Goal: Task Accomplishment & Management: Use online tool/utility

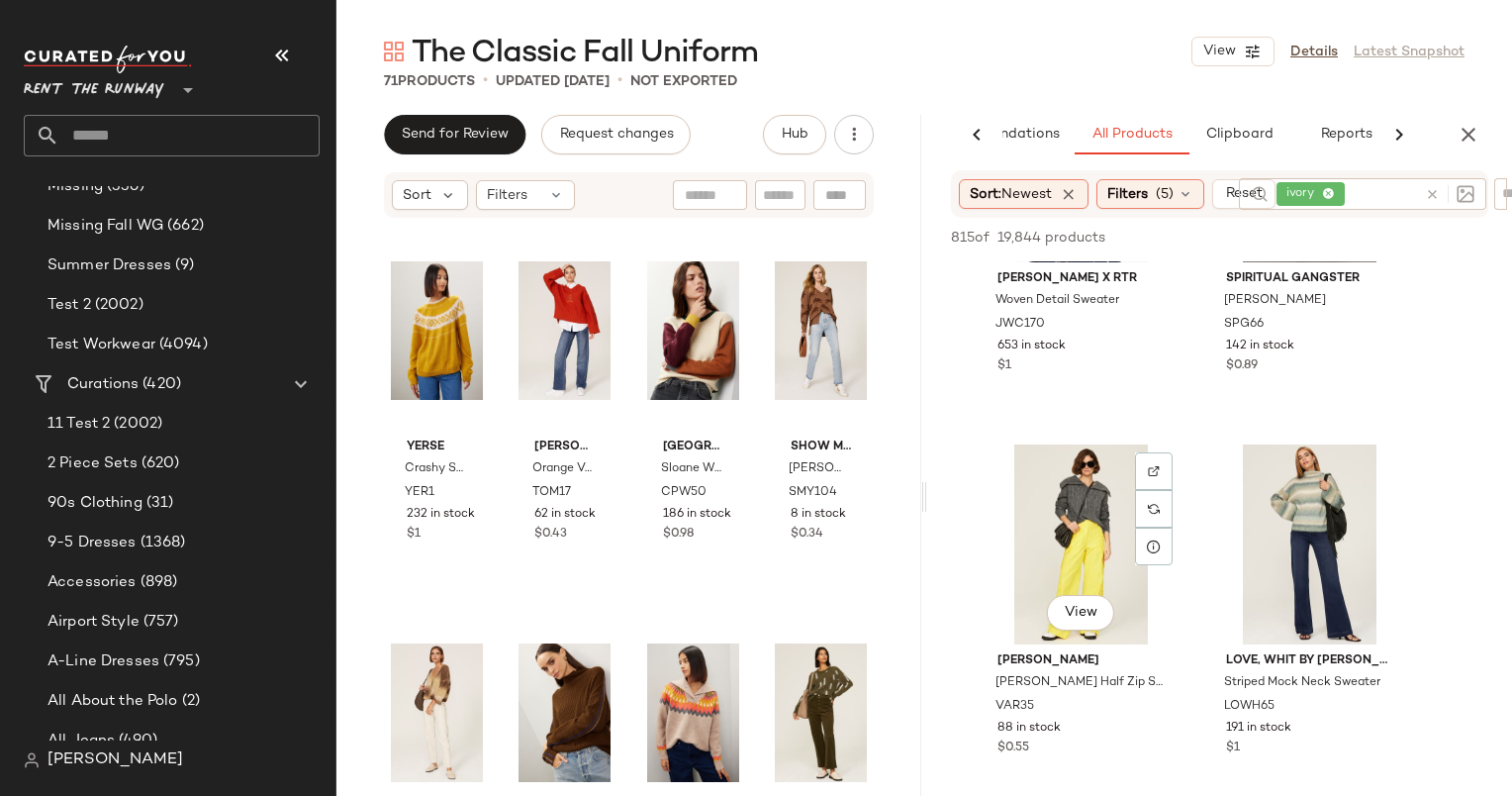
scroll to position [41484, 0]
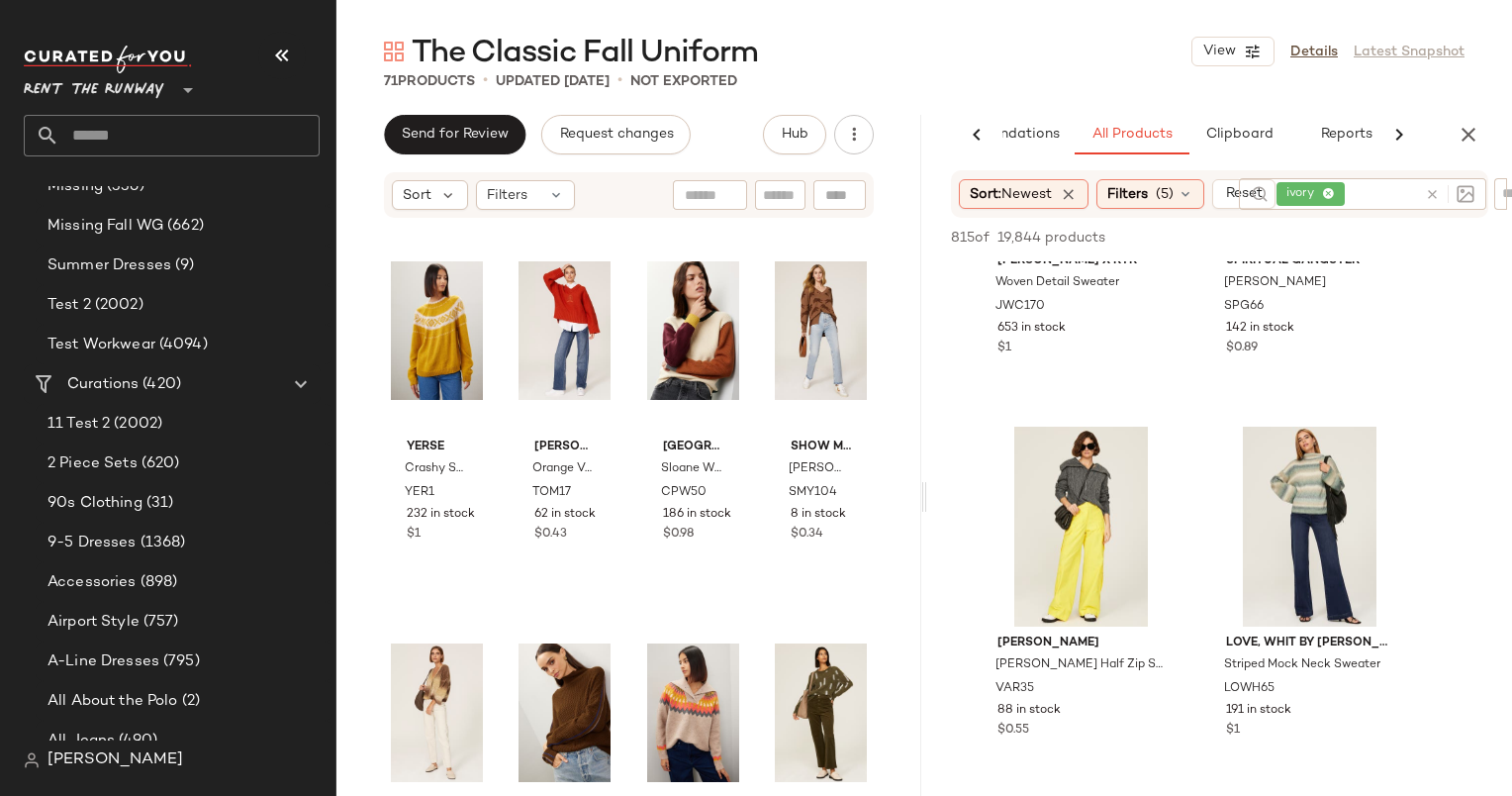
click at [1431, 195] on icon at bounding box center [1432, 194] width 15 height 15
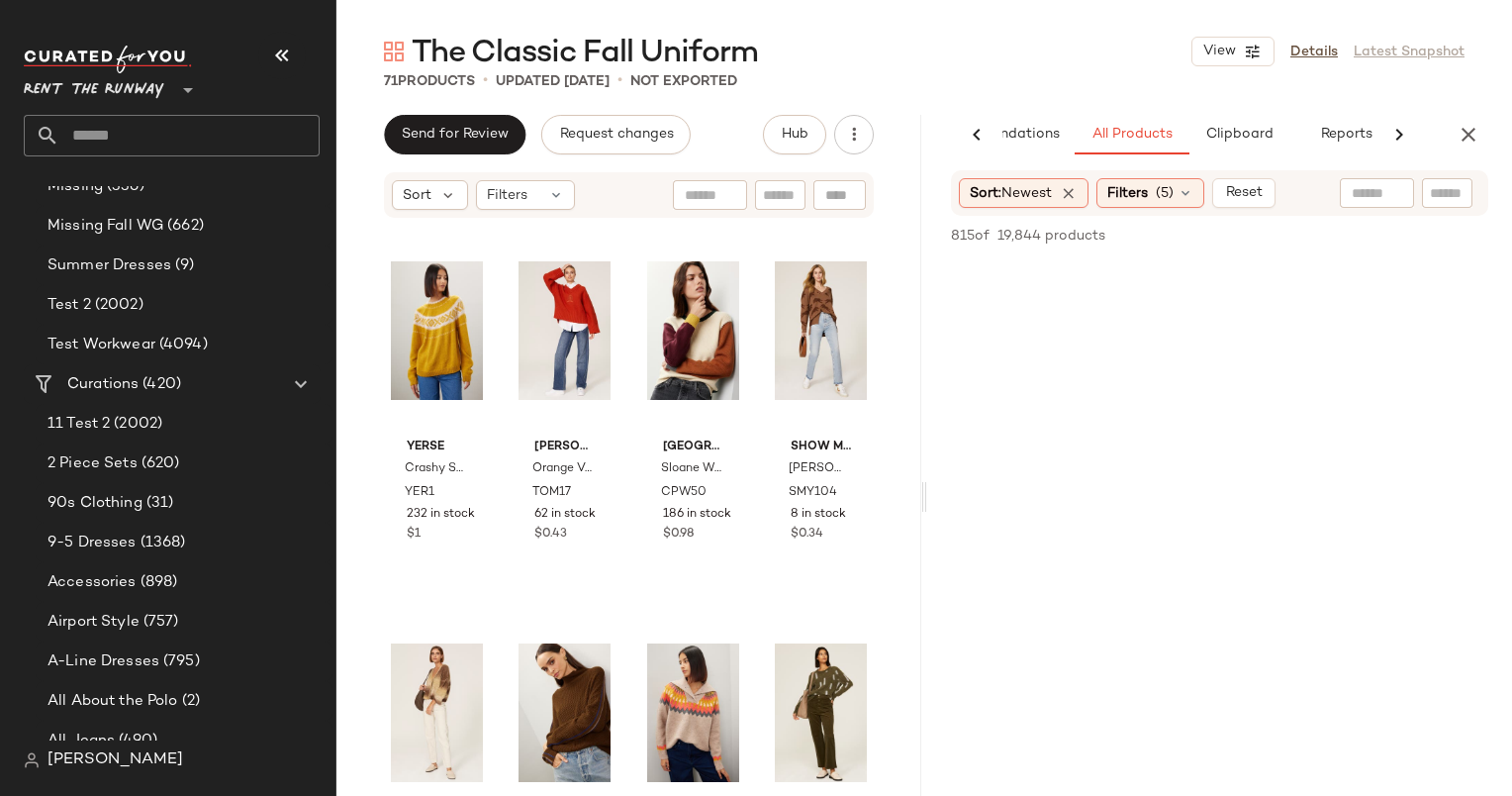
click at [1099, 78] on div "71 Products • updated [DATE] • Not Exported" at bounding box center [924, 81] width 1175 height 20
click at [1160, 206] on div "Filters (5)" at bounding box center [1150, 193] width 108 height 30
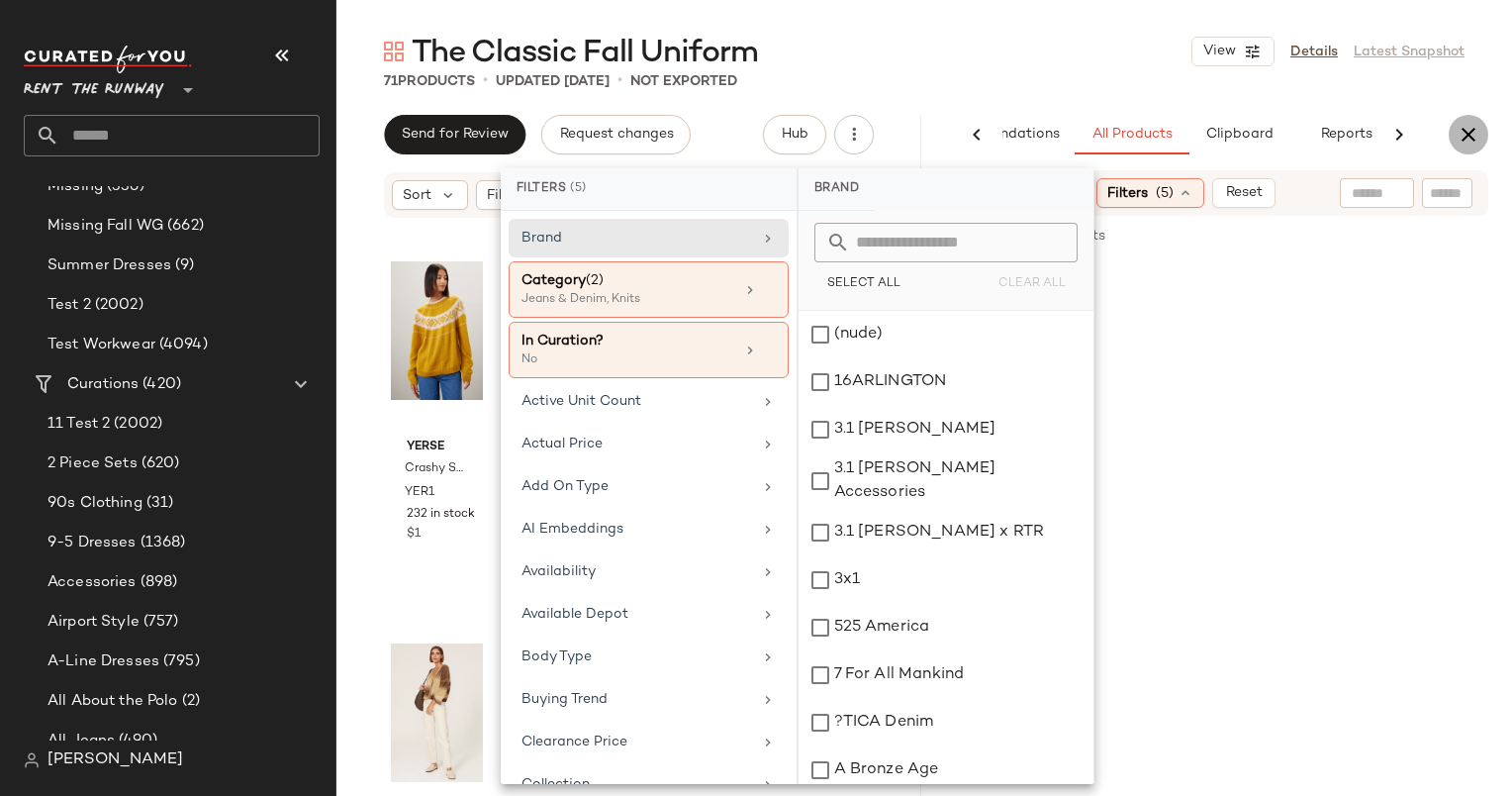
click at [1468, 135] on icon "button" at bounding box center [1469, 135] width 24 height 24
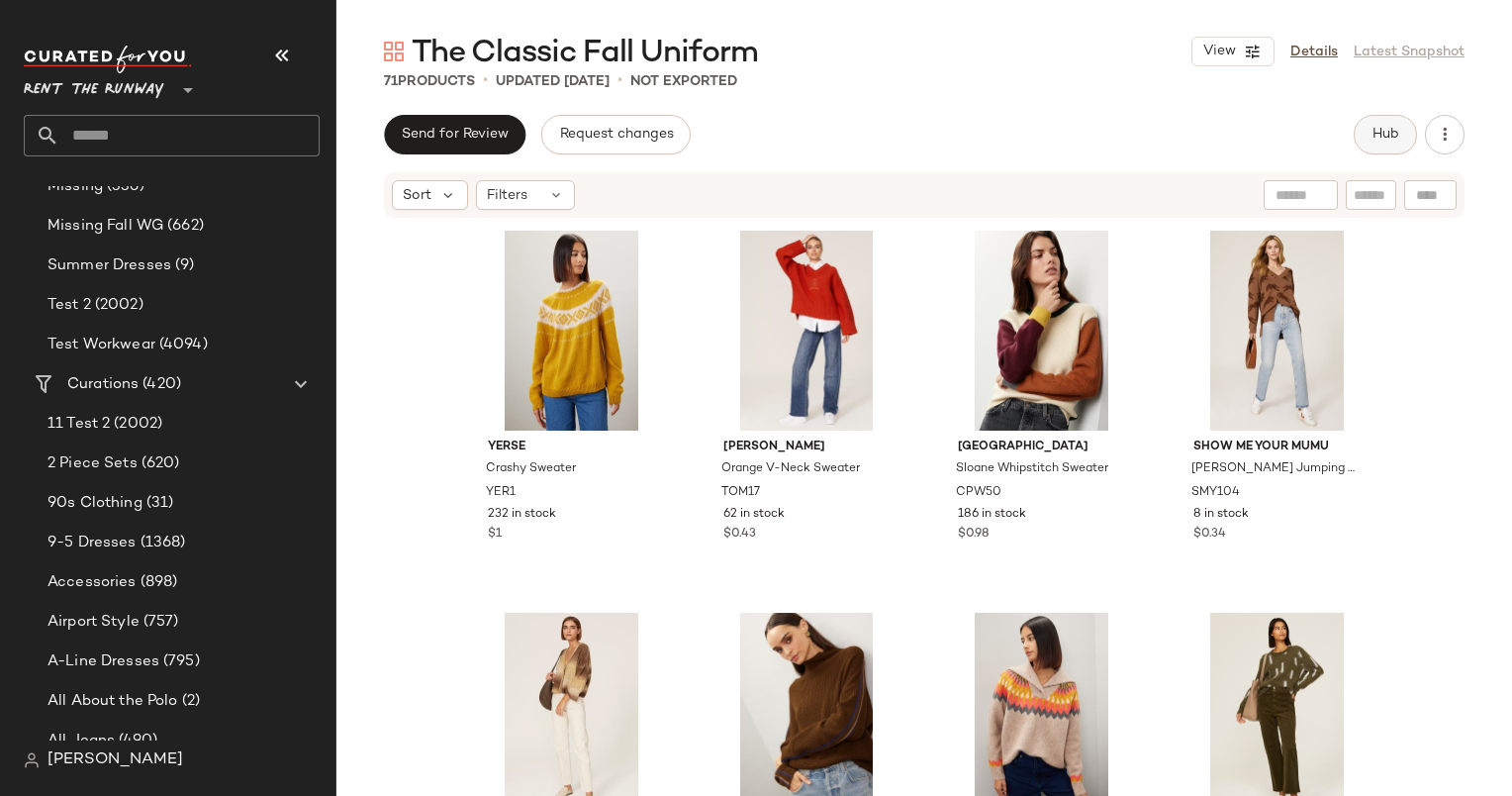
click at [1381, 134] on span "Hub" at bounding box center [1386, 135] width 28 height 16
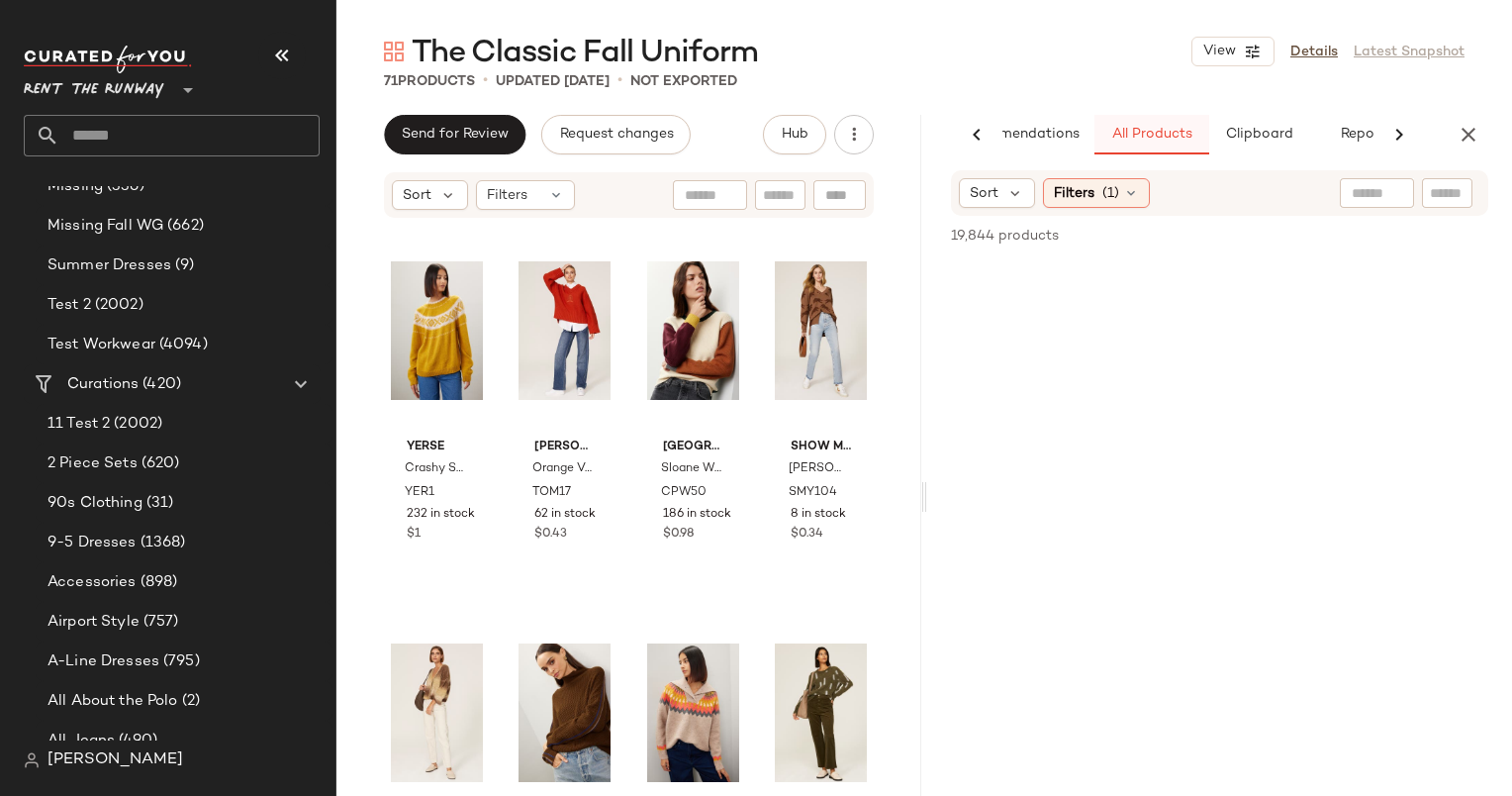
scroll to position [0, 82]
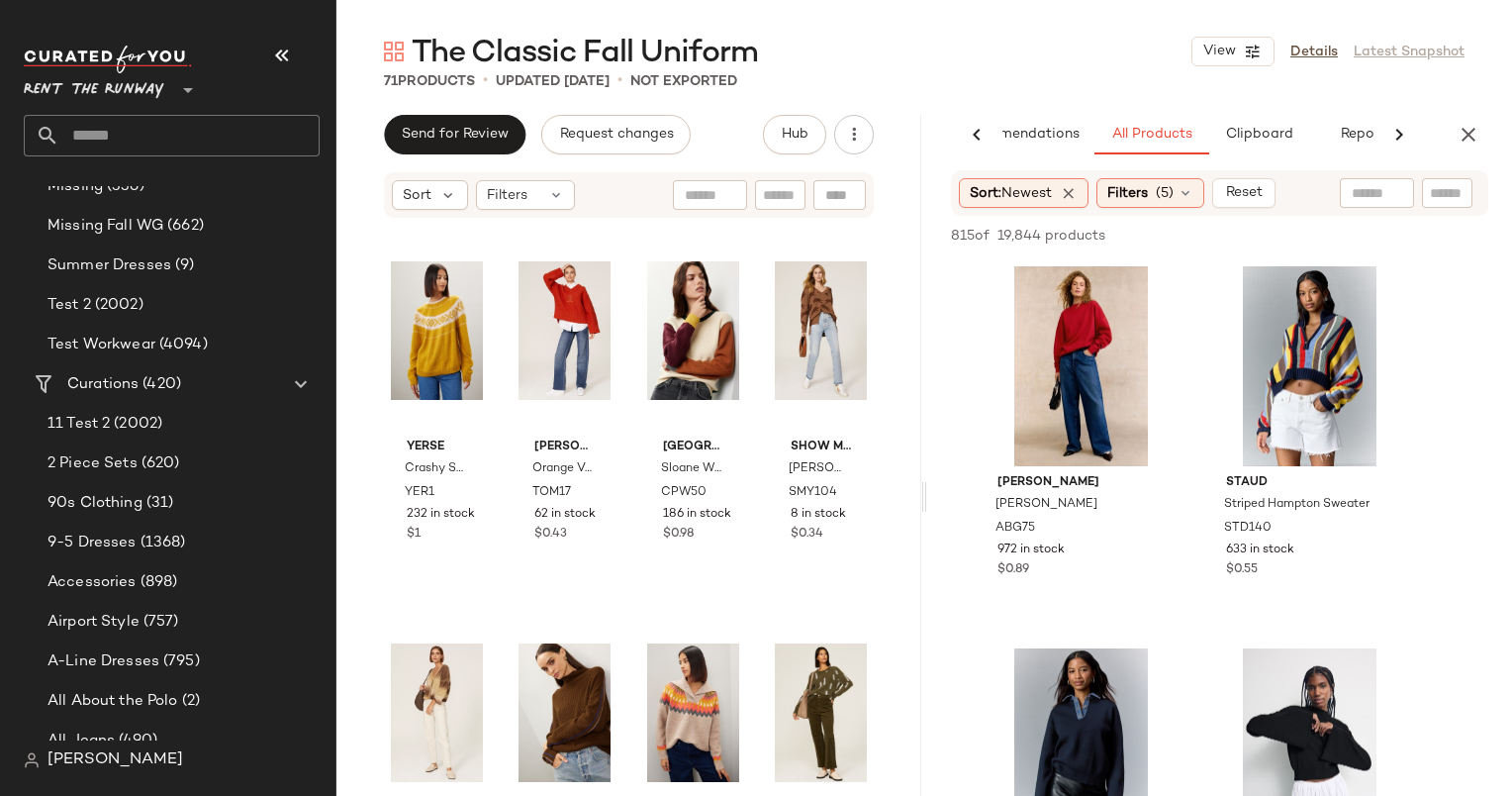
click at [1155, 194] on div "Filters (5)" at bounding box center [1150, 193] width 108 height 30
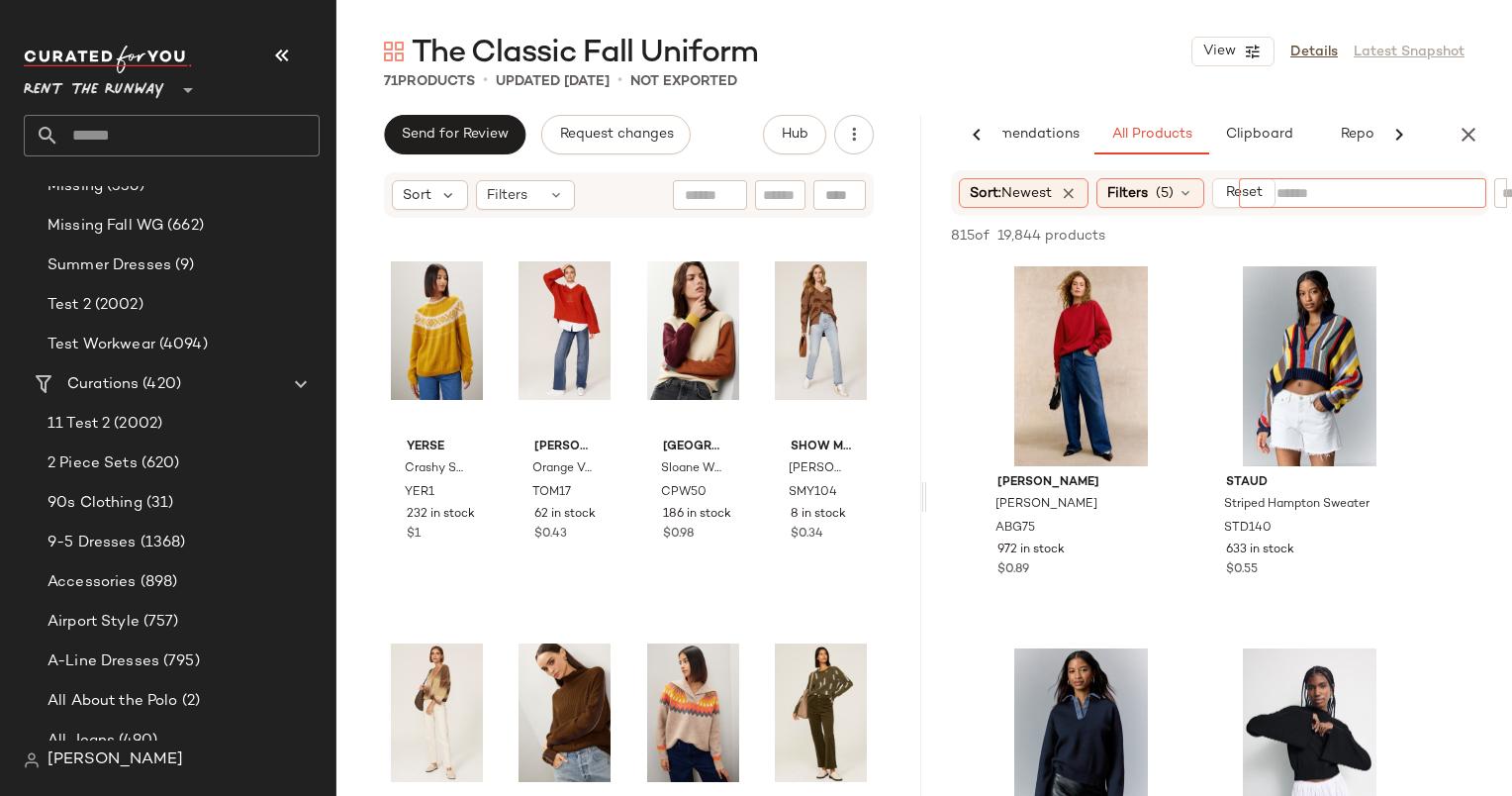
click at [1399, 180] on div at bounding box center [1362, 193] width 172 height 30
type input "**********"
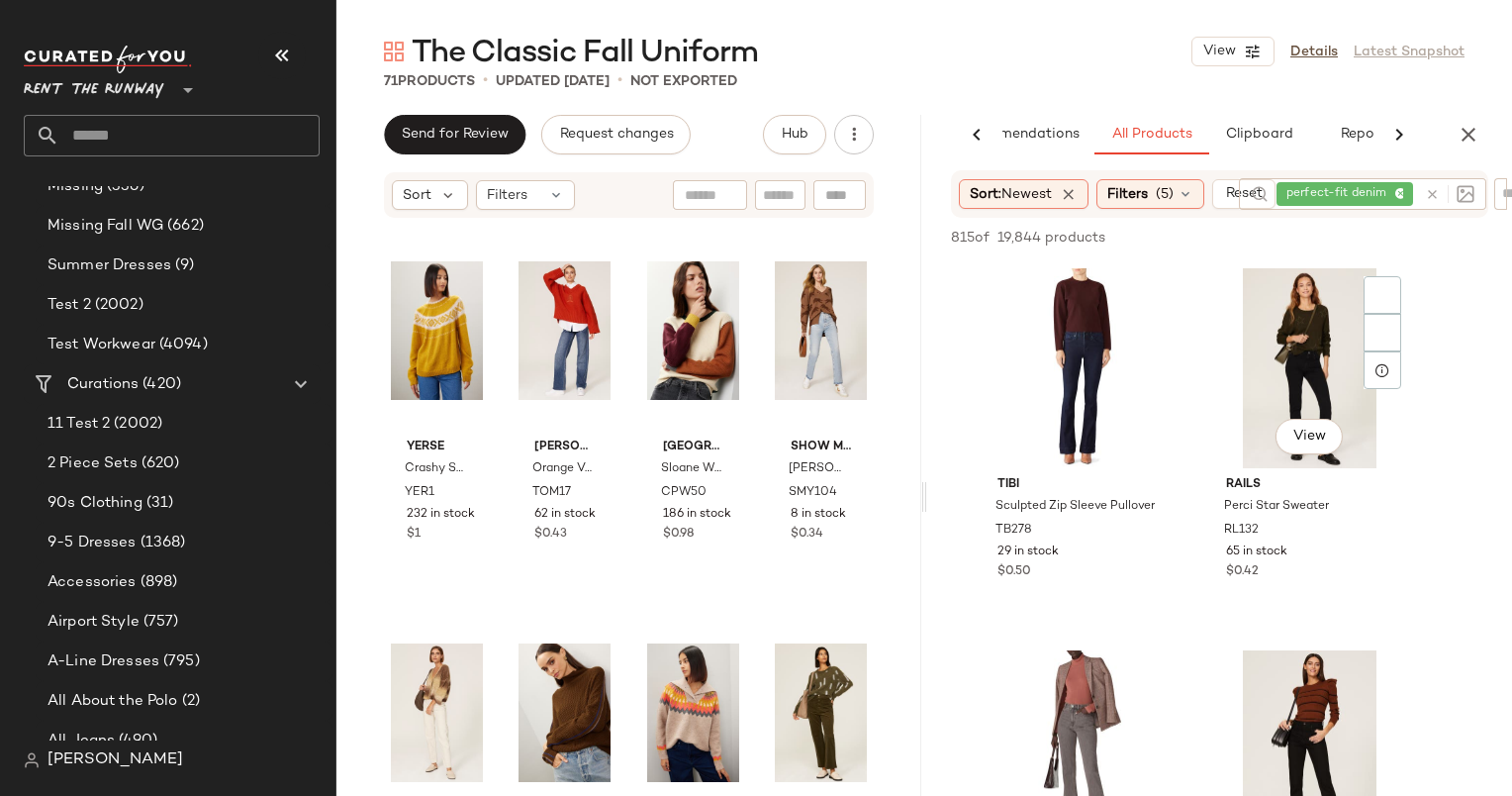
click at [1408, 283] on div "815 of 19,844 products • 0 selected Add to Top Add to Bottom Deselect All Tibi …" at bounding box center [1220, 572] width 585 height 709
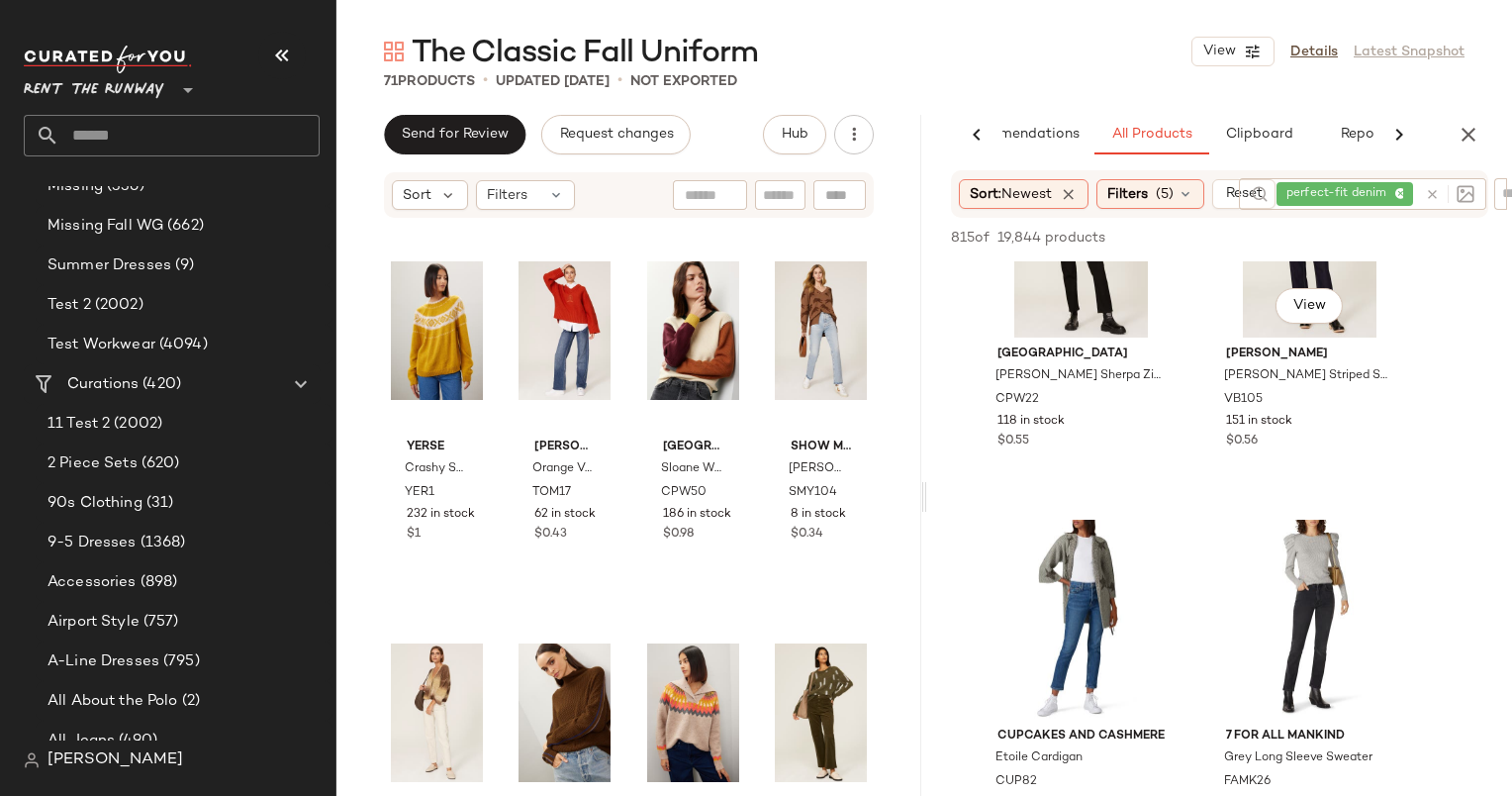
scroll to position [1309, 0]
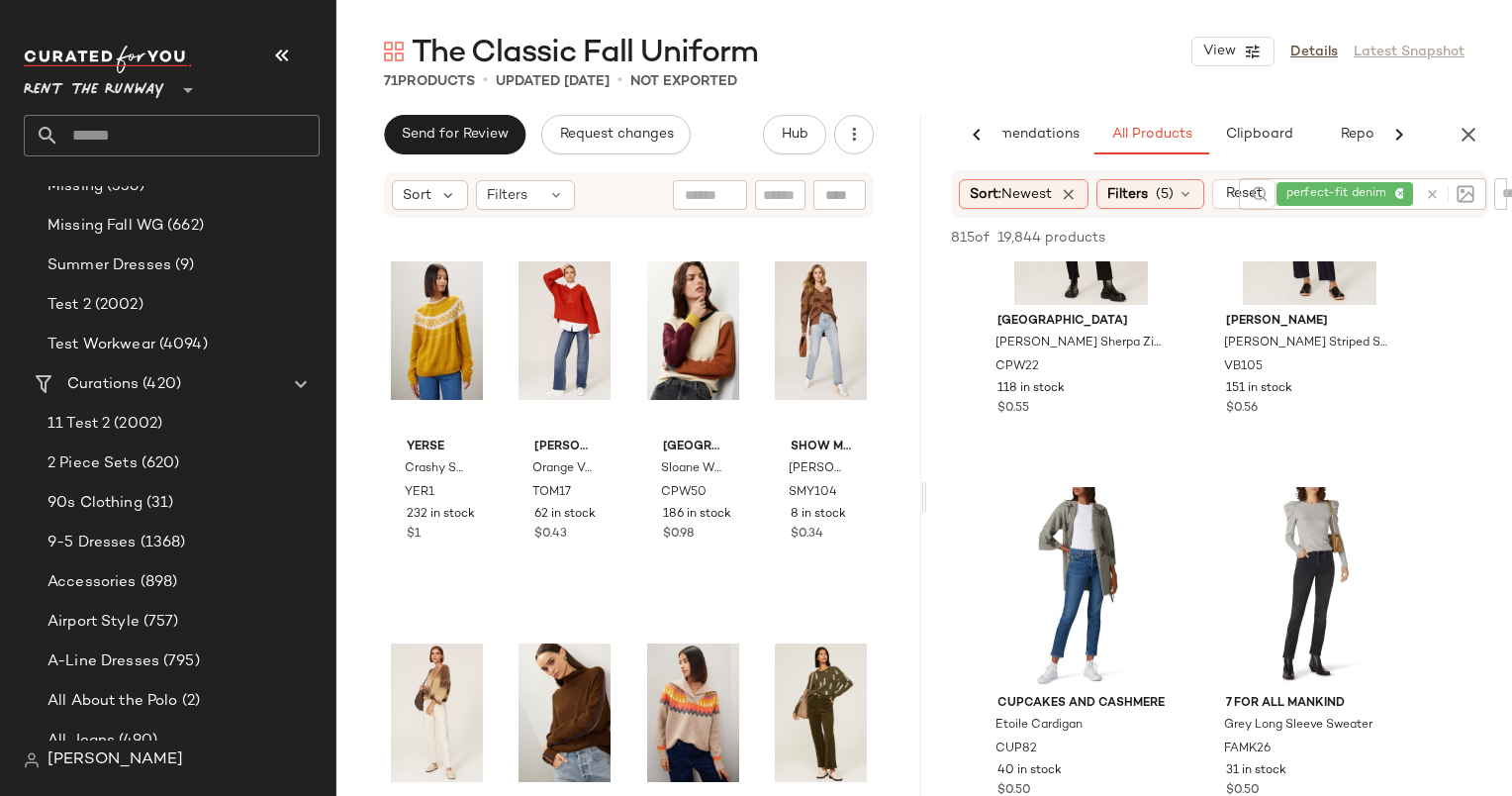
click at [1429, 189] on div at bounding box center [1445, 194] width 57 height 32
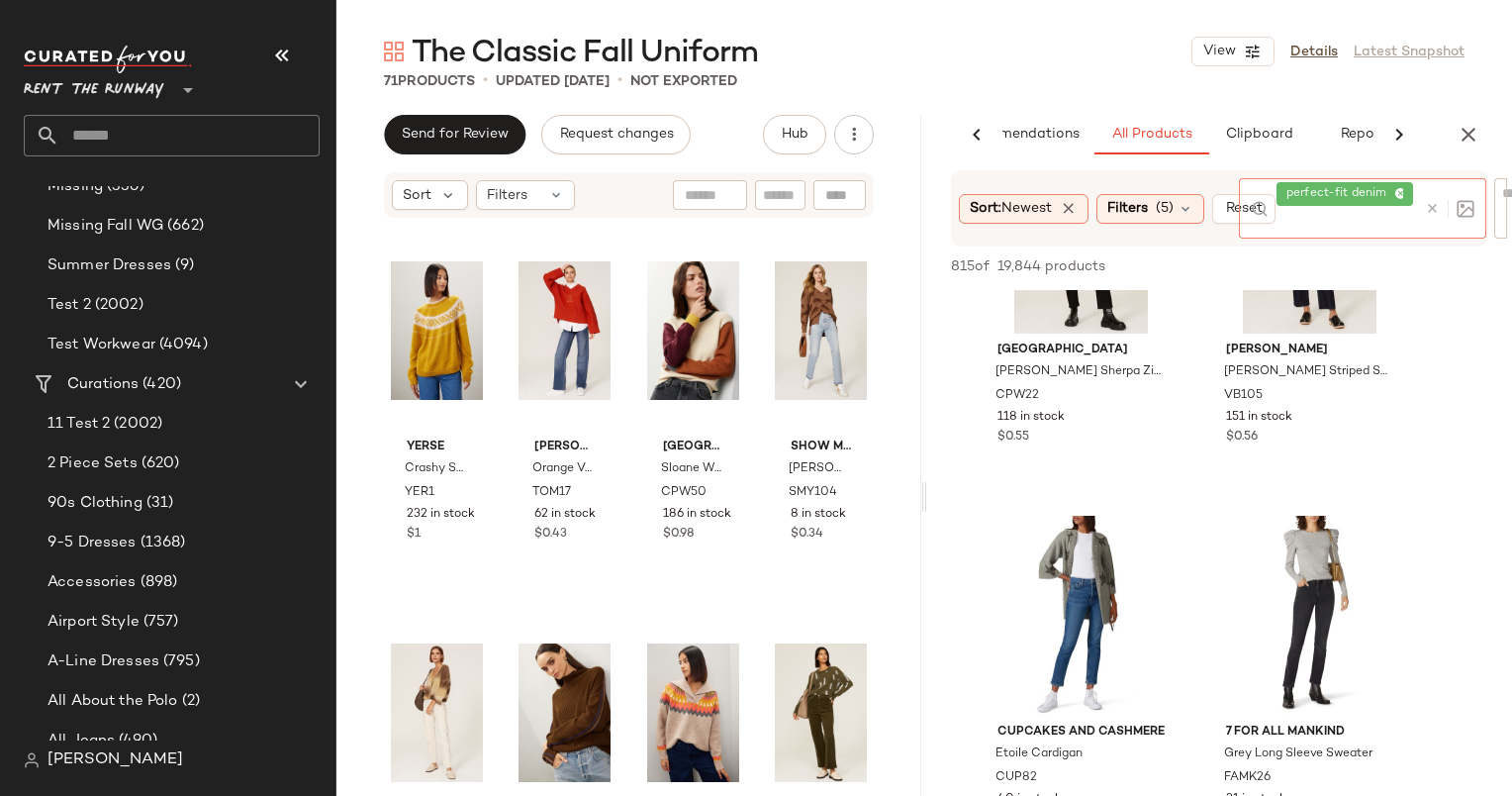
click at [1440, 210] on div at bounding box center [1450, 209] width 50 height 18
click at [1433, 206] on icon at bounding box center [1432, 208] width 15 height 15
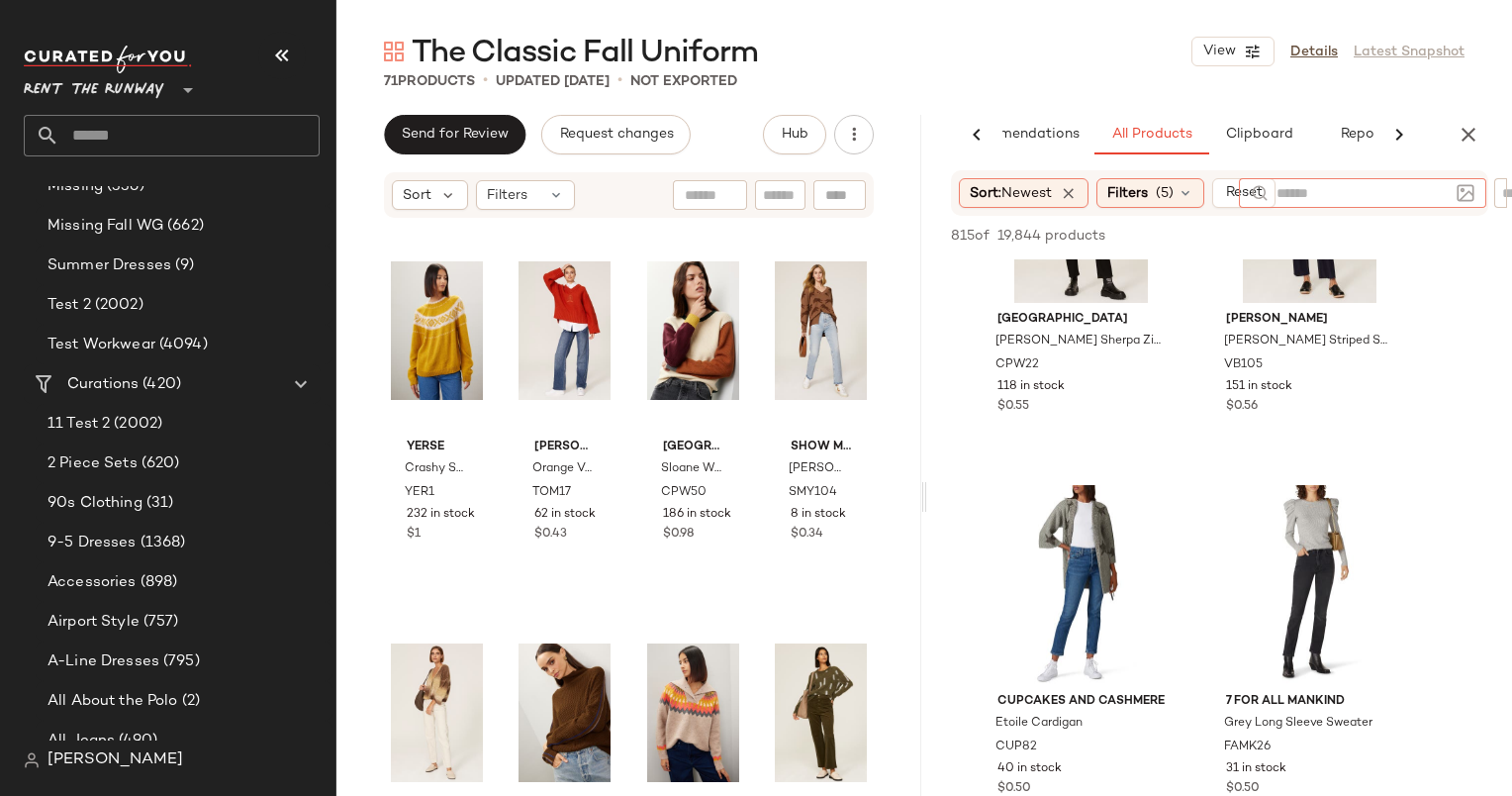
click at [1339, 190] on input "text" at bounding box center [1362, 193] width 172 height 21
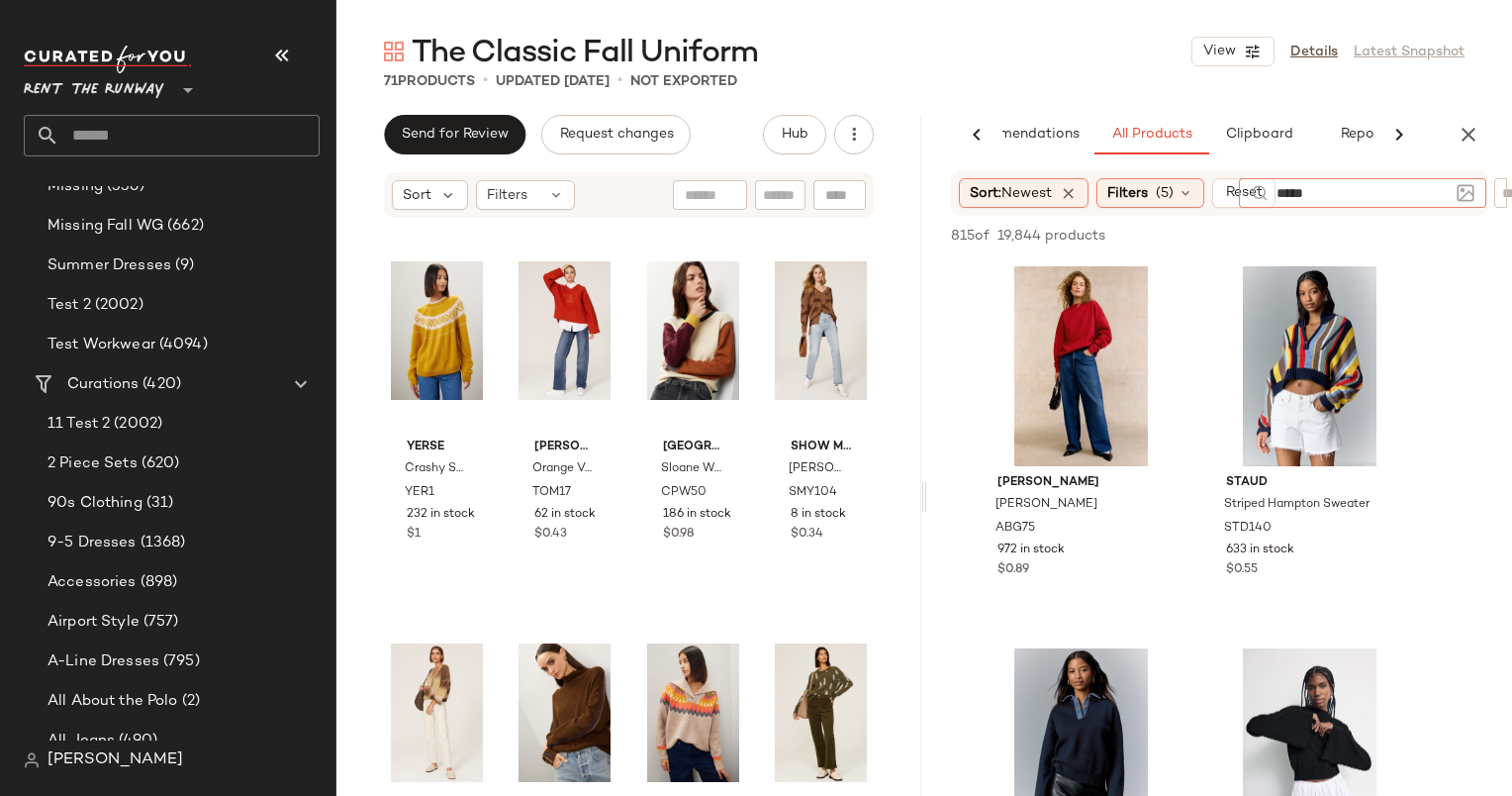
click at [1399, 198] on input "*****" at bounding box center [1362, 193] width 172 height 21
type input "********"
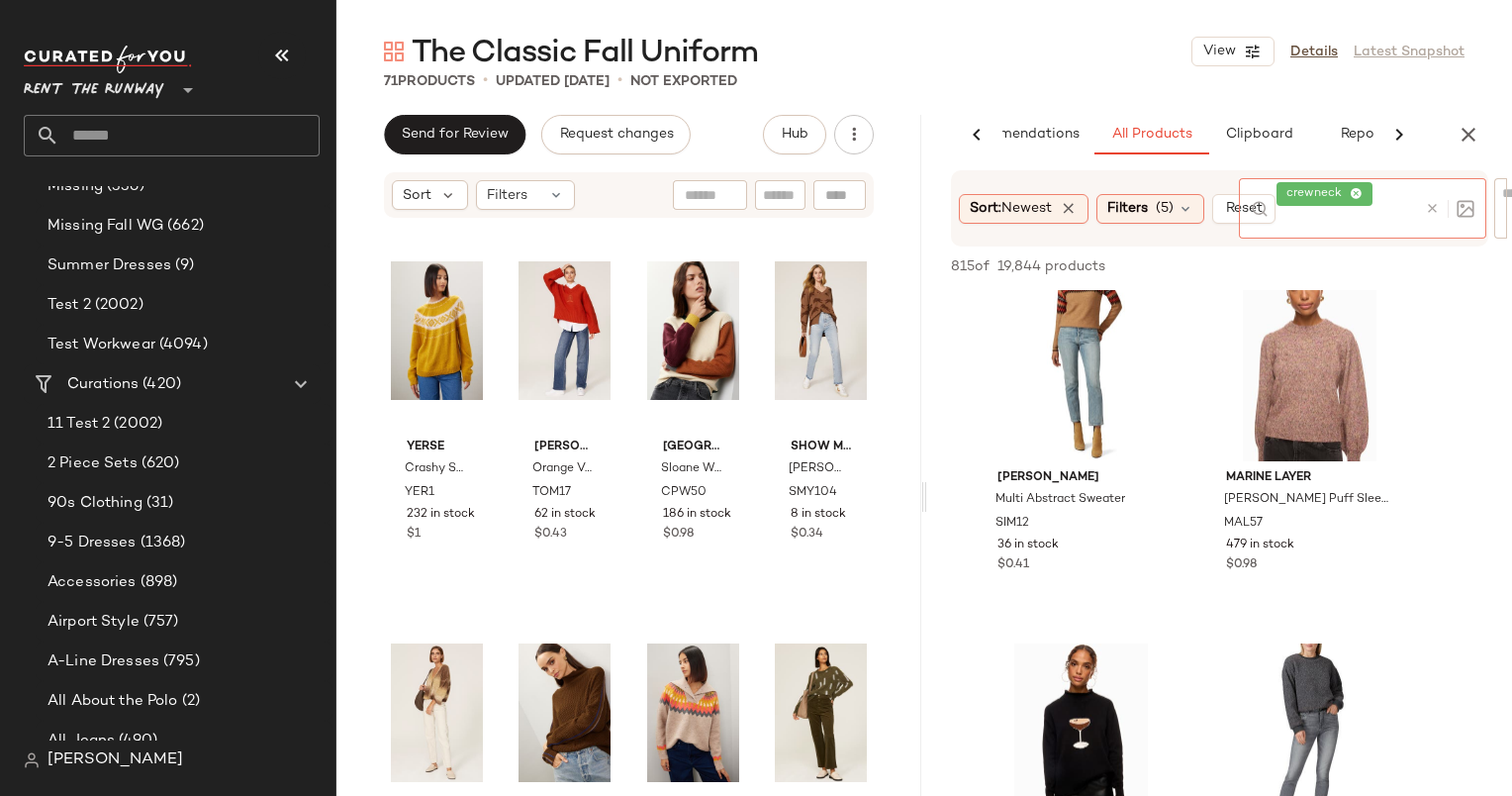
scroll to position [1563, 0]
click at [1377, 294] on div at bounding box center [1383, 327] width 38 height 113
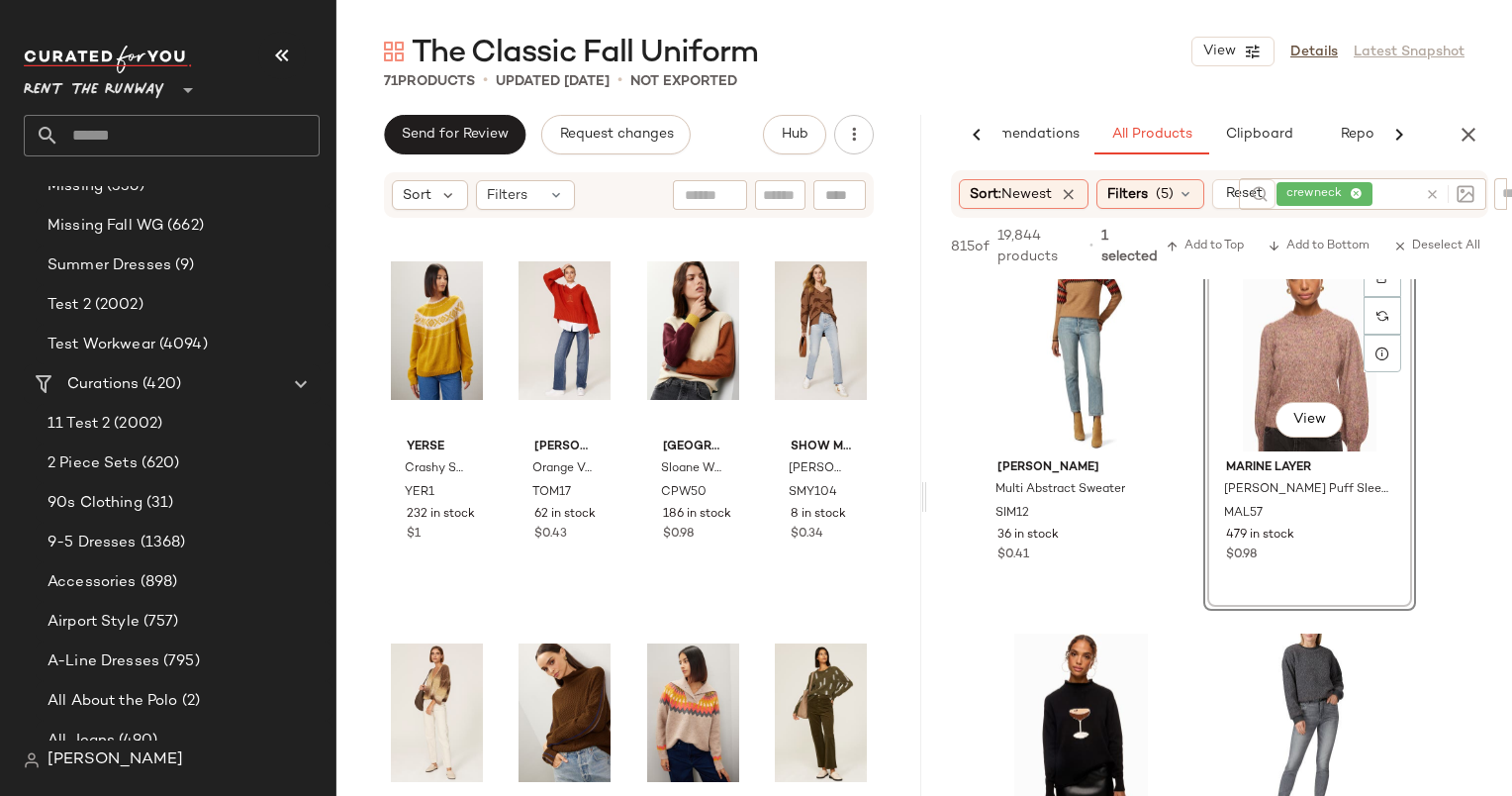
scroll to position [1461, 0]
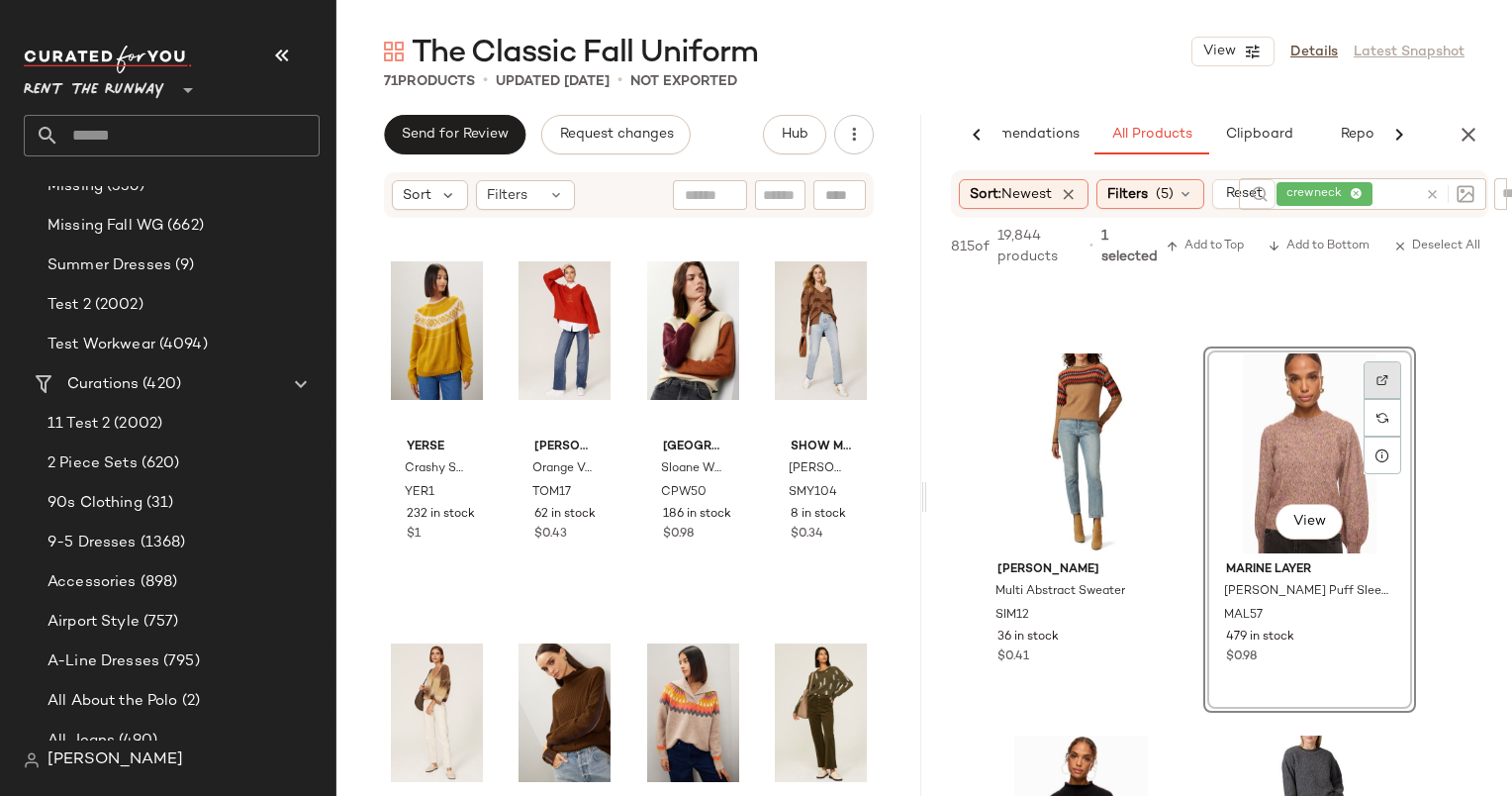
click at [1398, 382] on div at bounding box center [1383, 381] width 38 height 38
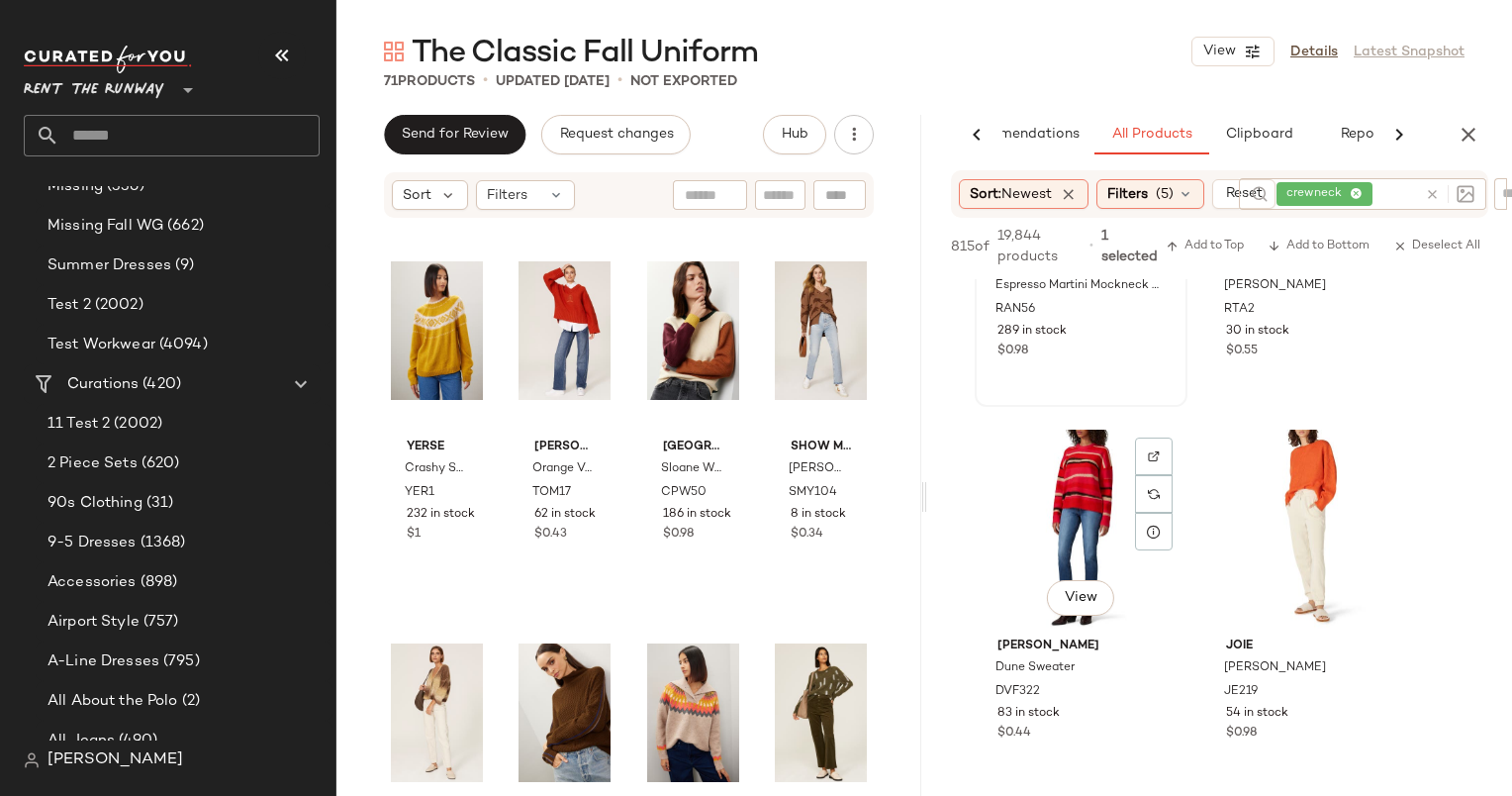
scroll to position [2149, 0]
click at [1323, 242] on span "Add to Bottom" at bounding box center [1318, 247] width 102 height 14
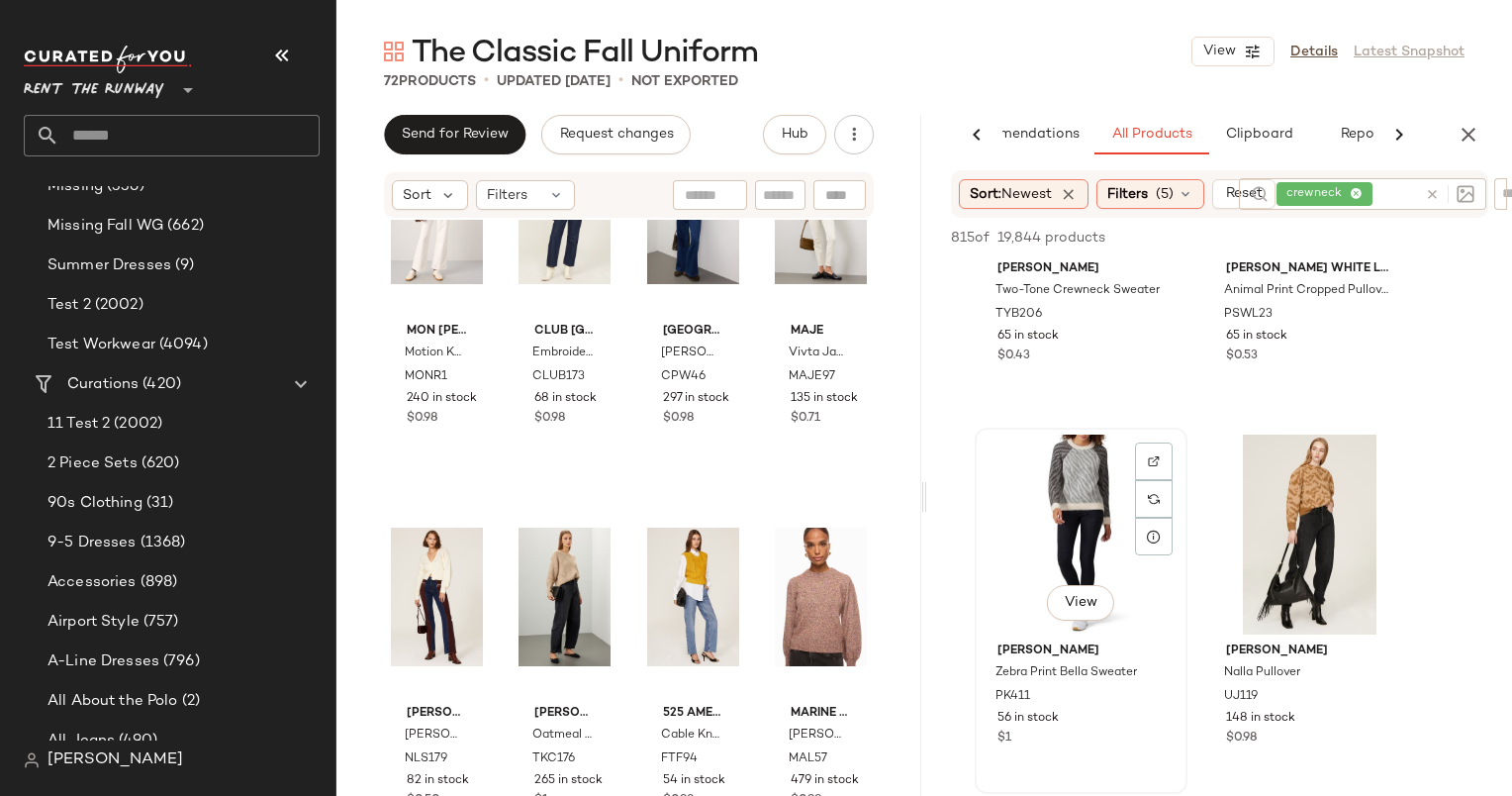
scroll to position [2947, 0]
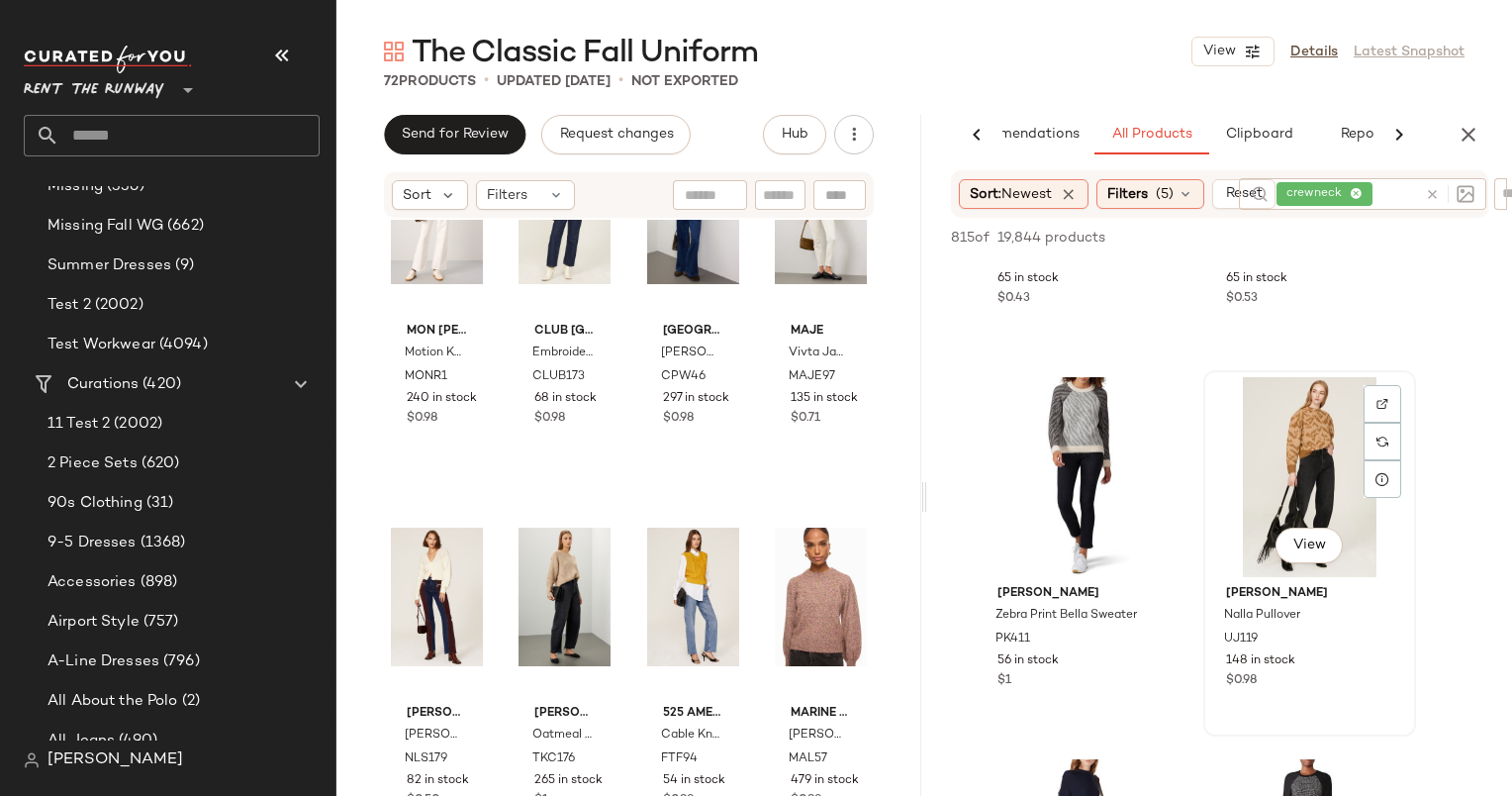
click at [1294, 446] on div "View" at bounding box center [1309, 477] width 199 height 200
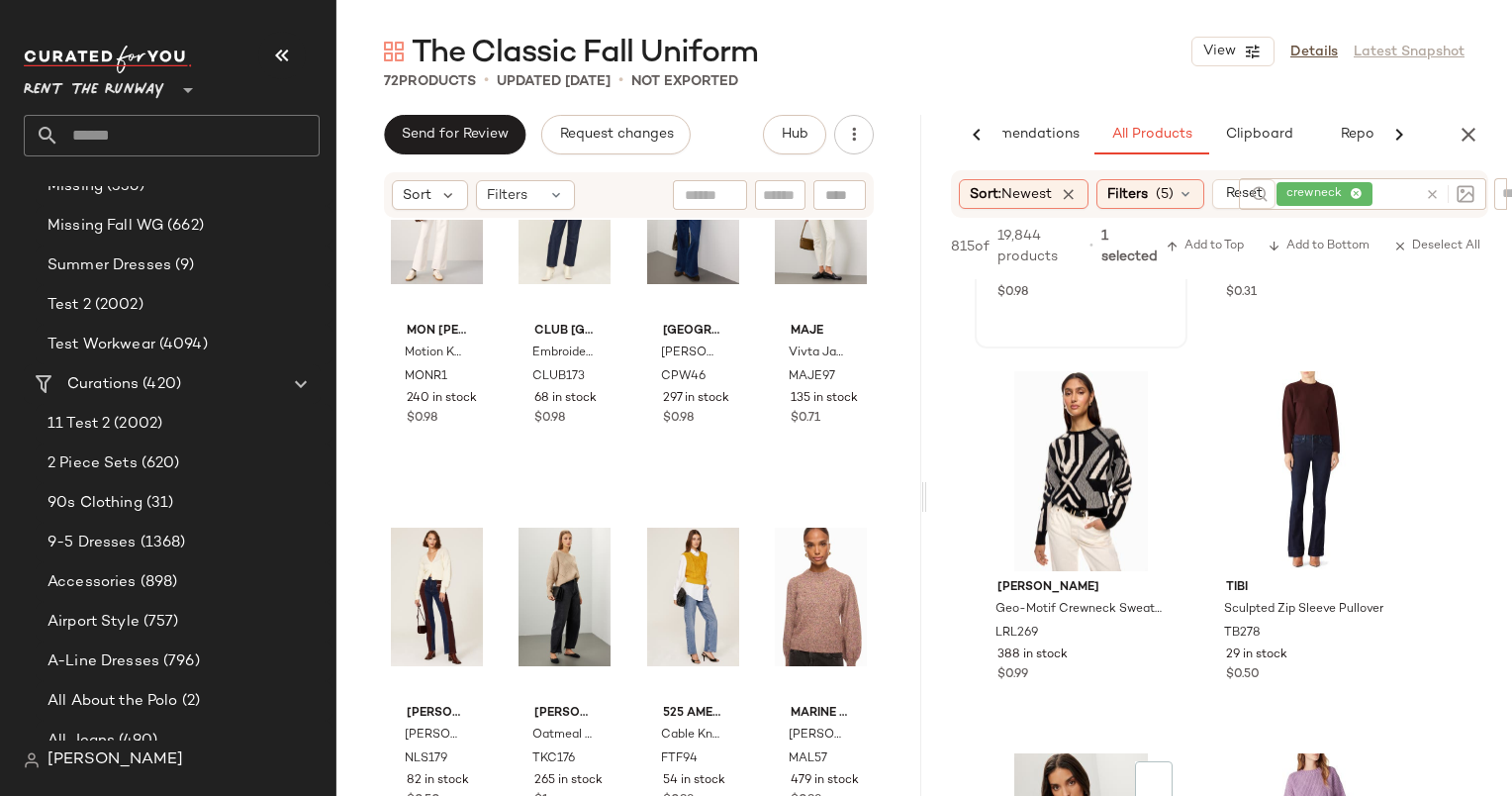
scroll to position [5659, 0]
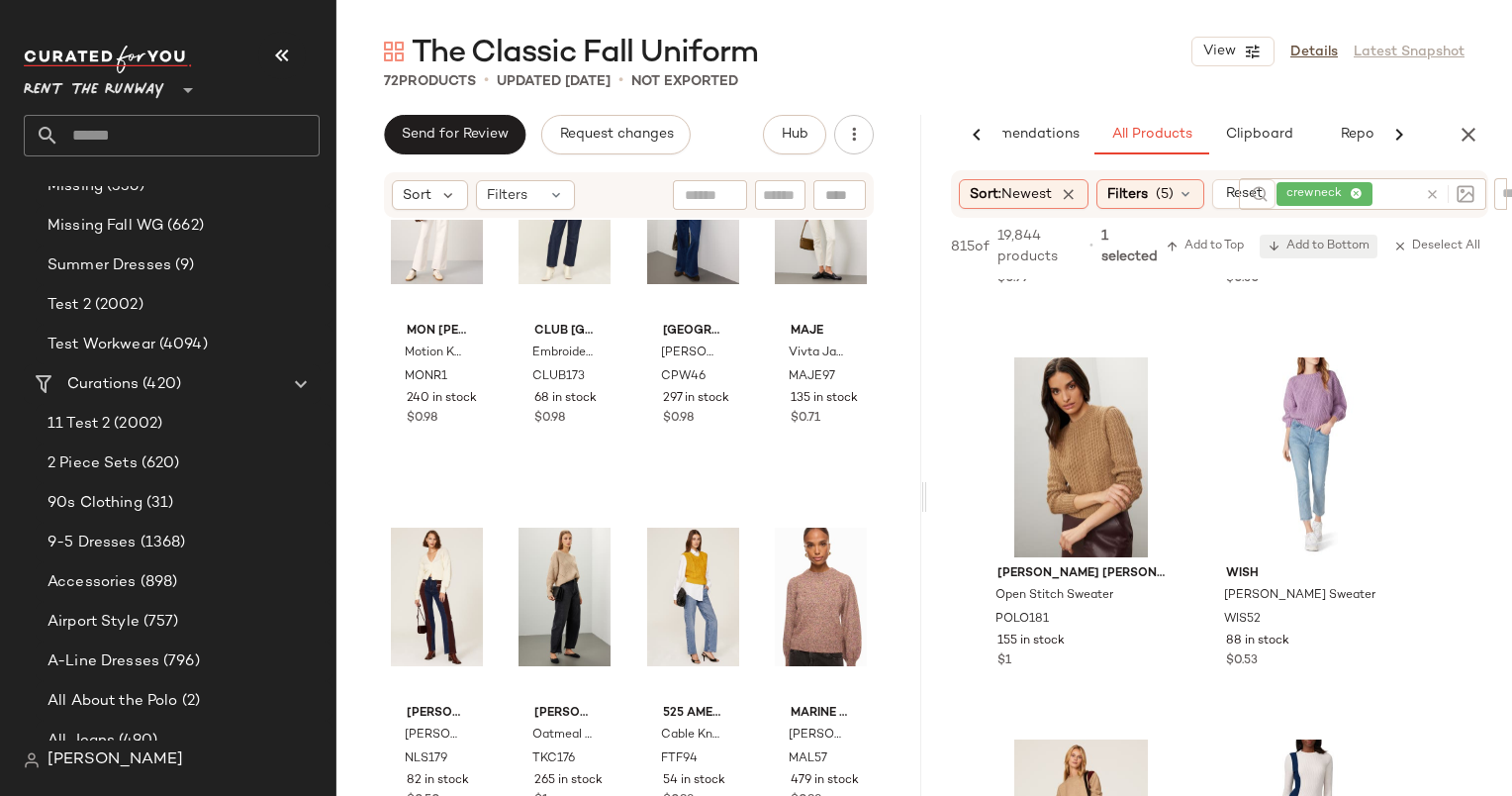
click at [1343, 241] on span "Add to Bottom" at bounding box center [1318, 247] width 102 height 14
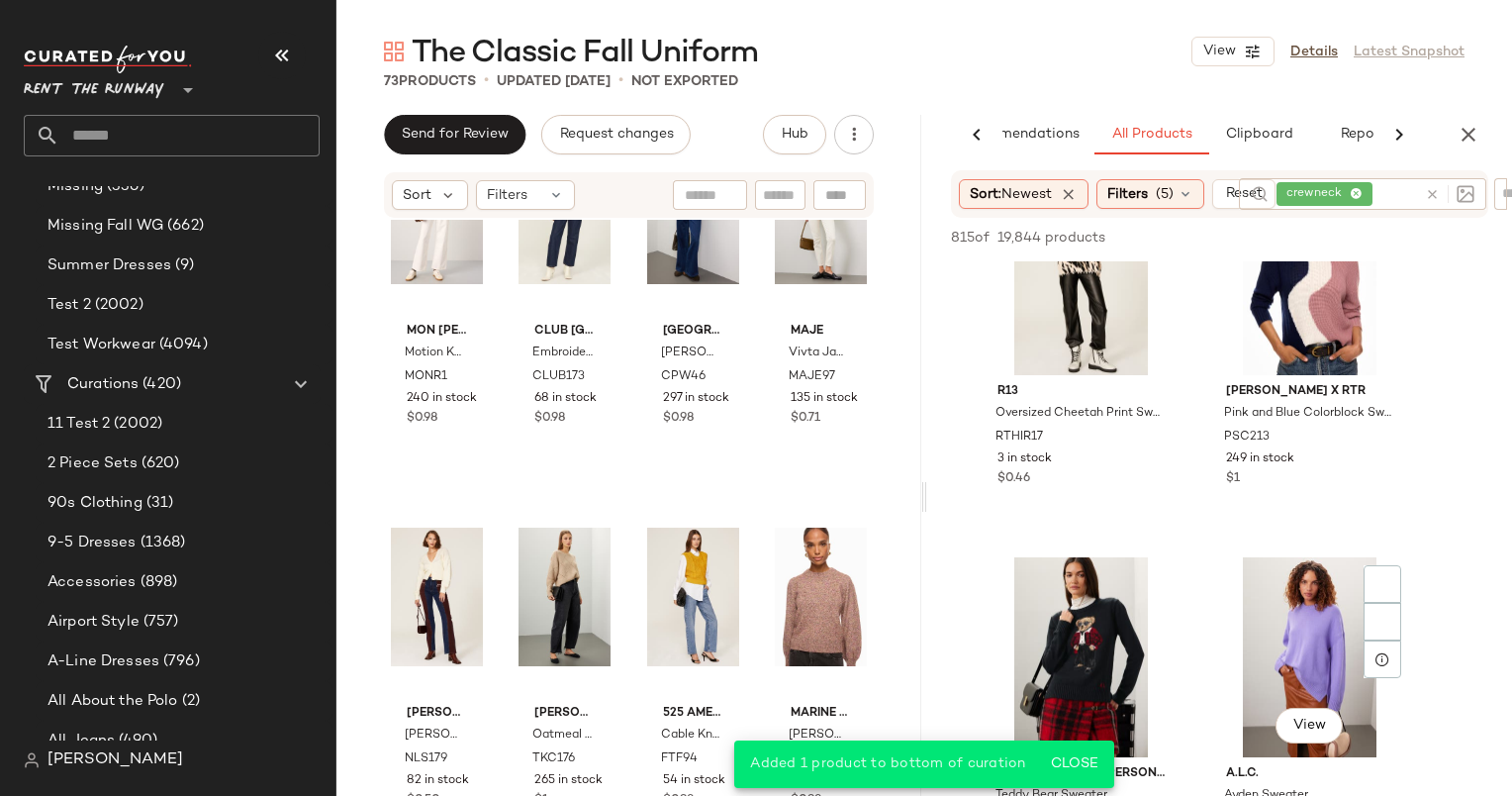
scroll to position [6964, 0]
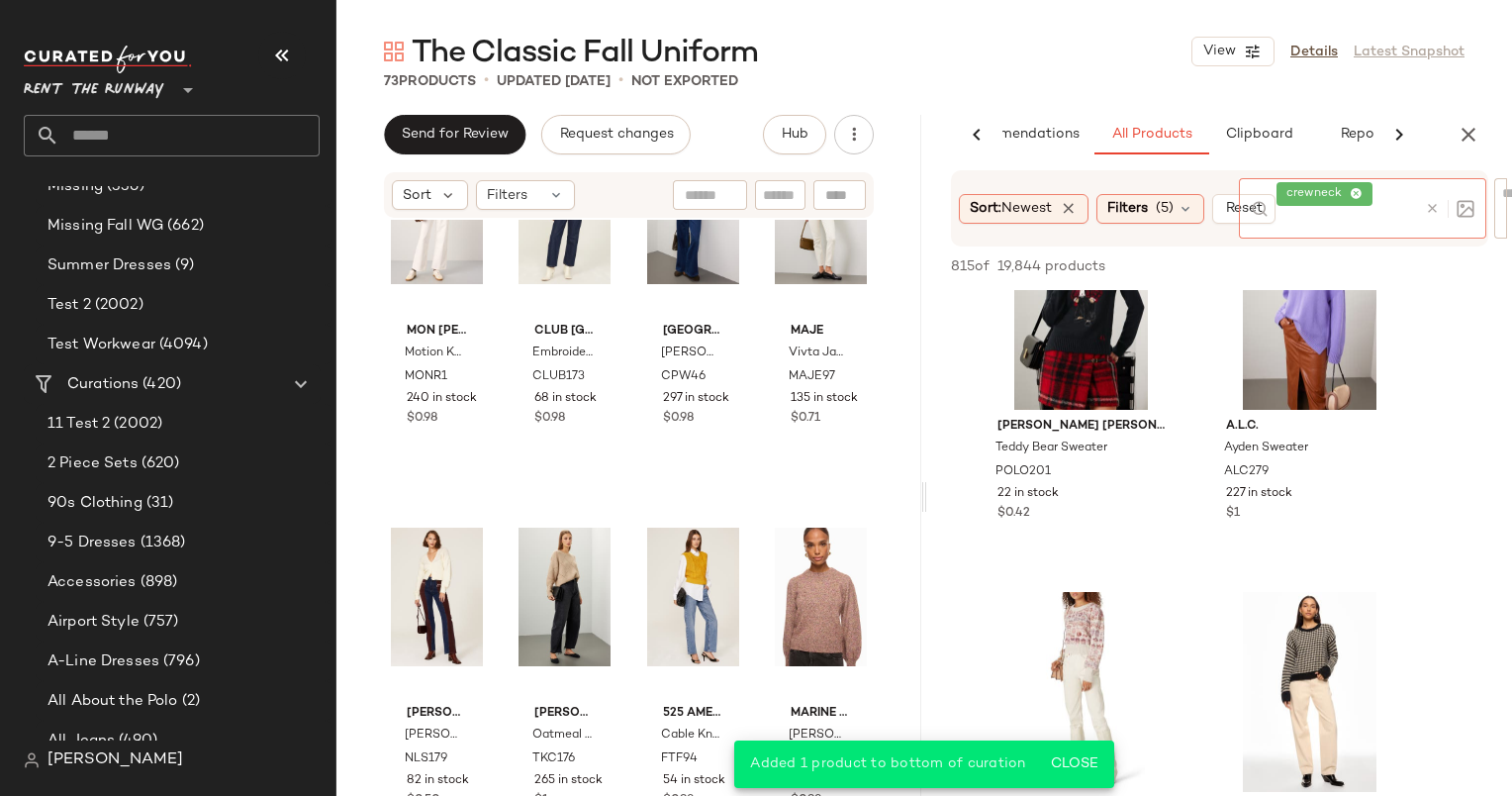
click at [1433, 197] on div at bounding box center [1445, 208] width 57 height 60
click at [1437, 201] on icon at bounding box center [1432, 208] width 15 height 15
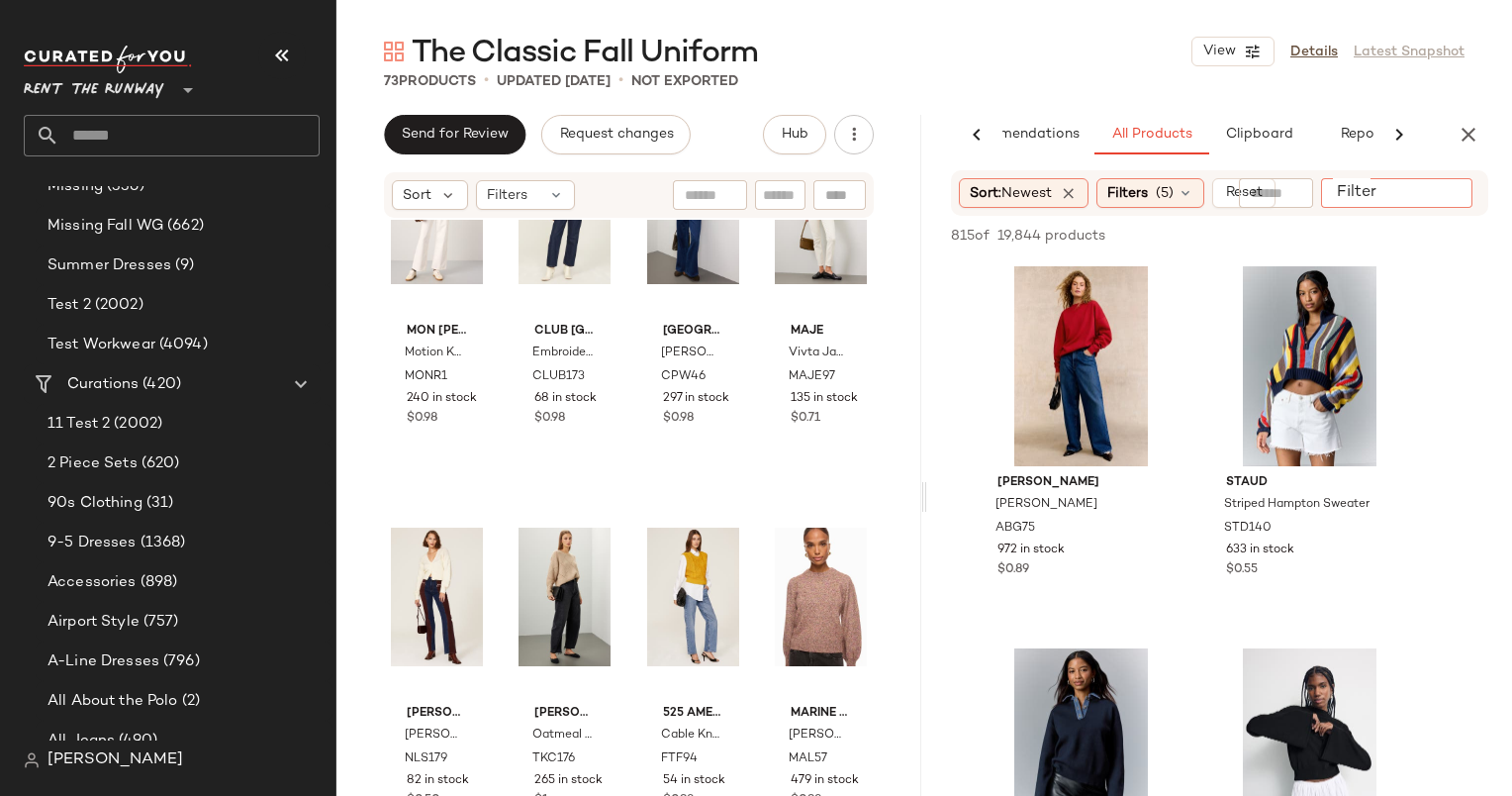
click at [1469, 195] on div at bounding box center [1397, 193] width 152 height 30
type input "********"
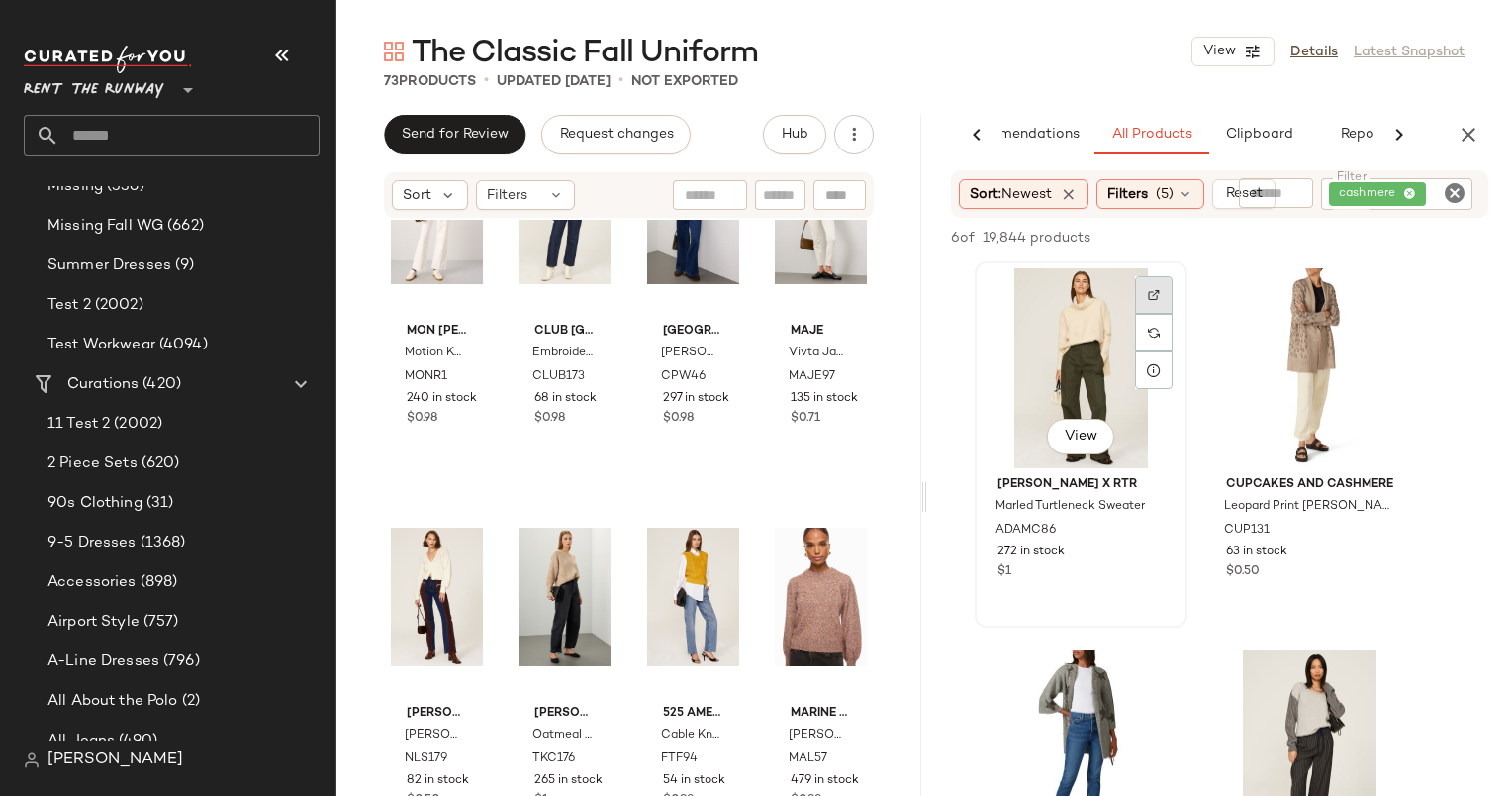
click at [1153, 301] on img at bounding box center [1154, 295] width 12 height 12
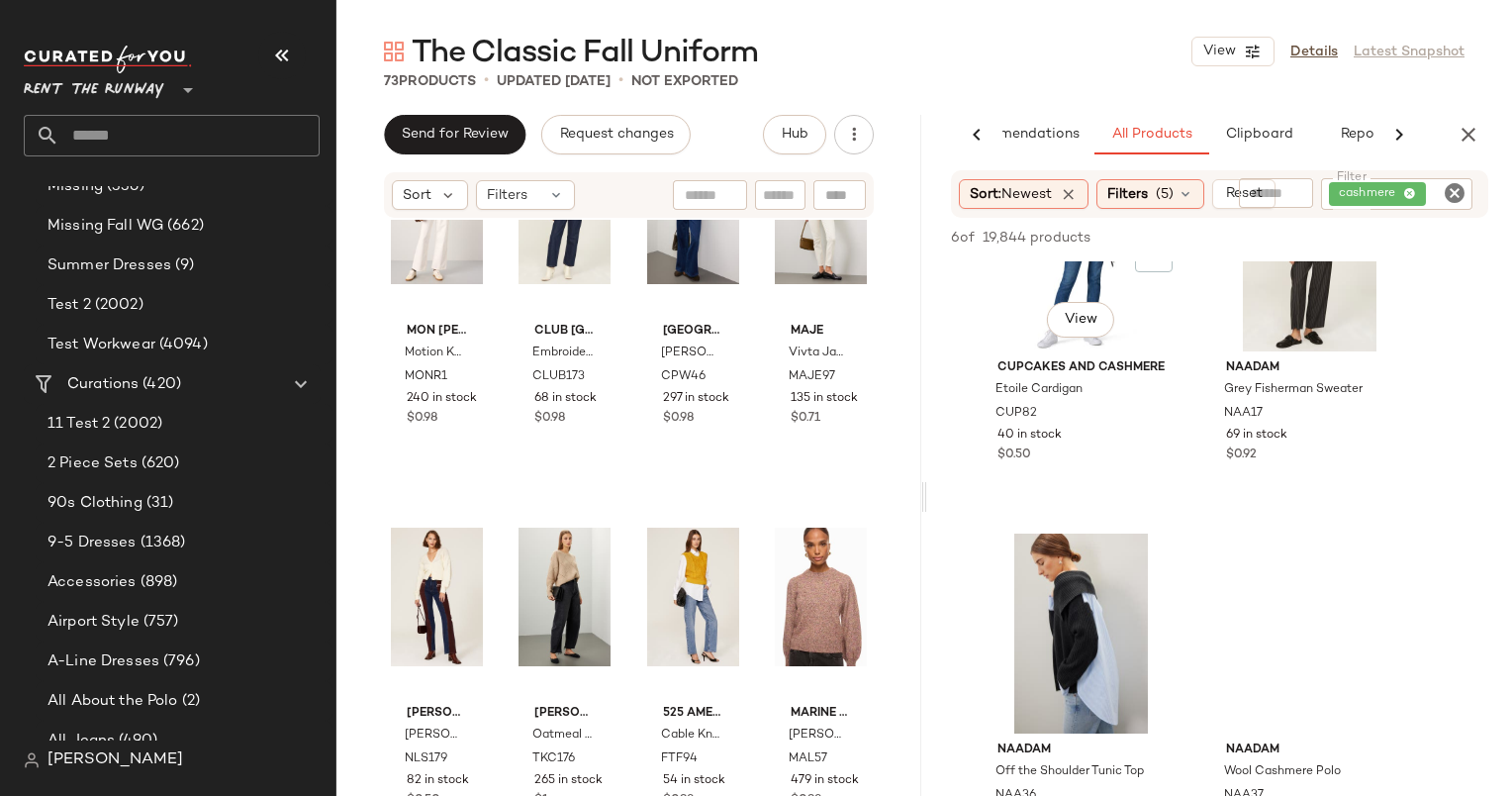
scroll to position [500, 0]
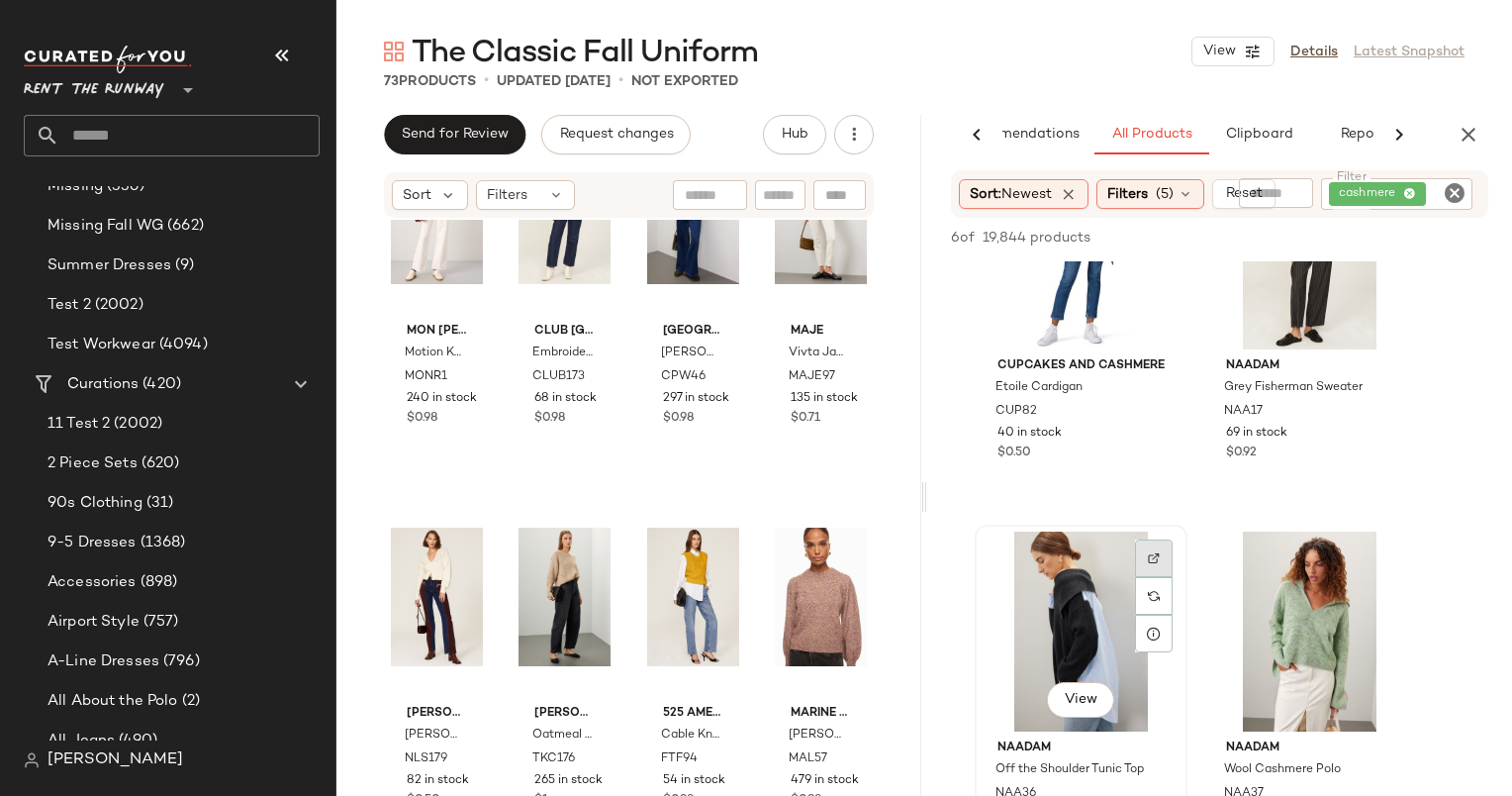
click at [1148, 564] on img at bounding box center [1154, 558] width 12 height 12
click at [1088, 588] on div "View" at bounding box center [1081, 631] width 199 height 200
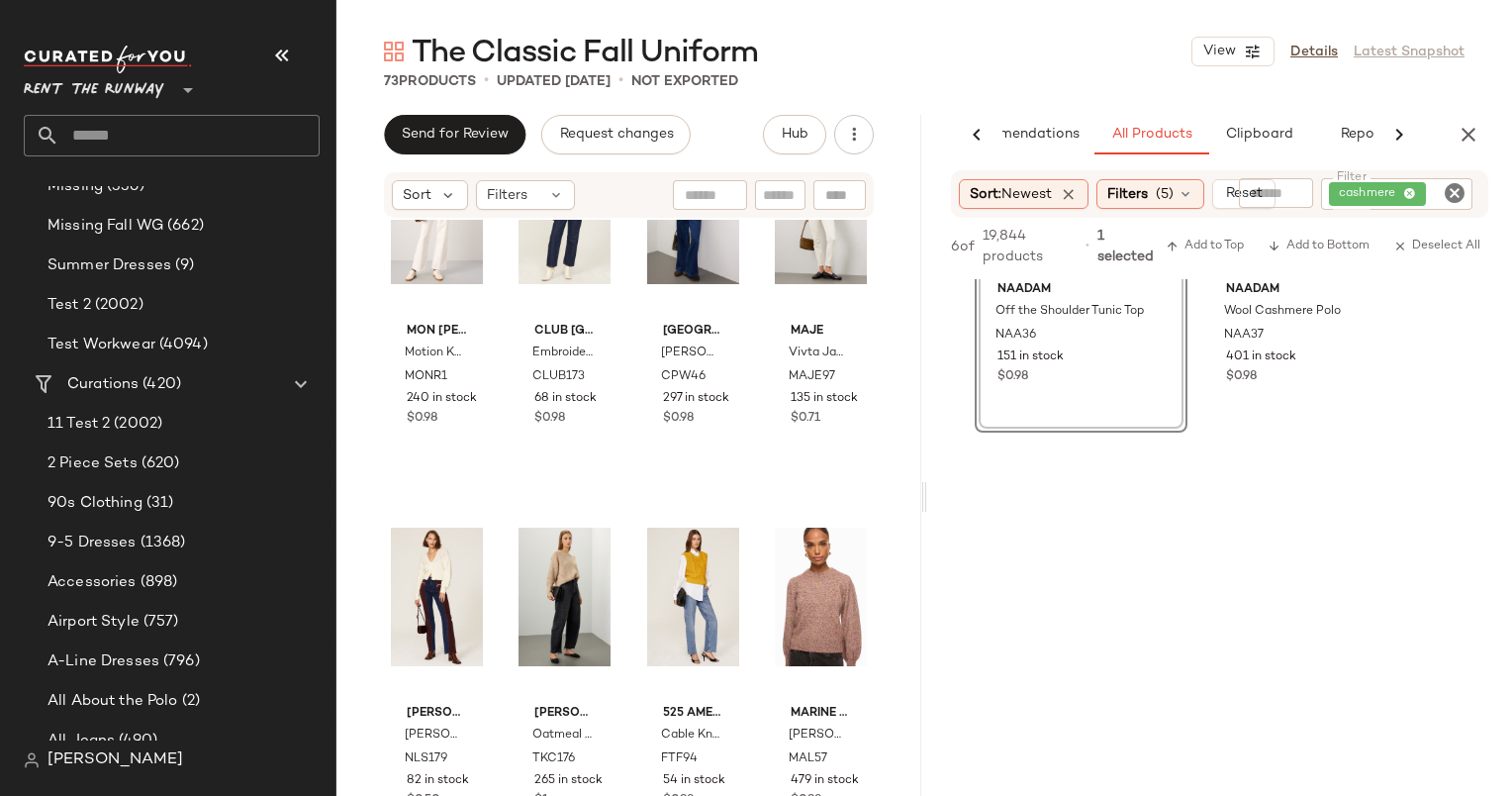
scroll to position [978, 0]
click at [1333, 254] on span "Add to Bottom" at bounding box center [1318, 247] width 102 height 14
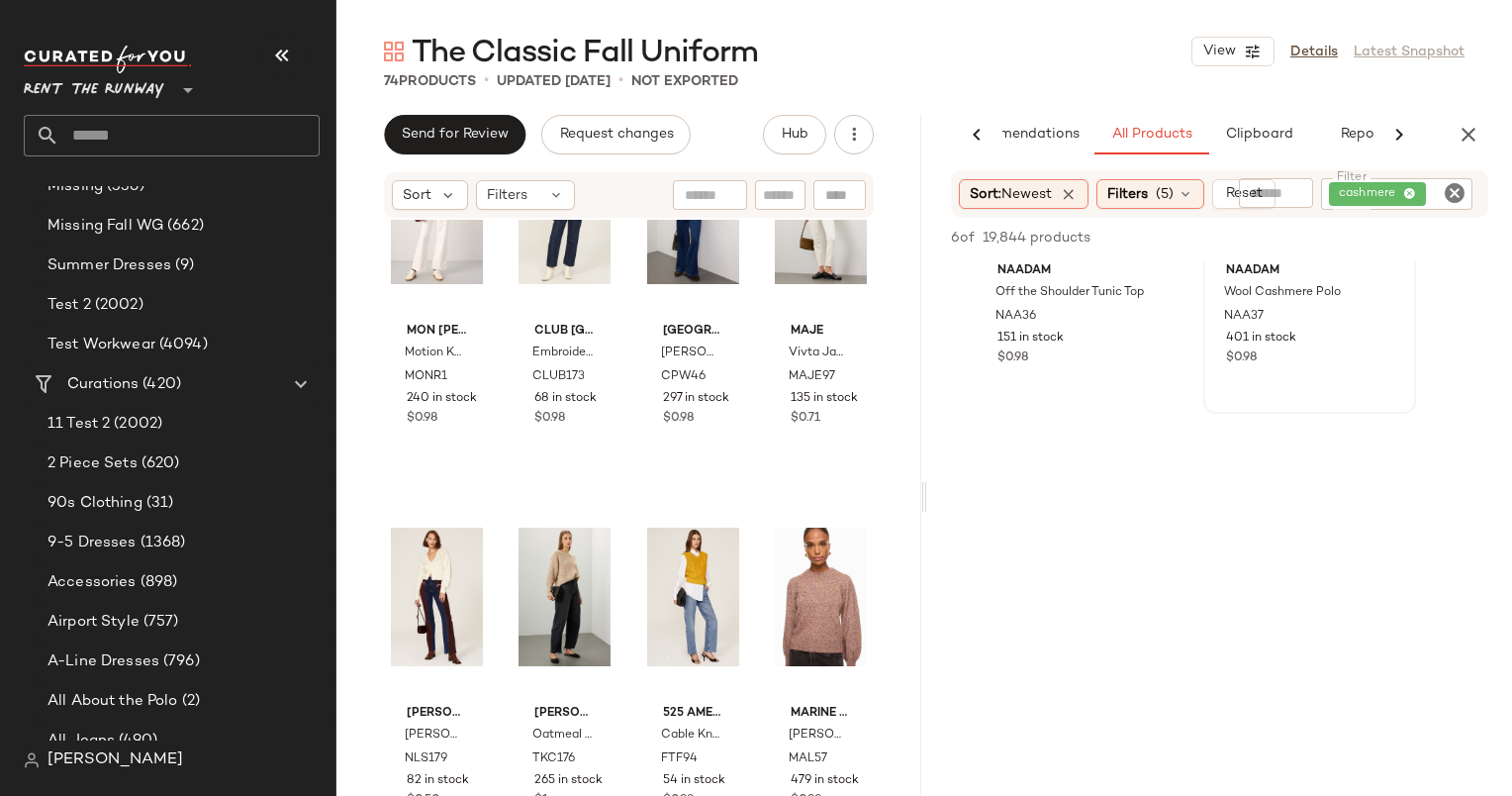
click at [1370, 402] on div "NAADAM Wool Cashmere Polo NAA37 401 in stock $0.98" at bounding box center [1309, 231] width 209 height 363
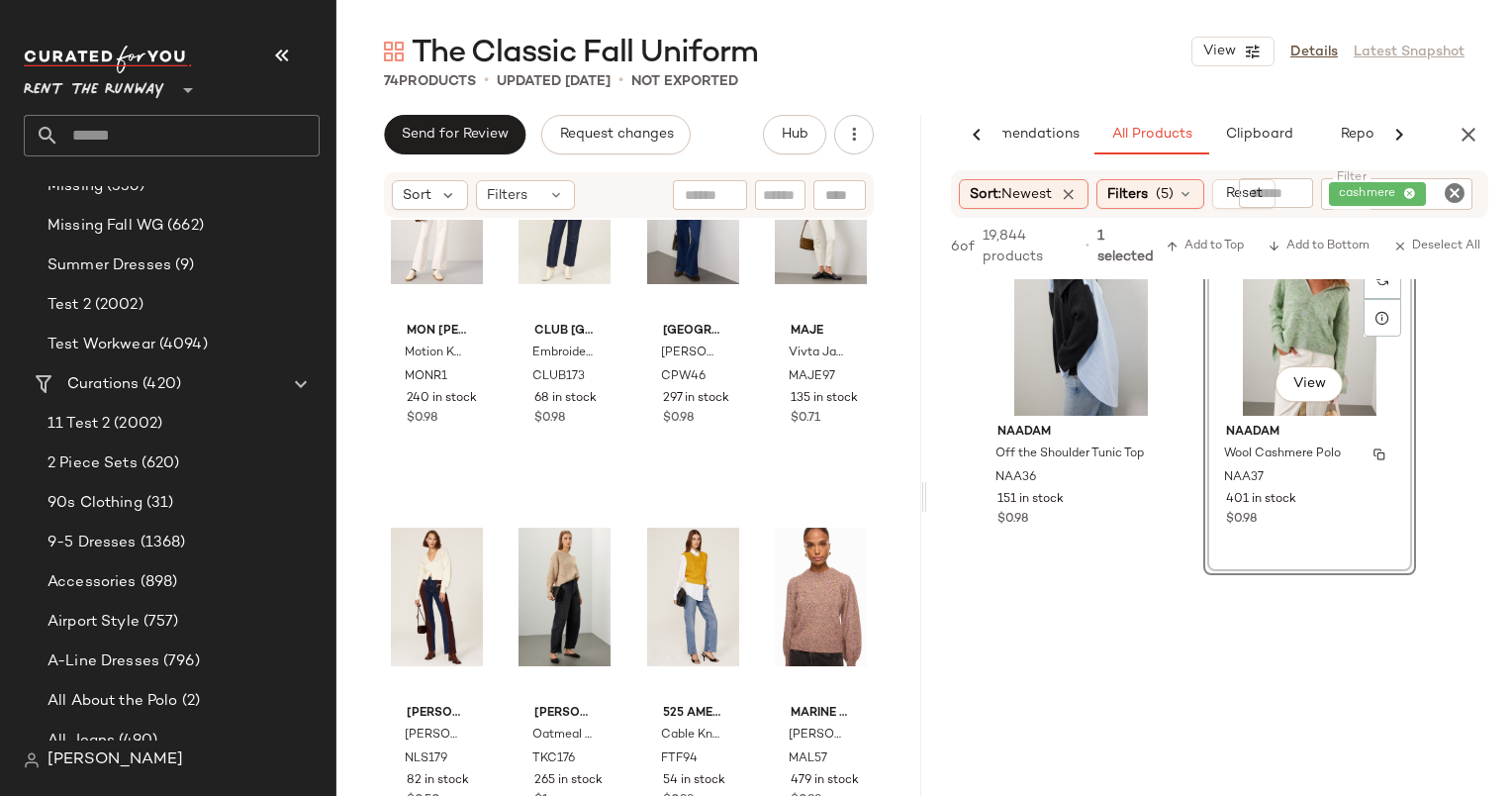
scroll to position [833, 0]
click at [1481, 523] on div "[PERSON_NAME] x RTR Marled Turtleneck Sweater ADAMC86 272 in stock $1 cupcakes …" at bounding box center [1220, 11] width 585 height 1131
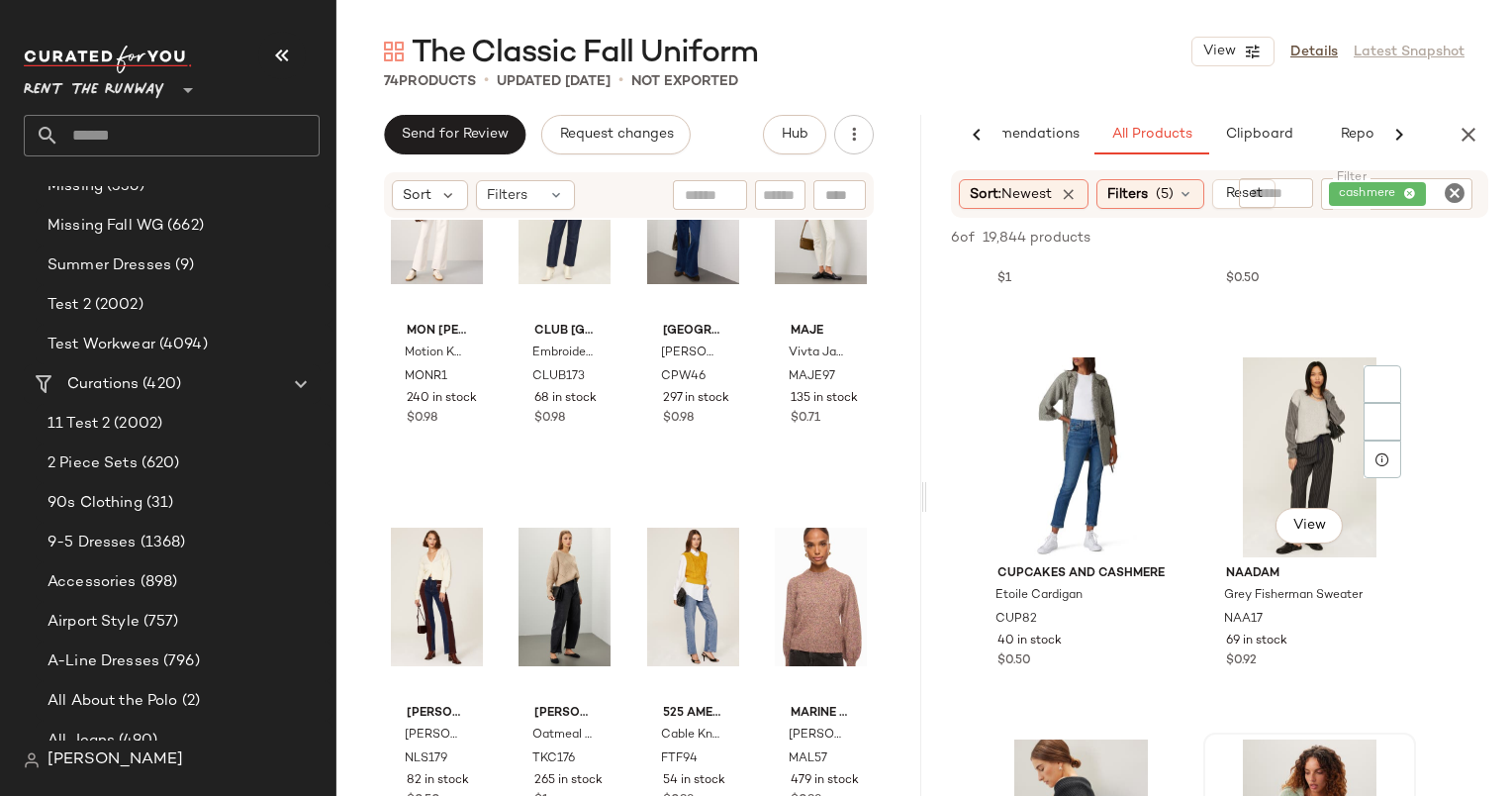
scroll to position [293, 0]
click at [1373, 402] on div at bounding box center [1383, 385] width 38 height 38
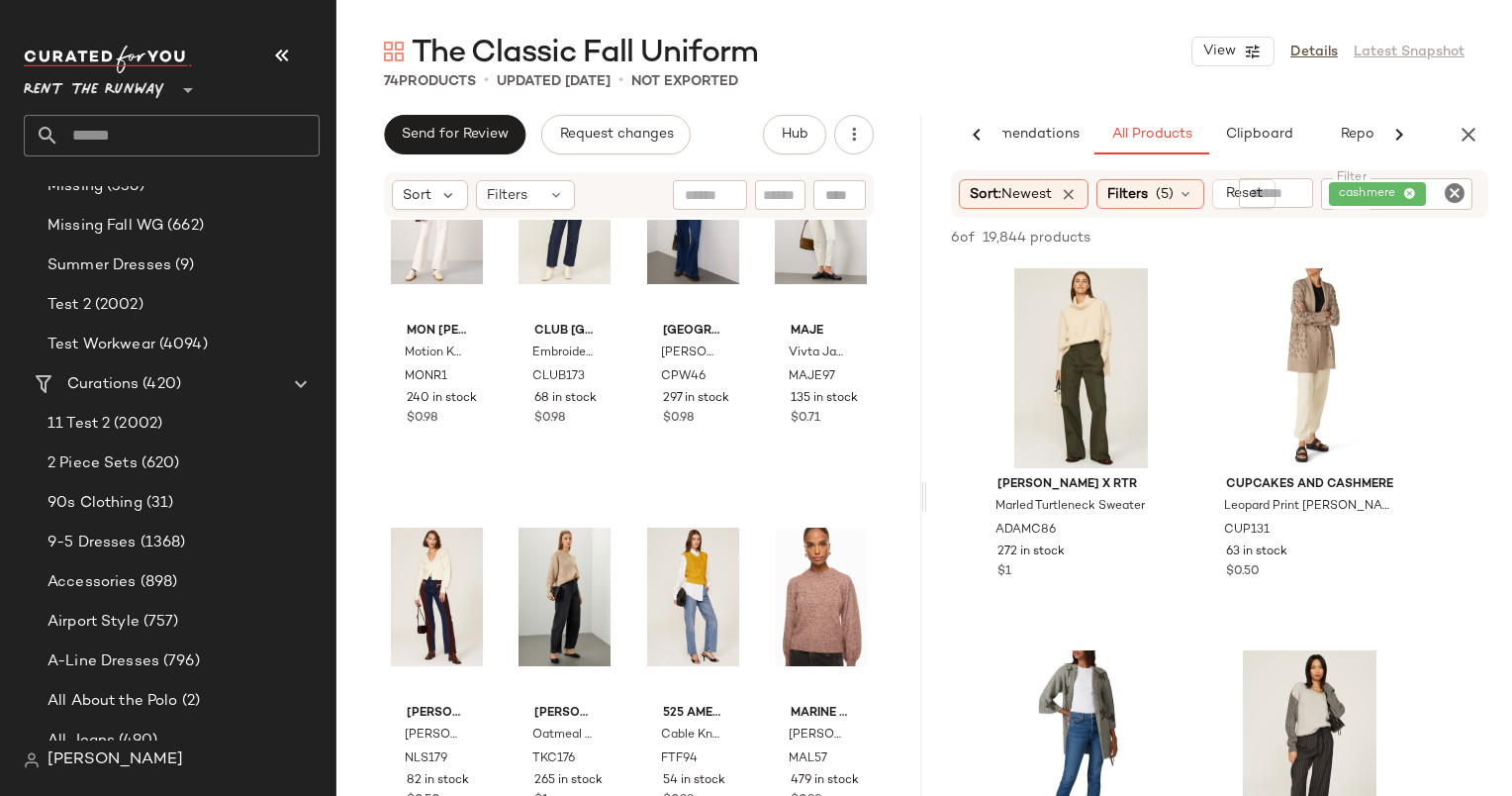
click at [1466, 183] on icon "Clear Filter" at bounding box center [1455, 193] width 24 height 24
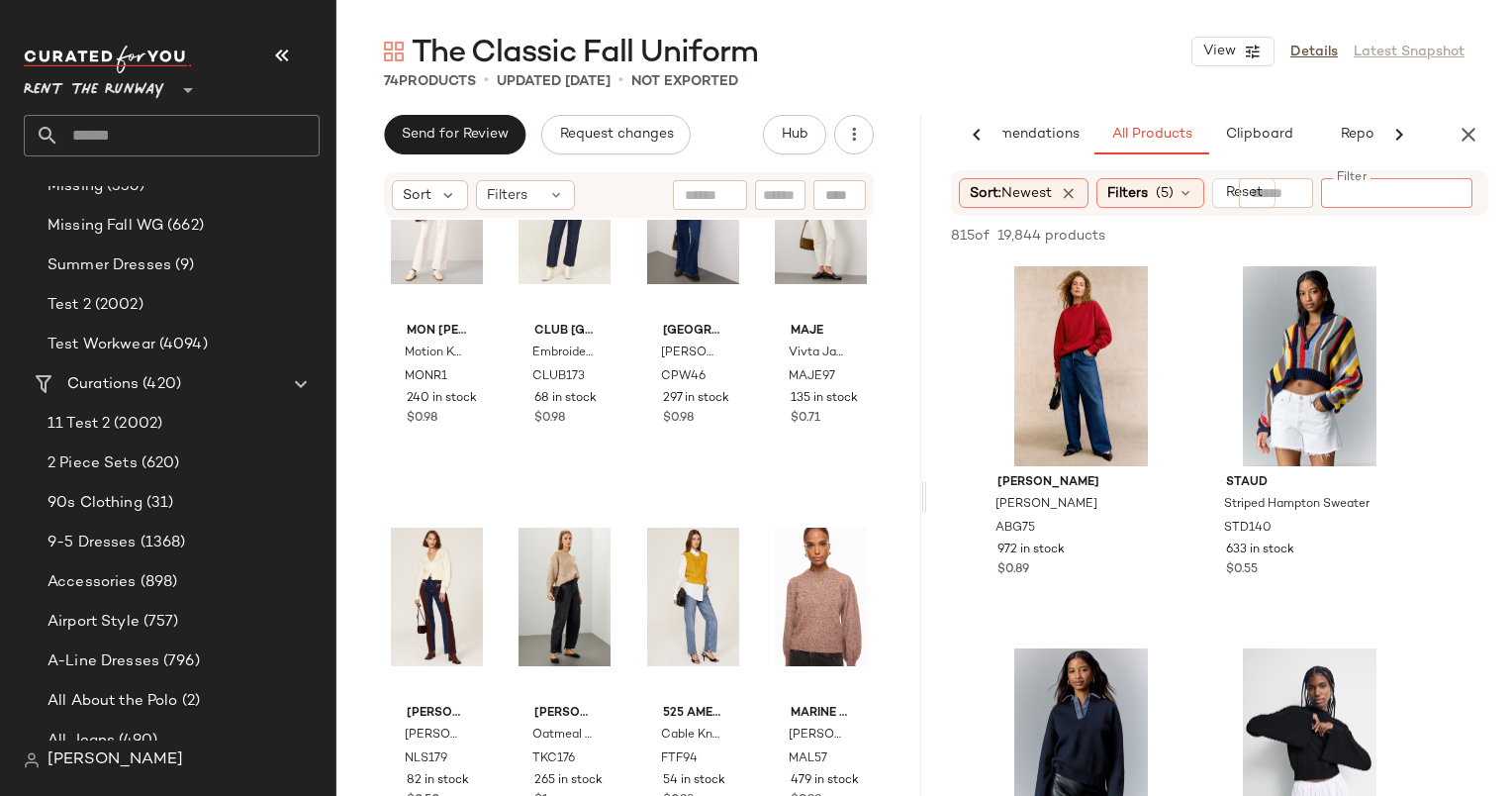
click at [1326, 240] on div at bounding box center [1349, 236] width 277 height 24
click at [1371, 187] on input "text" at bounding box center [1377, 193] width 51 height 21
click at [1371, 187] on input "******" at bounding box center [1362, 193] width 172 height 21
type input "*"
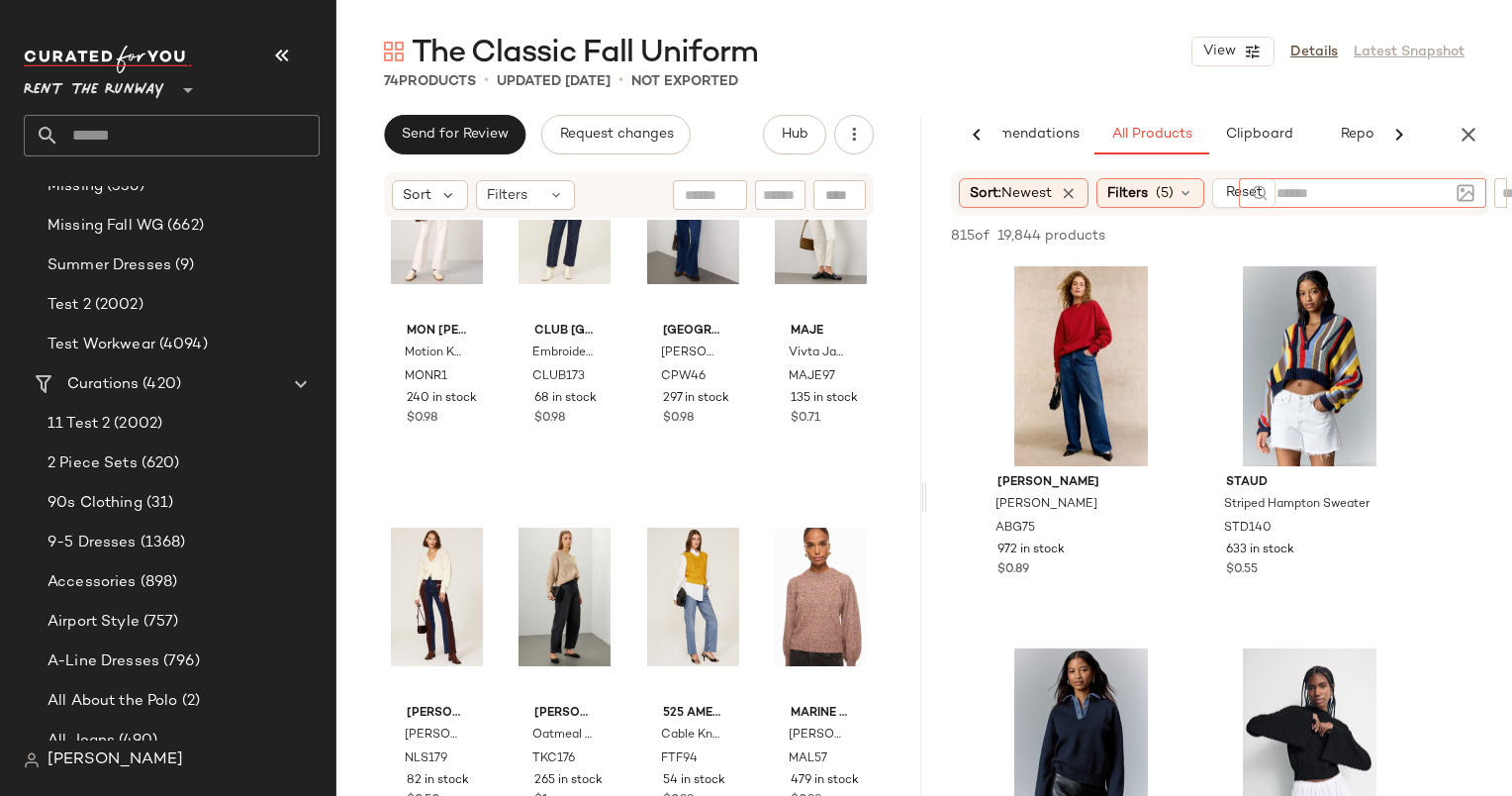
click at [1448, 242] on div at bounding box center [1349, 236] width 277 height 24
click at [1426, 184] on div at bounding box center [1447, 193] width 51 height 30
type input "******"
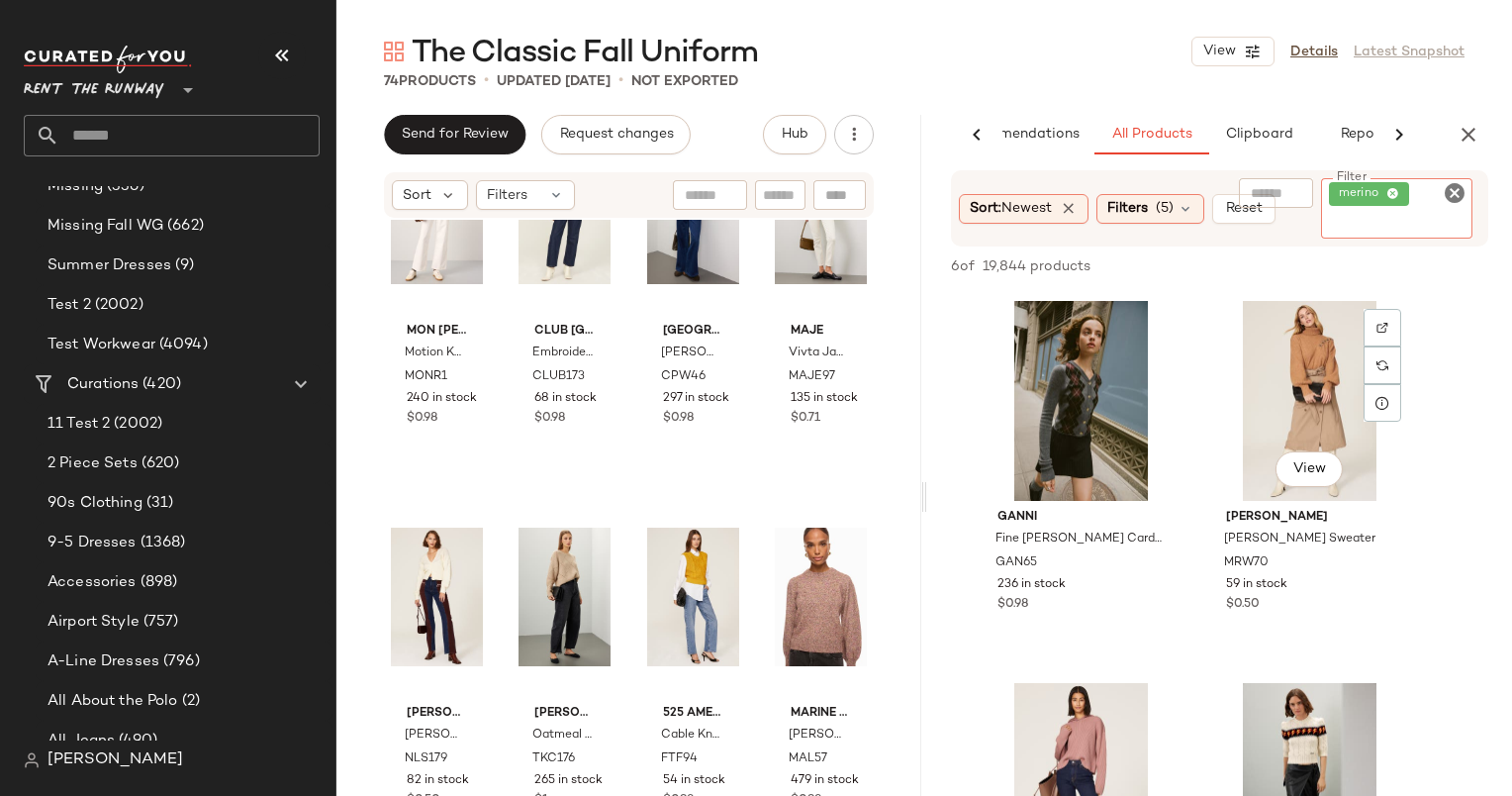
scroll to position [380, 0]
click at [1307, 360] on div "View" at bounding box center [1309, 399] width 199 height 200
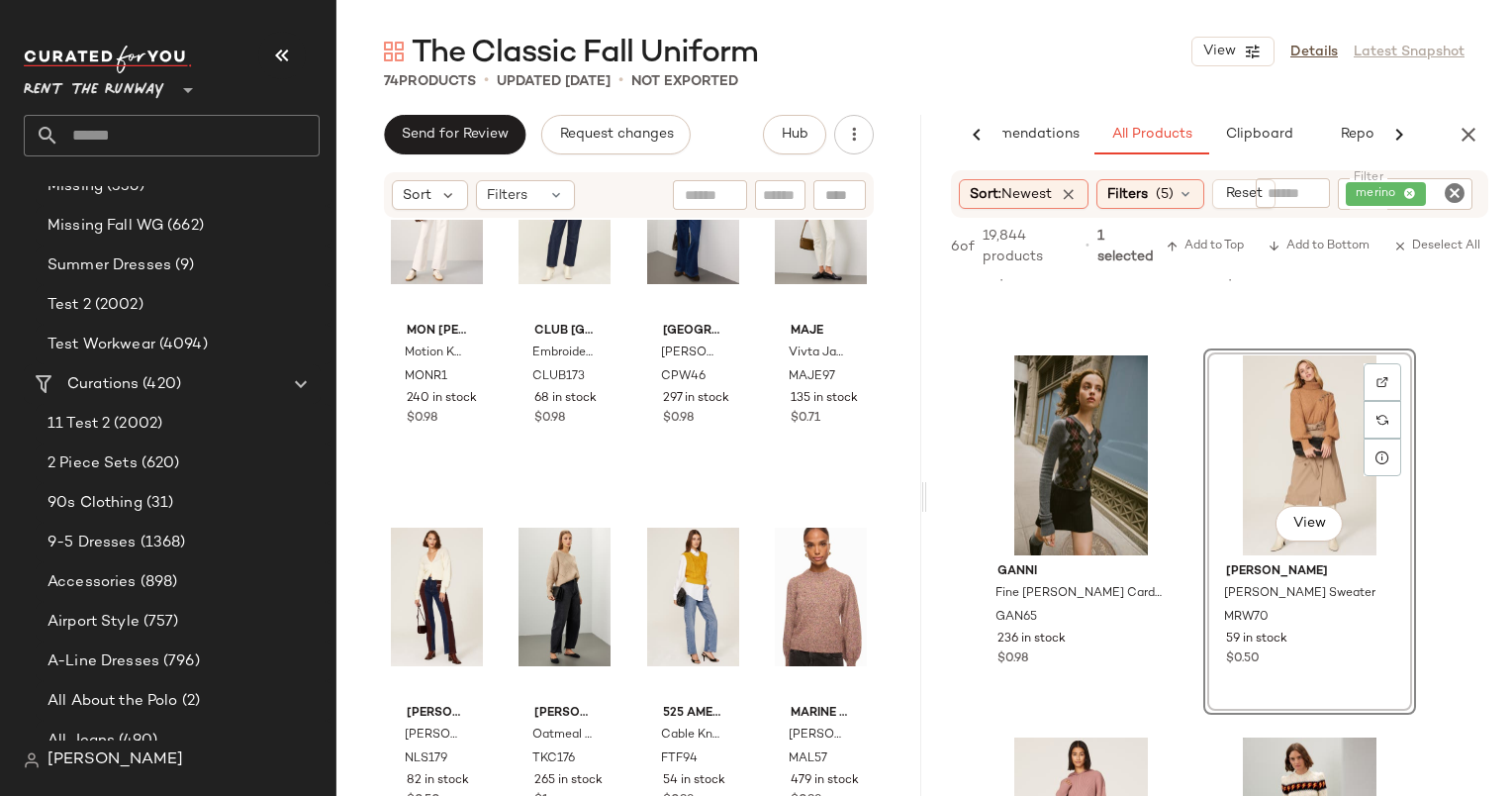
scroll to position [312, 0]
click at [1294, 254] on button "Add to Bottom" at bounding box center [1319, 247] width 118 height 24
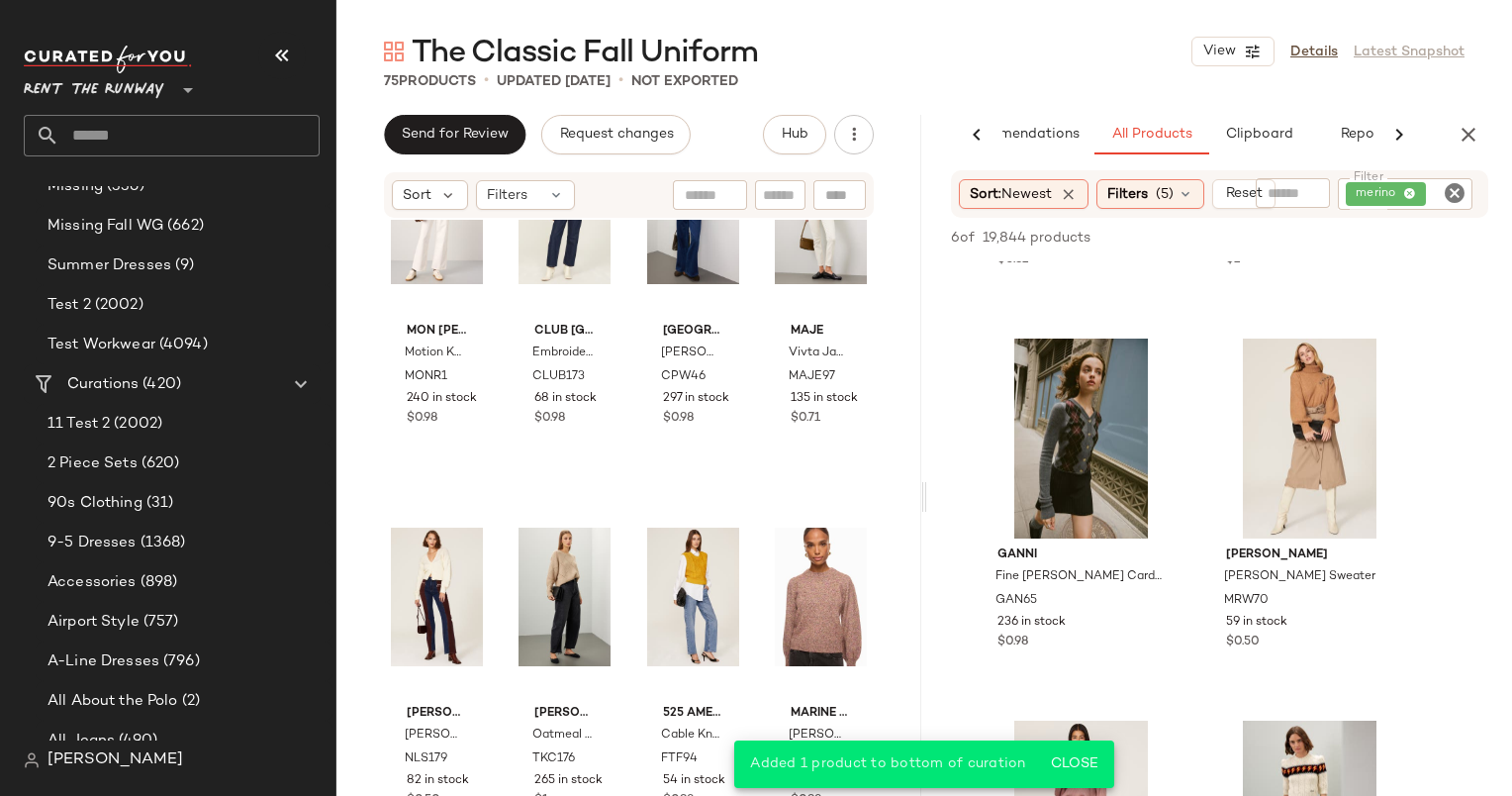
click at [1456, 187] on icon "Clear Filter" at bounding box center [1455, 193] width 24 height 24
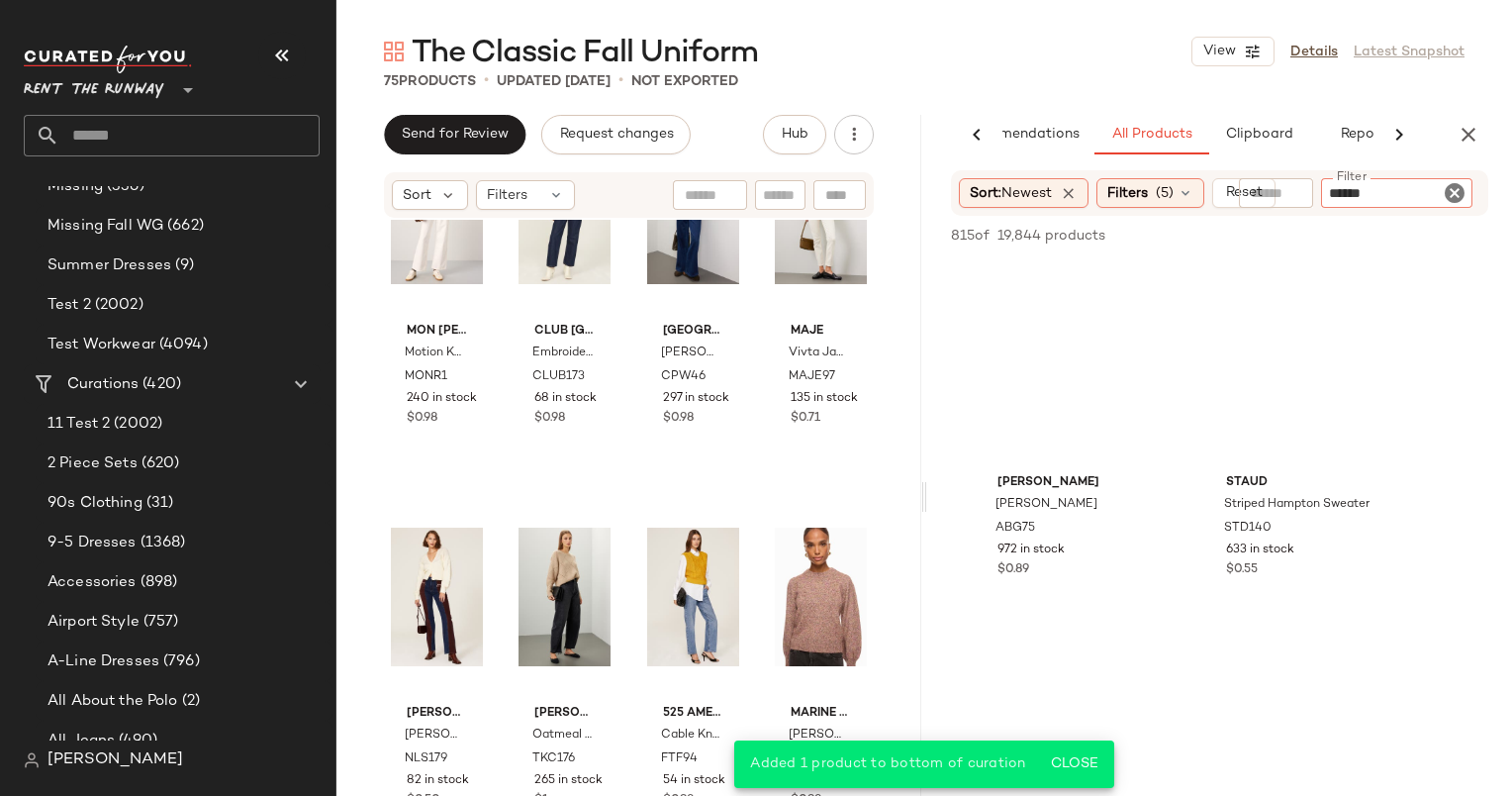
type input "******"
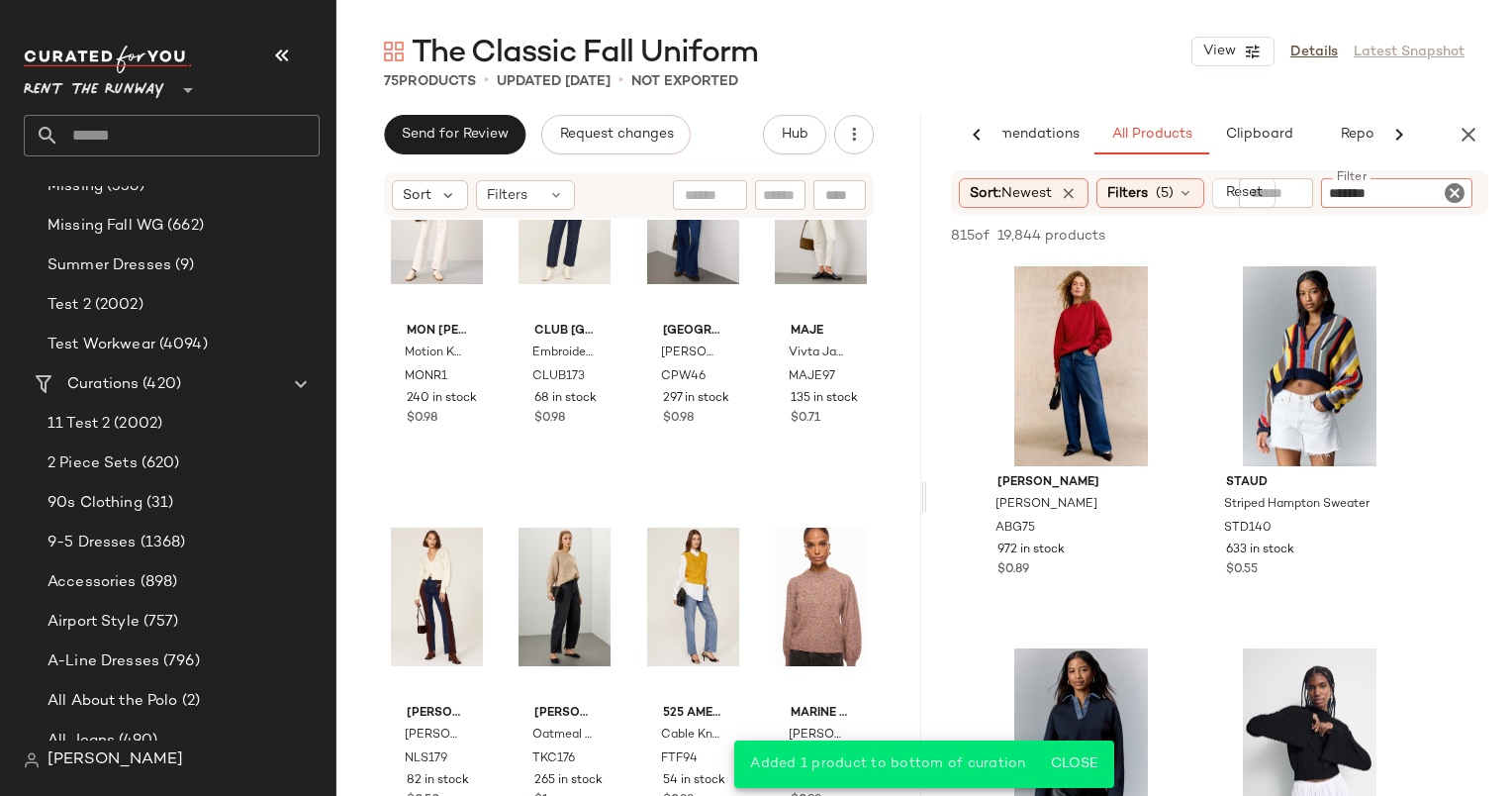
click at [1456, 187] on icon "Clear Filter" at bounding box center [1455, 193] width 24 height 24
click at [1299, 191] on input "text" at bounding box center [1362, 193] width 172 height 21
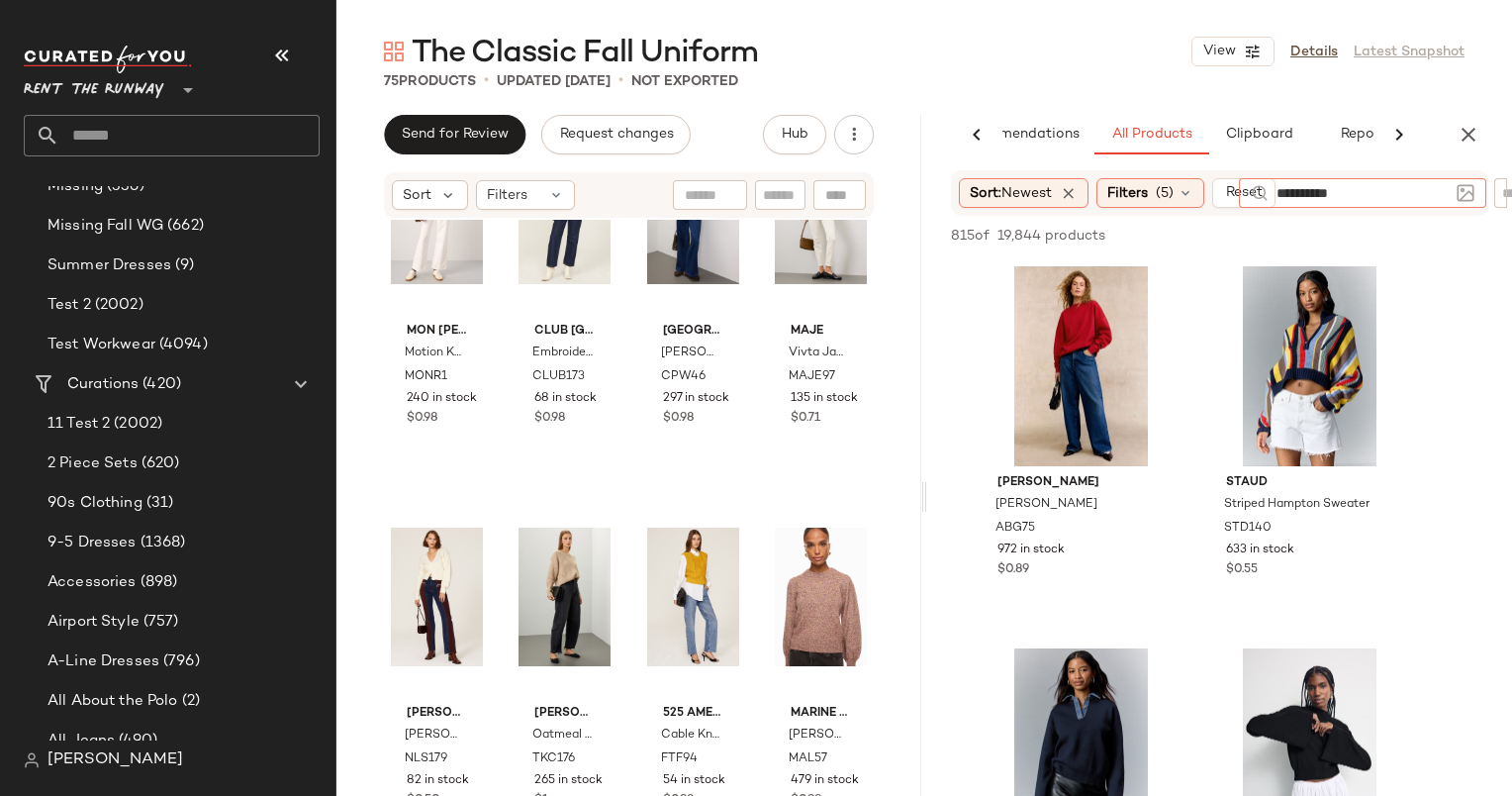
type input "**********"
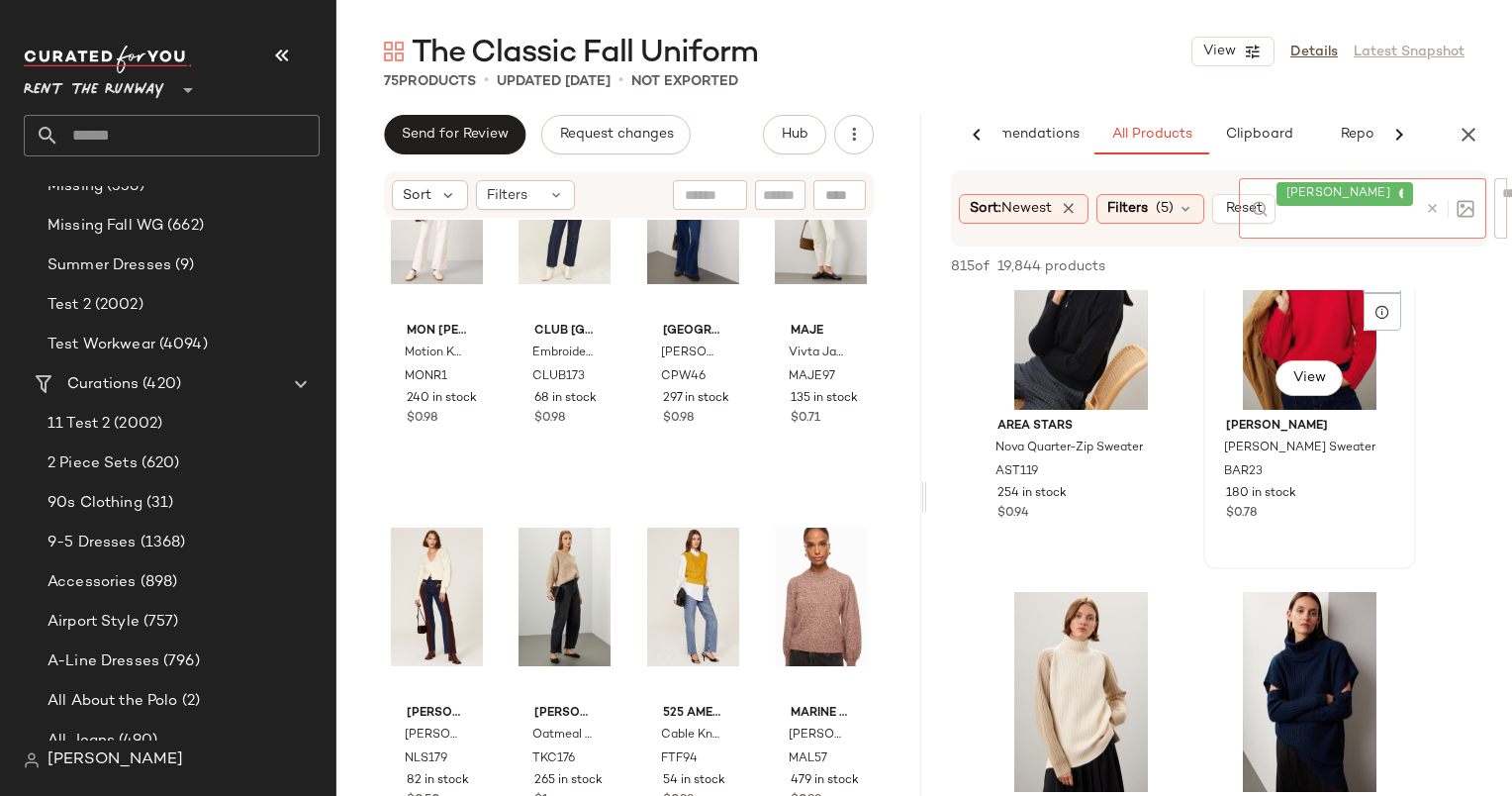
scroll to position [122, 0]
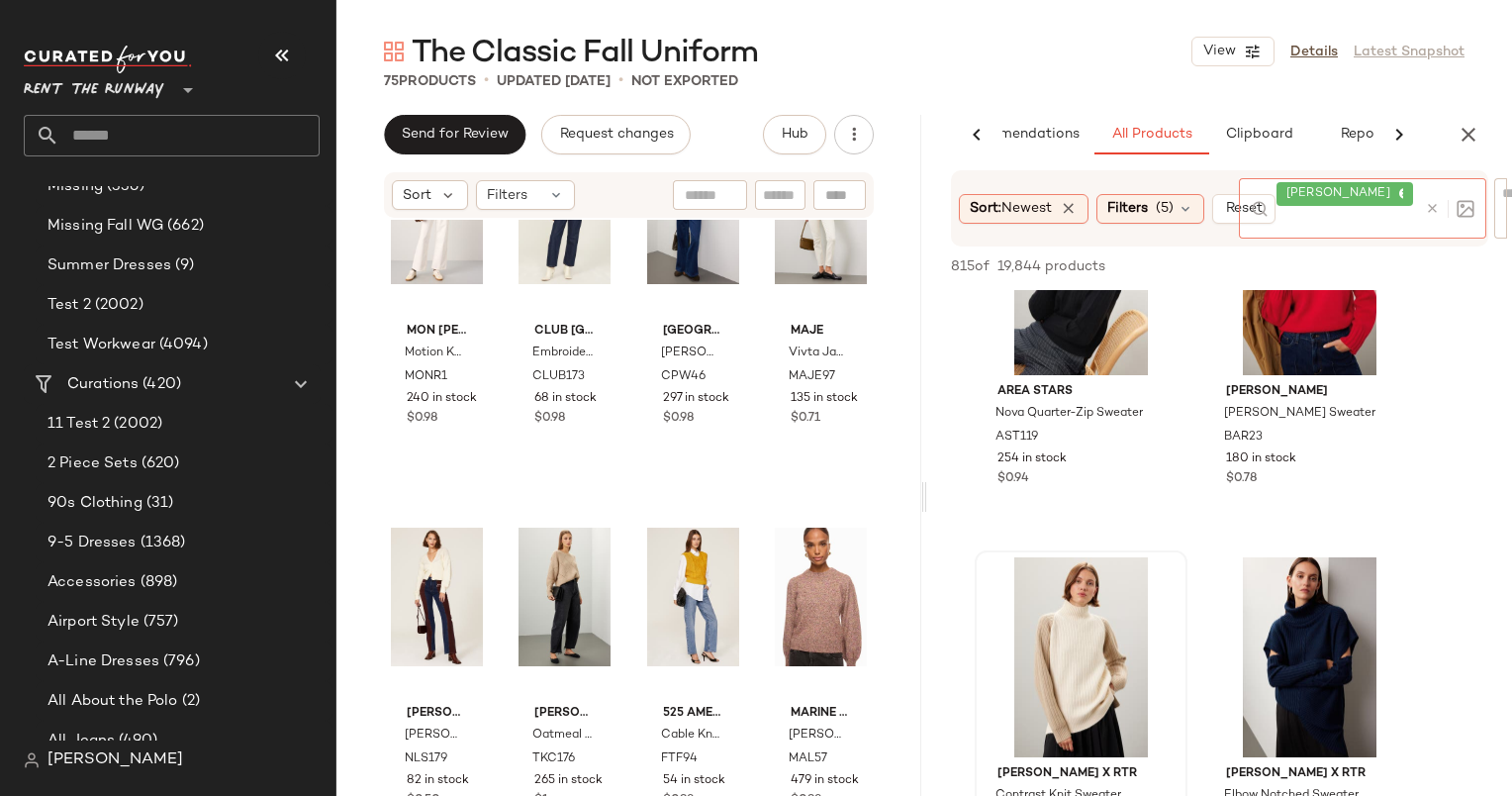
click at [1102, 553] on div "[PERSON_NAME] x RTR Contrast Knit Sweater RGC27 419 in stock $1" at bounding box center [1081, 733] width 209 height 363
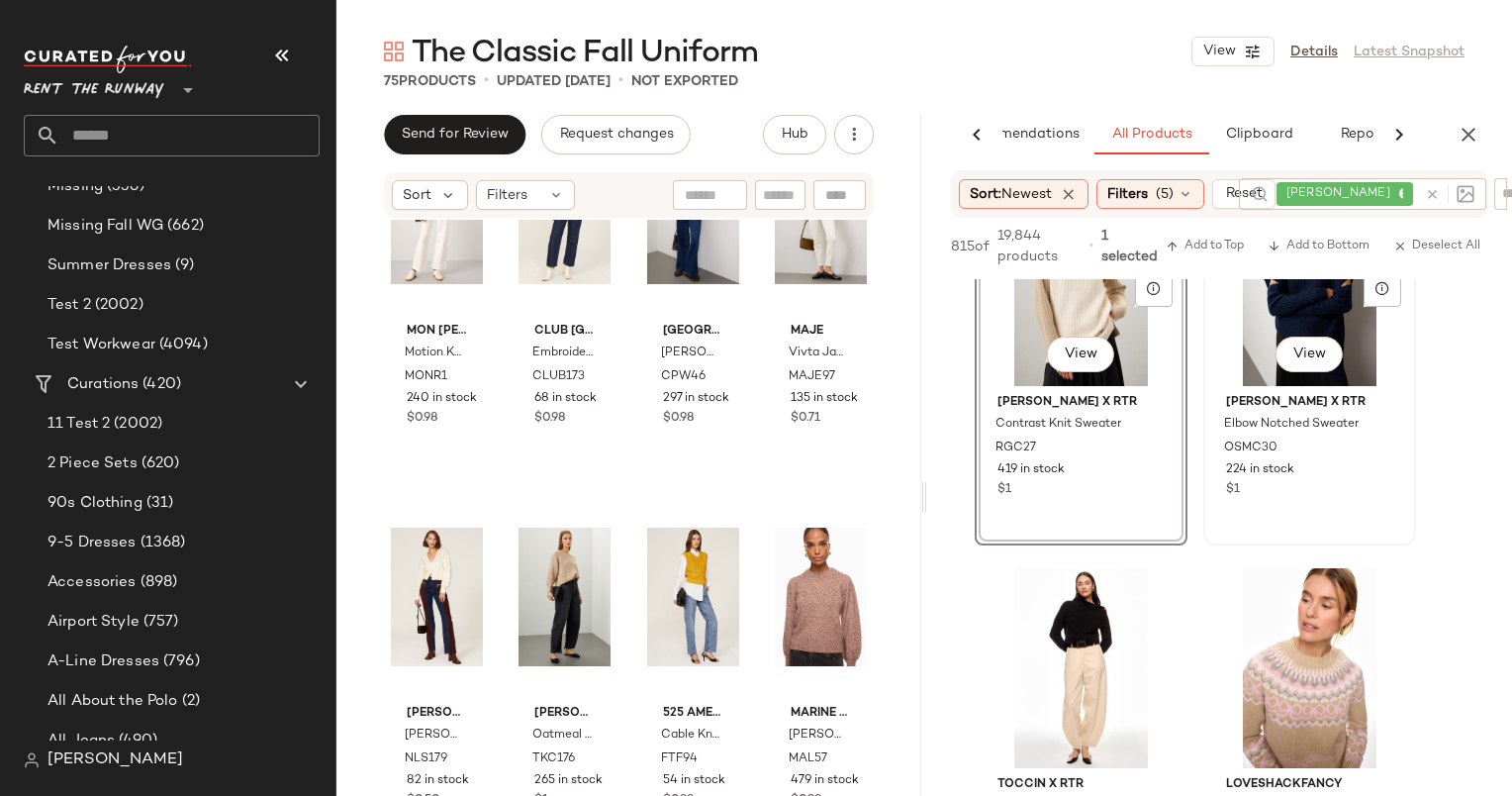
scroll to position [332, 0]
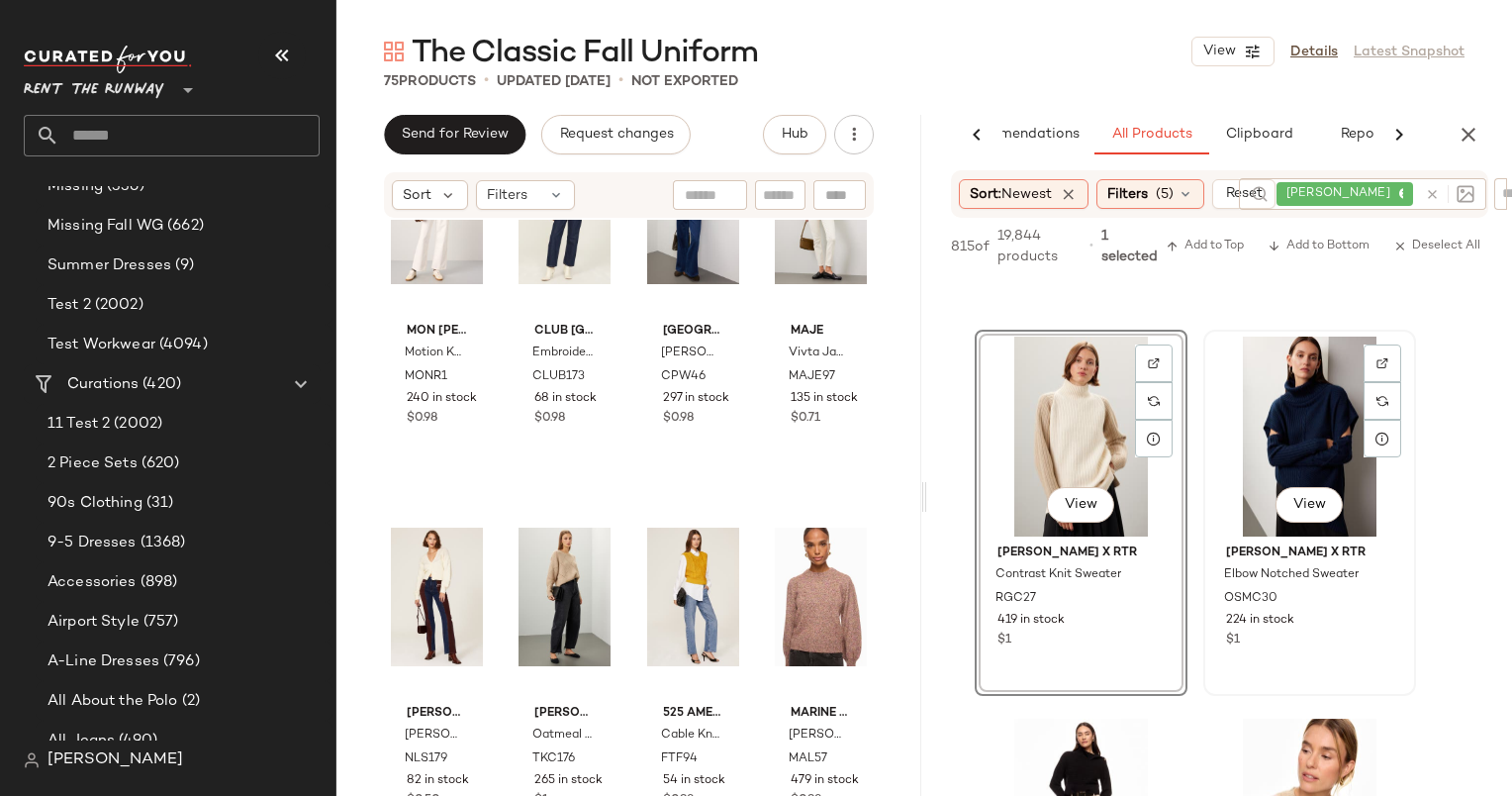
click at [1287, 438] on div "View" at bounding box center [1309, 436] width 199 height 200
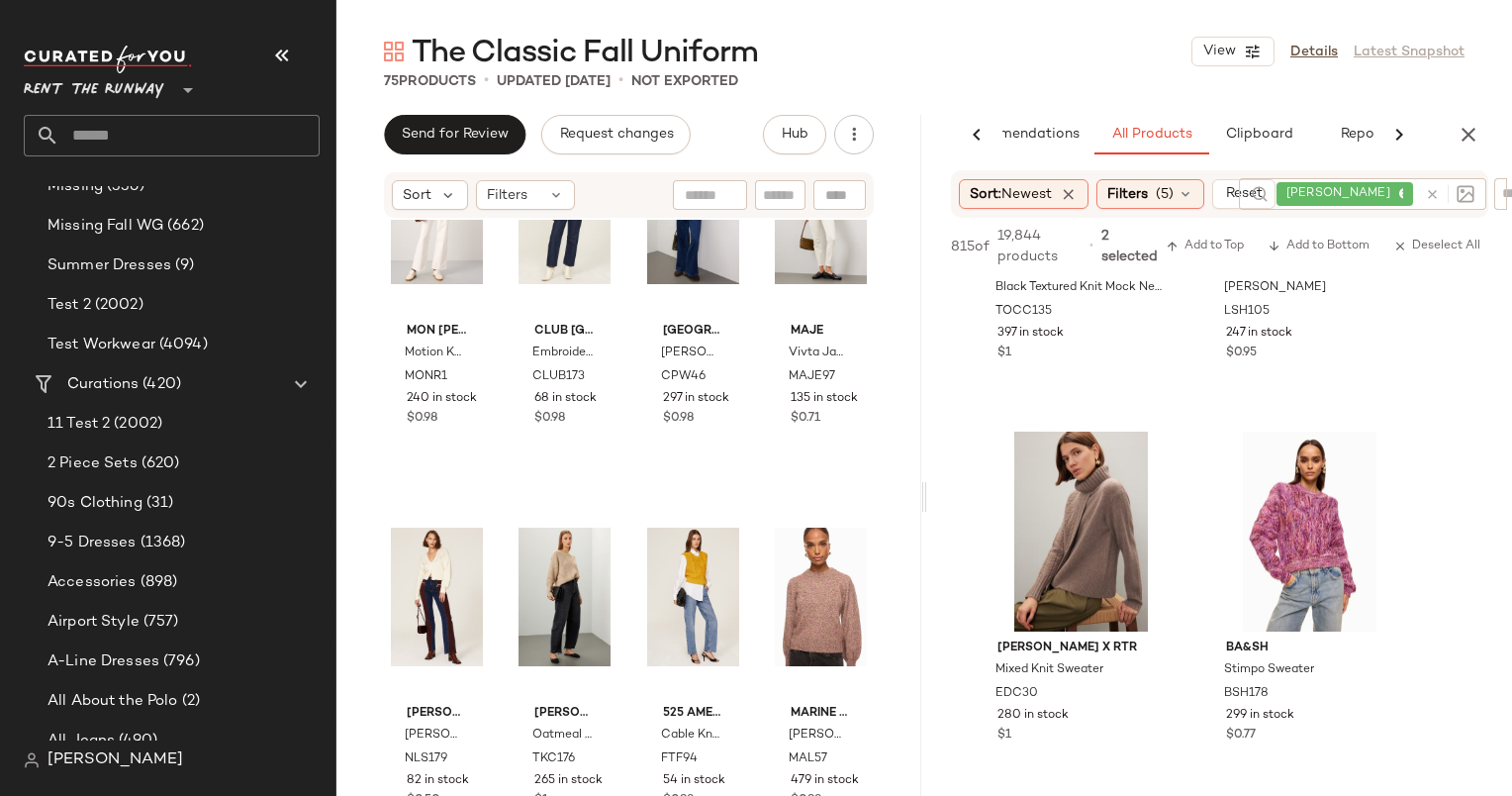
scroll to position [1048, 0]
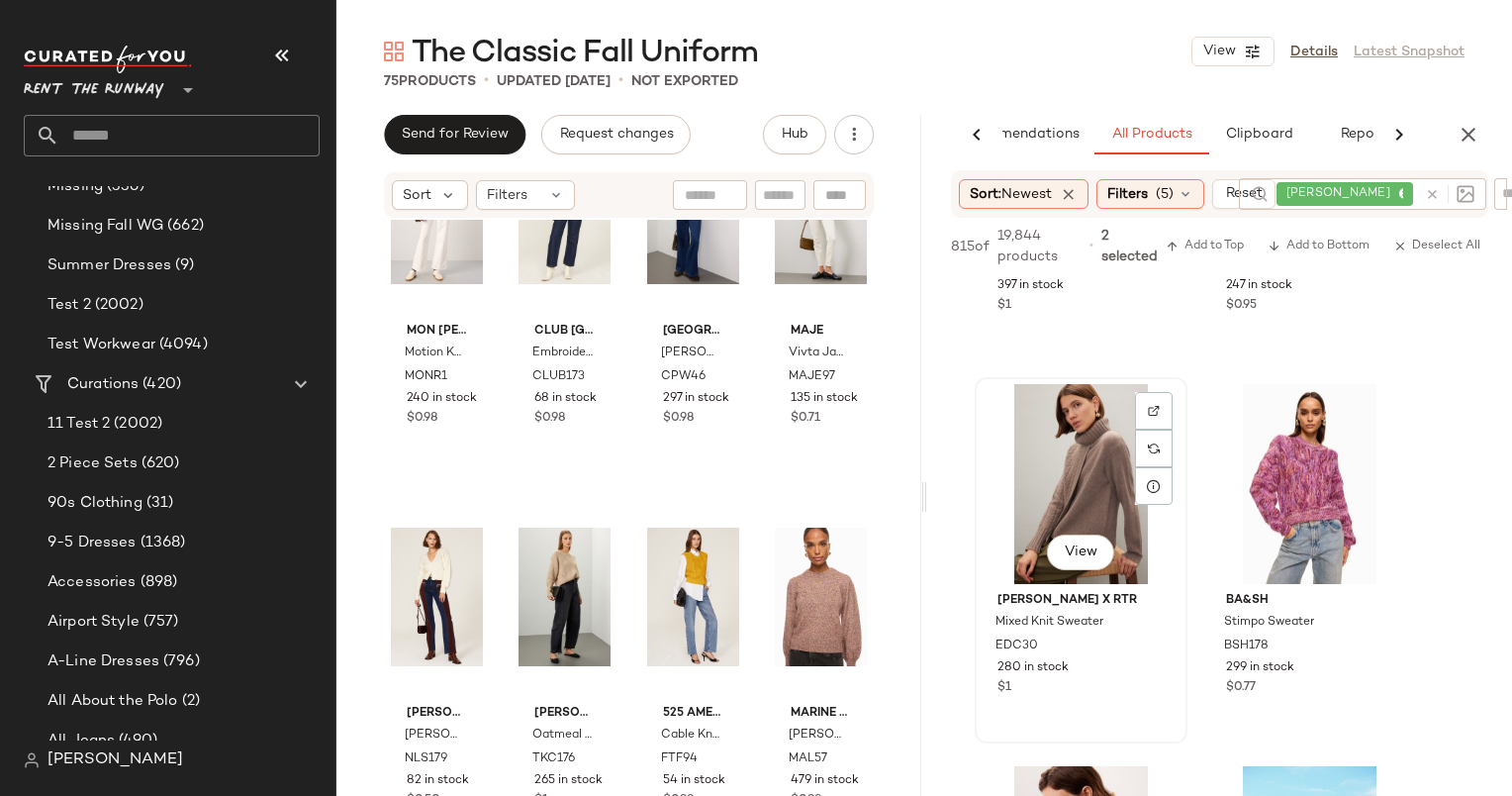
click at [1028, 494] on div "View" at bounding box center [1081, 484] width 199 height 200
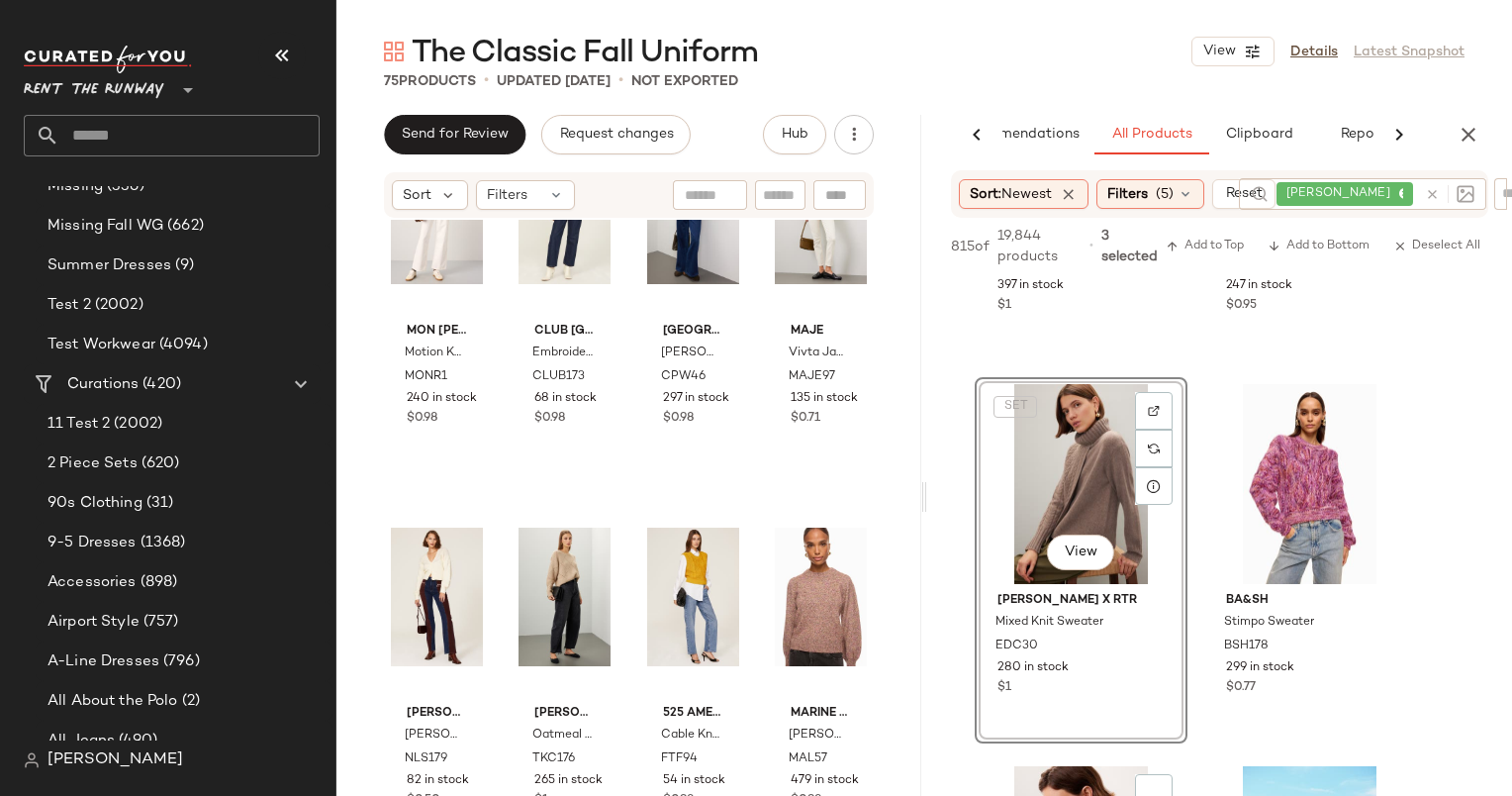
scroll to position [1432, 0]
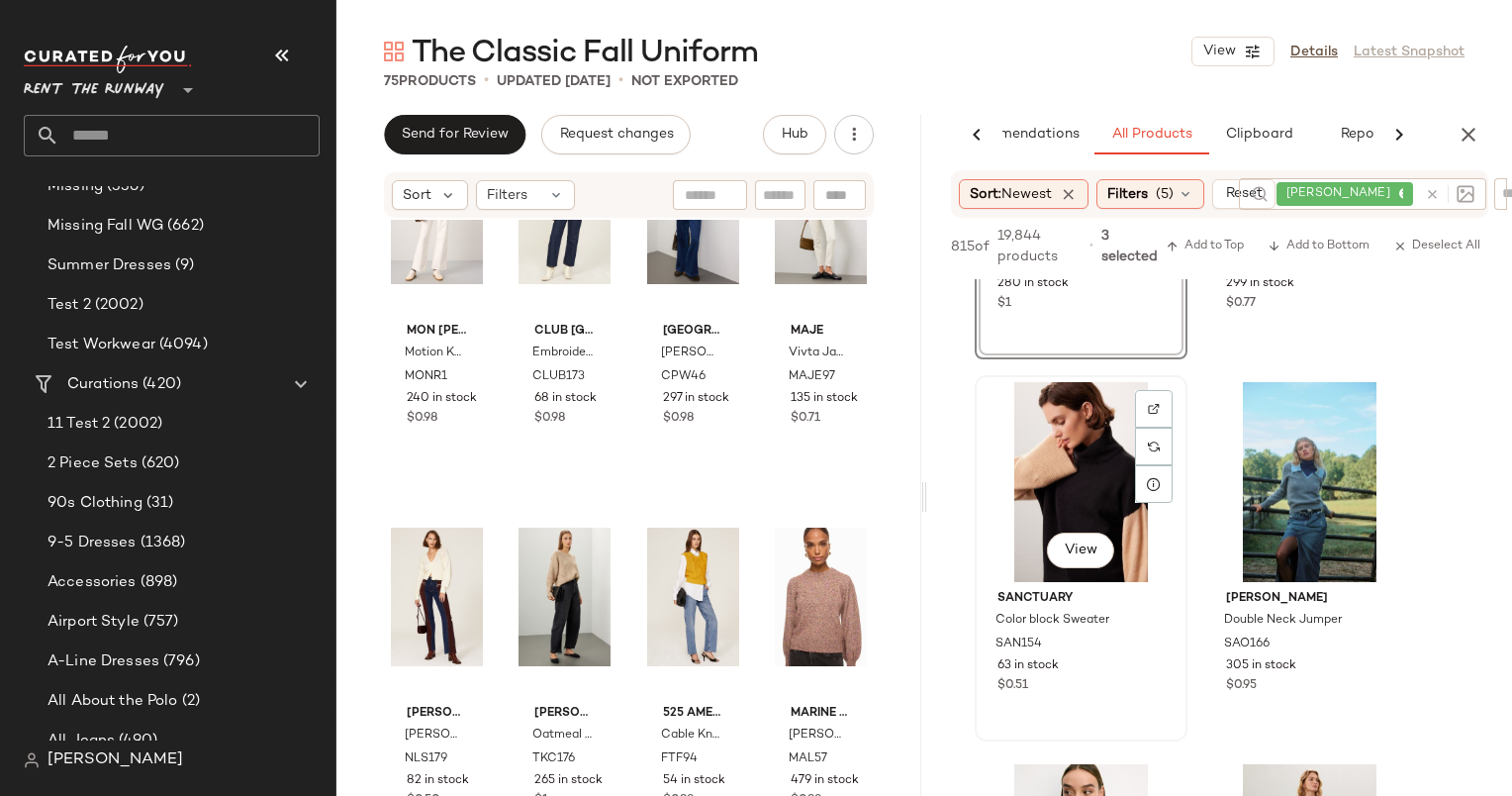
click at [1063, 487] on div "View" at bounding box center [1081, 482] width 199 height 200
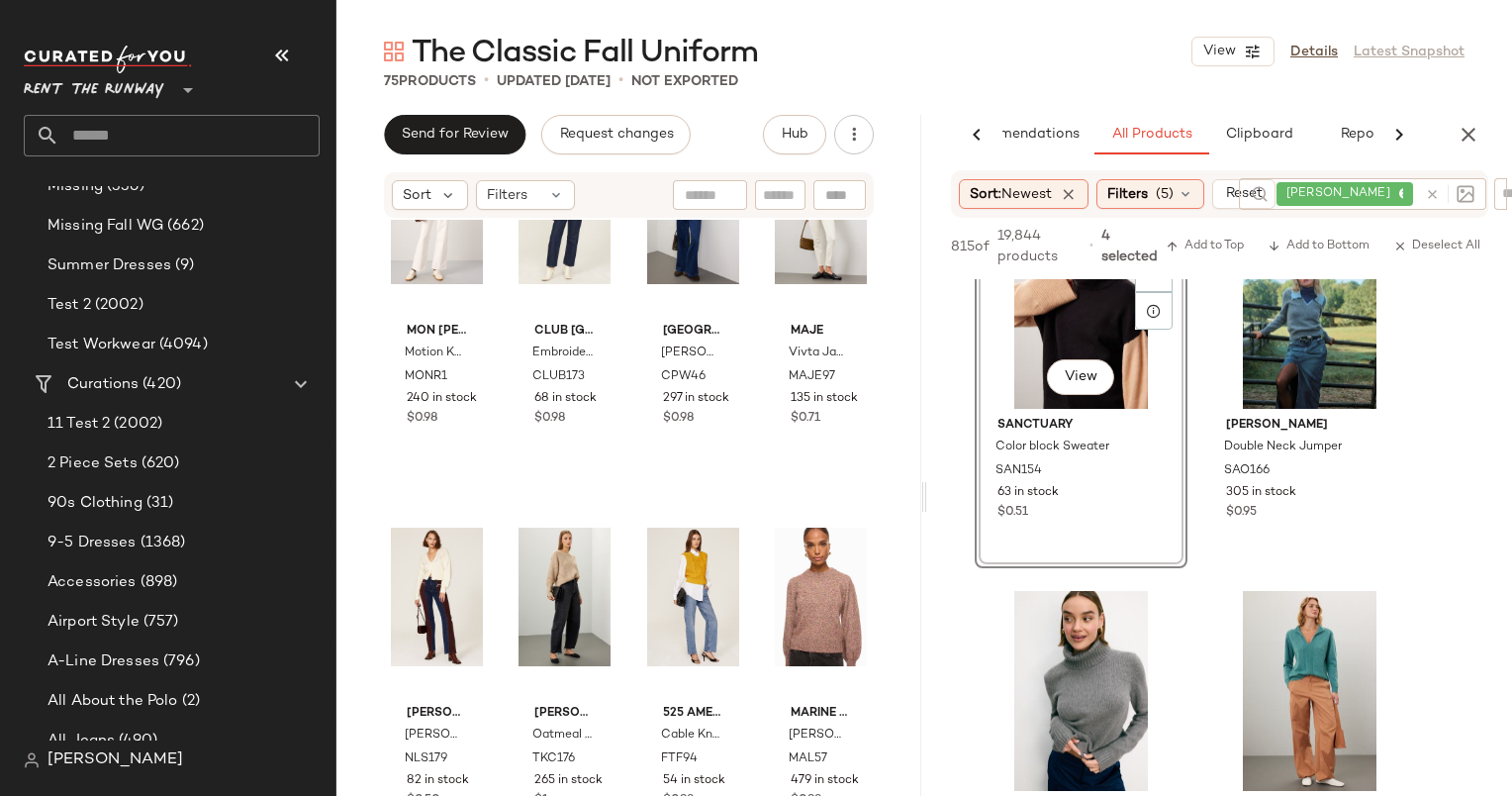
scroll to position [1859, 0]
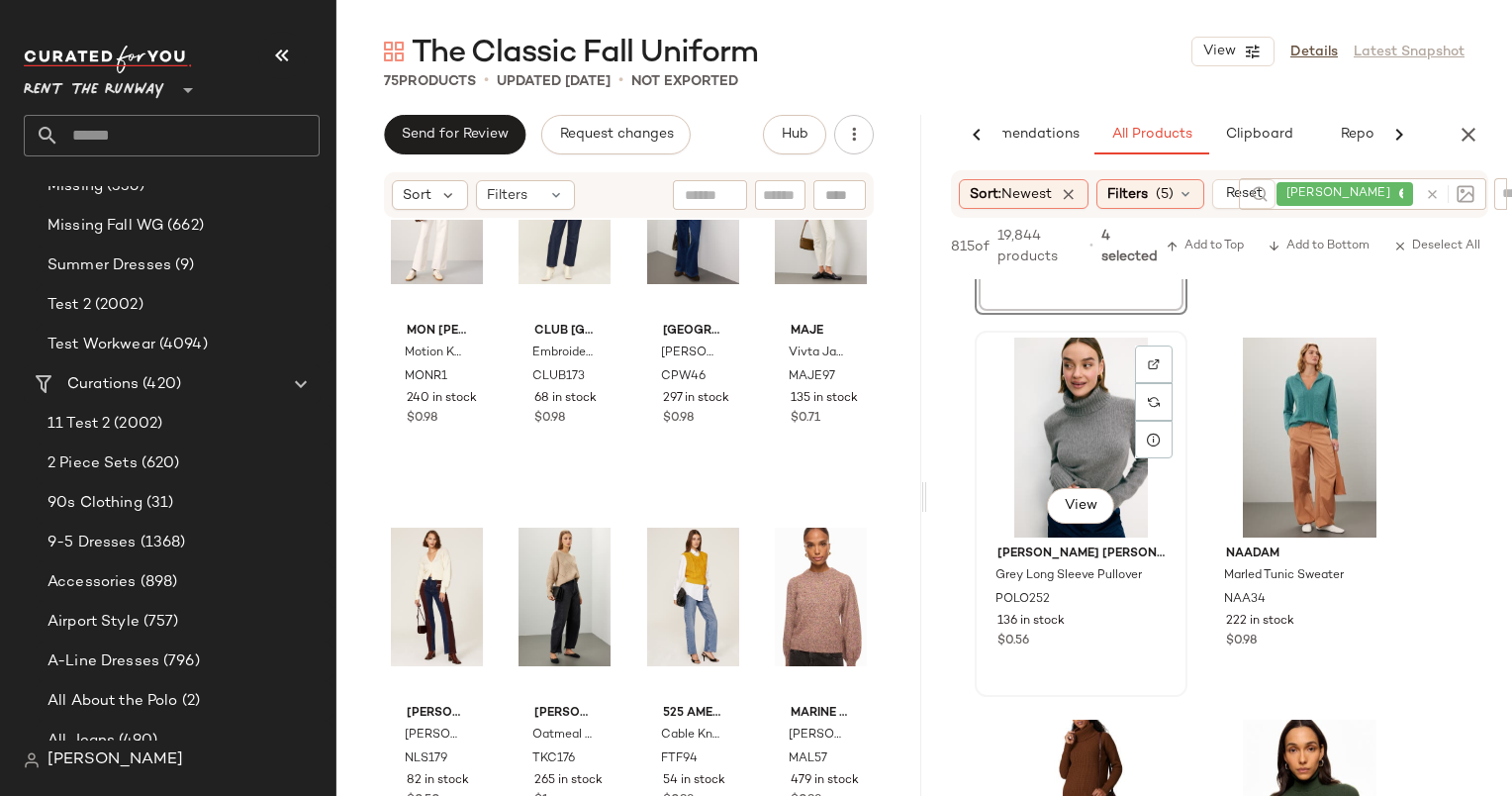
click at [1068, 455] on div "View" at bounding box center [1081, 437] width 199 height 200
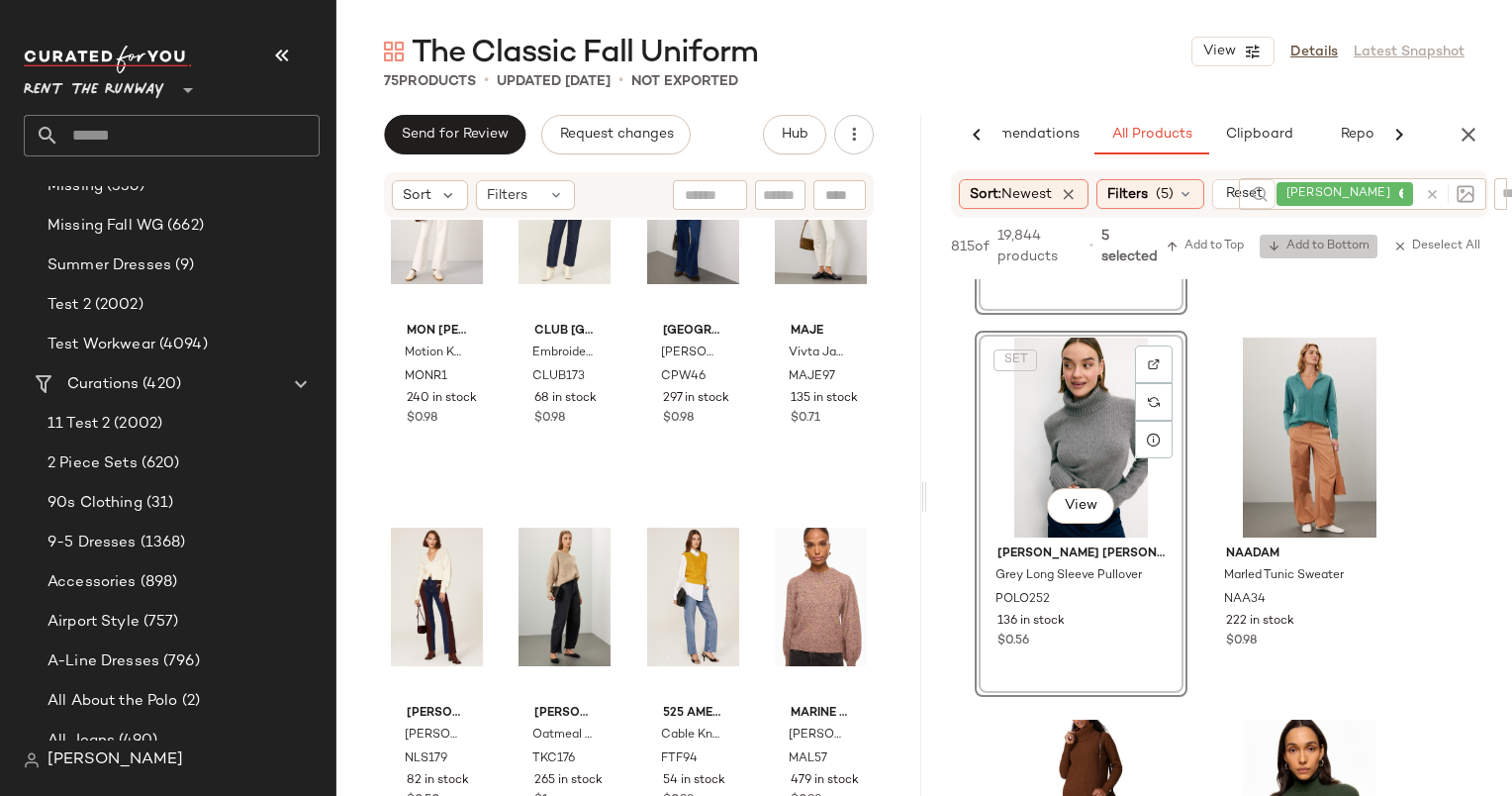
click at [1341, 244] on span "Add to Bottom" at bounding box center [1318, 247] width 102 height 14
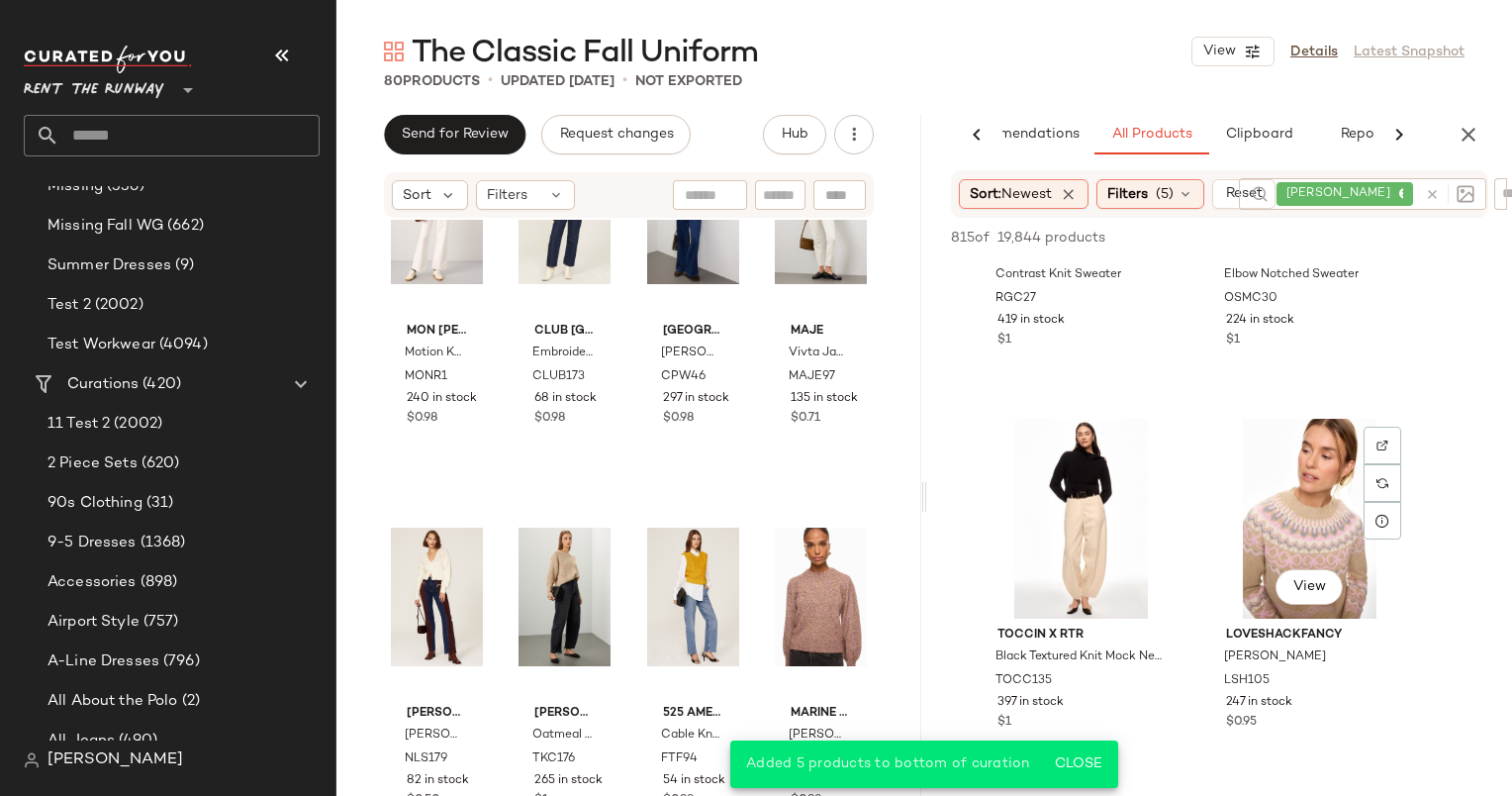
scroll to position [0, 0]
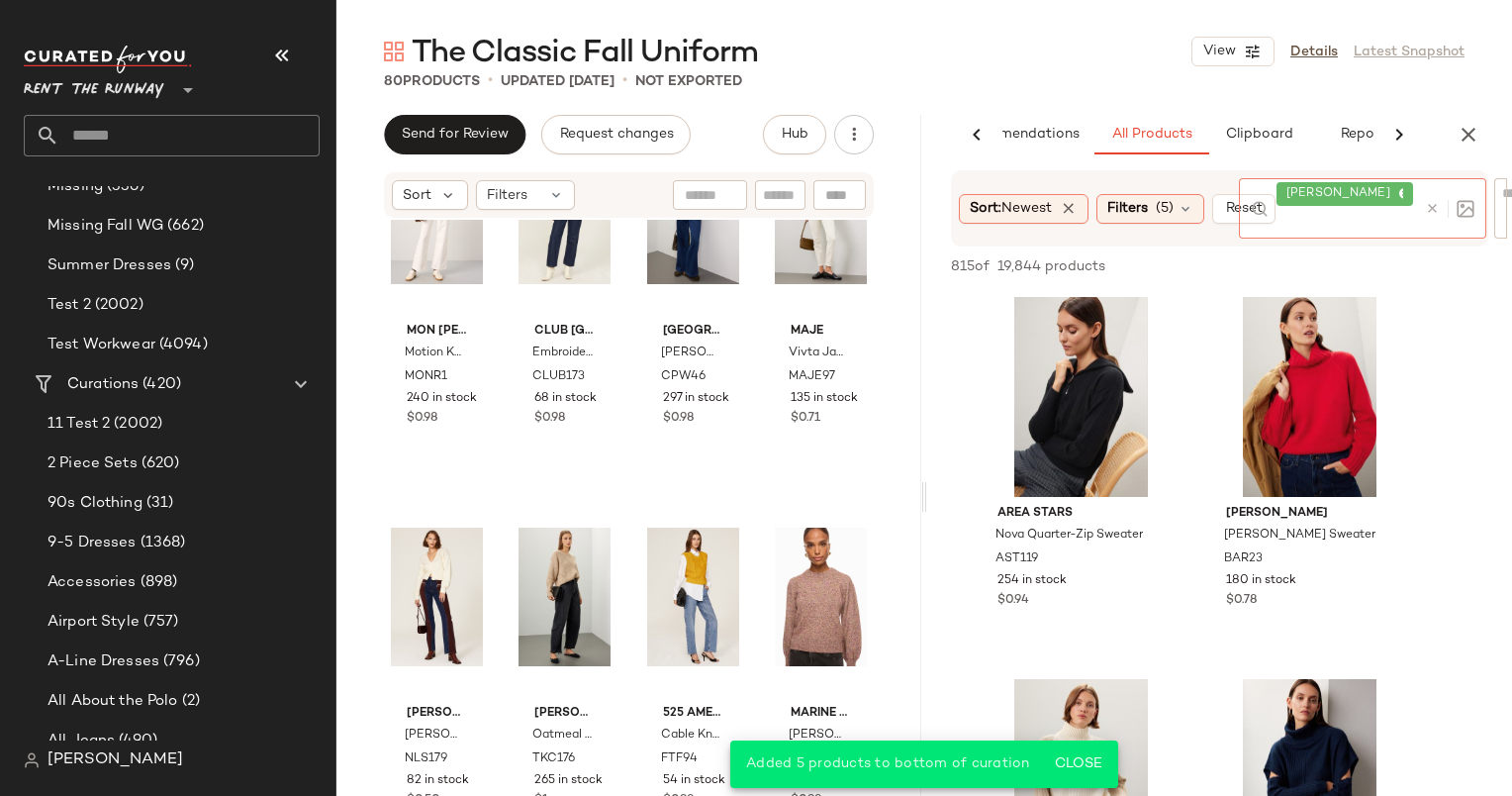
click at [1441, 192] on div at bounding box center [1445, 208] width 57 height 60
click at [1427, 206] on icon at bounding box center [1432, 208] width 15 height 15
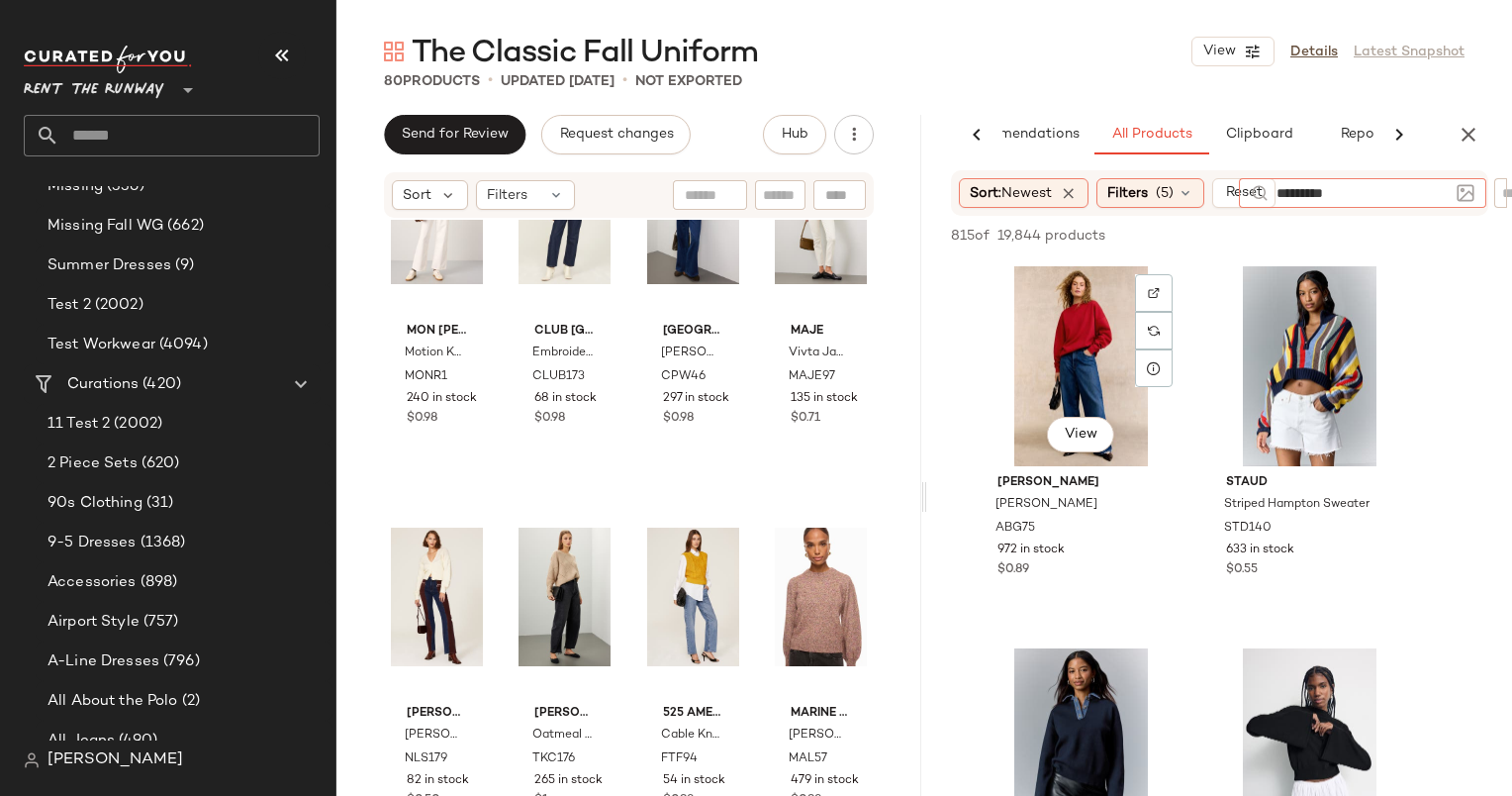
type input "**********"
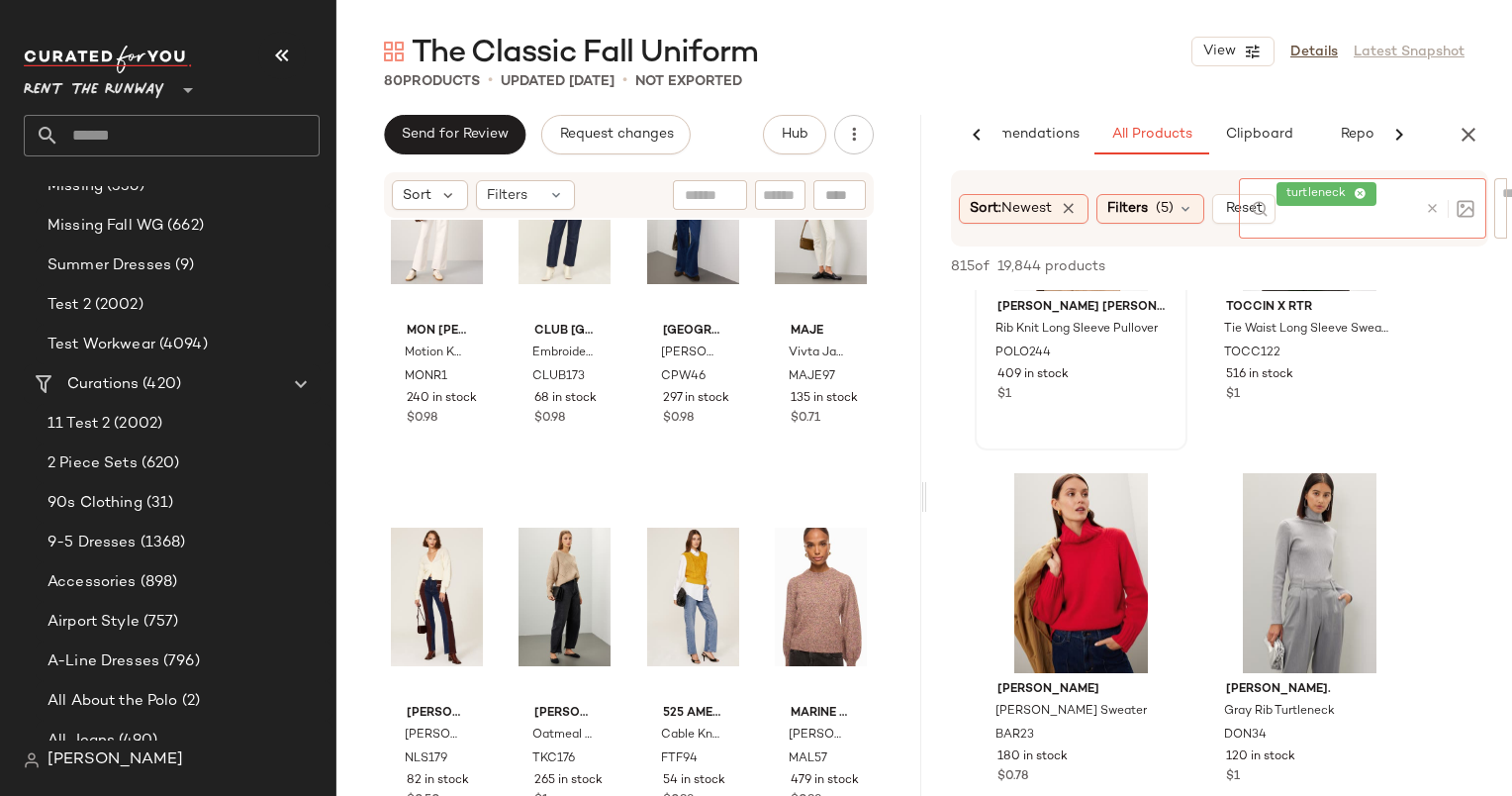
scroll to position [254, 0]
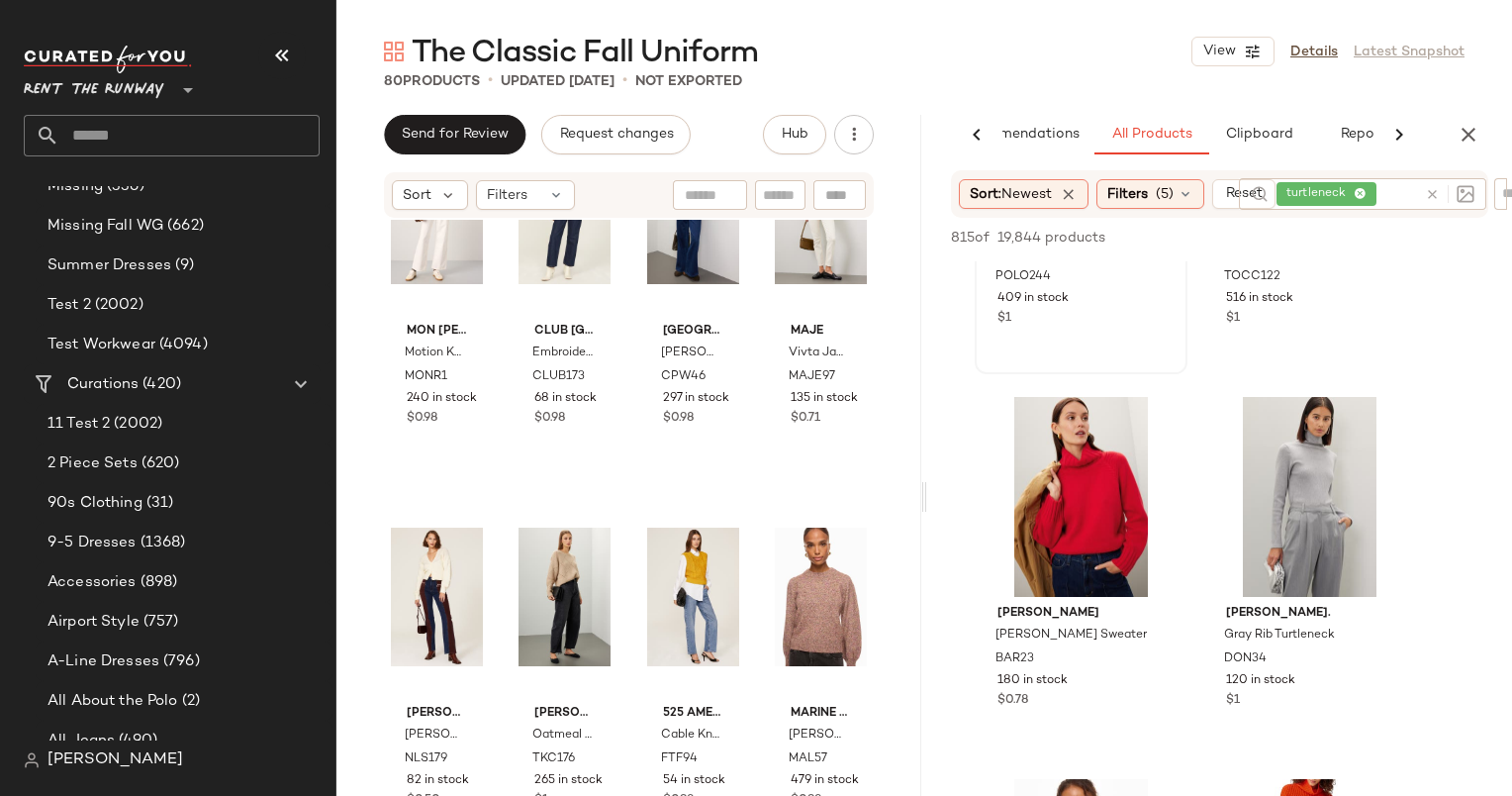
click at [1028, 351] on div "View [PERSON_NAME] [PERSON_NAME] Rib Knit Long Sleeve Pullover POLO244 409 in s…" at bounding box center [1081, 191] width 209 height 363
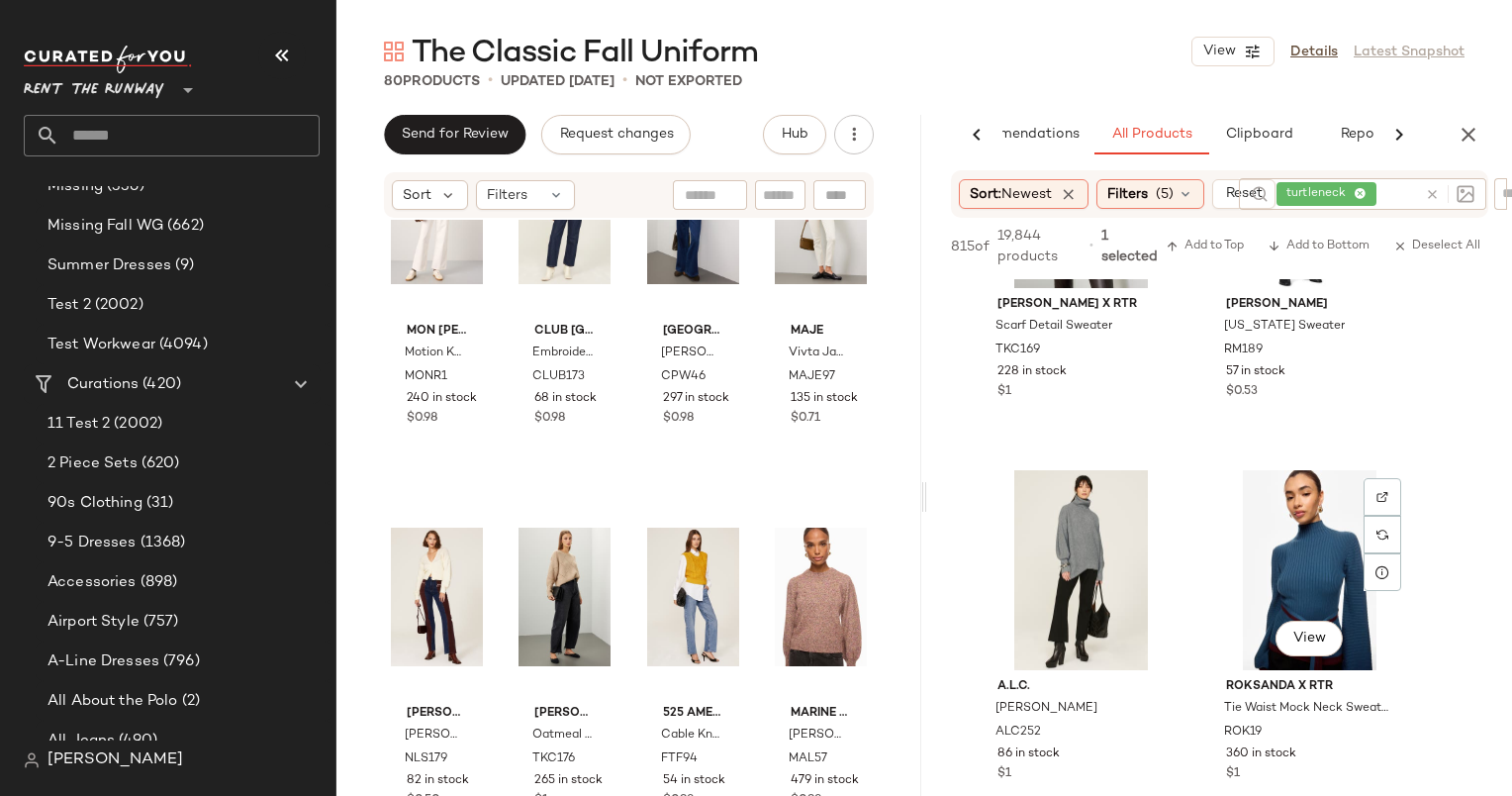
scroll to position [1429, 0]
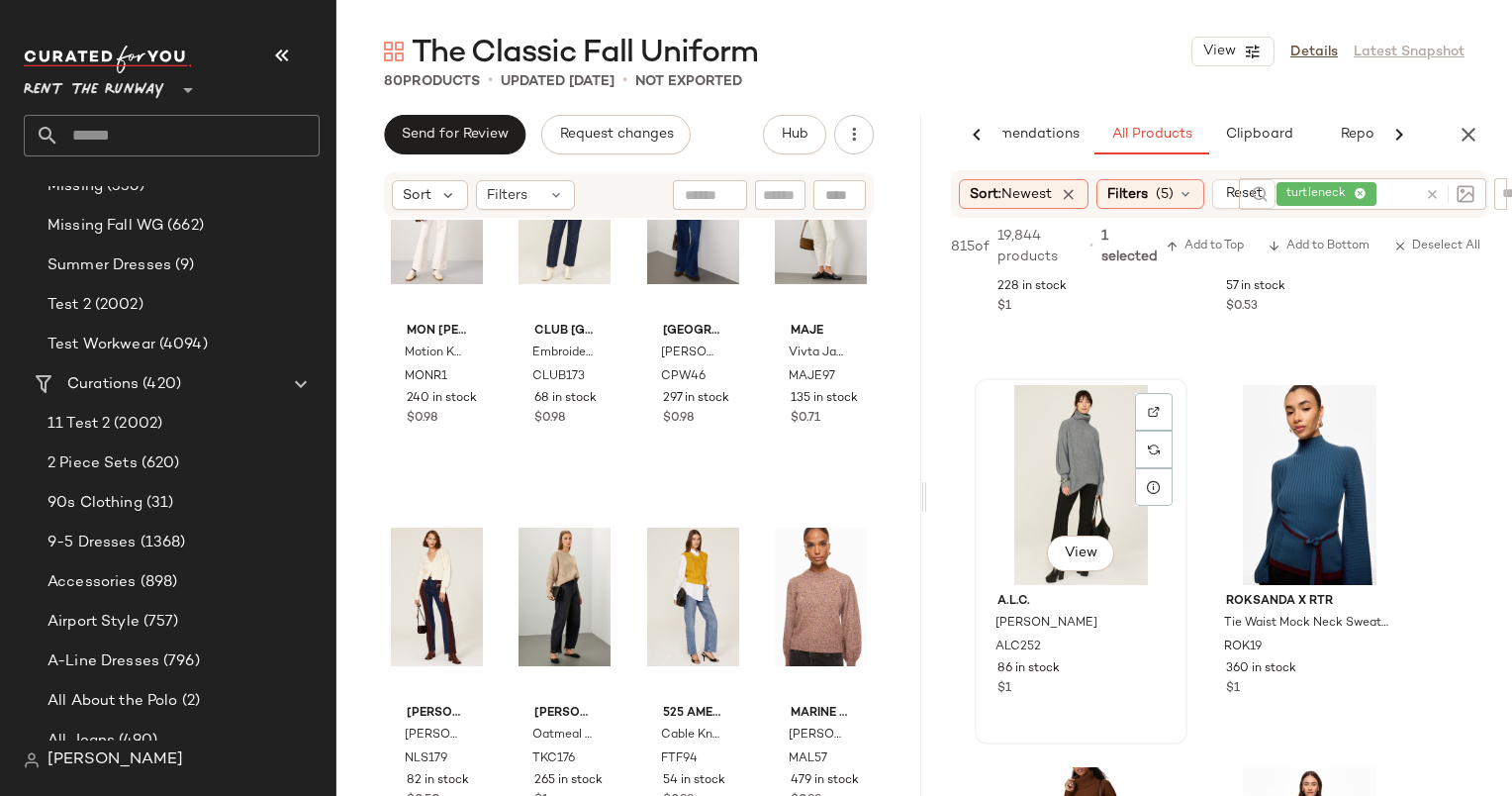
click at [1098, 442] on div "View" at bounding box center [1081, 484] width 199 height 200
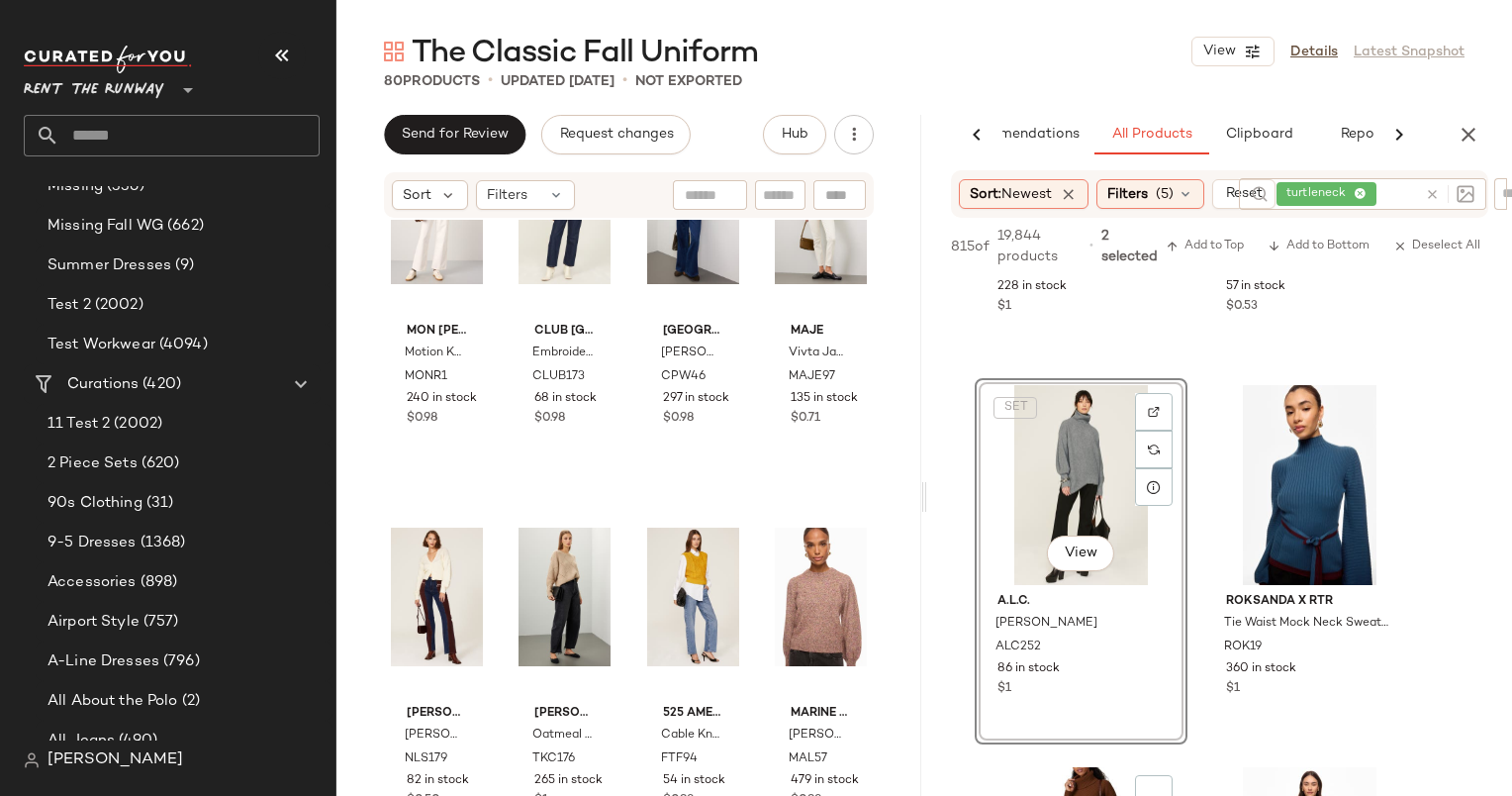
scroll to position [1825, 0]
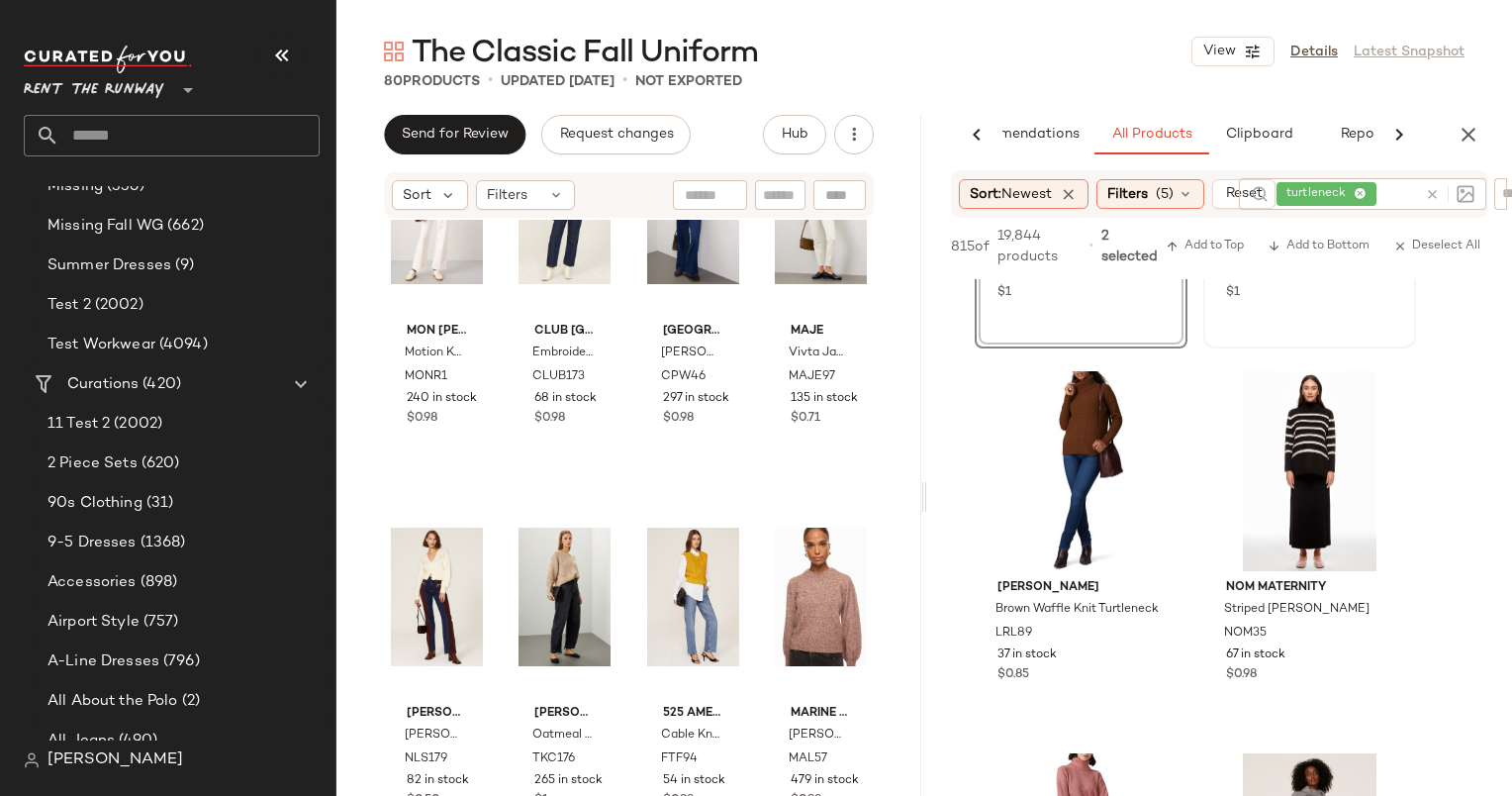
click at [1314, 321] on div "View Roksanda x RTR Tie Waist Mock Neck Sweater ROK19 360 in stock $1" at bounding box center [1309, 165] width 209 height 363
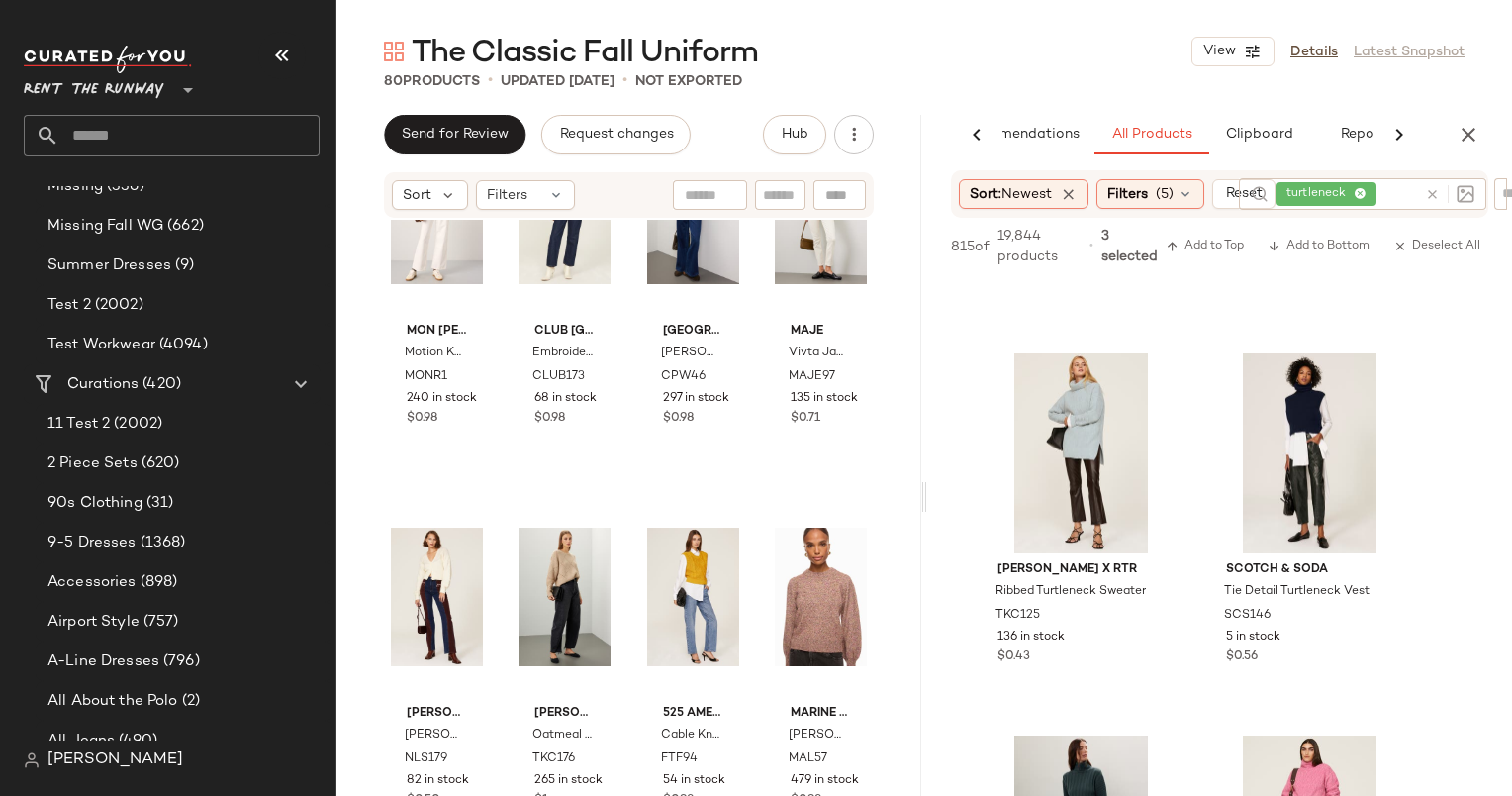
scroll to position [3032, 0]
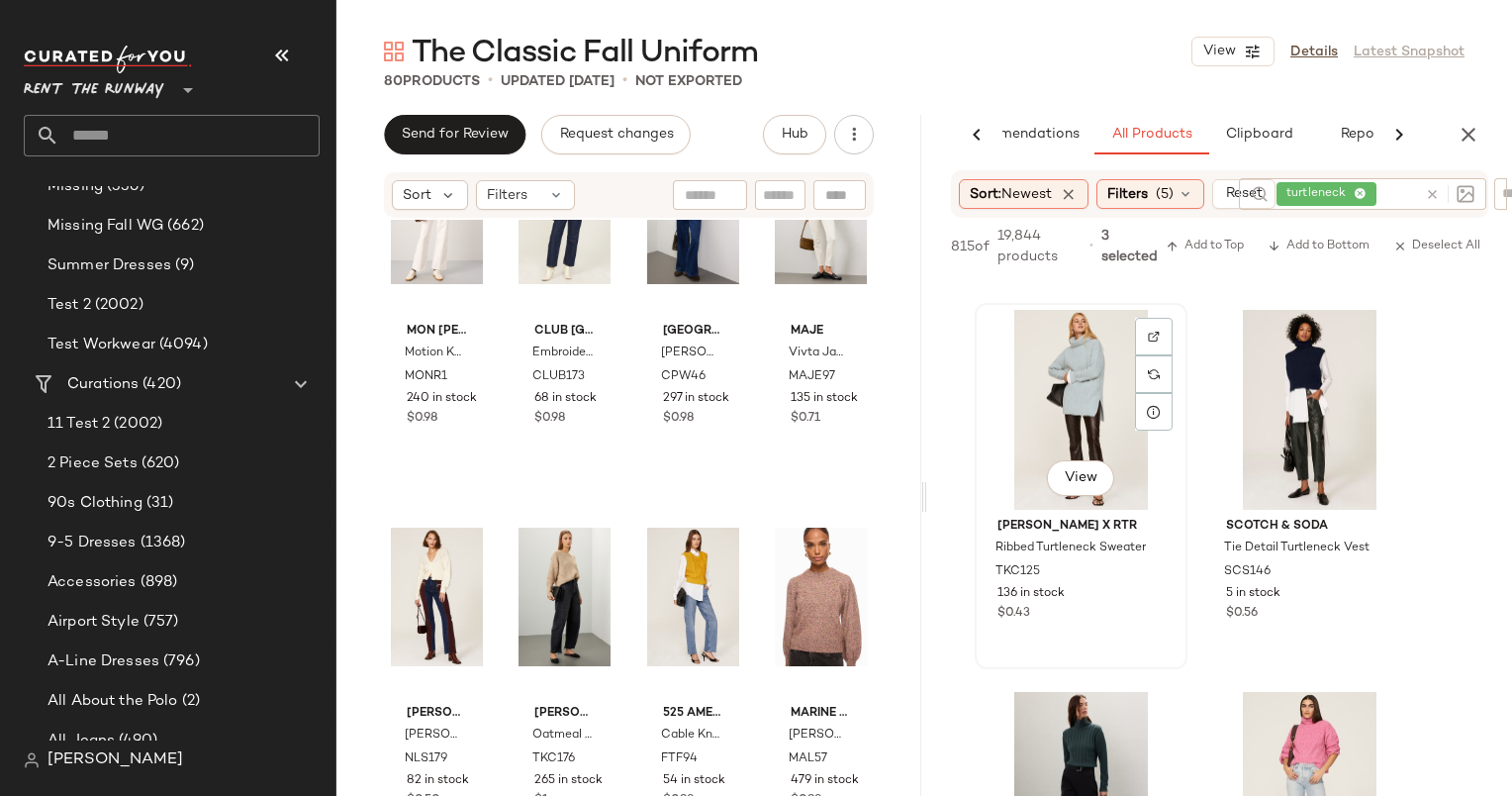
click at [1103, 358] on div "View" at bounding box center [1081, 409] width 199 height 200
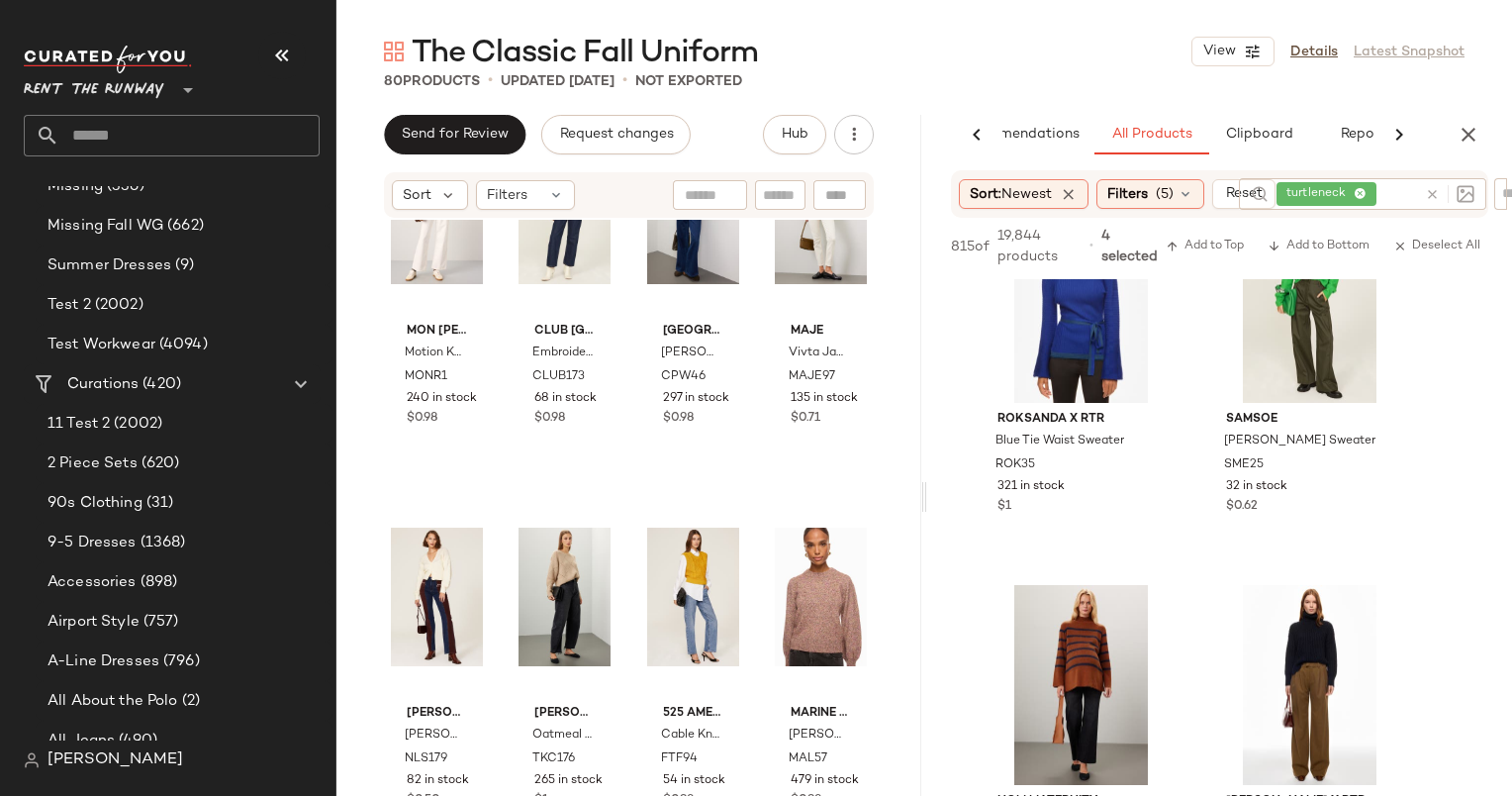
scroll to position [6198, 0]
click at [1068, 325] on div "View" at bounding box center [1081, 301] width 199 height 200
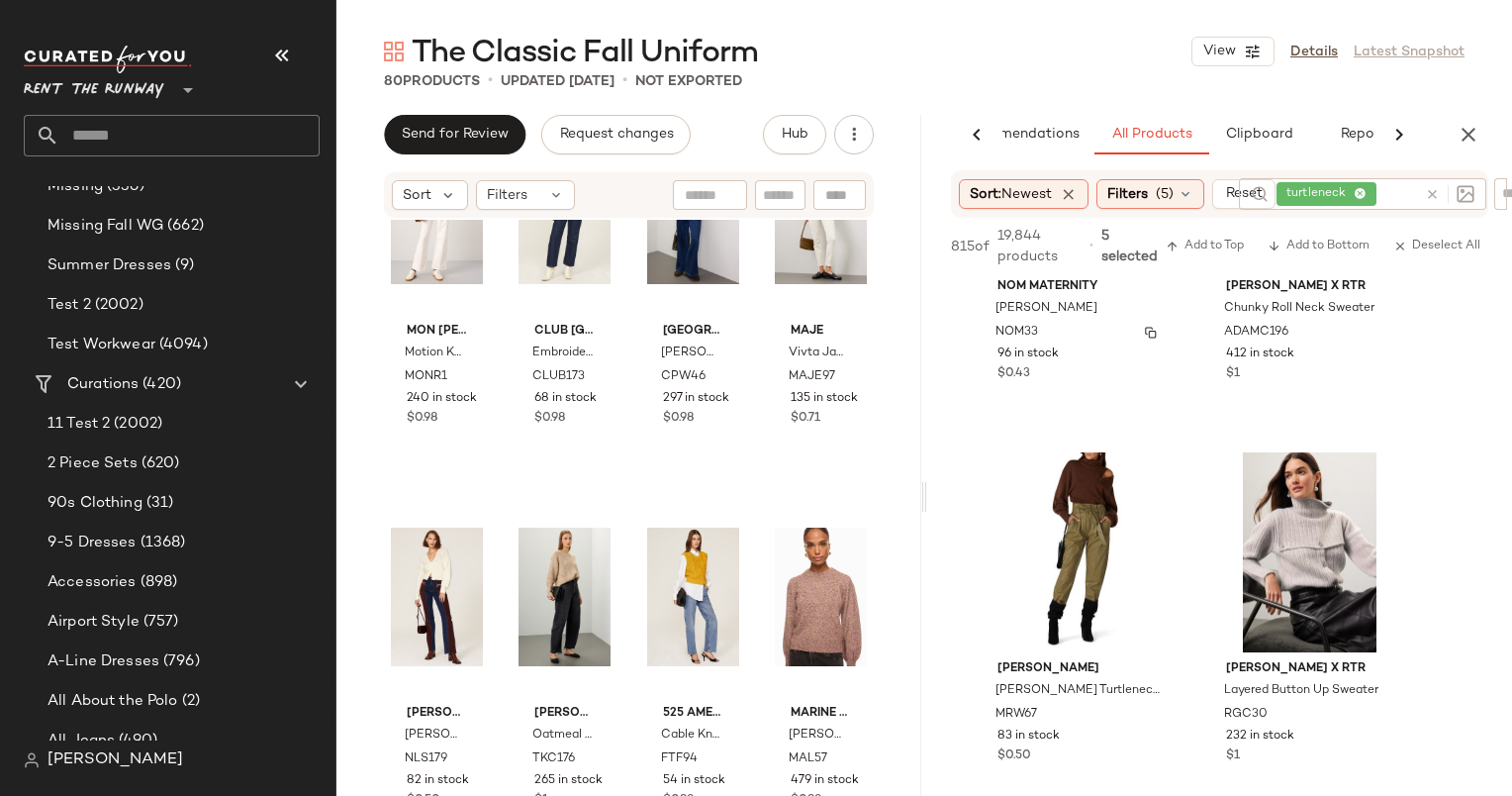
scroll to position [7067, 0]
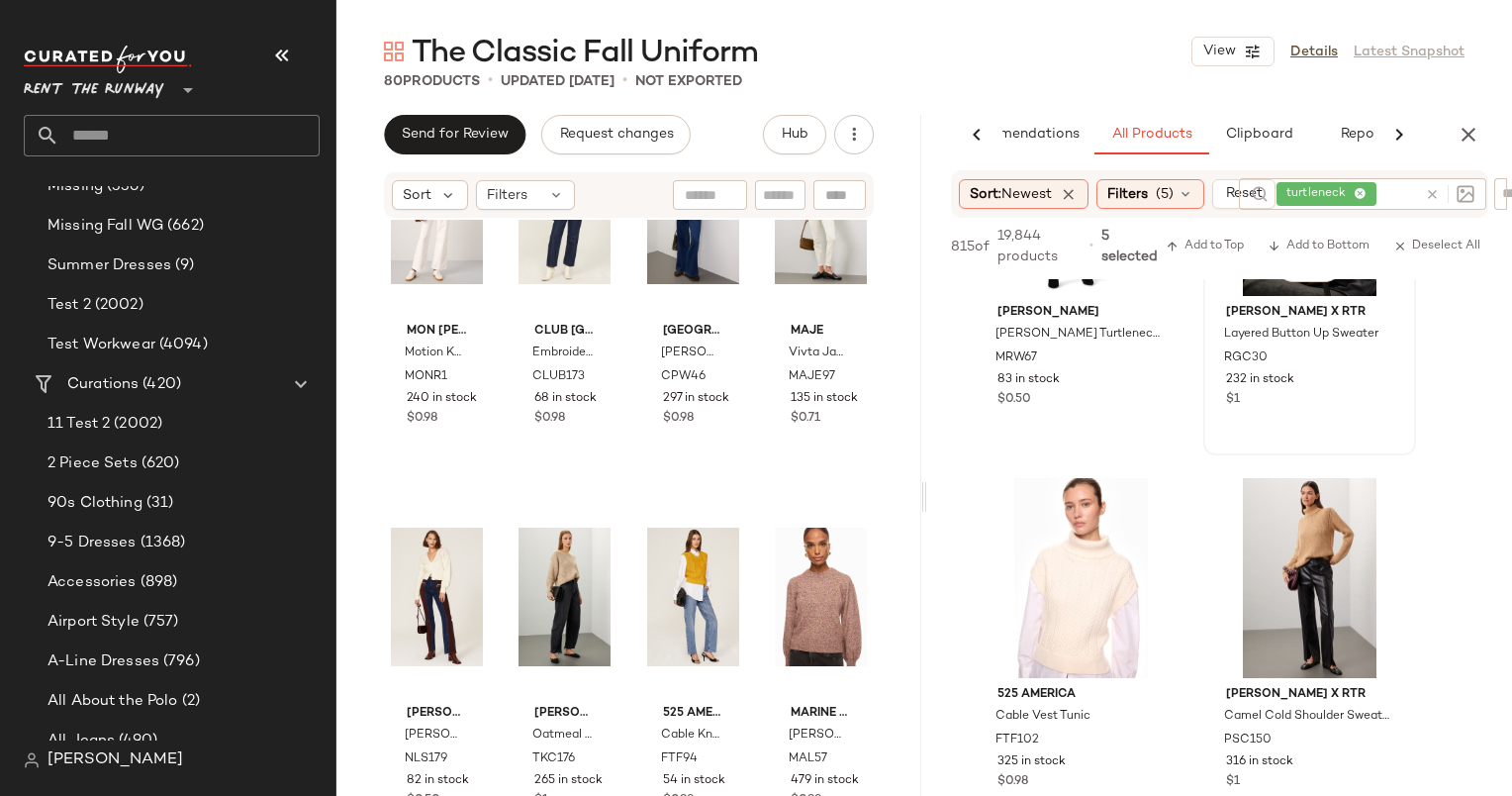
click at [1282, 420] on div "View [PERSON_NAME] x RTR Layered Button Up Sweater RGC30 232 in stock $1" at bounding box center [1309, 272] width 209 height 363
click at [1076, 529] on div "View" at bounding box center [1081, 578] width 199 height 200
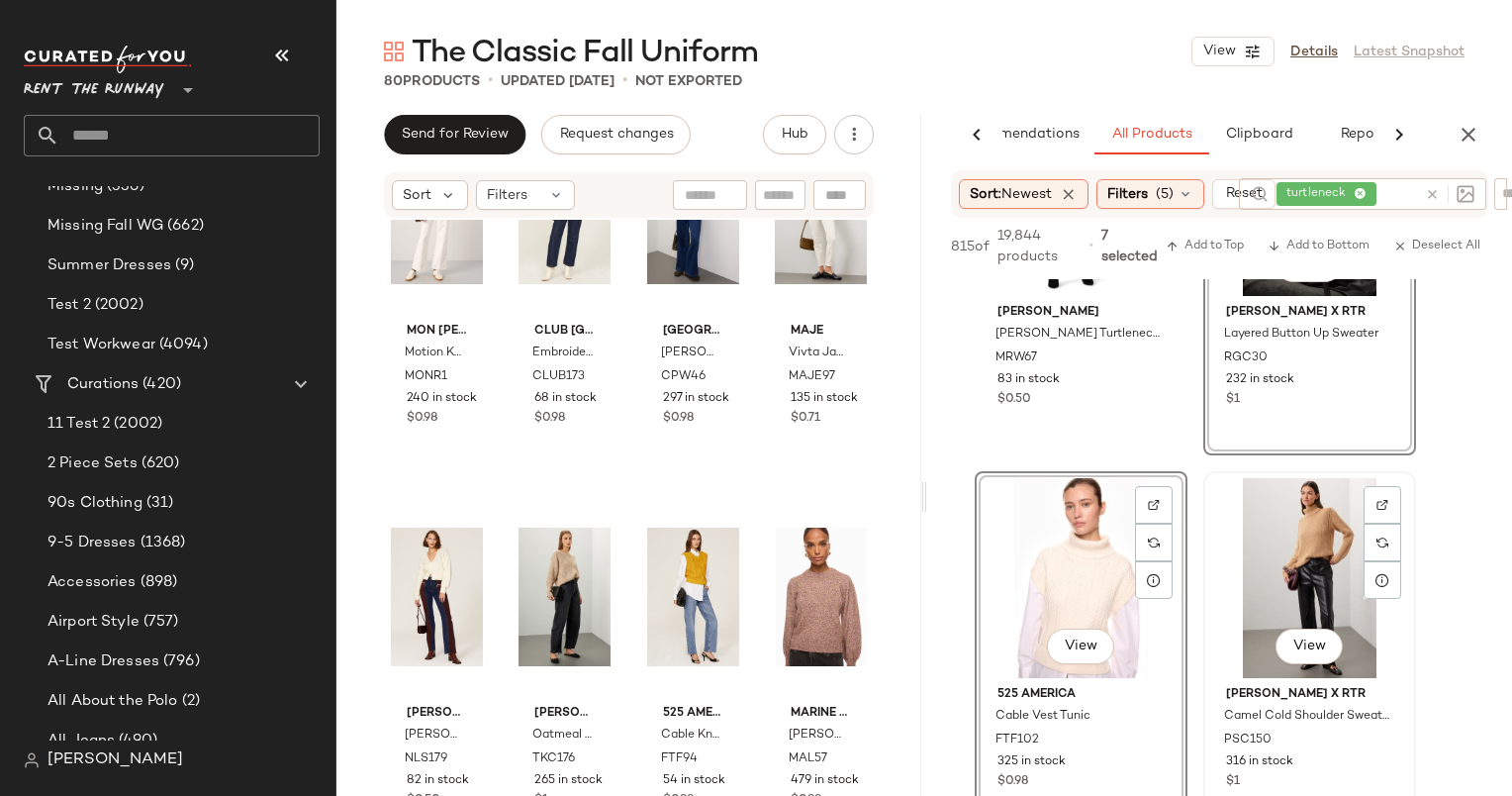
click at [1261, 571] on div "View" at bounding box center [1309, 578] width 199 height 200
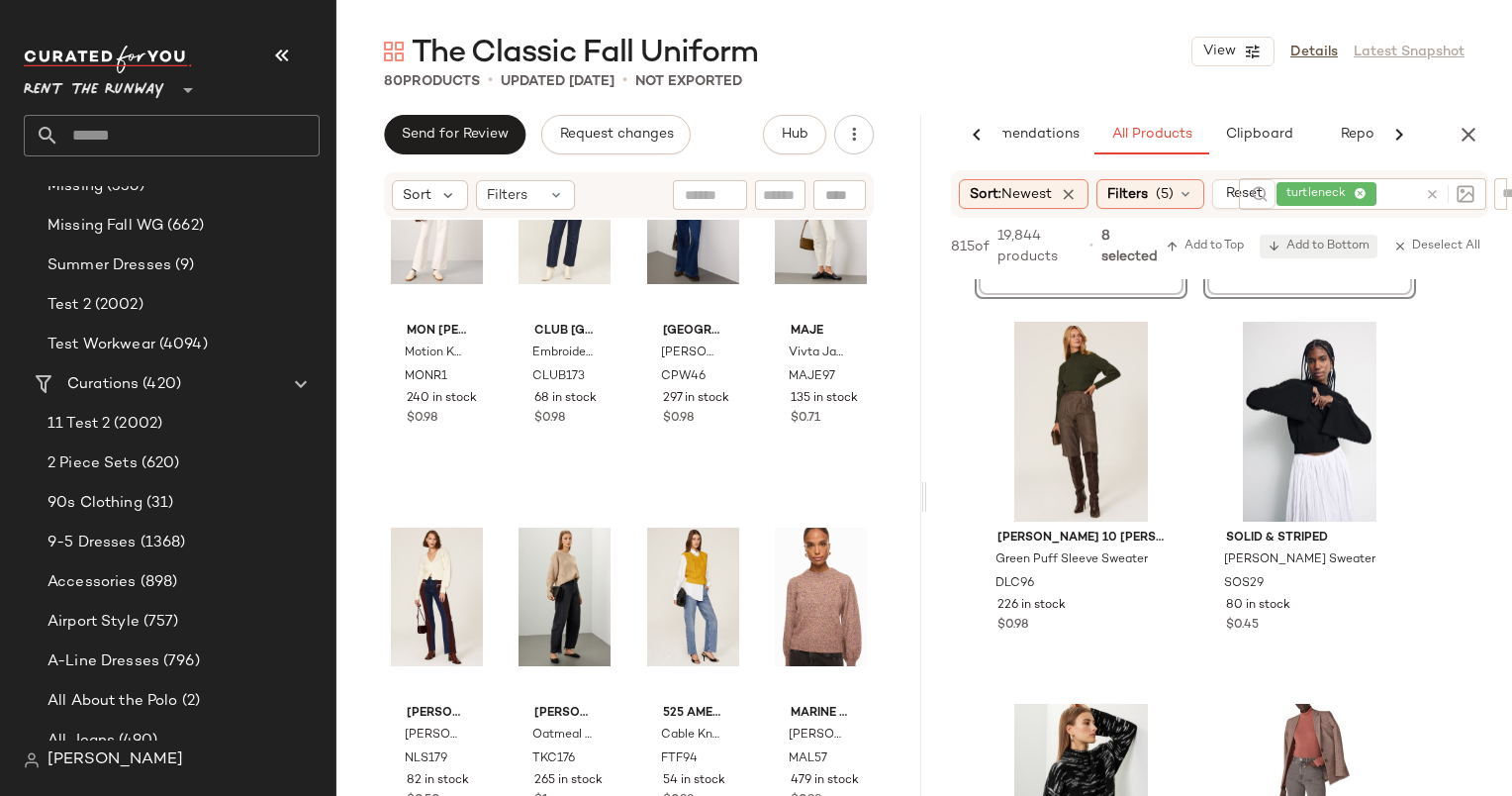
click at [1332, 246] on span "Add to Bottom" at bounding box center [1318, 247] width 102 height 14
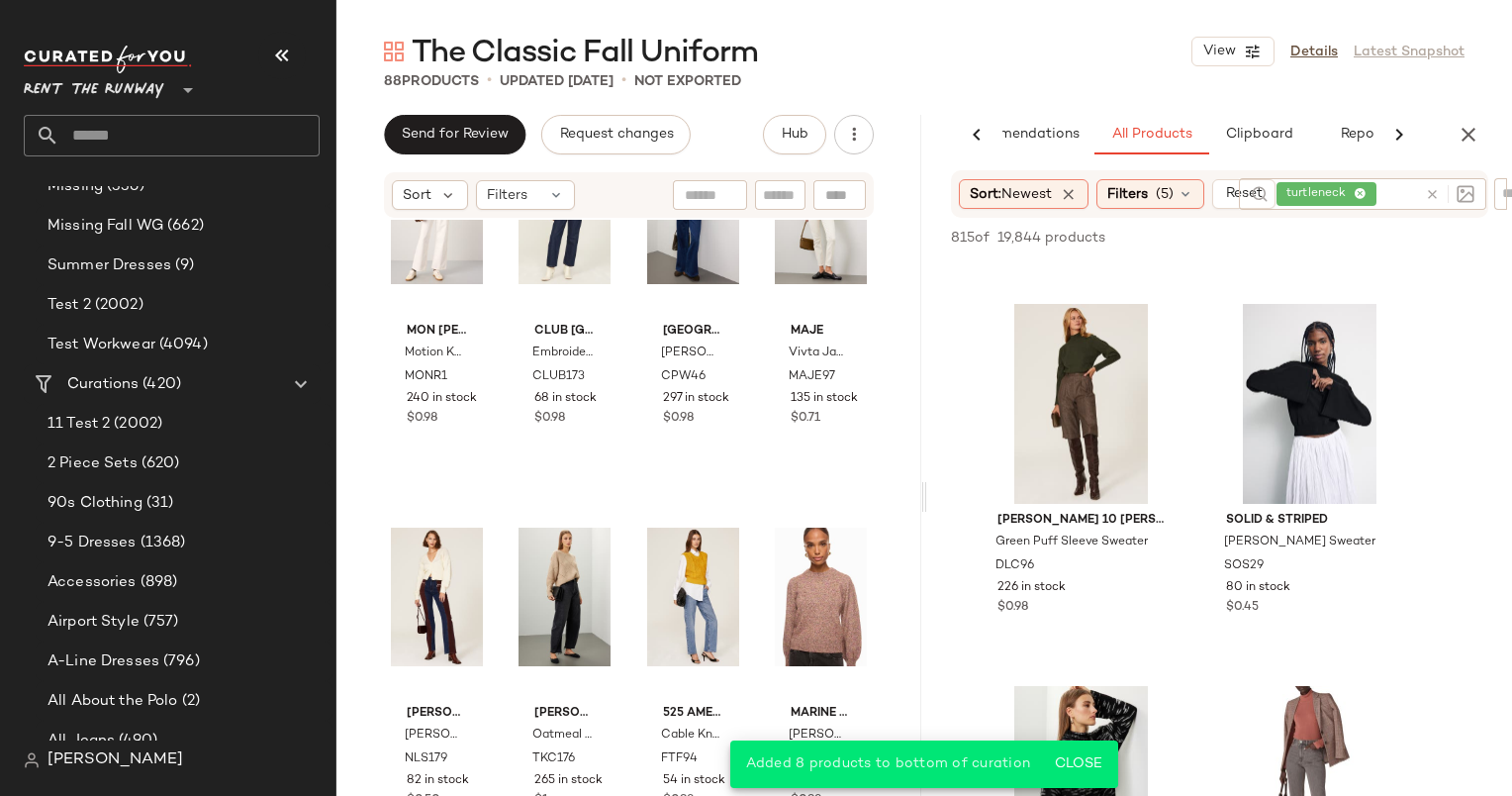
click at [1442, 190] on div at bounding box center [1445, 194] width 57 height 32
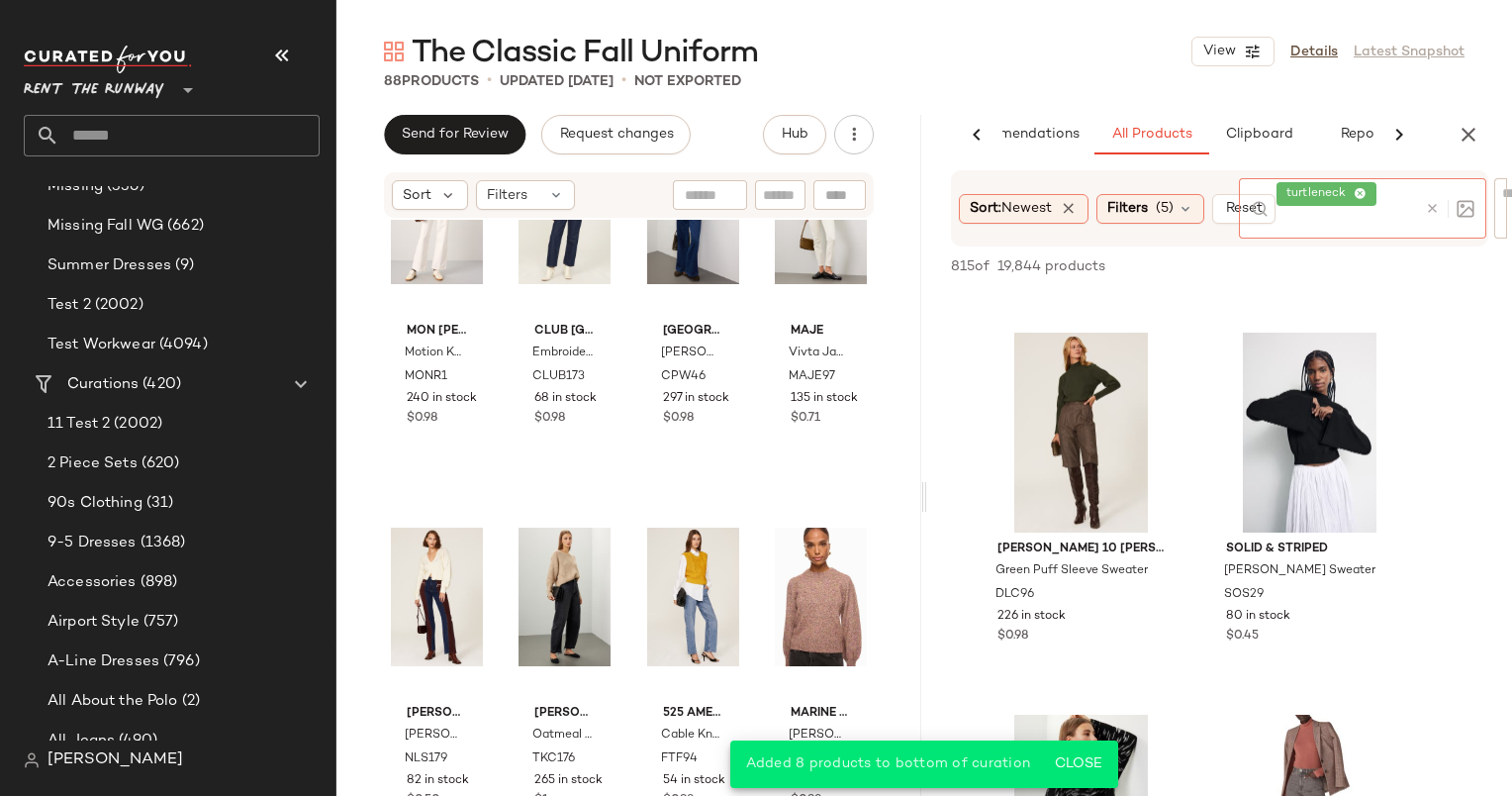
click at [1433, 212] on icon at bounding box center [1432, 208] width 15 height 15
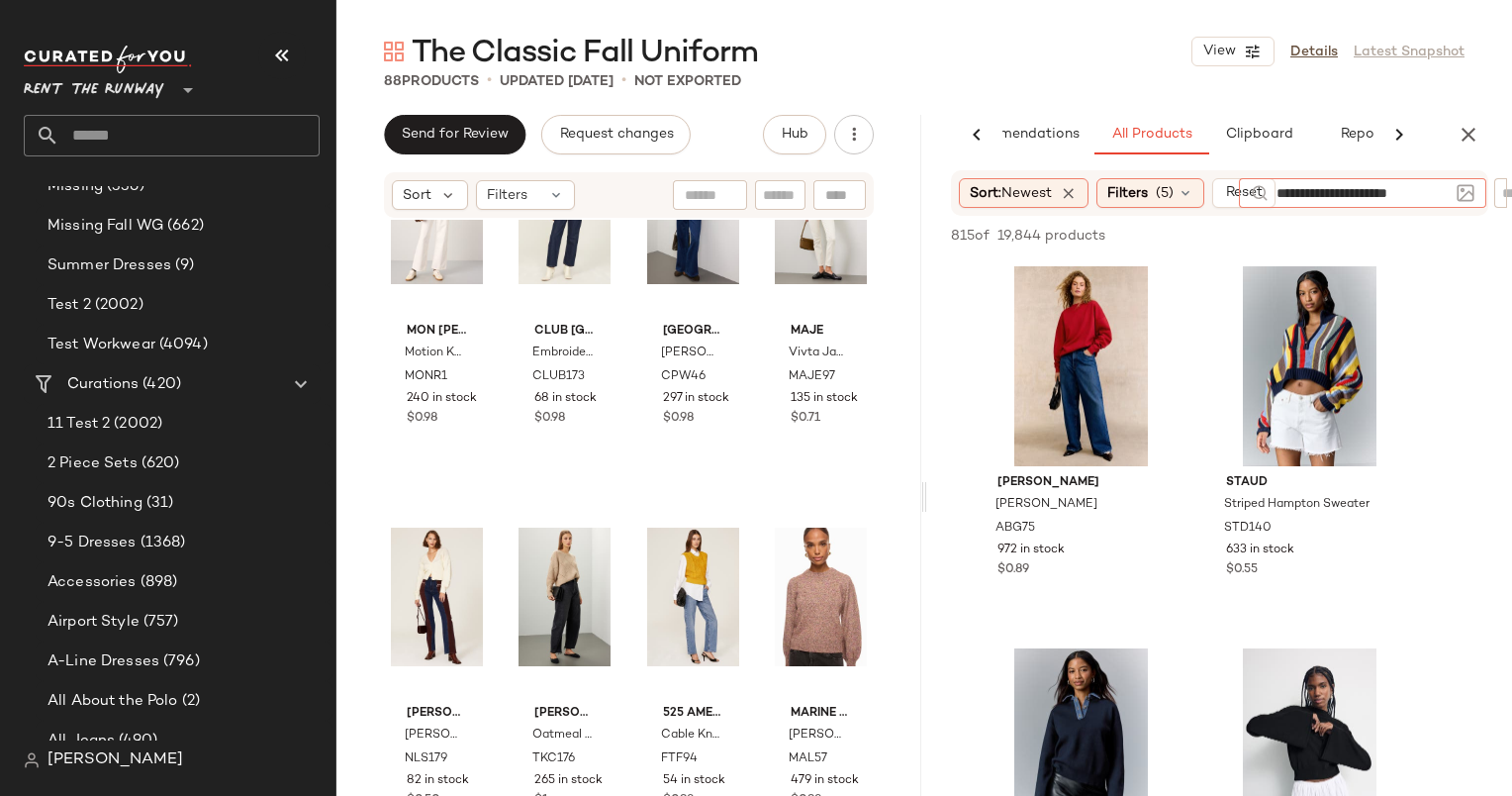
click at [1303, 193] on input "**********" at bounding box center [1362, 193] width 172 height 21
type input "**********"
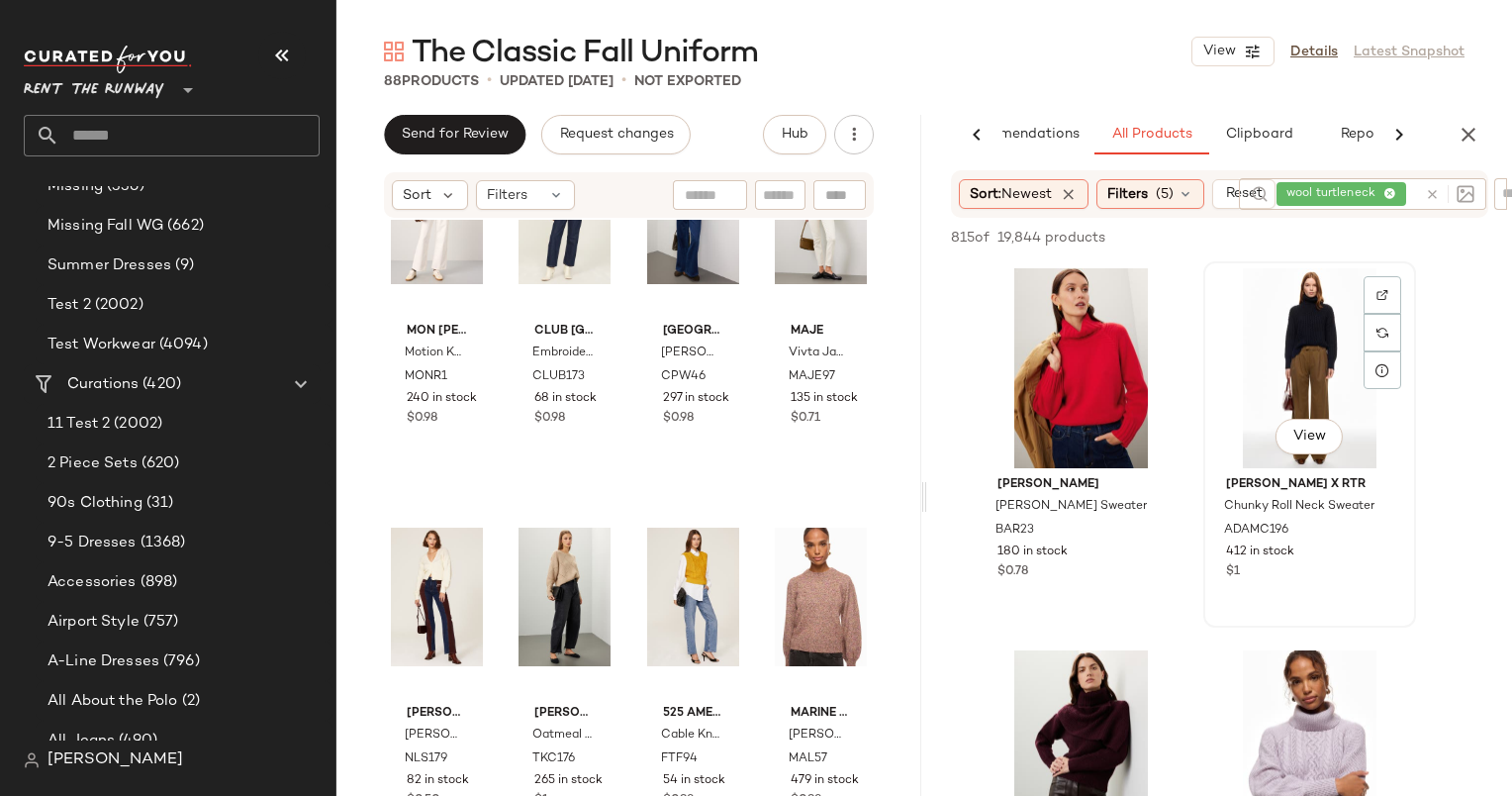
click at [1278, 396] on div "View" at bounding box center [1309, 369] width 199 height 200
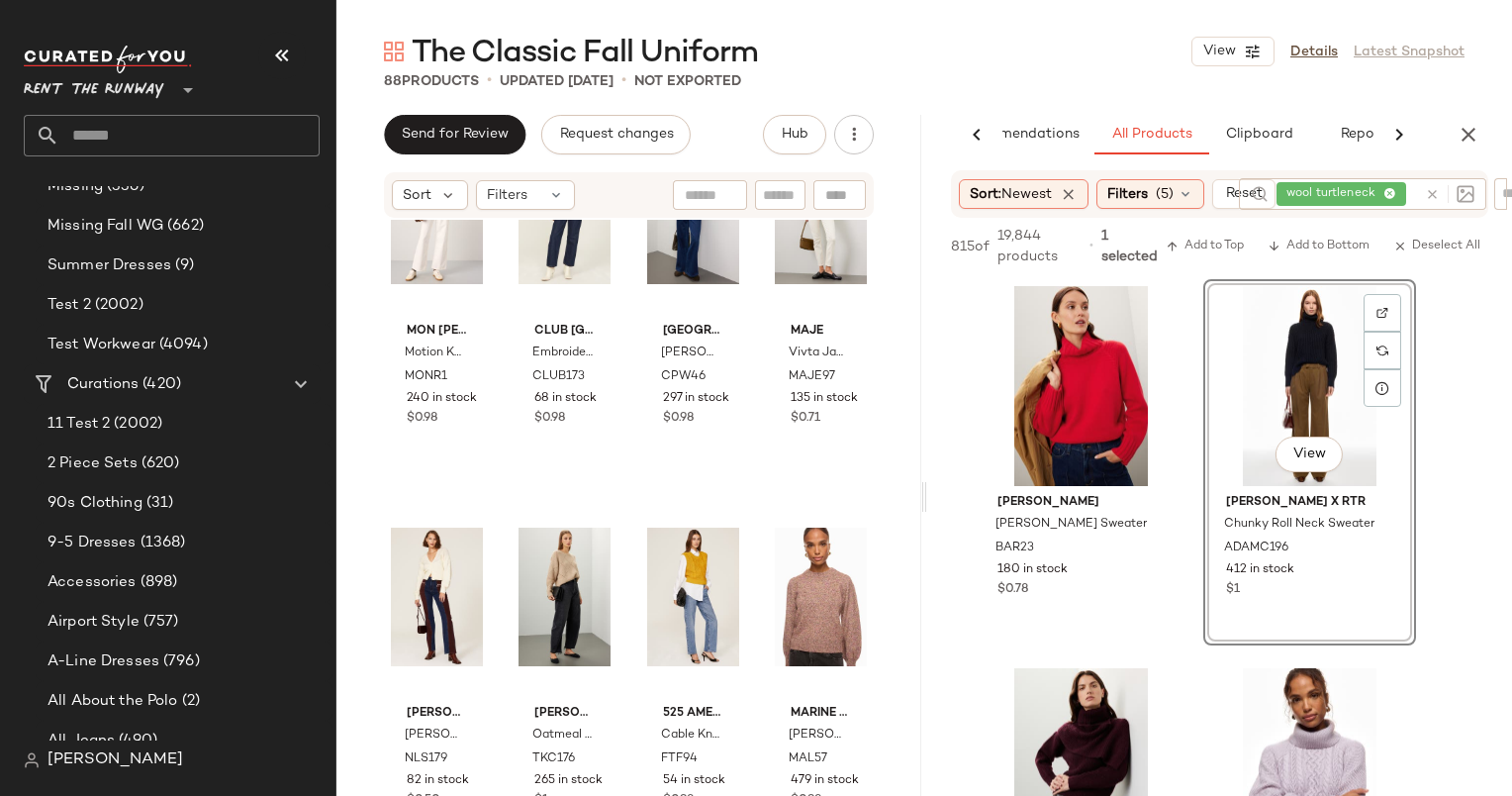
scroll to position [392, 0]
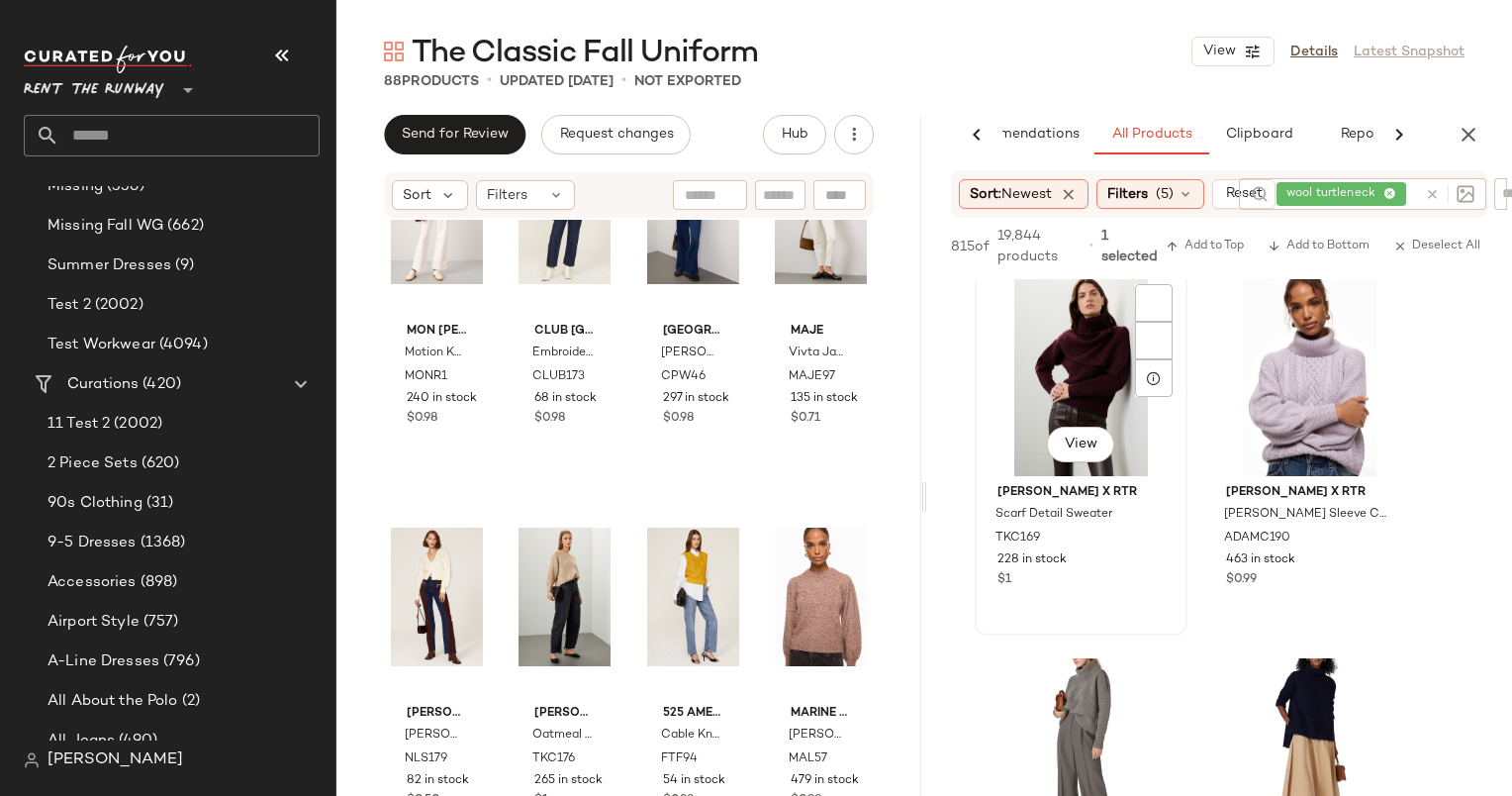
click at [1086, 391] on div "View" at bounding box center [1081, 376] width 199 height 200
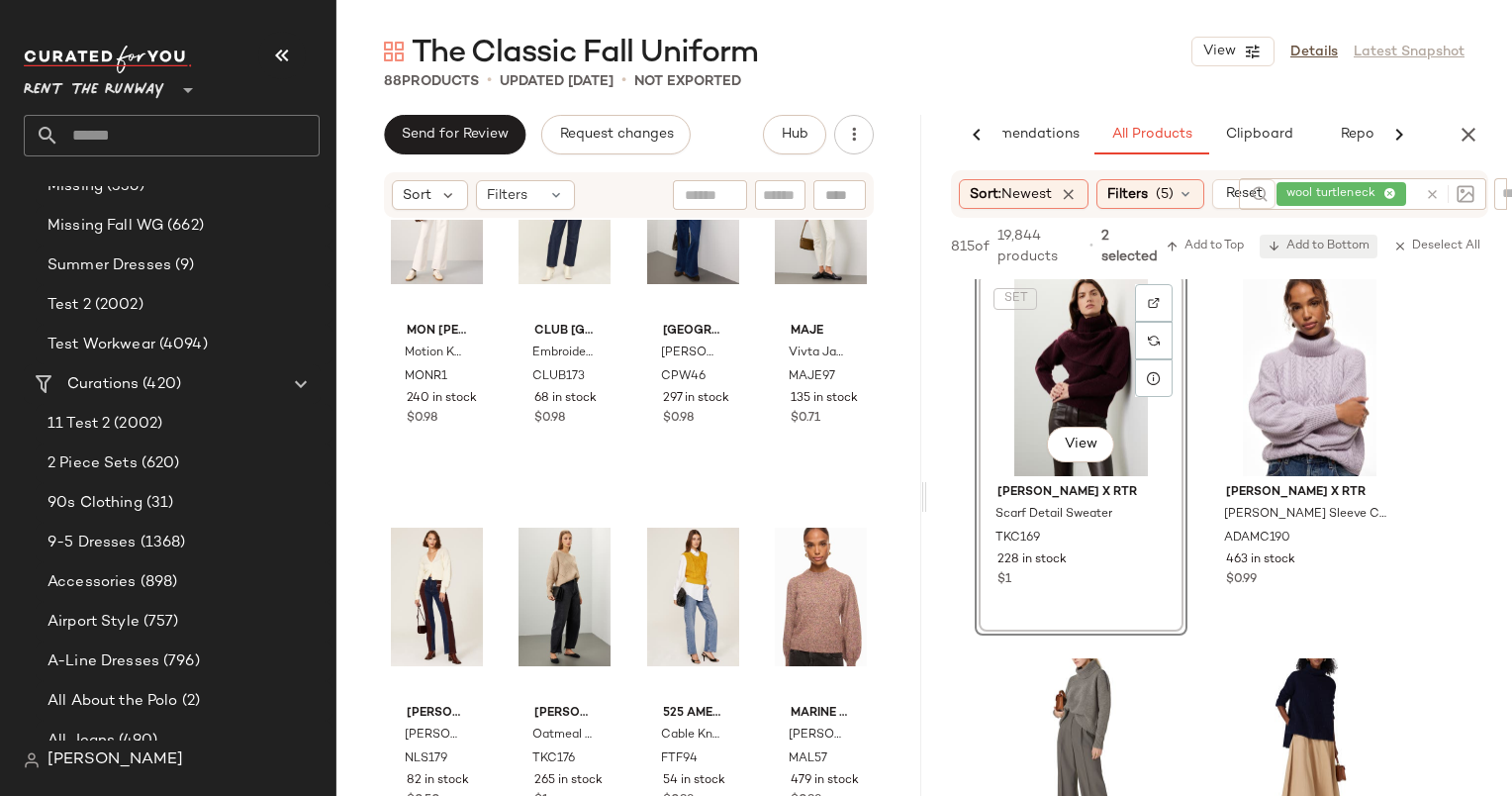
click at [1314, 248] on span "Add to Bottom" at bounding box center [1318, 247] width 102 height 14
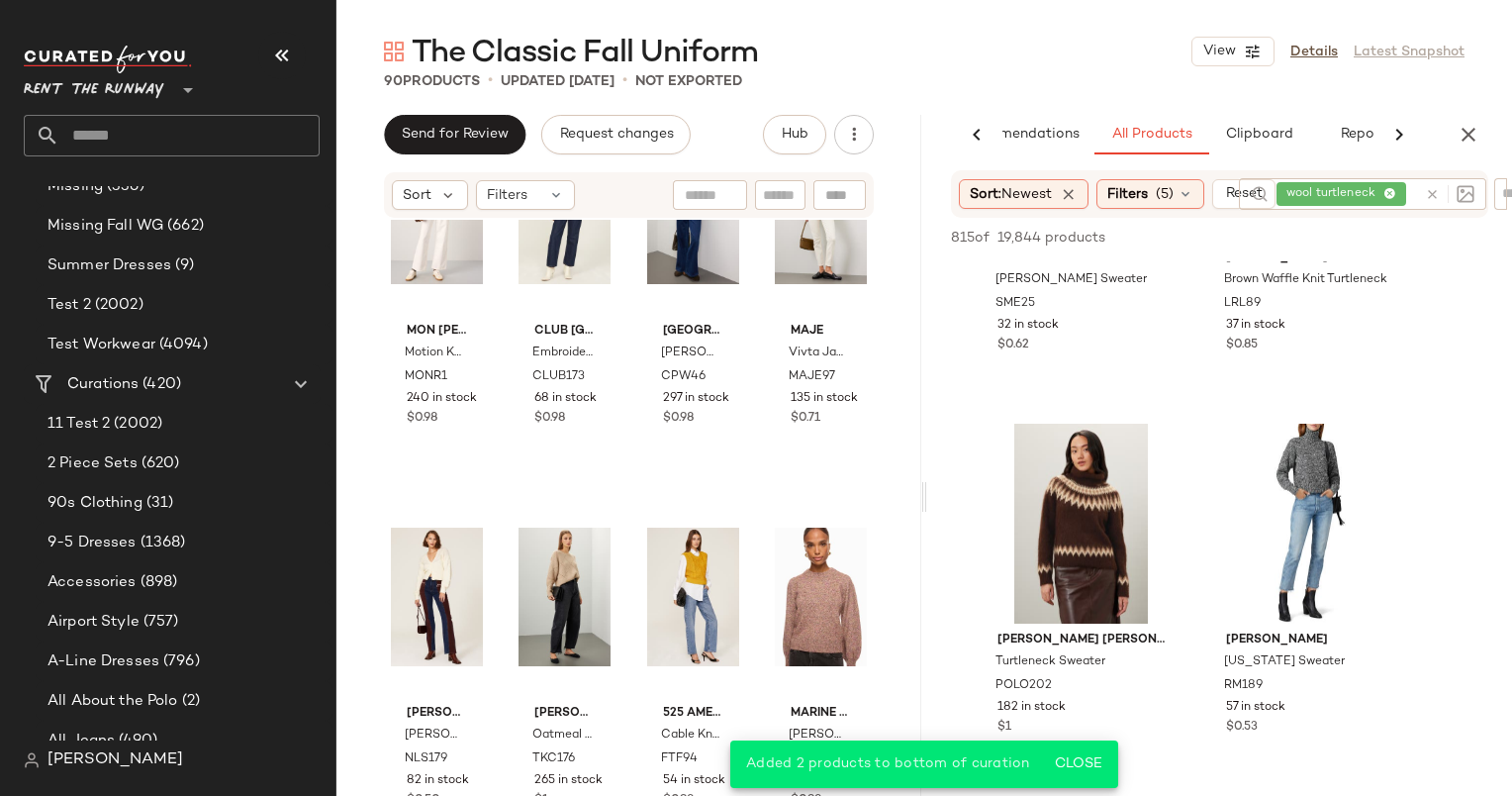
scroll to position [1375, 0]
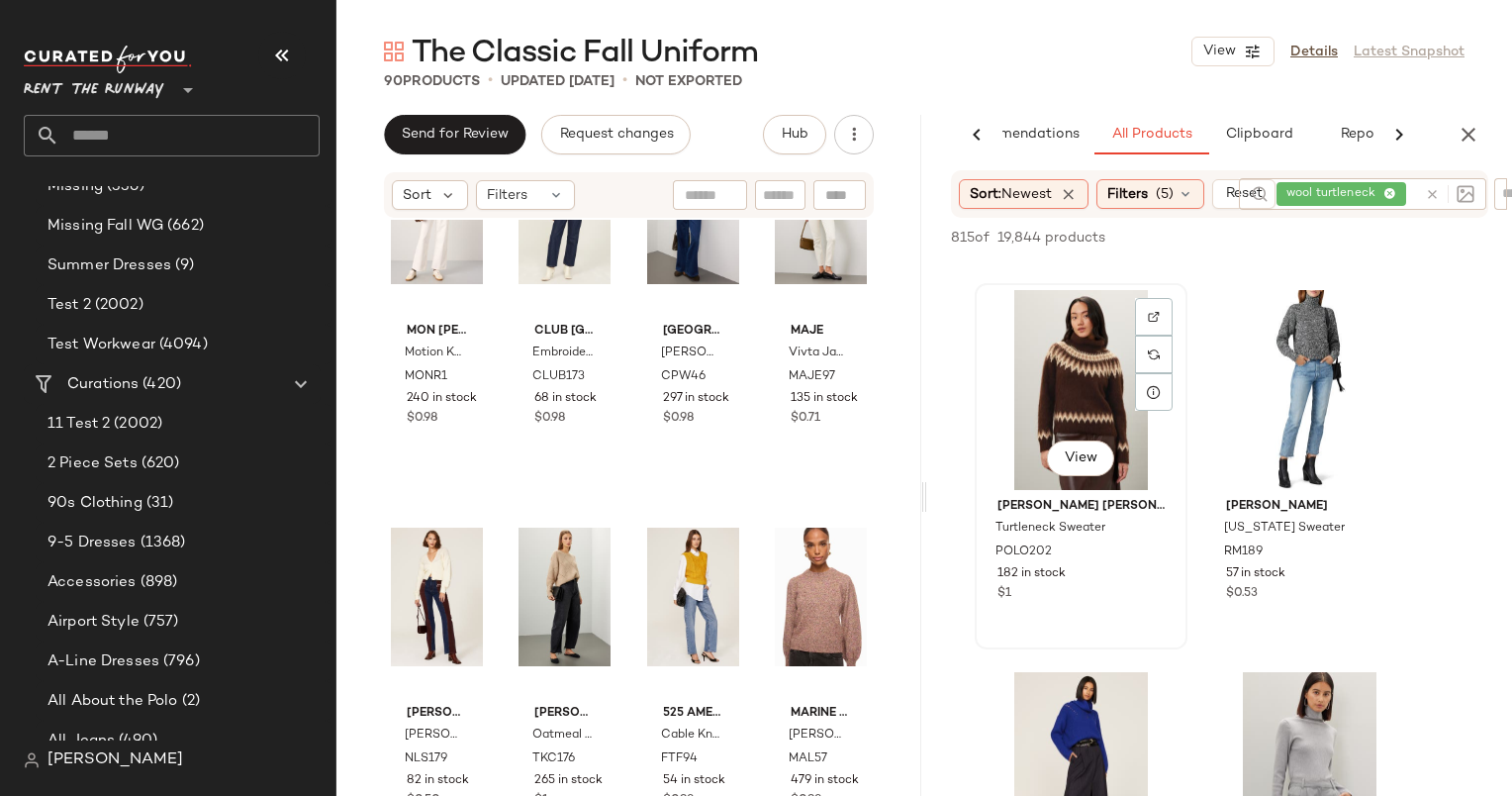
click at [1085, 422] on div "View" at bounding box center [1081, 390] width 199 height 200
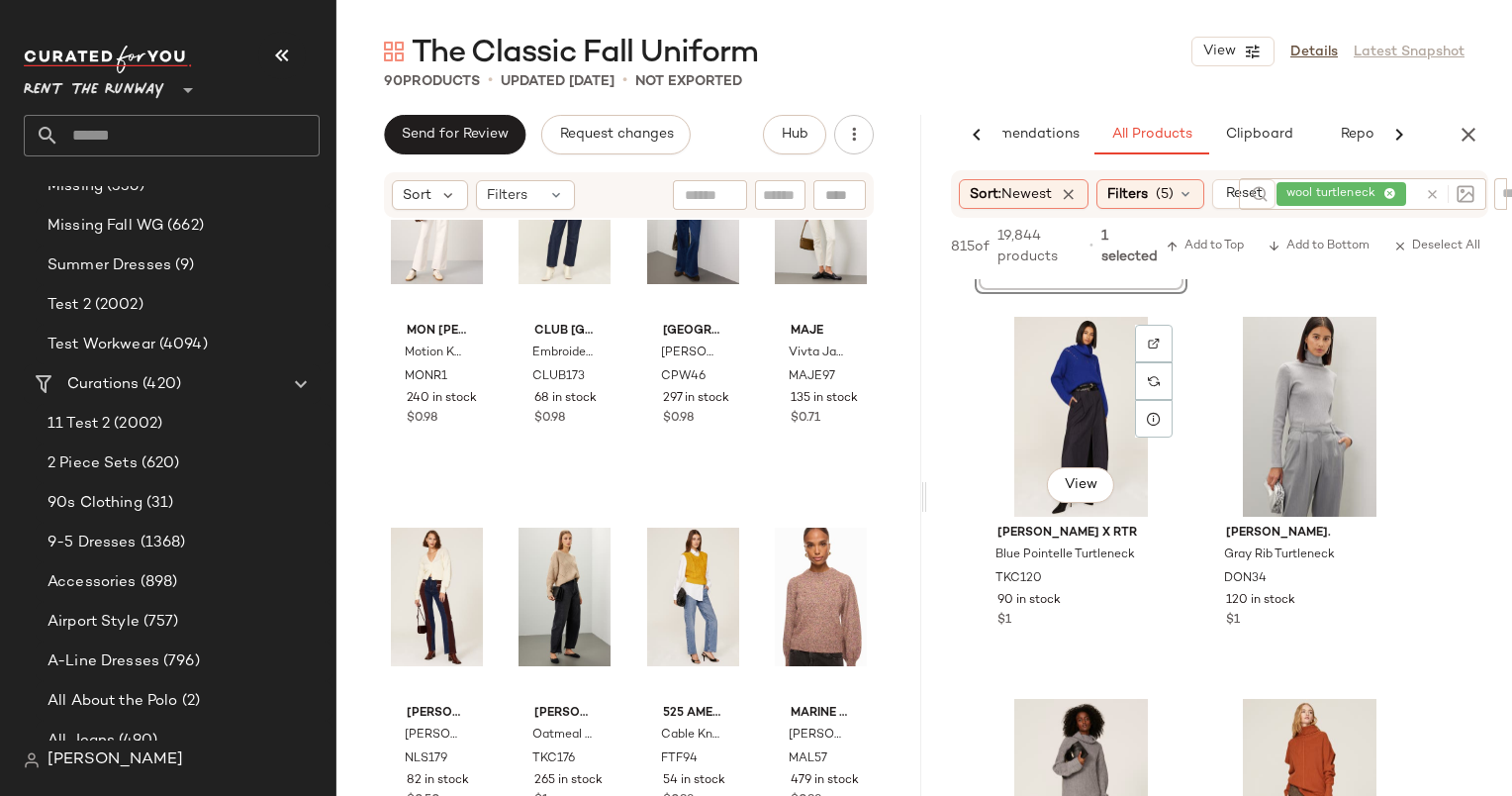
scroll to position [2205, 0]
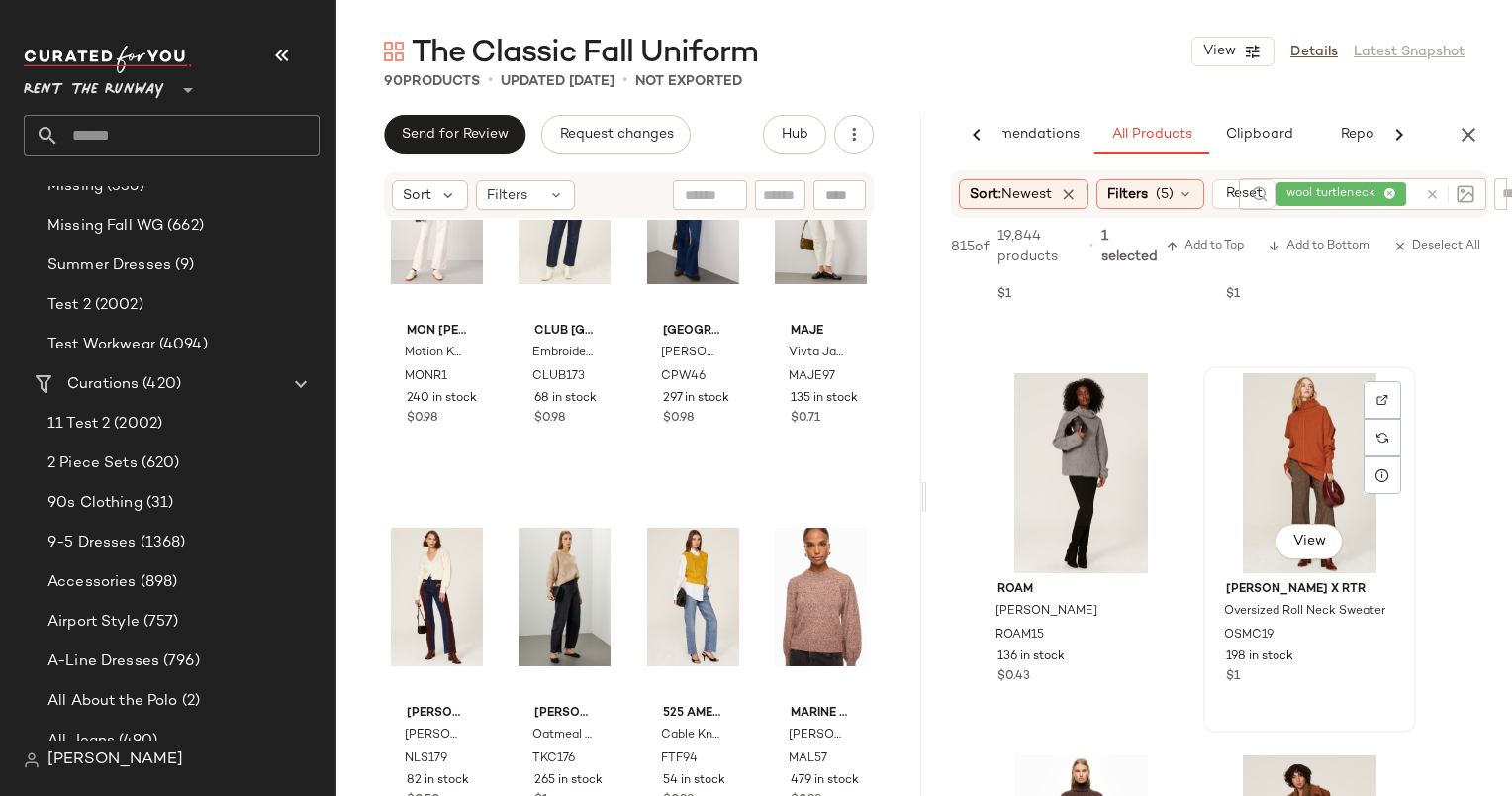
click at [1322, 423] on div "View" at bounding box center [1309, 473] width 199 height 200
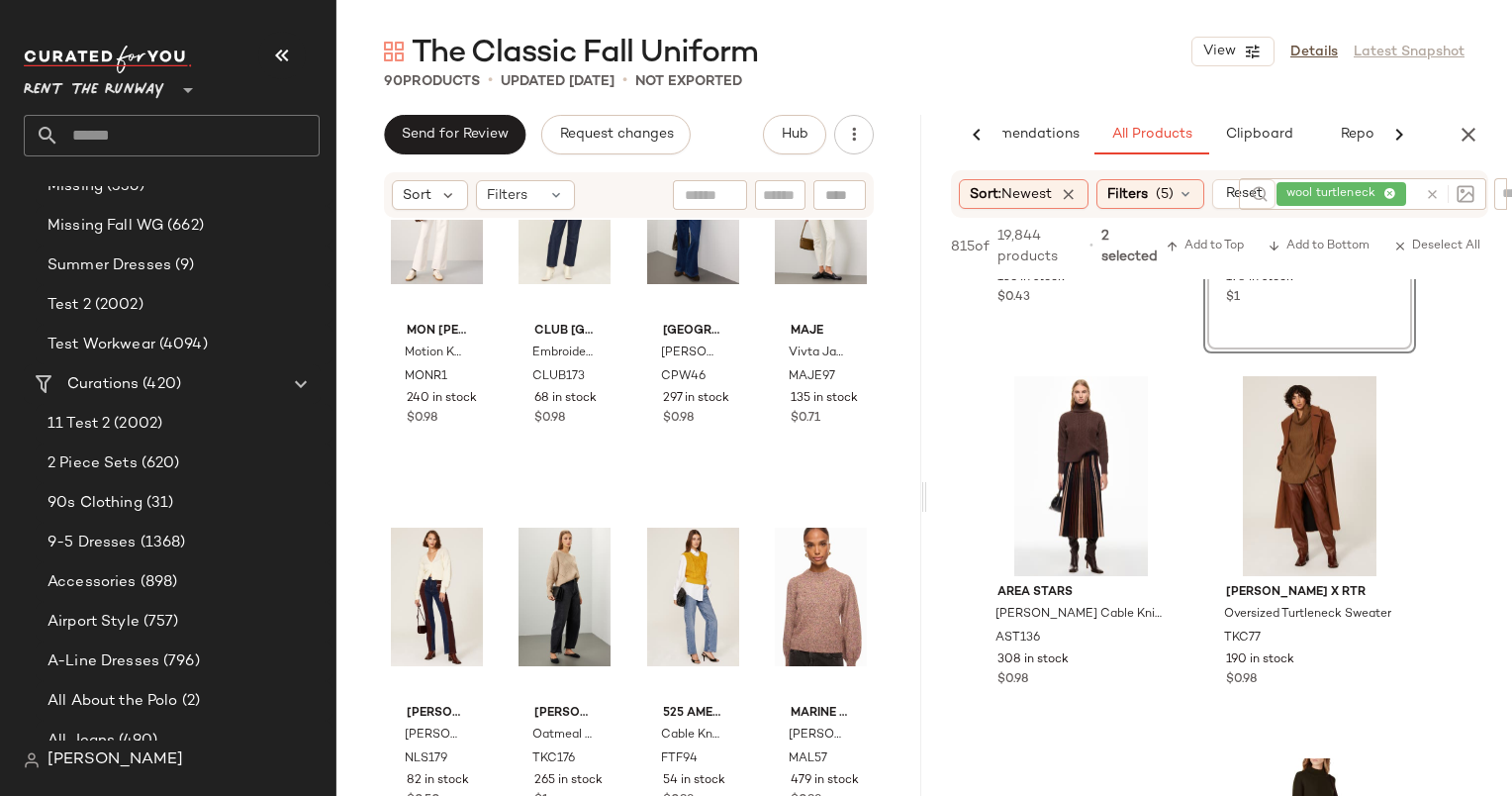
scroll to position [2585, 0]
click at [1107, 443] on div "View" at bounding box center [1081, 475] width 199 height 200
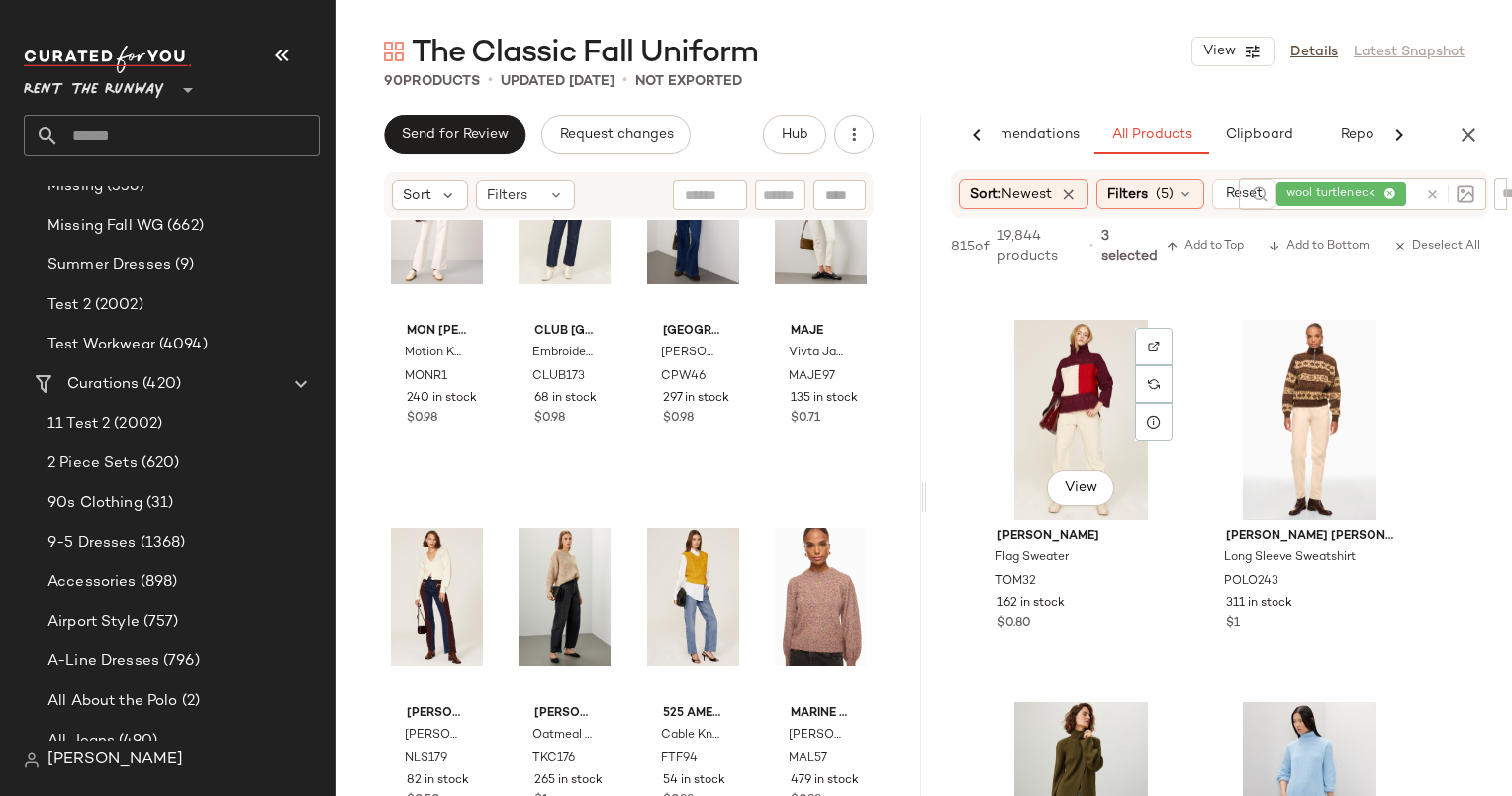
scroll to position [3788, 0]
click at [1092, 385] on div "View" at bounding box center [1081, 418] width 199 height 200
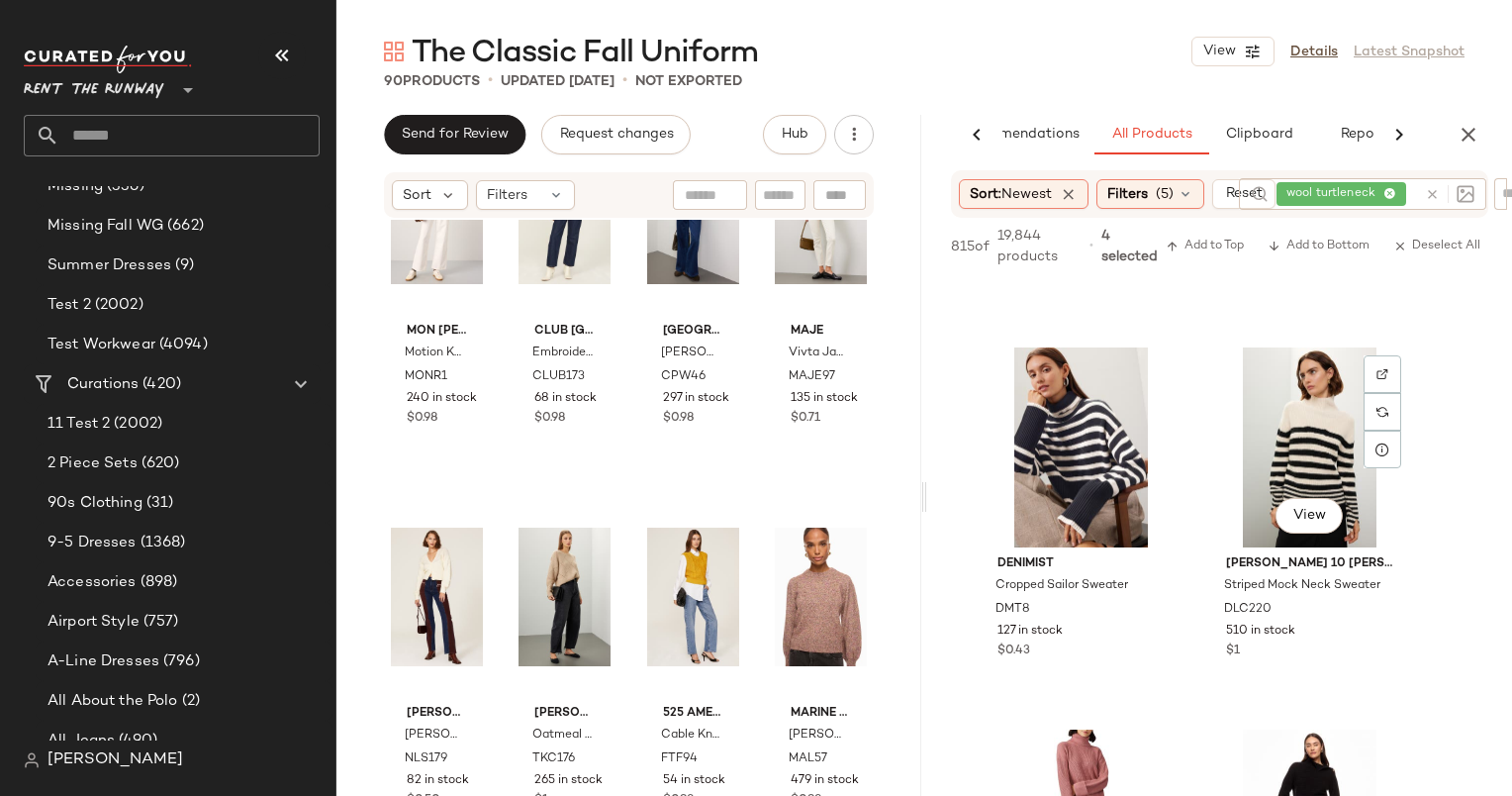
scroll to position [5673, 0]
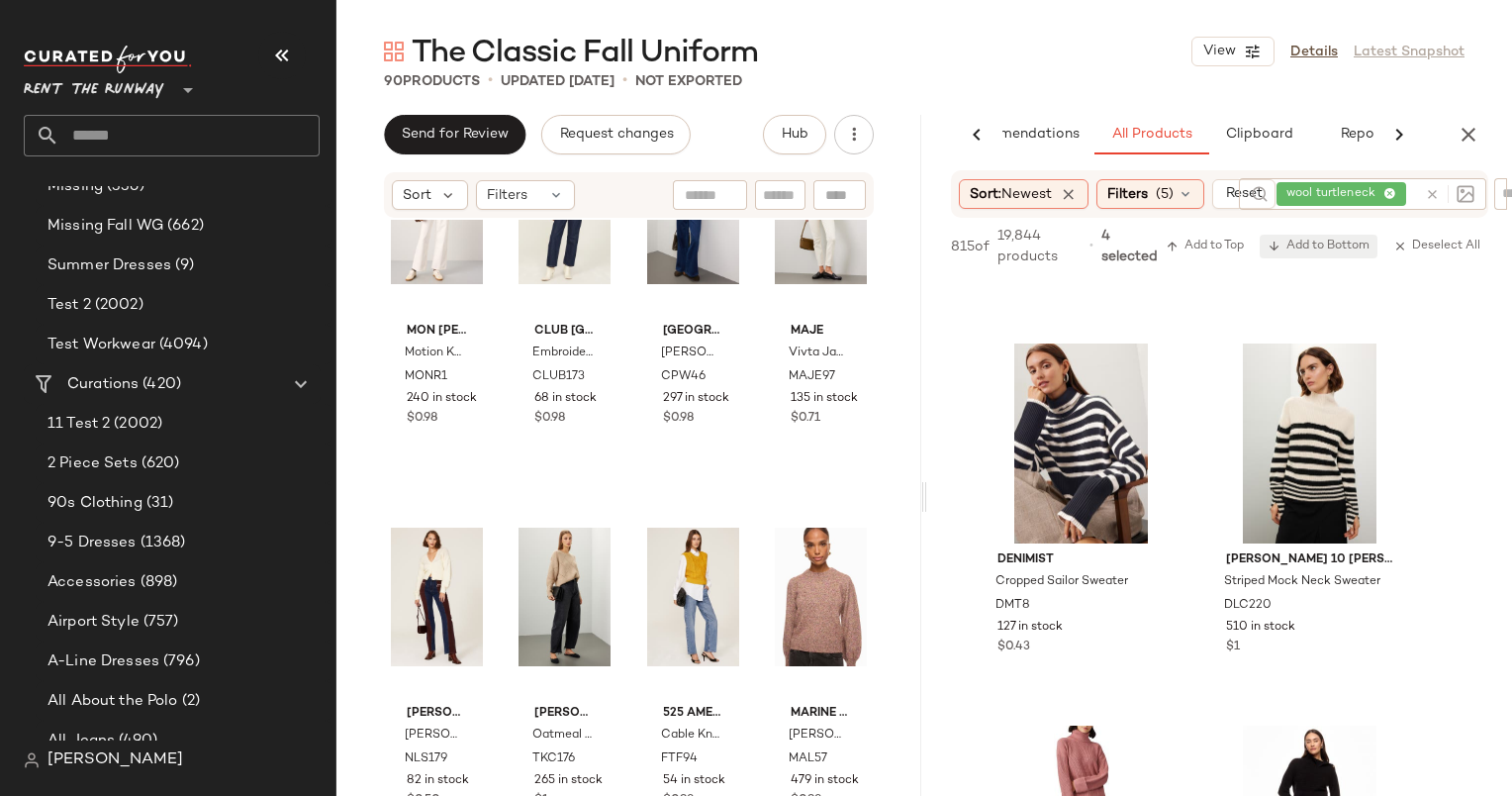
click at [1308, 246] on span "Add to Bottom" at bounding box center [1318, 247] width 102 height 14
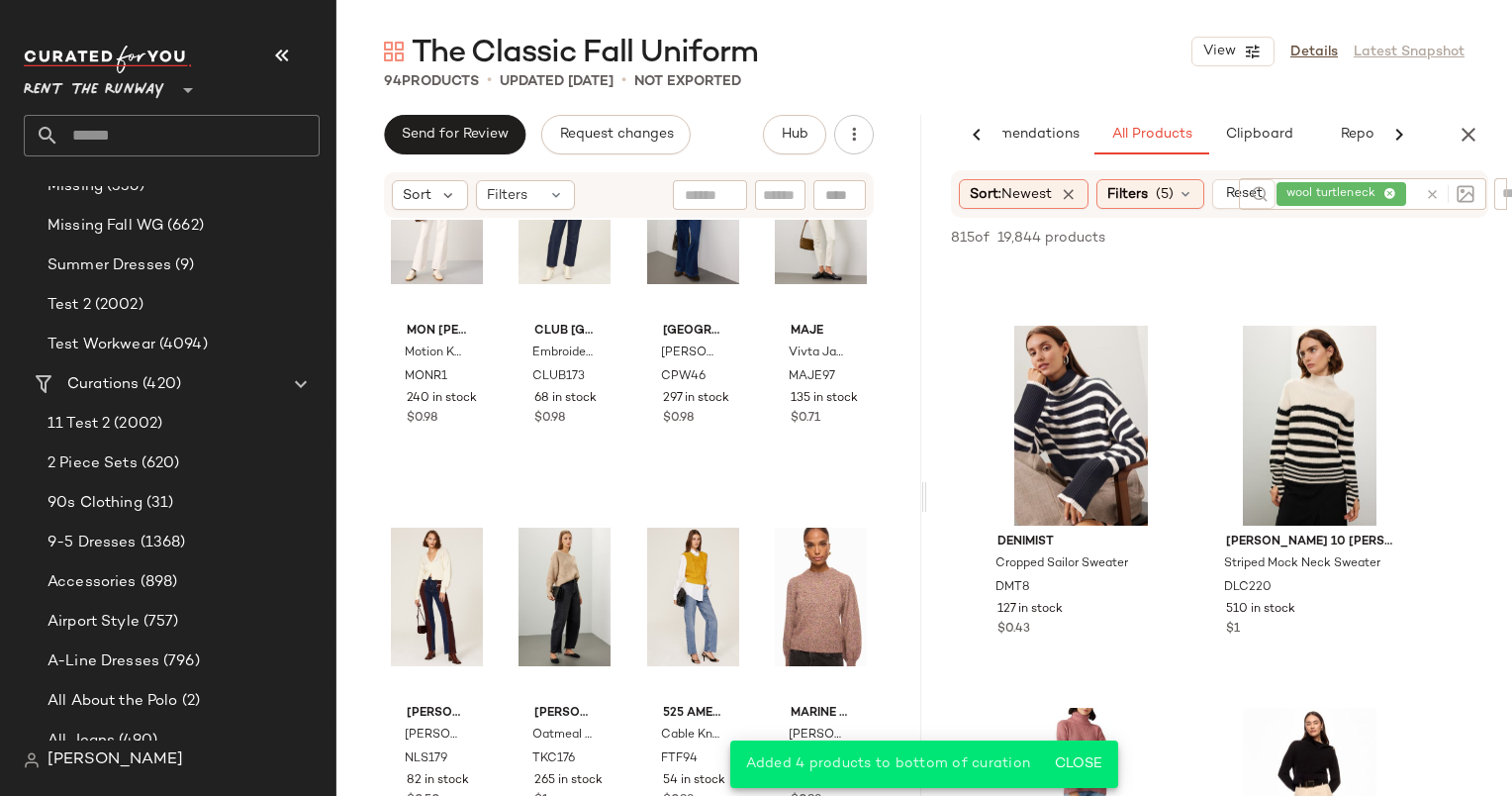
click at [1437, 198] on div at bounding box center [1450, 194] width 50 height 18
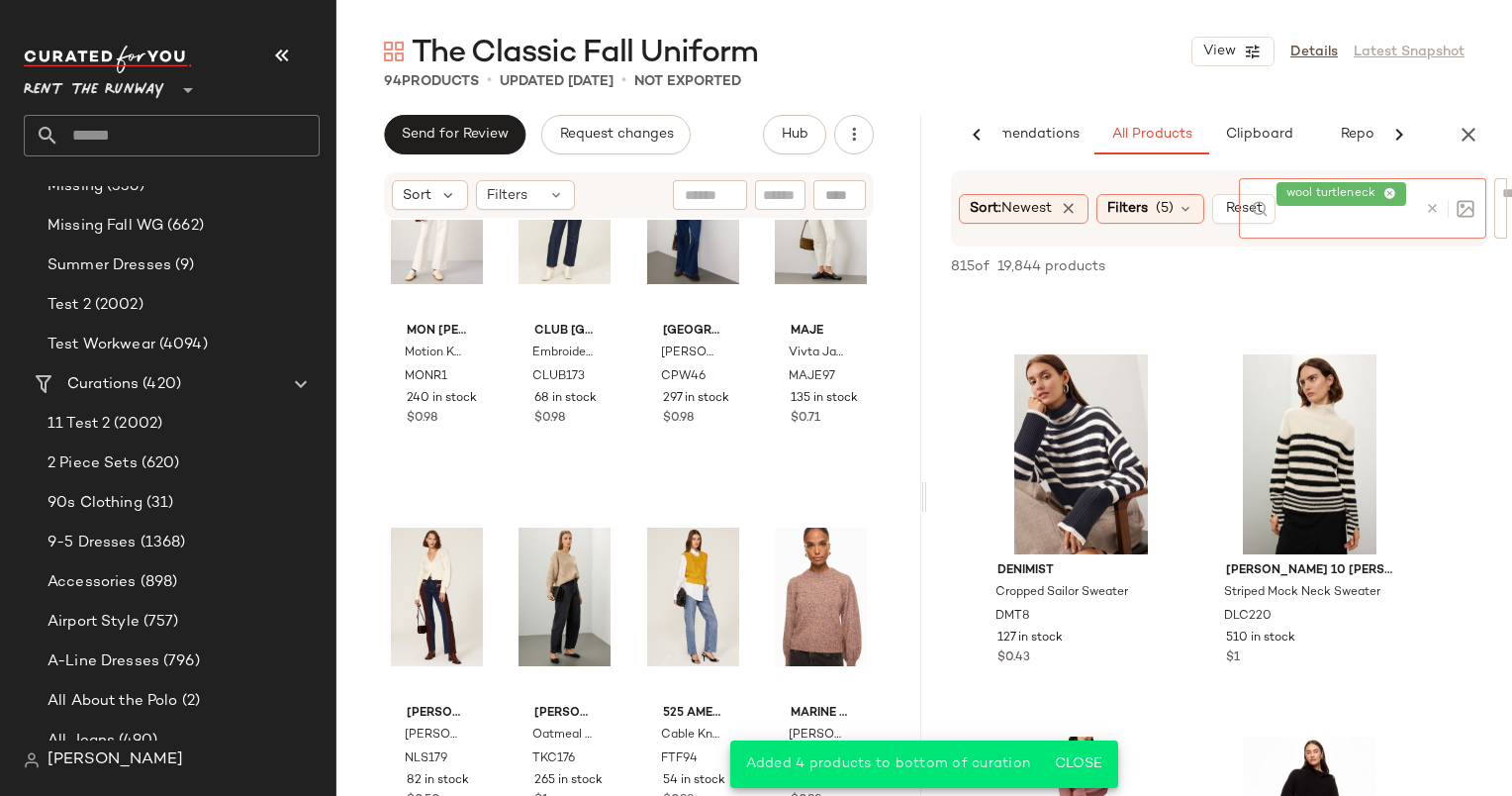
click at [1433, 201] on icon at bounding box center [1432, 208] width 15 height 15
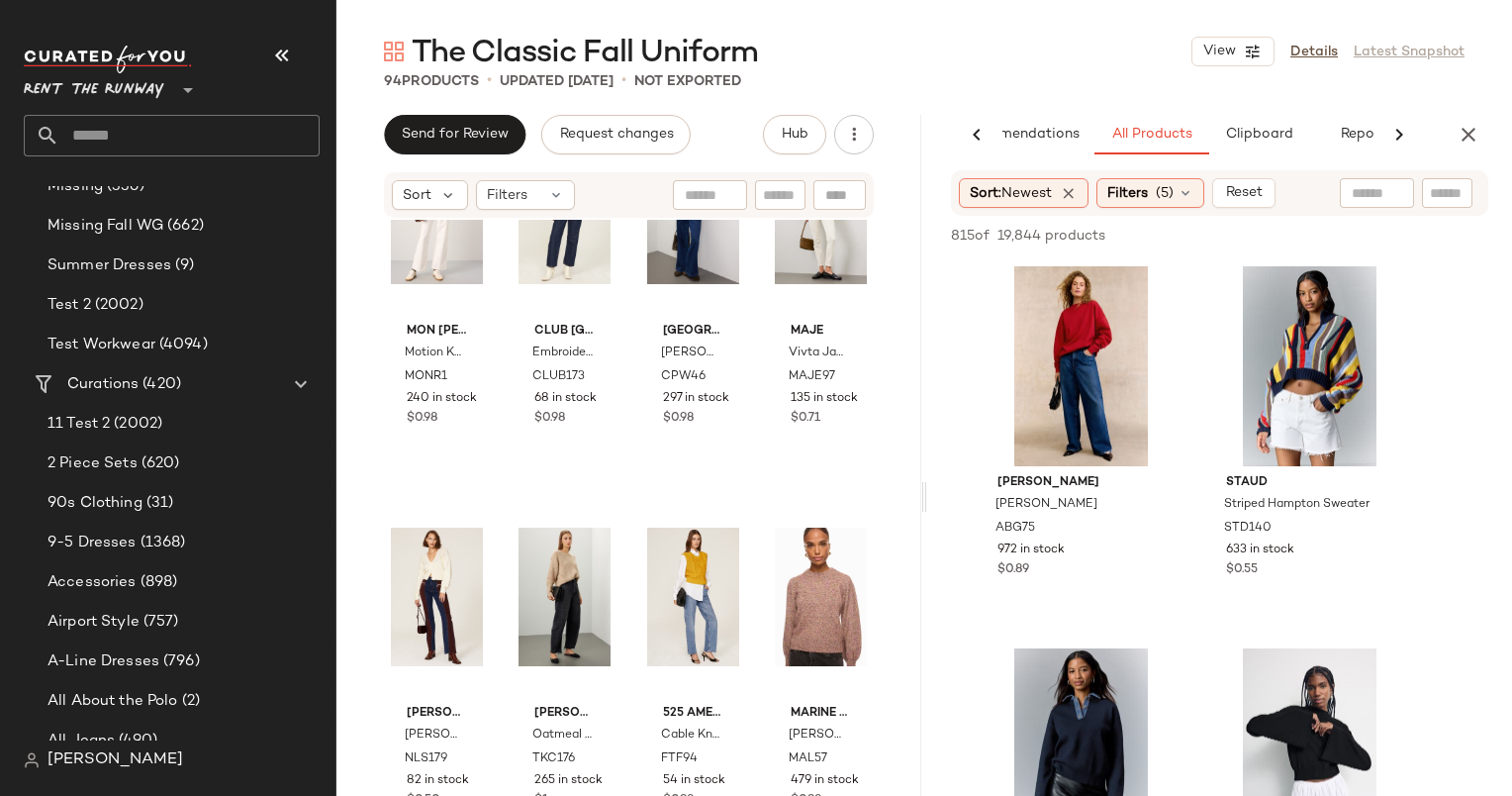
click at [1377, 175] on div "Sort: Newest Filters (5) Reset" at bounding box center [1219, 193] width 537 height 46
click at [1379, 183] on input "text" at bounding box center [1377, 193] width 51 height 21
type input "*****"
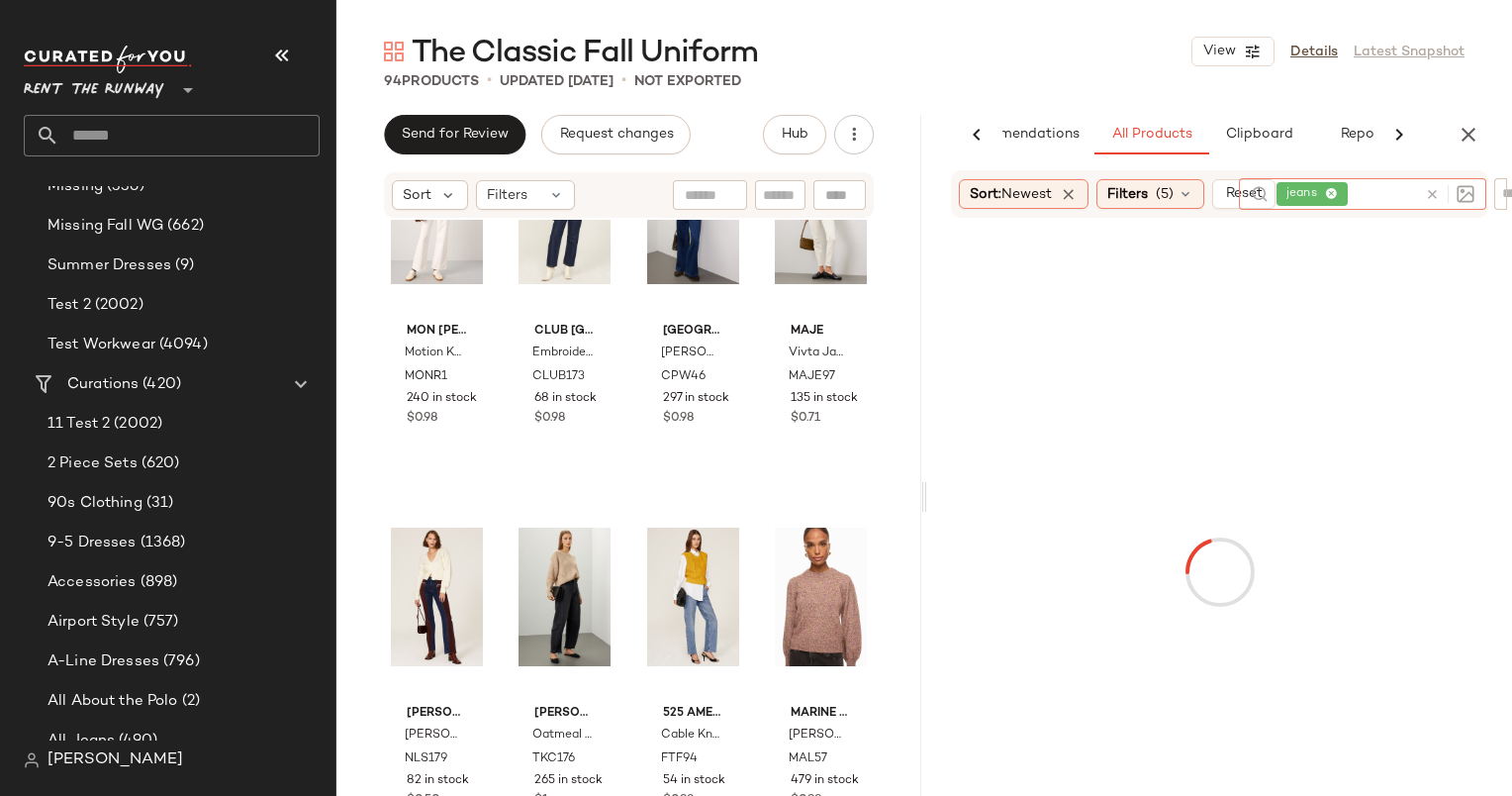
click at [1429, 198] on icon at bounding box center [1432, 194] width 15 height 15
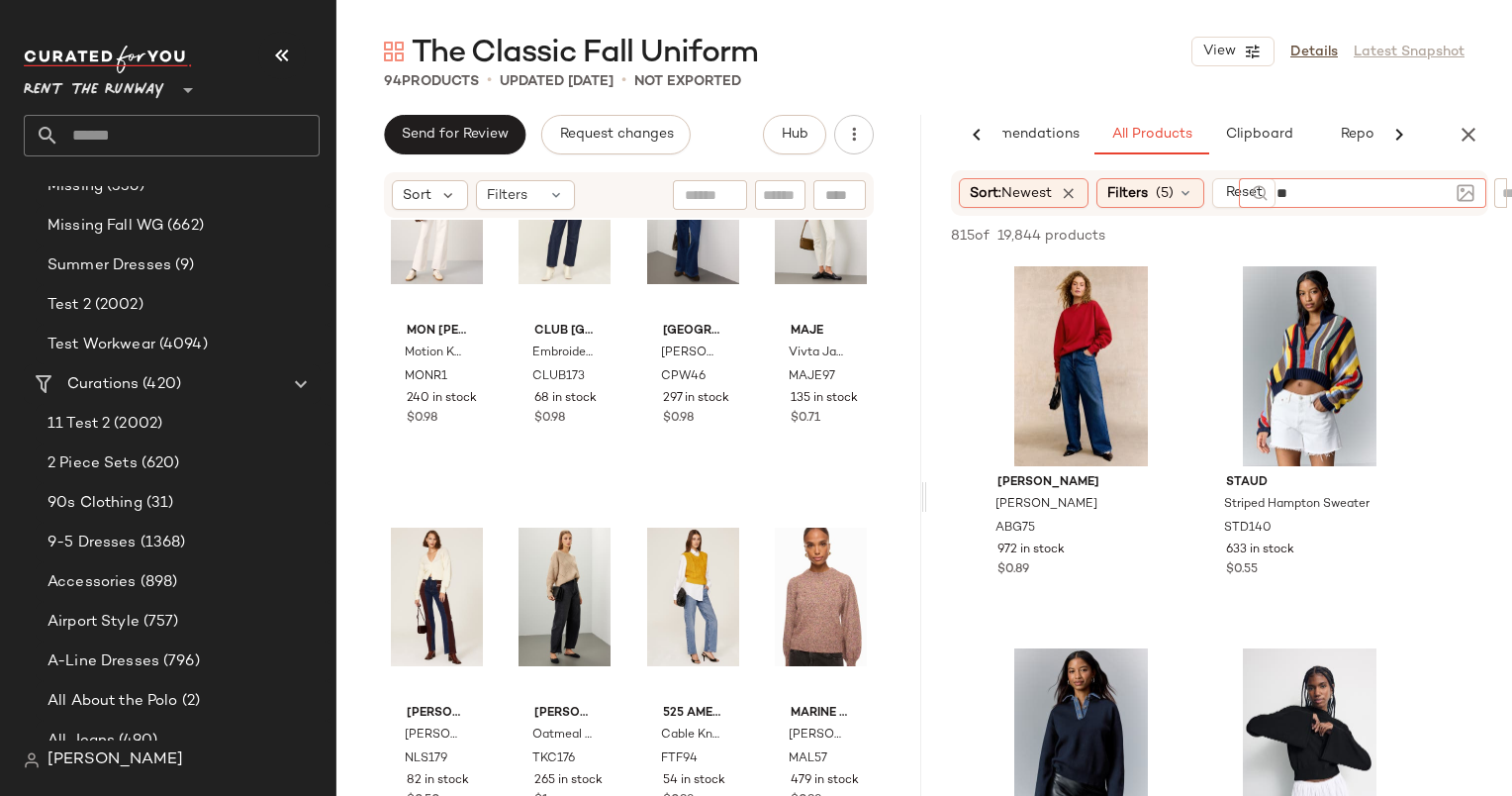
type input "*"
click at [1190, 179] on div "Filters (5)" at bounding box center [1150, 193] width 108 height 30
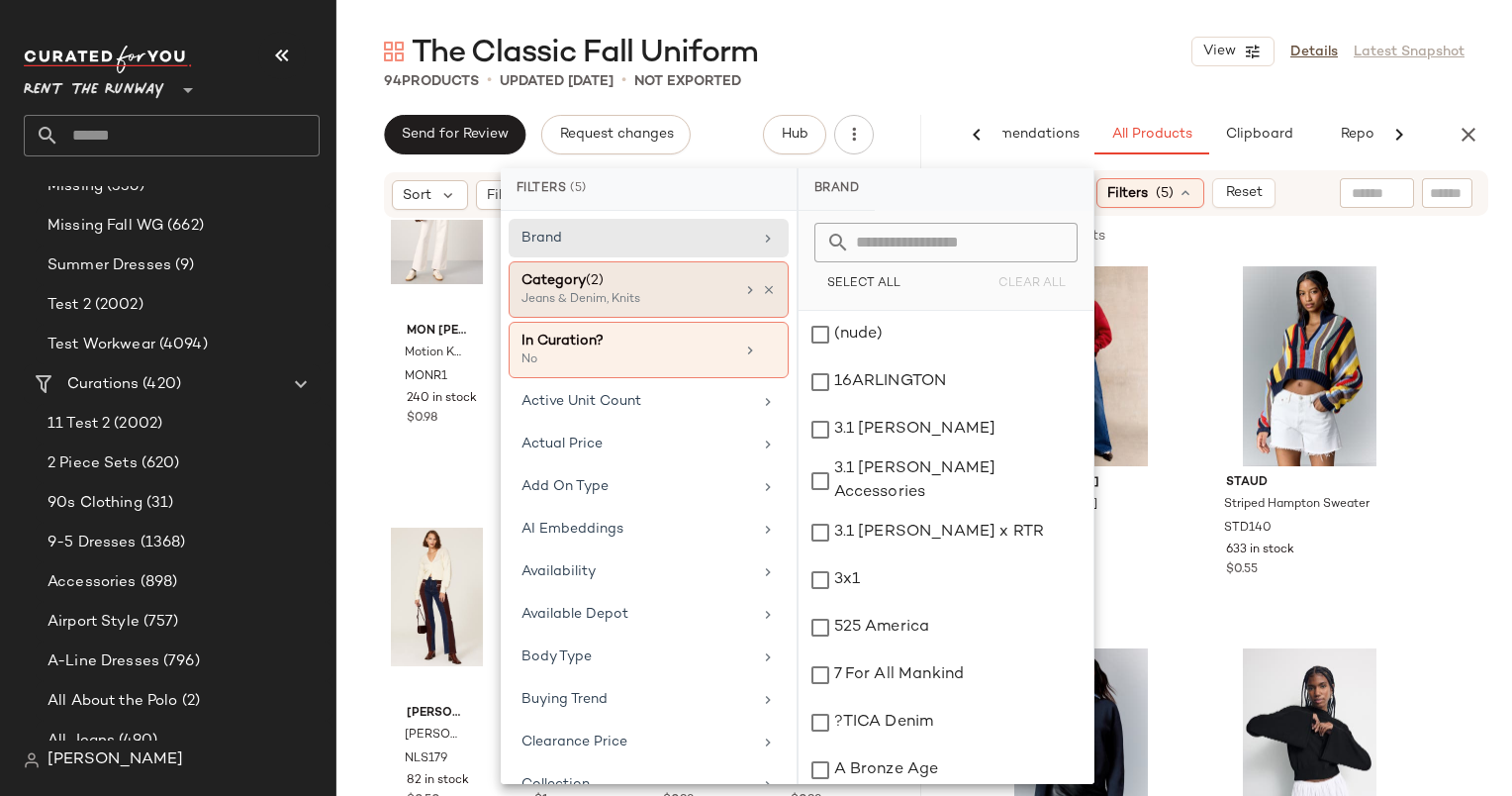
click at [687, 286] on div "Category (2)" at bounding box center [627, 281] width 213 height 21
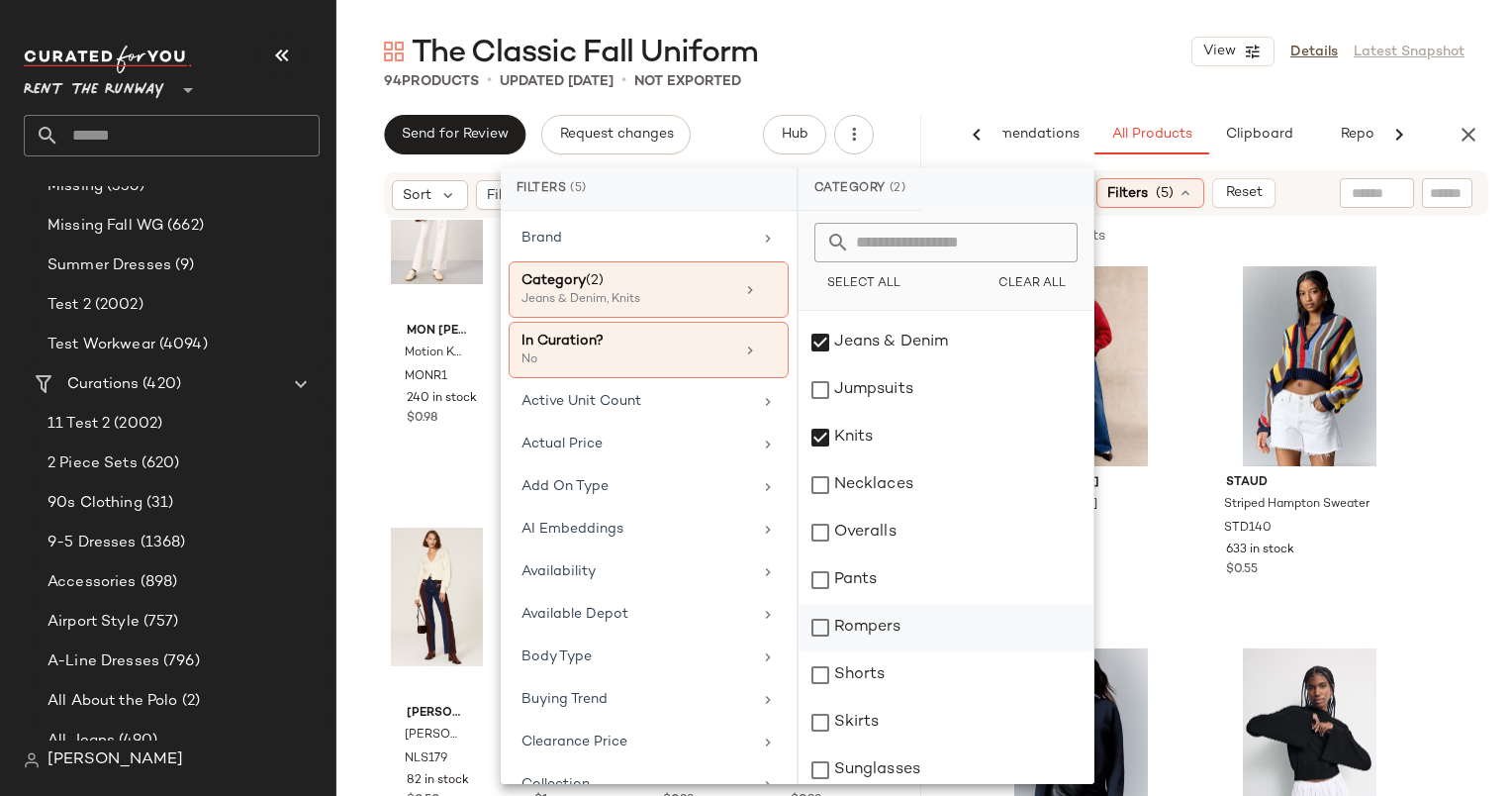
scroll to position [428, 0]
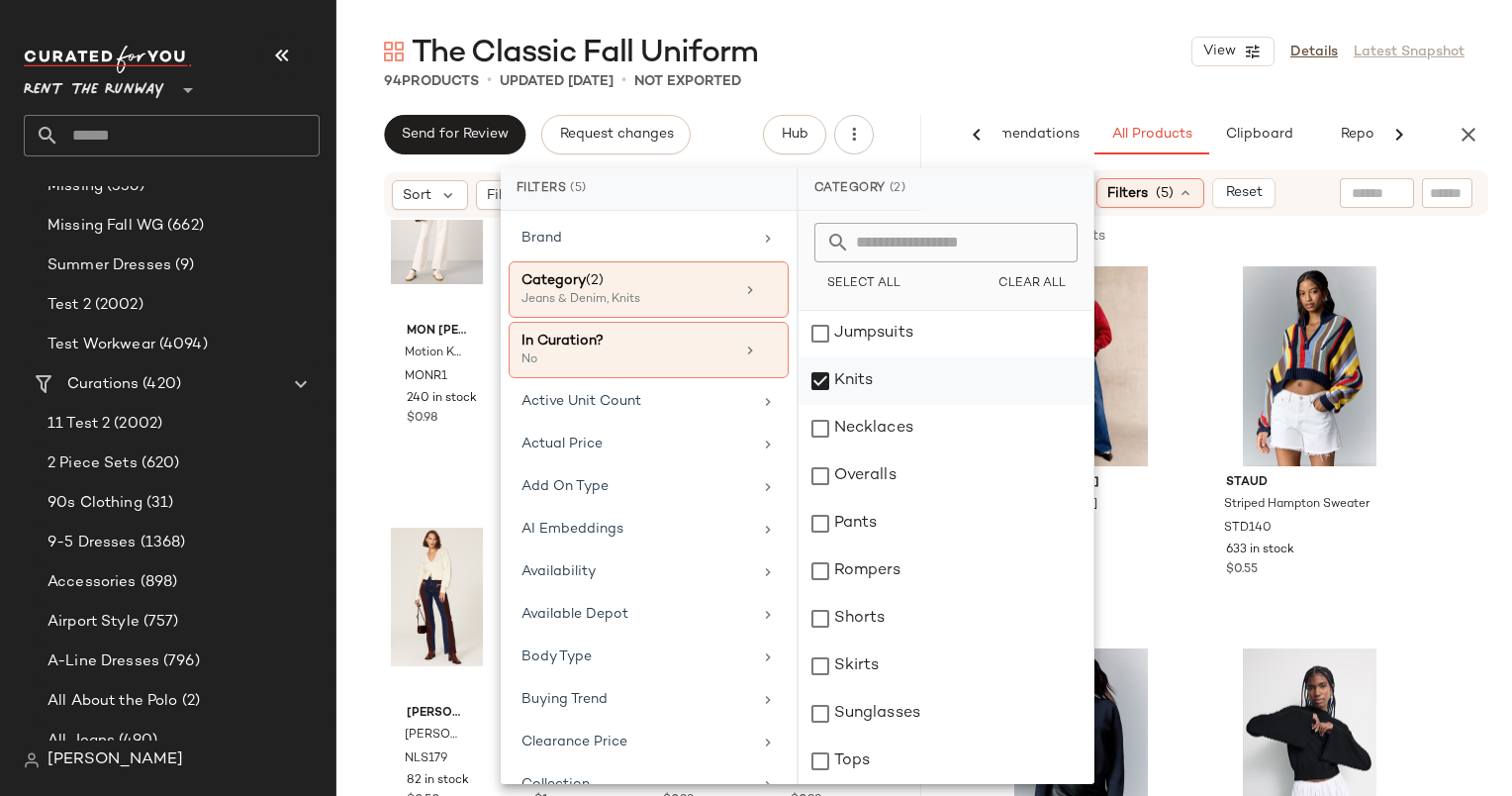
click at [930, 396] on div "Knits" at bounding box center [946, 382] width 295 height 48
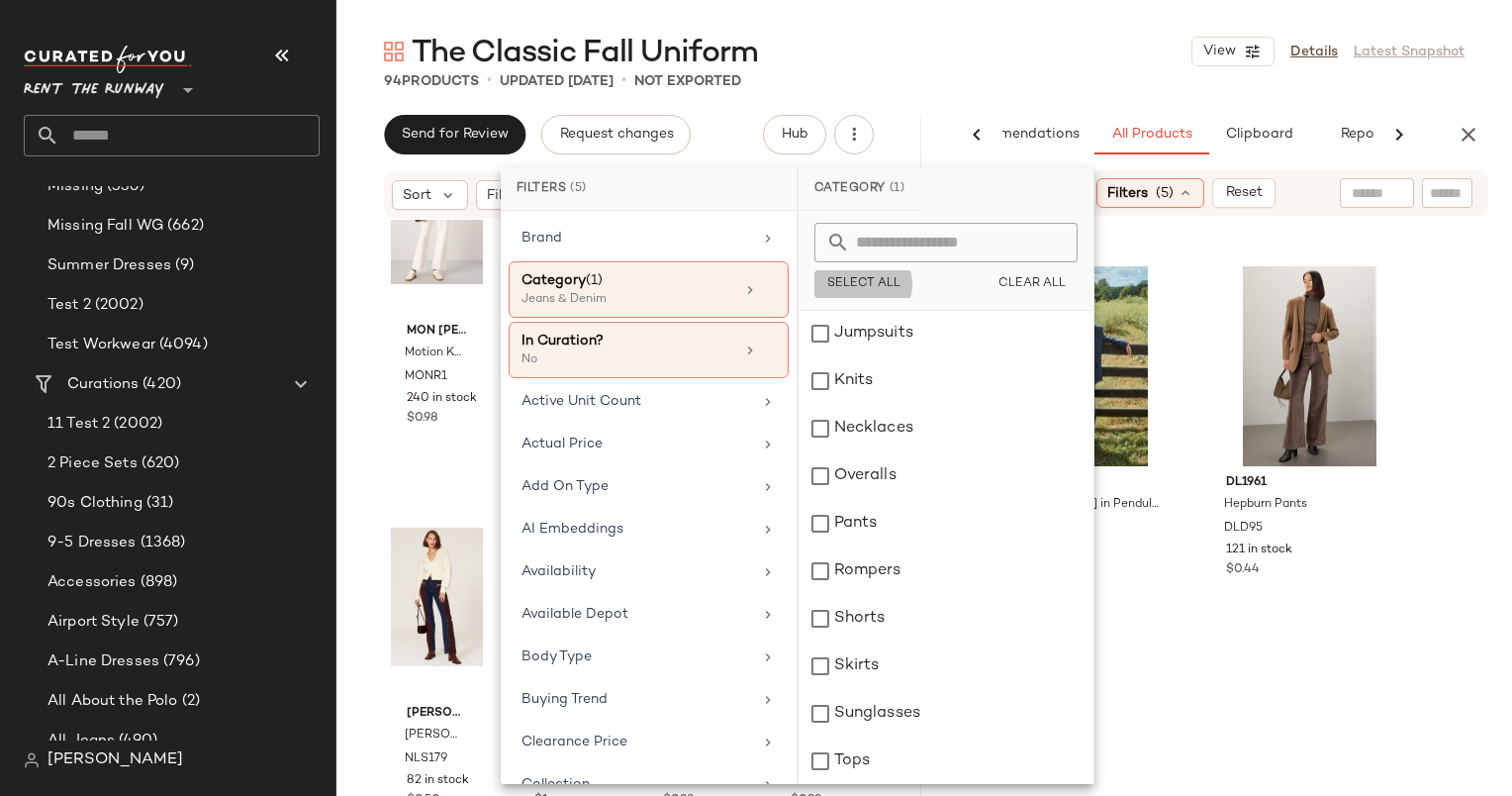
drag, startPoint x: 860, startPoint y: 288, endPoint x: 899, endPoint y: 178, distance: 116.7
click at [899, 178] on div "Category (1) Select All Clear All Bracelets Casual Dresses Coats Cocktail Dress…" at bounding box center [946, 475] width 297 height 615
click at [1468, 304] on div "AGOLDE [PERSON_NAME] in Pendulum AGD61 223 in stock $0.97 DL1961 Hepburn Pants …" at bounding box center [1220, 442] width 585 height 367
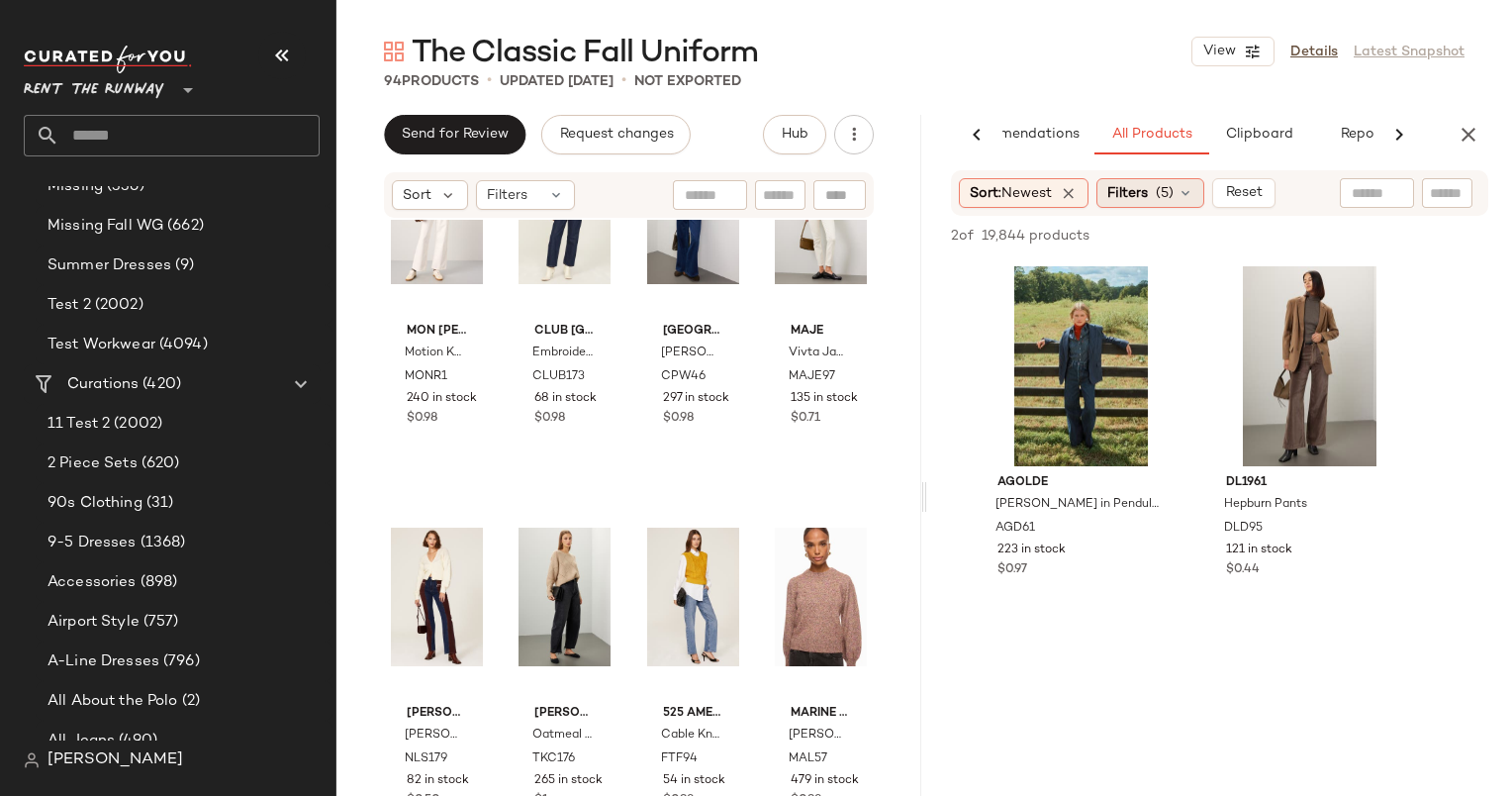
click at [1161, 193] on span "(5)" at bounding box center [1164, 193] width 18 height 21
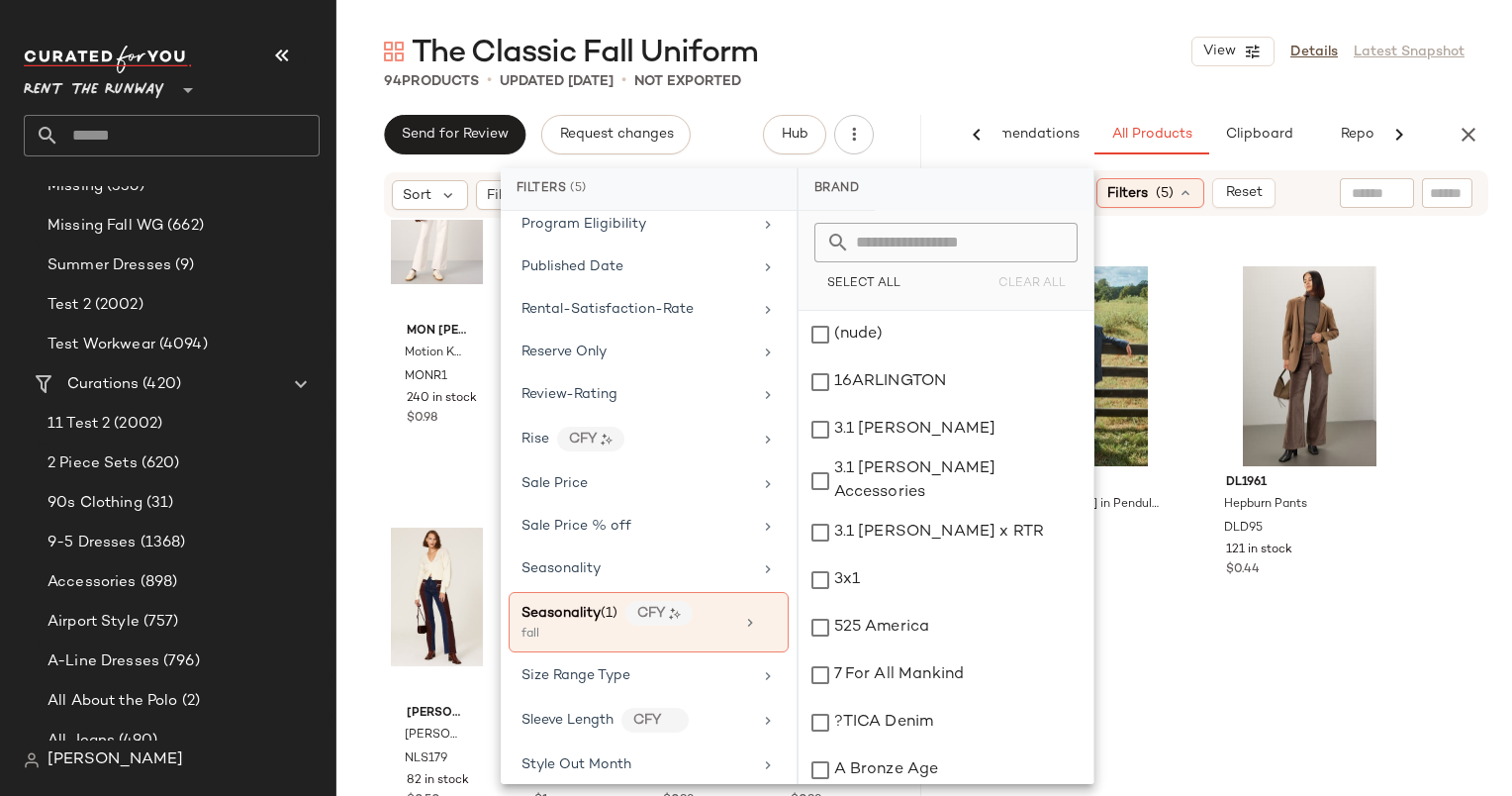
scroll to position [2584, 0]
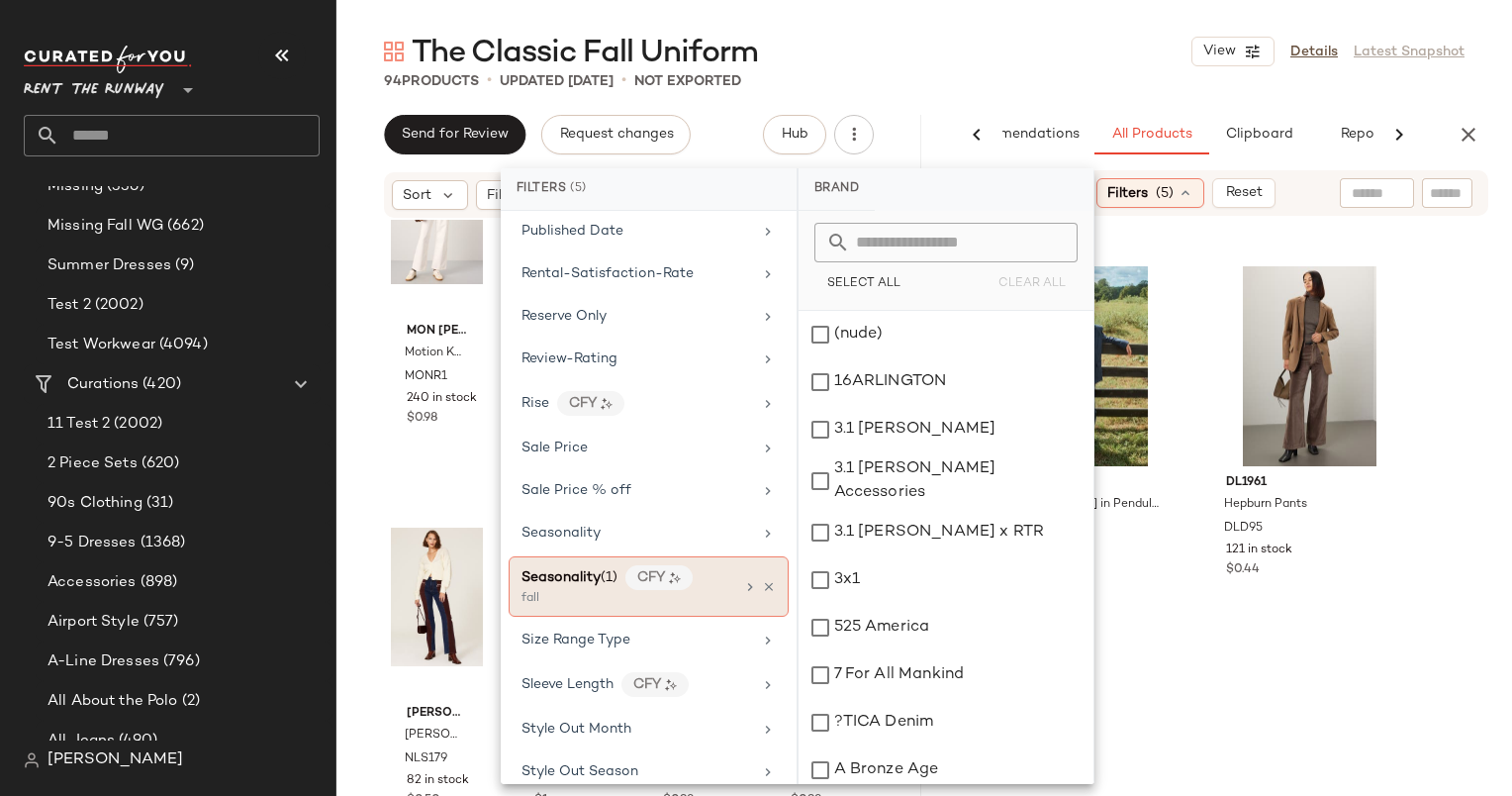
click at [732, 556] on div "Seasonality (1) CFY fall" at bounding box center [648, 586] width 280 height 60
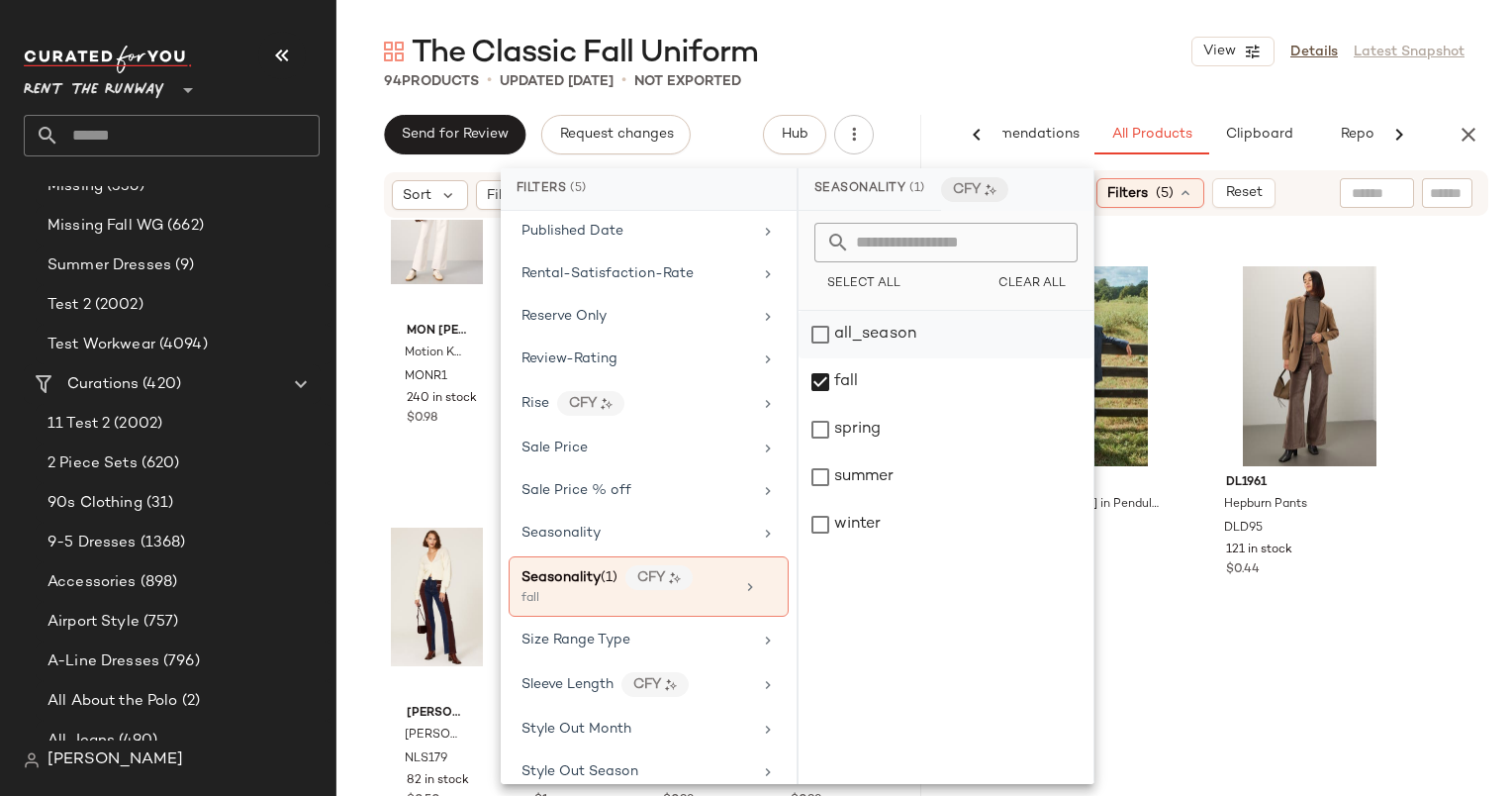
click at [883, 345] on div "all_season" at bounding box center [946, 335] width 295 height 48
click at [890, 377] on div "fall" at bounding box center [946, 383] width 295 height 48
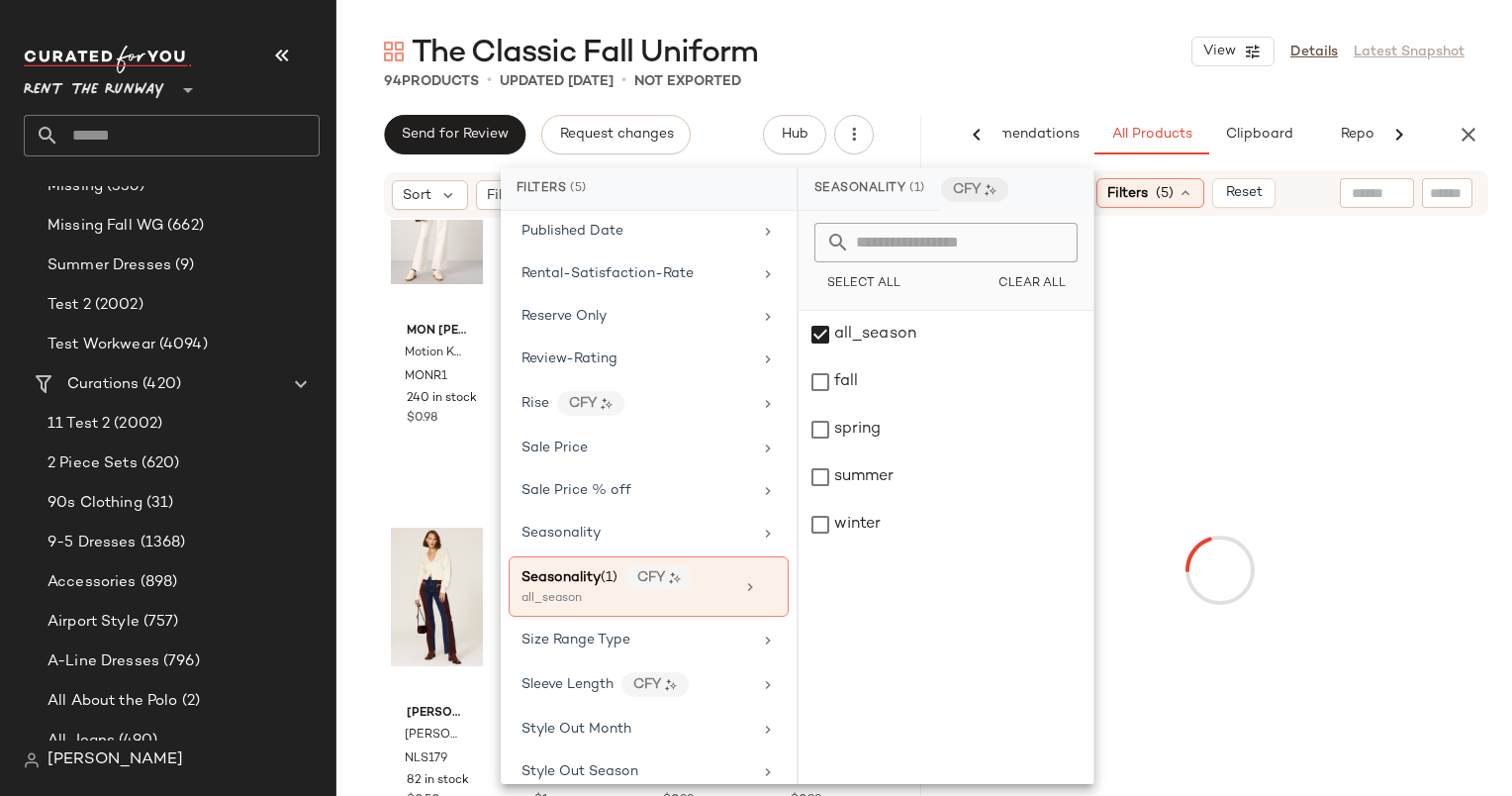
click at [1092, 83] on div "94 Products • updated [DATE] • Not Exported" at bounding box center [924, 81] width 1175 height 20
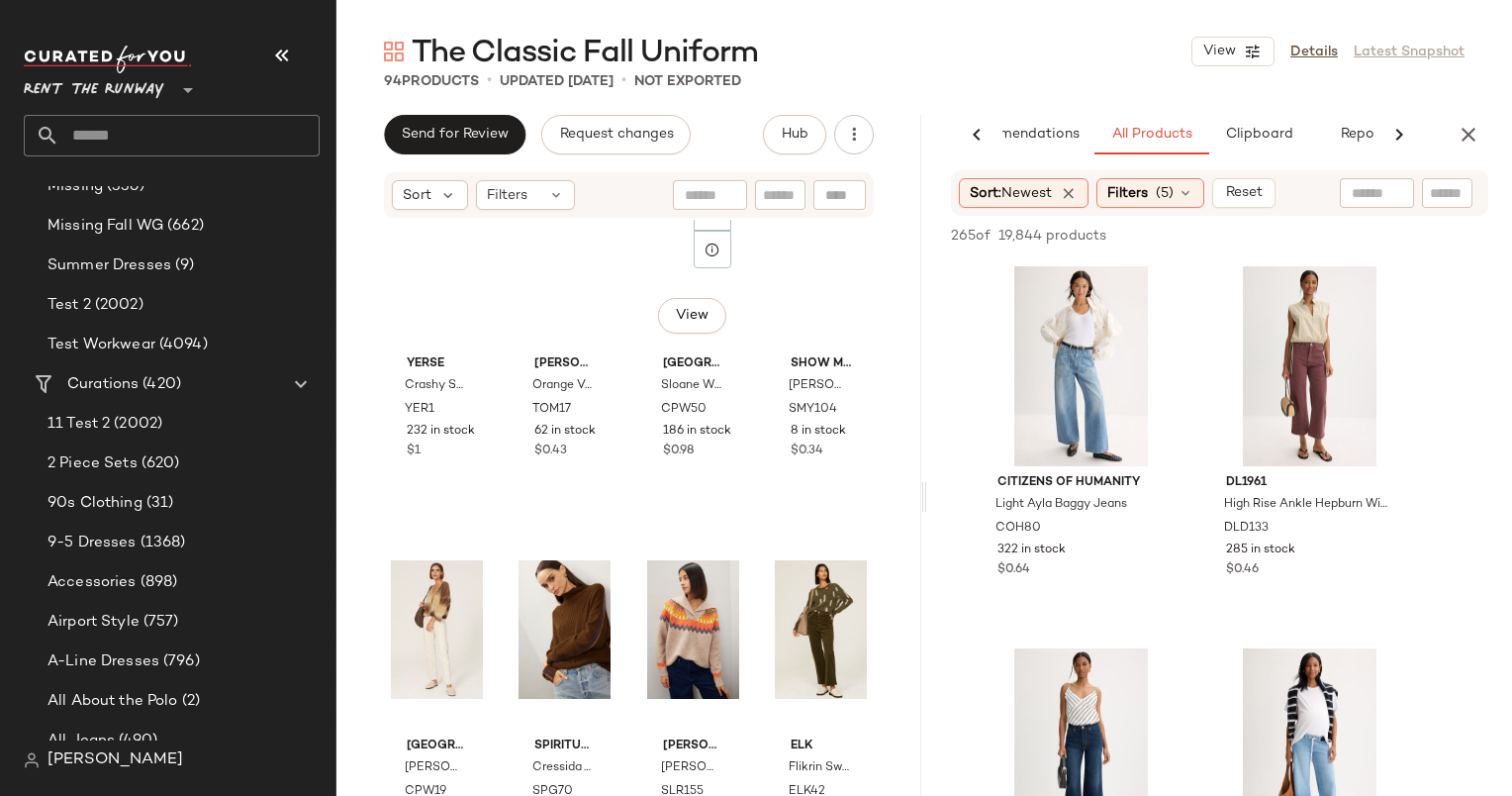
scroll to position [0, 0]
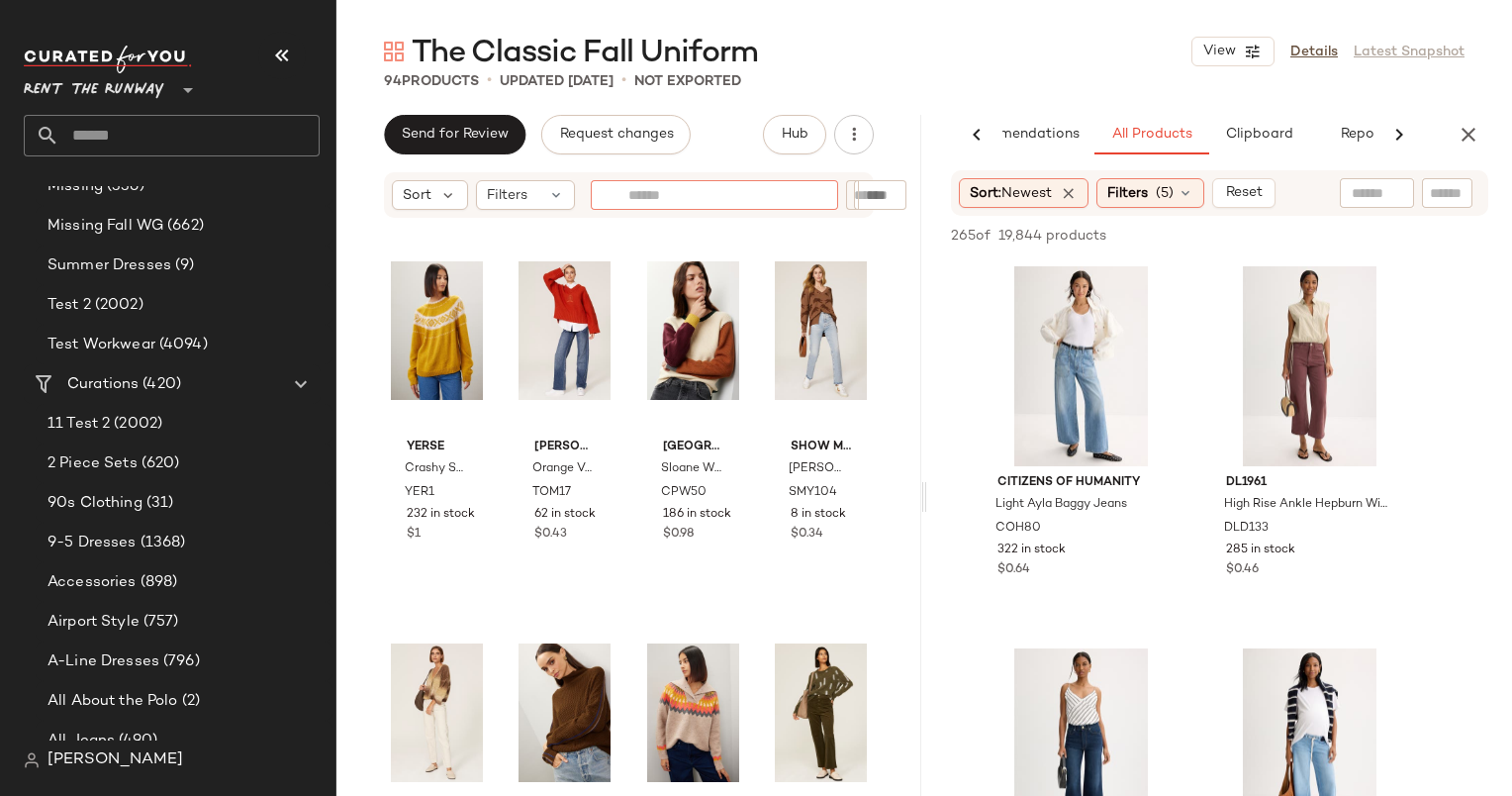
click at [732, 187] on input "text" at bounding box center [714, 195] width 172 height 21
type input "*****"
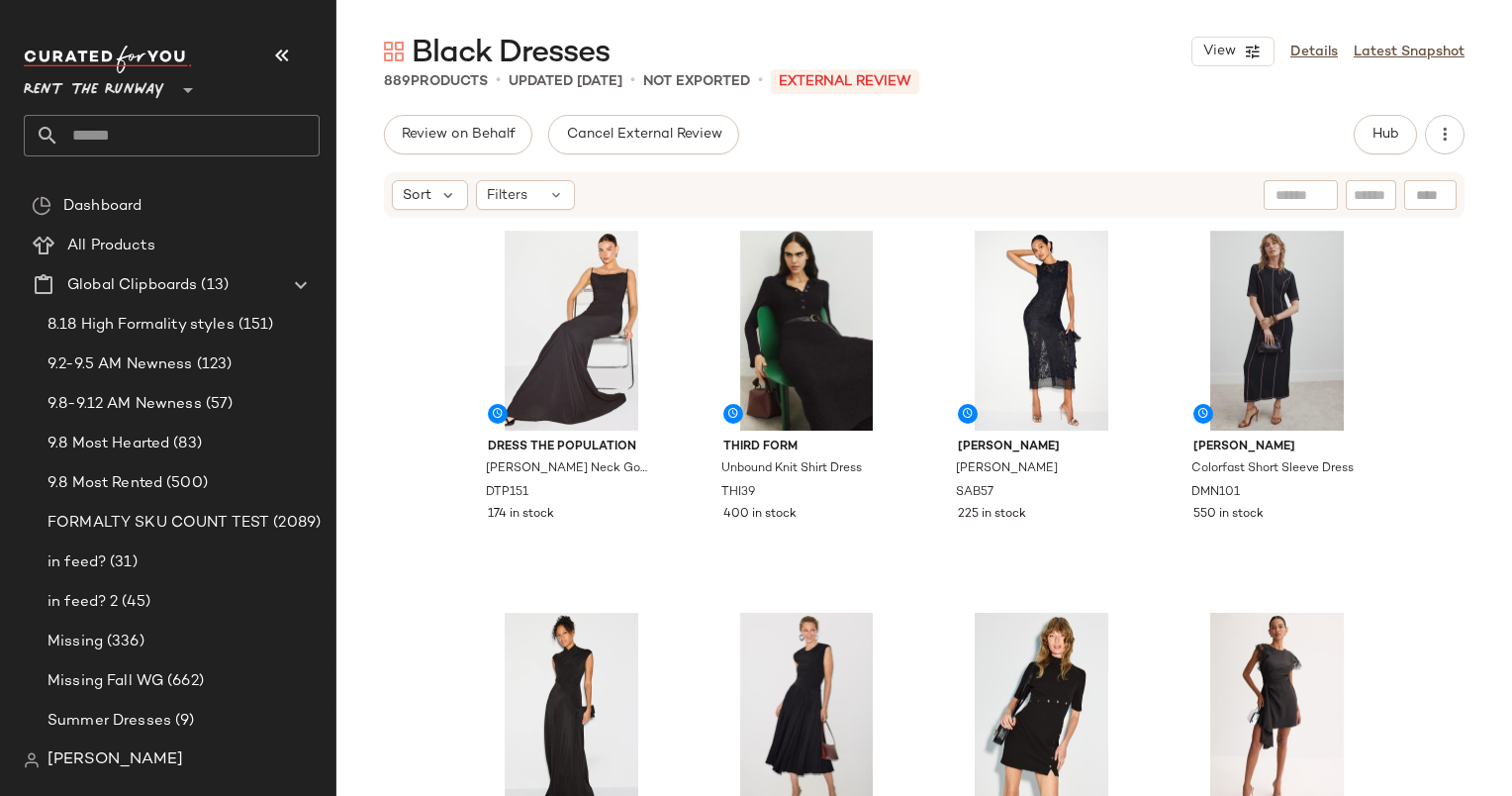
click at [1366, 190] on input "text" at bounding box center [1371, 195] width 35 height 21
paste input "*****"
type input "*****"
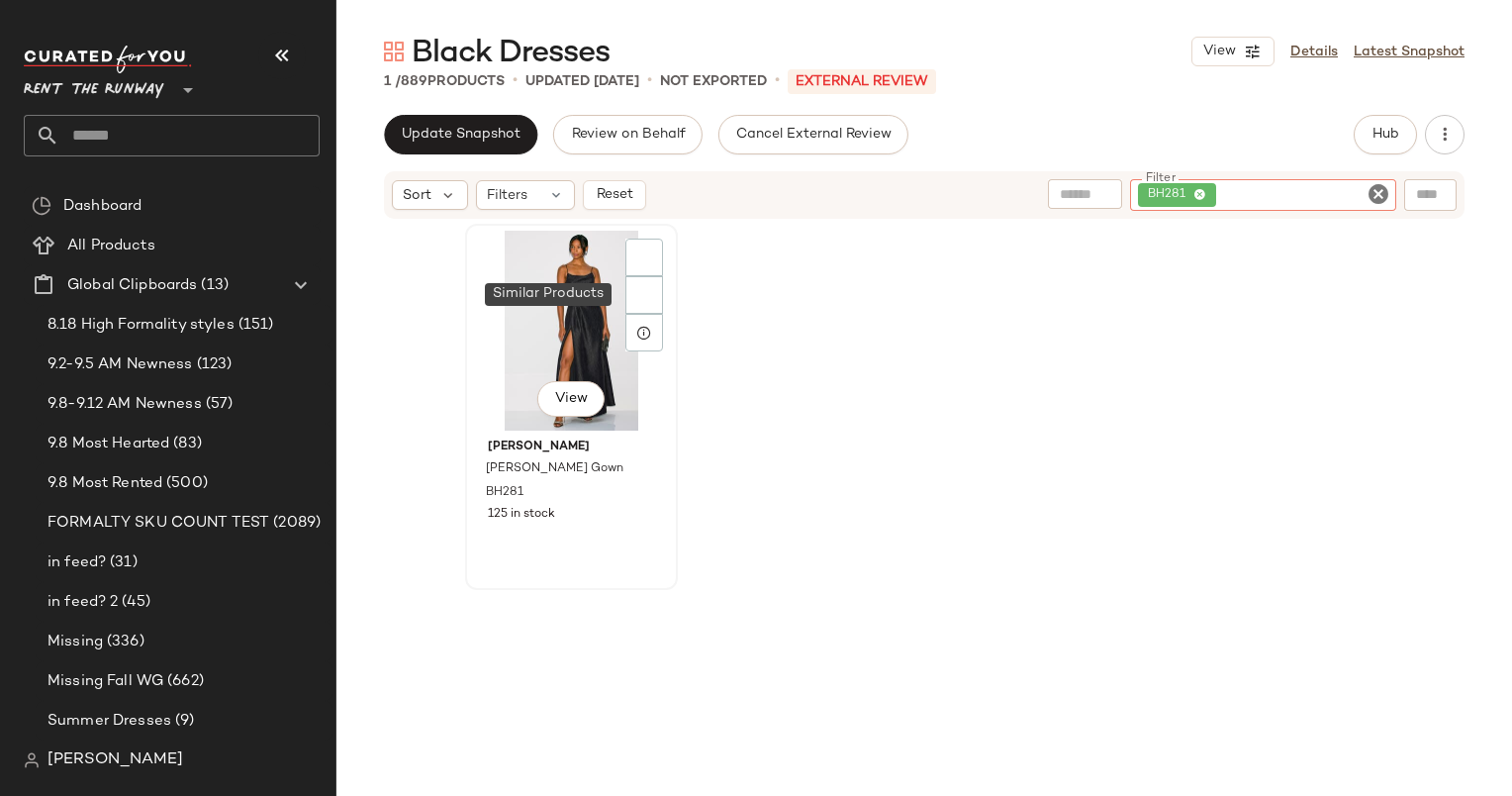
click at [509, 281] on div "View" at bounding box center [571, 331] width 199 height 200
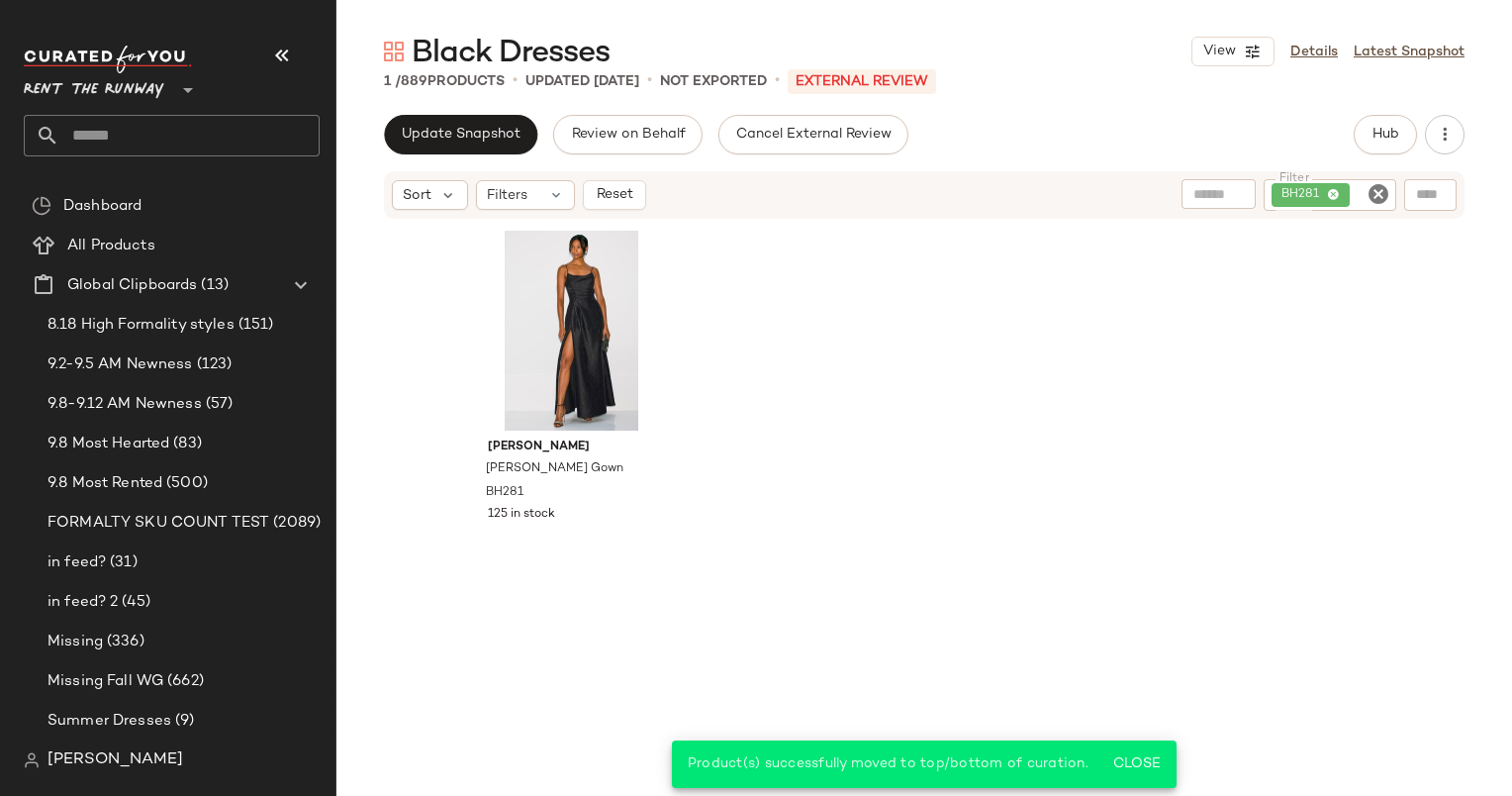
click at [1370, 202] on icon "Clear Filter" at bounding box center [1379, 194] width 24 height 24
paste input "*****"
type input "*****"
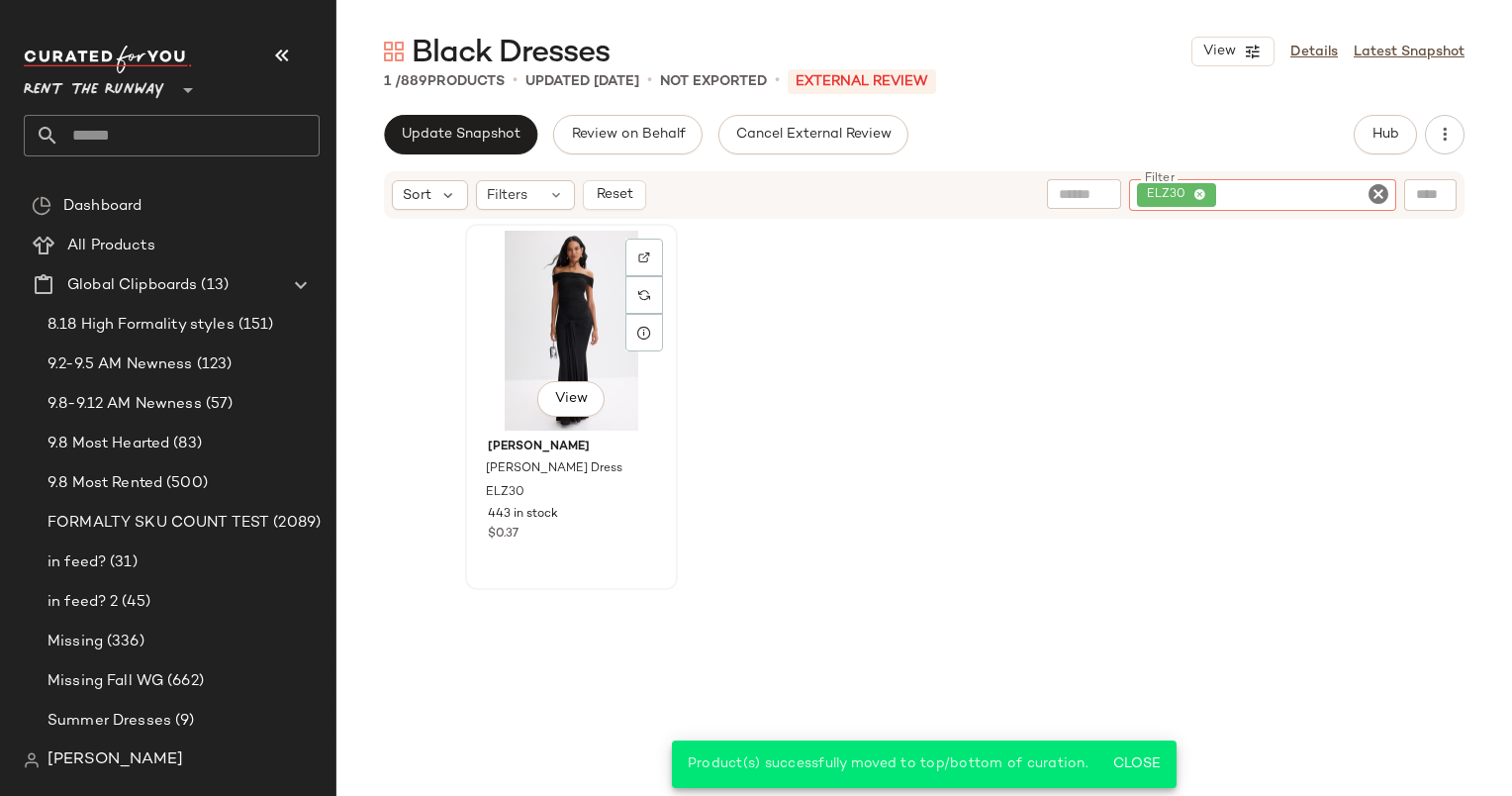
click at [512, 337] on div "View" at bounding box center [571, 331] width 199 height 200
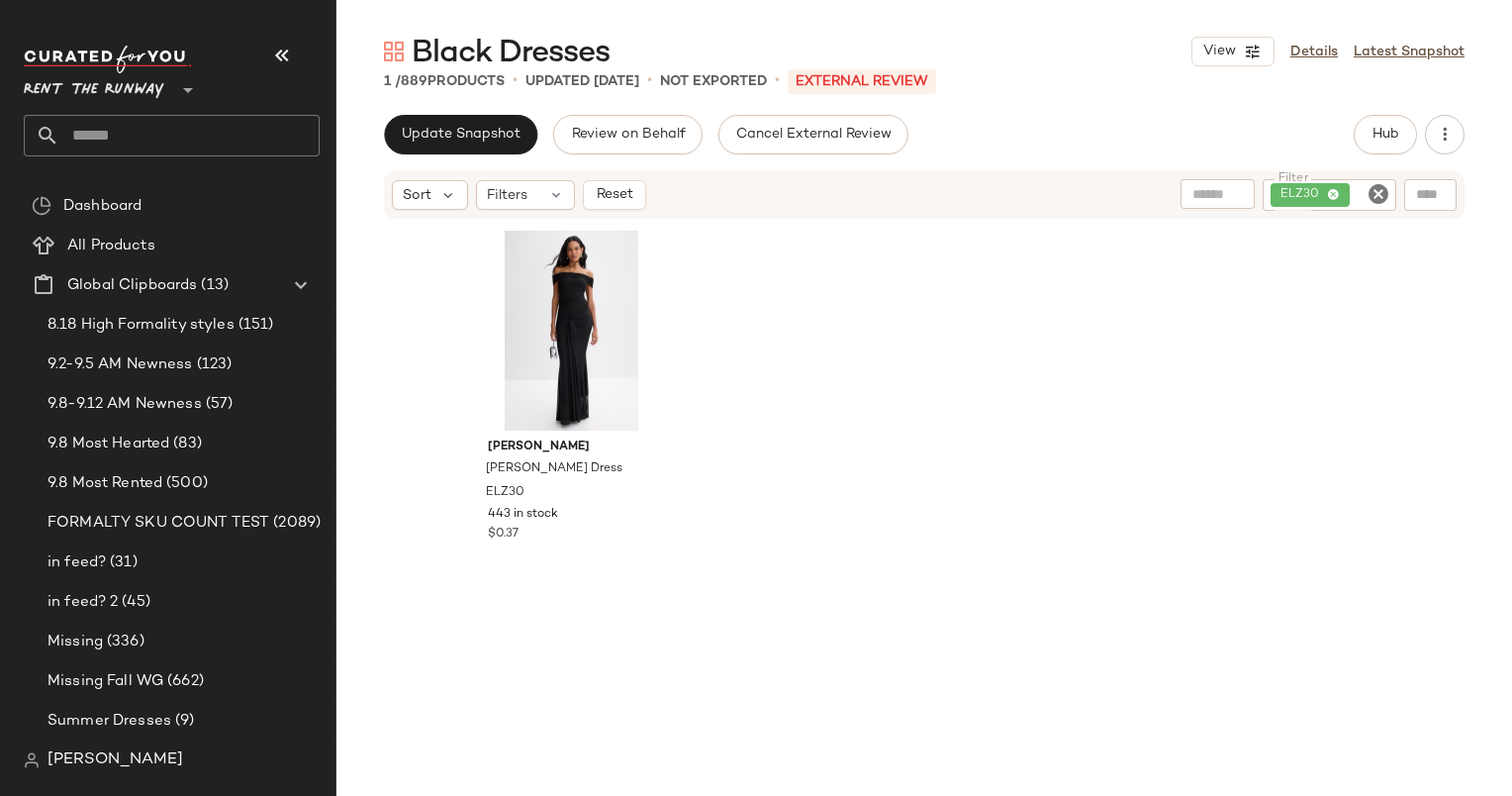
click at [1368, 186] on icon "Clear Filter" at bounding box center [1379, 194] width 24 height 24
paste input "****"
type input "****"
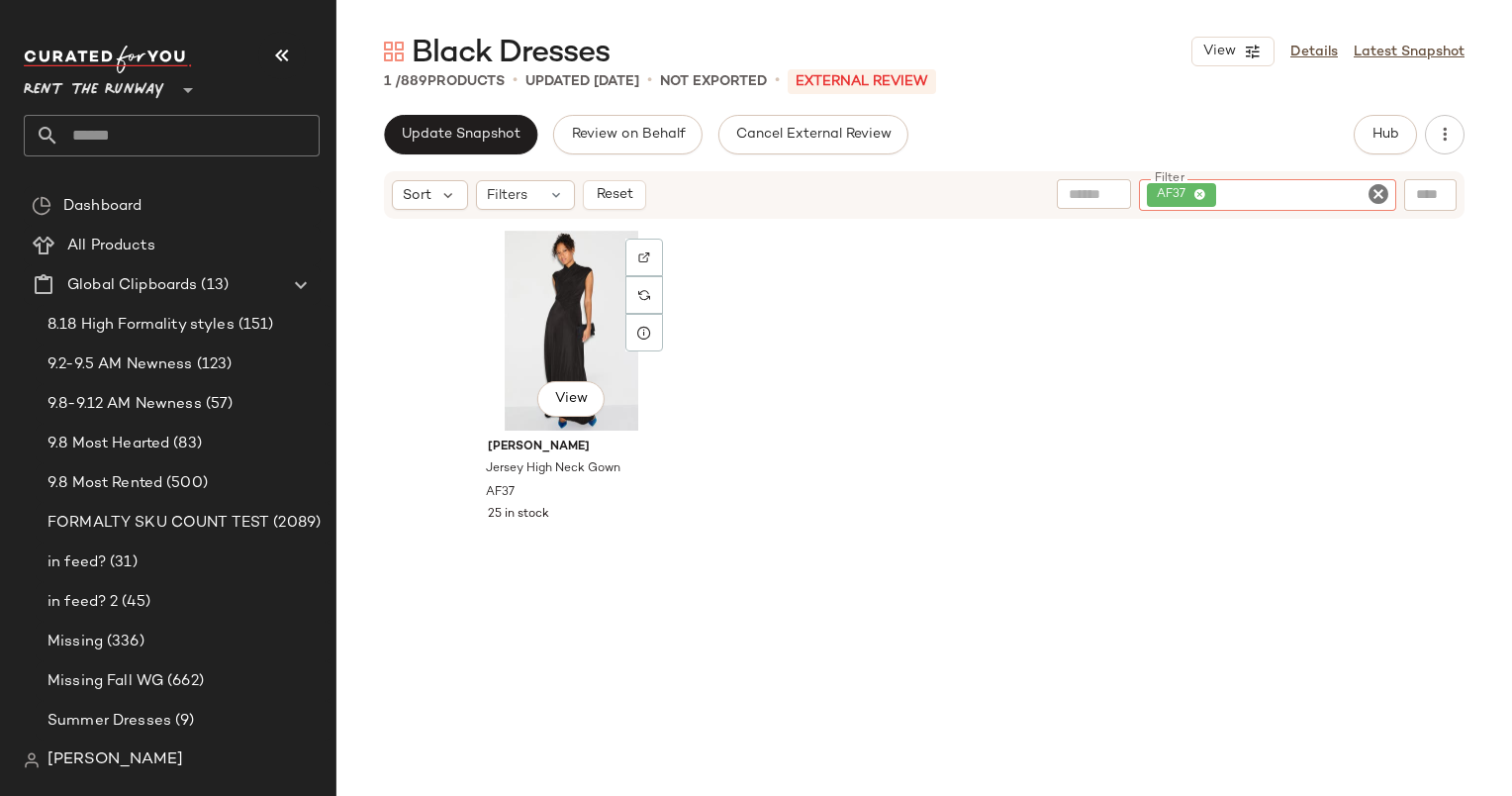
click at [550, 294] on div "View" at bounding box center [571, 331] width 199 height 200
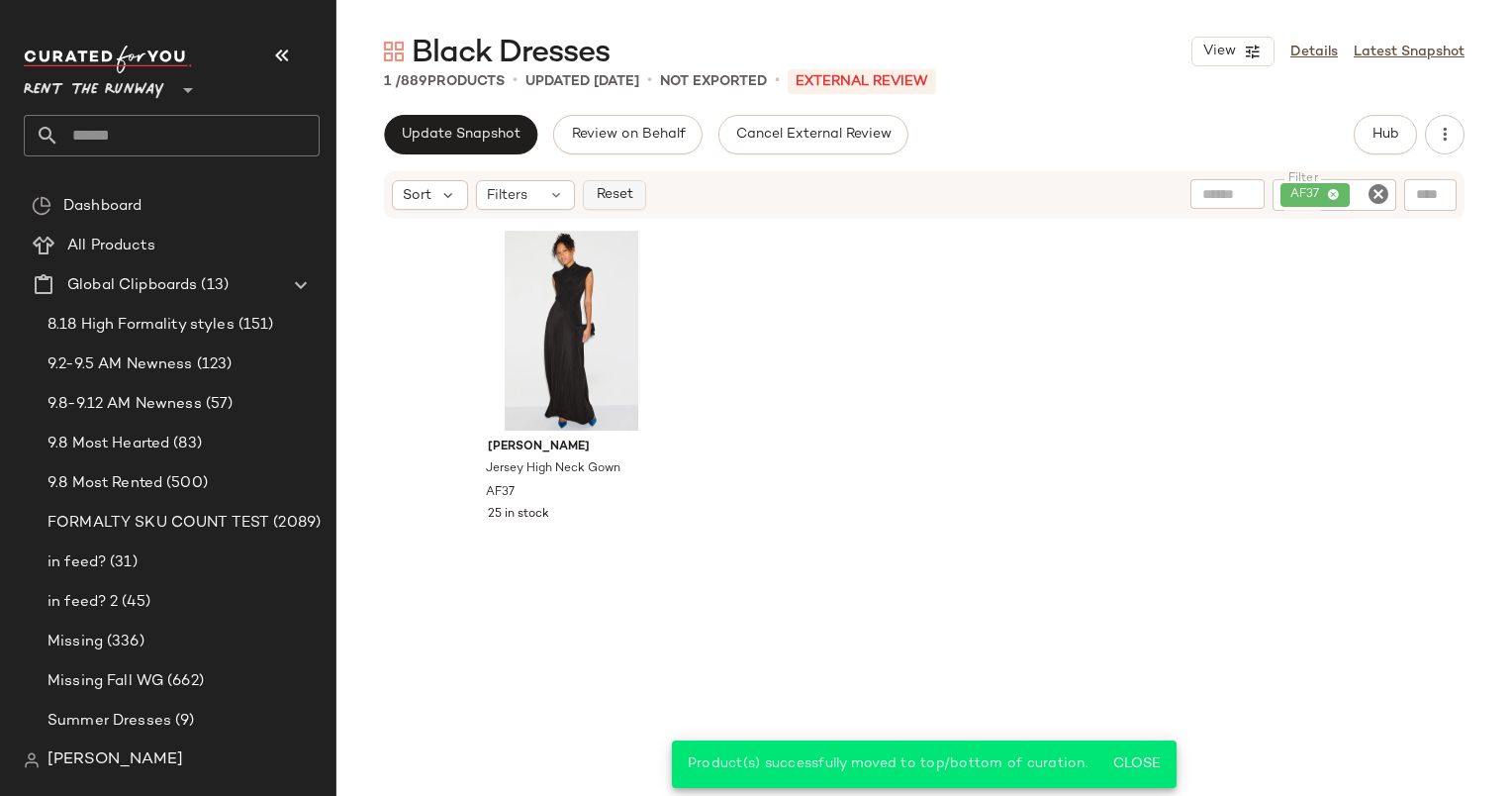
click at [604, 195] on span "Reset" at bounding box center [614, 195] width 38 height 16
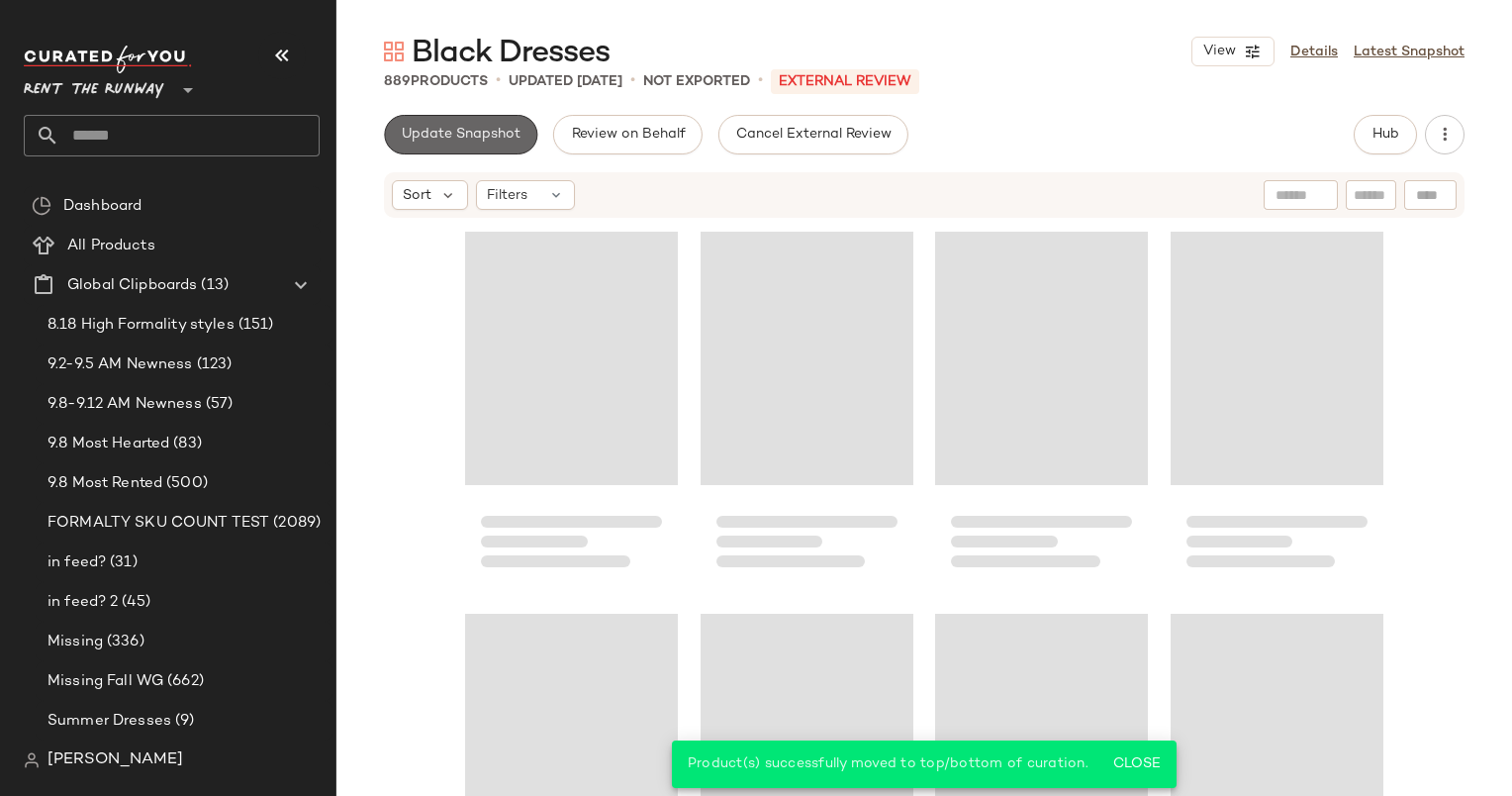
click at [464, 127] on span "Update Snapshot" at bounding box center [460, 135] width 120 height 16
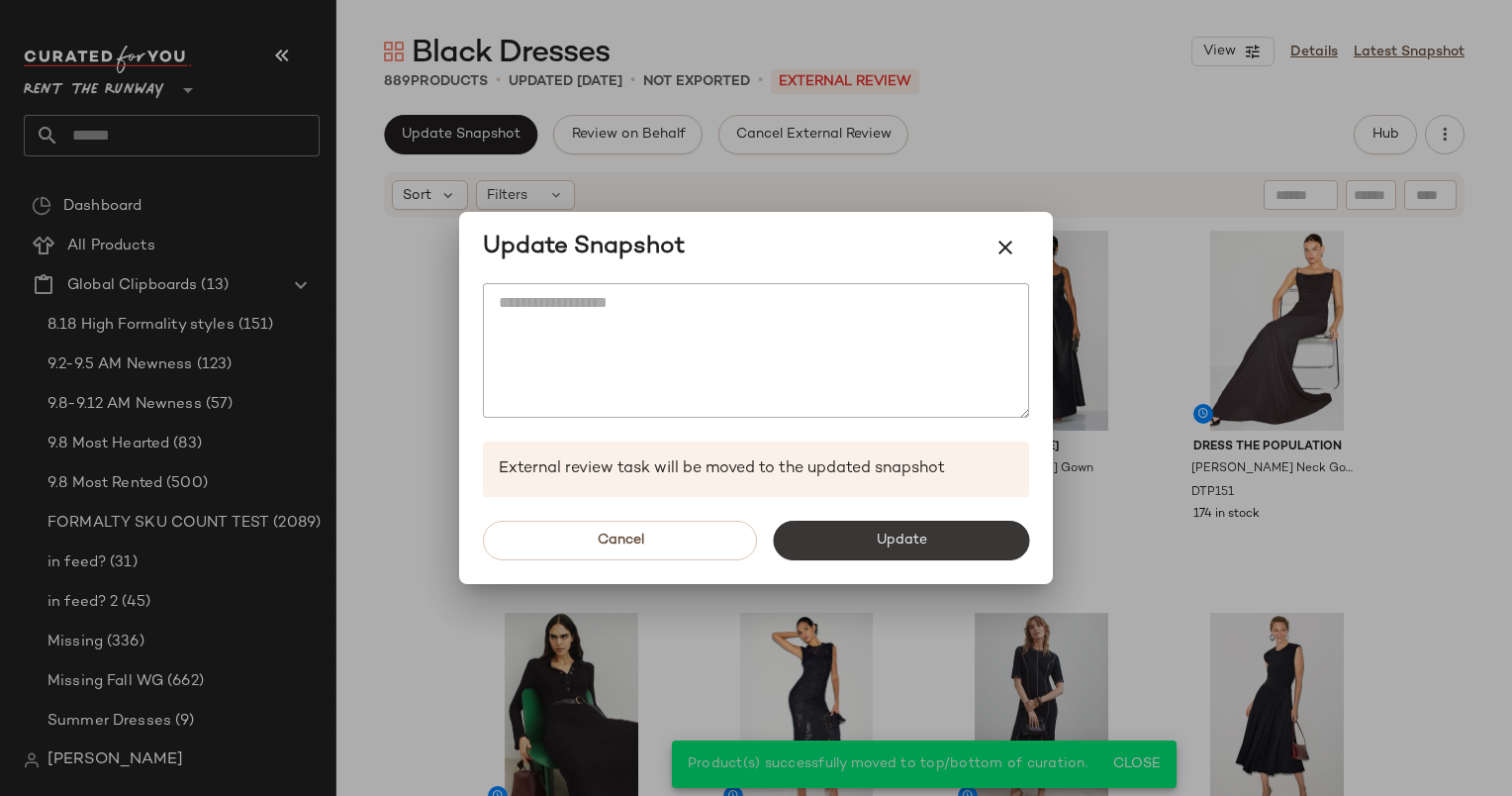
click at [927, 547] on span "Update" at bounding box center [901, 540] width 52 height 16
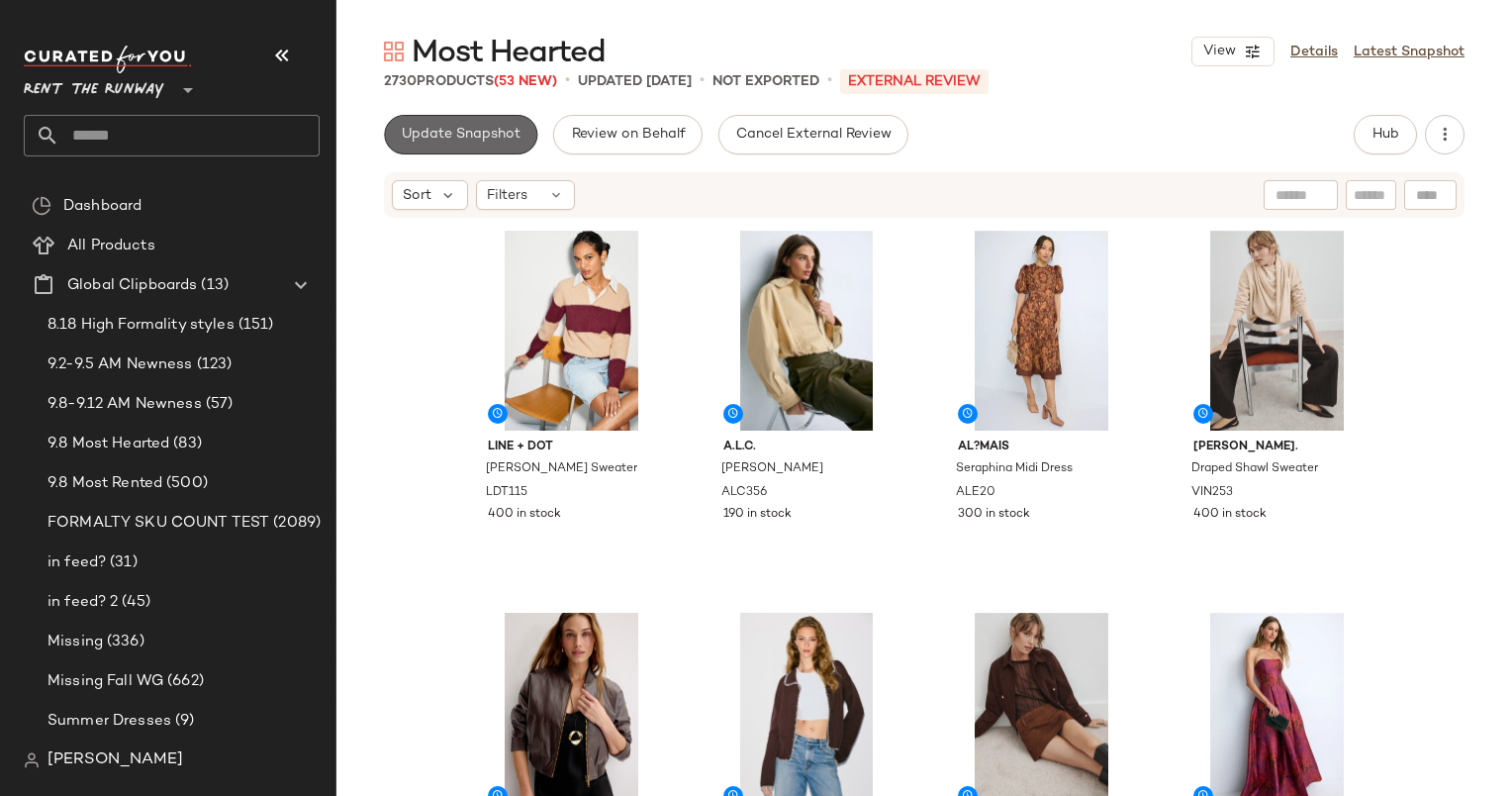
click at [432, 147] on button "Update Snapshot" at bounding box center [461, 135] width 154 height 40
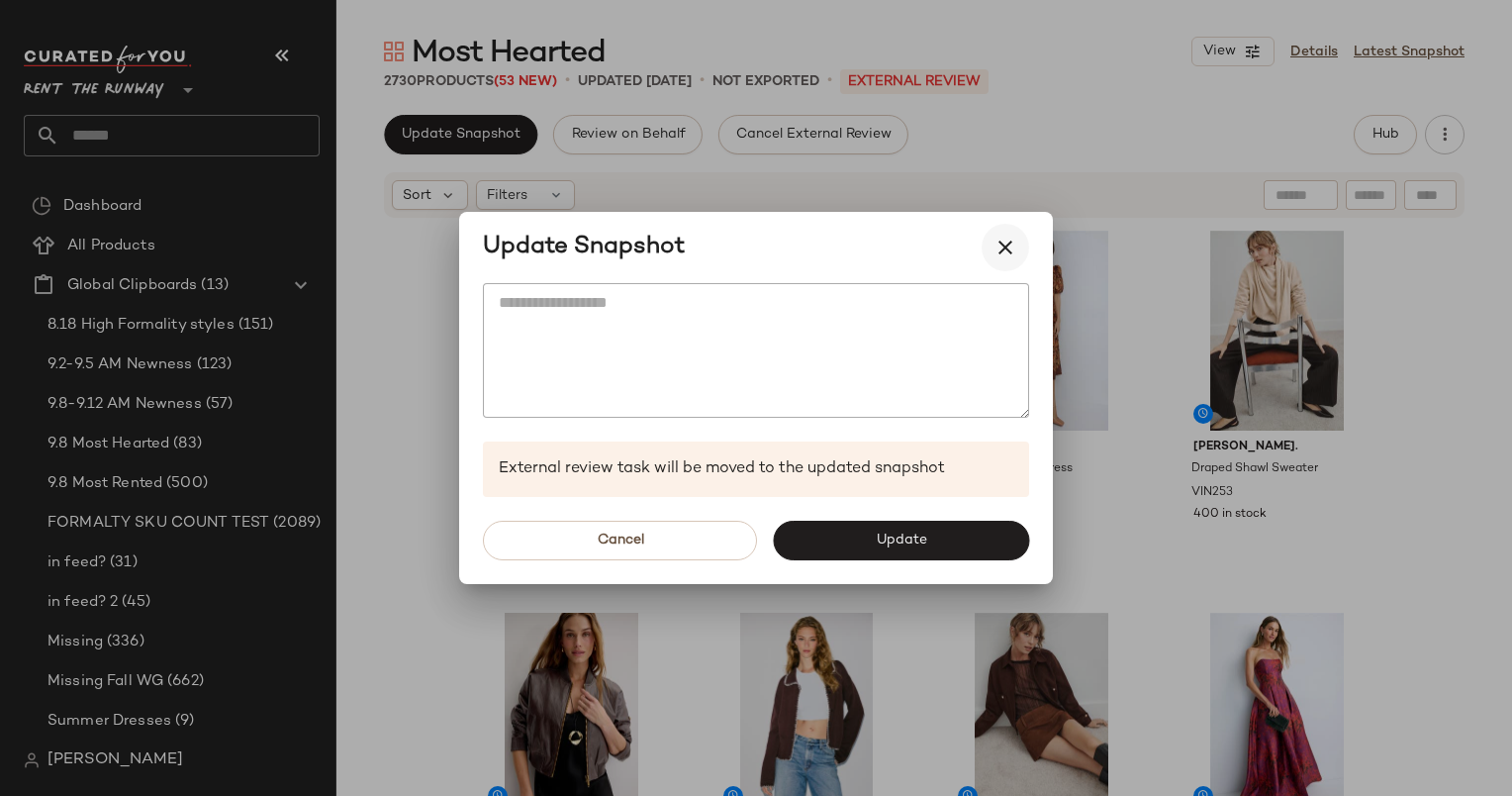
click at [999, 250] on icon "button" at bounding box center [1006, 248] width 24 height 24
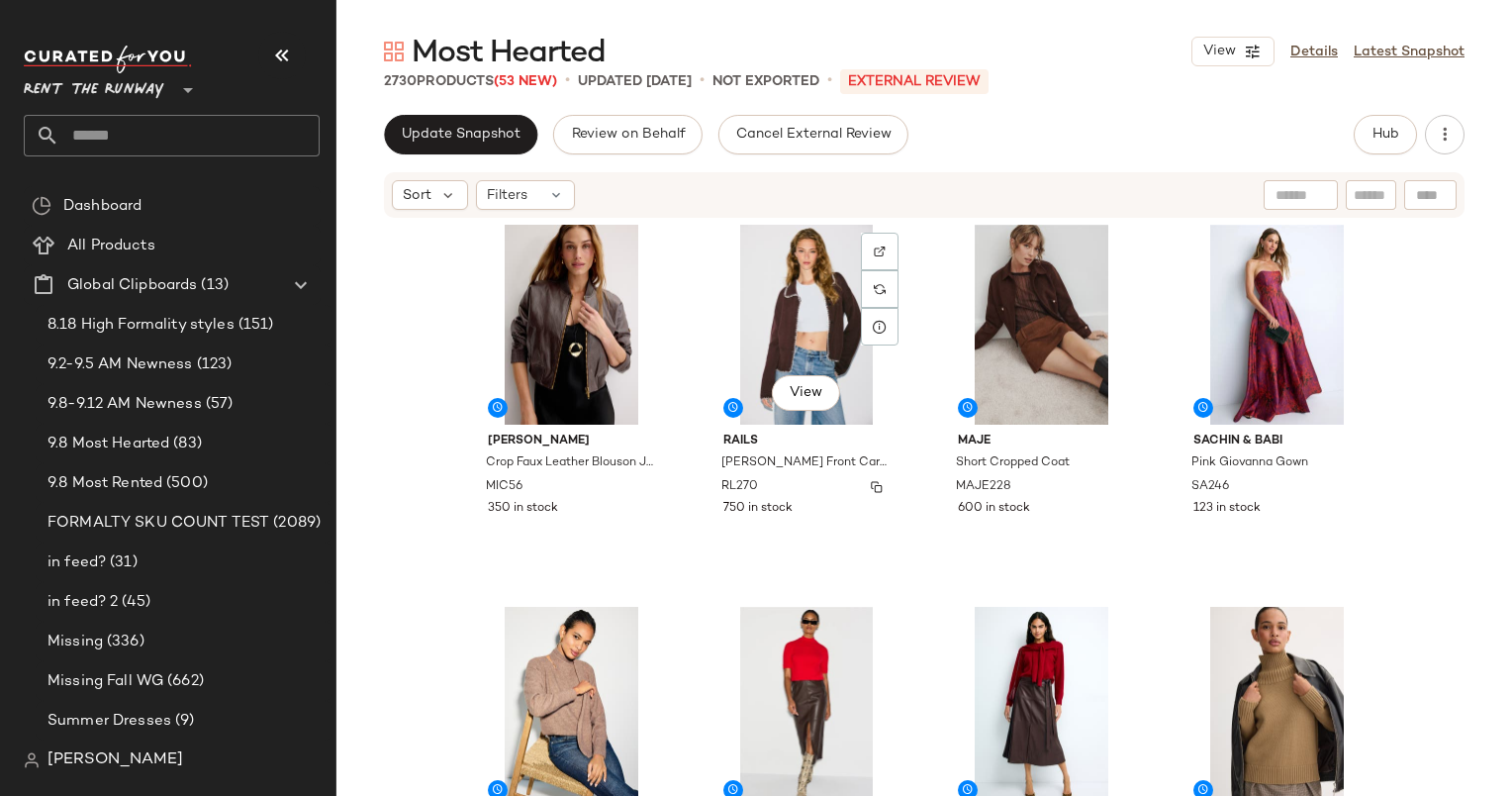
scroll to position [388, 0]
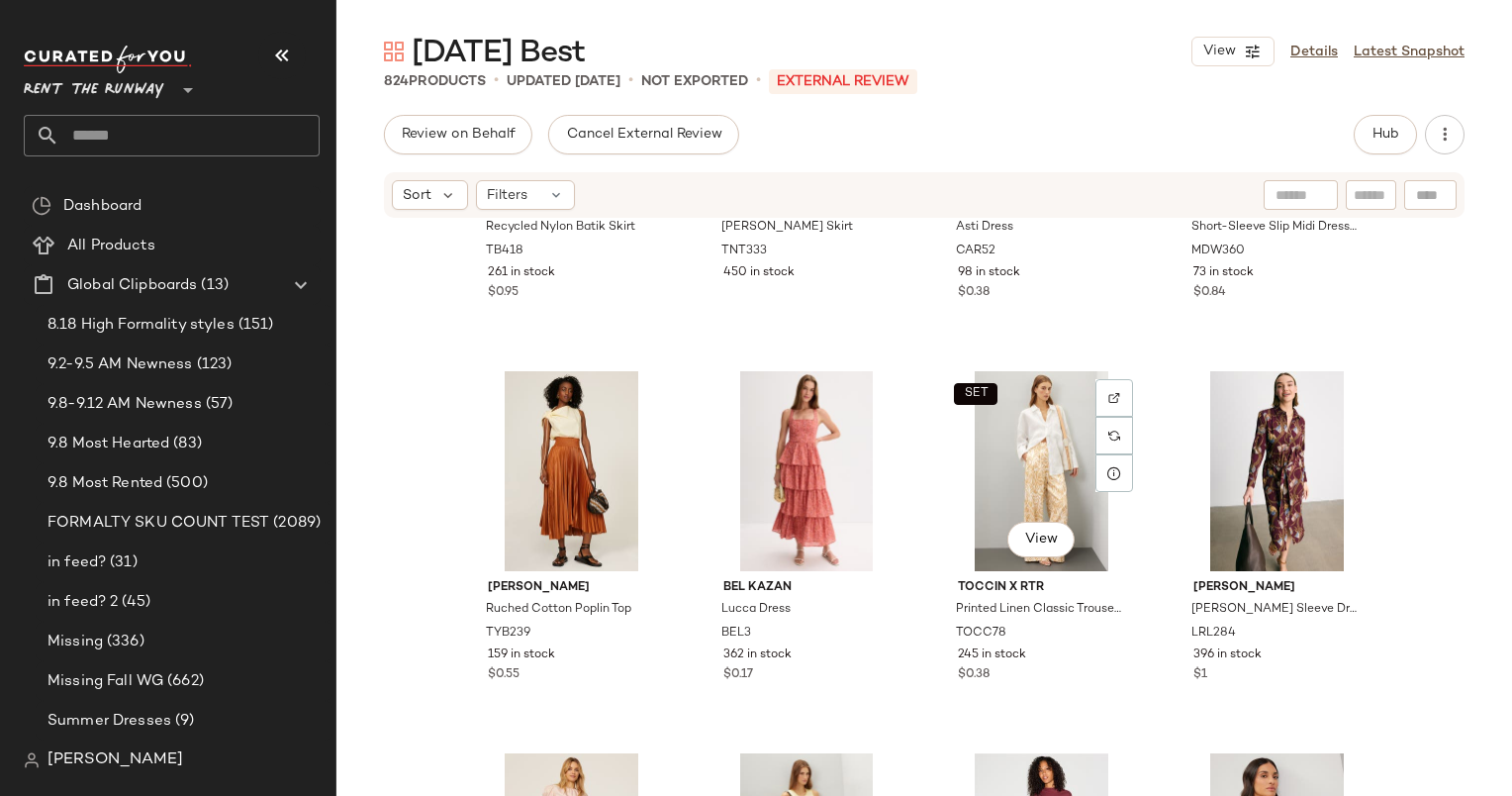
scroll to position [1026, 0]
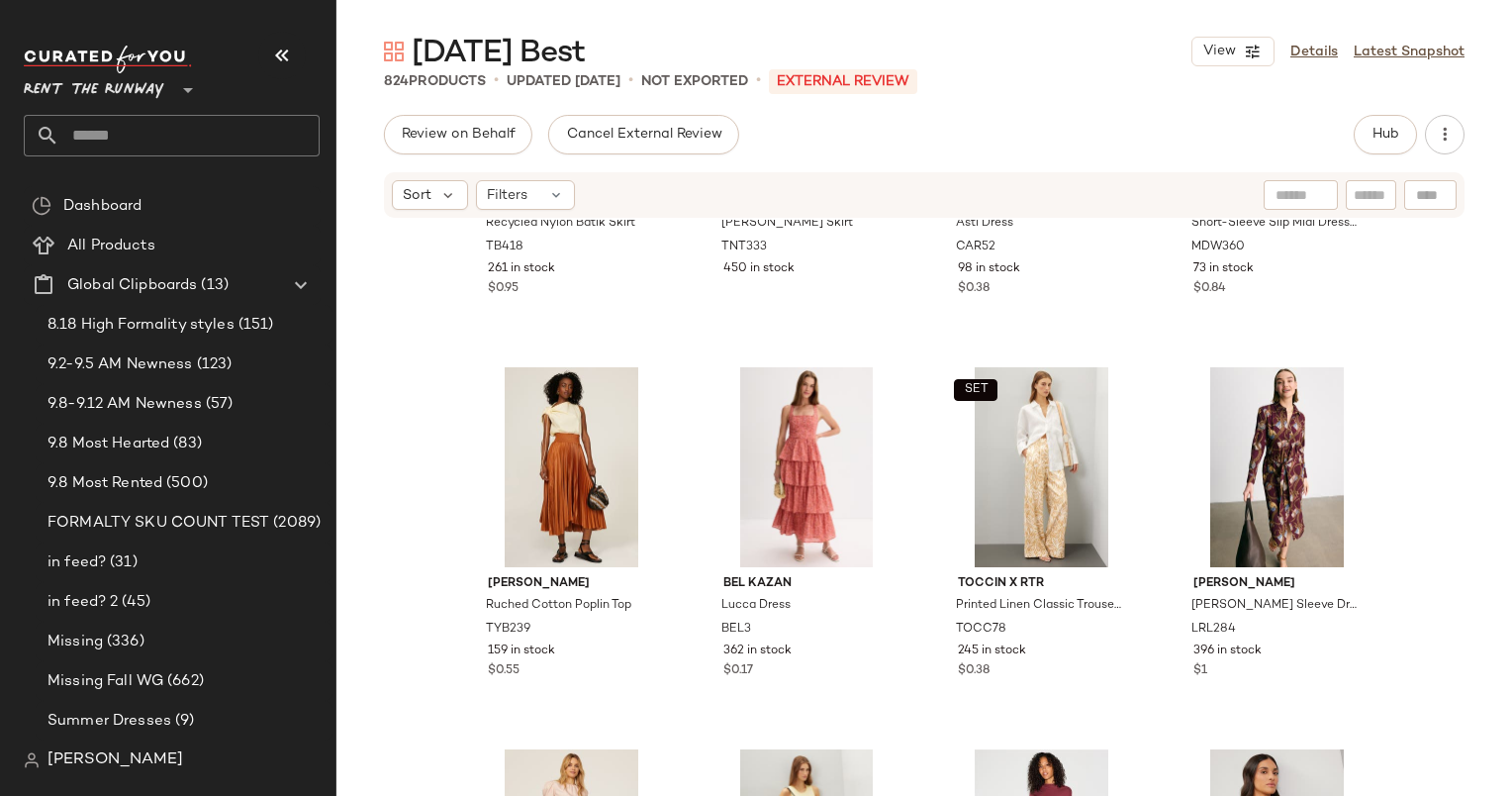
click at [1319, 185] on div at bounding box center [1300, 195] width 74 height 30
type input "**********"
click at [1280, 197] on input "**********" at bounding box center [1214, 195] width 172 height 21
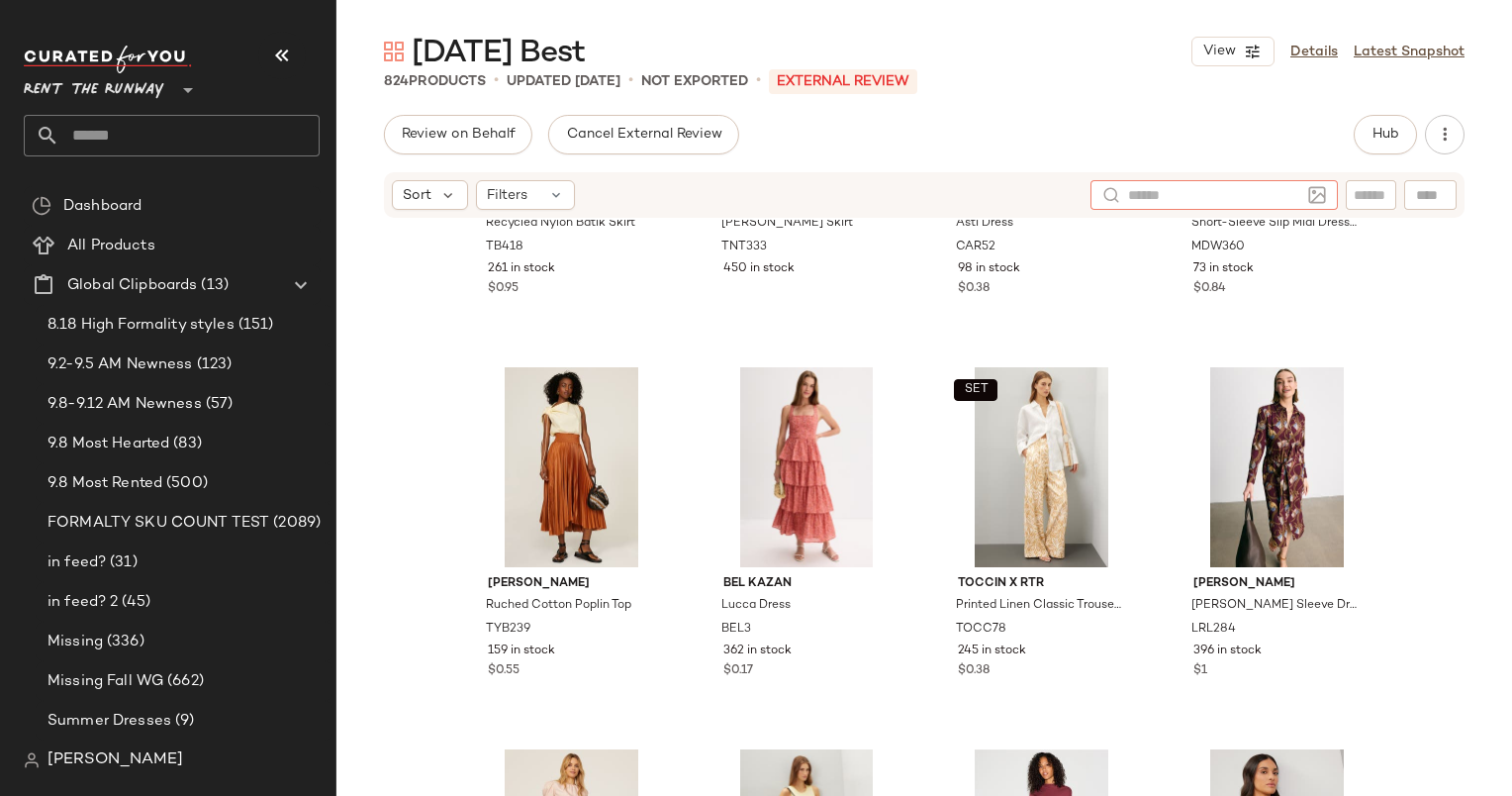
click at [1365, 206] on div at bounding box center [1371, 195] width 51 height 30
type input "******"
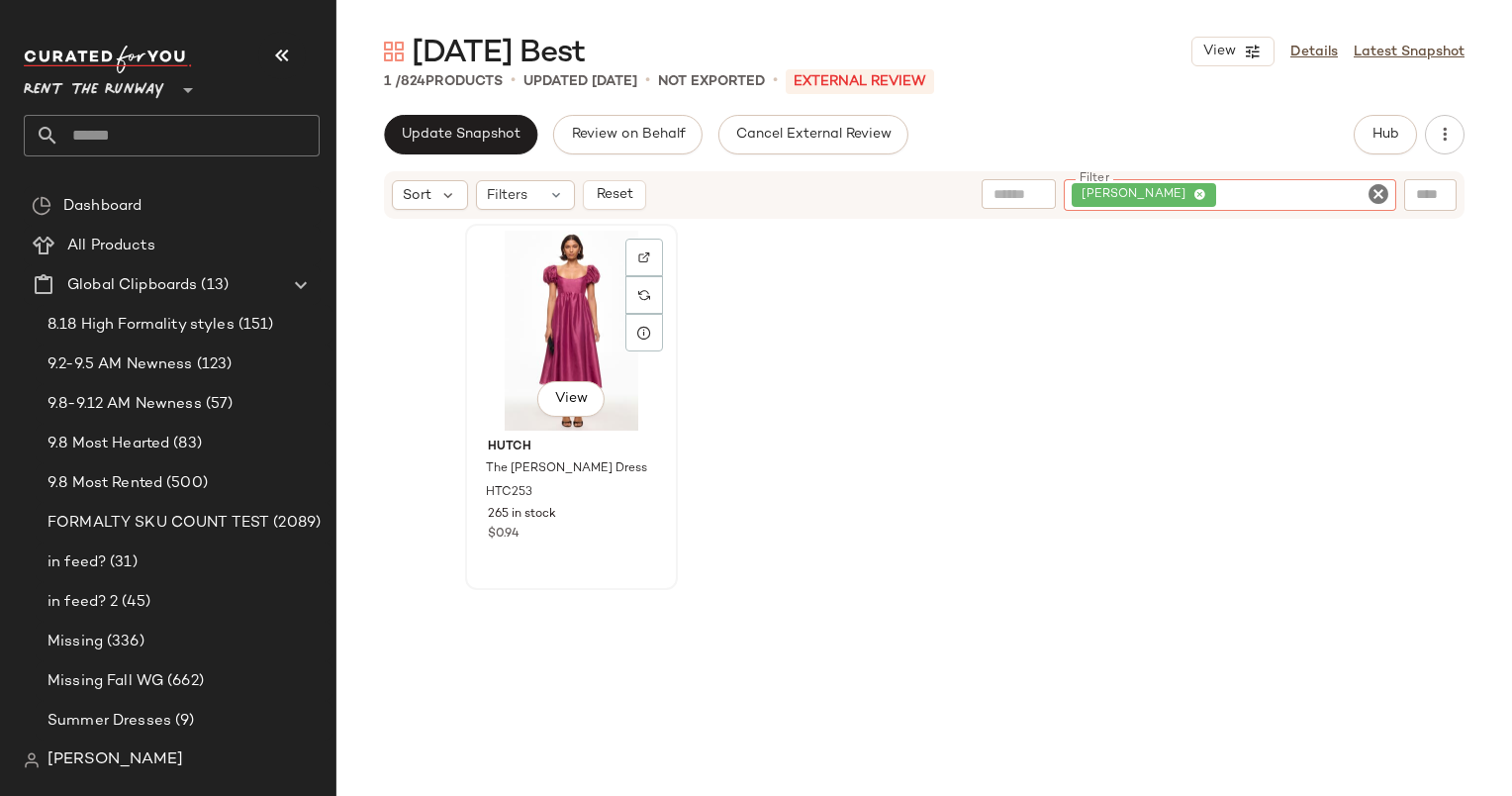
click at [566, 321] on div "View" at bounding box center [571, 331] width 199 height 200
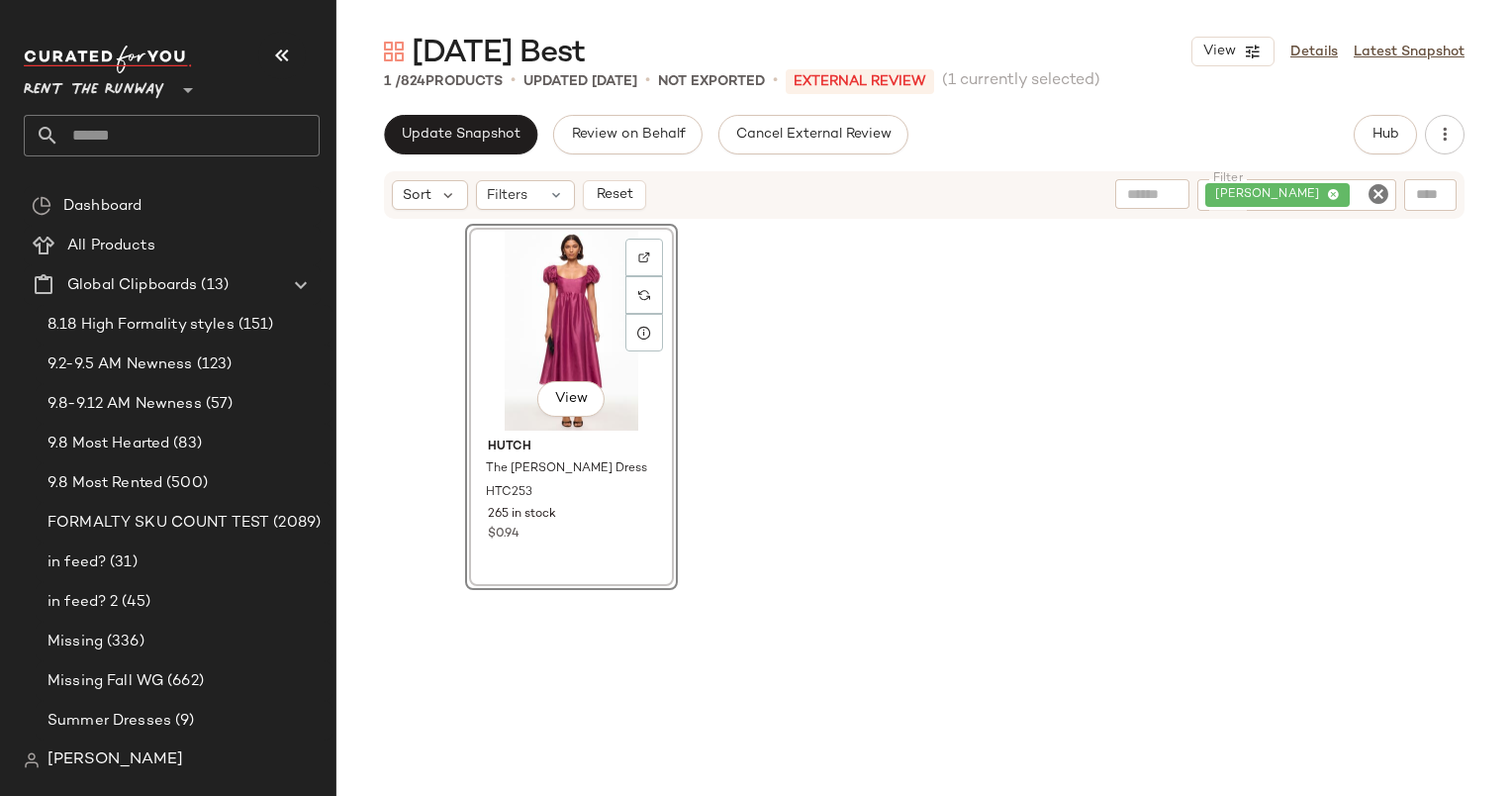
click at [472, 341] on div "View" at bounding box center [571, 331] width 199 height 200
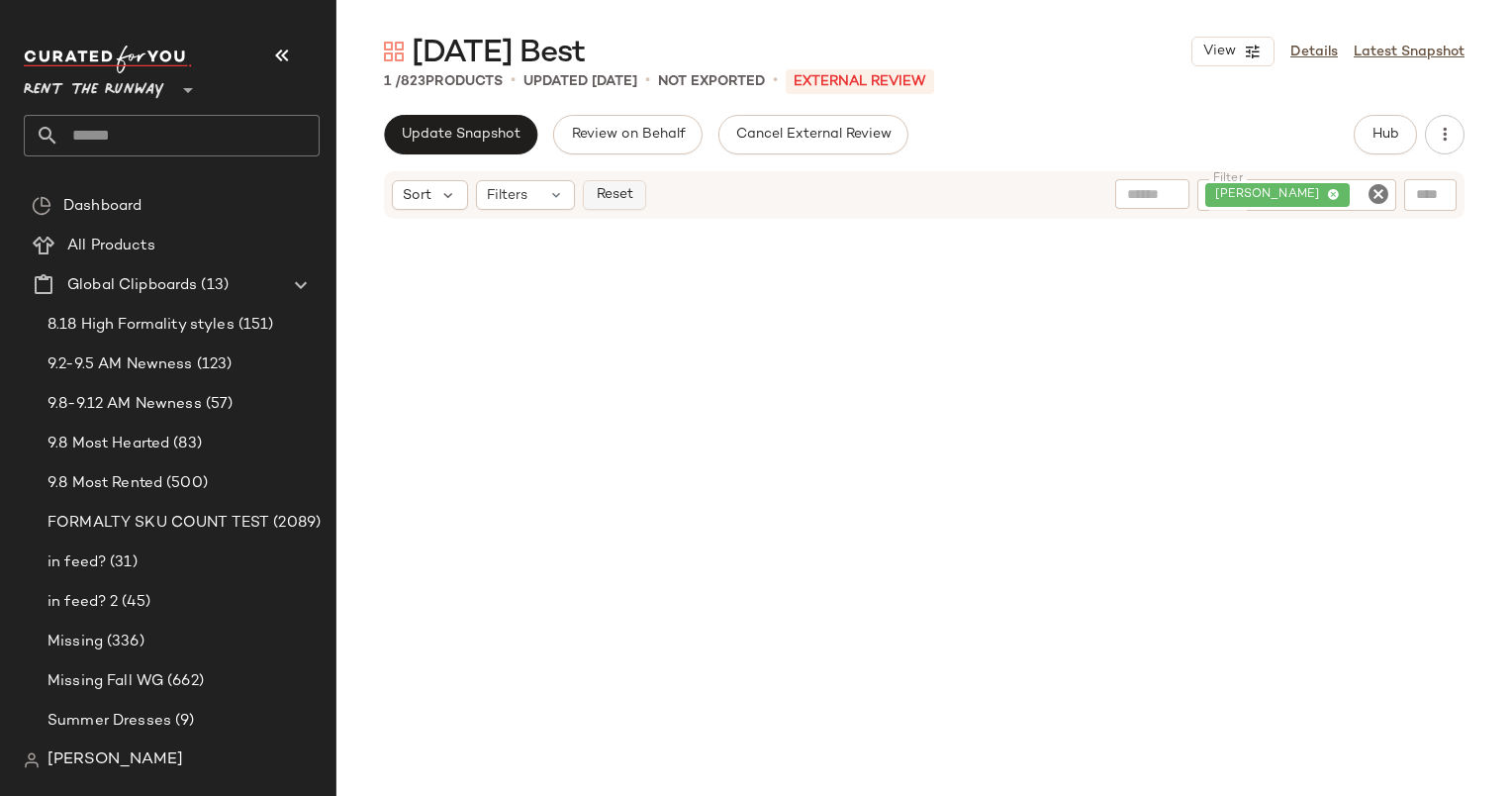
click at [616, 193] on span "Reset" at bounding box center [614, 195] width 38 height 16
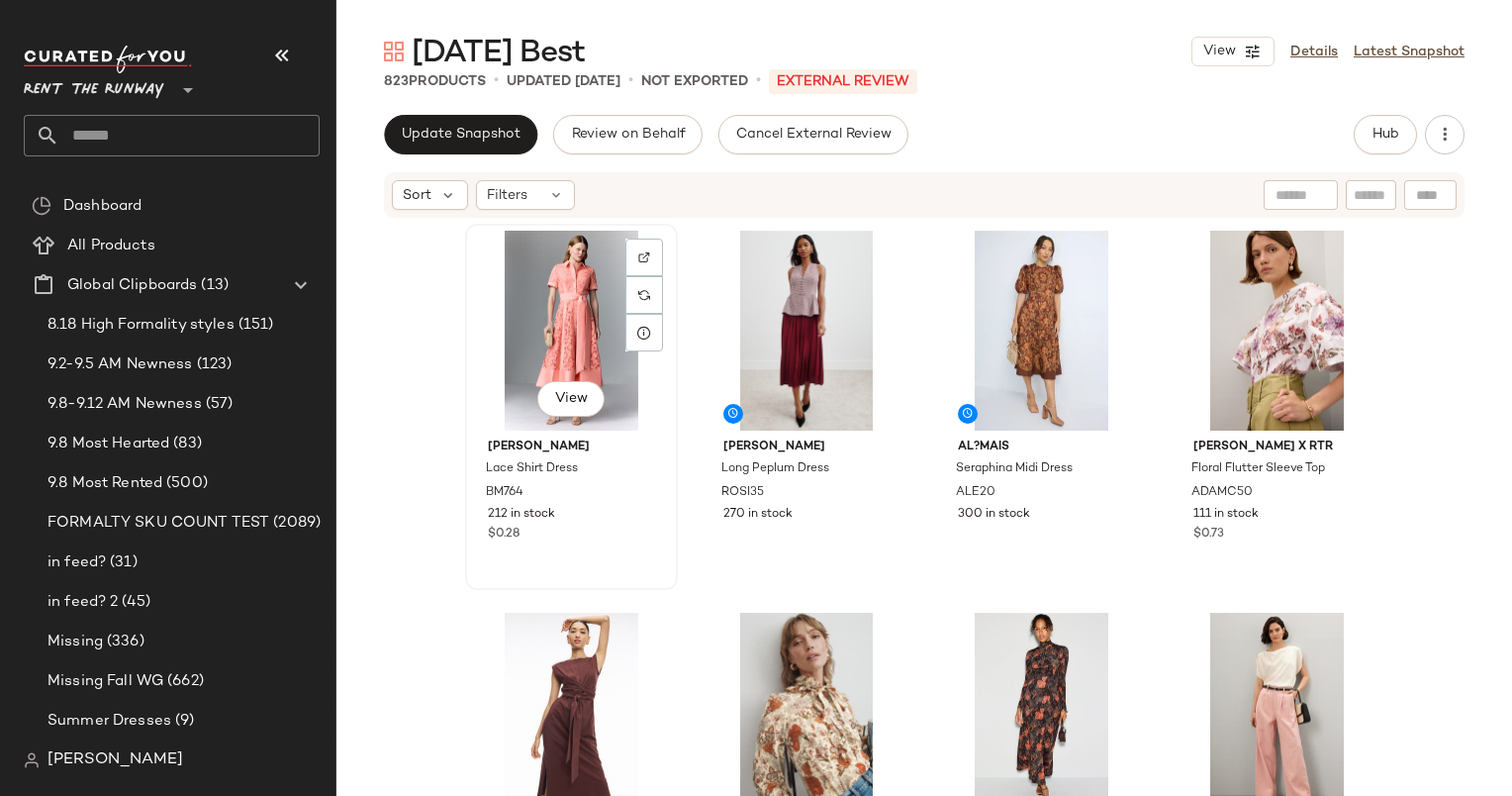
click at [472, 313] on div "View" at bounding box center [571, 331] width 199 height 200
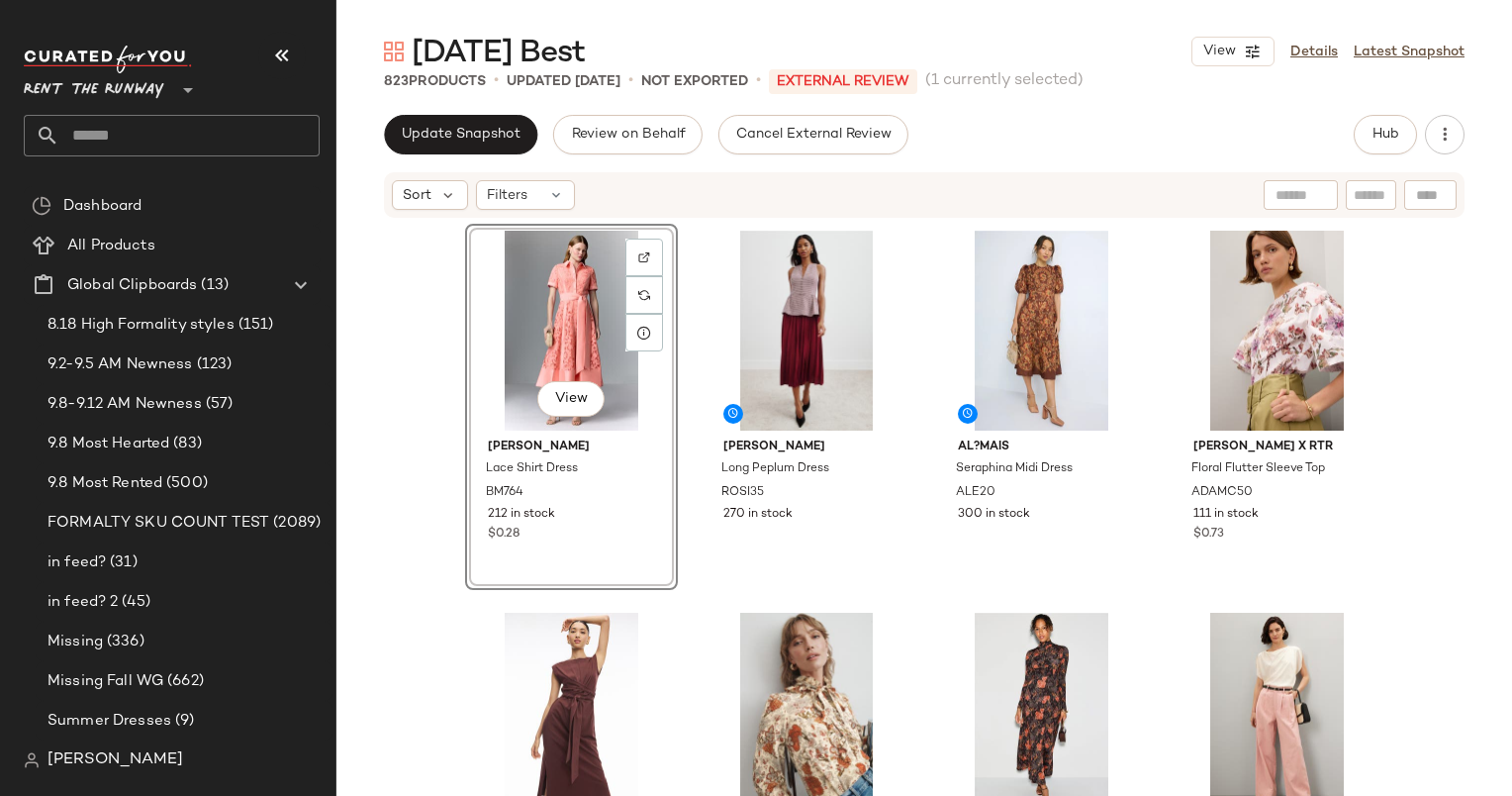
click at [1242, 120] on div "Update Snapshot Review on Behalf Cancel External Review Hub" at bounding box center [925, 135] width 1081 height 40
click at [1499, 290] on div "View Badgley Mischka Lace Shirt Dress BM764 212 in stock $0.28 Rosie Assoulin L…" at bounding box center [924, 537] width 1175 height 635
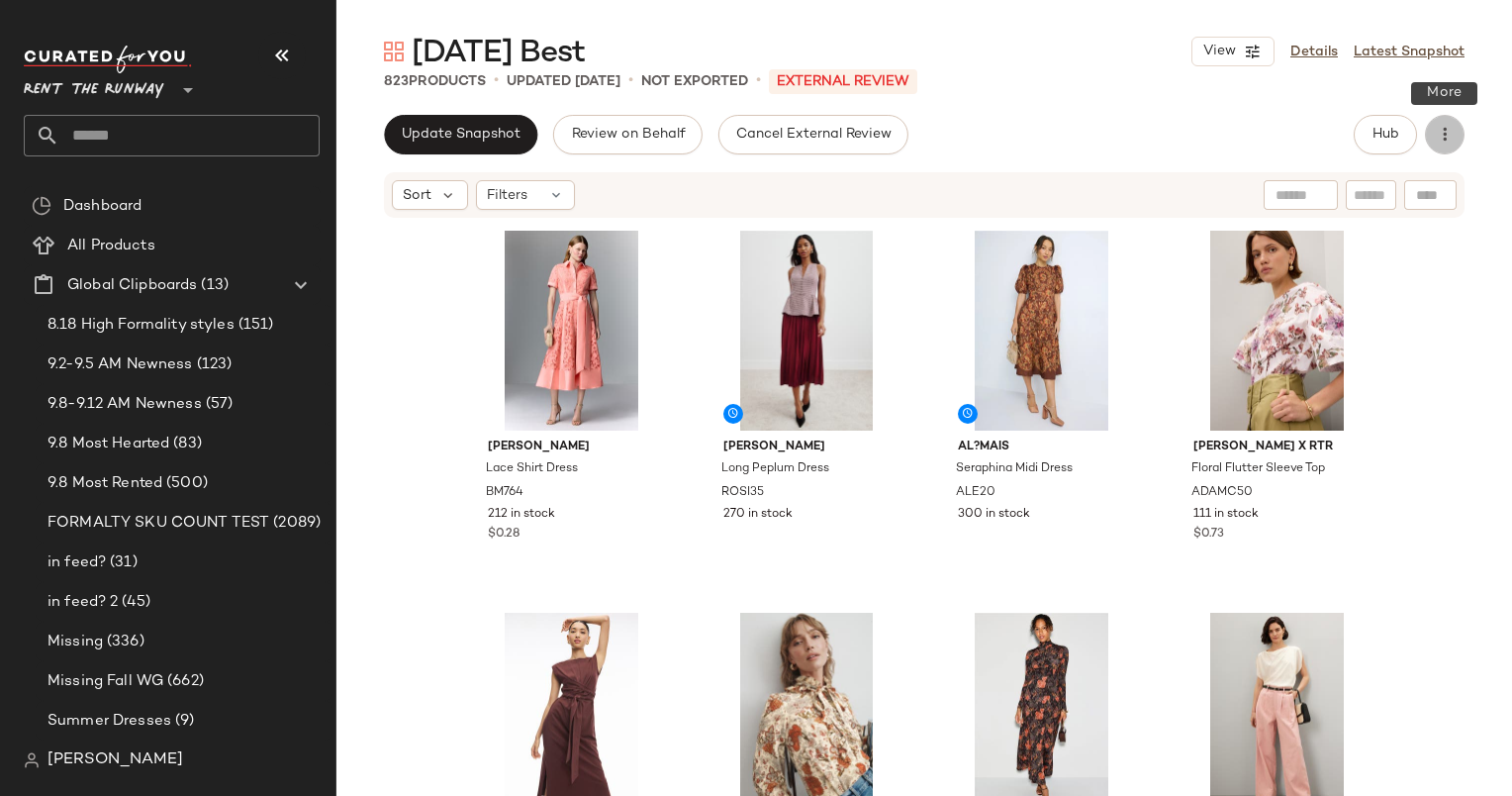
click at [1459, 132] on button "button" at bounding box center [1445, 135] width 40 height 40
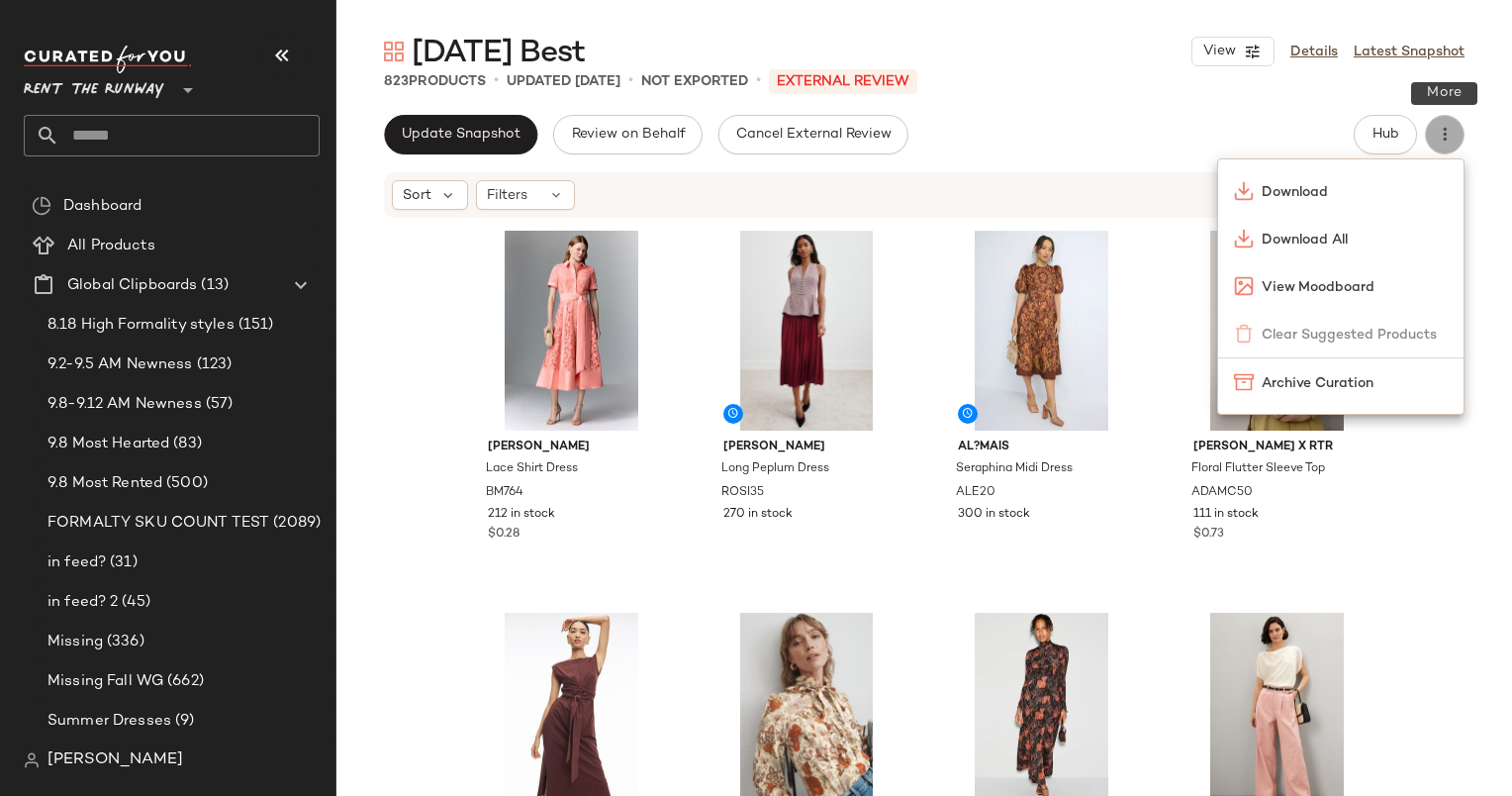
click at [1459, 132] on button "button" at bounding box center [1445, 135] width 40 height 40
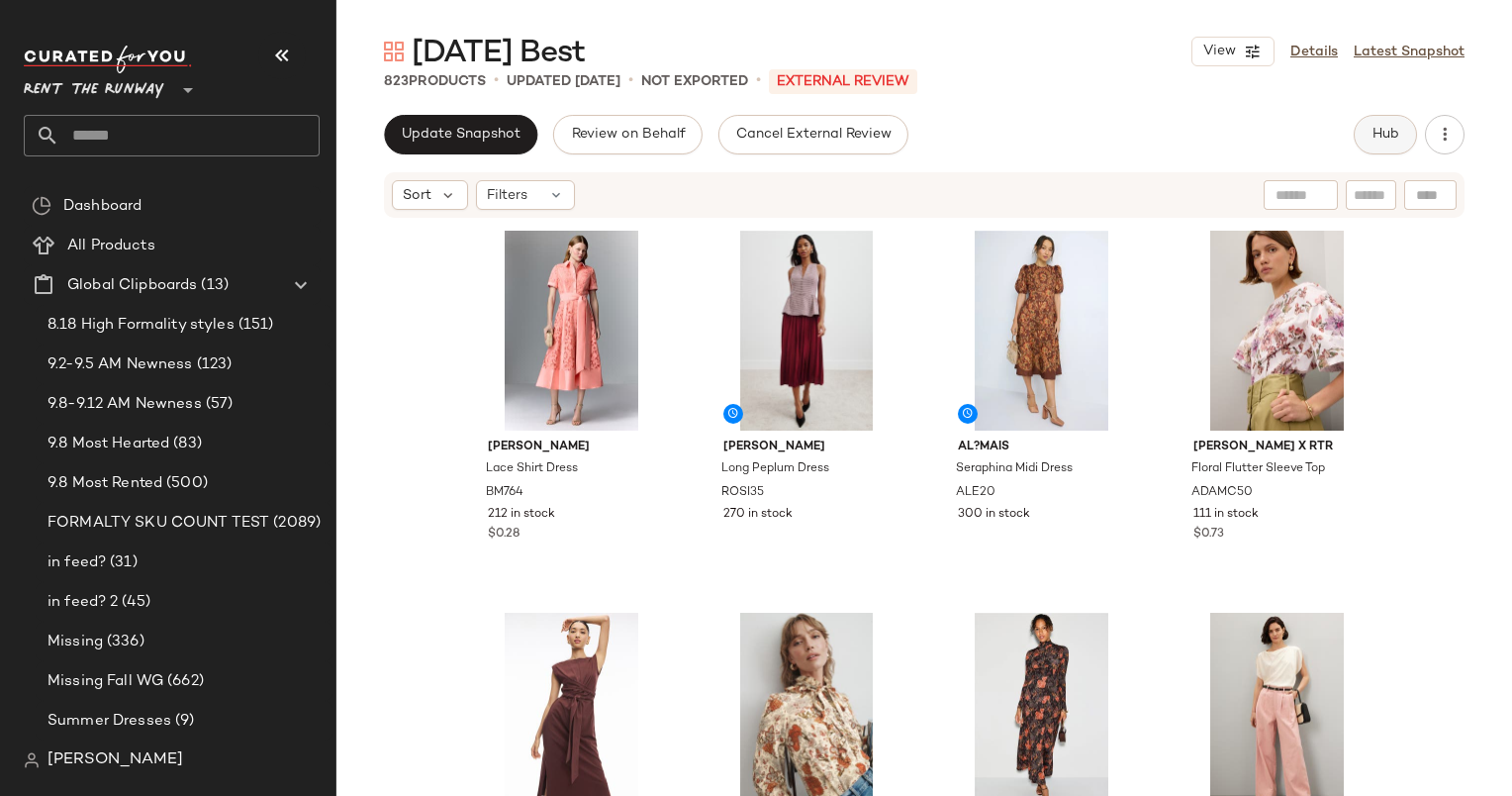
click at [1377, 127] on span "Hub" at bounding box center [1386, 135] width 28 height 16
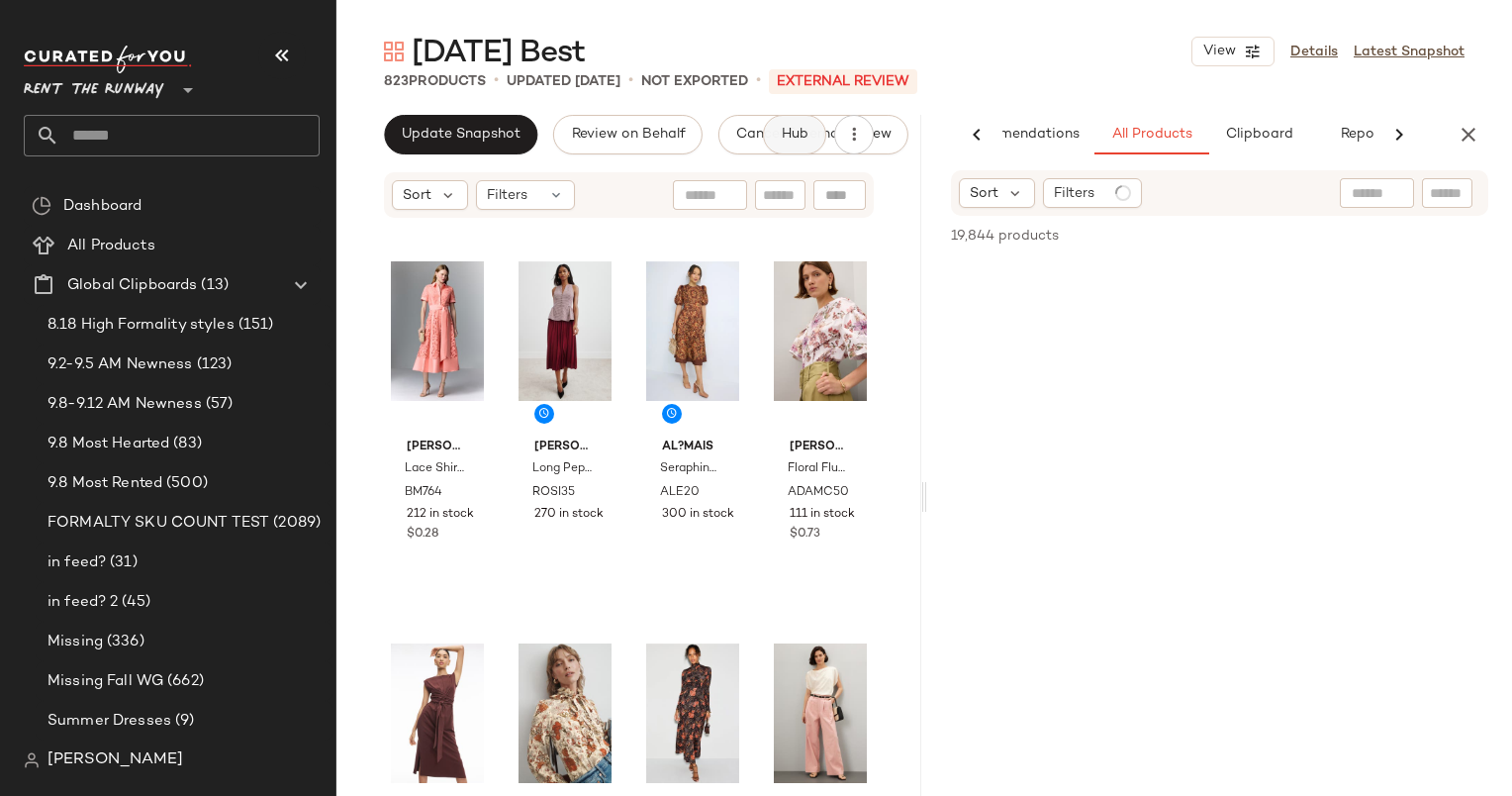
scroll to position [0, 83]
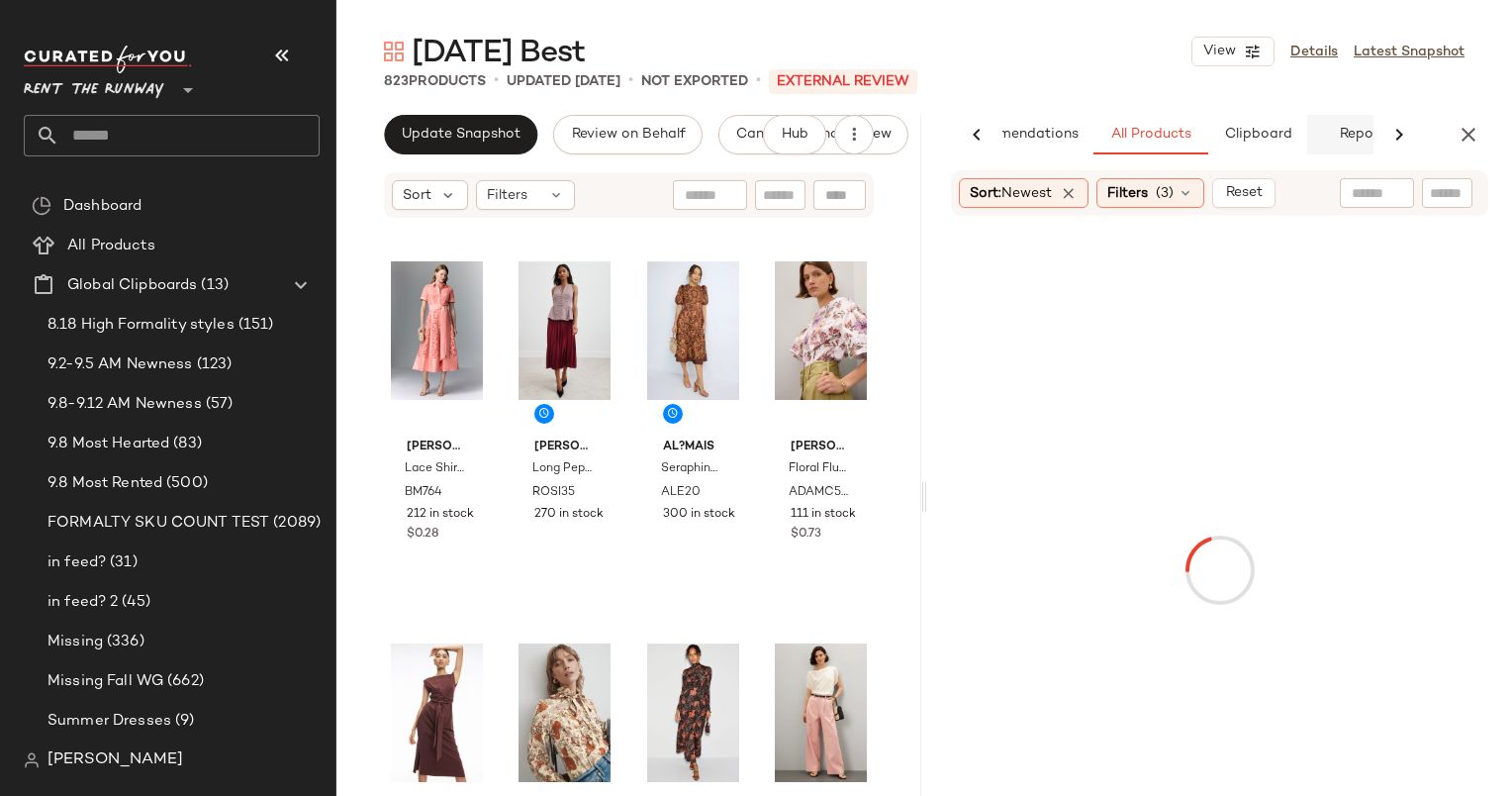
click at [1348, 139] on span "Reports" at bounding box center [1364, 135] width 53 height 16
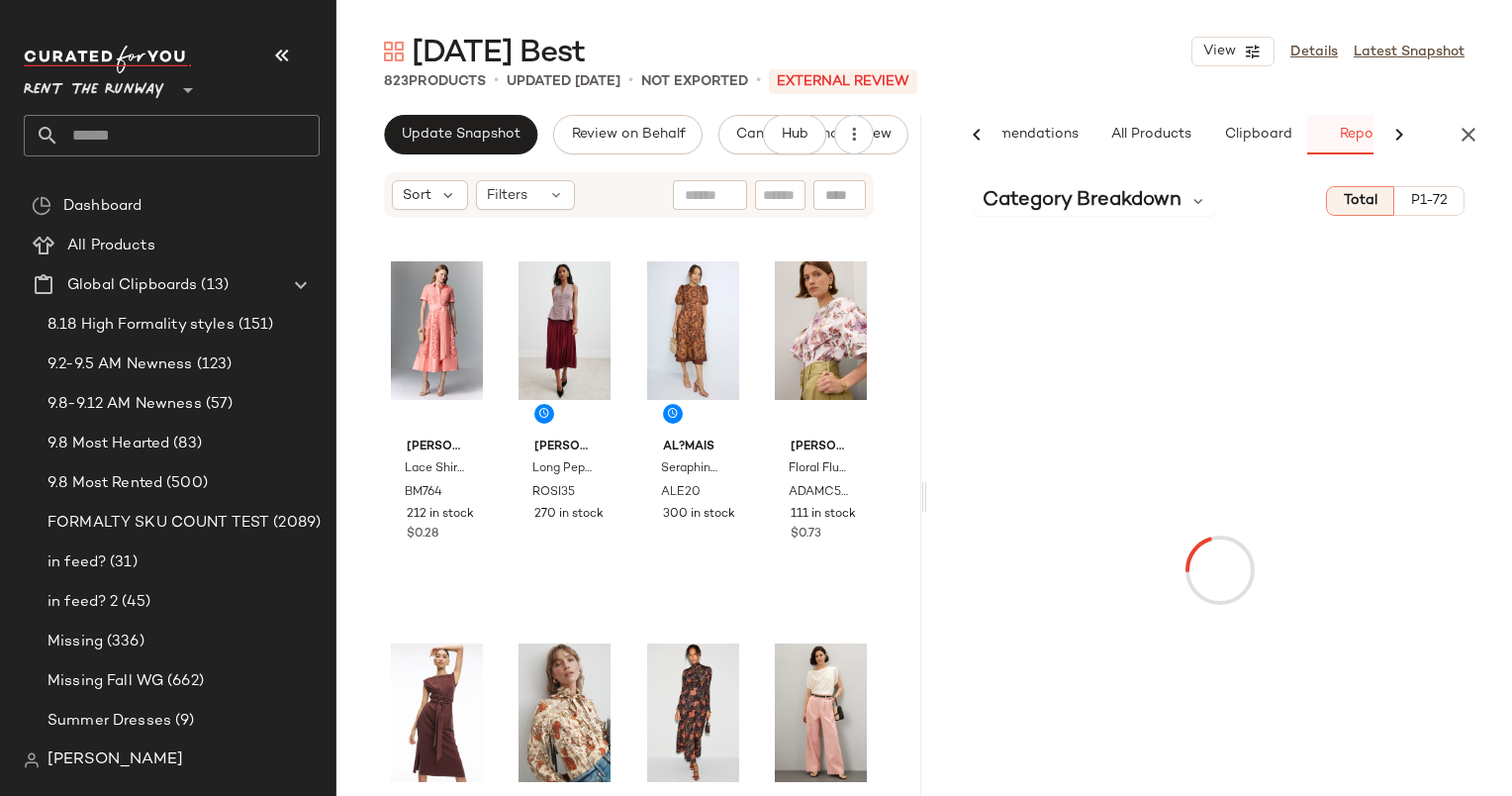
scroll to position [0, 131]
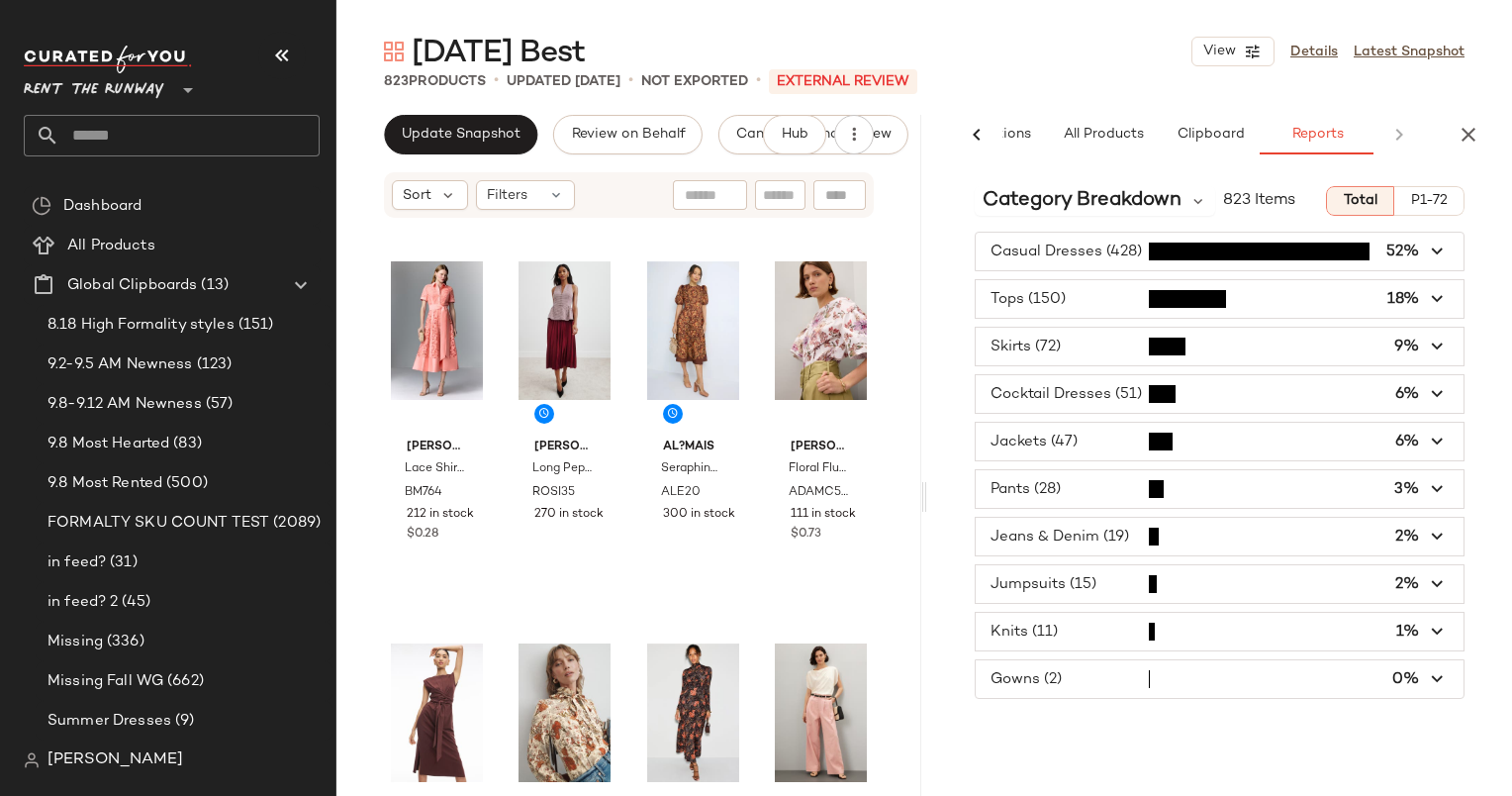
click at [1135, 743] on div "Category Breakdown 823 Items Total P1-72 Casual Dresses (428) 52% Tops (150) 18…" at bounding box center [1220, 524] width 585 height 709
click at [1288, 673] on span "button" at bounding box center [1219, 679] width 488 height 38
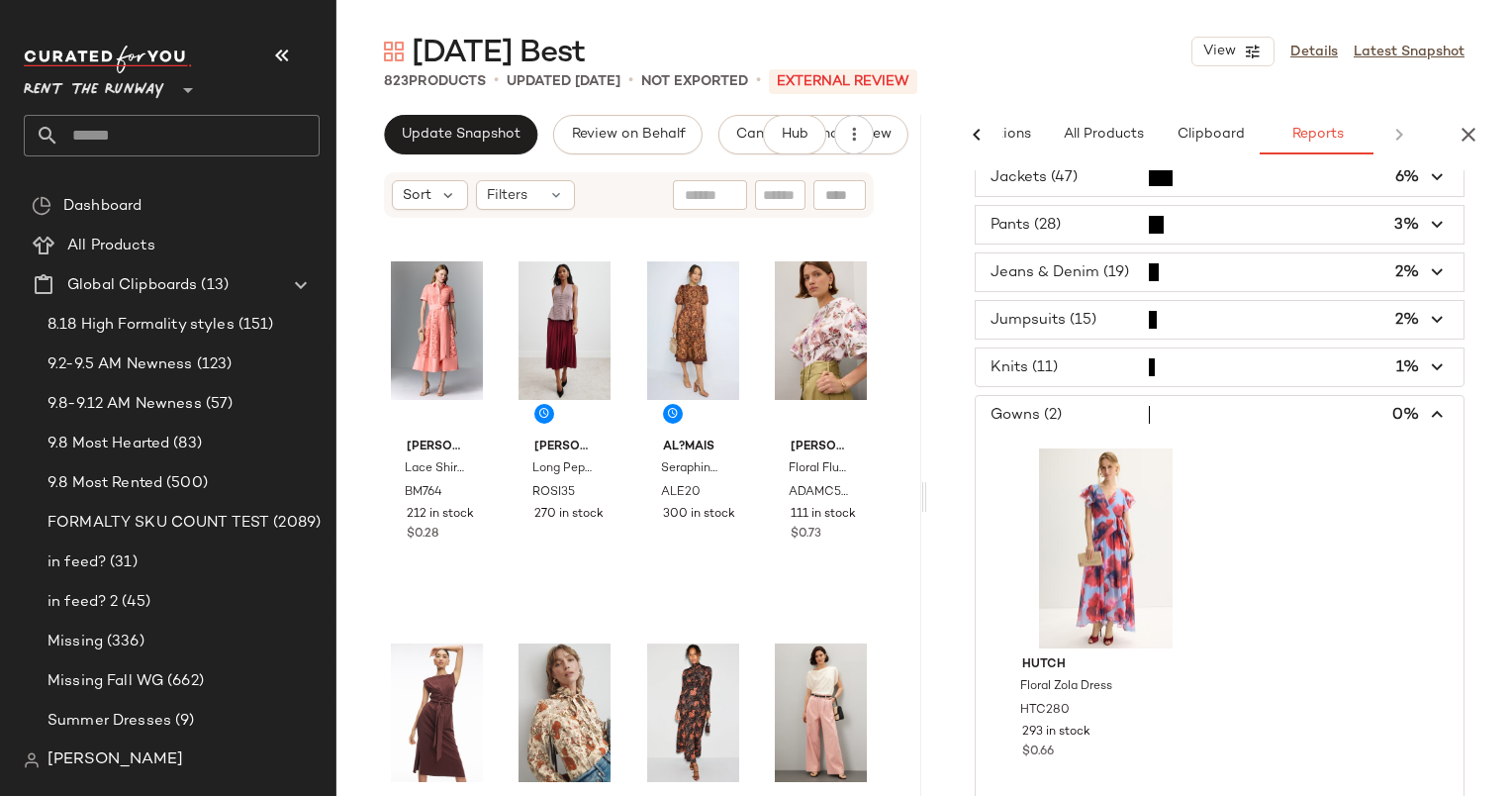
scroll to position [264, 0]
click at [1373, 415] on span "button" at bounding box center [1219, 415] width 488 height 38
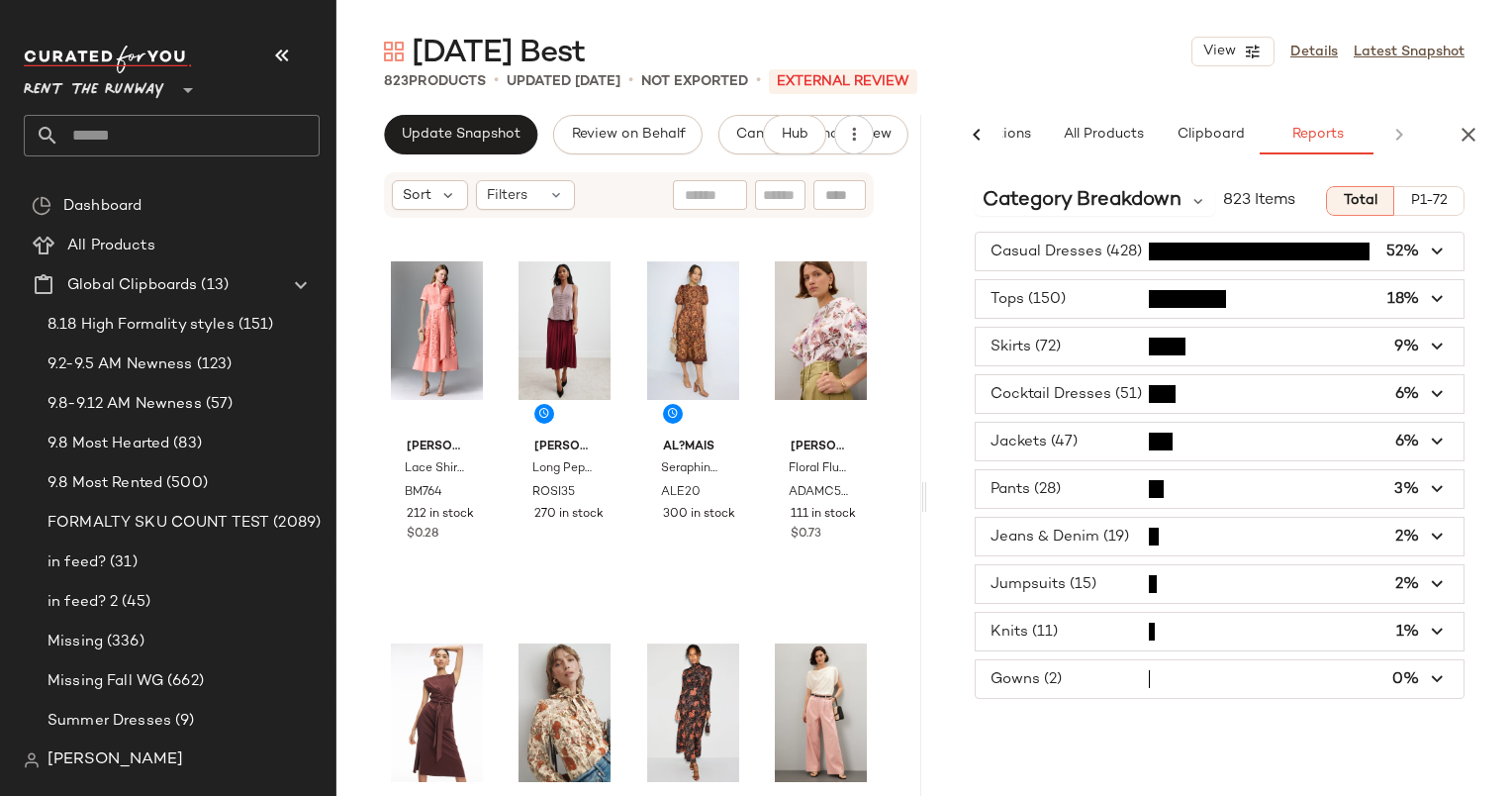
scroll to position [0, 0]
click at [1282, 487] on span "button" at bounding box center [1219, 489] width 488 height 38
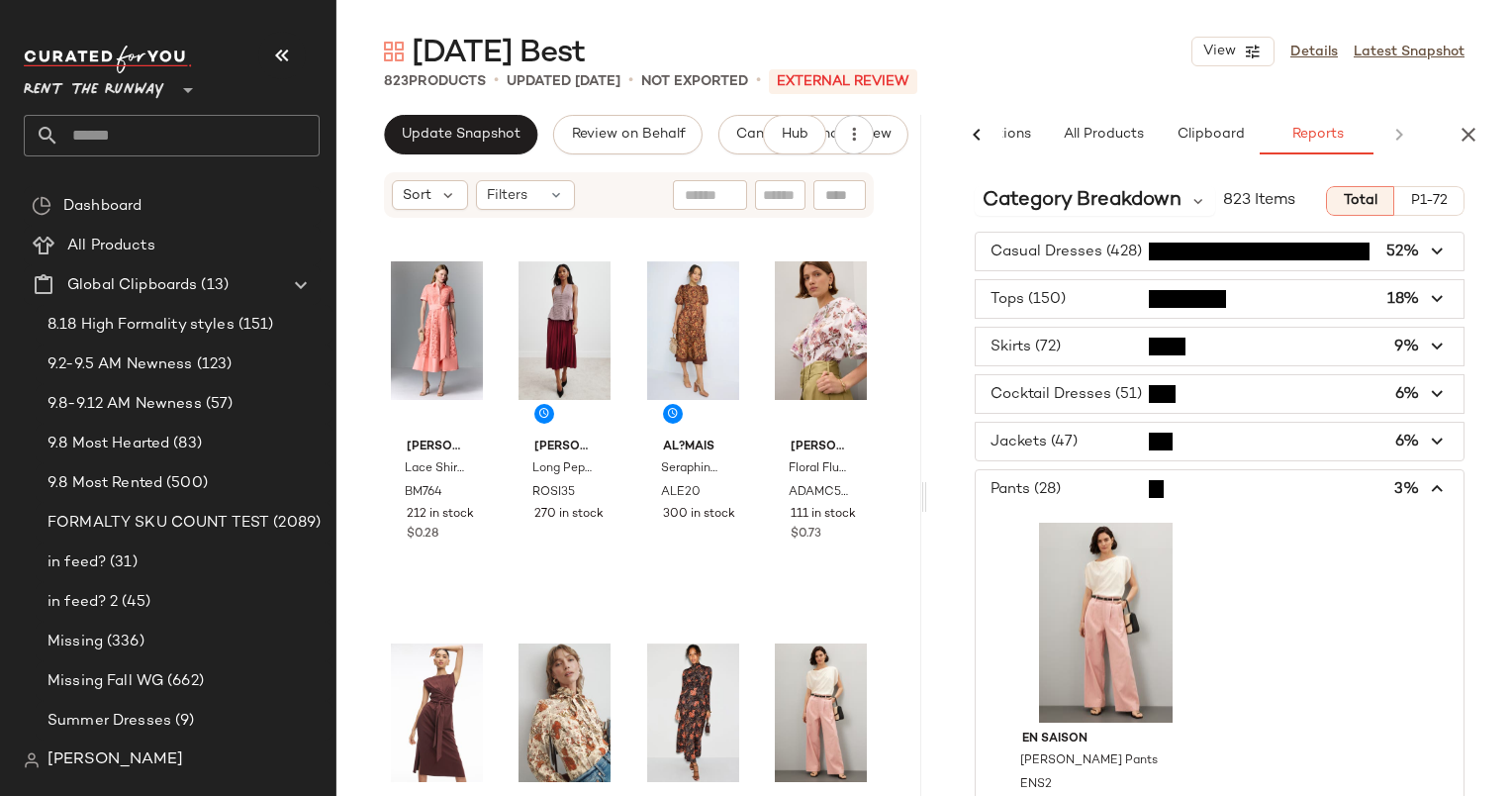
click at [1282, 487] on span "button" at bounding box center [1219, 489] width 488 height 38
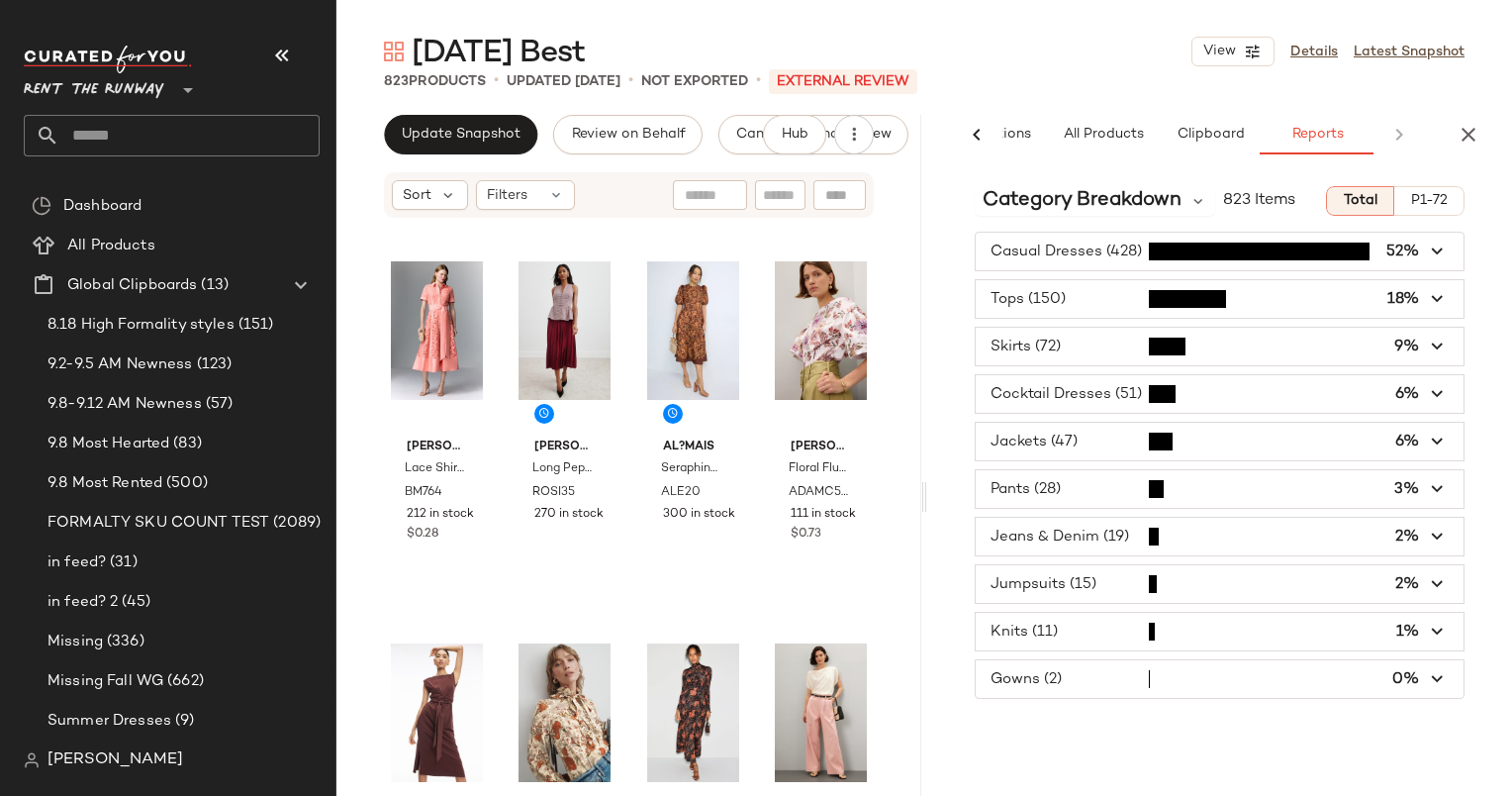
click at [1254, 539] on span "button" at bounding box center [1219, 536] width 488 height 38
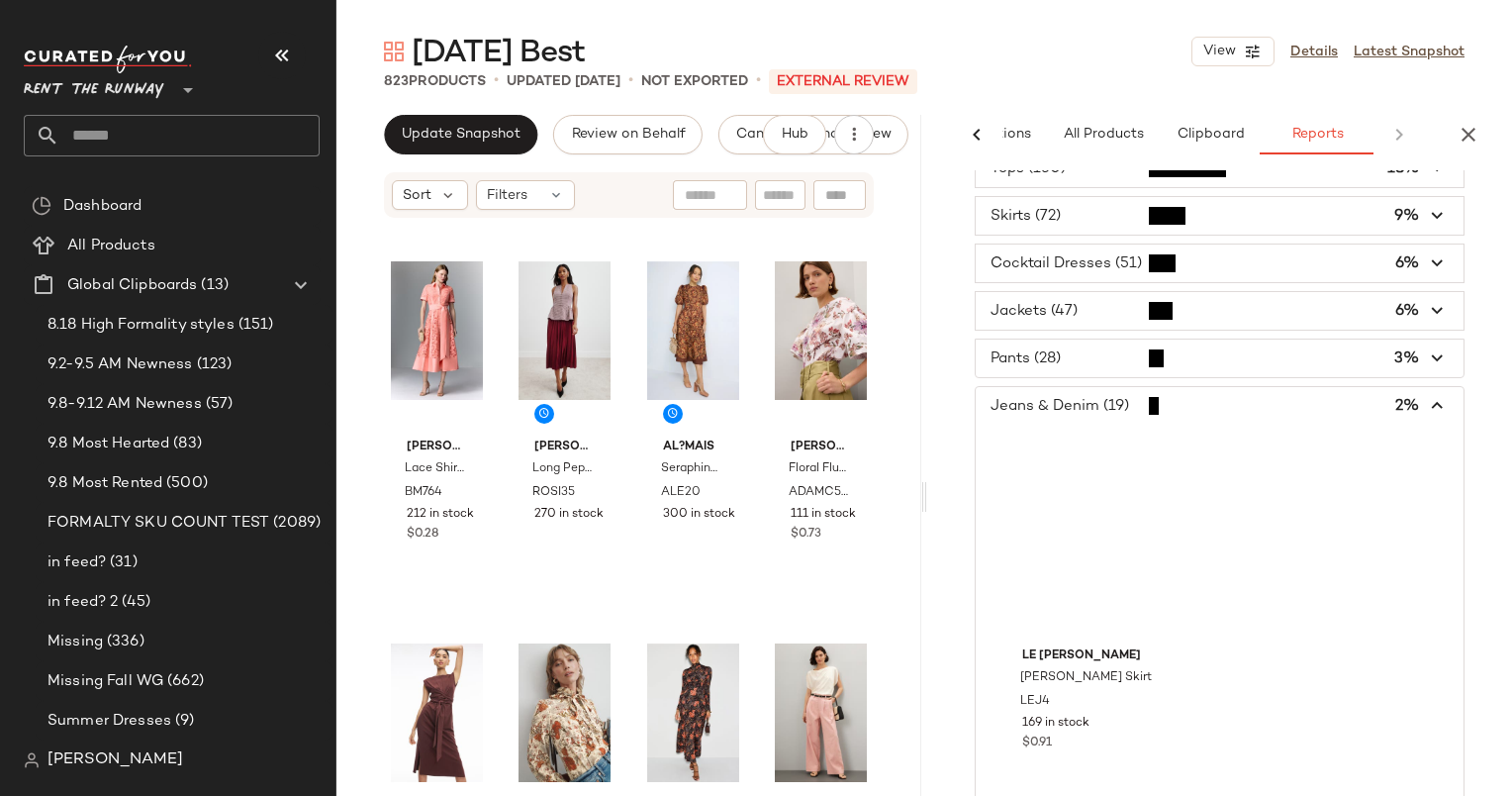
scroll to position [118, 0]
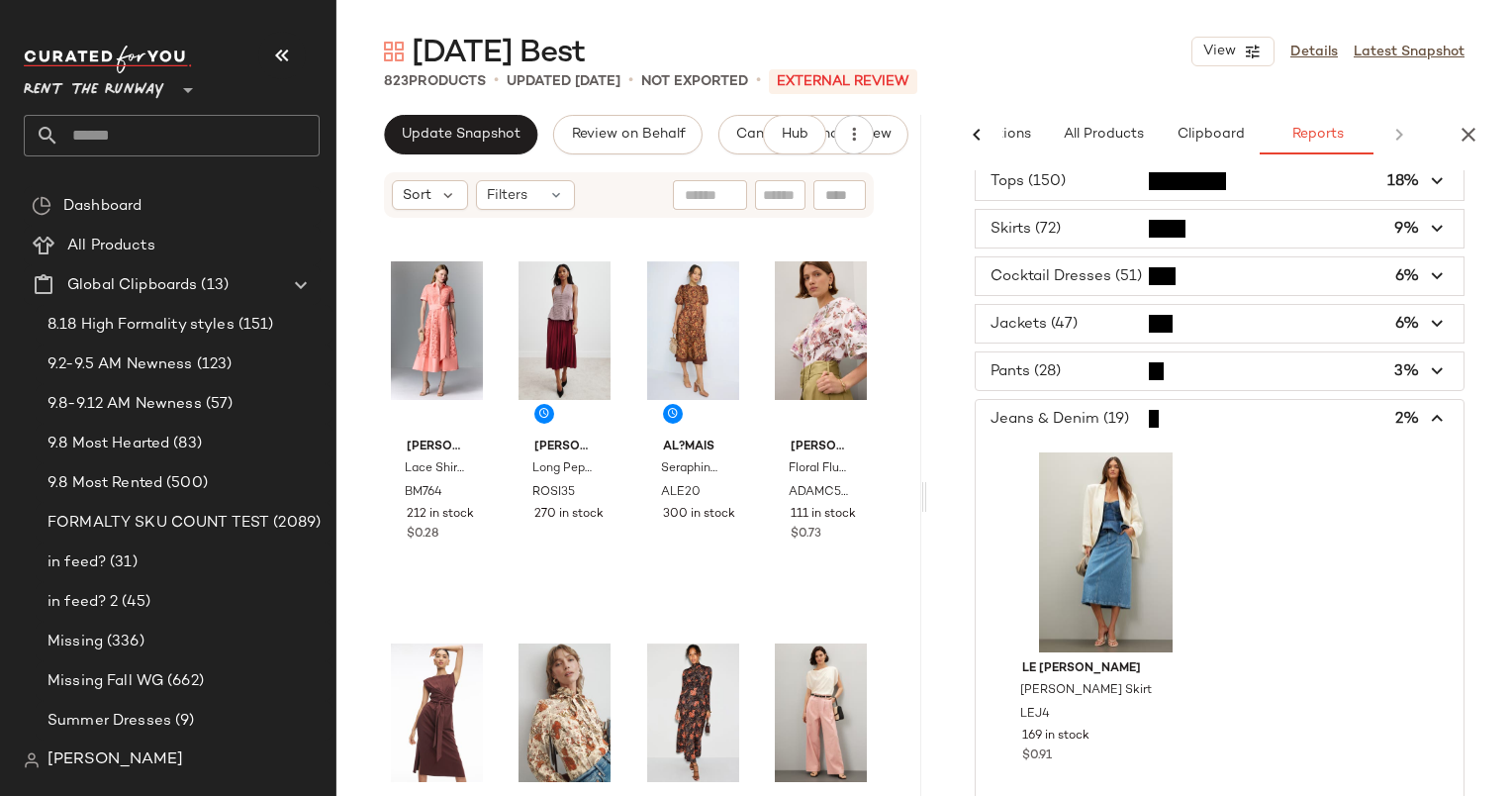
click at [1201, 421] on span "button" at bounding box center [1219, 418] width 488 height 38
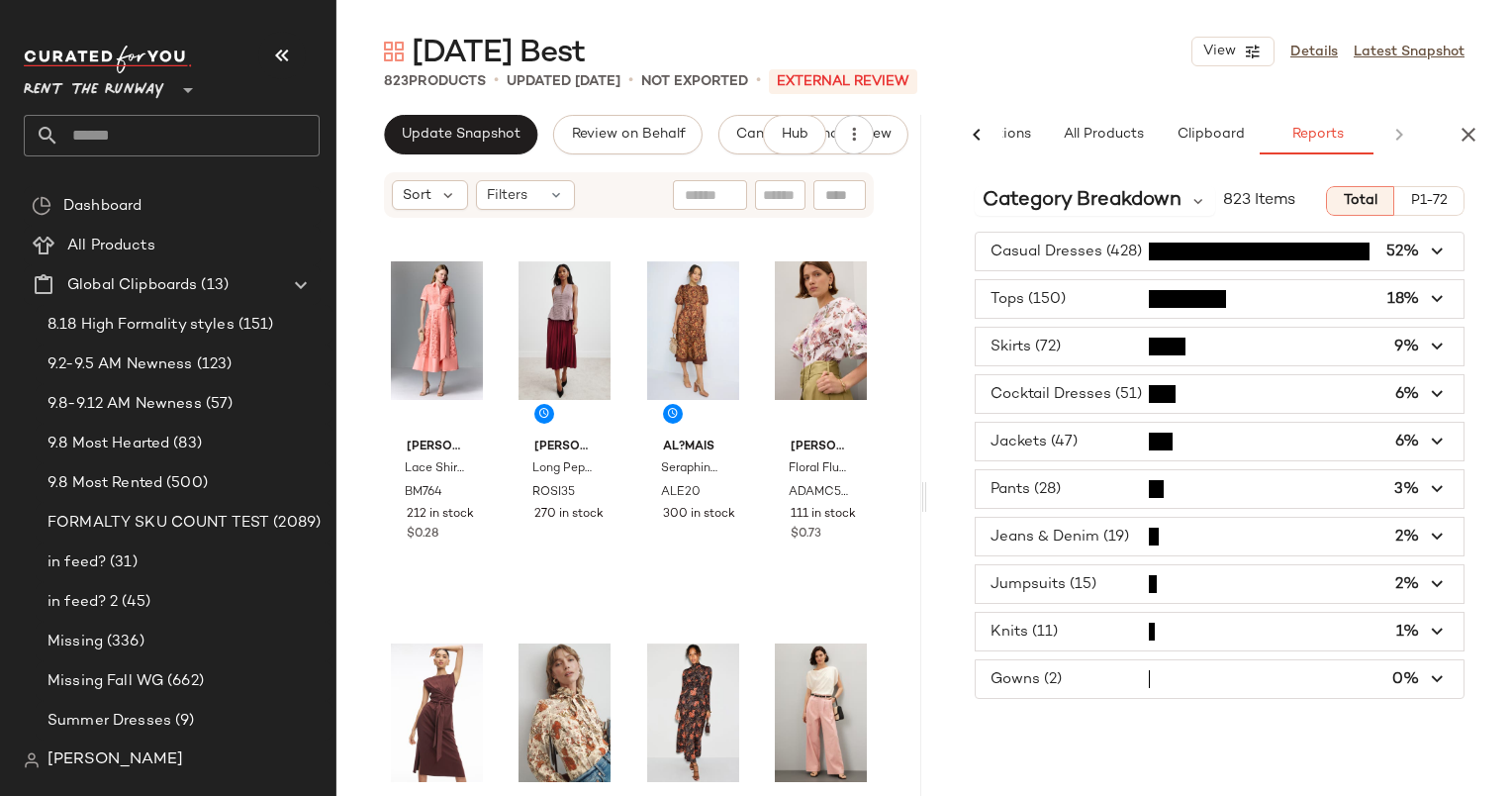
scroll to position [0, 0]
click at [1469, 142] on icon "button" at bounding box center [1469, 135] width 24 height 24
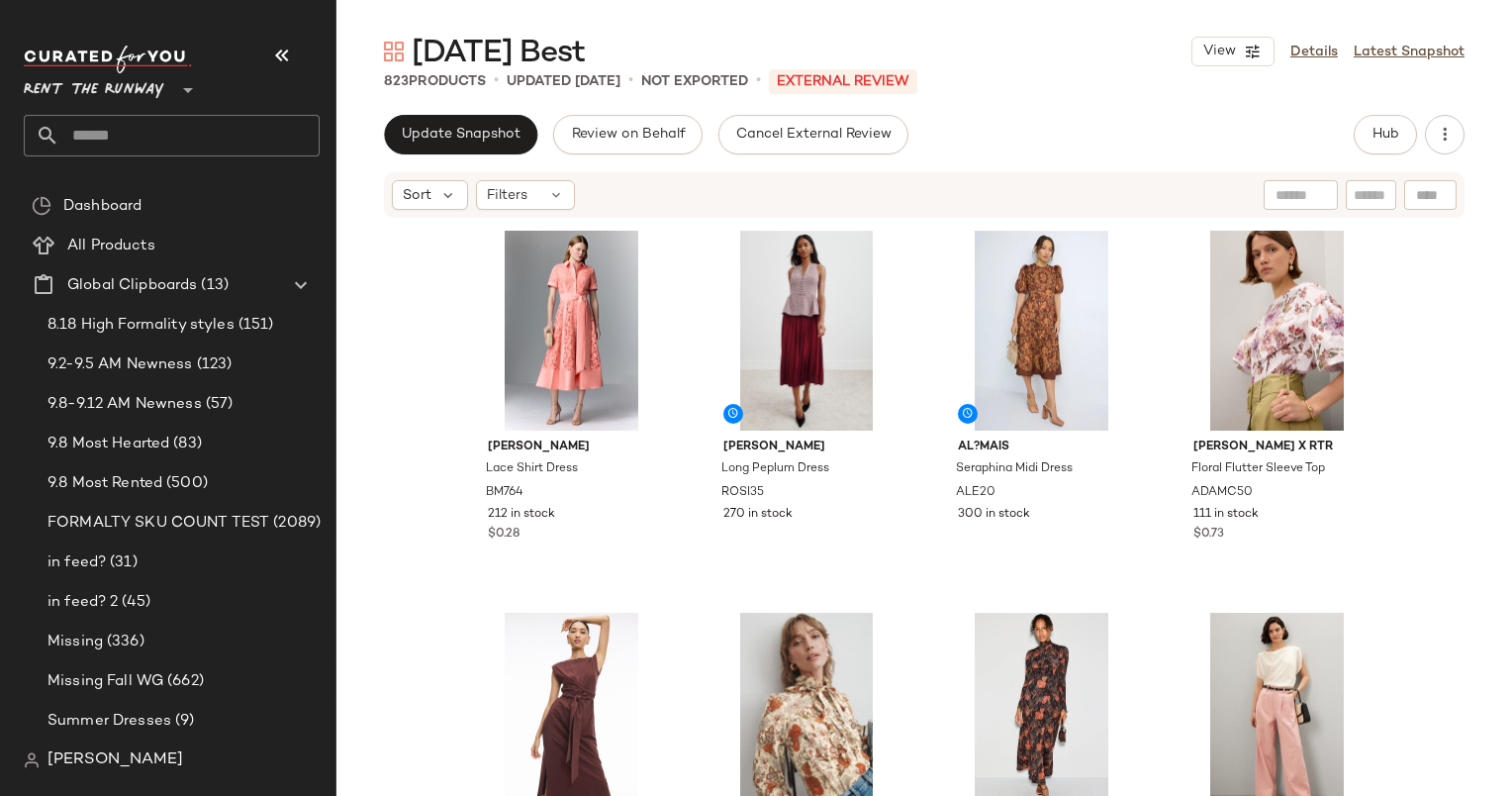
click at [1446, 311] on div "Badgley Mischka Lace Shirt Dress BM764 212 in stock $0.28 Rosie Assoulin Long P…" at bounding box center [924, 537] width 1175 height 635
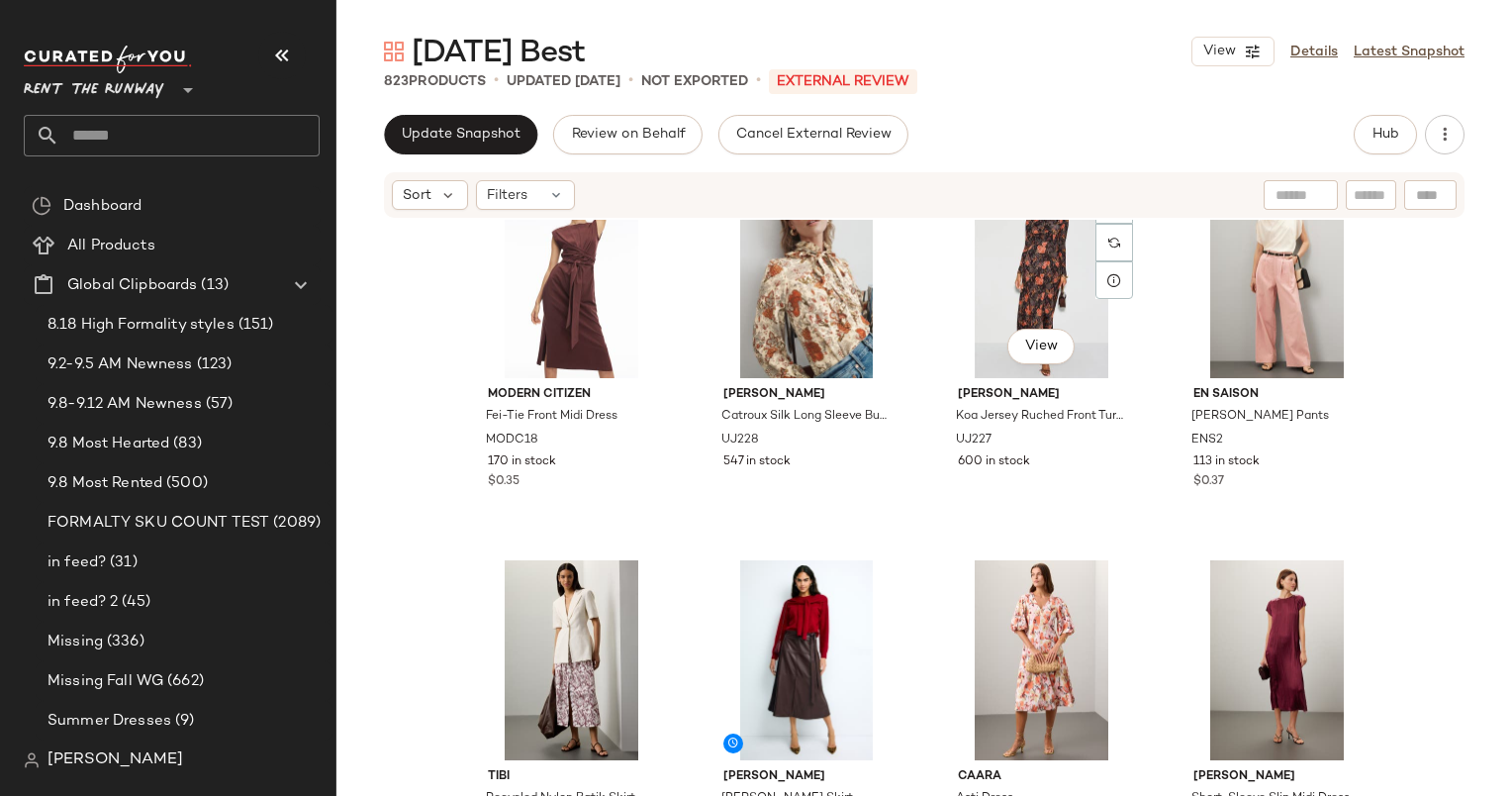
scroll to position [451, 0]
click at [1378, 113] on div "Sunday Best View Details Latest Snapshot 823 Products • updated Sep 8th • Not E…" at bounding box center [924, 413] width 1175 height 764
click at [1388, 124] on button "Hub" at bounding box center [1385, 135] width 63 height 40
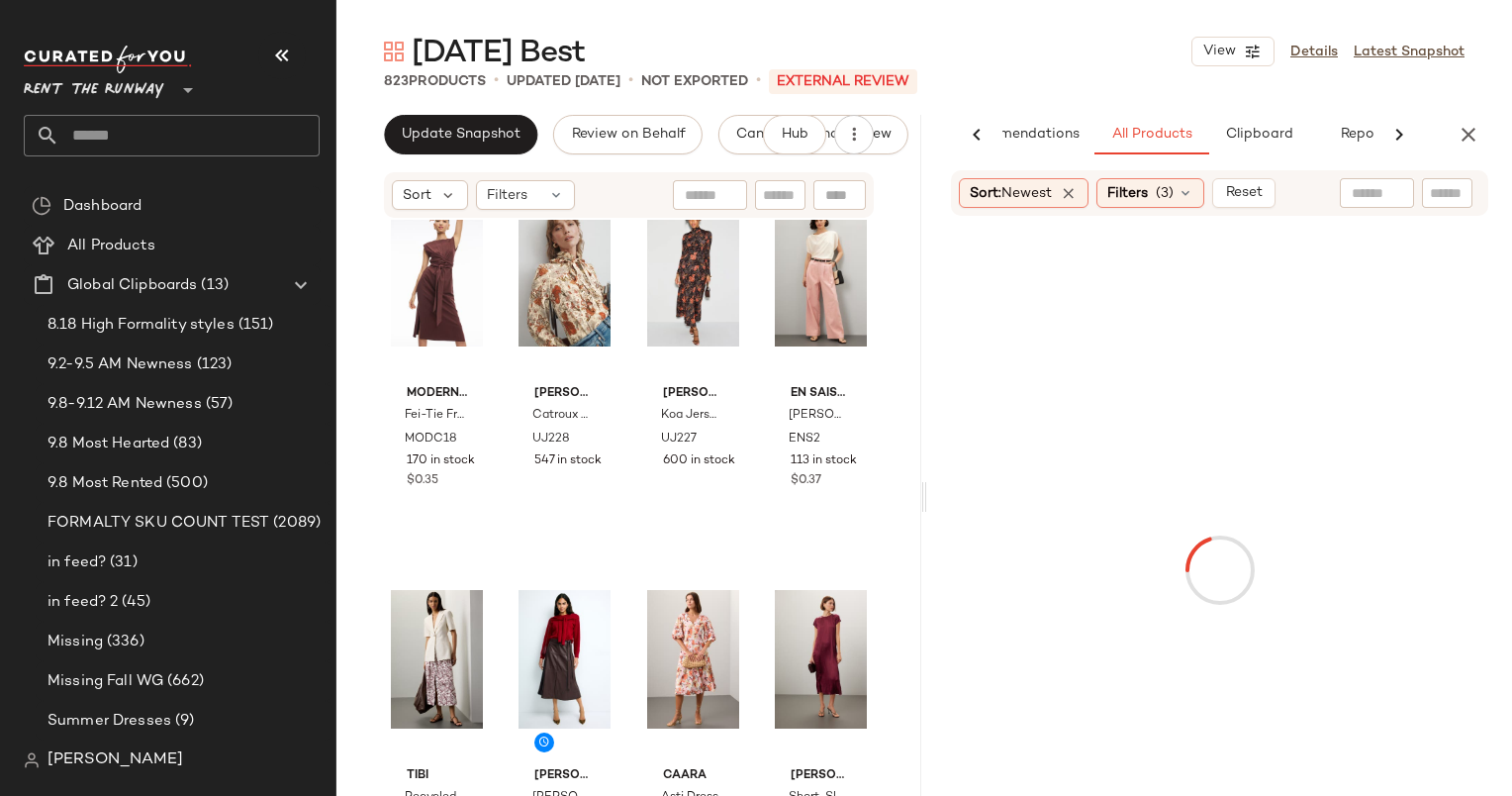
scroll to position [0, 82]
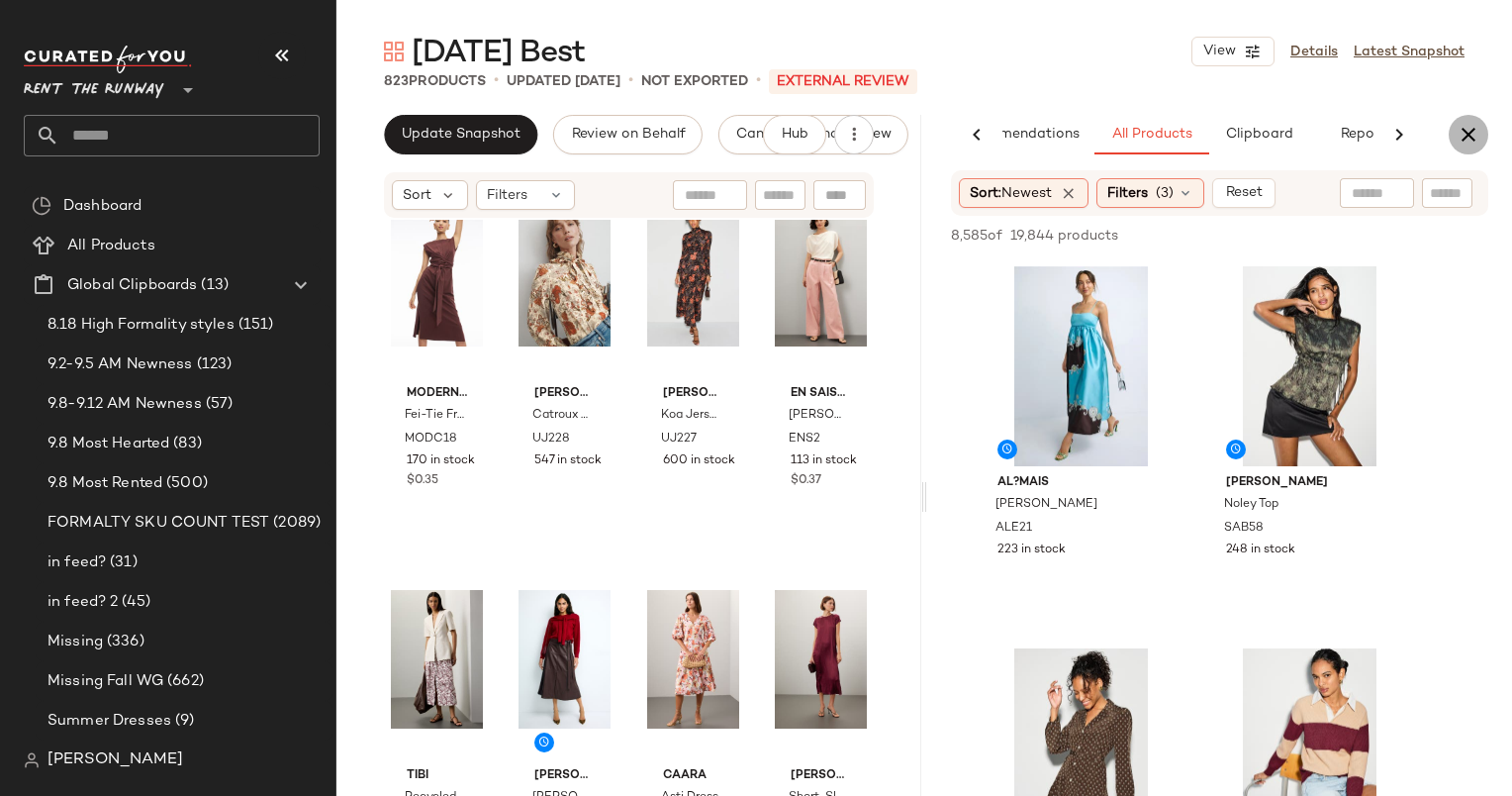
click at [1458, 147] on button "button" at bounding box center [1469, 135] width 40 height 40
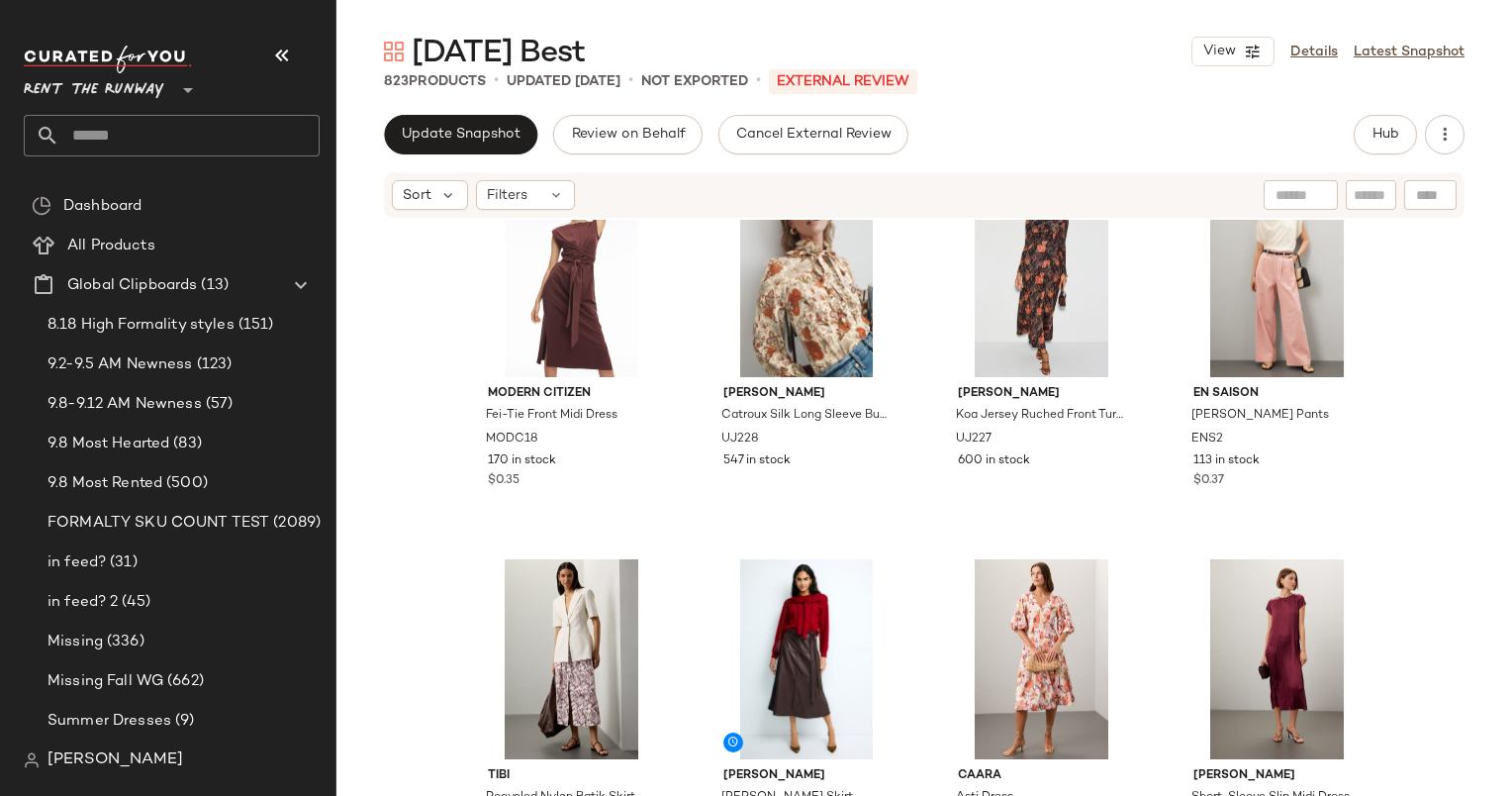
scroll to position [454, 0]
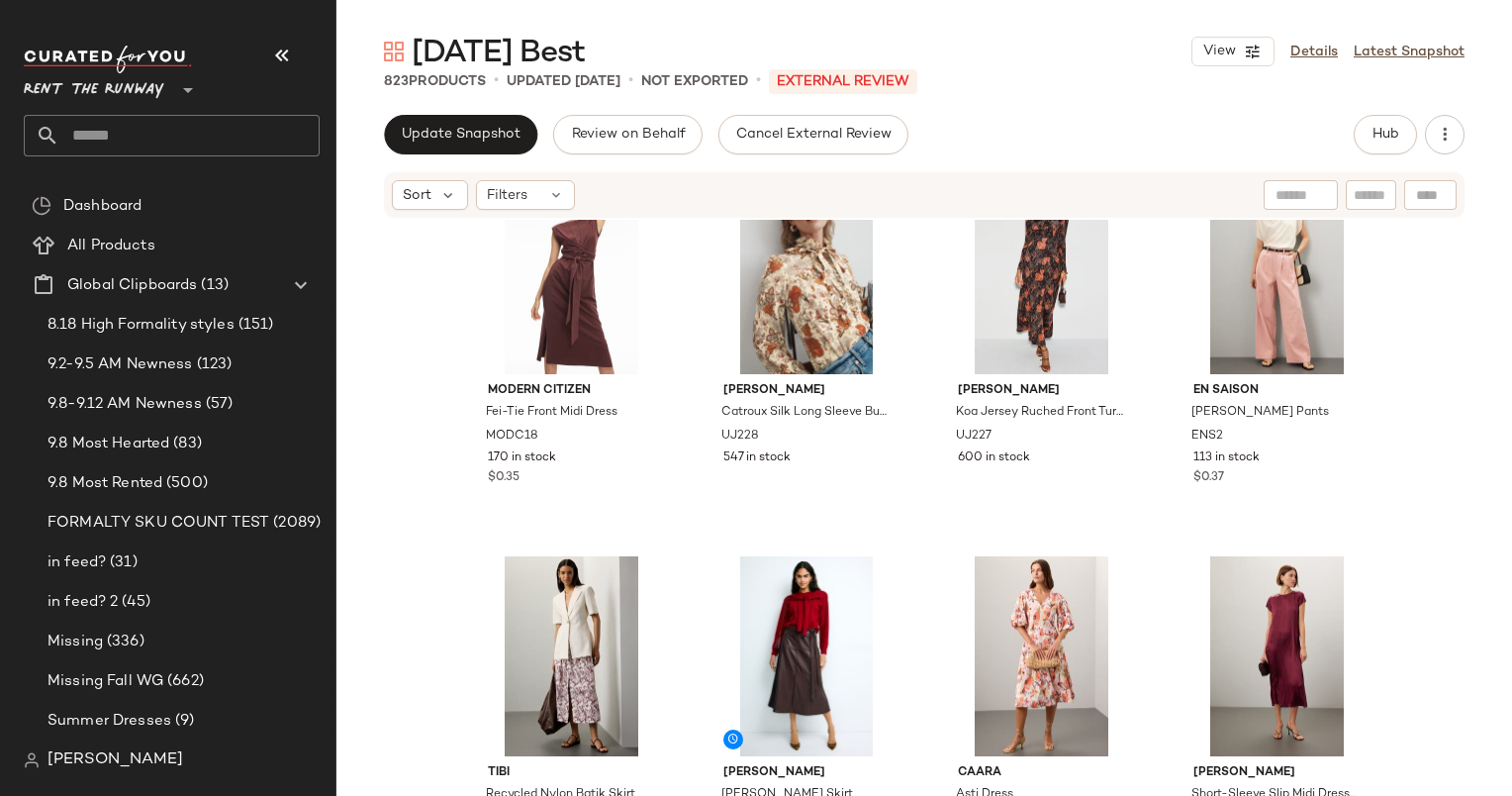
click at [413, 295] on div "Modern Citizen Fei-Tie Front Midi Dress MODC18 170 in stock $0.35 Ulla Johnson …" at bounding box center [924, 537] width 1175 height 635
click at [1381, 135] on span "Hub" at bounding box center [1386, 135] width 28 height 16
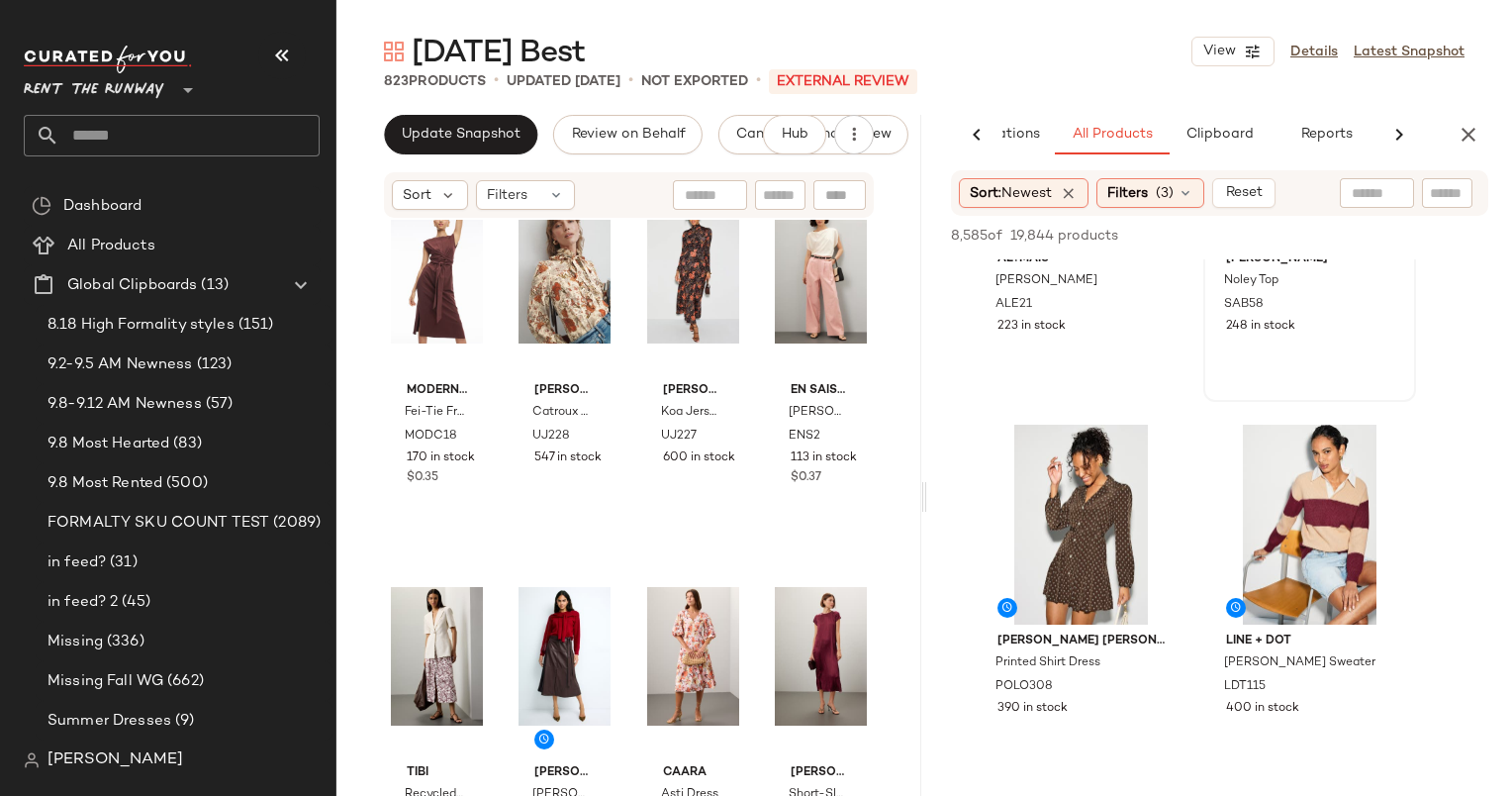
scroll to position [0, 0]
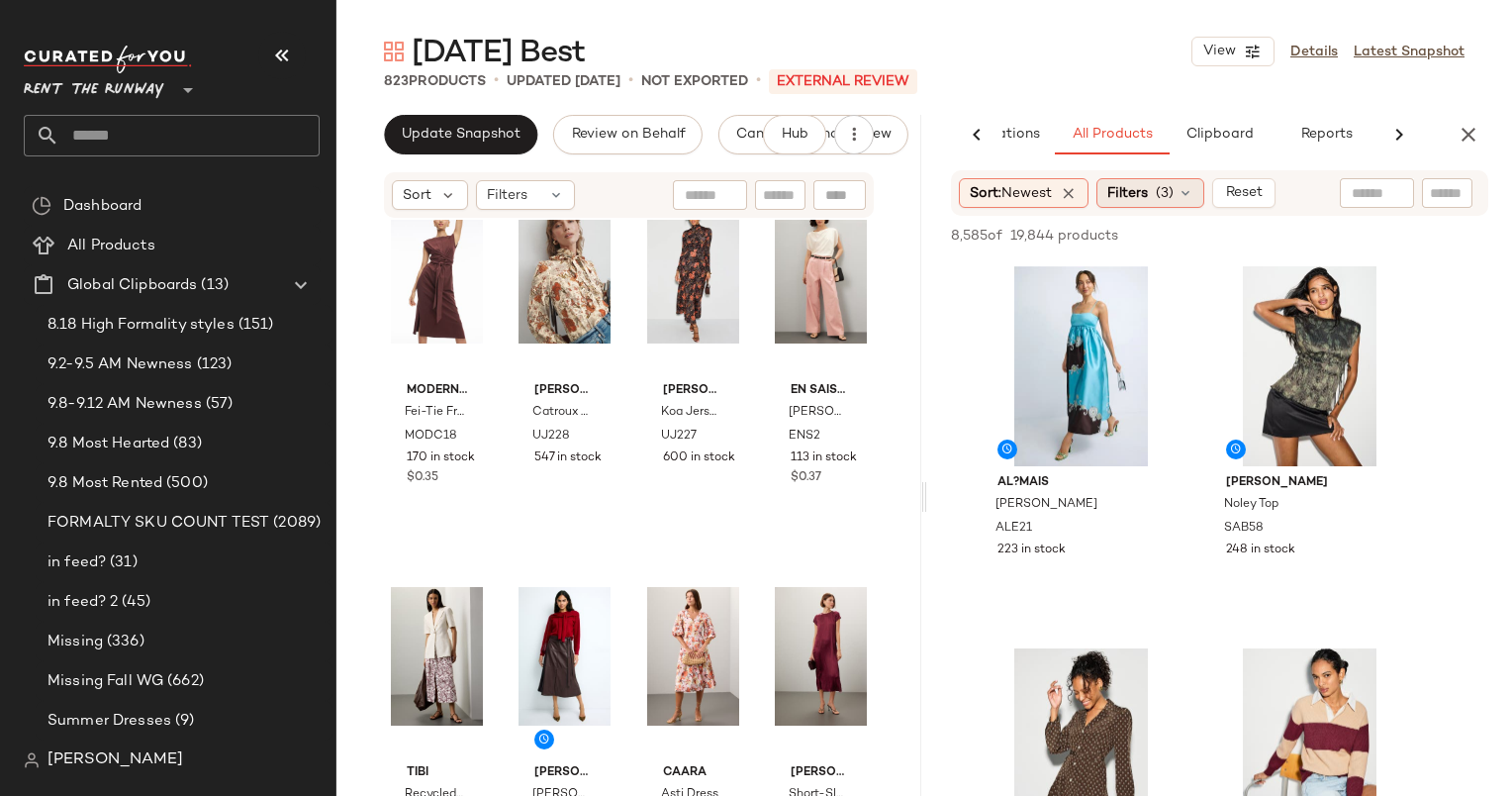
click at [1167, 202] on span "(3)" at bounding box center [1164, 193] width 18 height 21
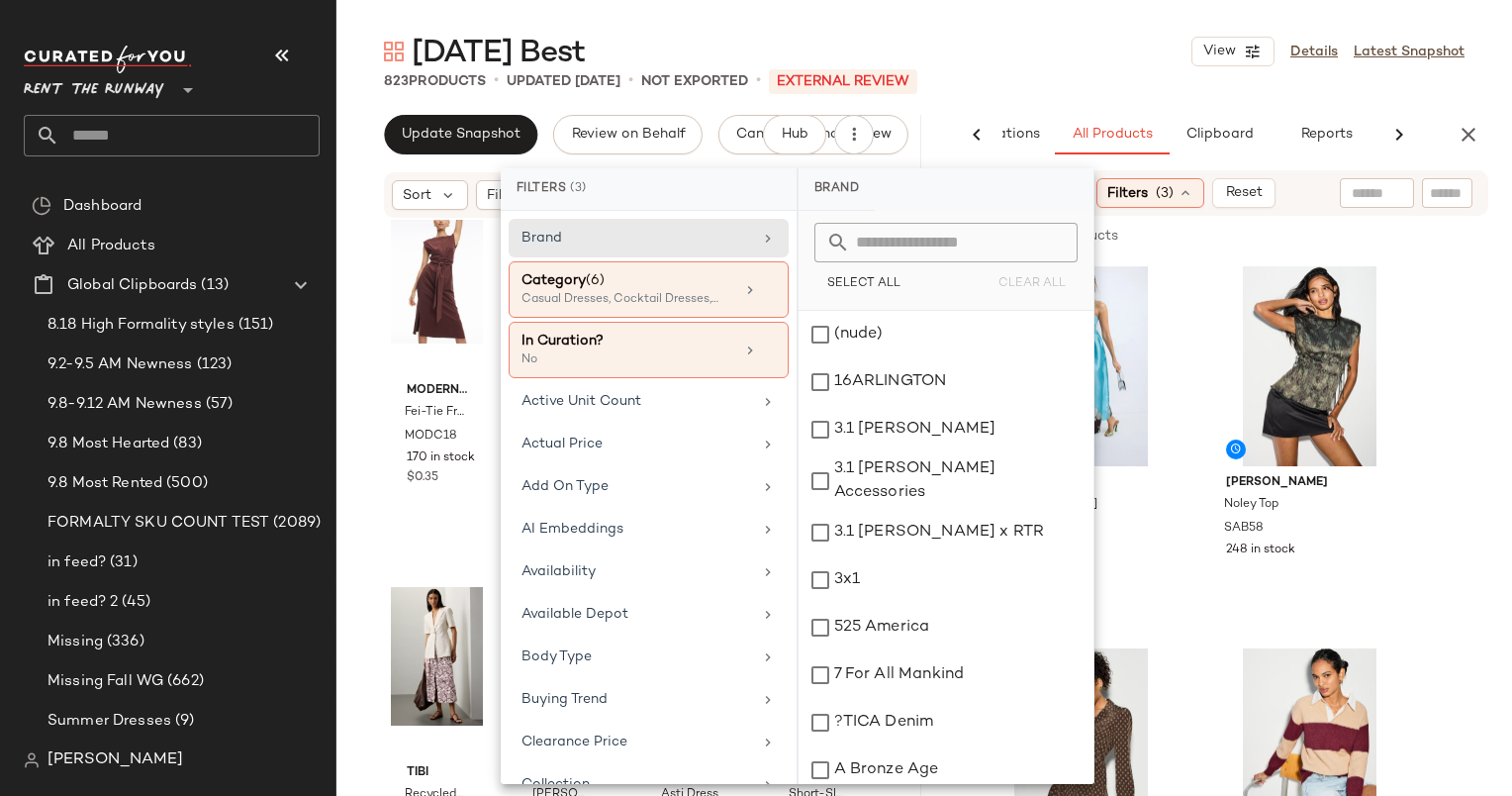
click at [1372, 193] on input "text" at bounding box center [1377, 193] width 51 height 21
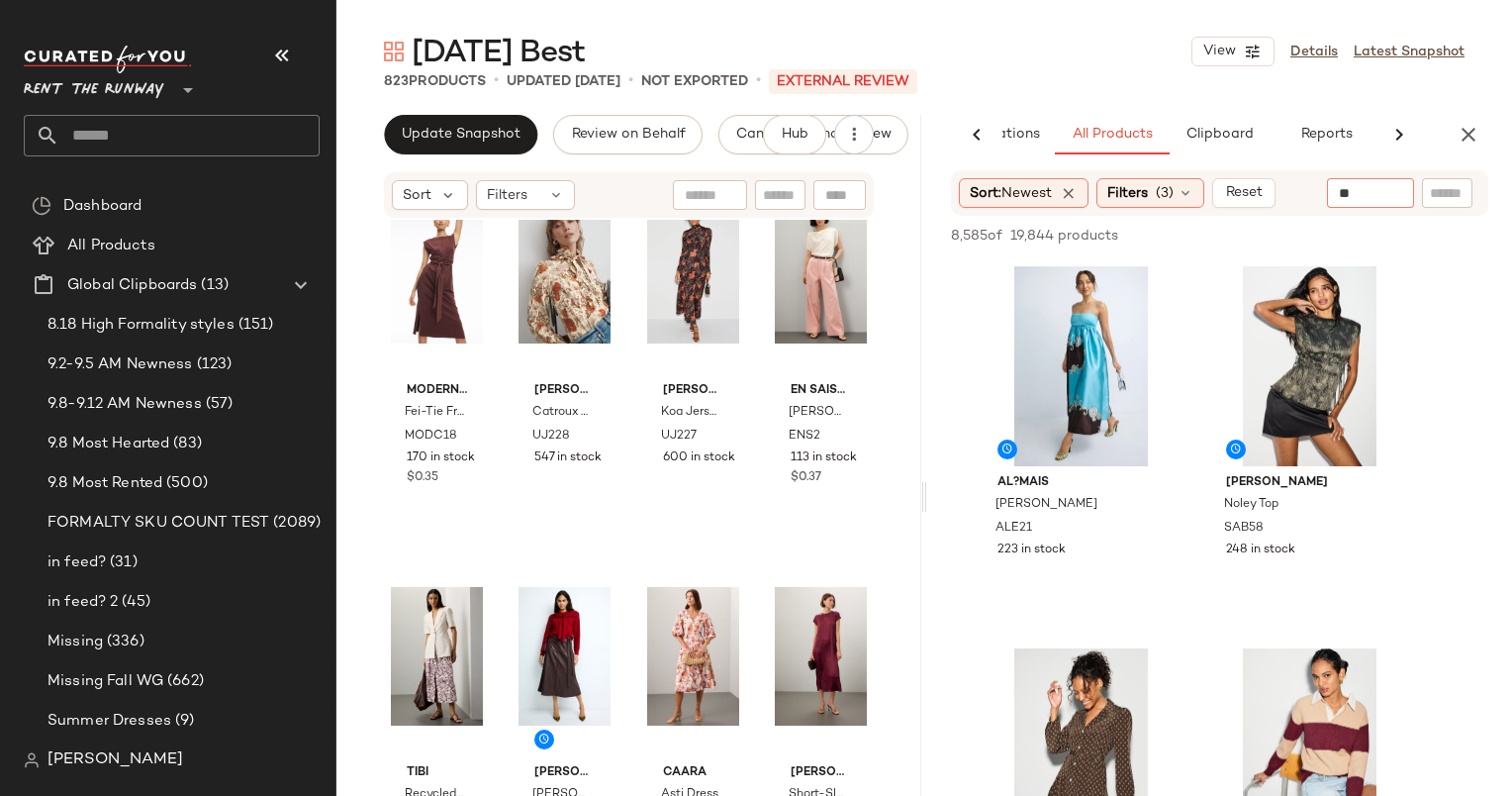
type input "*"
type input "**********"
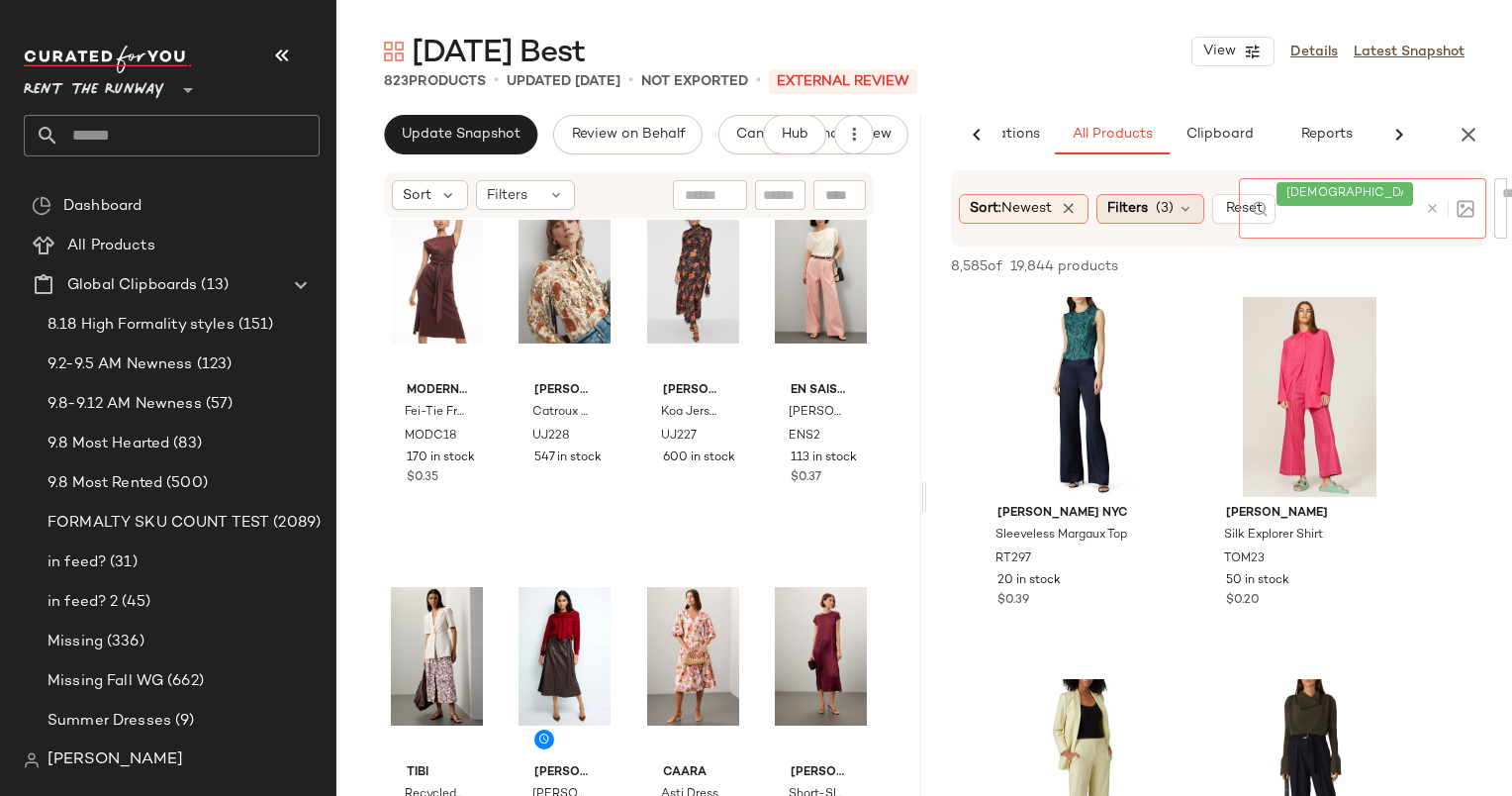
click at [1163, 204] on span "(3)" at bounding box center [1164, 208] width 18 height 21
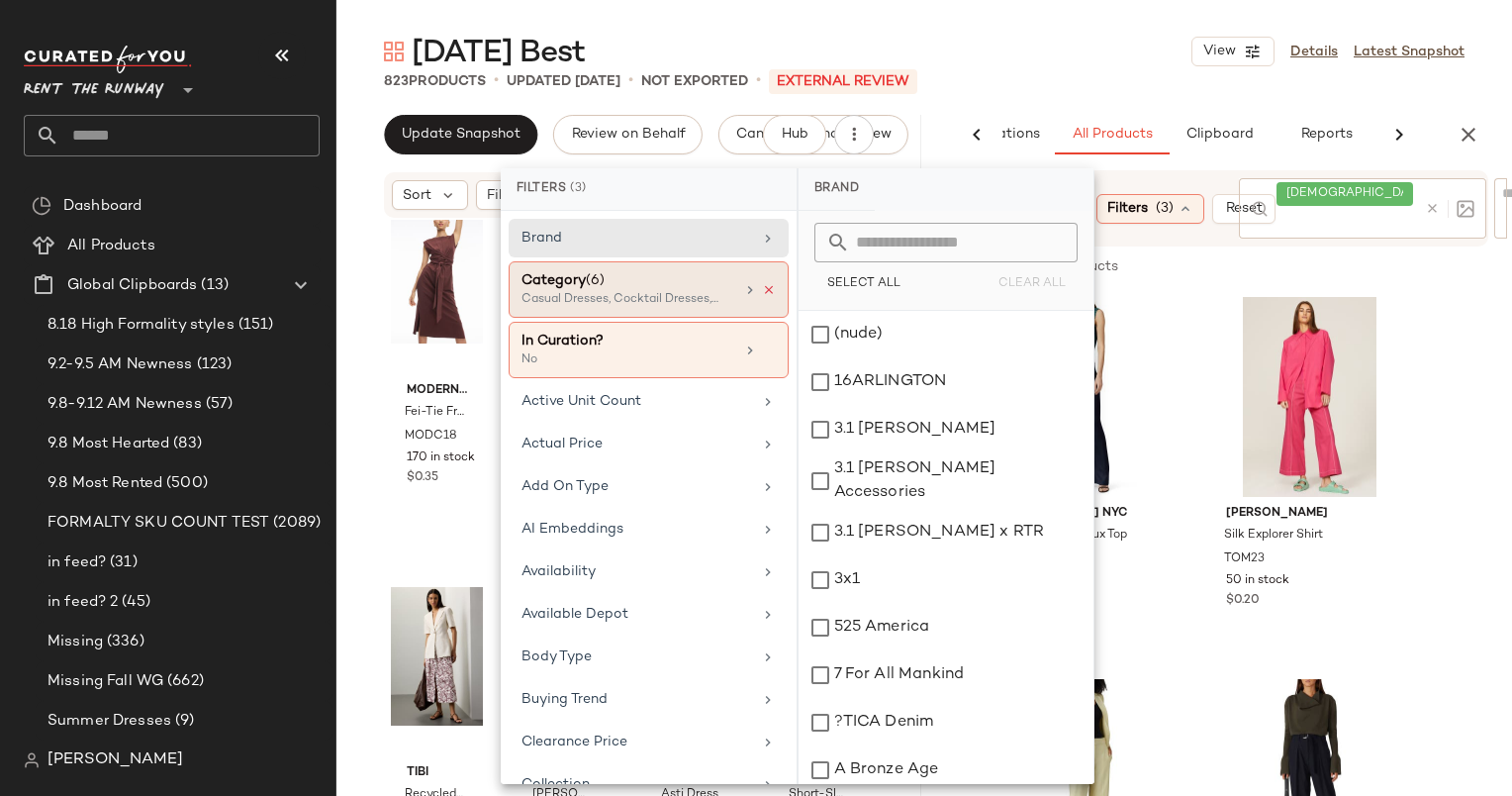
click at [764, 287] on icon at bounding box center [769, 290] width 14 height 14
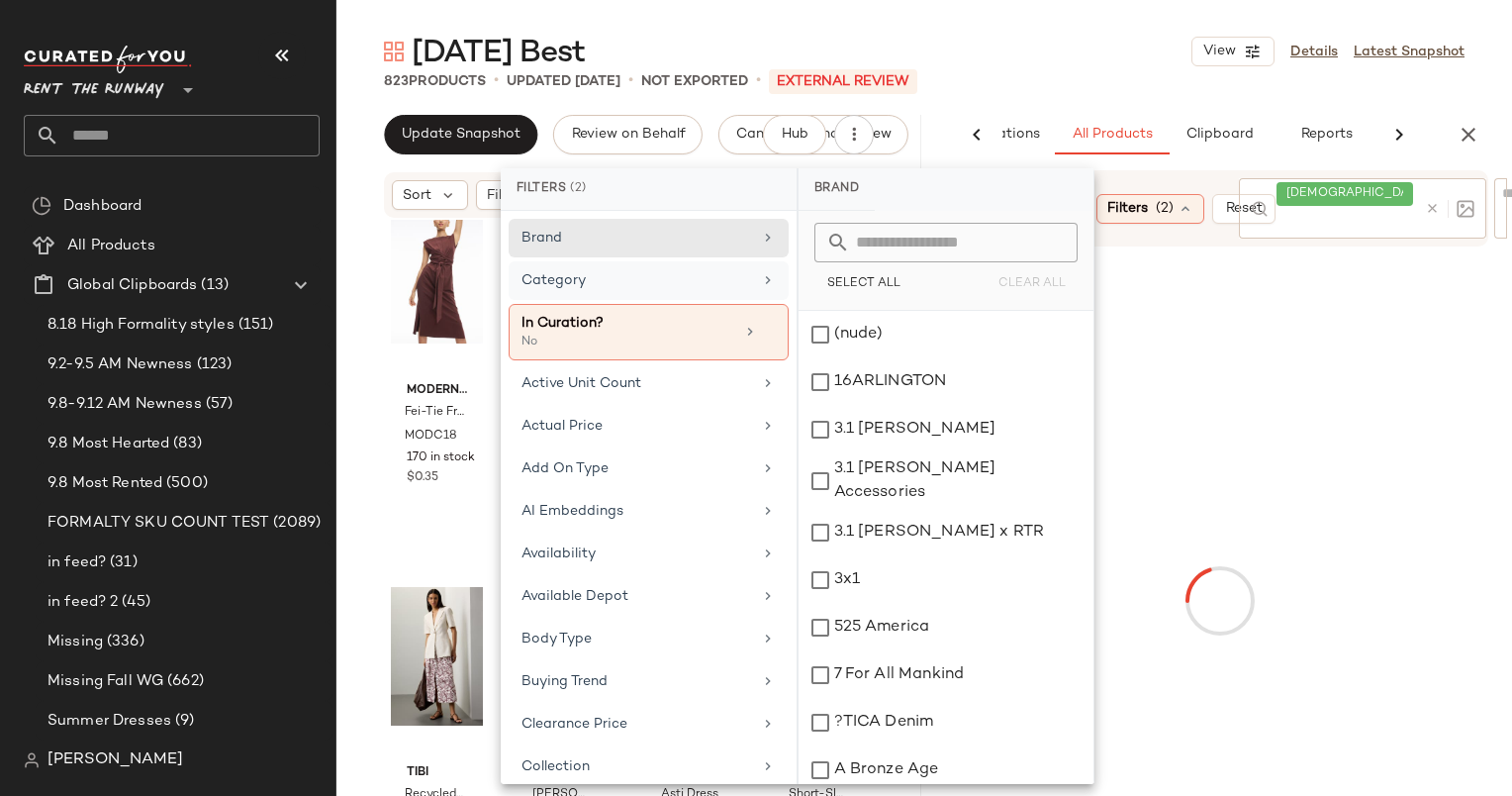
click at [689, 276] on div "Category" at bounding box center [636, 281] width 231 height 21
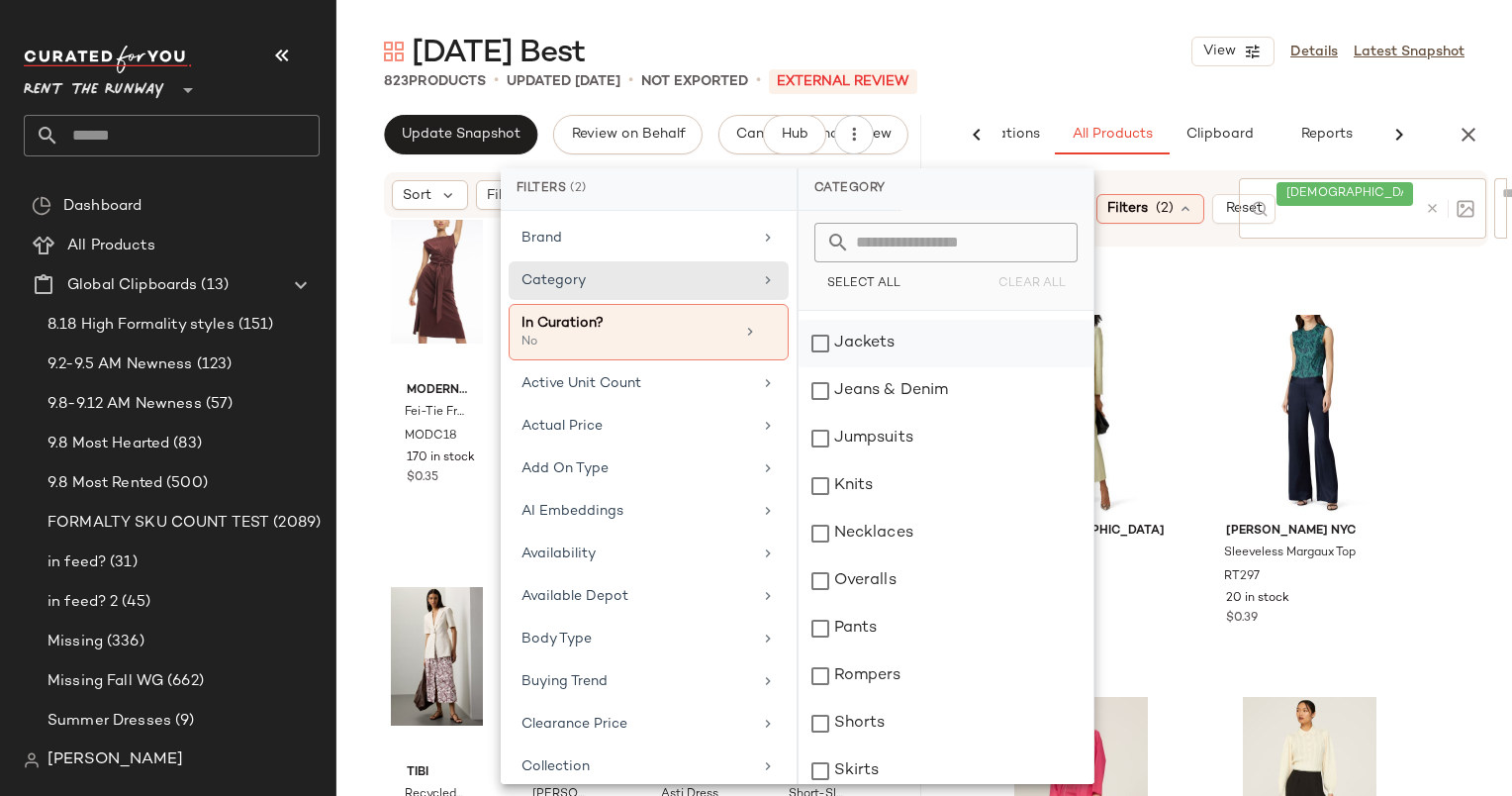
scroll to position [325, 0]
click at [867, 641] on div "Pants" at bounding box center [946, 628] width 295 height 48
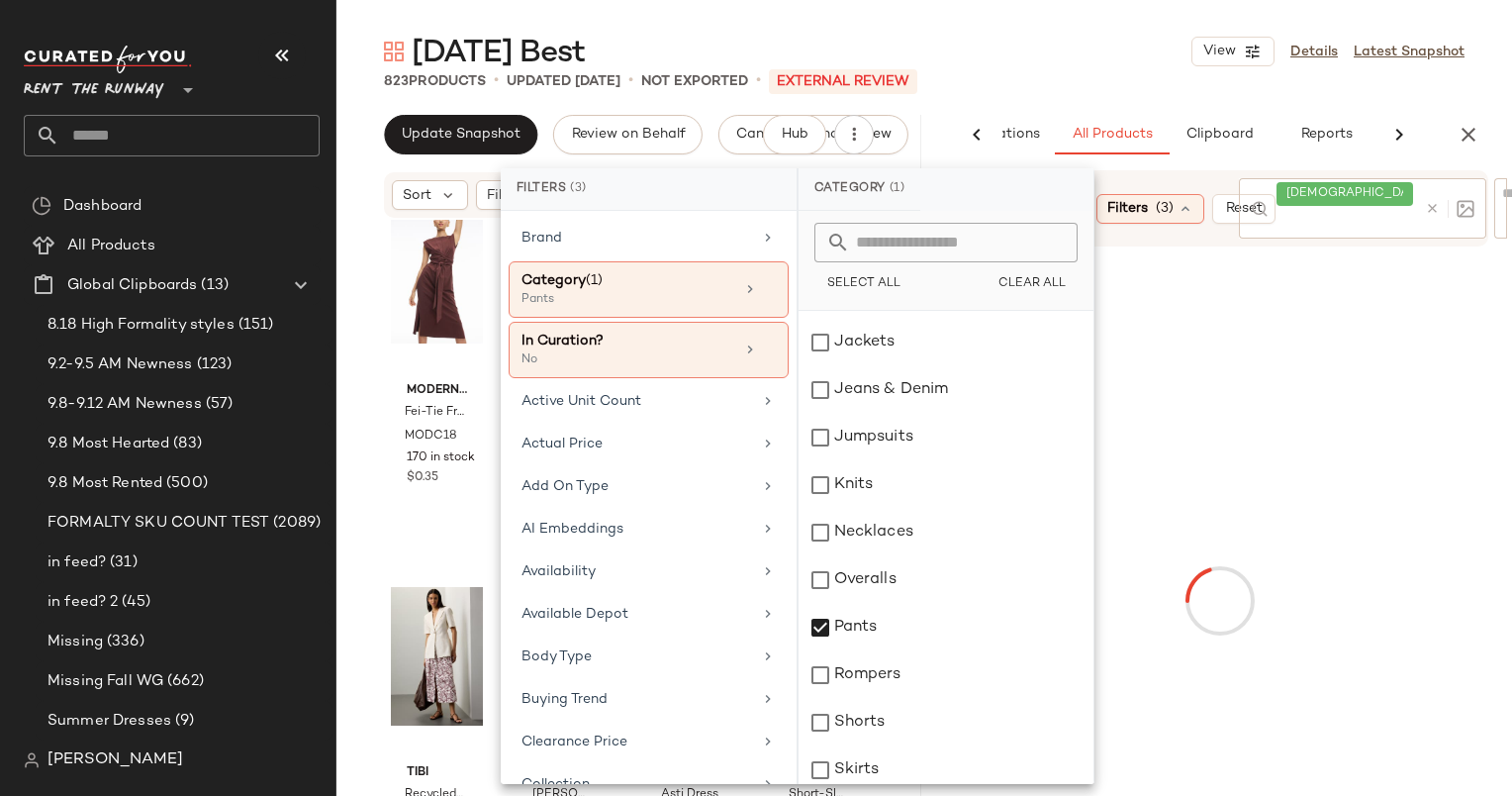
click at [1167, 65] on div "Sunday Best View Details Latest Snapshot" at bounding box center [924, 52] width 1175 height 40
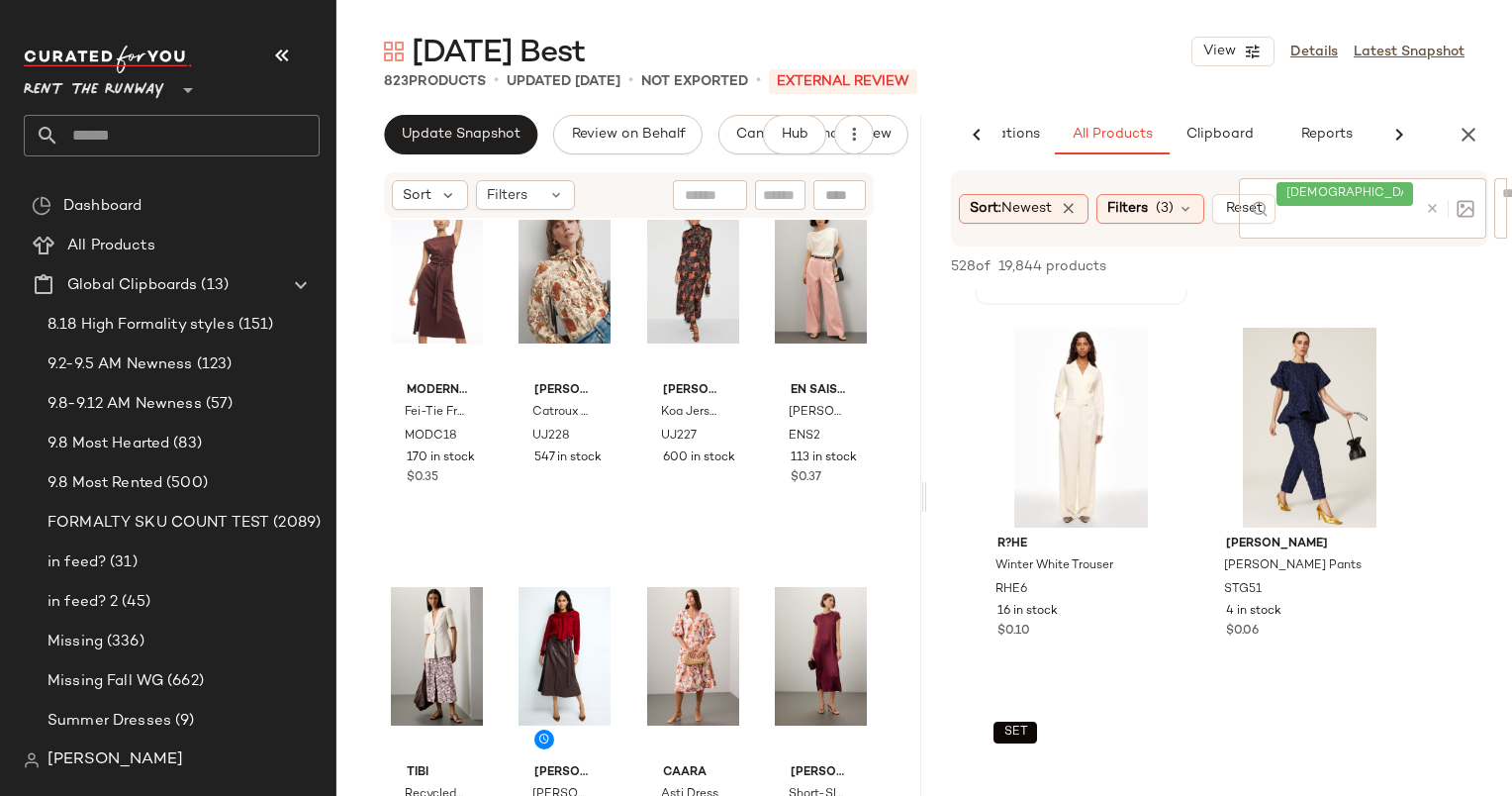
scroll to position [353, 0]
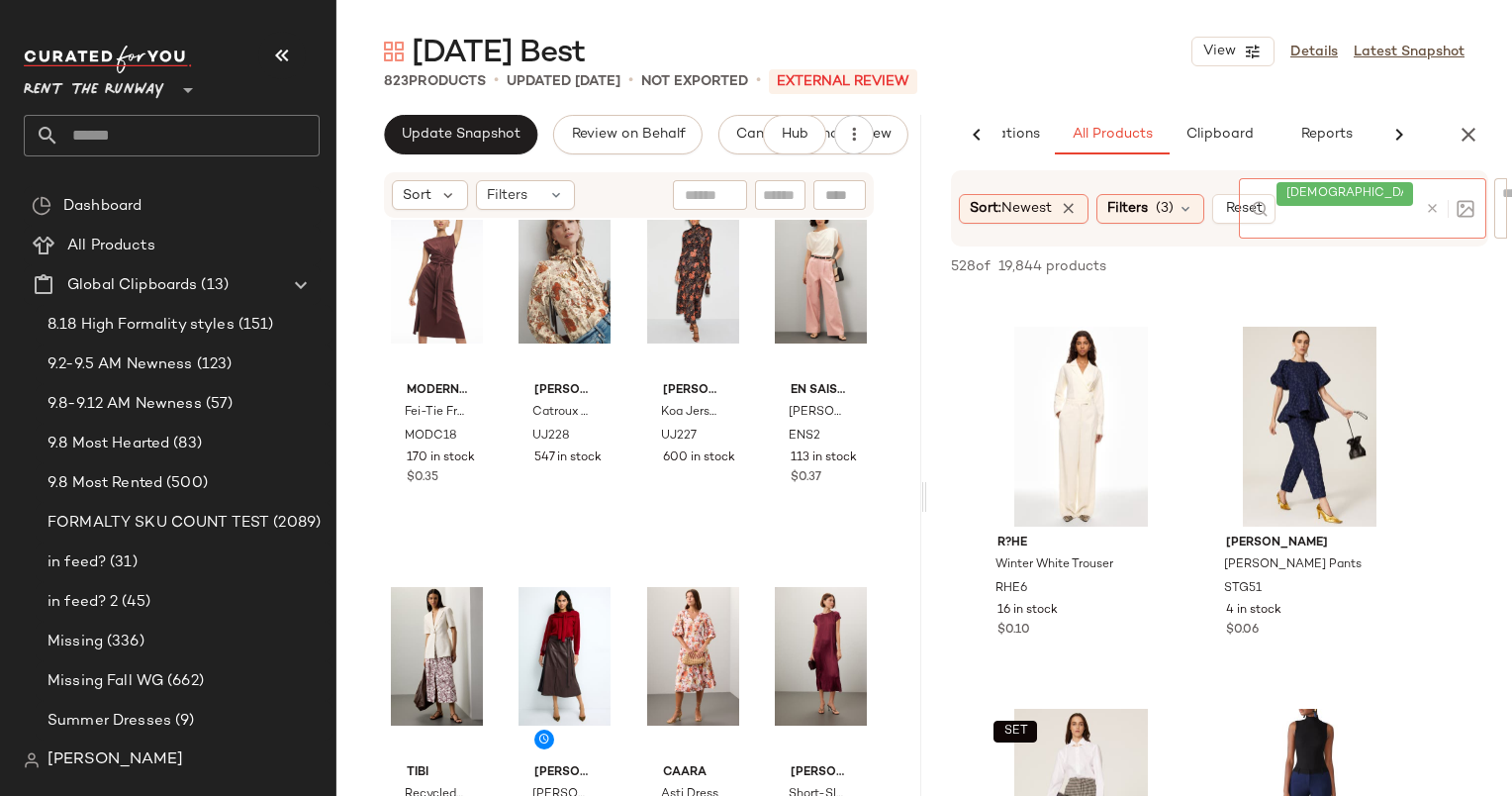
click at [1446, 196] on div at bounding box center [1445, 208] width 57 height 60
click at [1437, 209] on icon at bounding box center [1432, 208] width 15 height 15
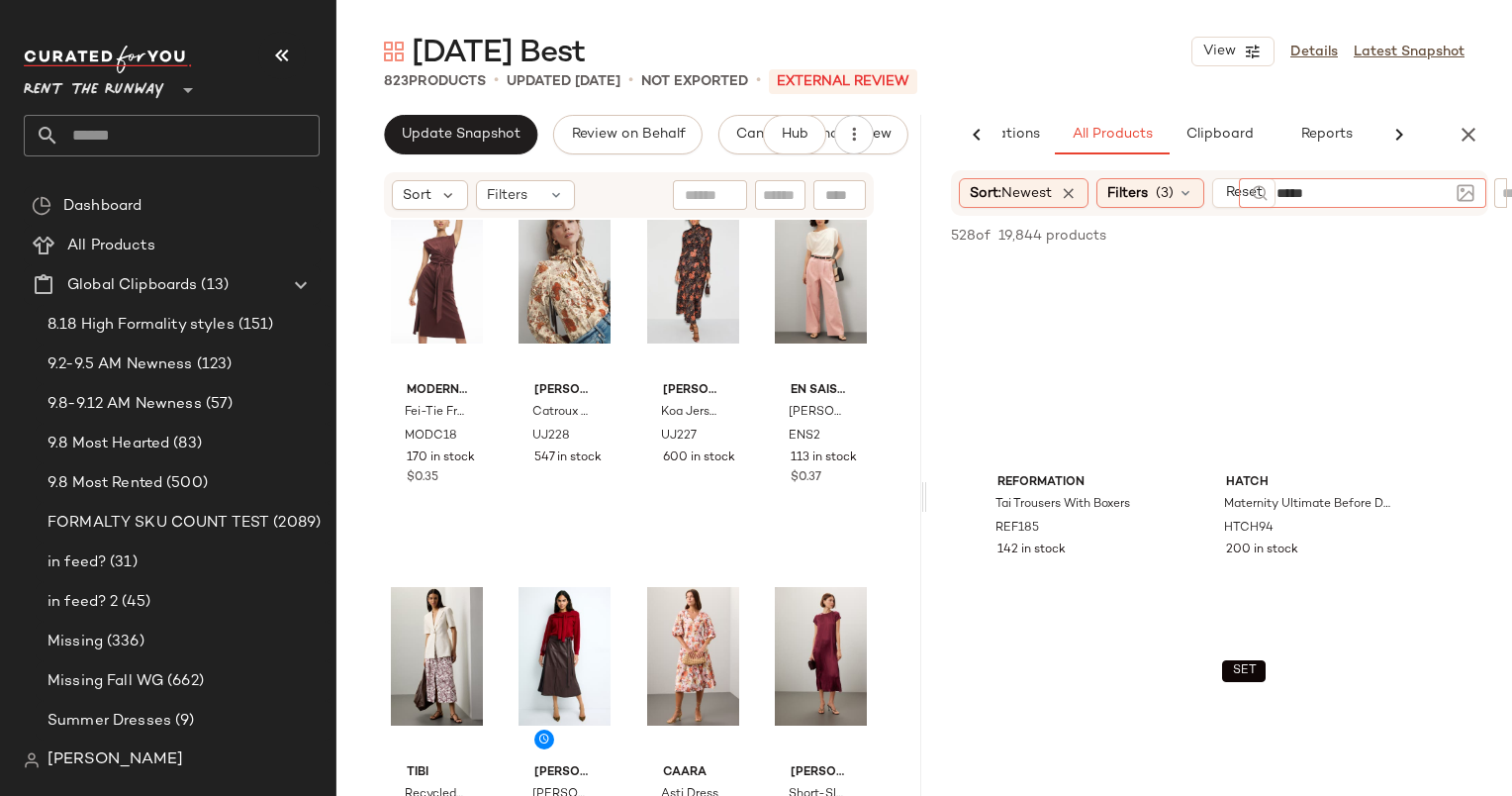
type input "******"
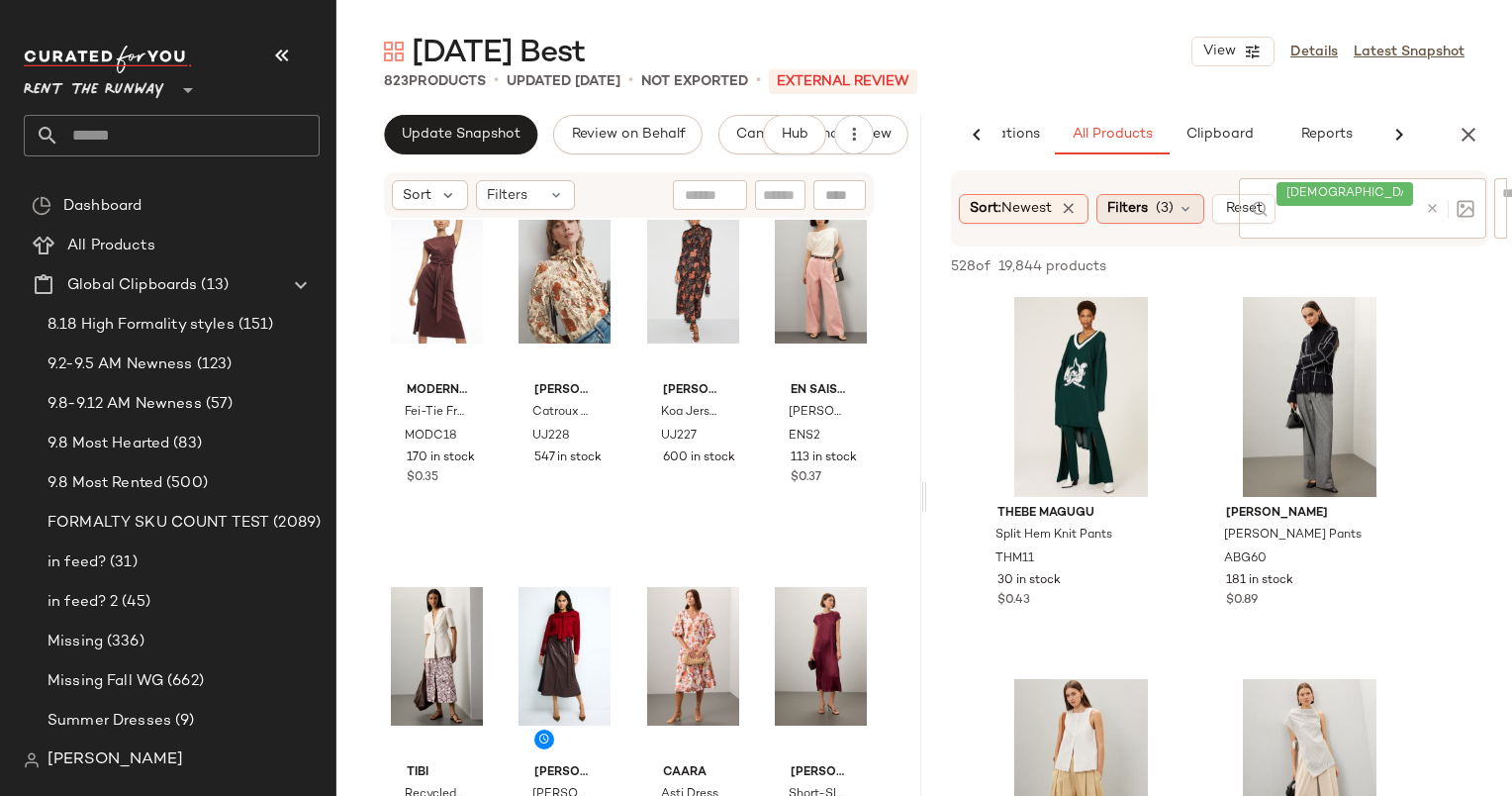
click at [1160, 195] on div "Filters (3)" at bounding box center [1150, 209] width 108 height 30
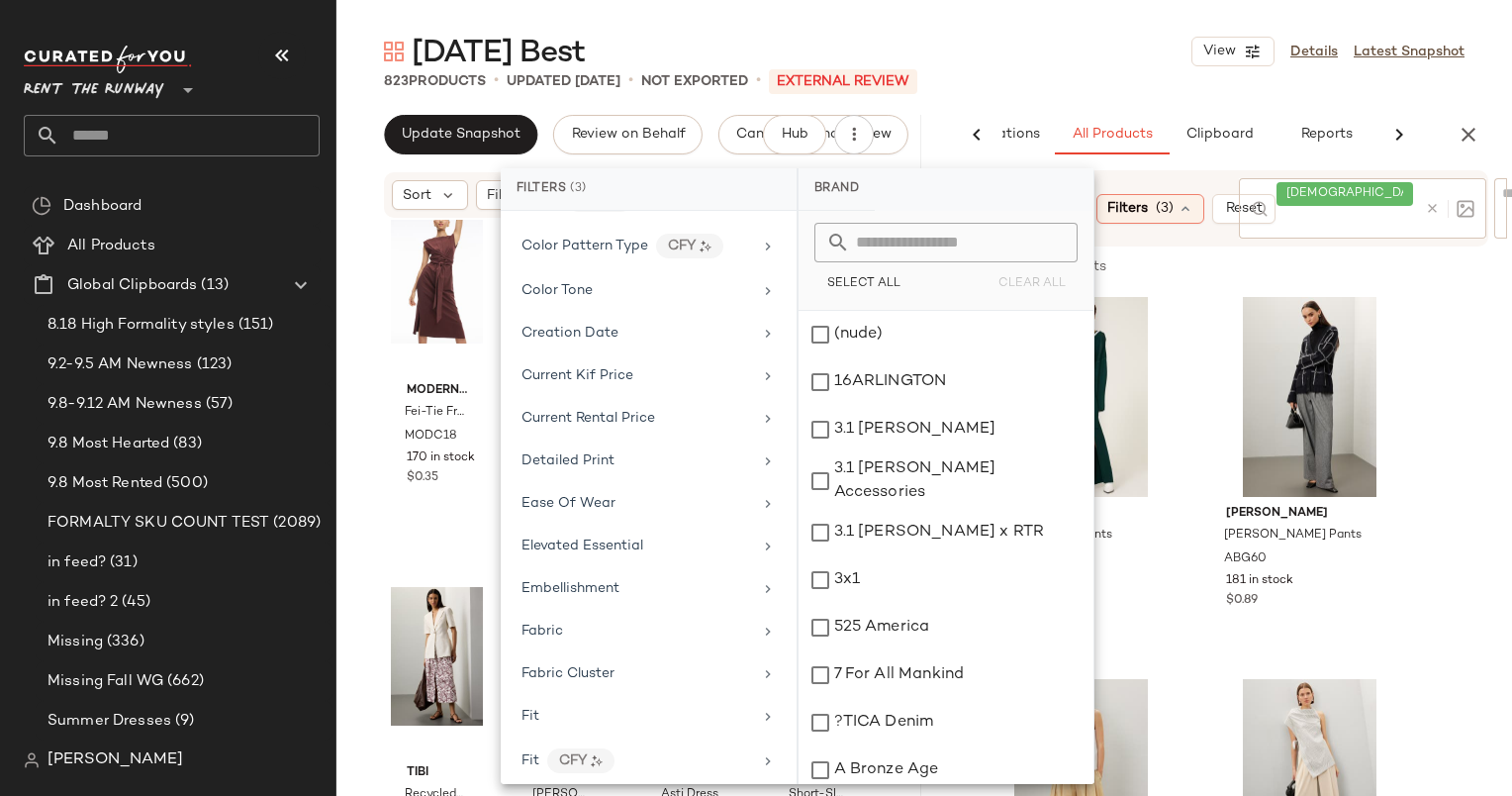
scroll to position [1042, 0]
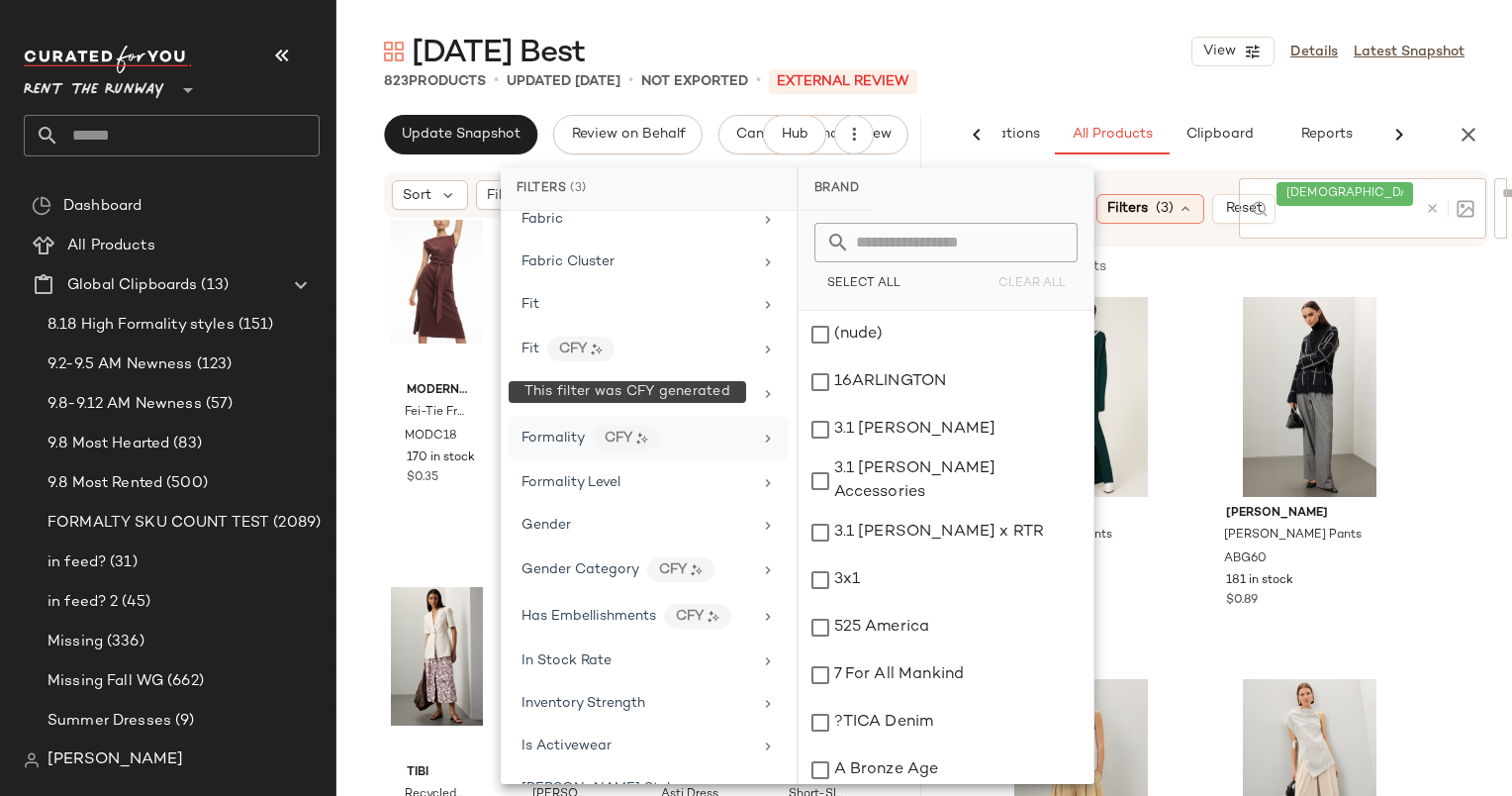
click at [670, 428] on div "Formality CFY" at bounding box center [636, 437] width 231 height 25
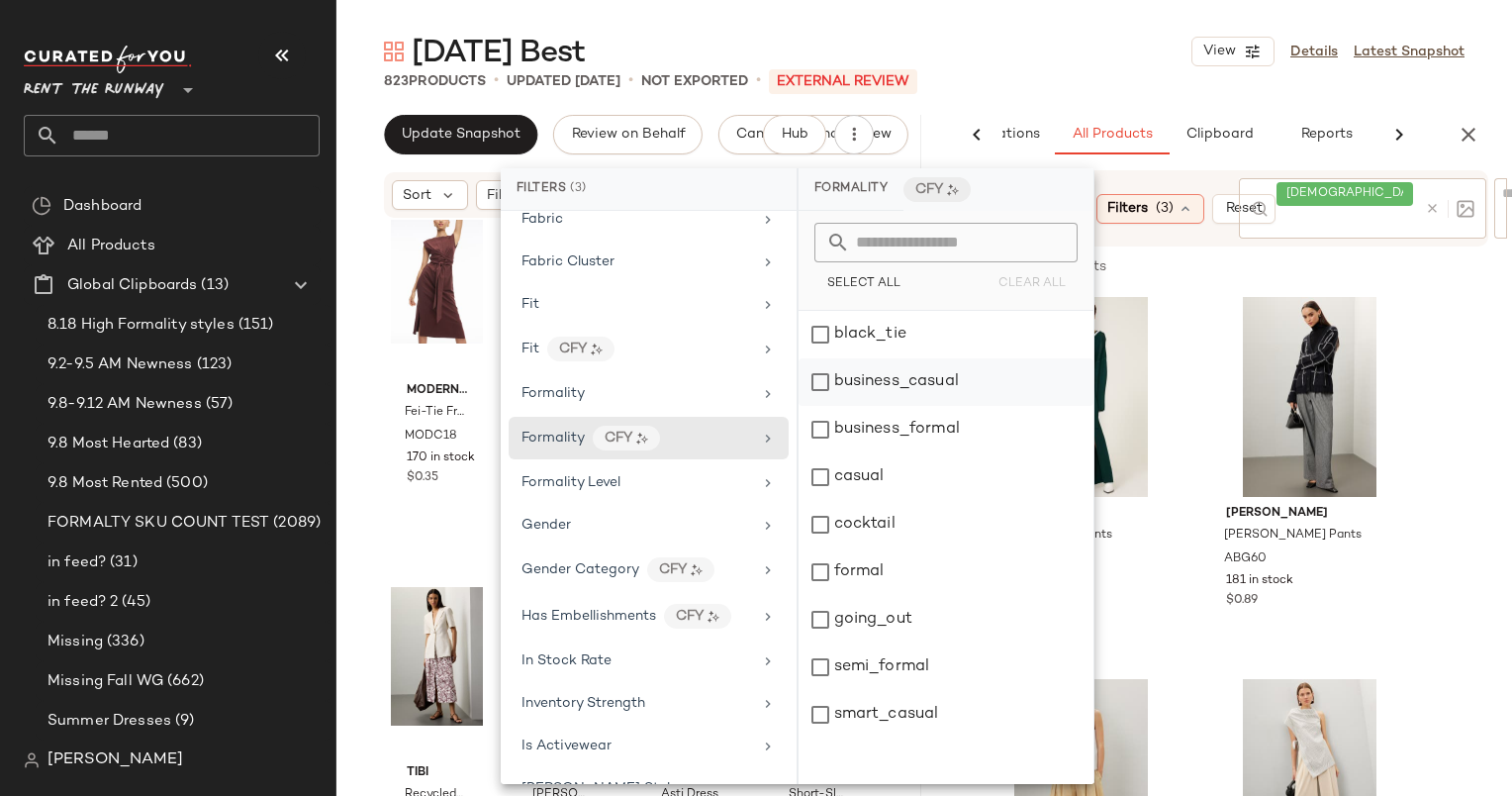
click at [991, 385] on div "business_casual" at bounding box center [946, 383] width 295 height 48
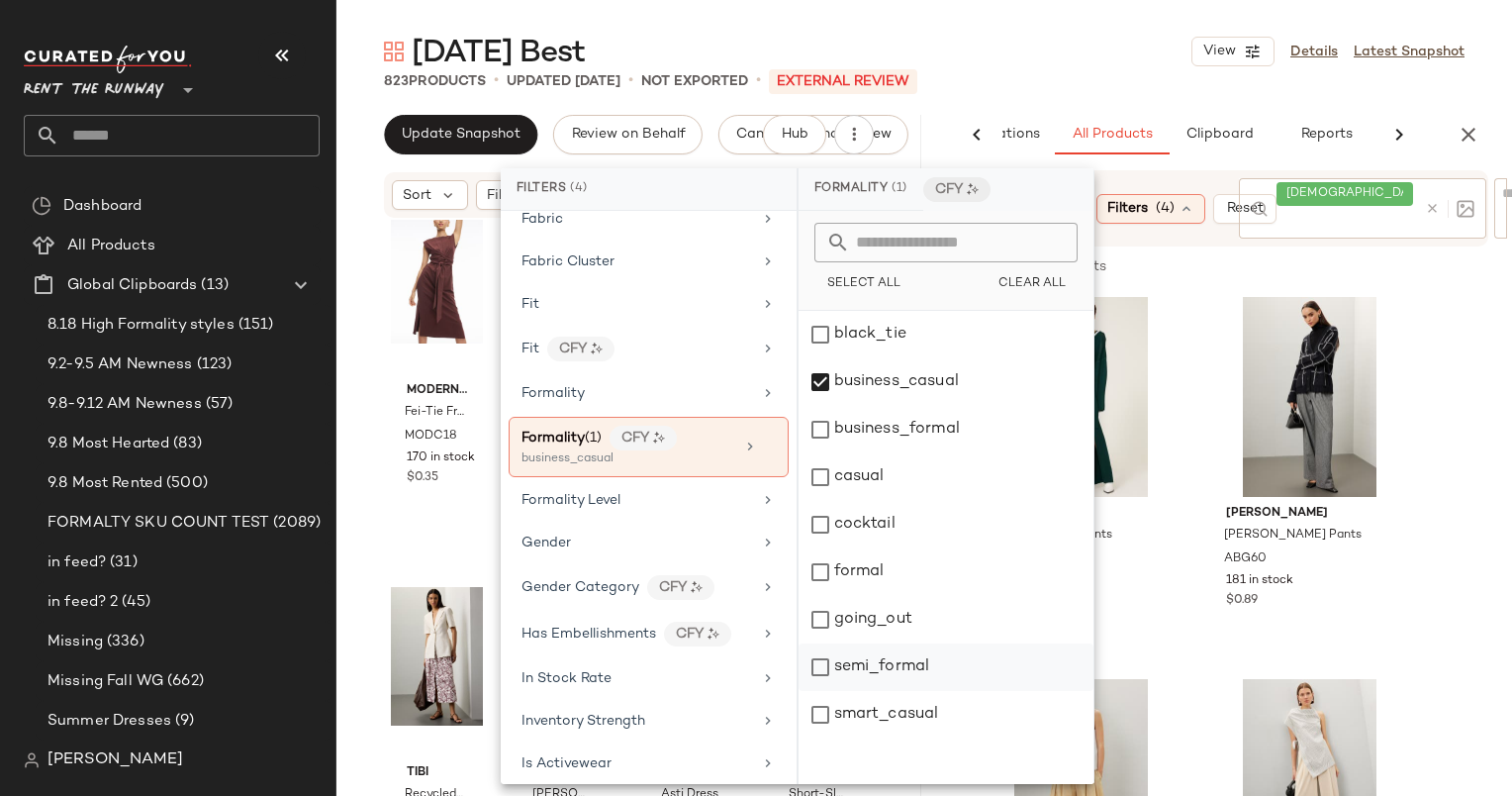
click at [954, 657] on div "semi_formal" at bounding box center [946, 667] width 295 height 48
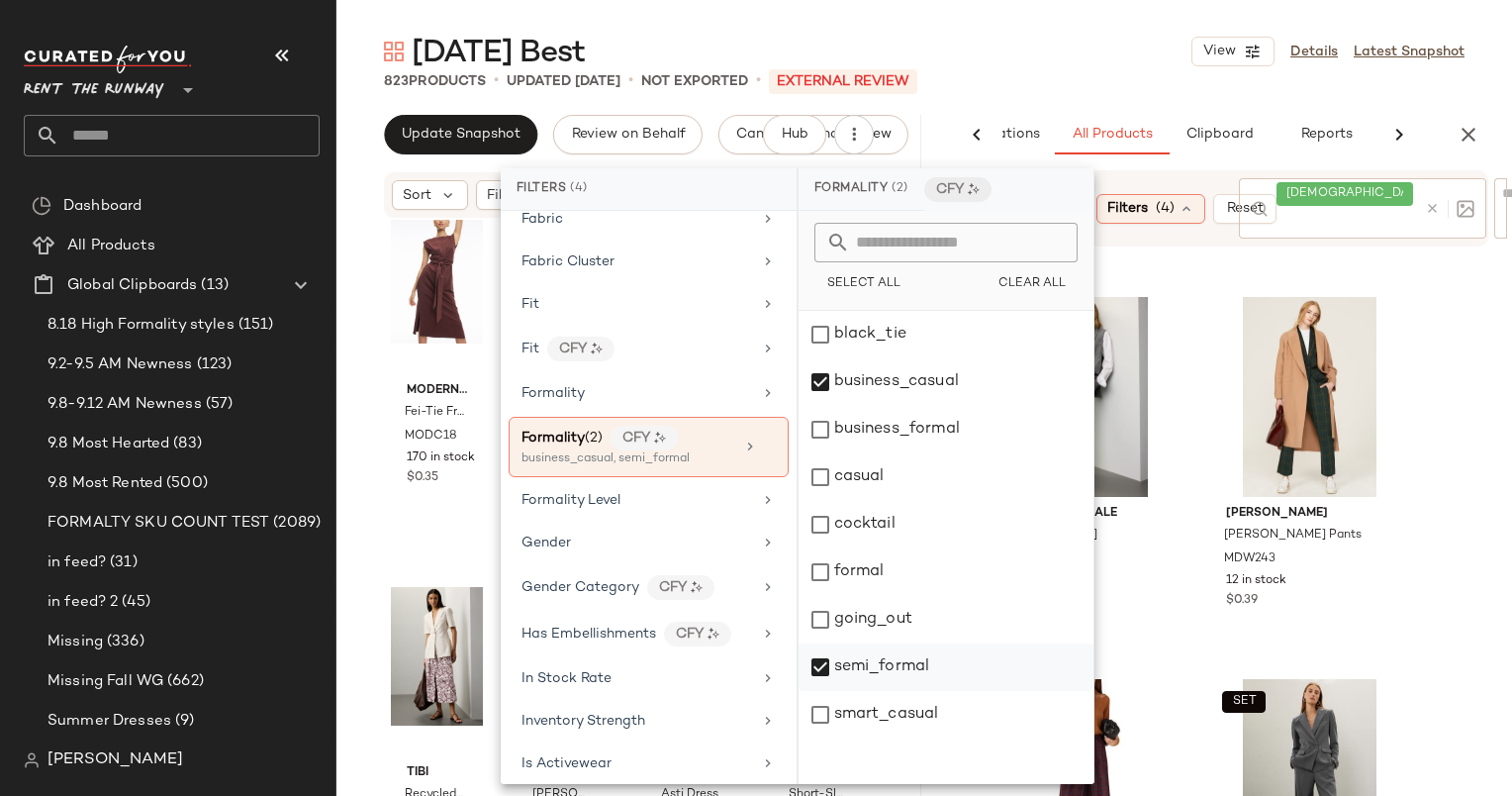
drag, startPoint x: 954, startPoint y: 657, endPoint x: 916, endPoint y: 657, distance: 38.0
click at [916, 657] on div "semi_formal" at bounding box center [946, 667] width 295 height 48
click at [768, 426] on div "Formality (1) CFY business_casual" at bounding box center [648, 446] width 280 height 60
click at [761, 438] on div at bounding box center [759, 446] width 34 height 16
click at [762, 439] on icon at bounding box center [769, 446] width 14 height 14
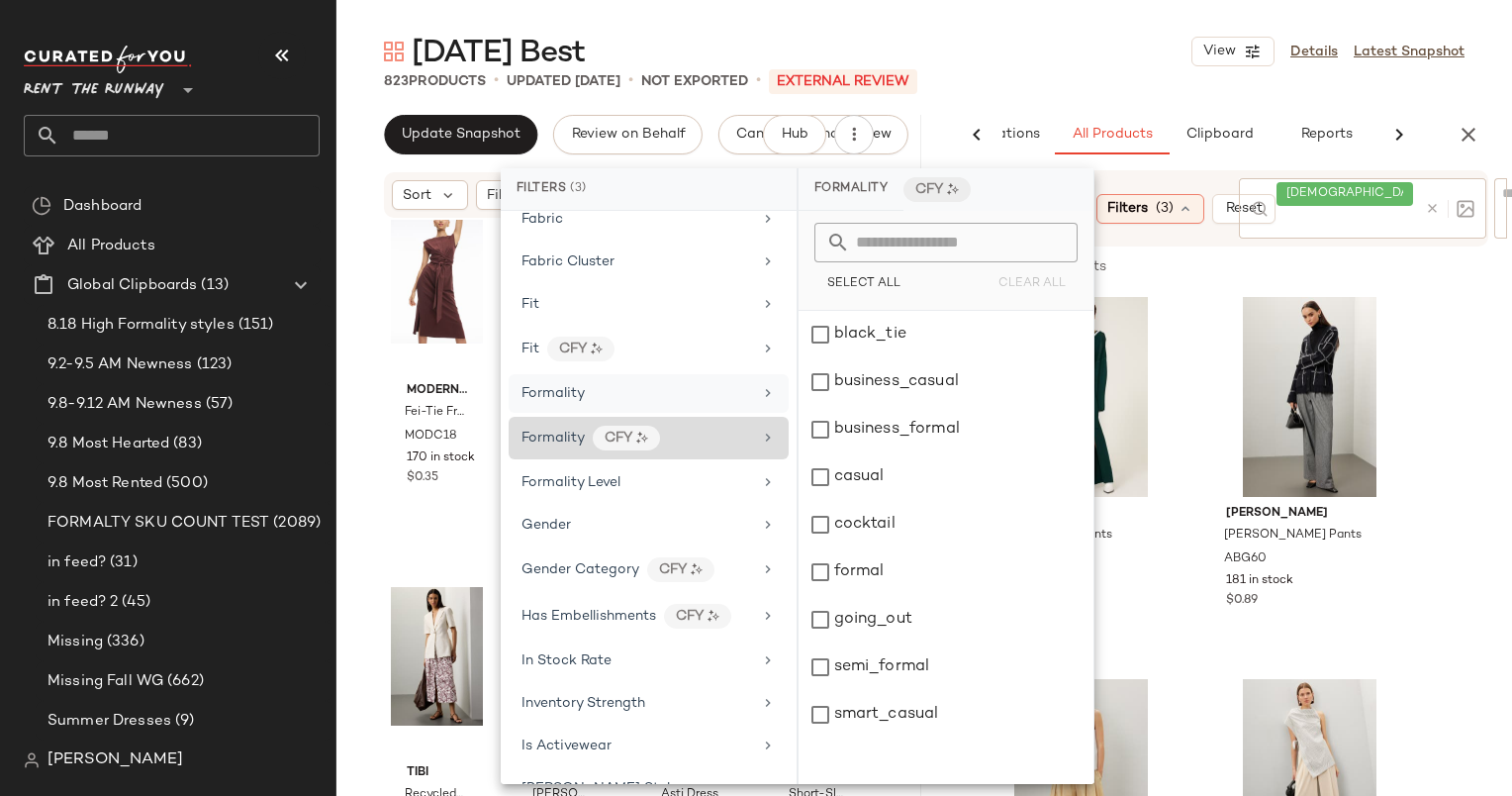
click at [694, 387] on div "Formality" at bounding box center [636, 394] width 231 height 21
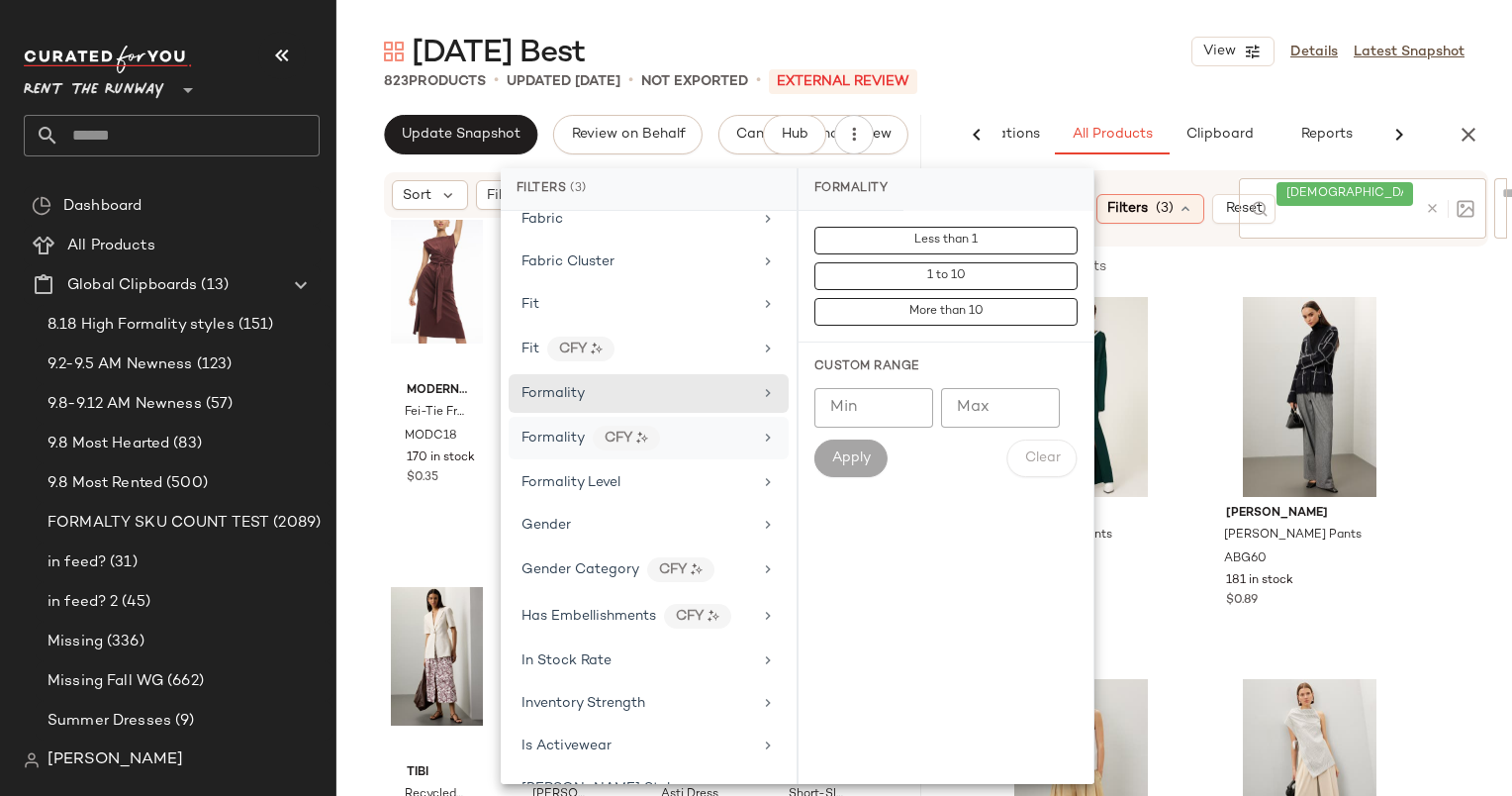
click at [983, 403] on input "Max" at bounding box center [1000, 407] width 119 height 40
type input "*"
click at [861, 456] on span "Apply" at bounding box center [851, 458] width 40 height 16
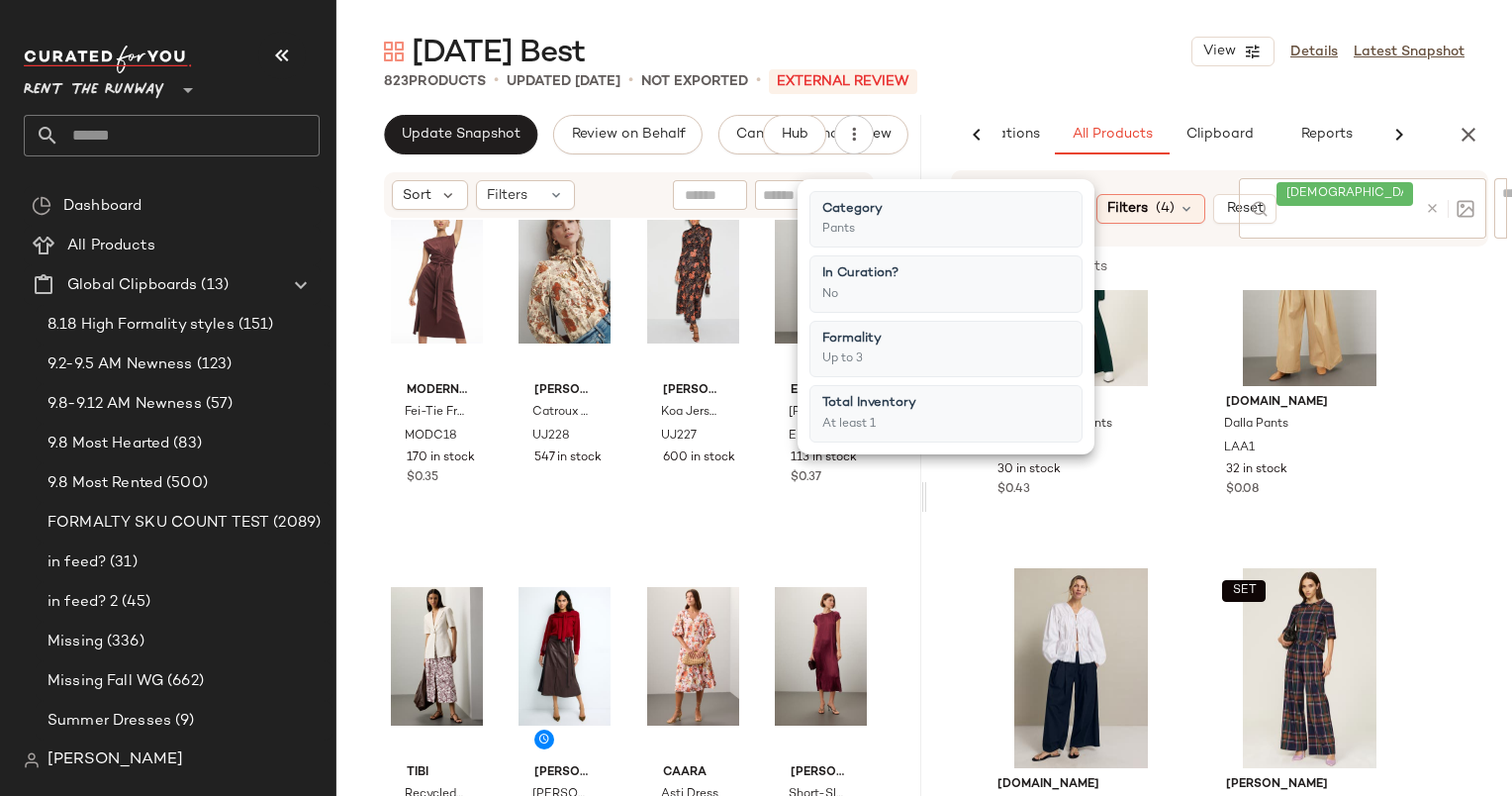
scroll to position [0, 0]
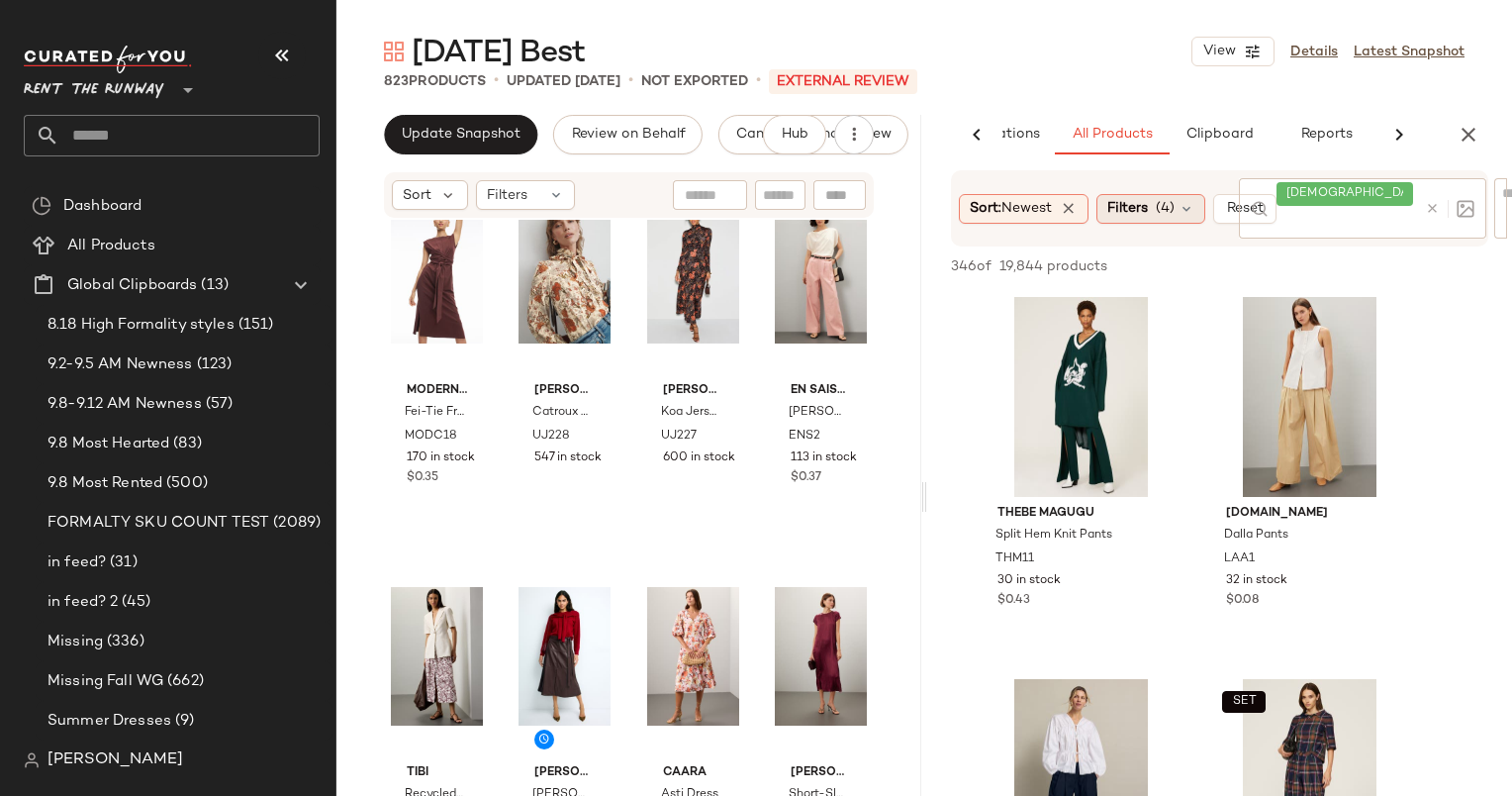
click at [1135, 198] on span "Filters" at bounding box center [1128, 208] width 41 height 21
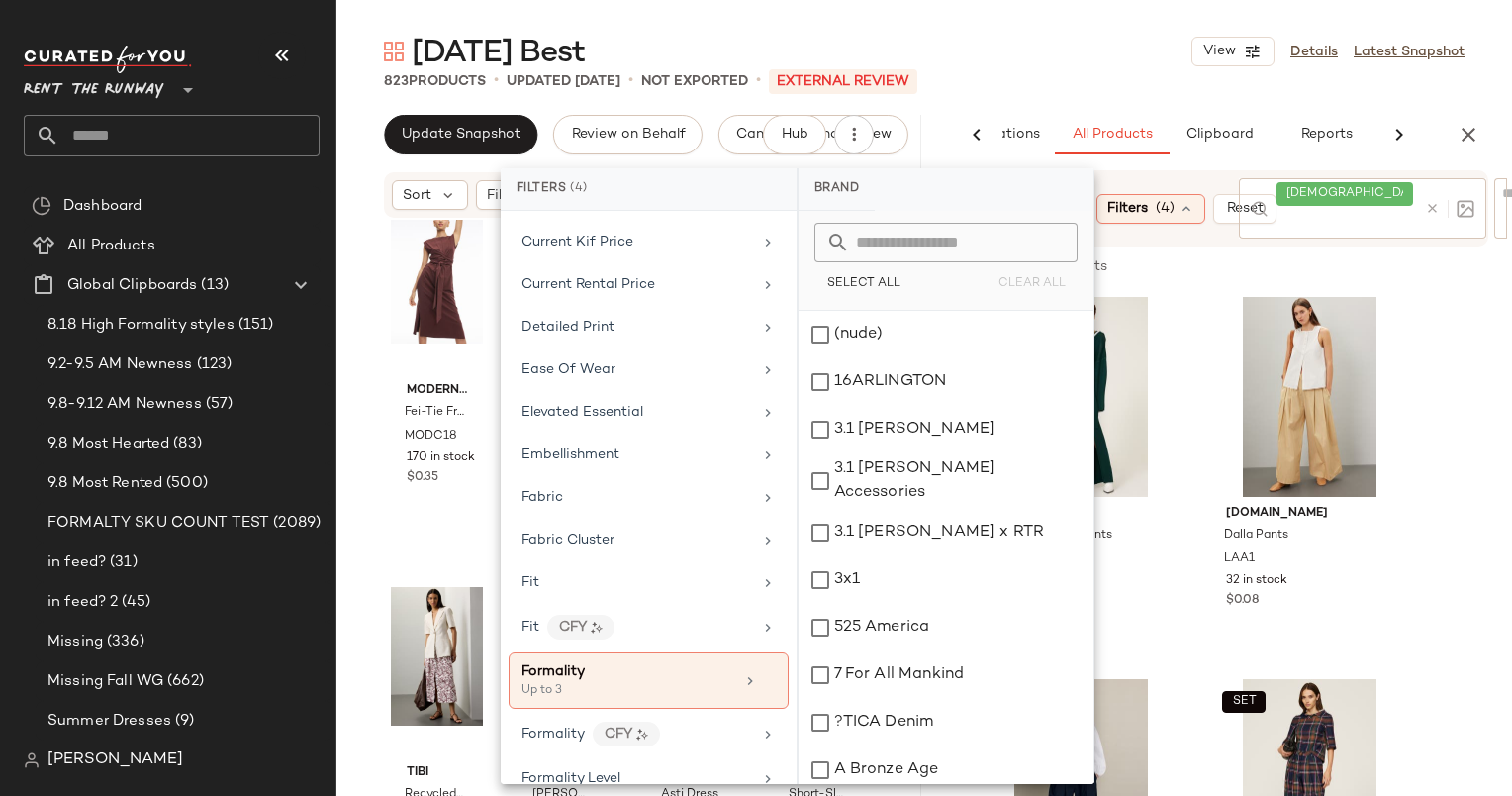
scroll to position [901, 0]
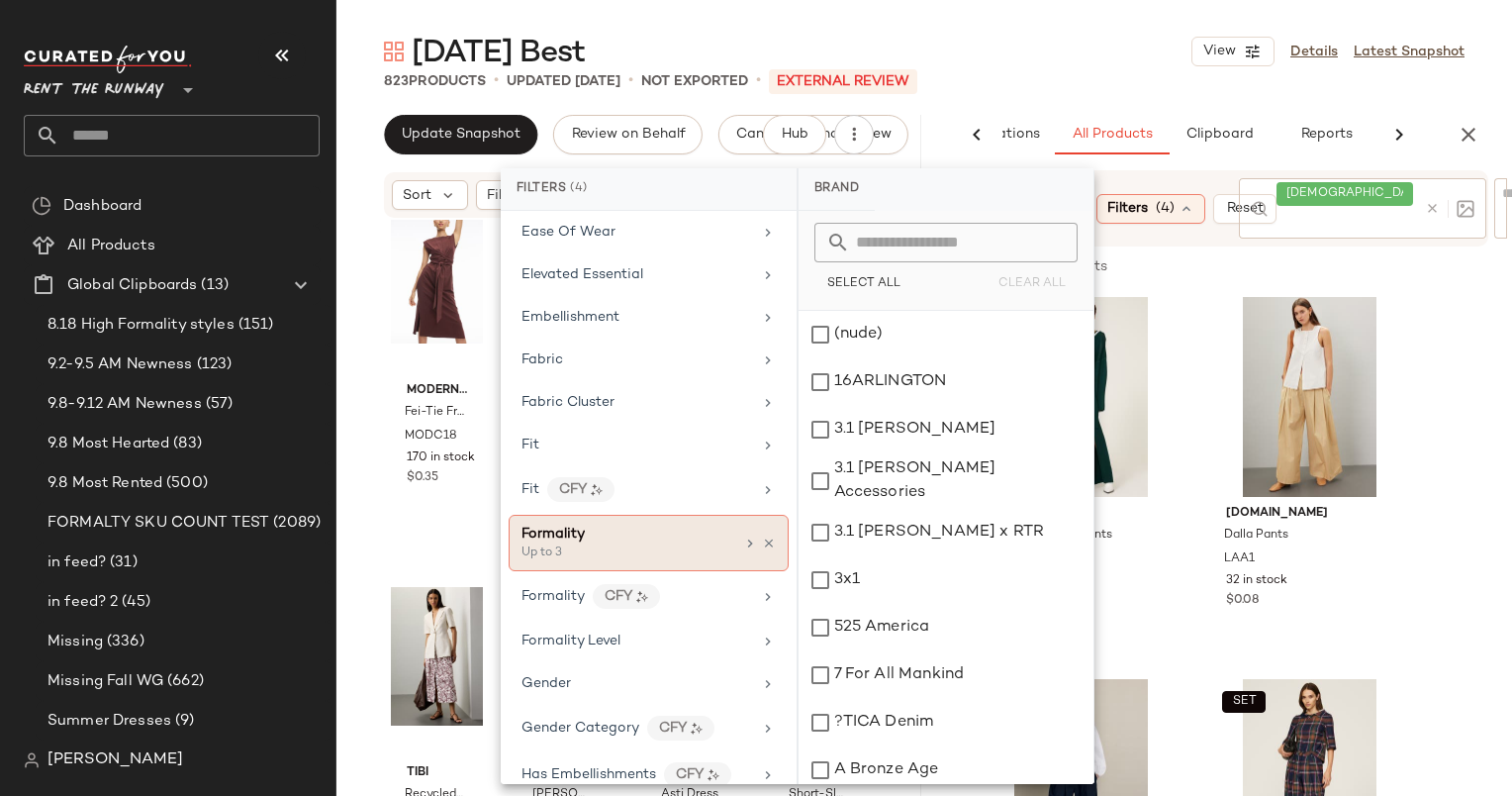
click at [661, 530] on div "Formality" at bounding box center [627, 533] width 213 height 21
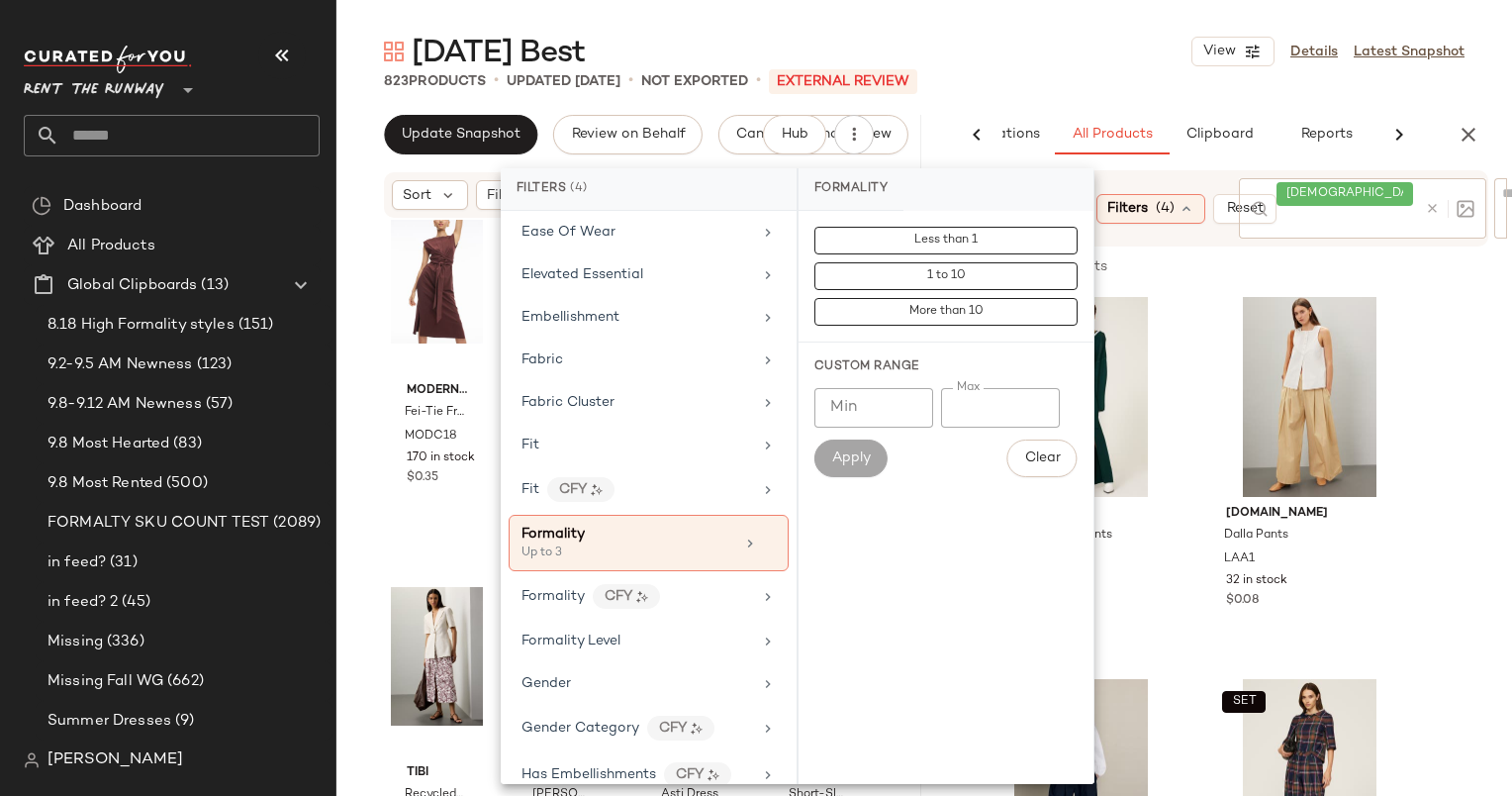
click at [1002, 401] on input "*" at bounding box center [1000, 407] width 119 height 40
type input "*"
click at [824, 455] on button "Apply" at bounding box center [851, 458] width 73 height 38
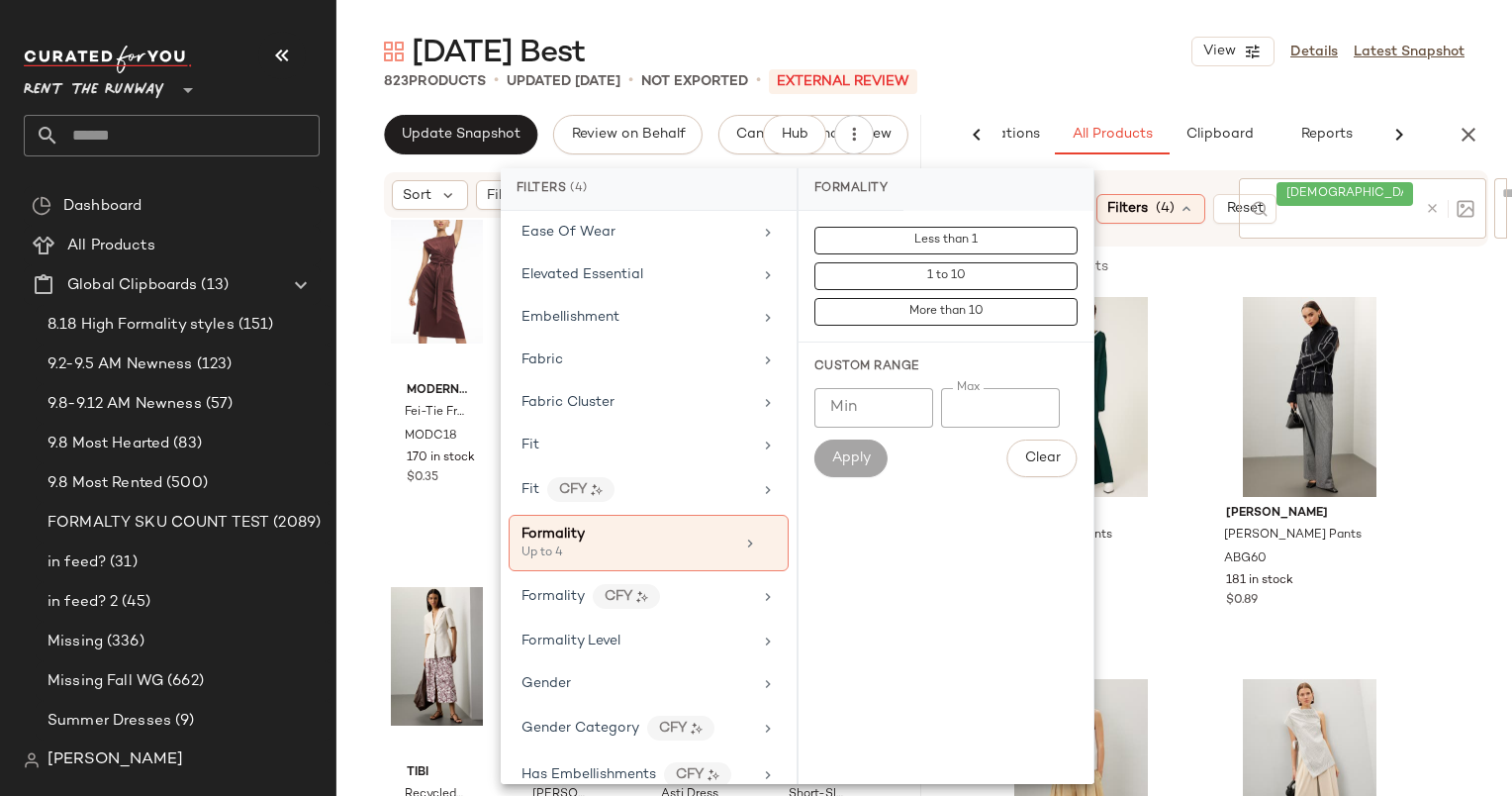
scroll to position [87, 0]
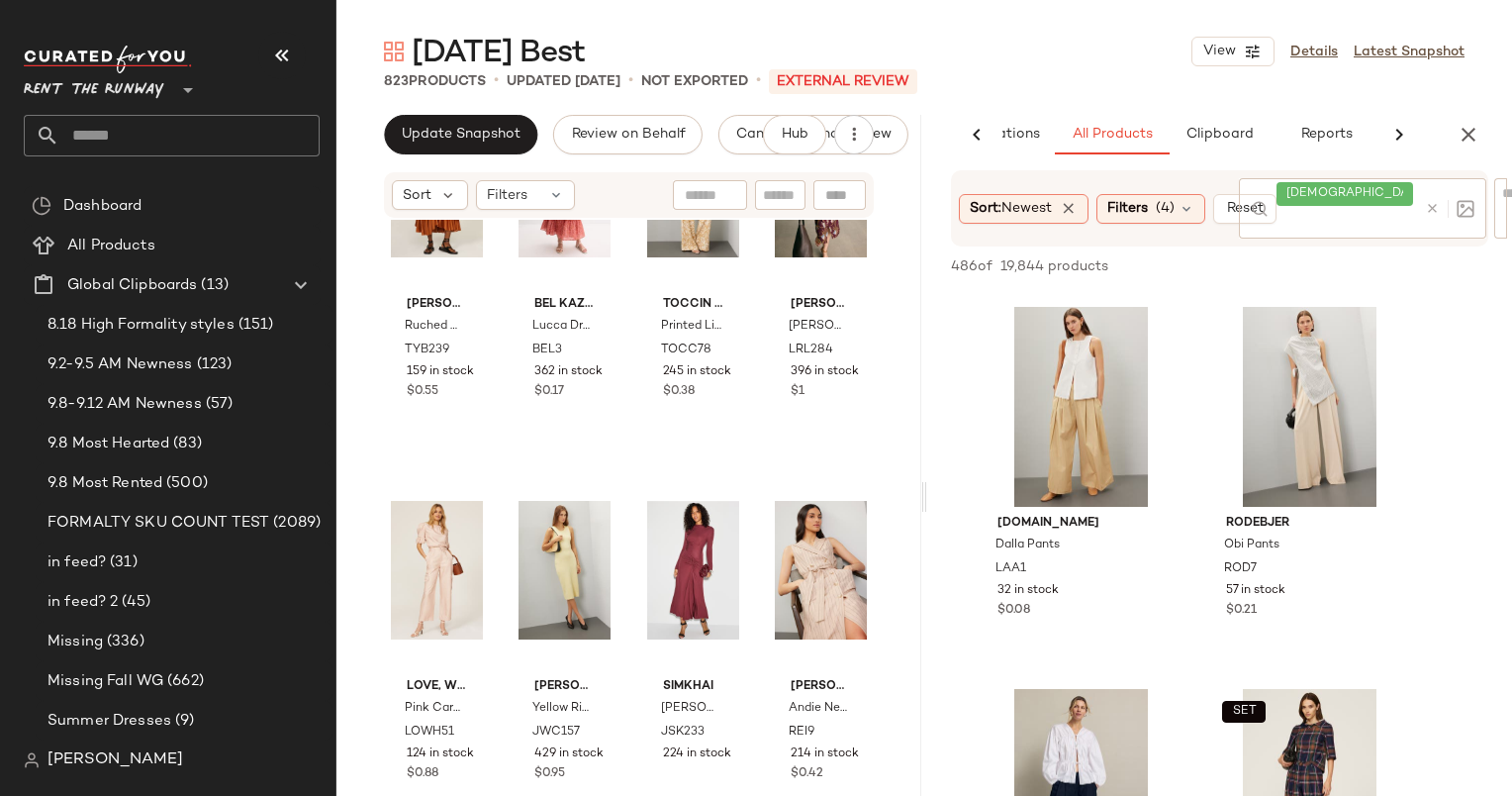
scroll to position [373, 0]
click at [1108, 373] on div "View" at bounding box center [1081, 406] width 199 height 200
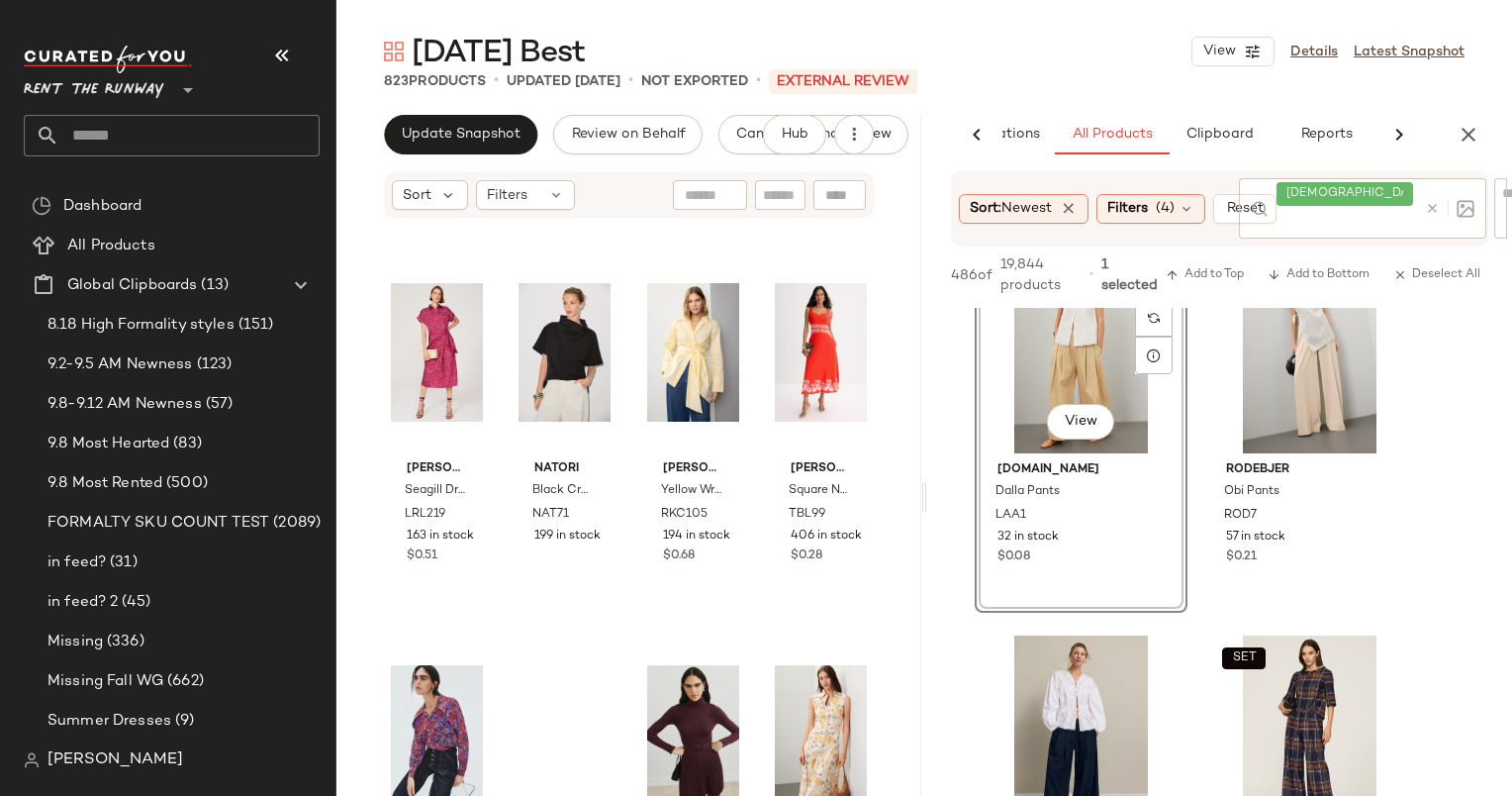
scroll to position [1904, 0]
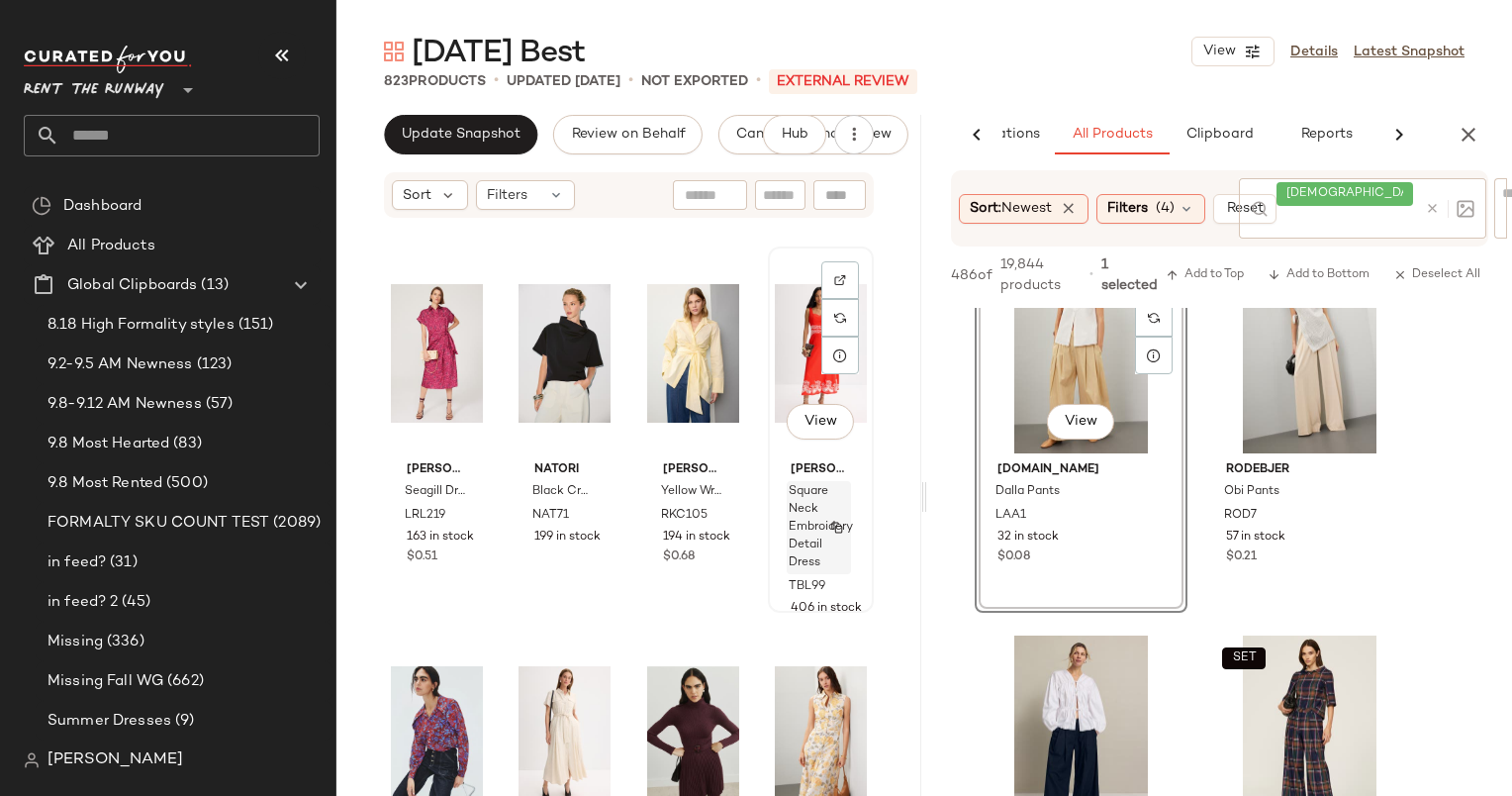
drag, startPoint x: 752, startPoint y: 505, endPoint x: 817, endPoint y: 482, distance: 68.9
click at [817, 482] on div "Love, Whit by Whitney Port Pink Cargo Trousers LOWH51 124 in stock $0.88 Jason …" at bounding box center [629, 537] width 585 height 635
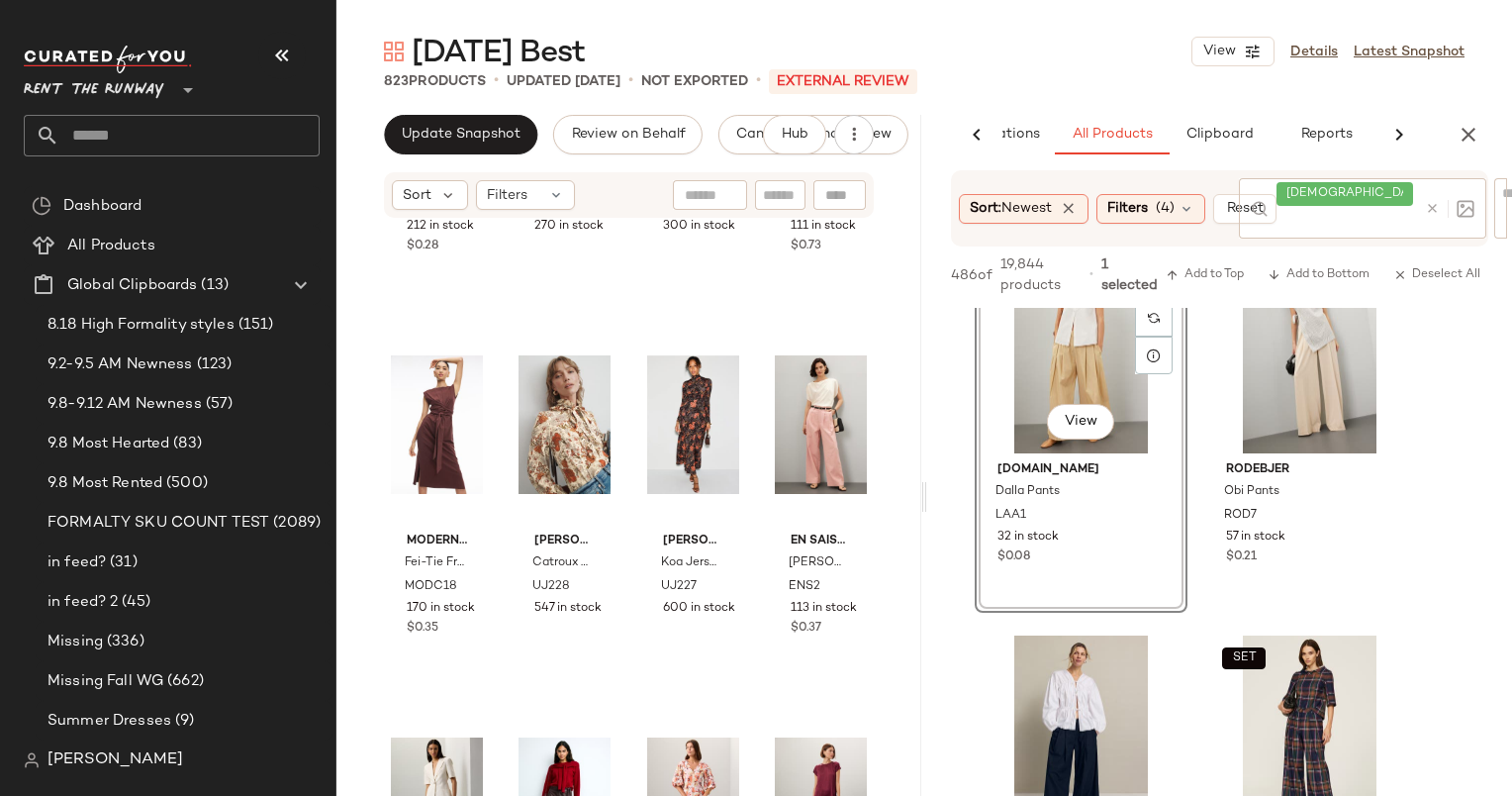
scroll to position [0, 0]
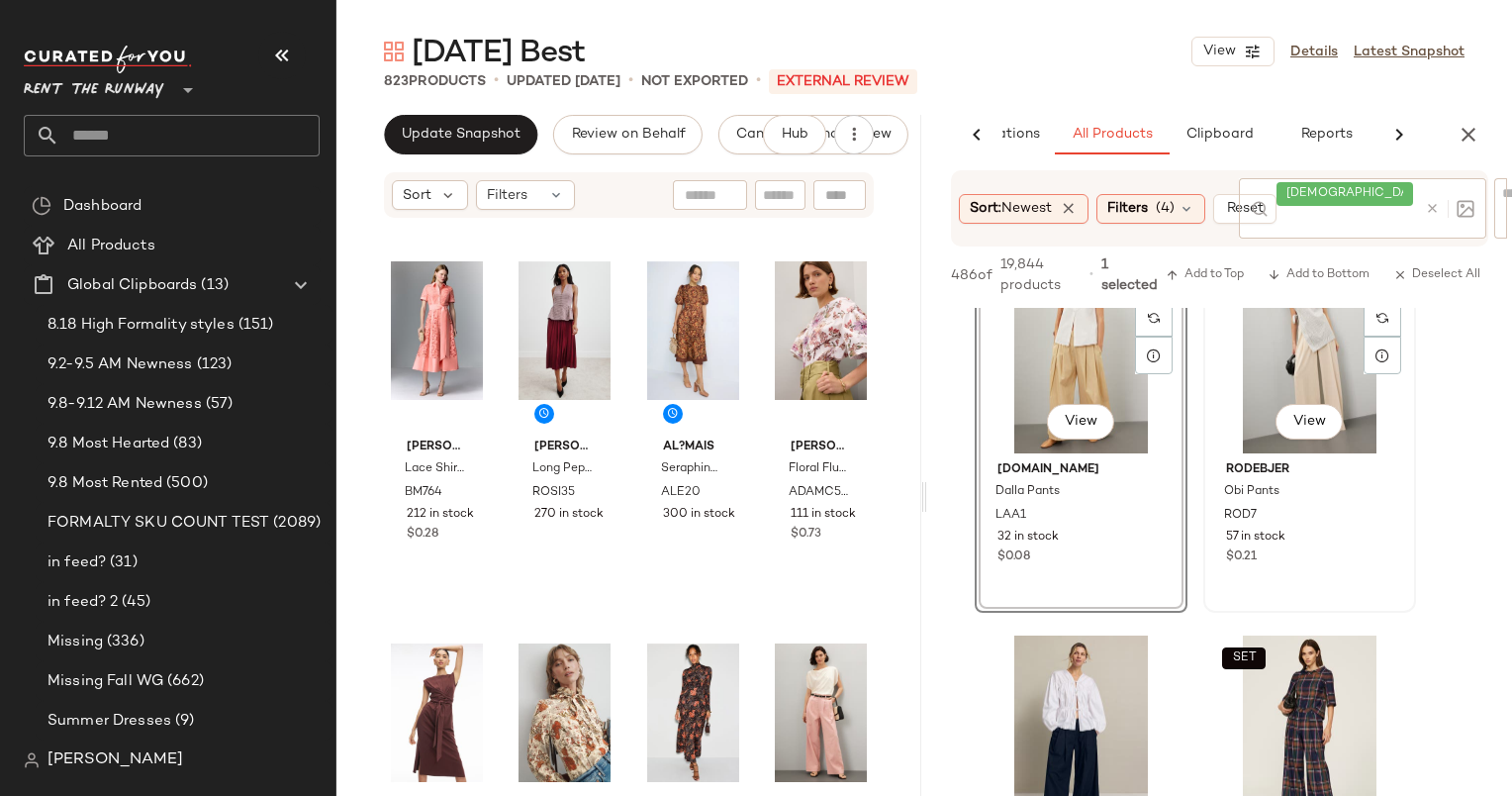
click at [1299, 335] on div "View" at bounding box center [1309, 354] width 199 height 200
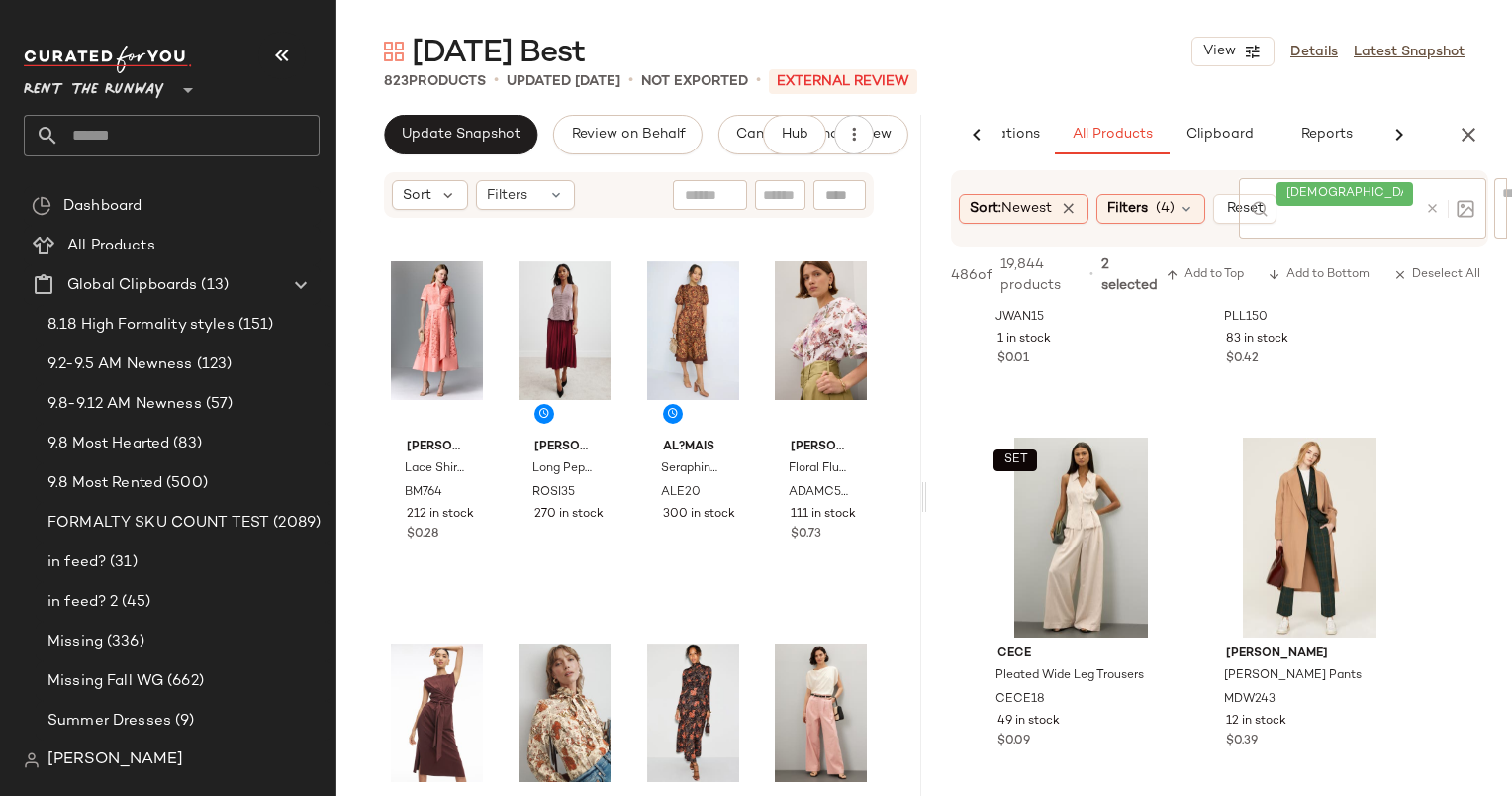
scroll to position [2169, 0]
click at [1093, 506] on div "SET View" at bounding box center [1081, 537] width 199 height 200
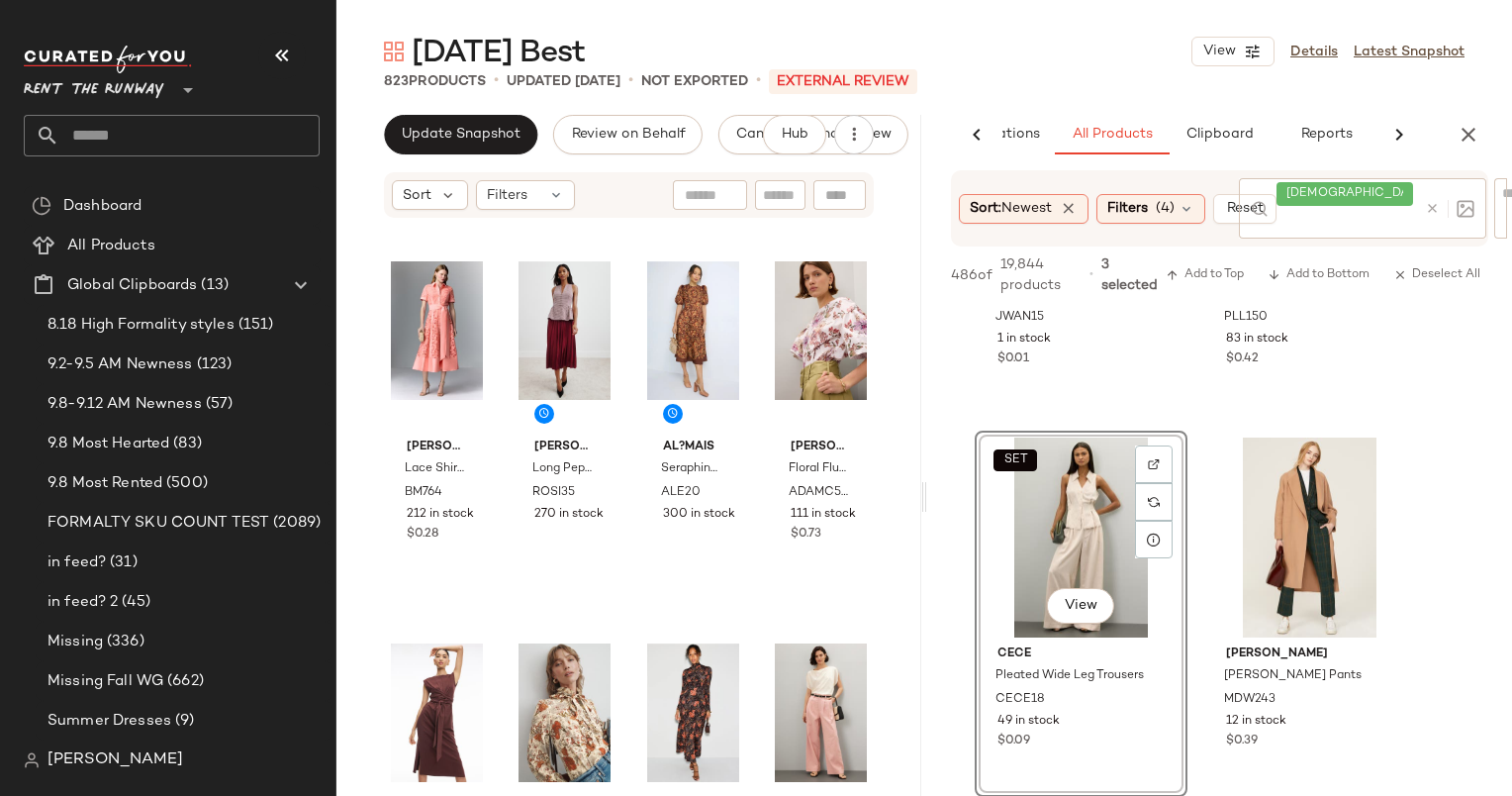
scroll to position [2696, 0]
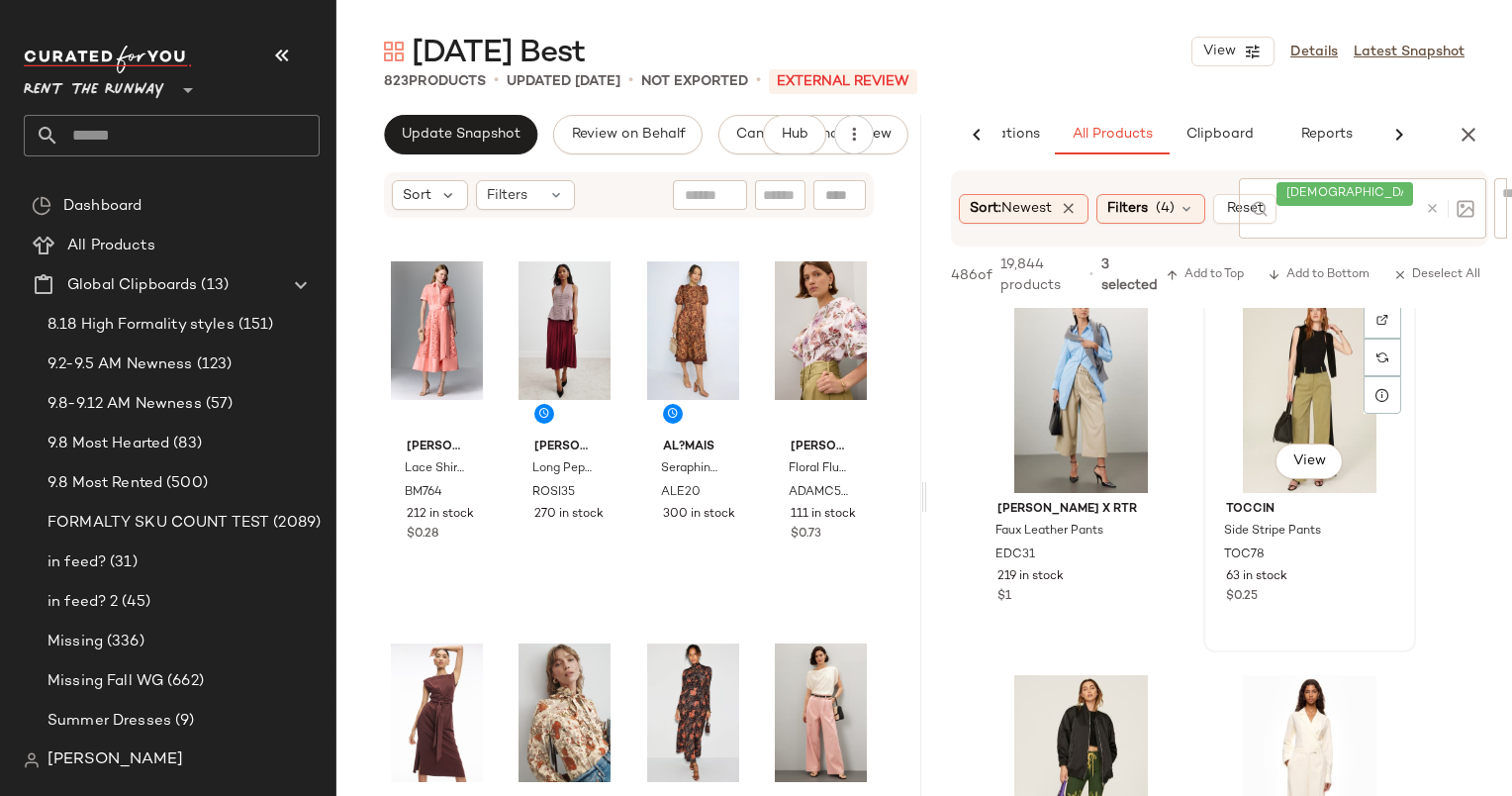
click at [1270, 341] on div "View" at bounding box center [1309, 393] width 199 height 200
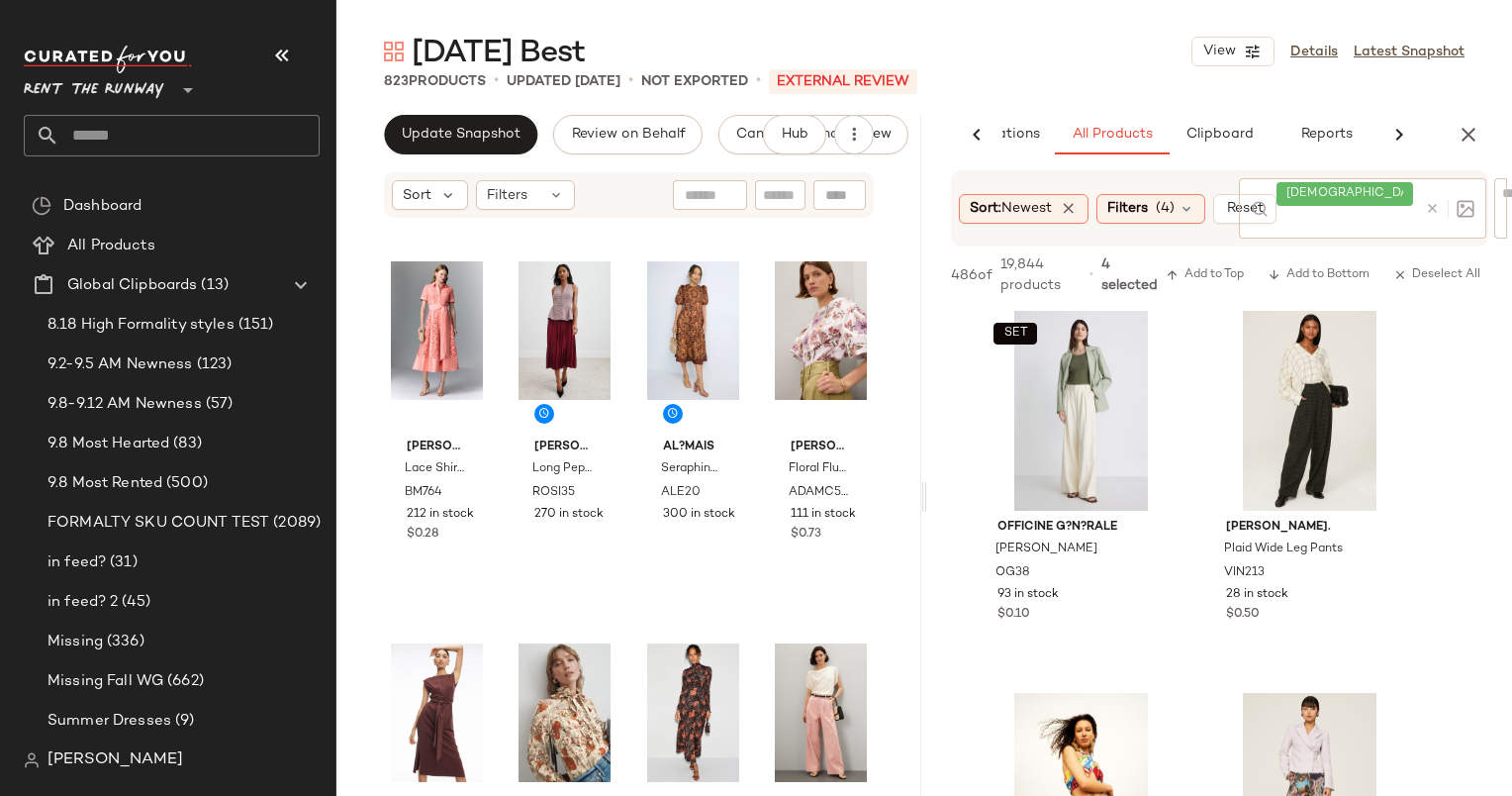
scroll to position [3824, 0]
click at [1108, 408] on div "SET View" at bounding box center [1081, 410] width 199 height 200
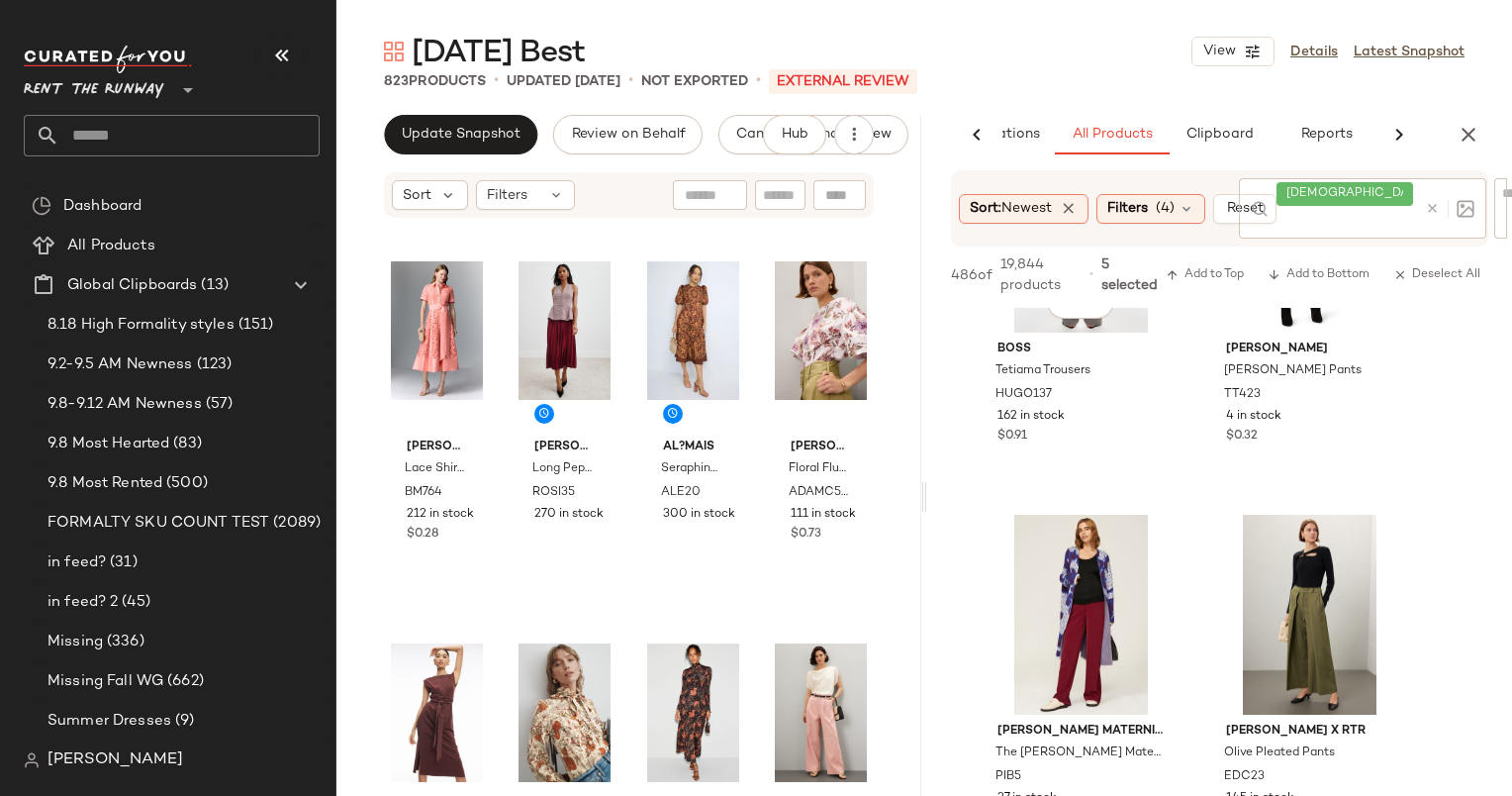
scroll to position [4769, 0]
click at [1294, 570] on div "View" at bounding box center [1309, 612] width 199 height 200
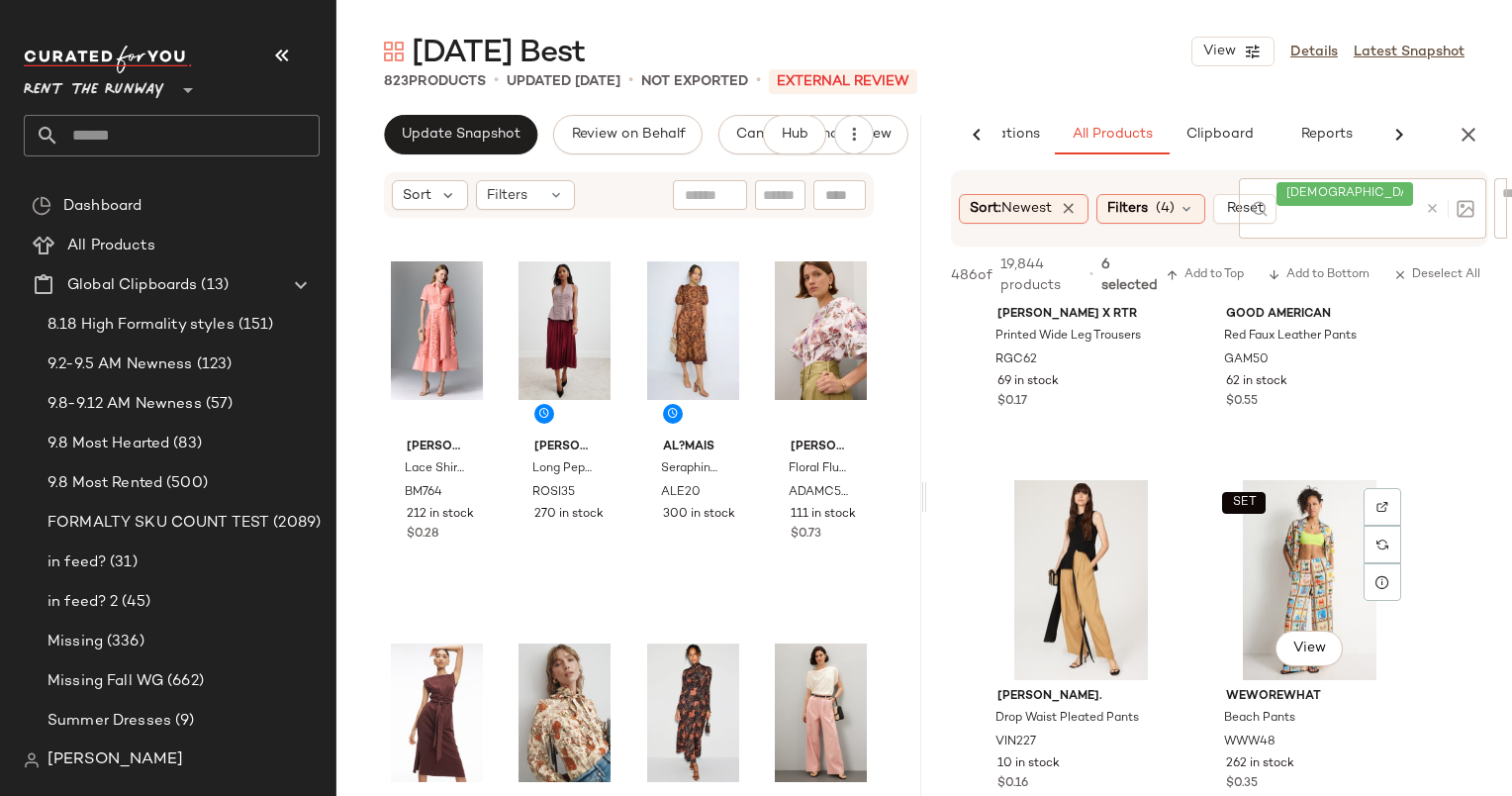
scroll to position [5659, 0]
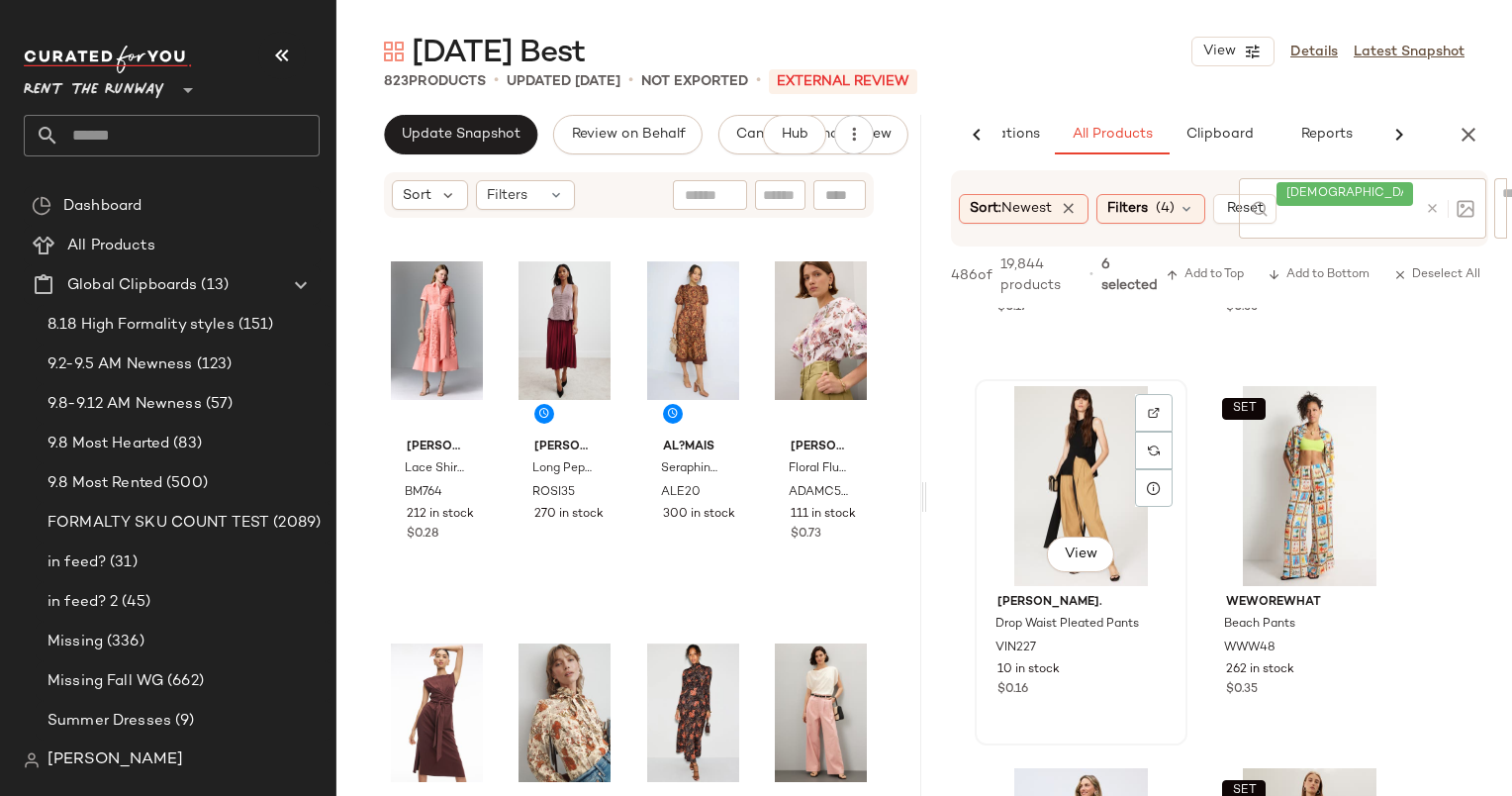
click at [1045, 415] on div "View" at bounding box center [1081, 485] width 199 height 200
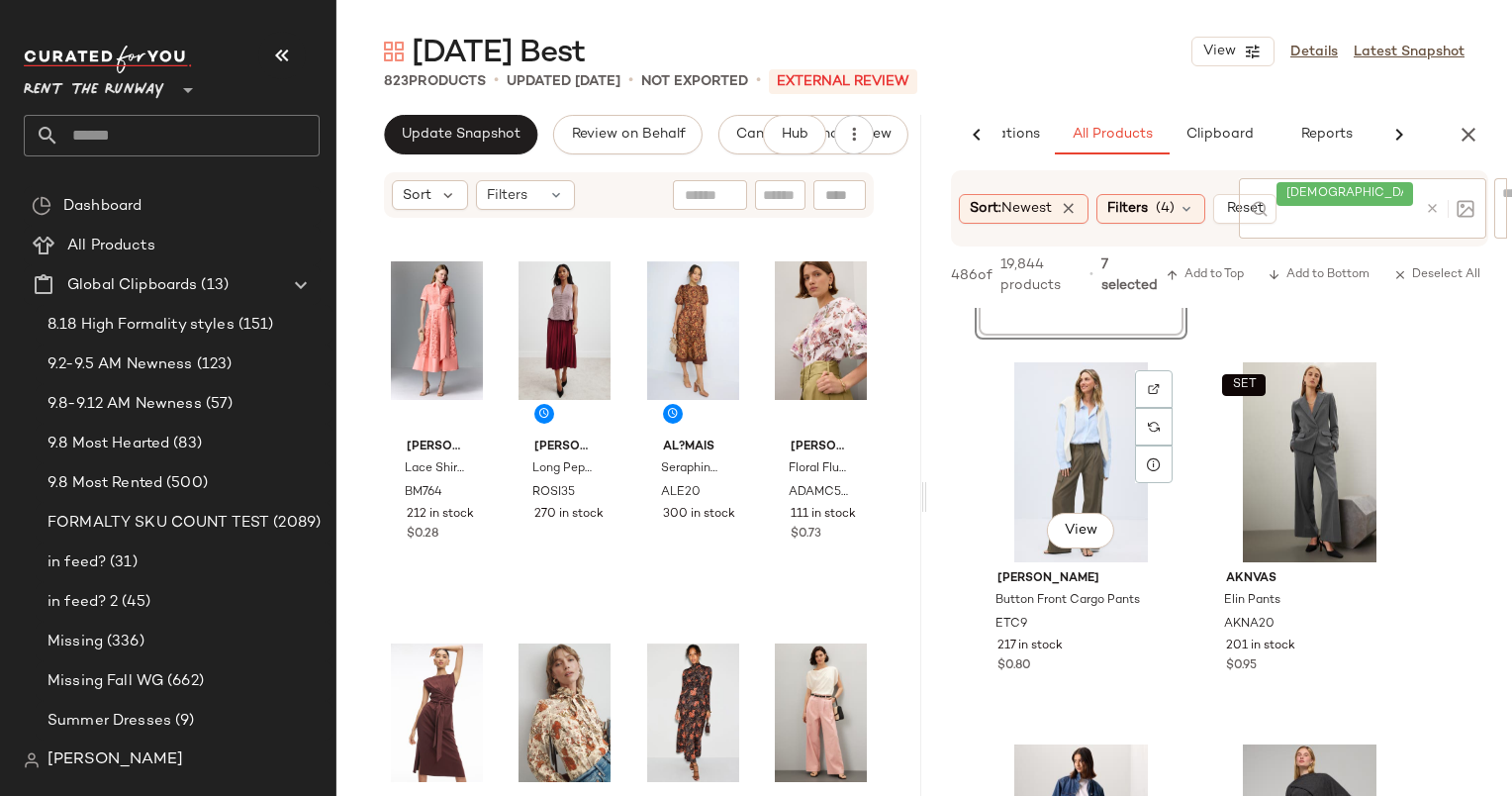
scroll to position [6071, 0]
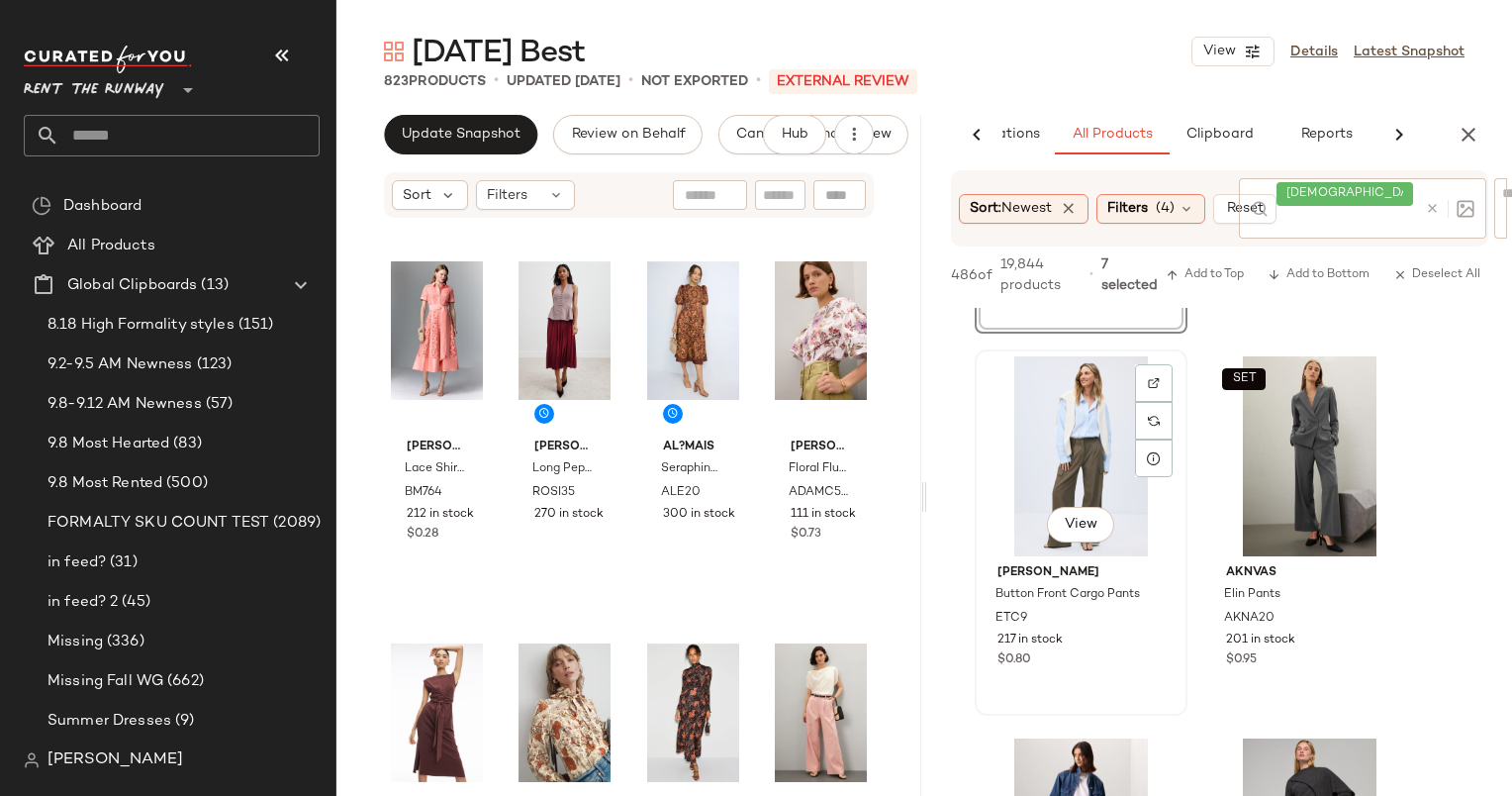
click at [1091, 409] on div "View" at bounding box center [1081, 456] width 199 height 200
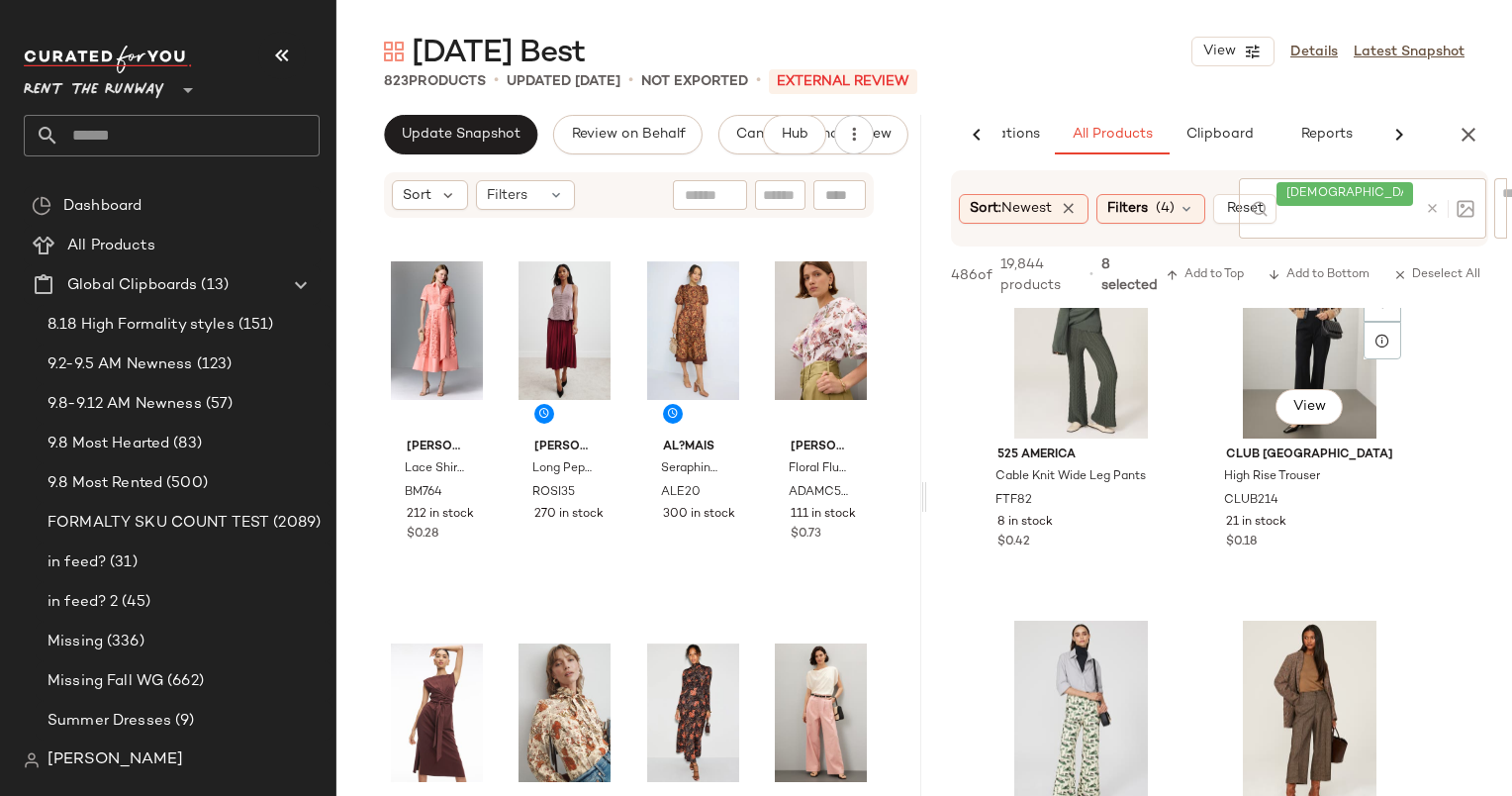
scroll to position [8883, 0]
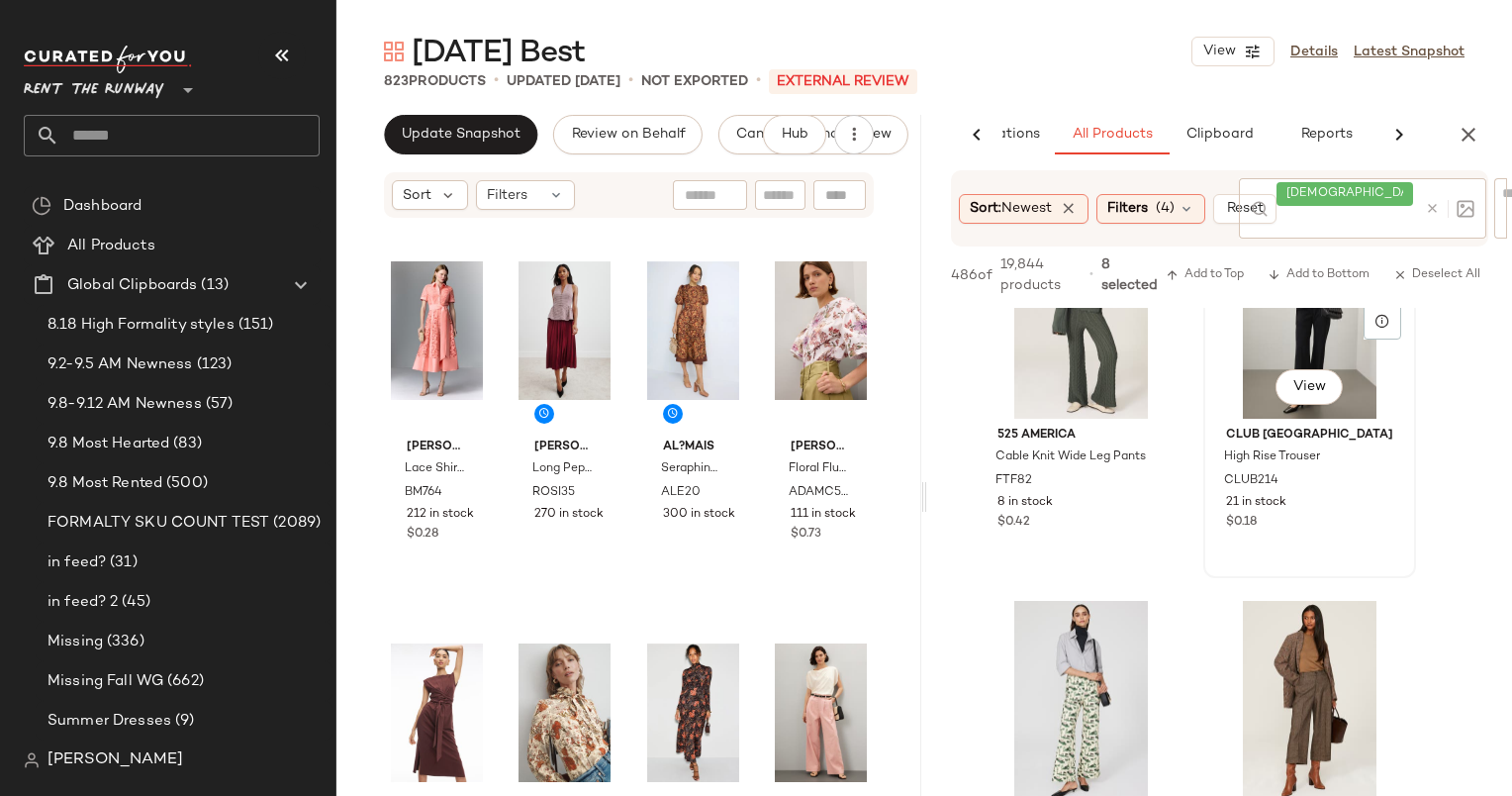
click at [1247, 355] on div "View" at bounding box center [1309, 319] width 199 height 200
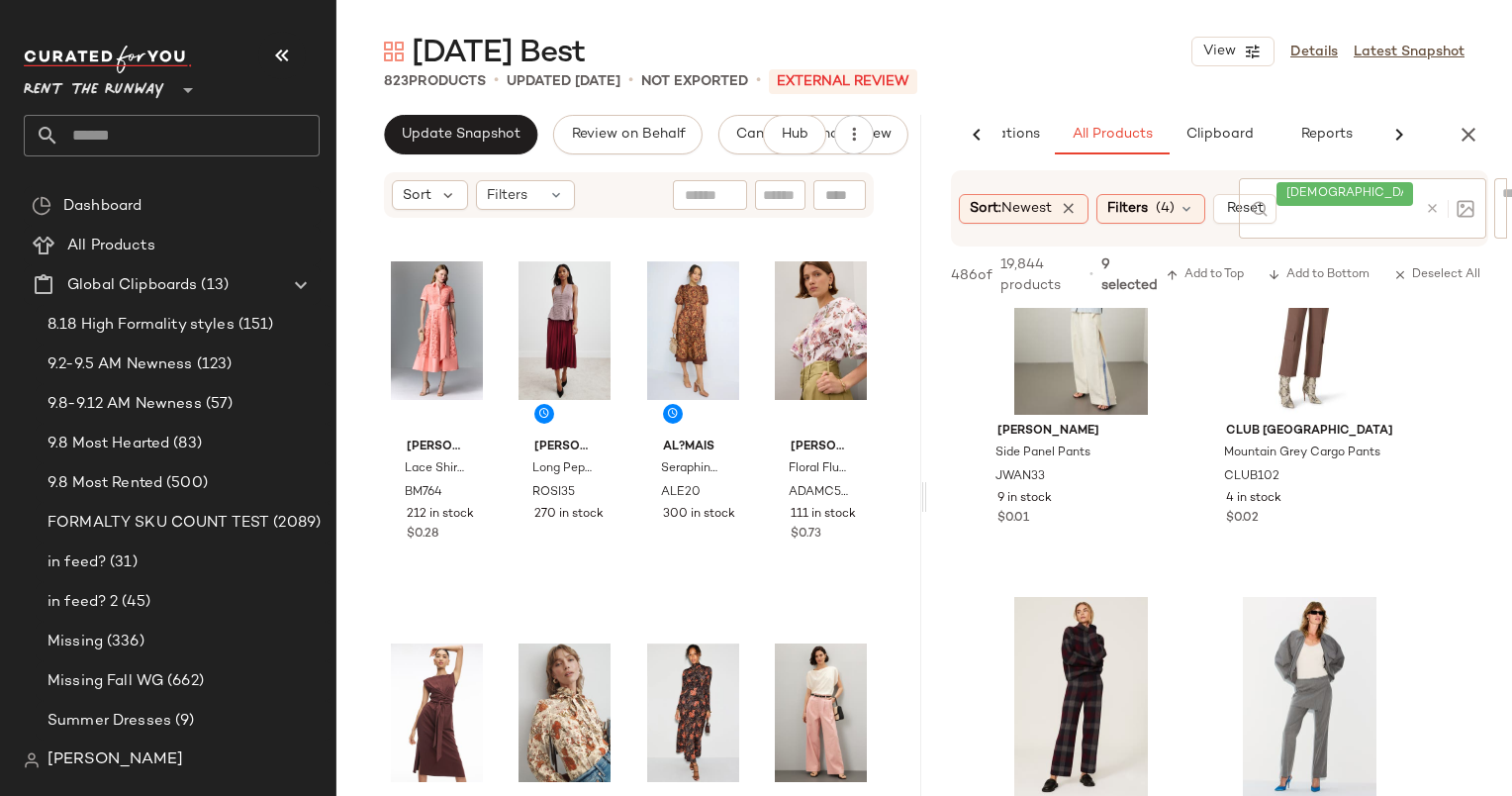
scroll to position [13476, 0]
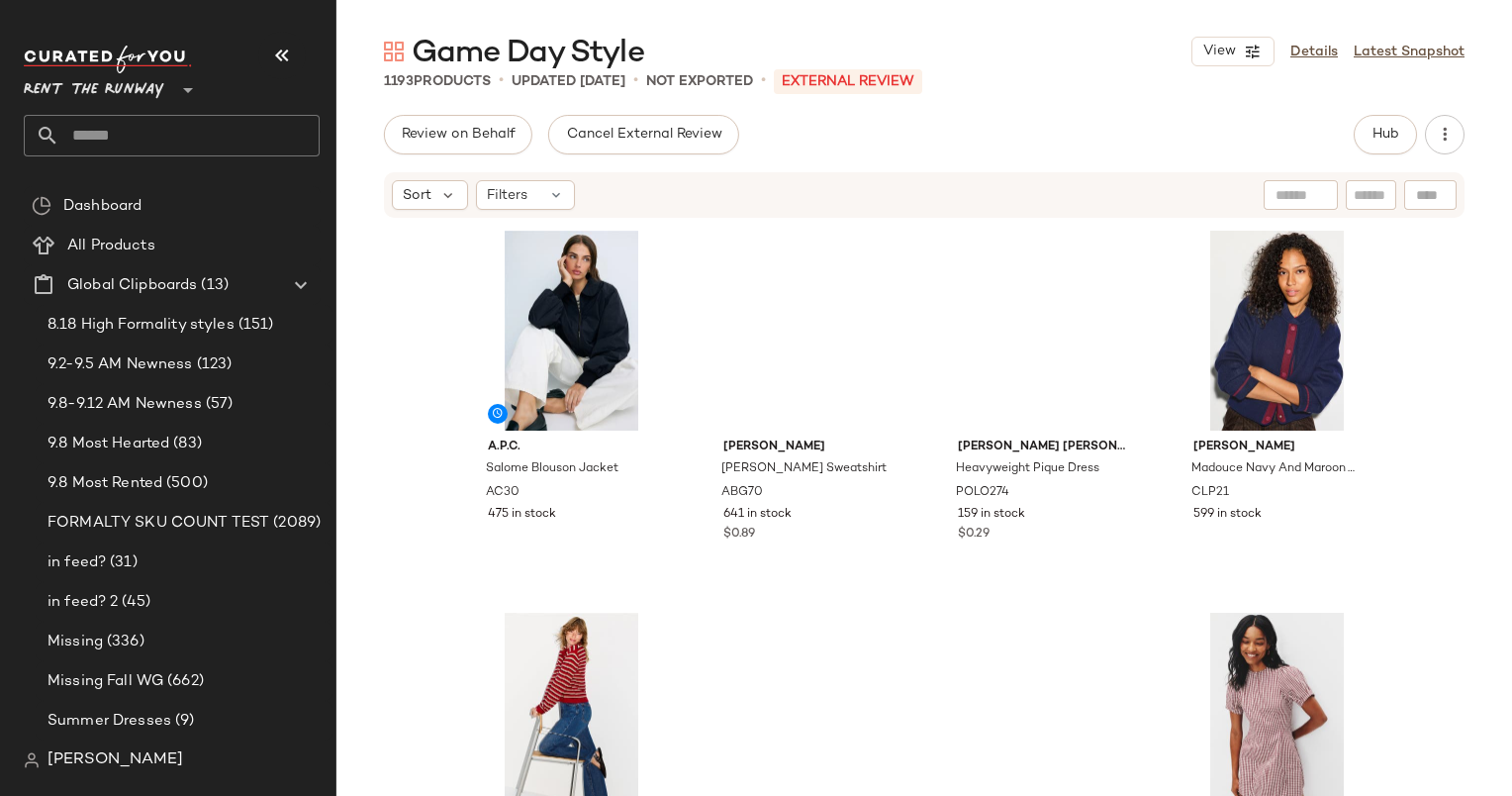
click at [163, 159] on div "Rent the Runway **" at bounding box center [180, 101] width 312 height 123
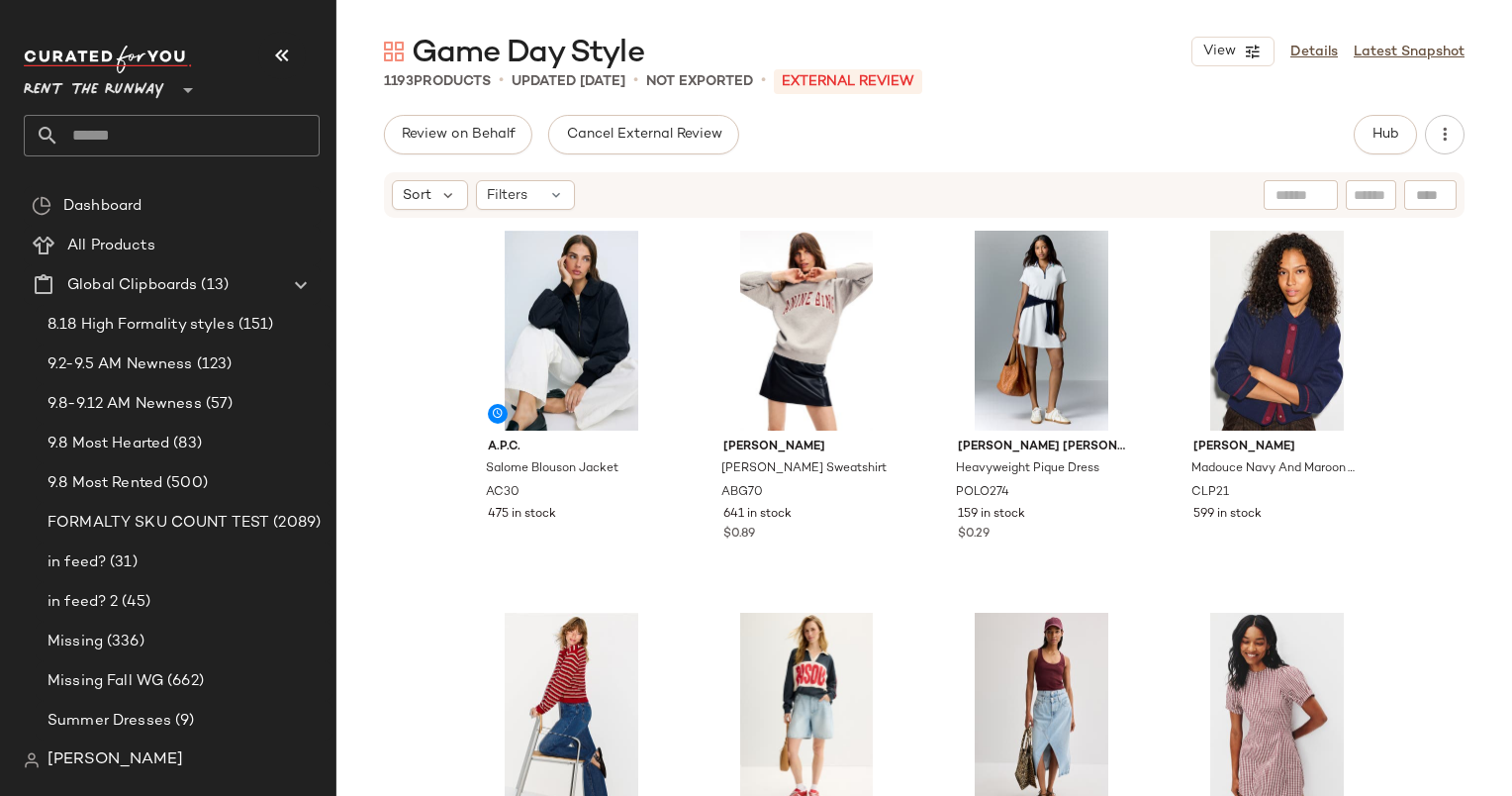
click at [142, 135] on input "text" at bounding box center [189, 136] width 261 height 42
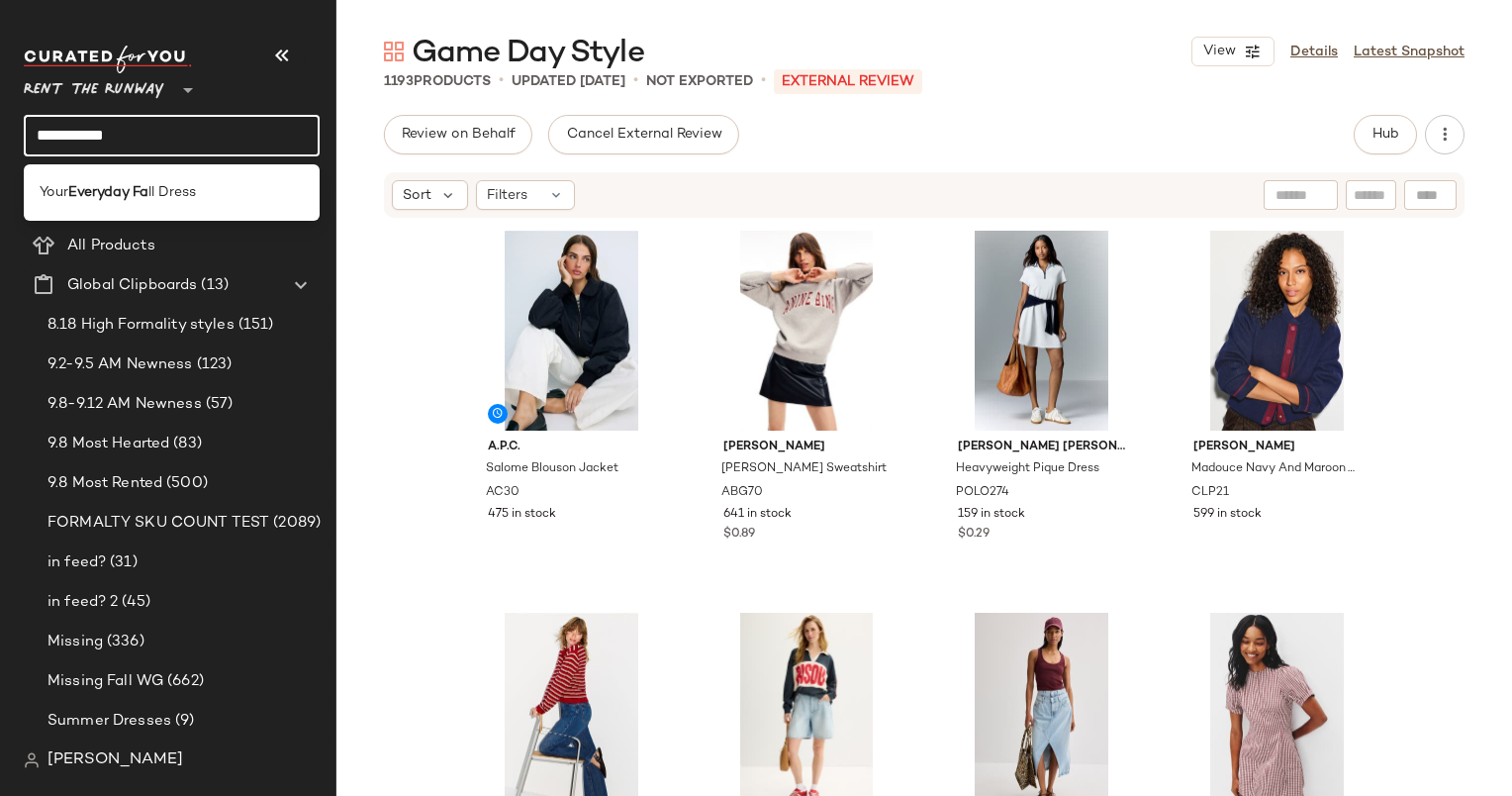
type input "**********"
click at [119, 184] on b "Everyday Fa" at bounding box center [108, 192] width 80 height 21
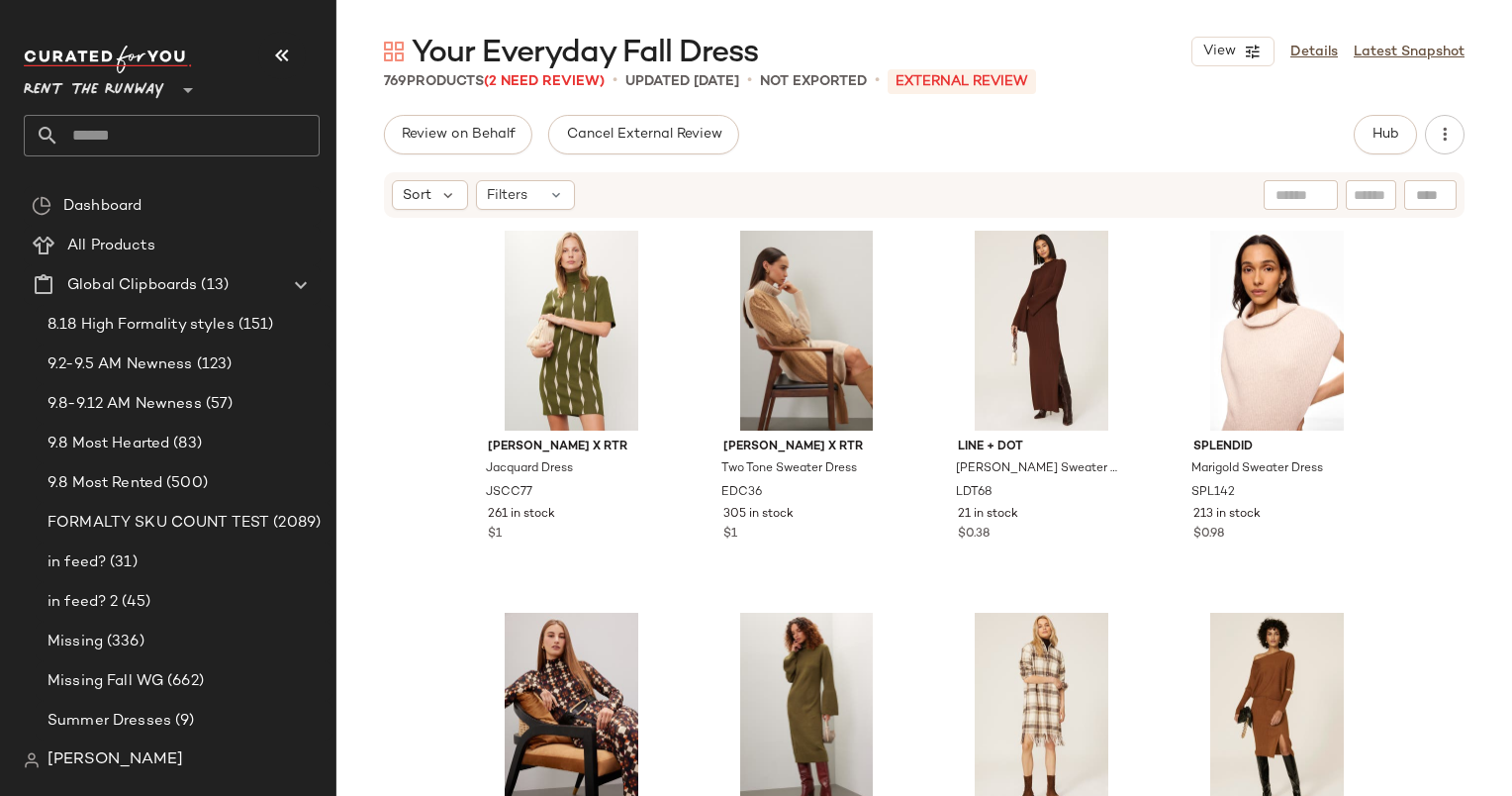
click at [395, 483] on div "Saunders x RTR Jacquard Dress JSCC77 261 in stock $1 Eudon Choi x RTR Two Tone …" at bounding box center [924, 537] width 1175 height 635
click at [546, 205] on div "Filters" at bounding box center [525, 195] width 99 height 30
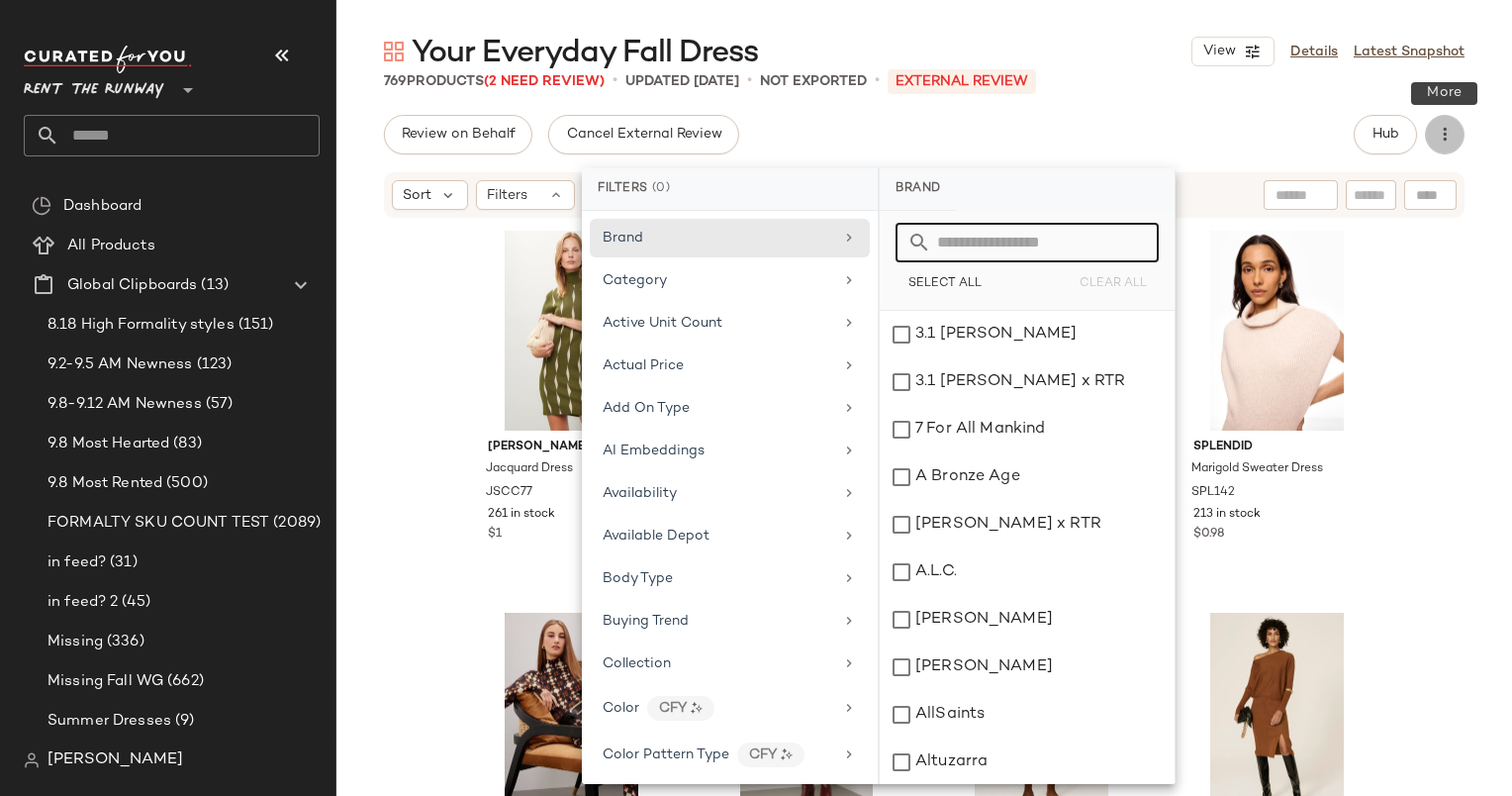
click at [1443, 135] on icon "button" at bounding box center [1445, 135] width 20 height 20
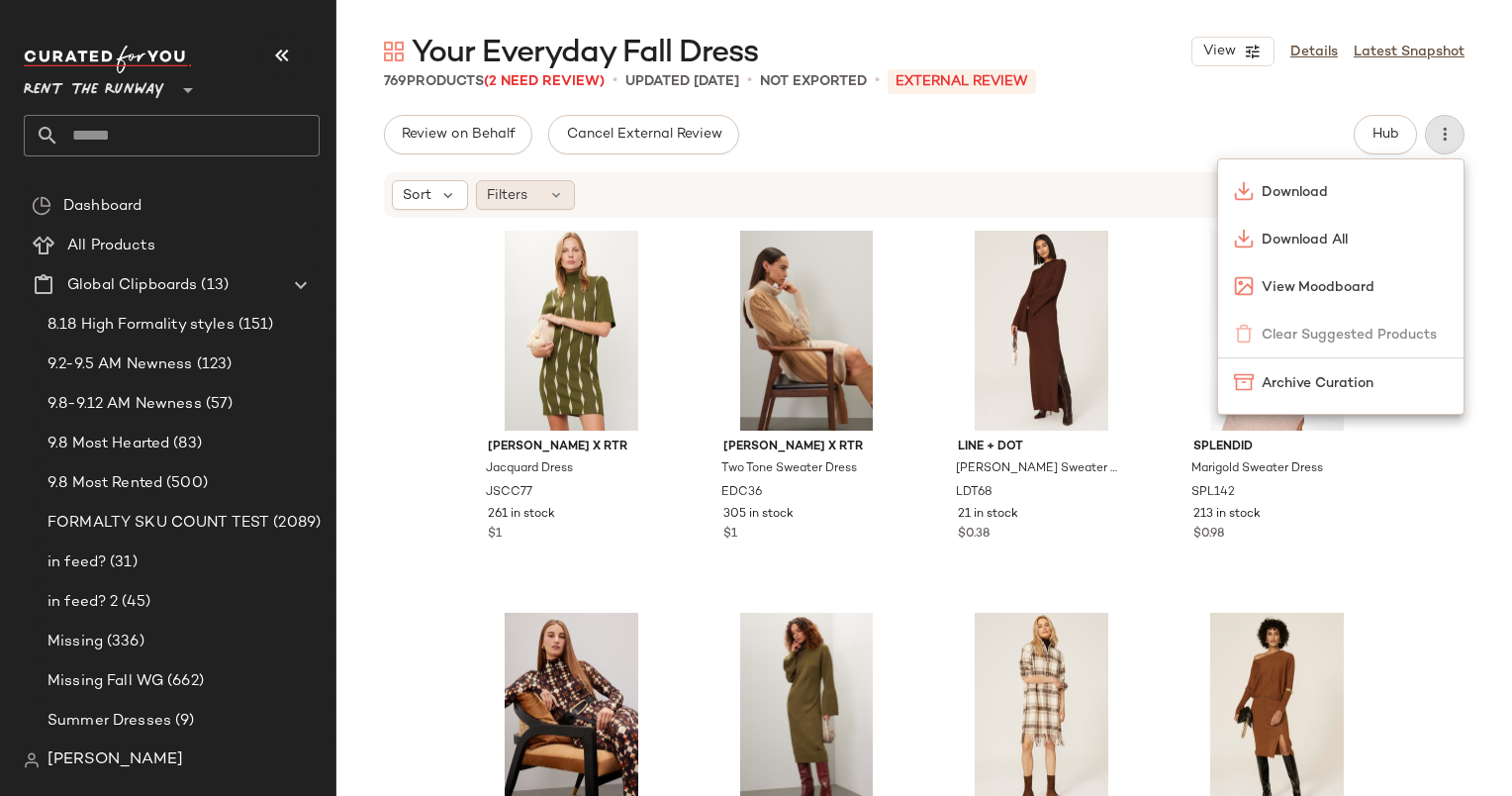
click at [541, 197] on div "Filters" at bounding box center [525, 195] width 99 height 30
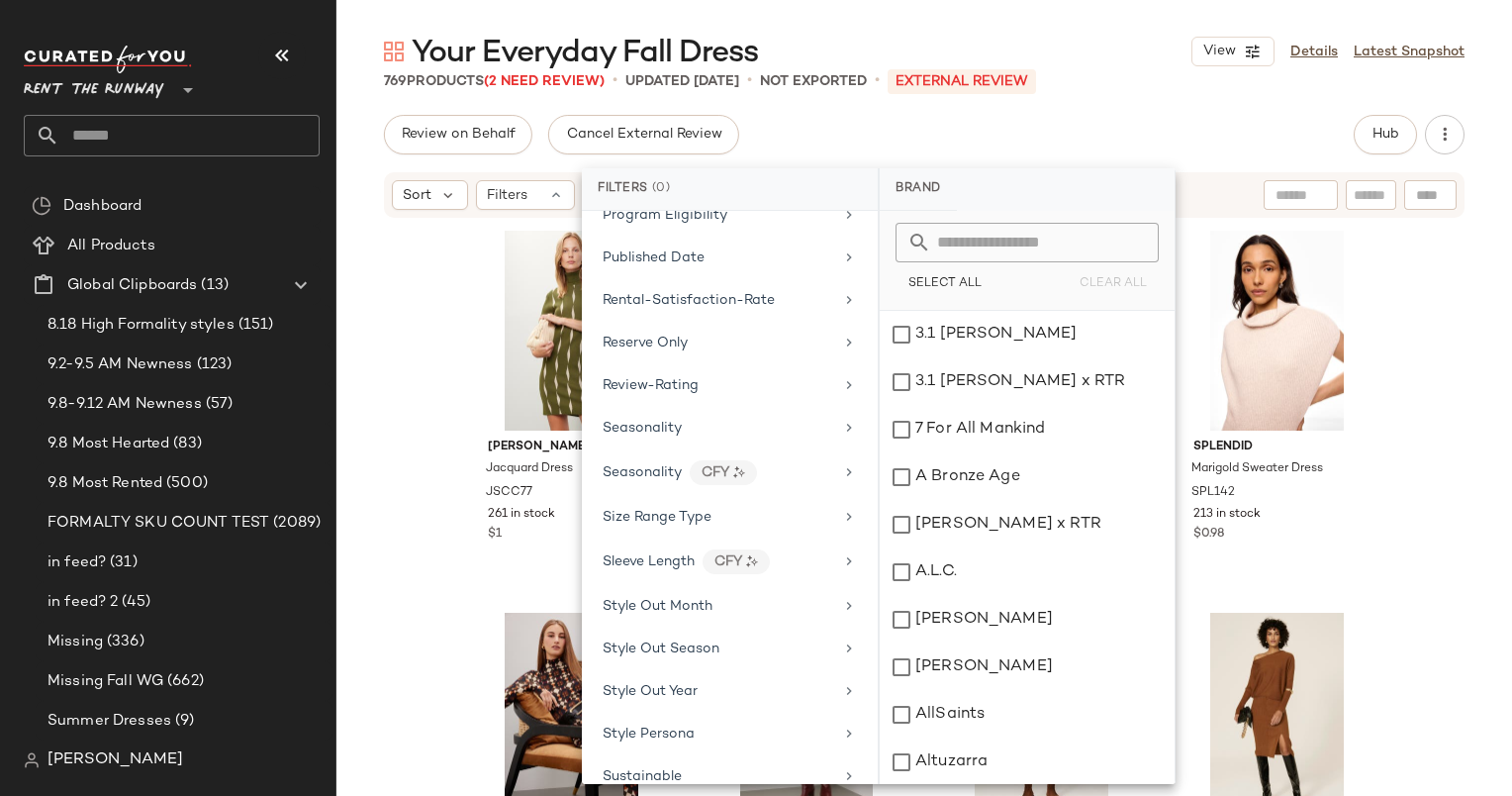
scroll to position [2461, 0]
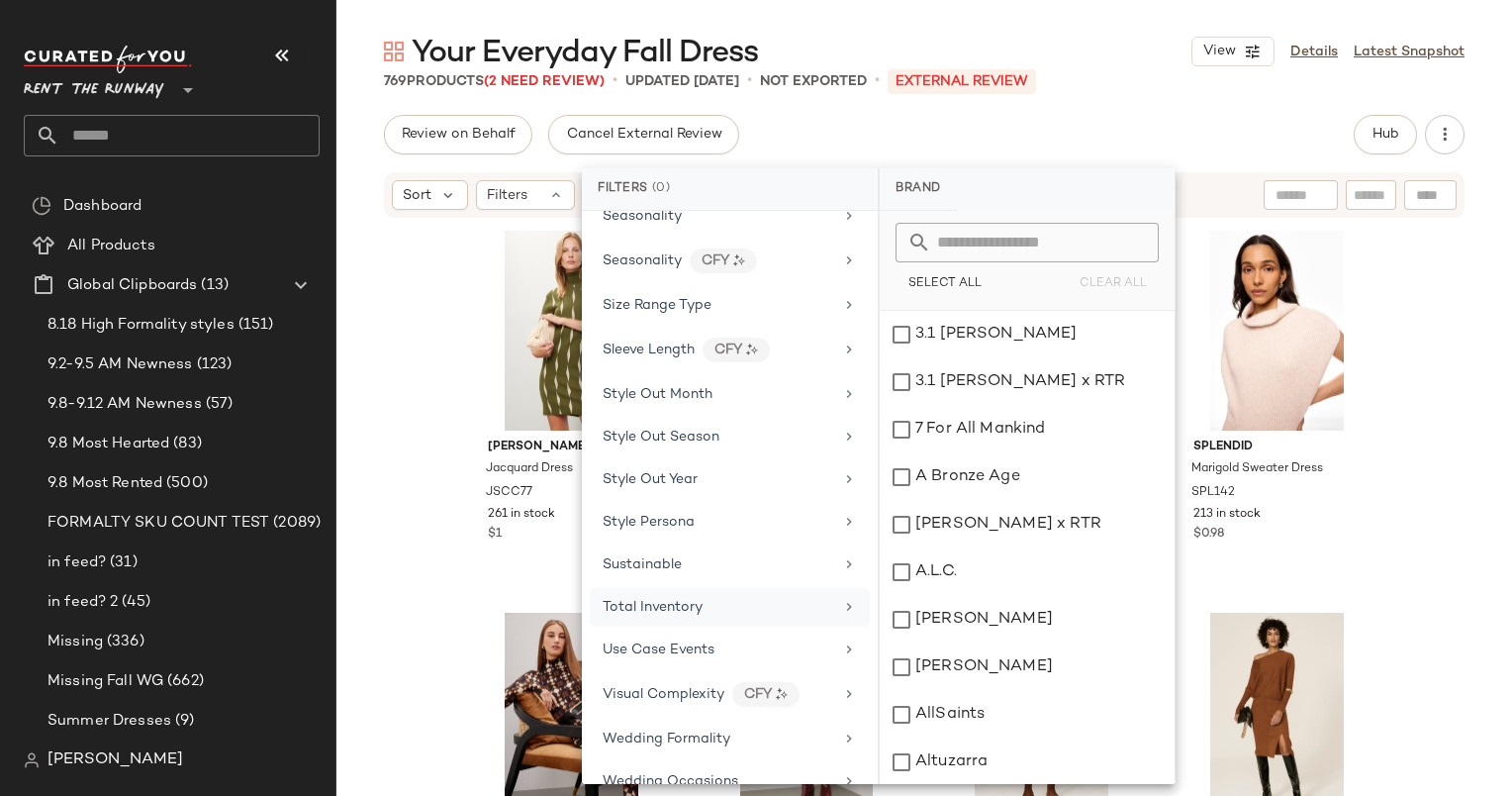
click at [800, 588] on div "Total Inventory" at bounding box center [730, 607] width 280 height 39
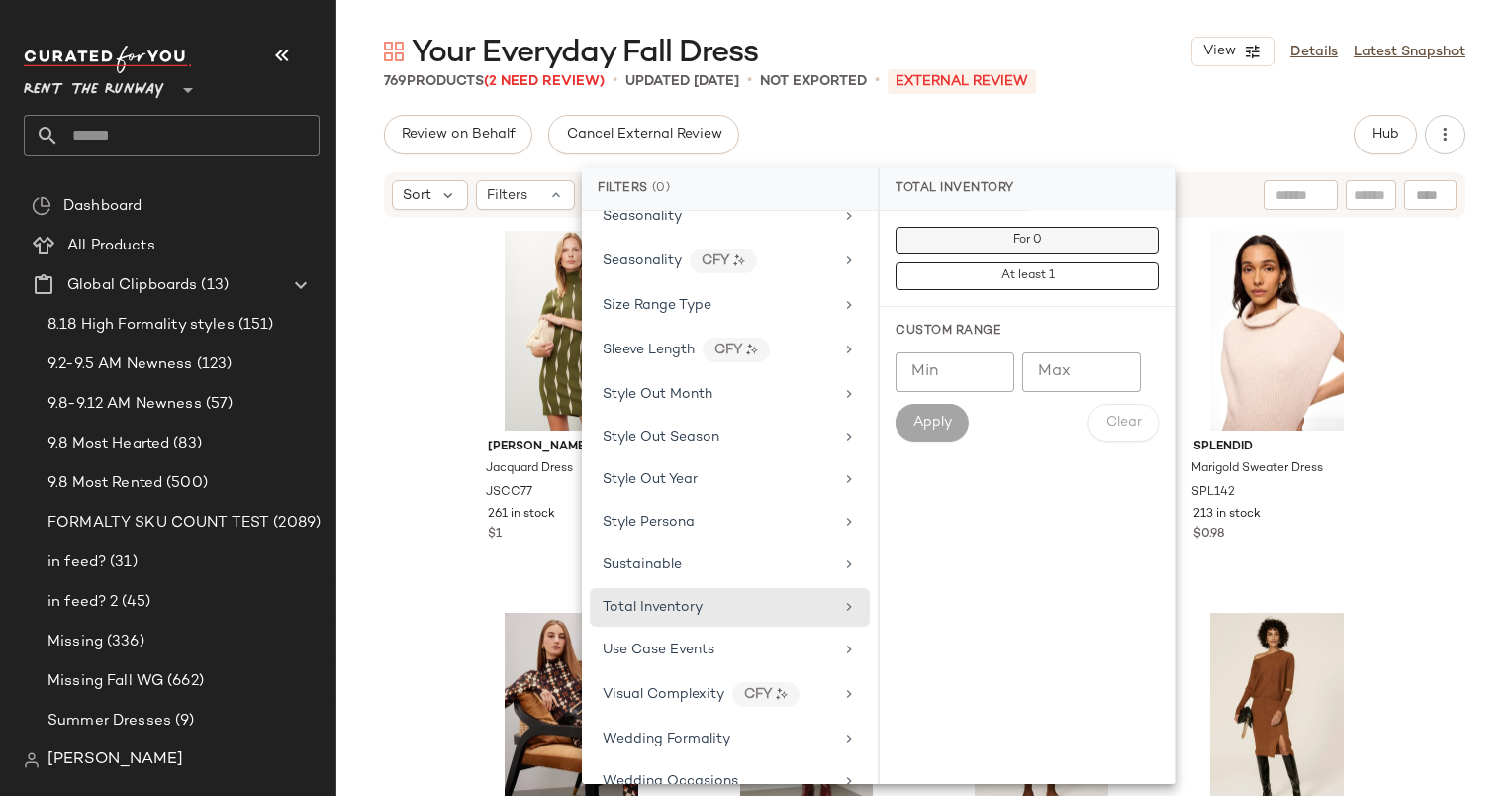
click at [1057, 238] on button "For 0" at bounding box center [1028, 241] width 264 height 28
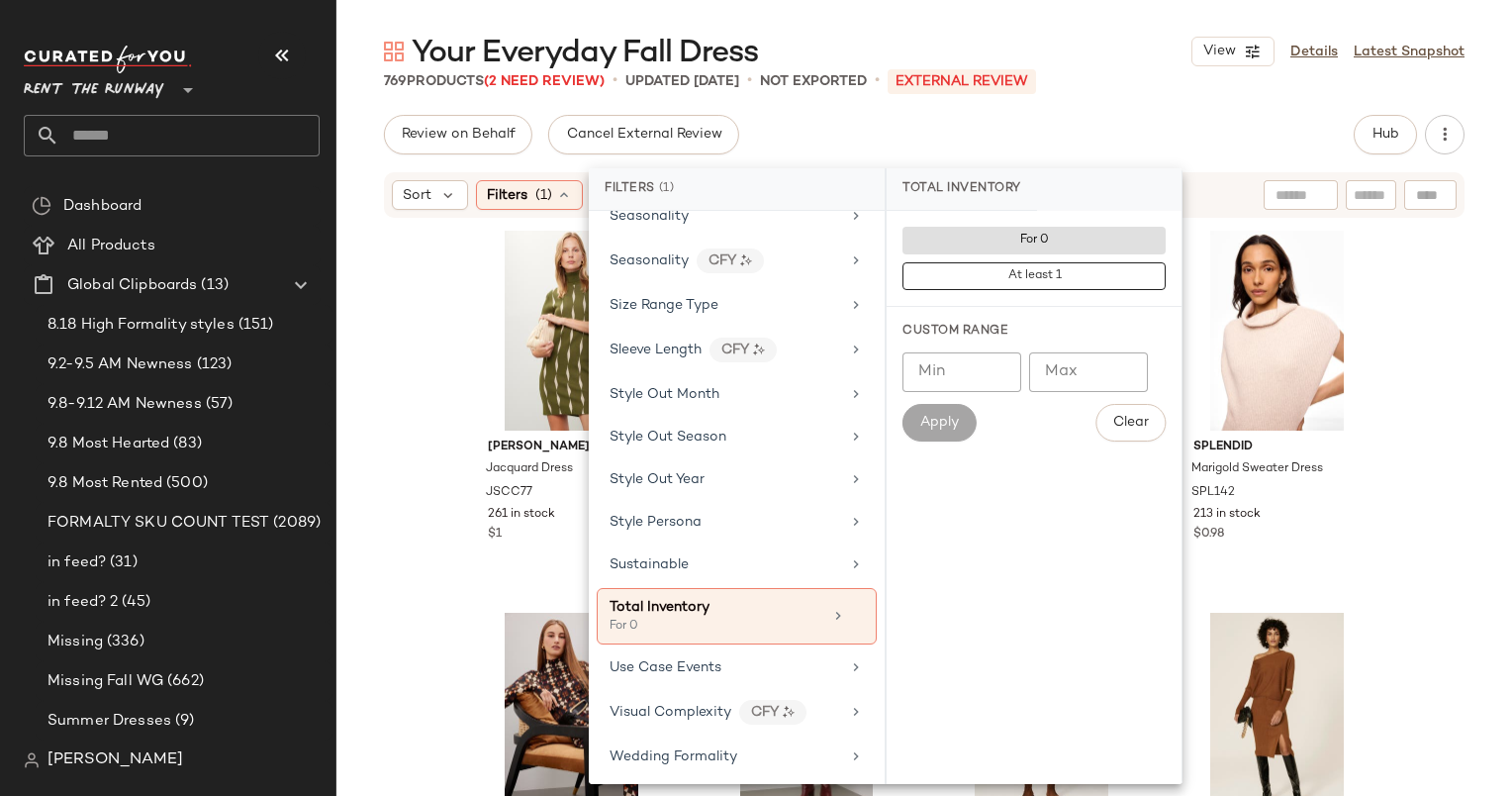
click at [1089, 141] on div "Review on Behalf Cancel External Review Hub" at bounding box center [925, 135] width 1081 height 40
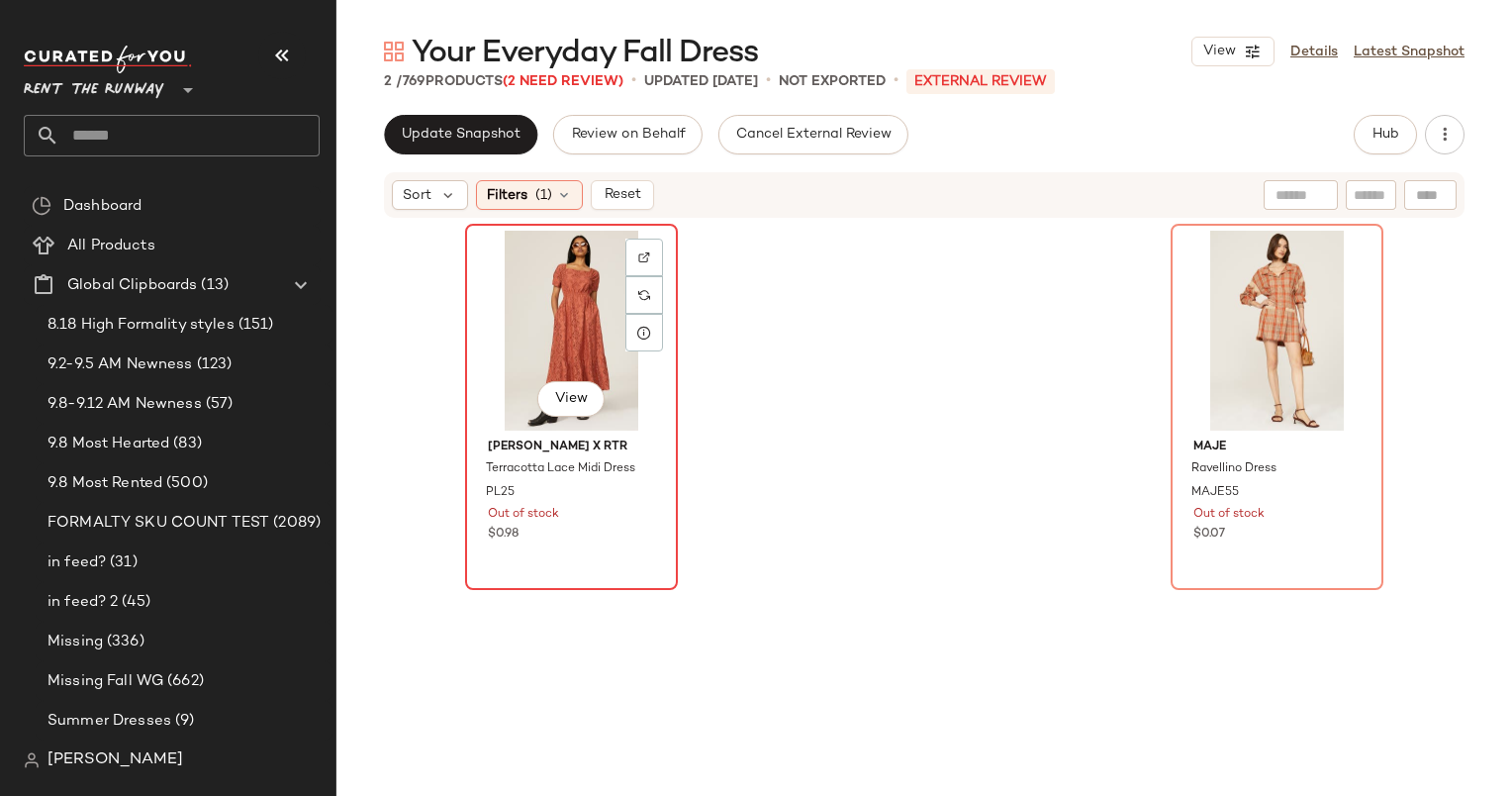
click at [540, 330] on div "View" at bounding box center [571, 331] width 199 height 200
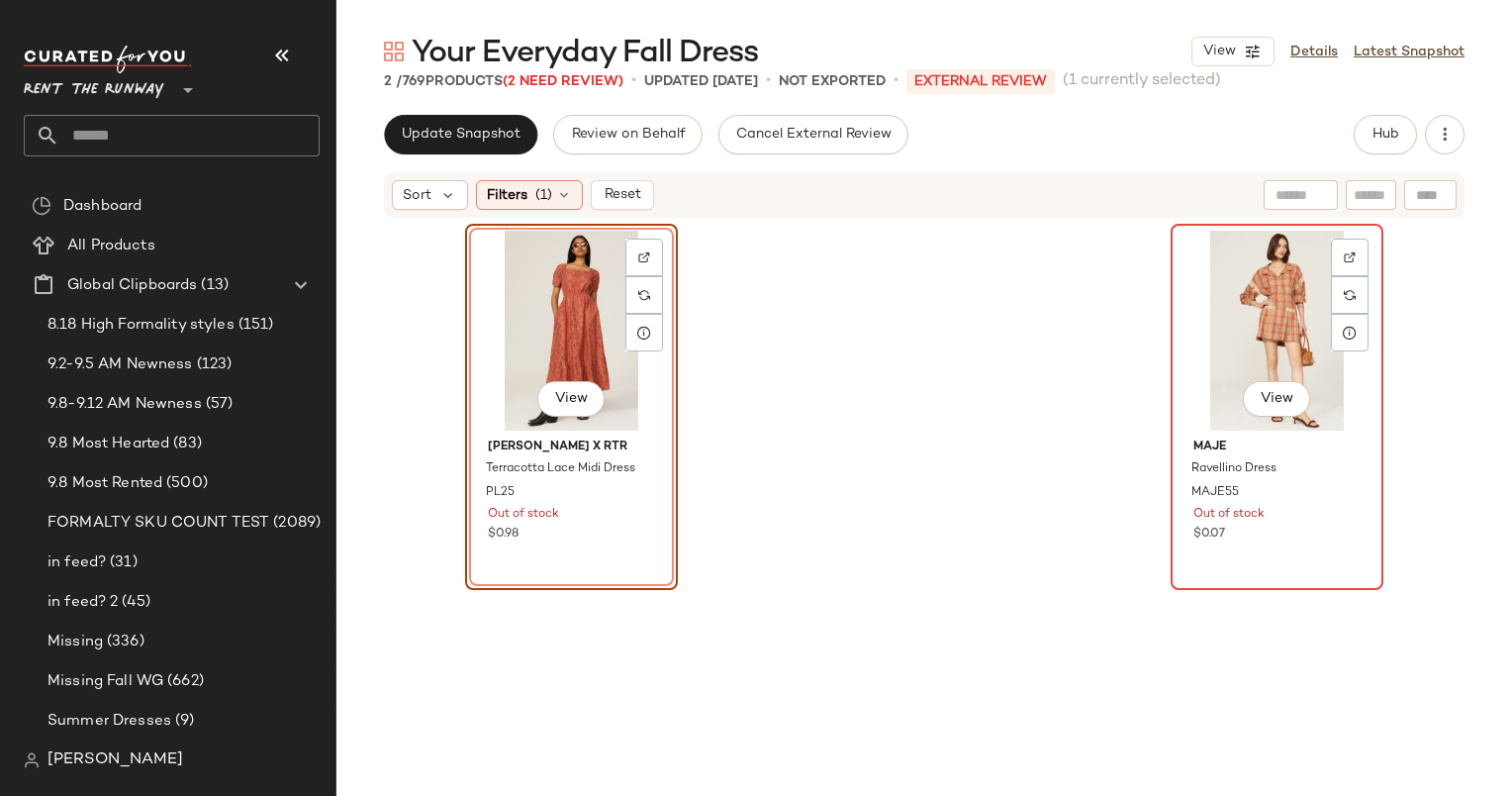
click at [1239, 347] on div "View" at bounding box center [1276, 331] width 199 height 200
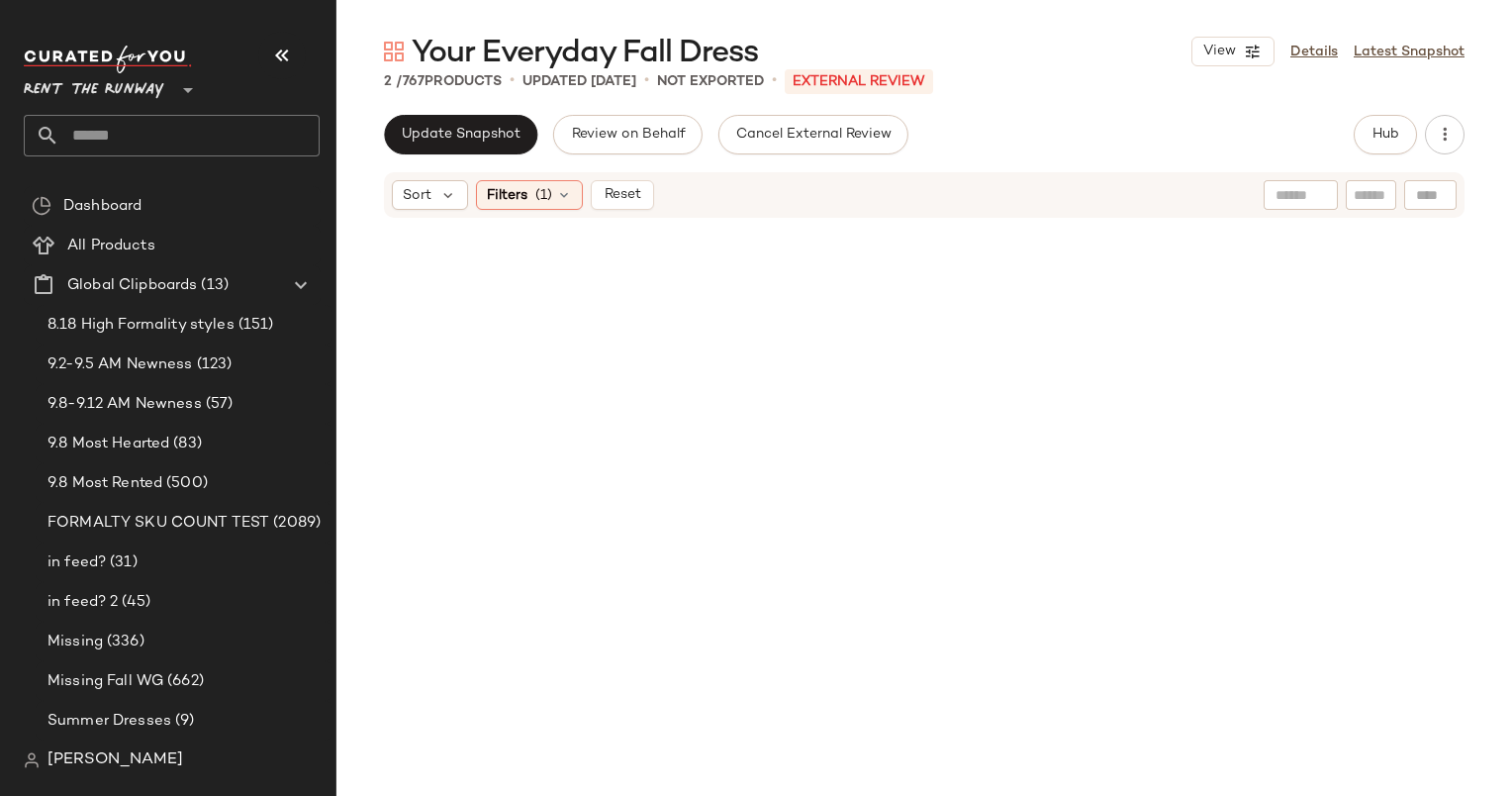
click at [615, 211] on div "Sort Filters (1) Reset" at bounding box center [925, 195] width 1081 height 46
click at [609, 194] on span "Reset" at bounding box center [622, 195] width 38 height 16
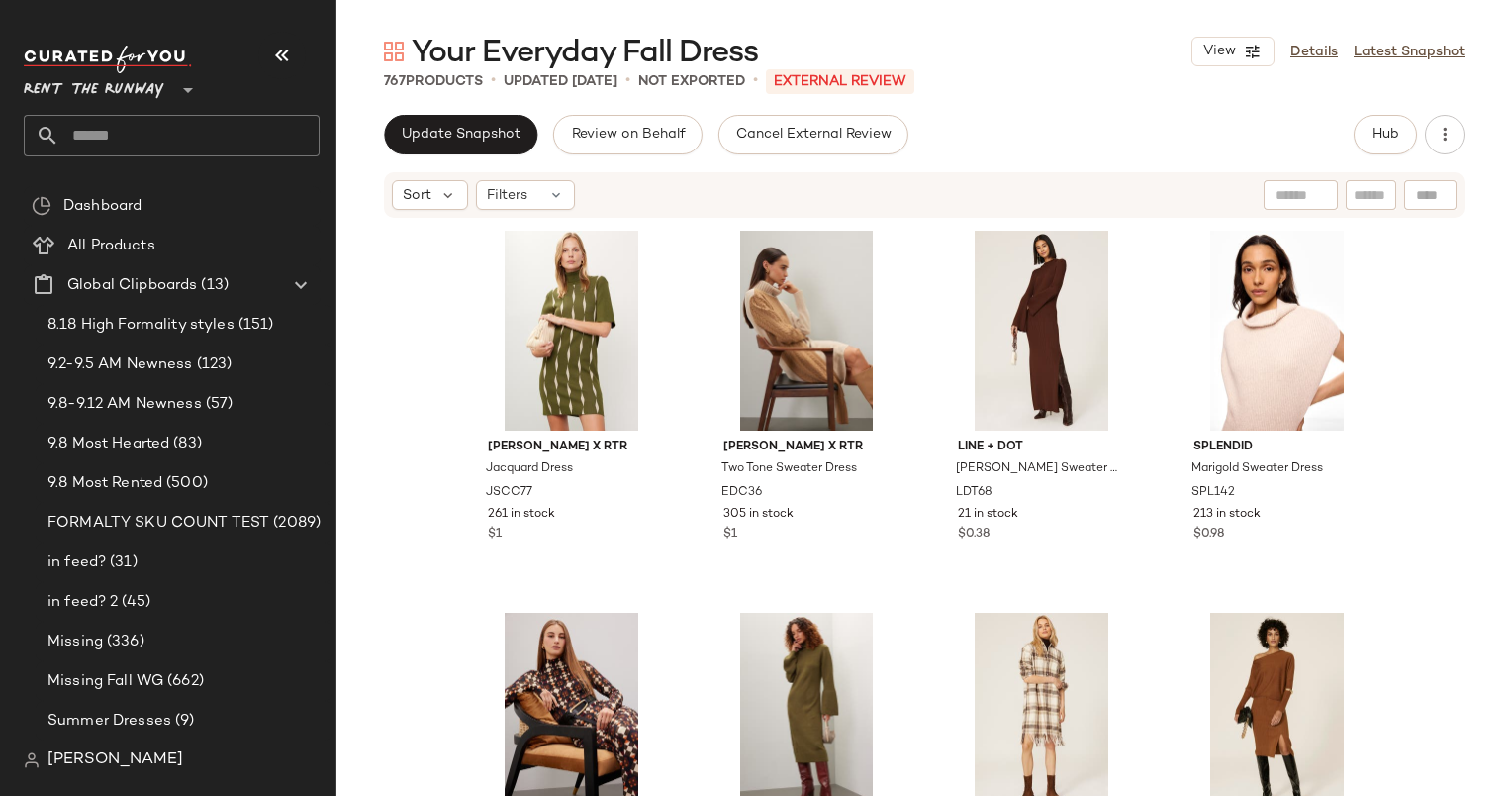
click at [1418, 418] on div "Saunders x RTR Jacquard Dress JSCC77 261 in stock $1 Eudon Choi x RTR Two Tone …" at bounding box center [924, 537] width 1175 height 635
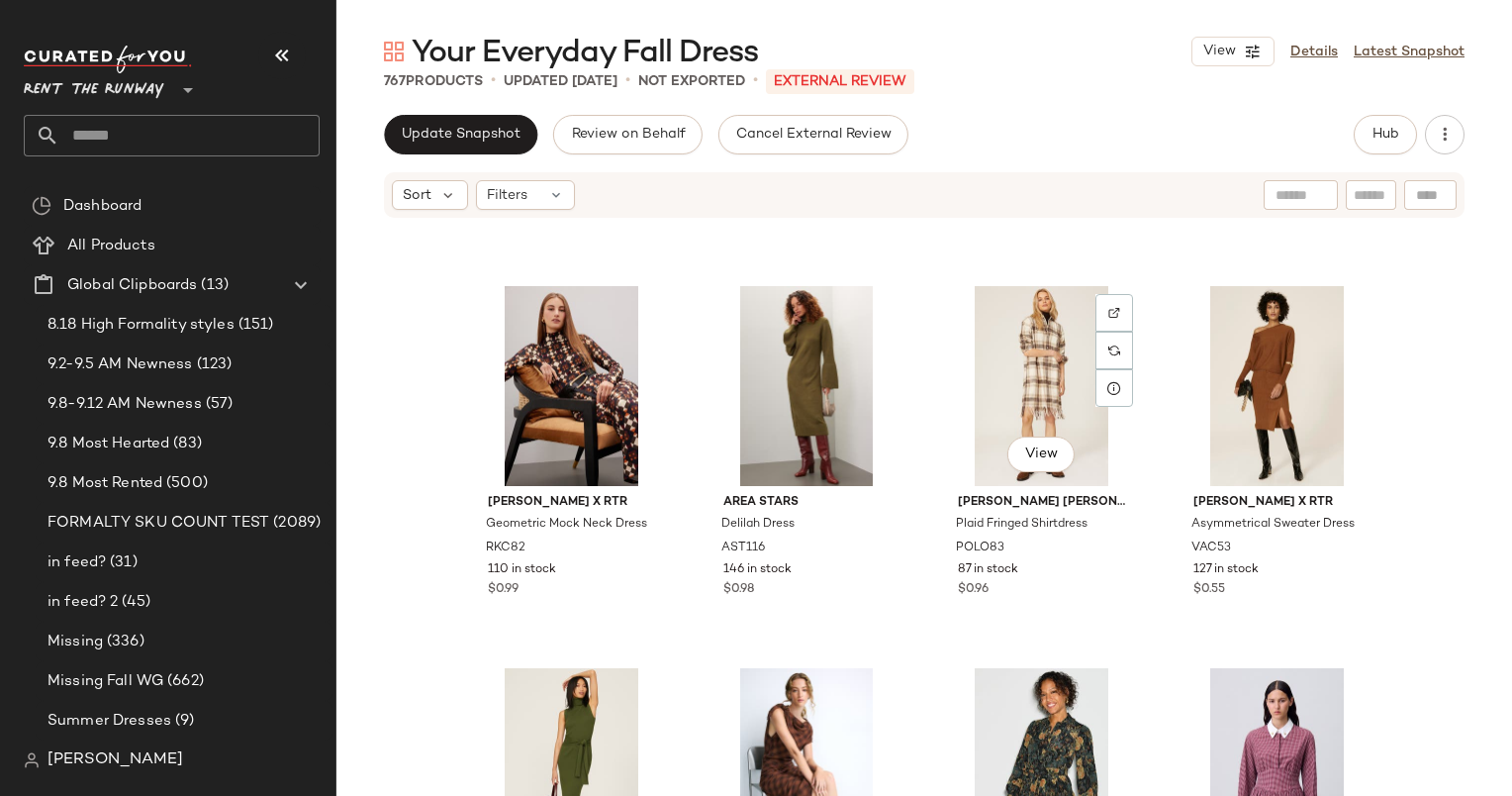
scroll to position [329, 0]
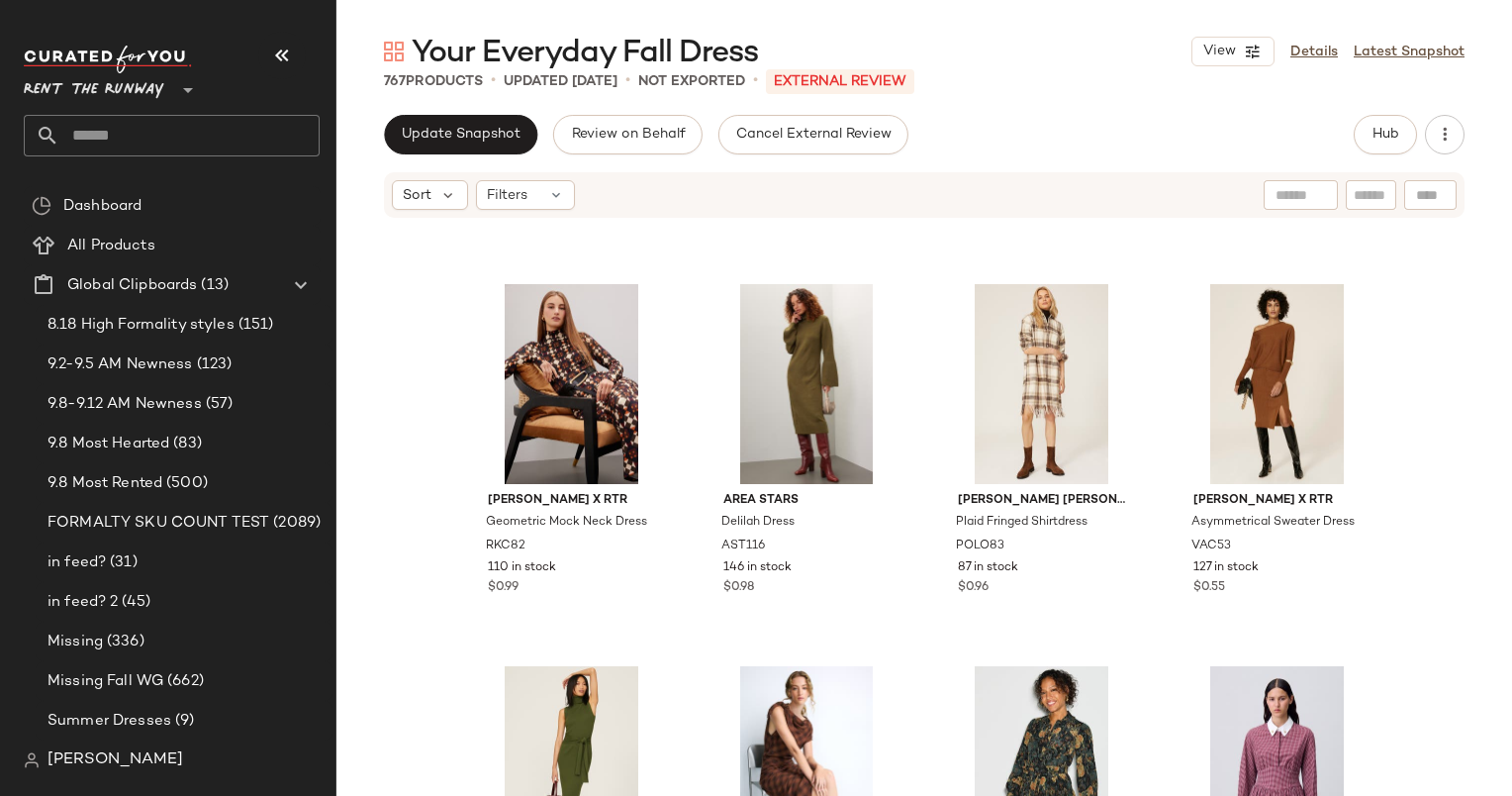
click at [1352, 190] on div at bounding box center [1371, 195] width 51 height 30
click at [1440, 369] on div "Saunders x RTR Jacquard Dress JSCC77 261 in stock $1 Eudon Choi x RTR Two Tone …" at bounding box center [924, 537] width 1175 height 635
click at [1376, 188] on input "text" at bounding box center [1371, 195] width 35 height 21
type input "*****"
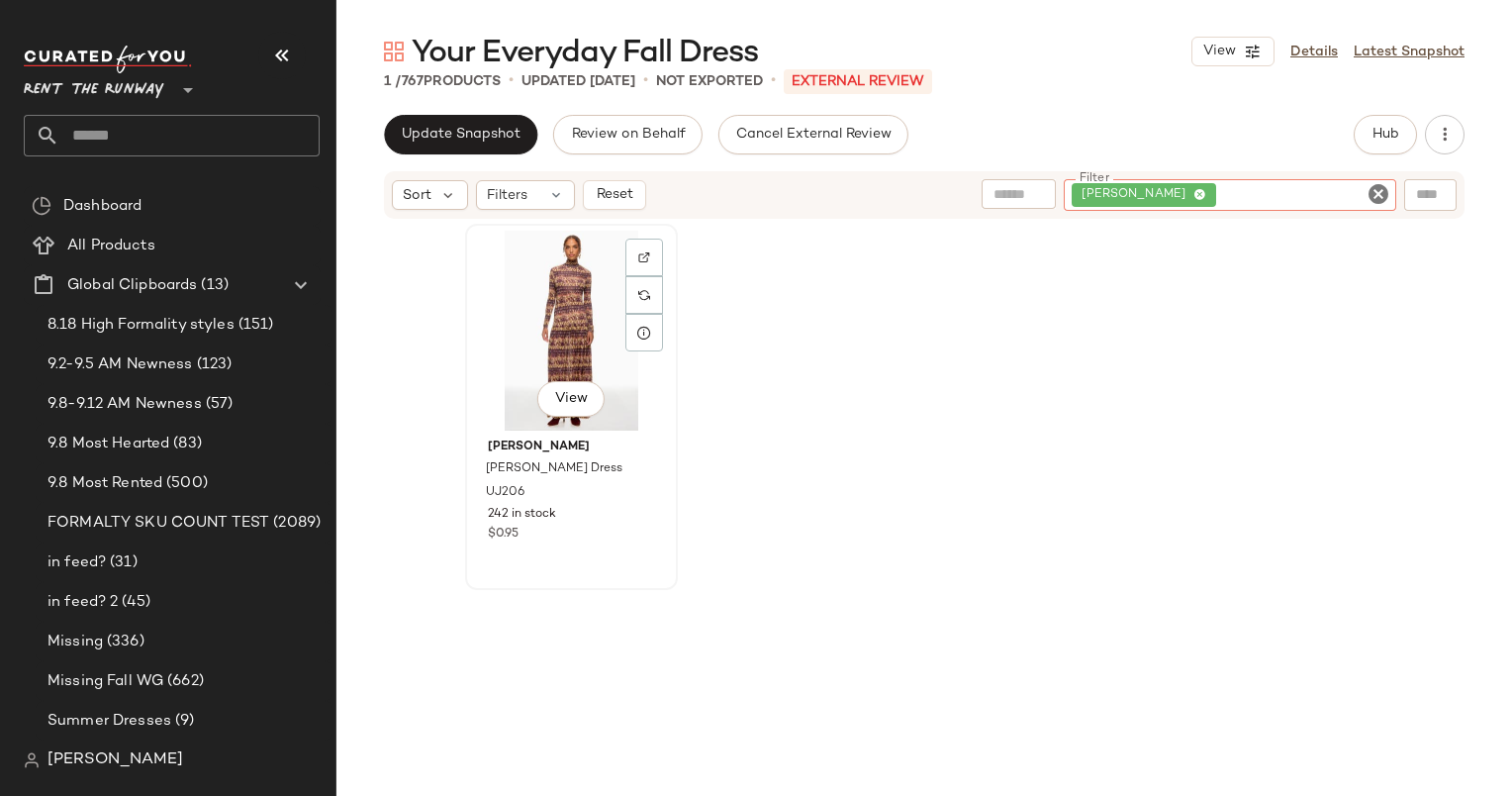
click at [553, 317] on div "View" at bounding box center [571, 331] width 199 height 200
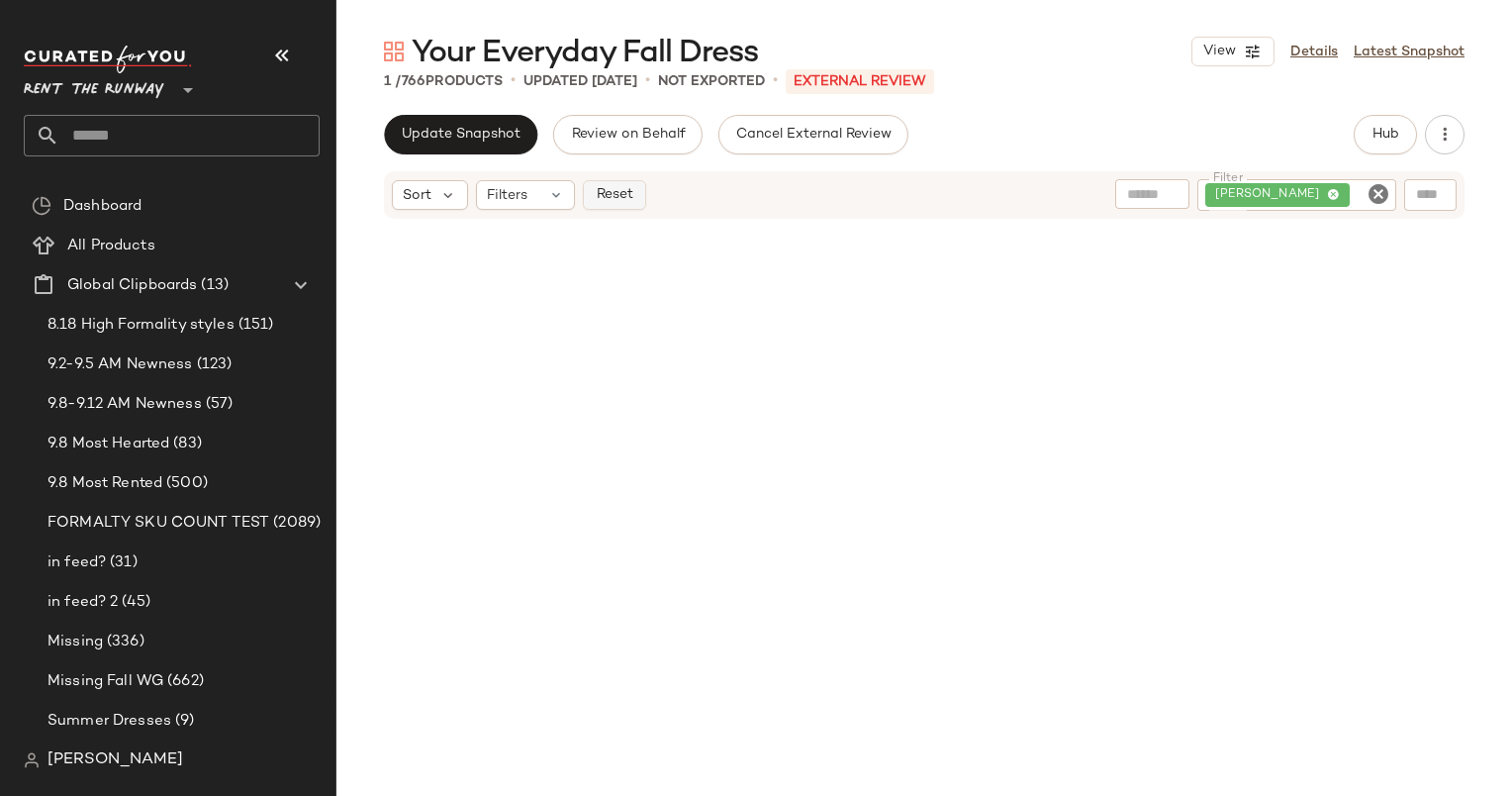
click at [613, 201] on span "Reset" at bounding box center [614, 195] width 38 height 16
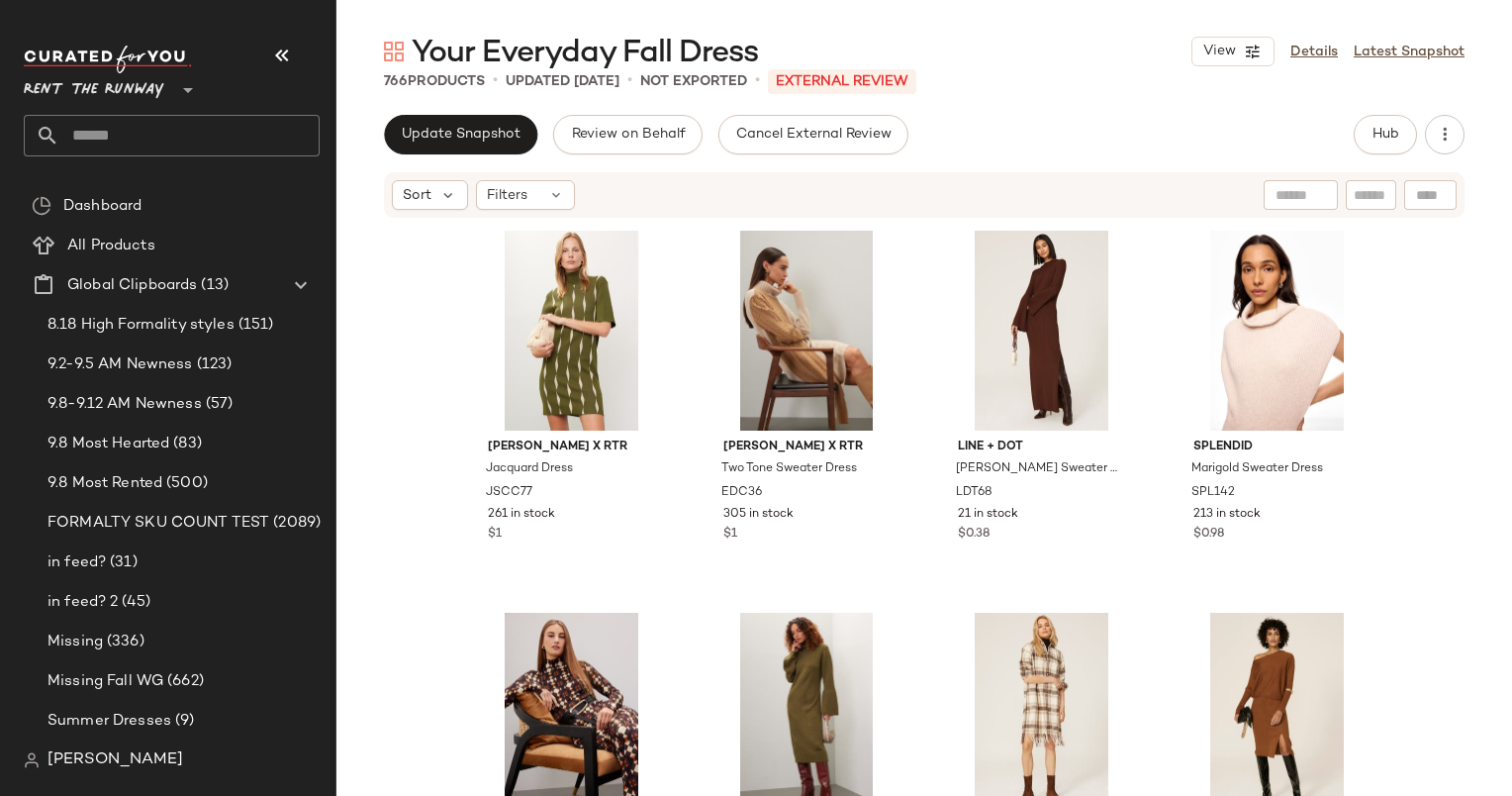
click at [1360, 199] on input "text" at bounding box center [1371, 195] width 35 height 21
click at [1405, 380] on div "Saunders x RTR Jacquard Dress JSCC77 261 in stock $1 Eudon Choi x RTR Two Tone …" at bounding box center [924, 537] width 1175 height 635
click at [1369, 195] on input "text" at bounding box center [1371, 195] width 35 height 21
type input "**********"
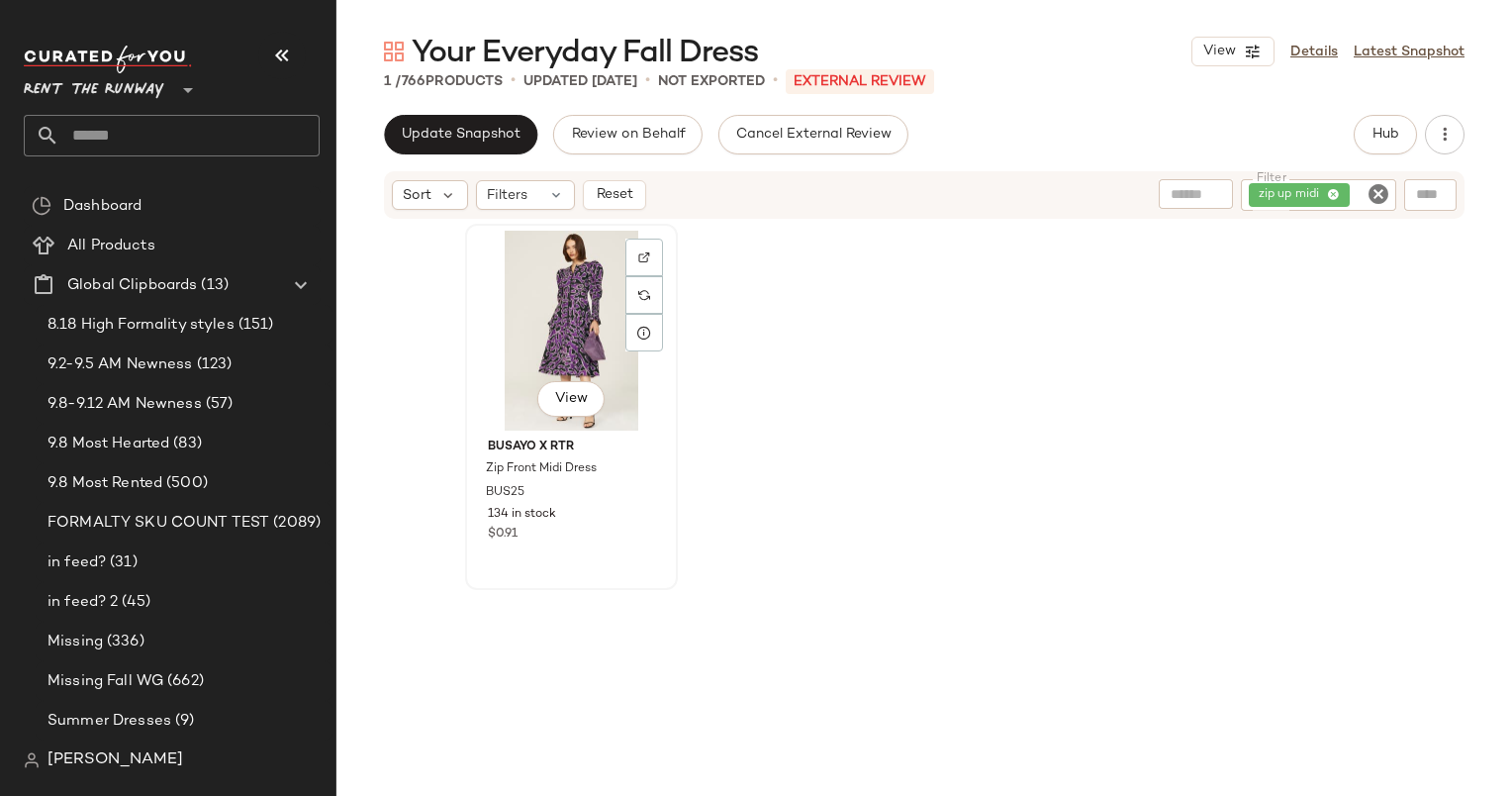
click at [585, 316] on div "View" at bounding box center [571, 331] width 199 height 200
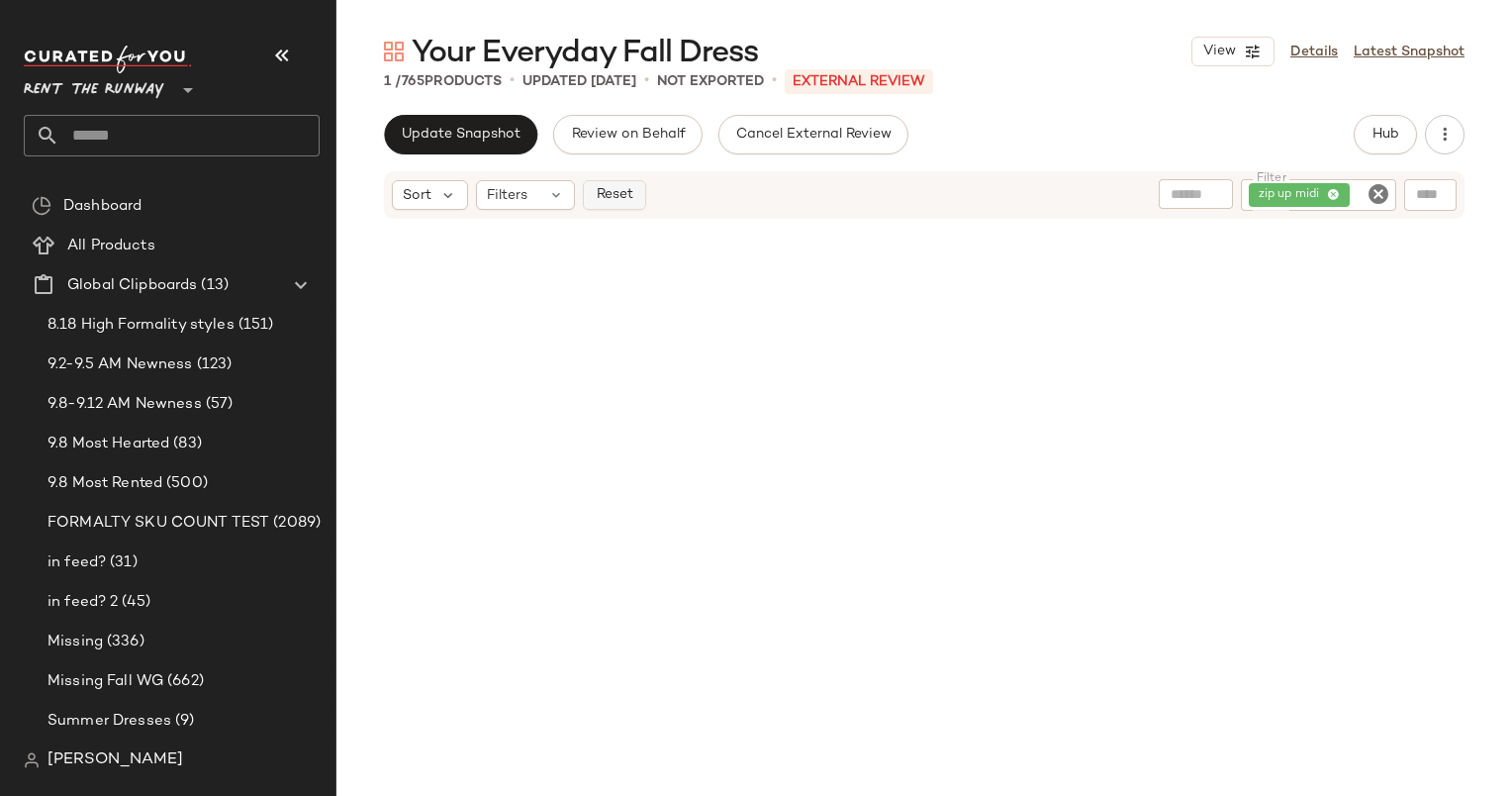
click at [626, 193] on span "Reset" at bounding box center [614, 195] width 38 height 16
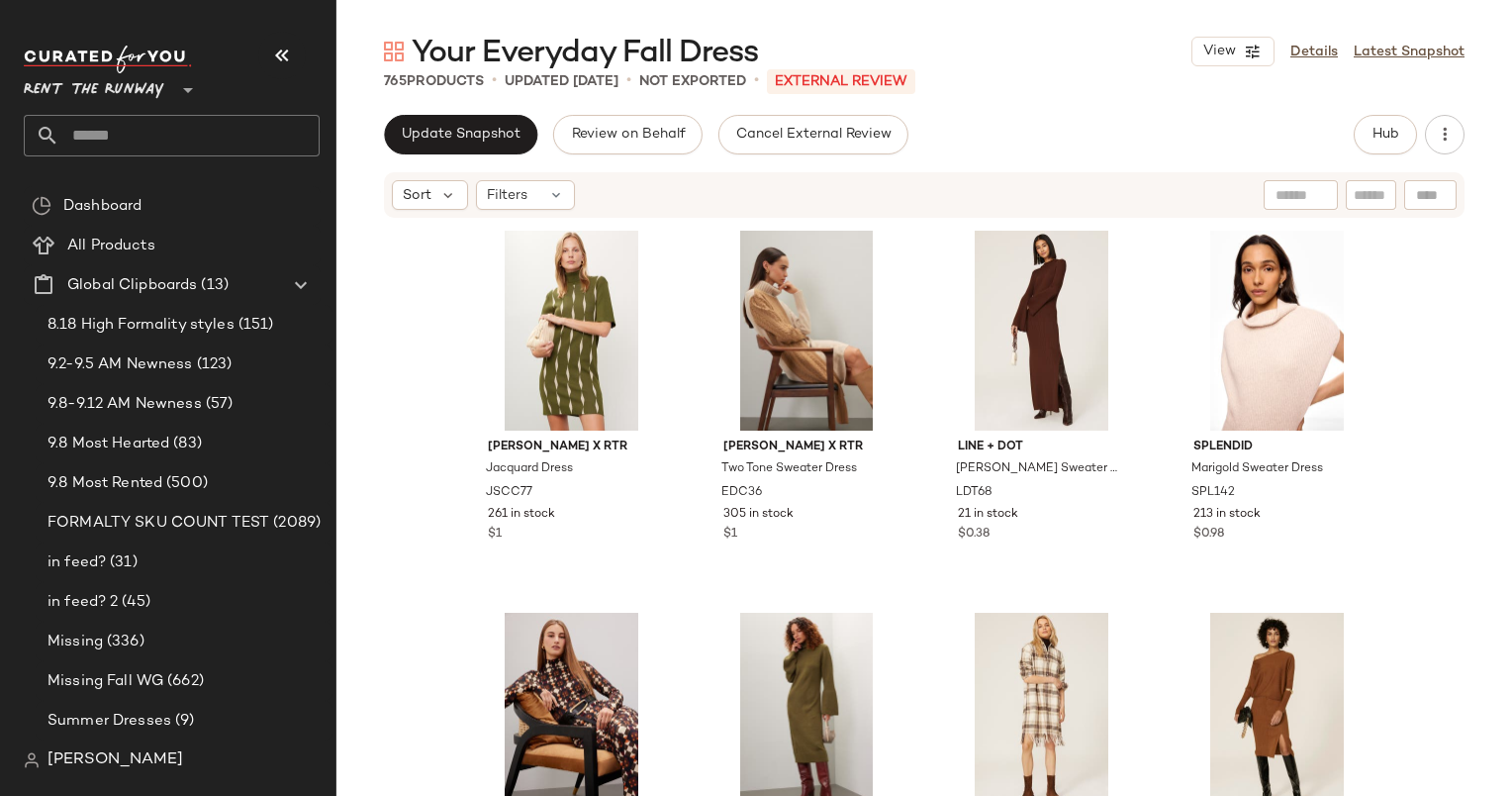
click at [1466, 357] on div "Saunders x RTR Jacquard Dress JSCC77 261 in stock $1 Eudon Choi x RTR Two Tone …" at bounding box center [924, 537] width 1175 height 635
click at [866, 411] on div "View" at bounding box center [807, 331] width 199 height 200
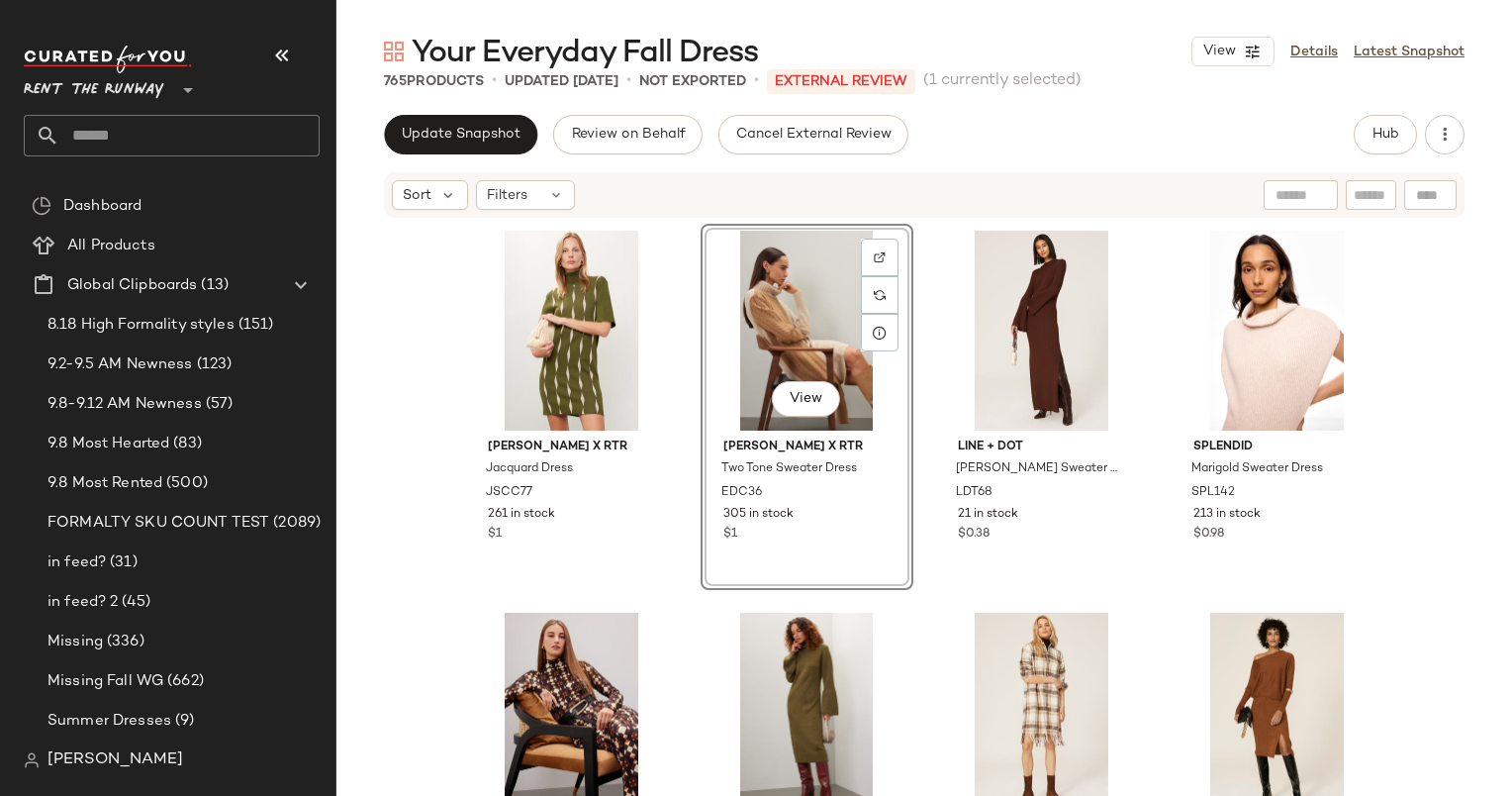
click at [1468, 348] on div "Saunders x RTR Jacquard Dress JSCC77 261 in stock $1 View Eudon Choi x RTR Two …" at bounding box center [924, 537] width 1175 height 635
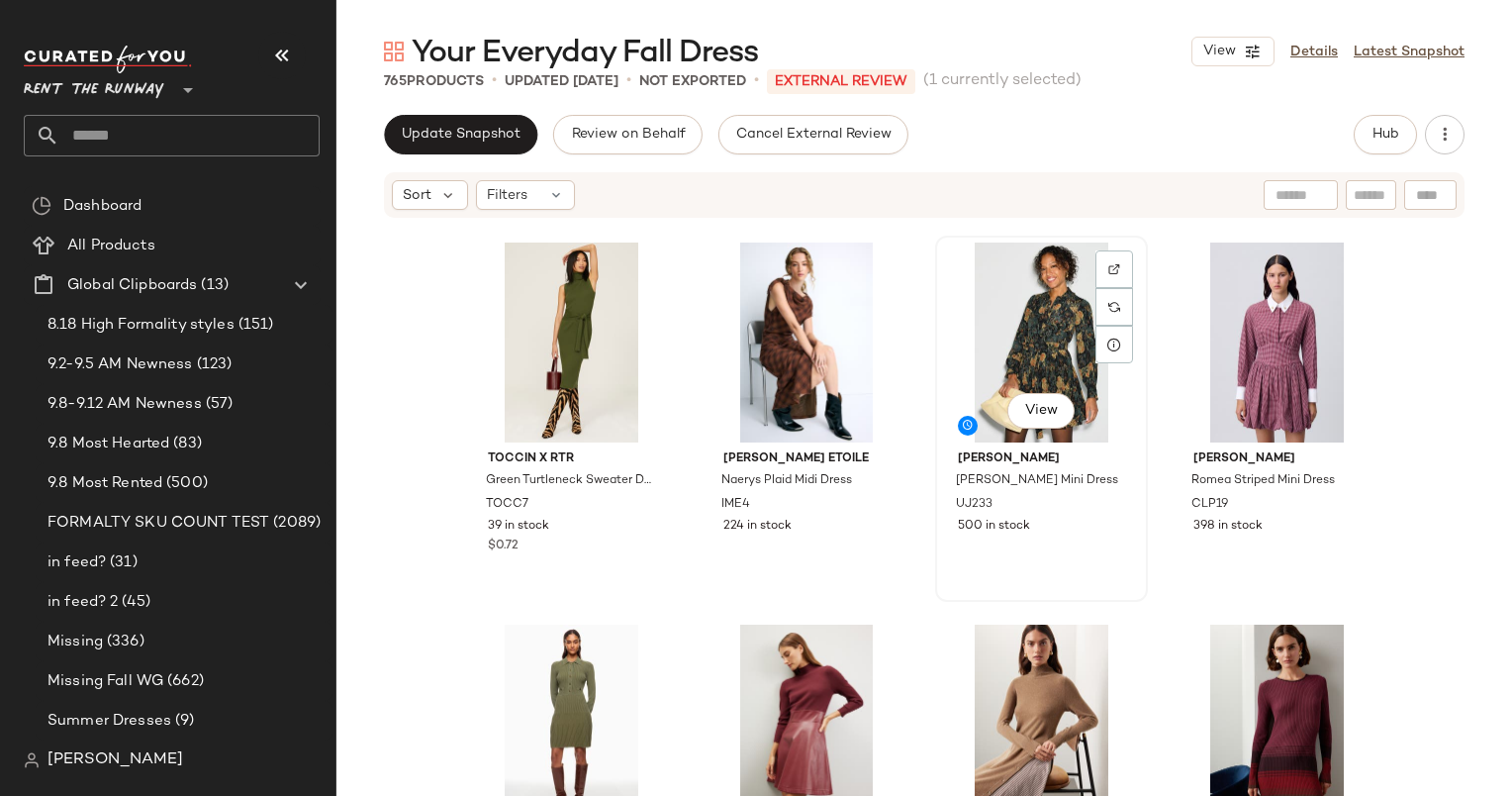
scroll to position [767, 0]
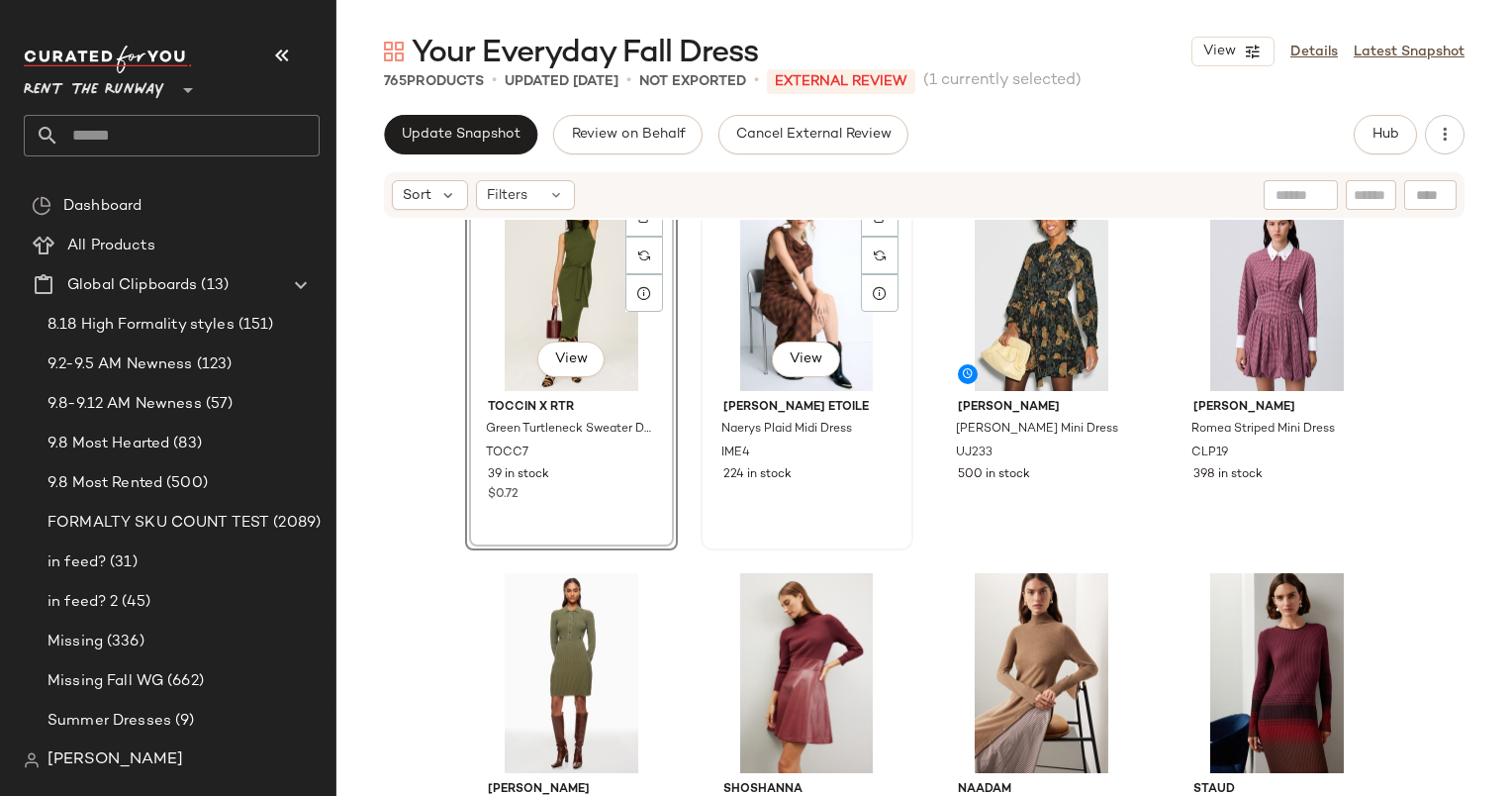
scroll to position [778, 0]
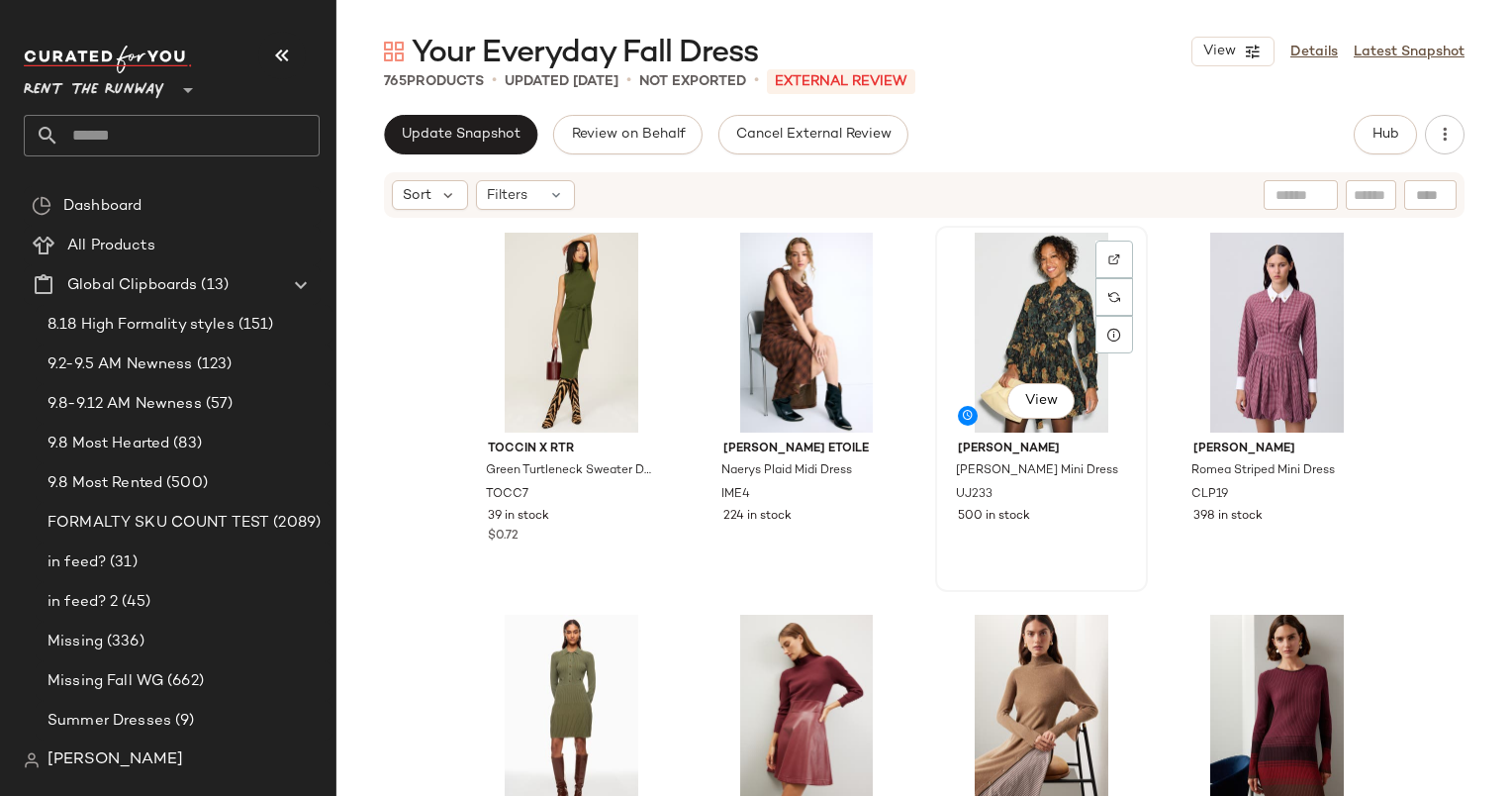
drag, startPoint x: 798, startPoint y: 721, endPoint x: 931, endPoint y: 569, distance: 202.0
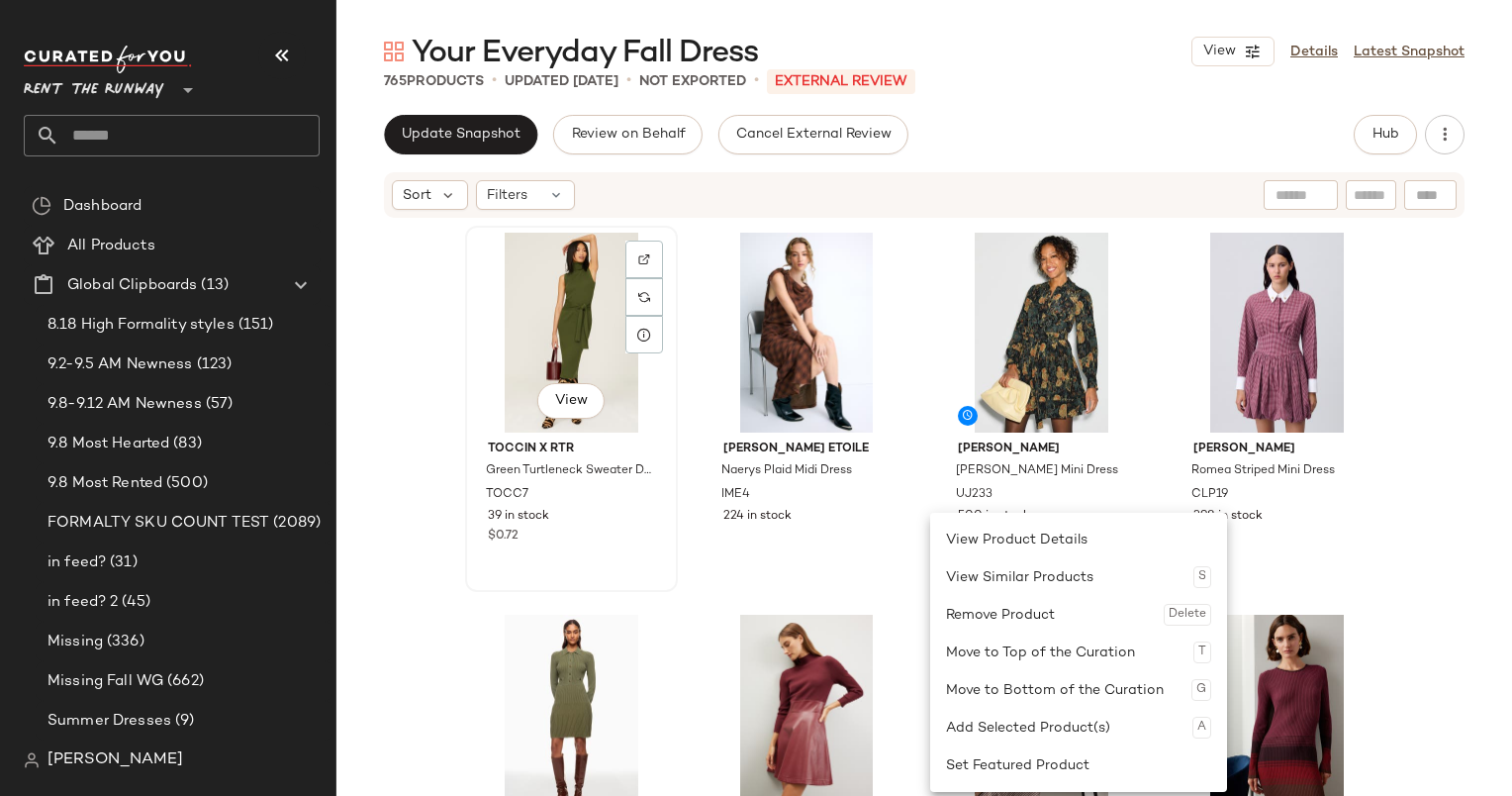
click at [621, 573] on div "View TOCCIN X RTR Green Turtleneck Sweater Dress TOCC7 39 in stock $0.72" at bounding box center [571, 408] width 209 height 363
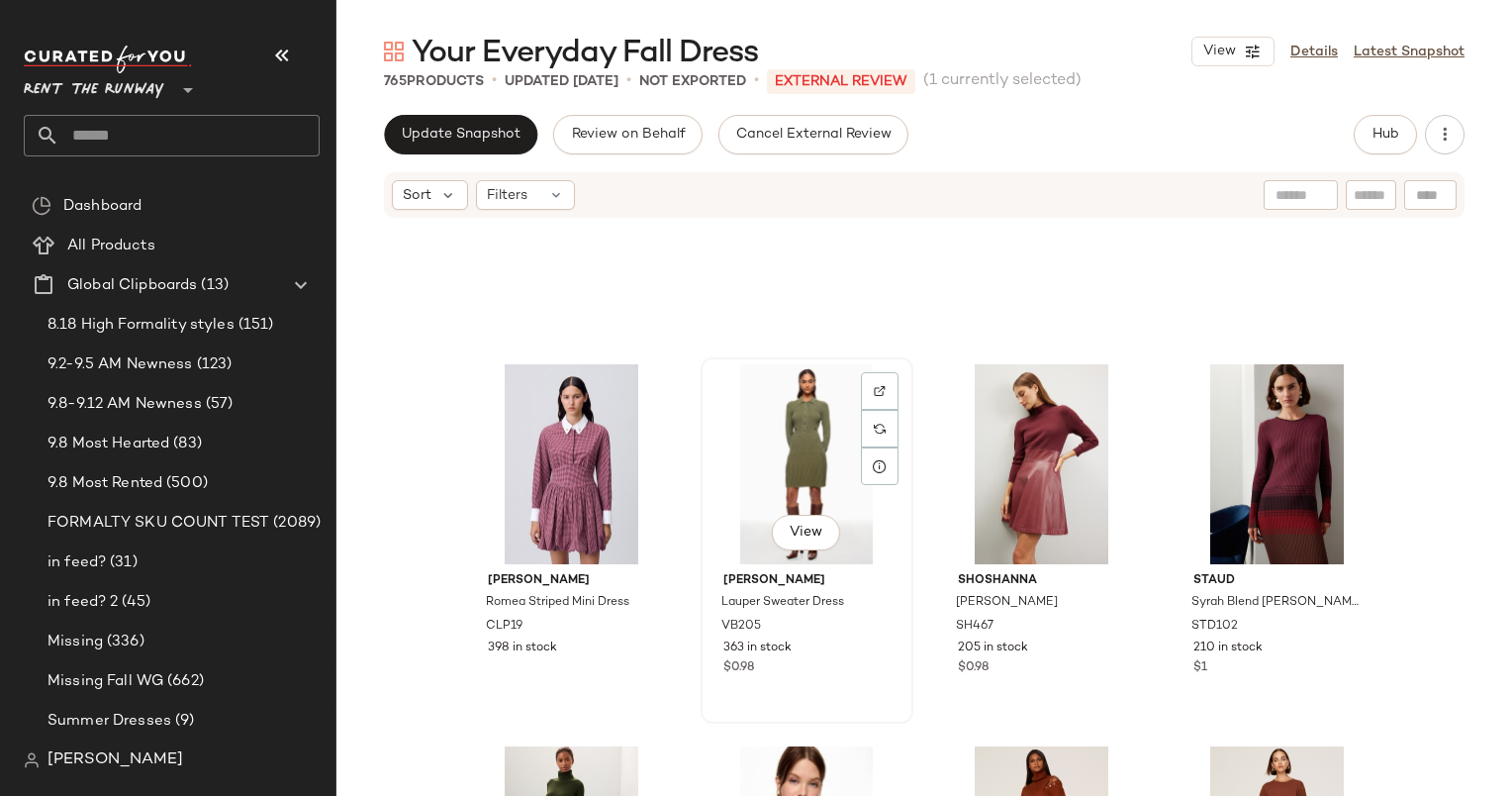
scroll to position [1188, 0]
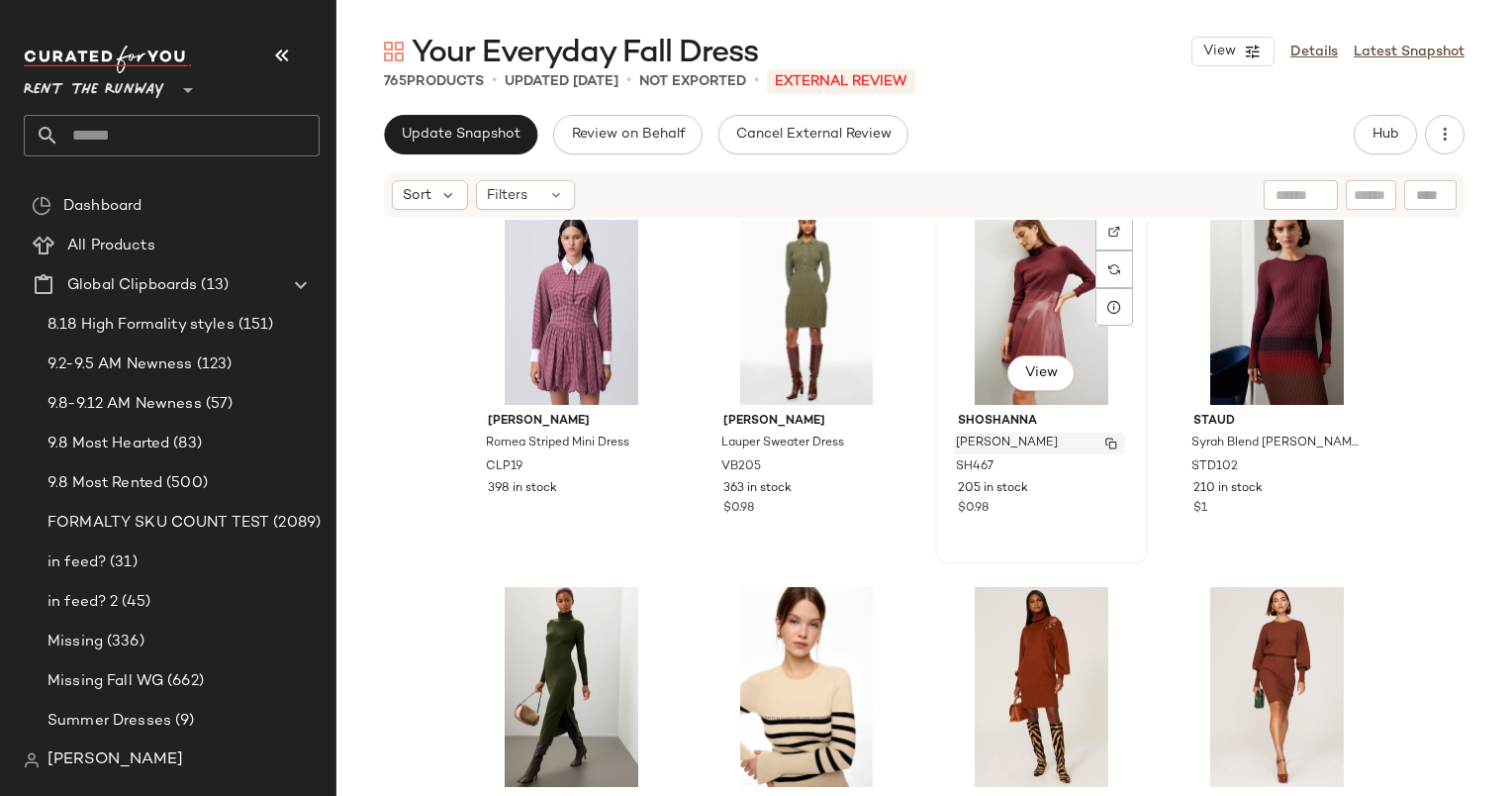
drag, startPoint x: 782, startPoint y: 718, endPoint x: 960, endPoint y: 453, distance: 319.2
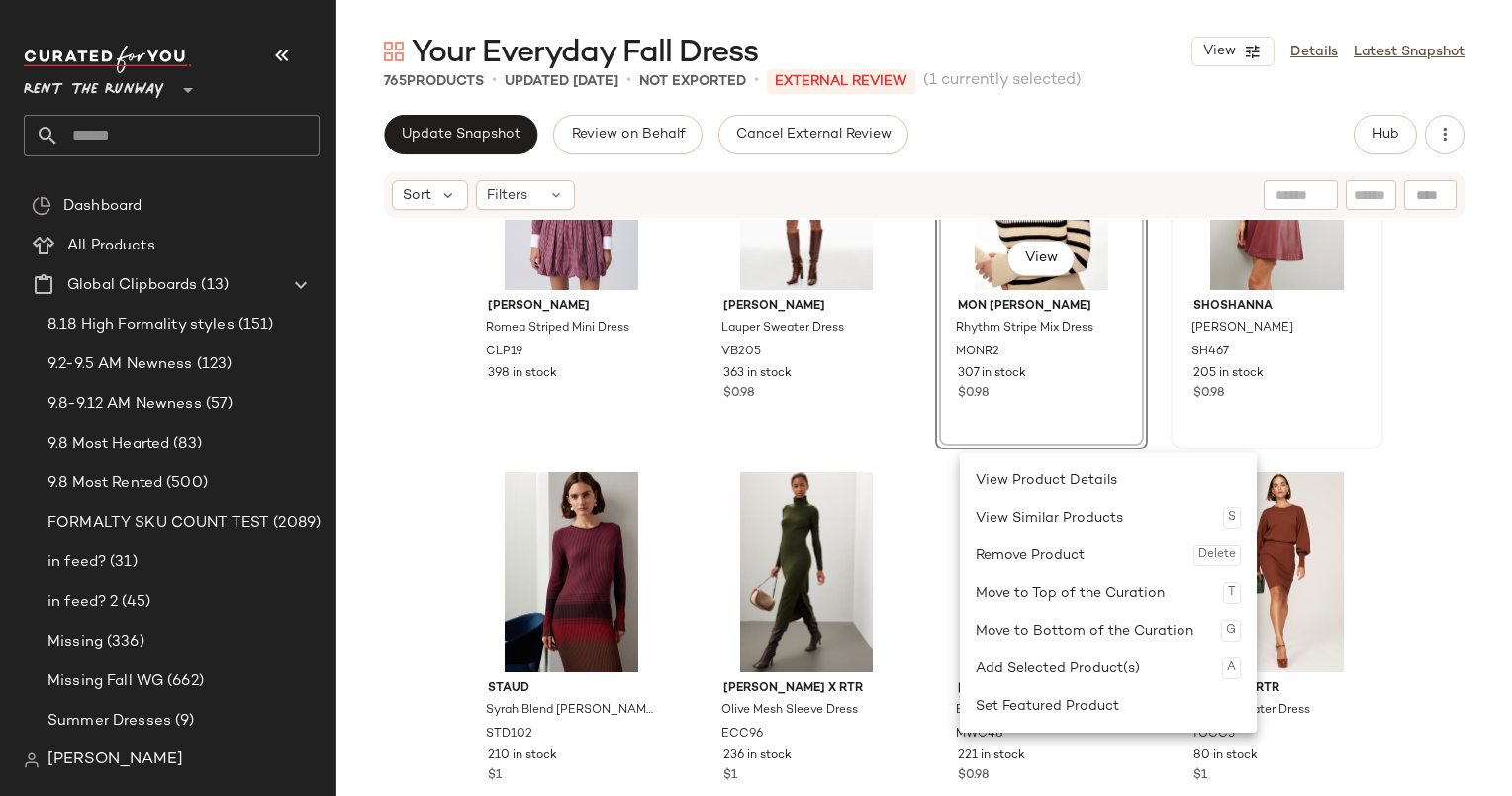
scroll to position [1302, 0]
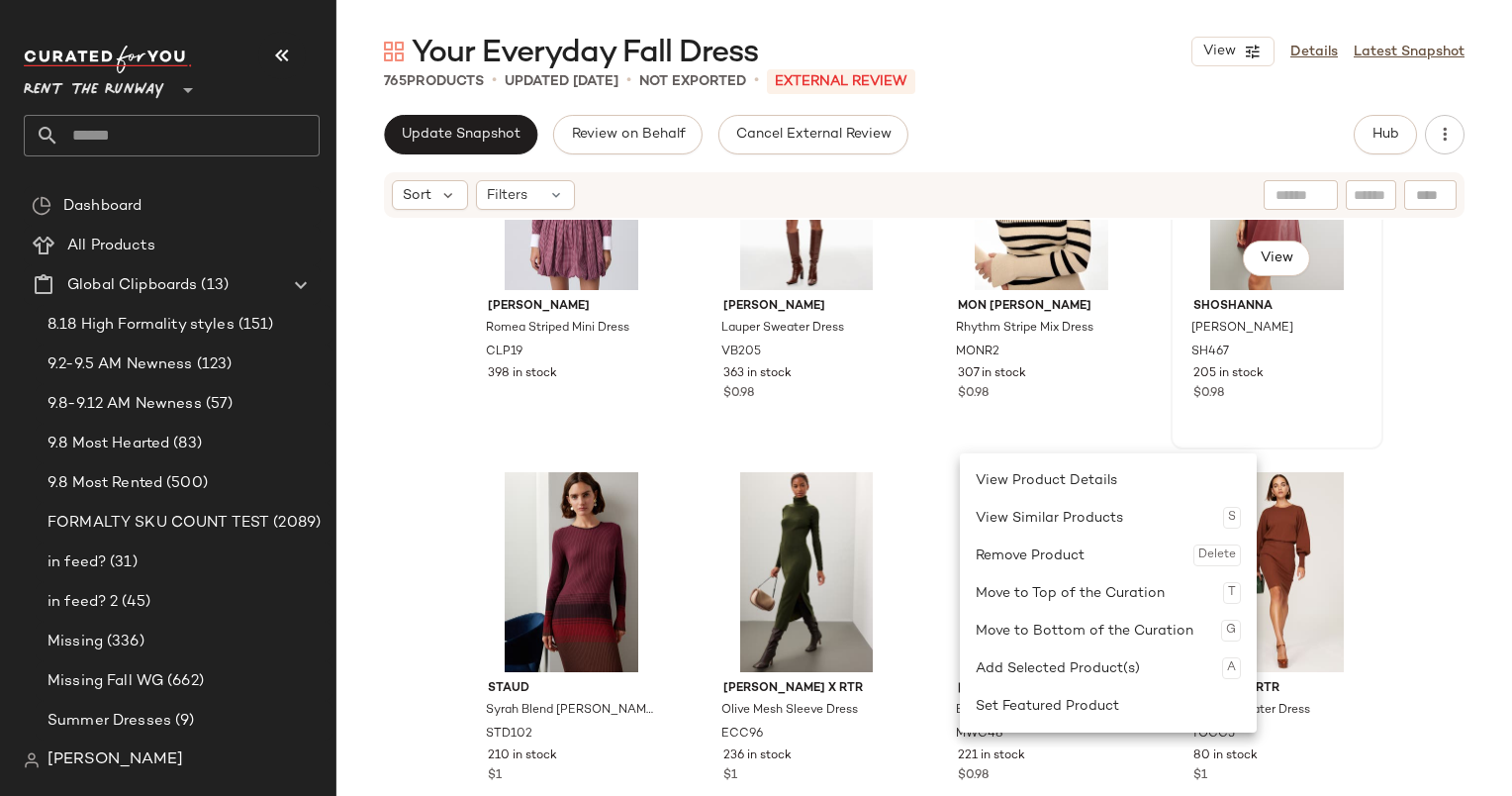
click at [1318, 430] on div "View Shoshanna Alexa Dress SH467 205 in stock $0.98" at bounding box center [1276, 266] width 209 height 363
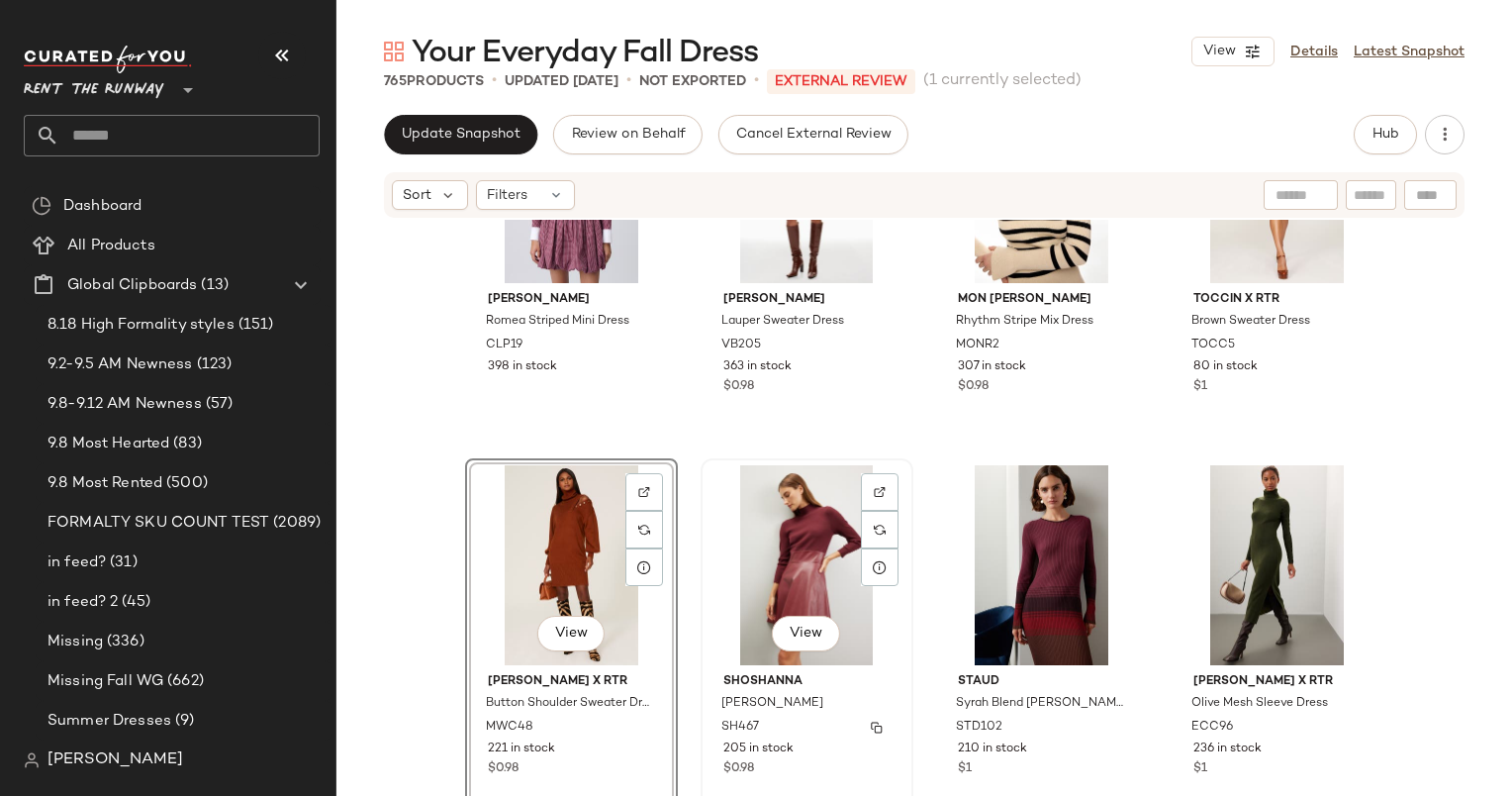
scroll to position [1437, 0]
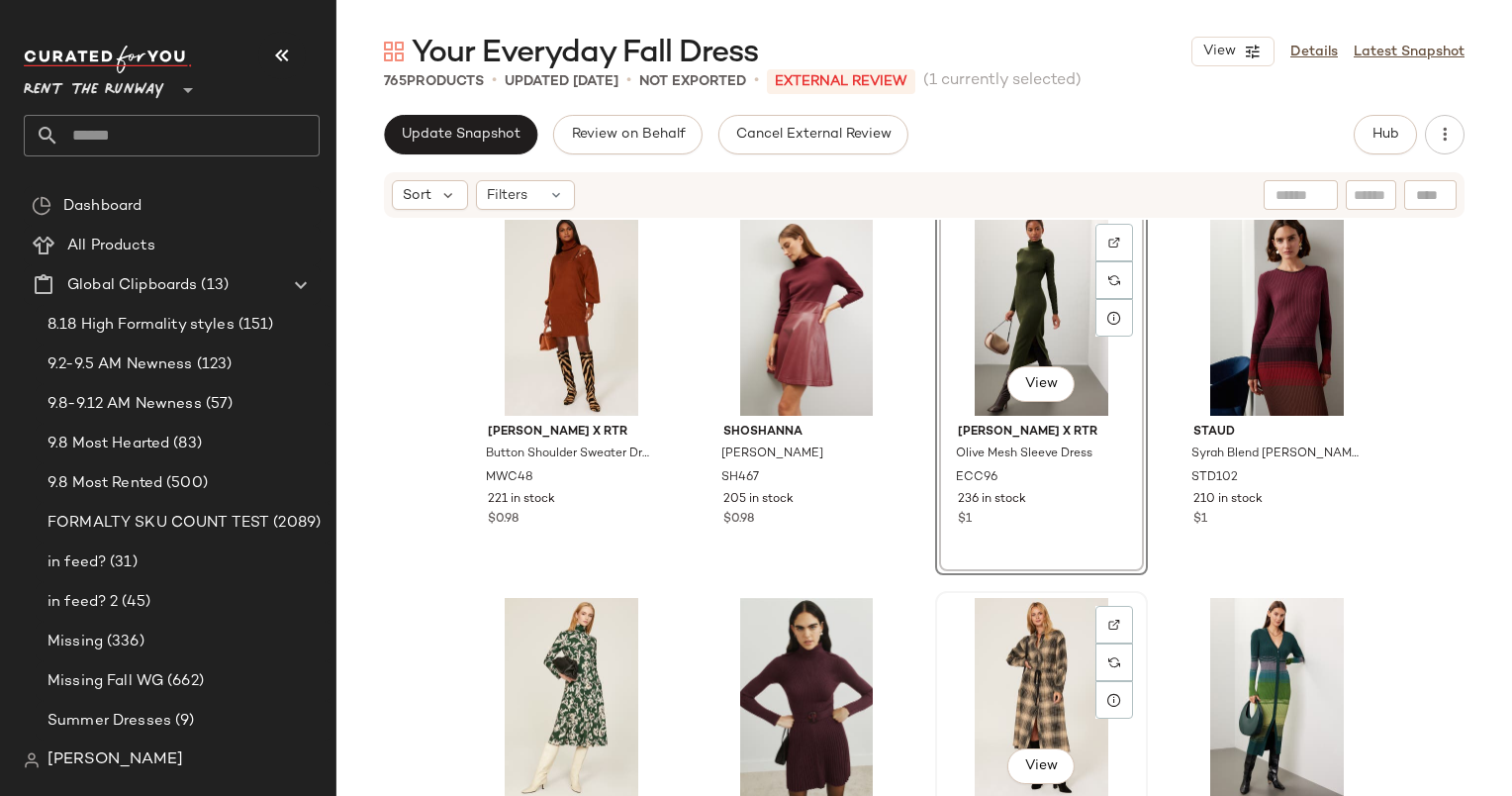
scroll to position [1558, 0]
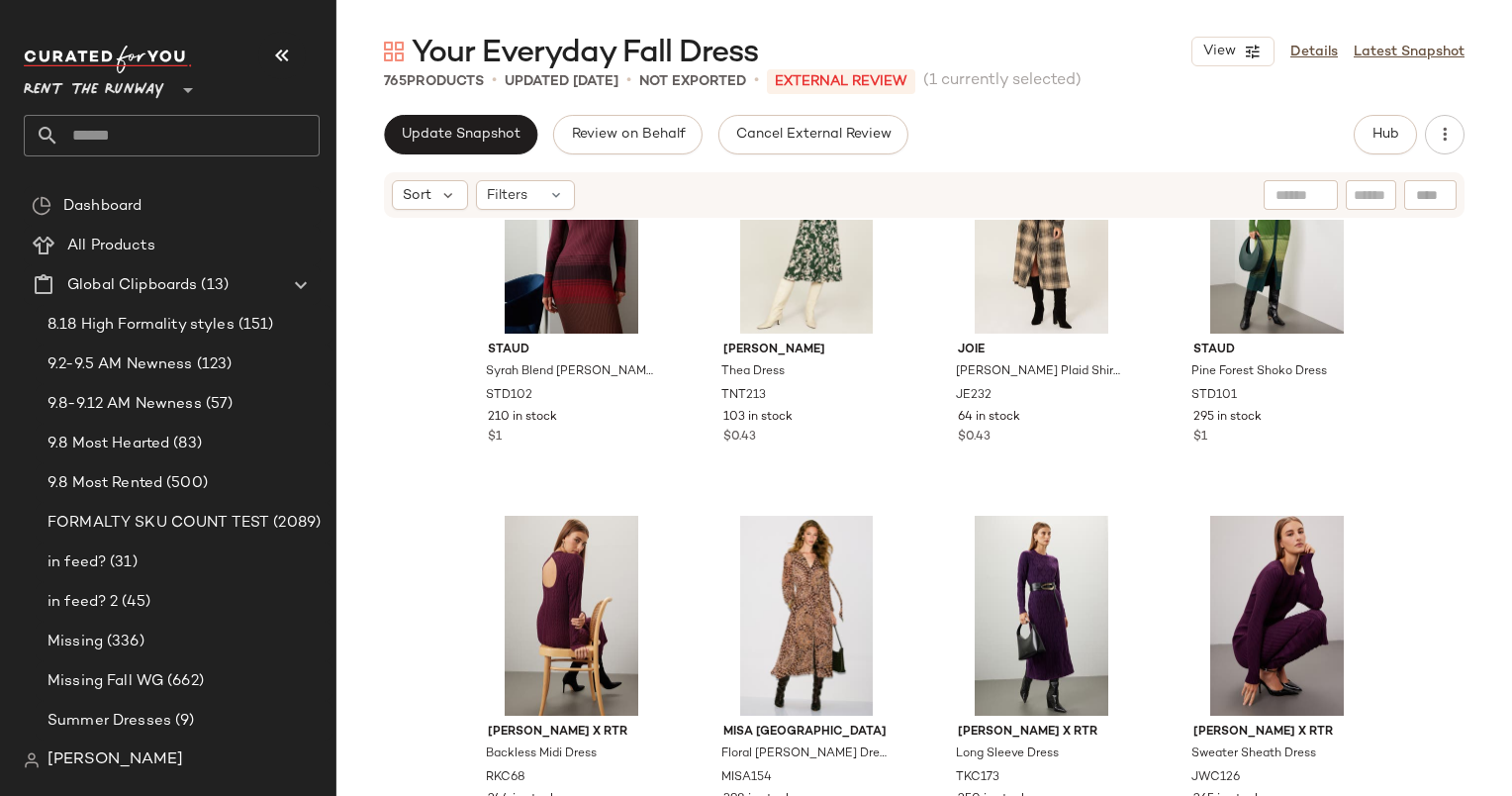
scroll to position [2024, 0]
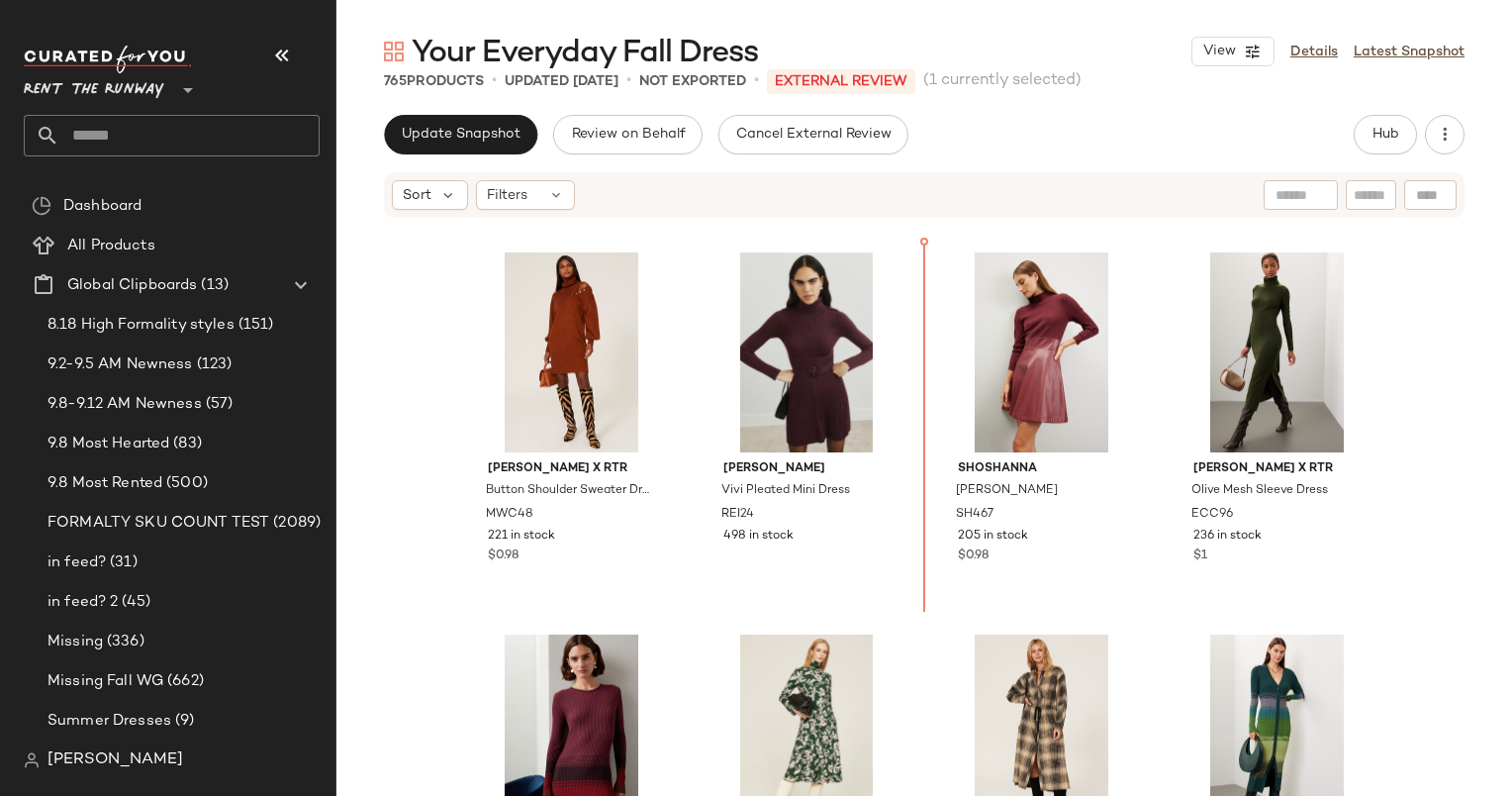
scroll to position [1433, 0]
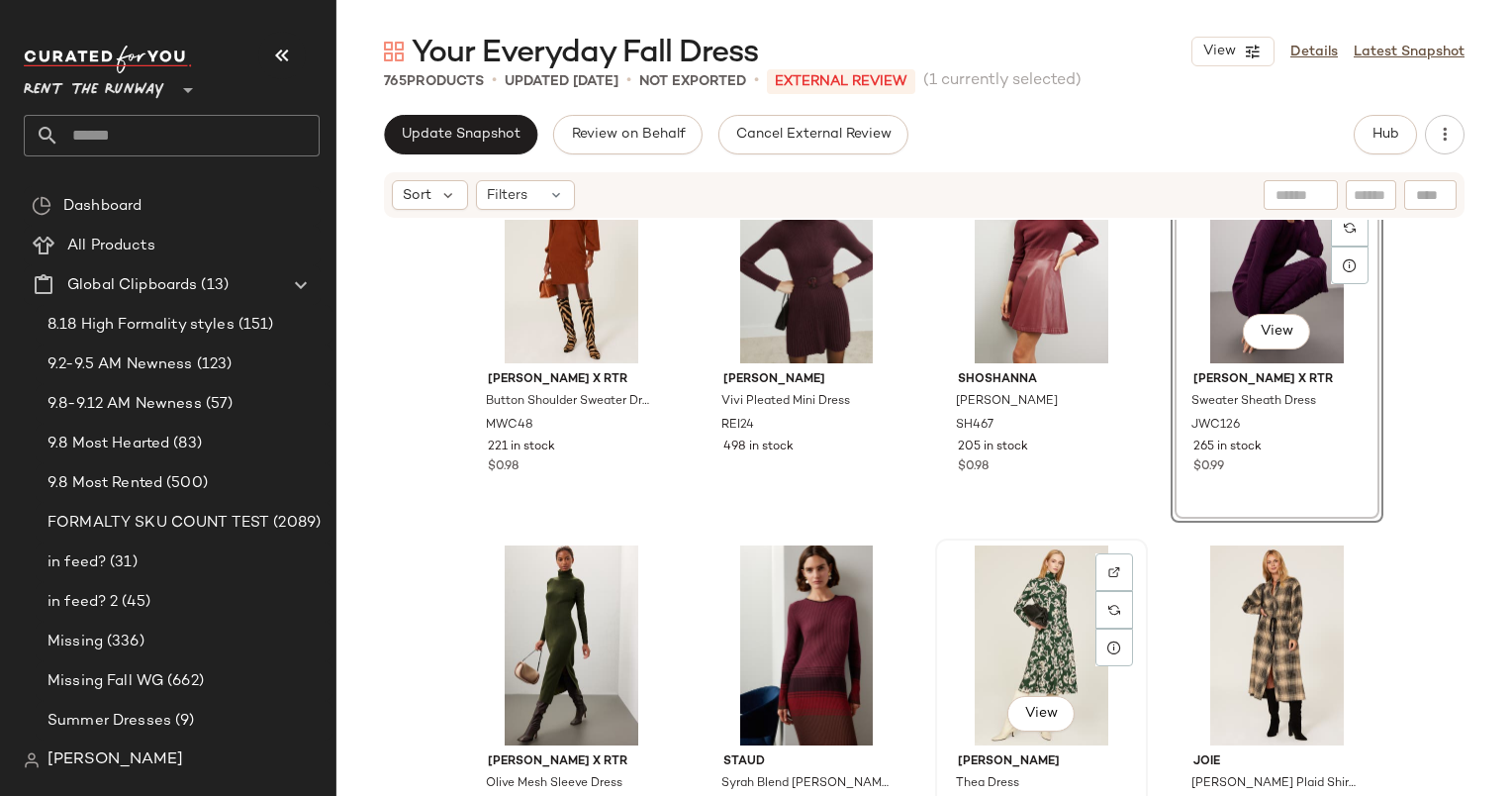
scroll to position [1612, 0]
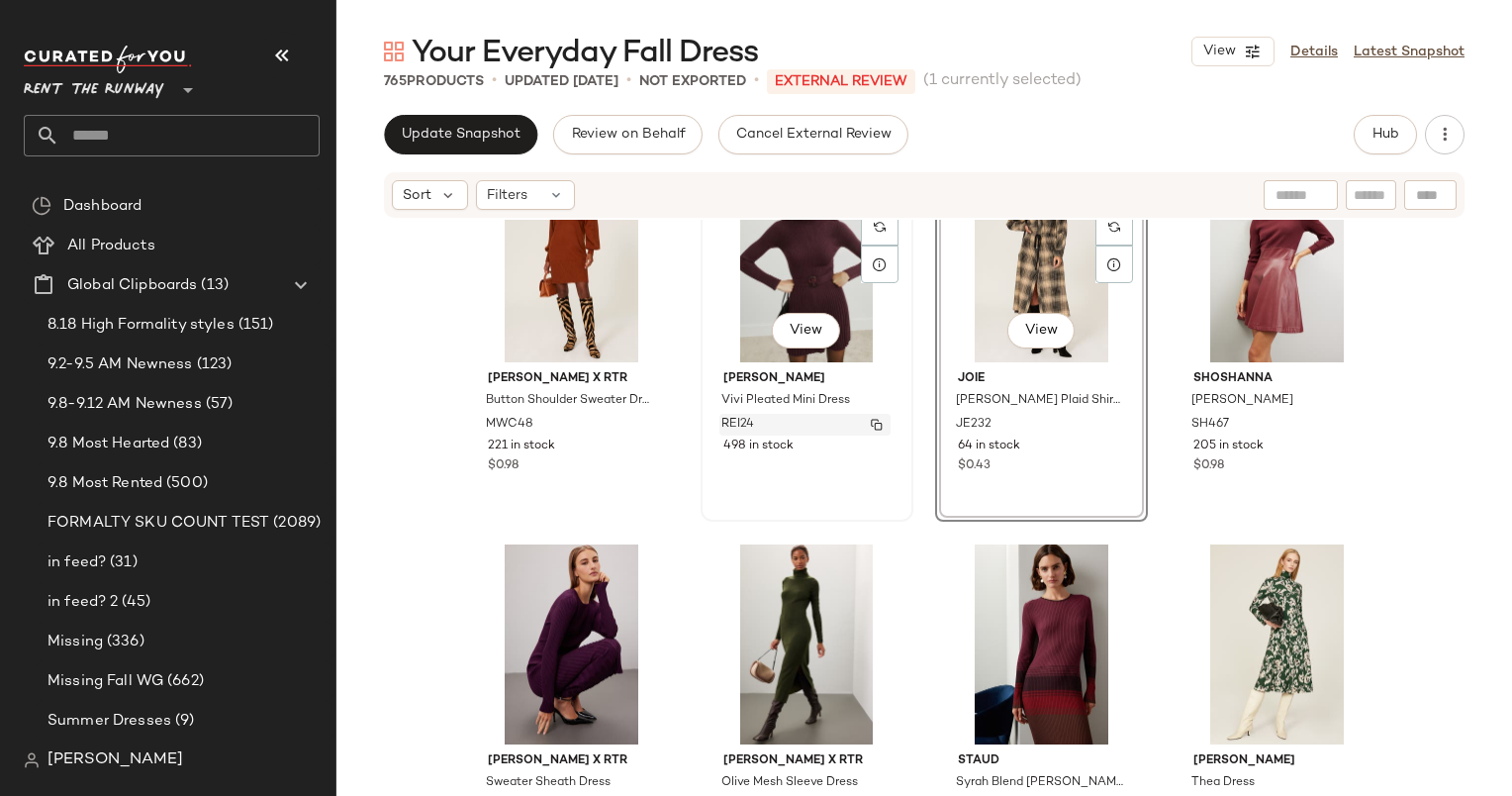
scroll to position [1450, 0]
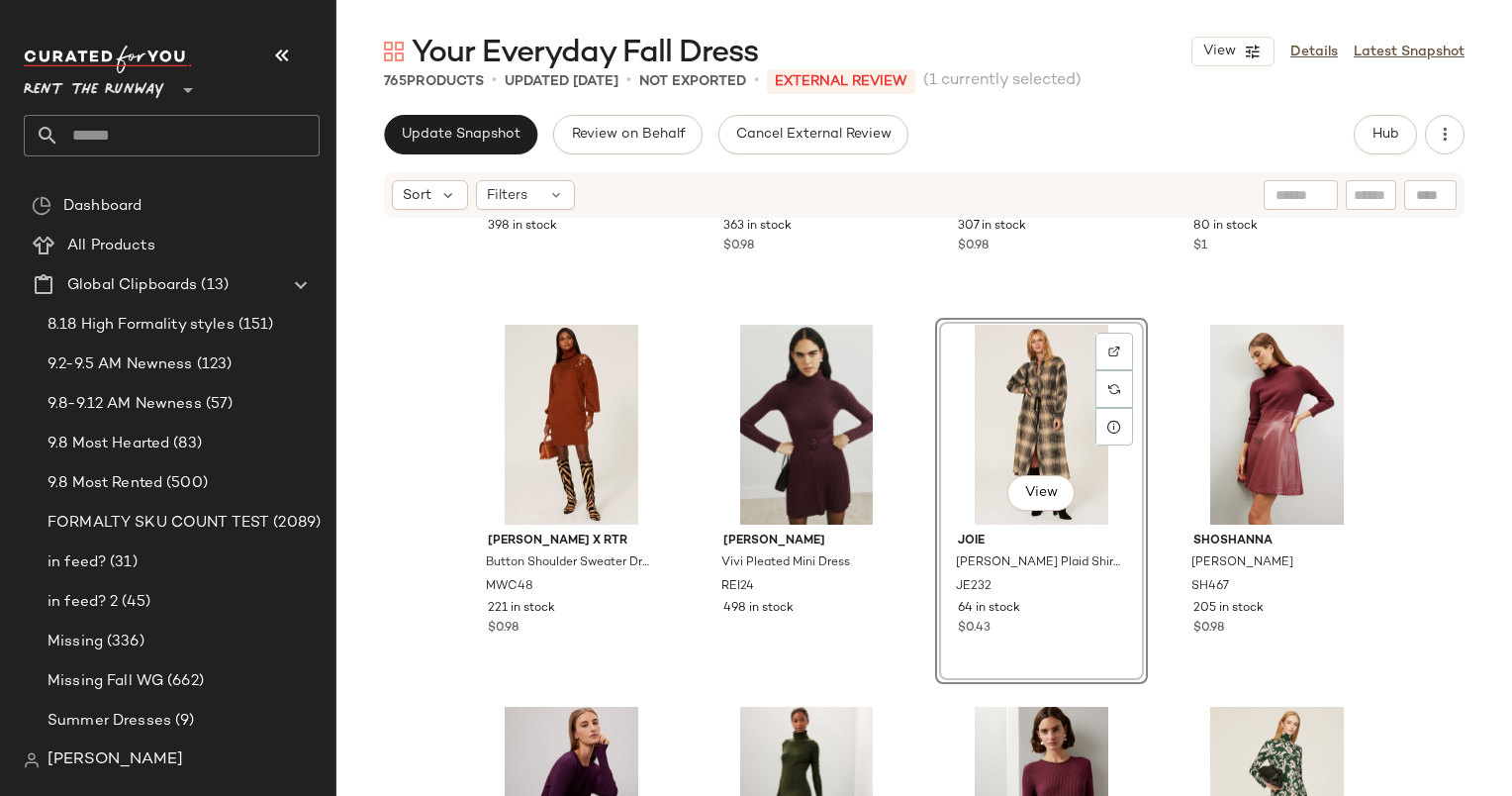
click at [1427, 471] on div "Claudie Pierlot Romea Striped Mini Dress CLP19 398 in stock Veronica Beard Laup…" at bounding box center [924, 537] width 1175 height 635
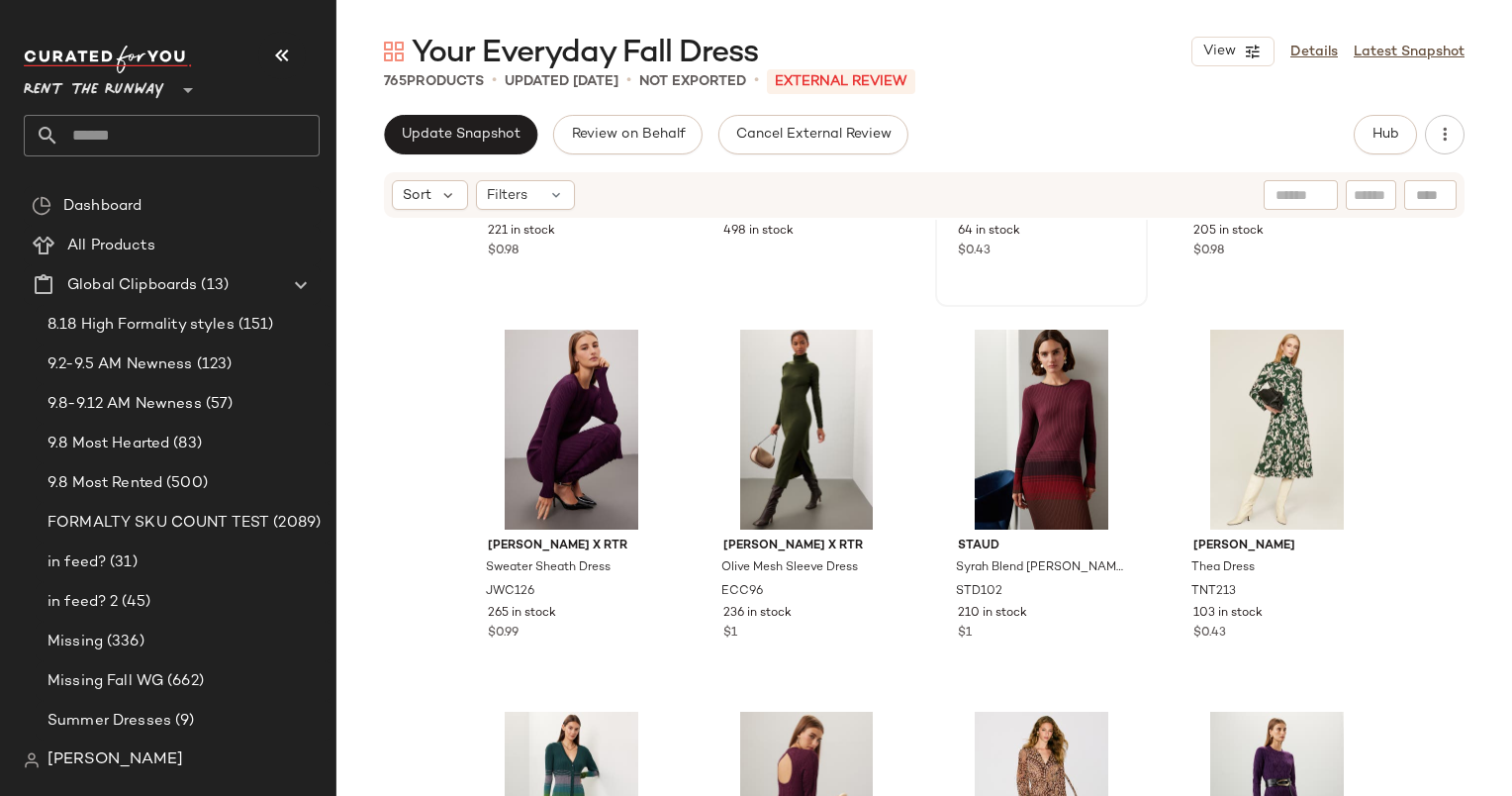
scroll to position [1845, 0]
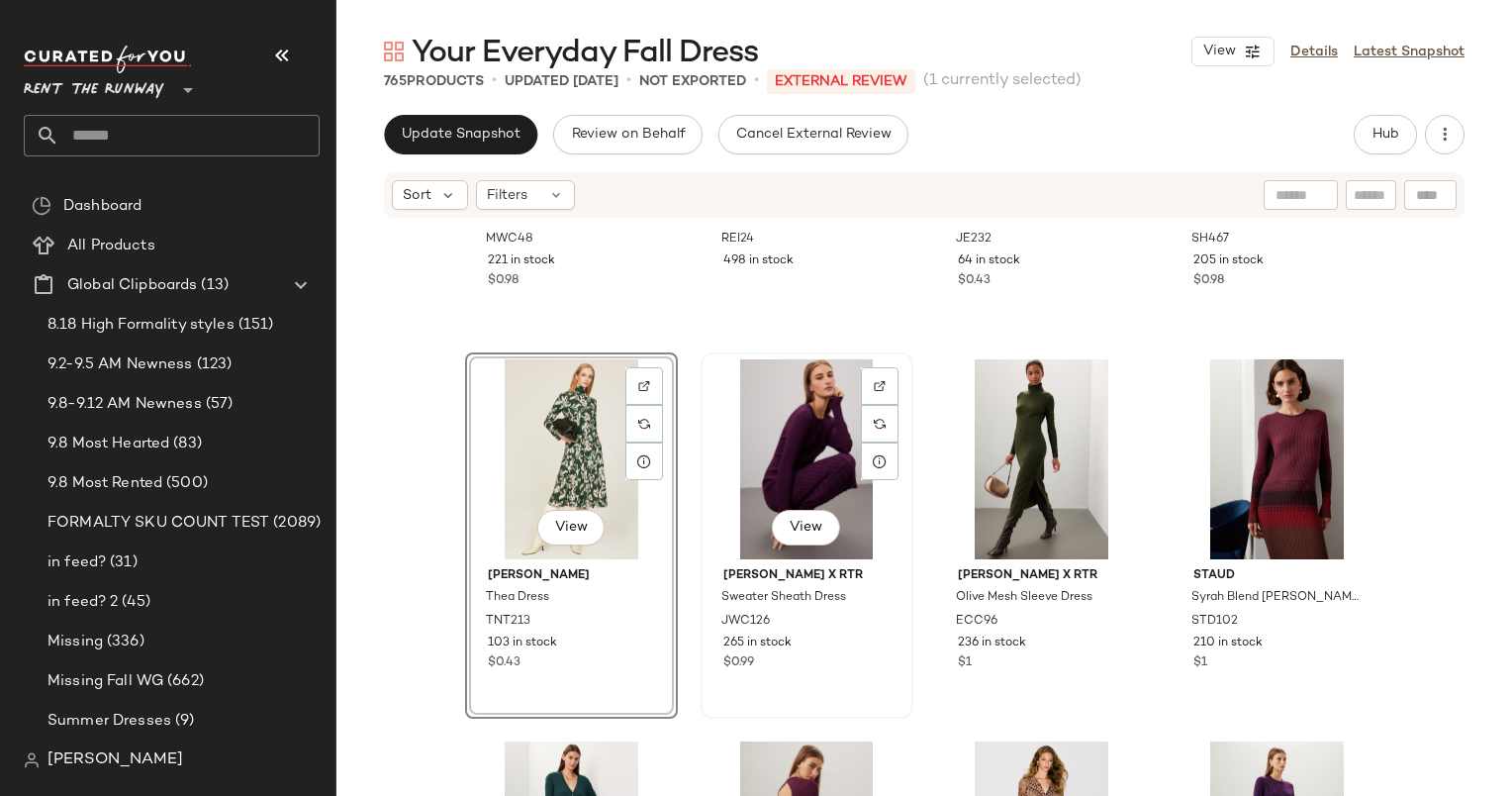
scroll to position [1802, 0]
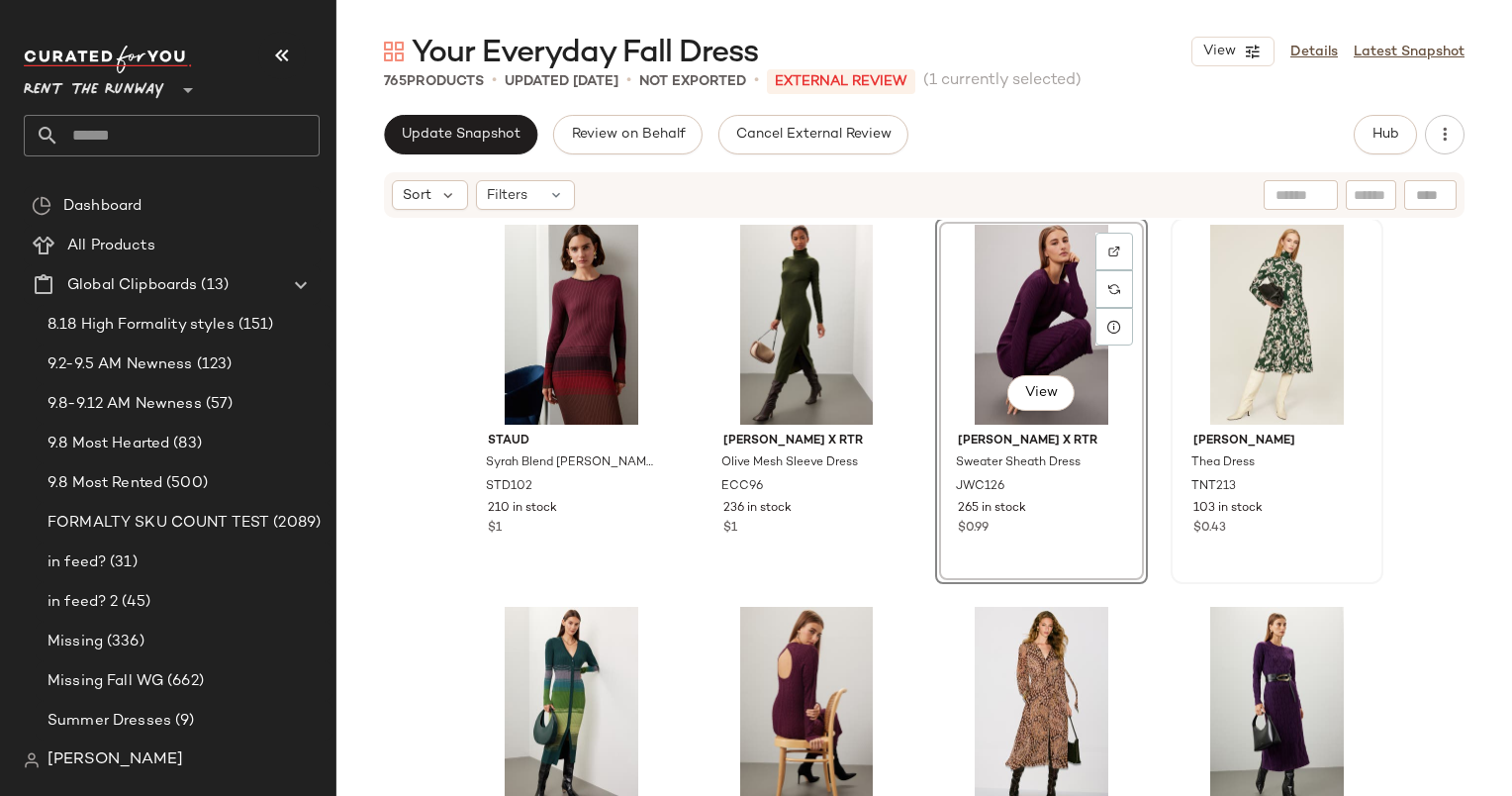
scroll to position [2000, 0]
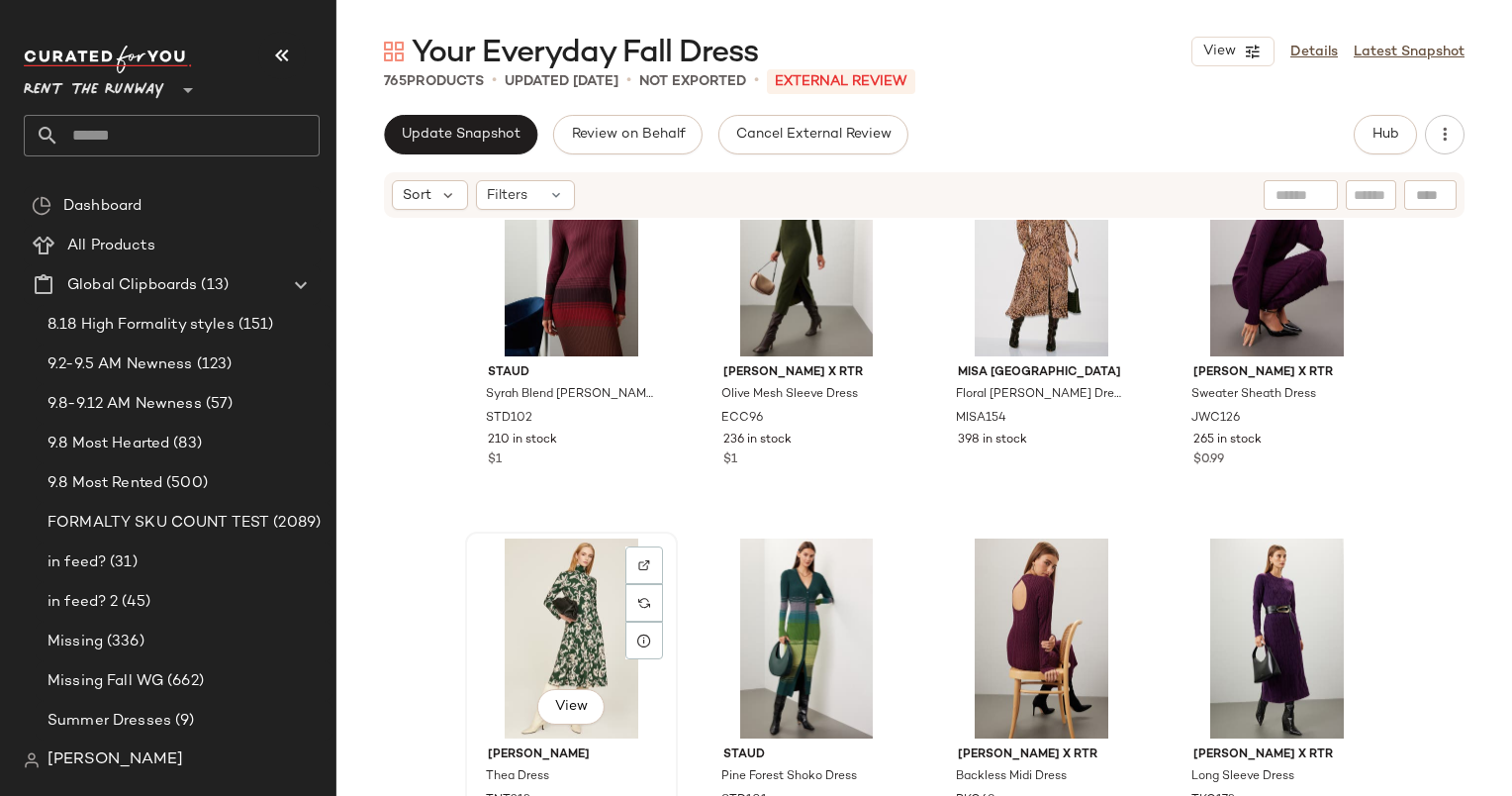
click at [568, 591] on div "View" at bounding box center [571, 638] width 199 height 200
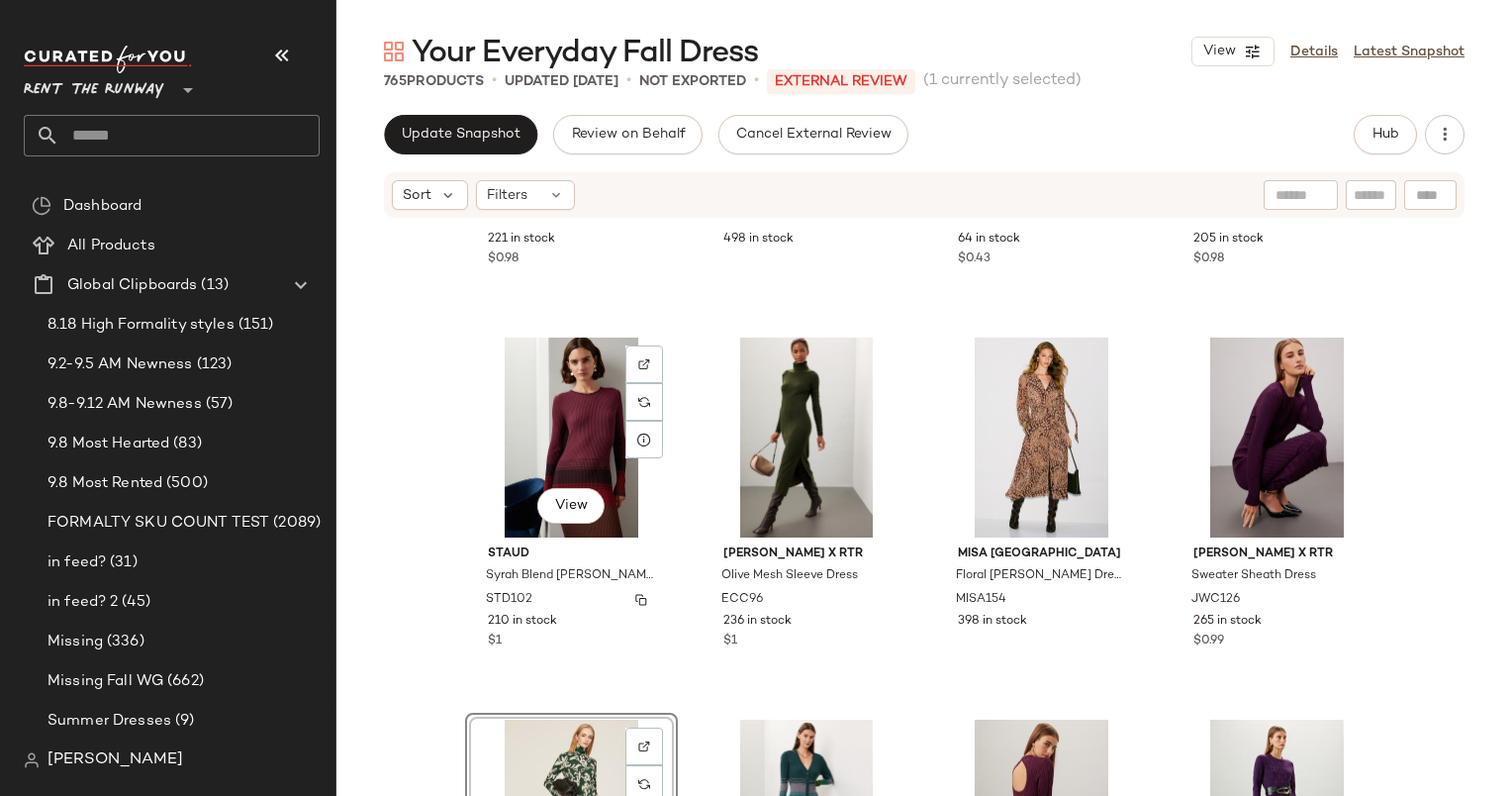
scroll to position [1818, 0]
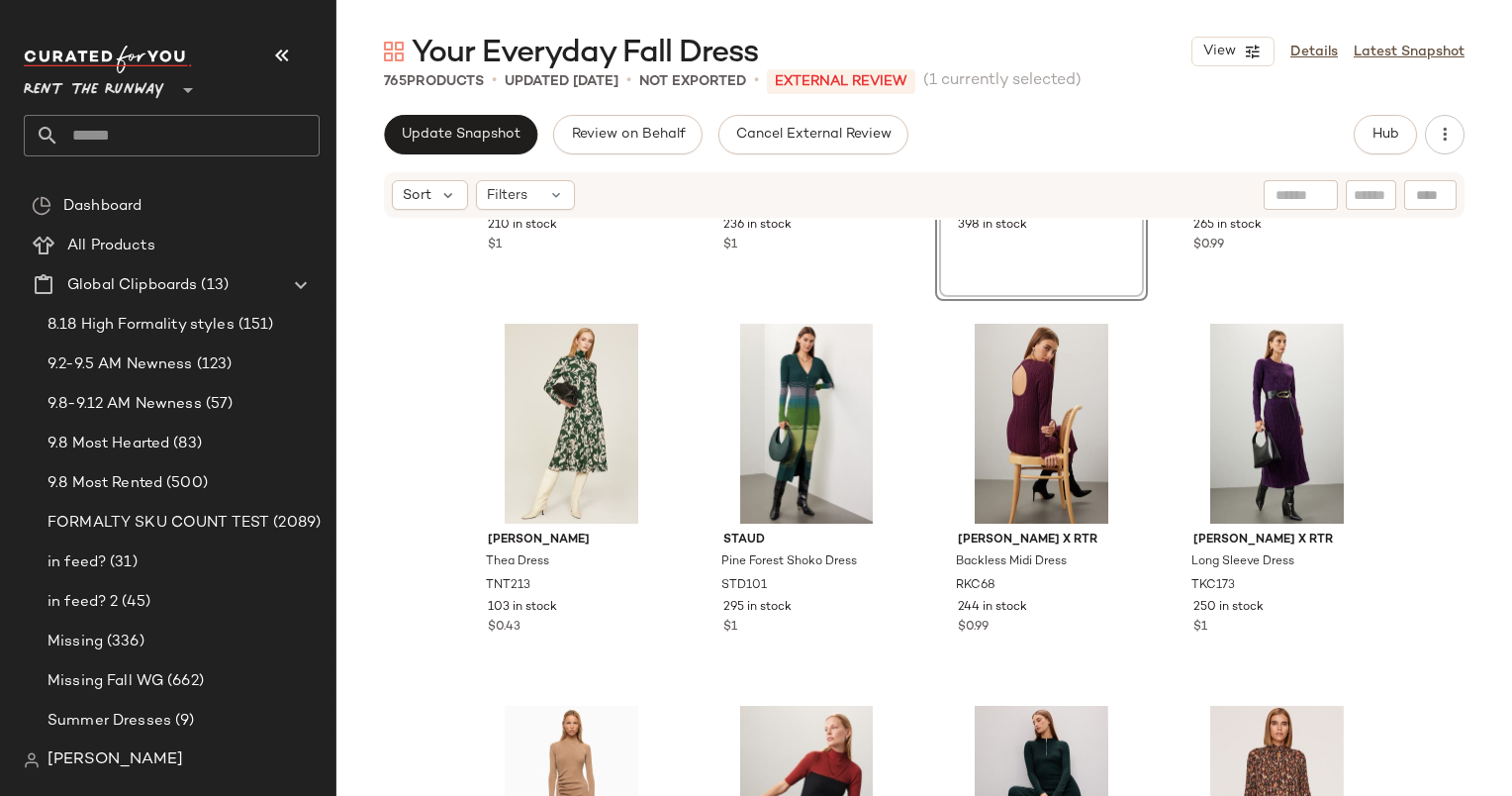
scroll to position [2187, 0]
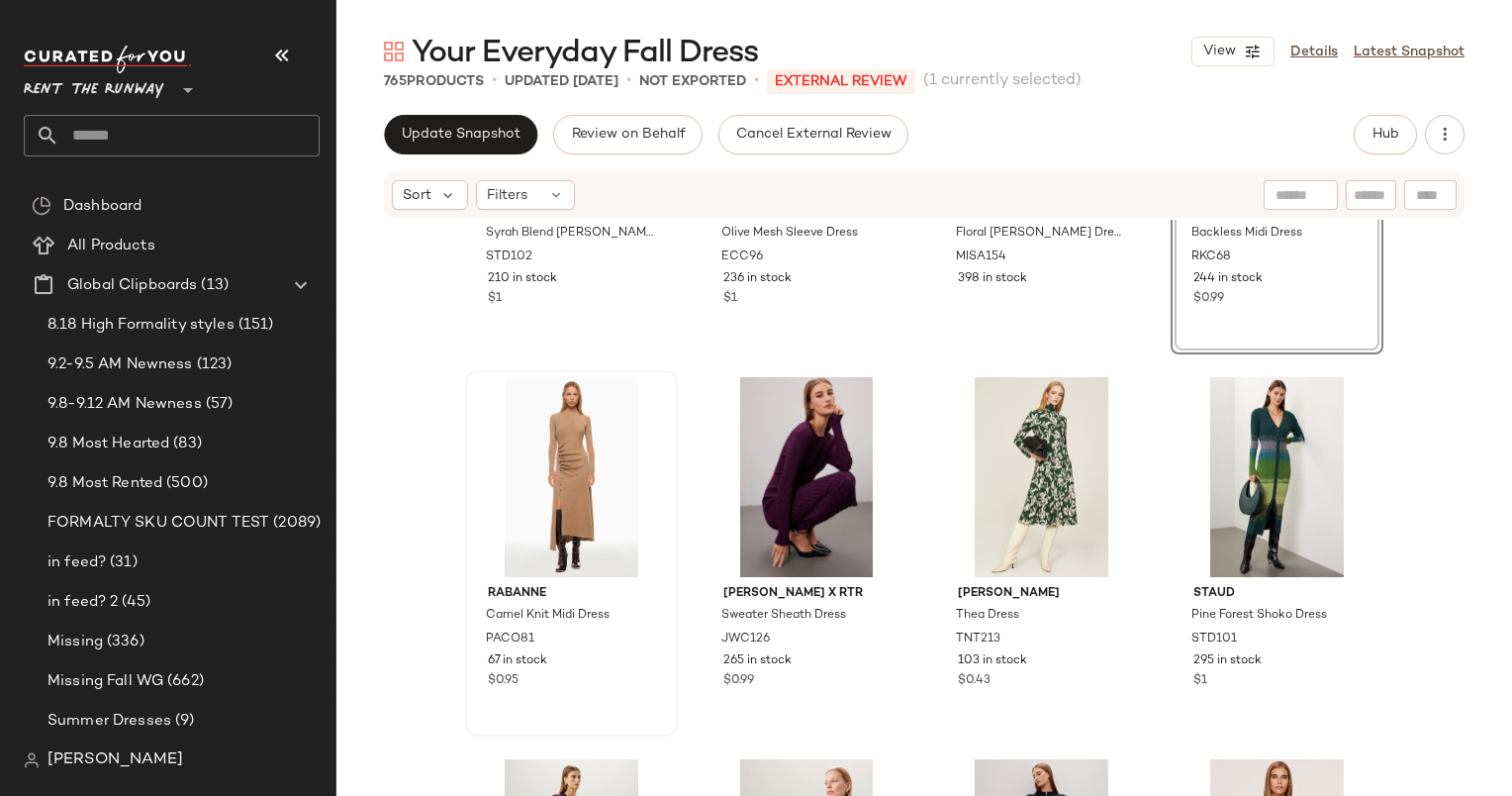
scroll to position [2165, 0]
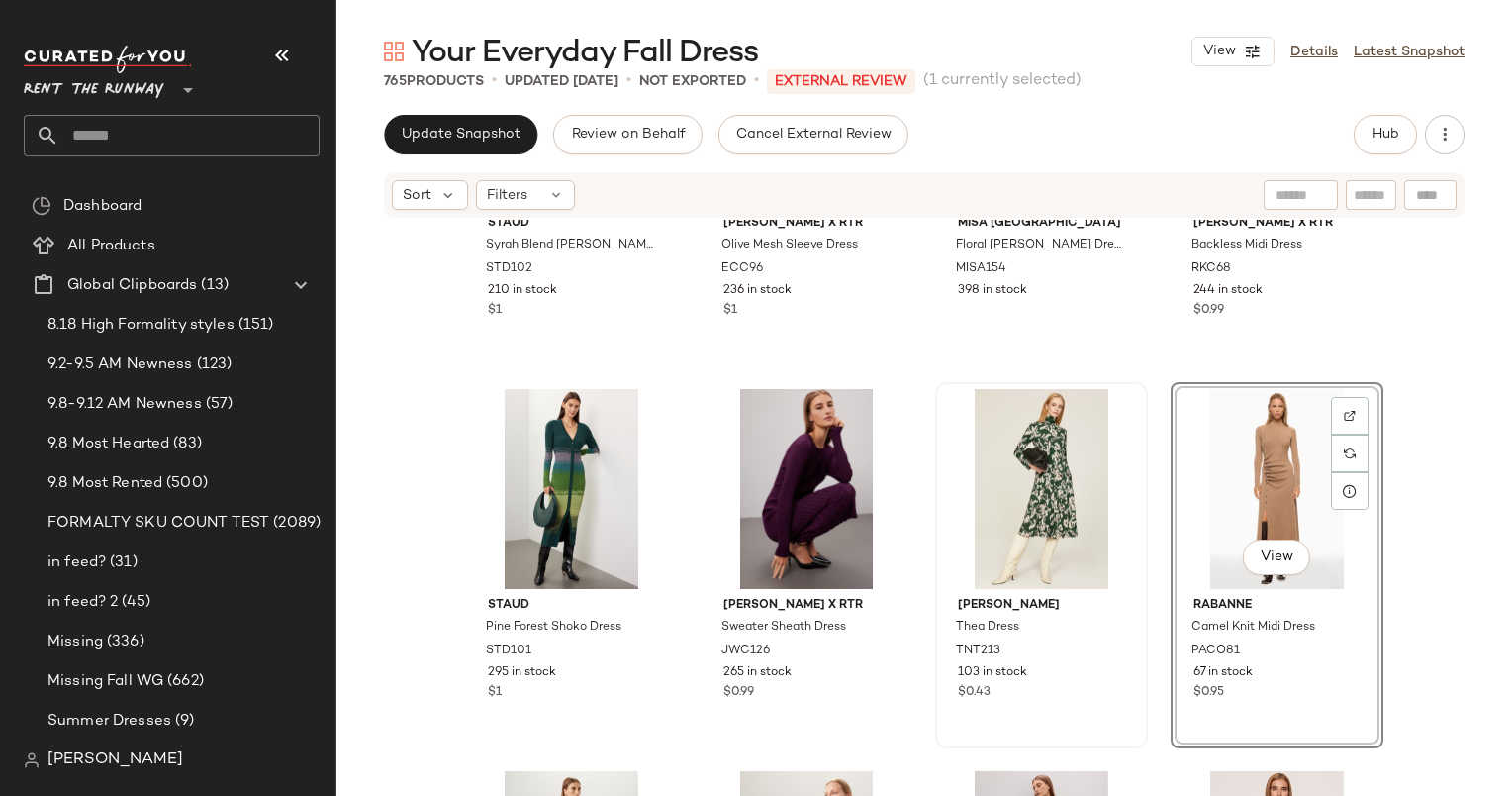
scroll to position [2221, 0]
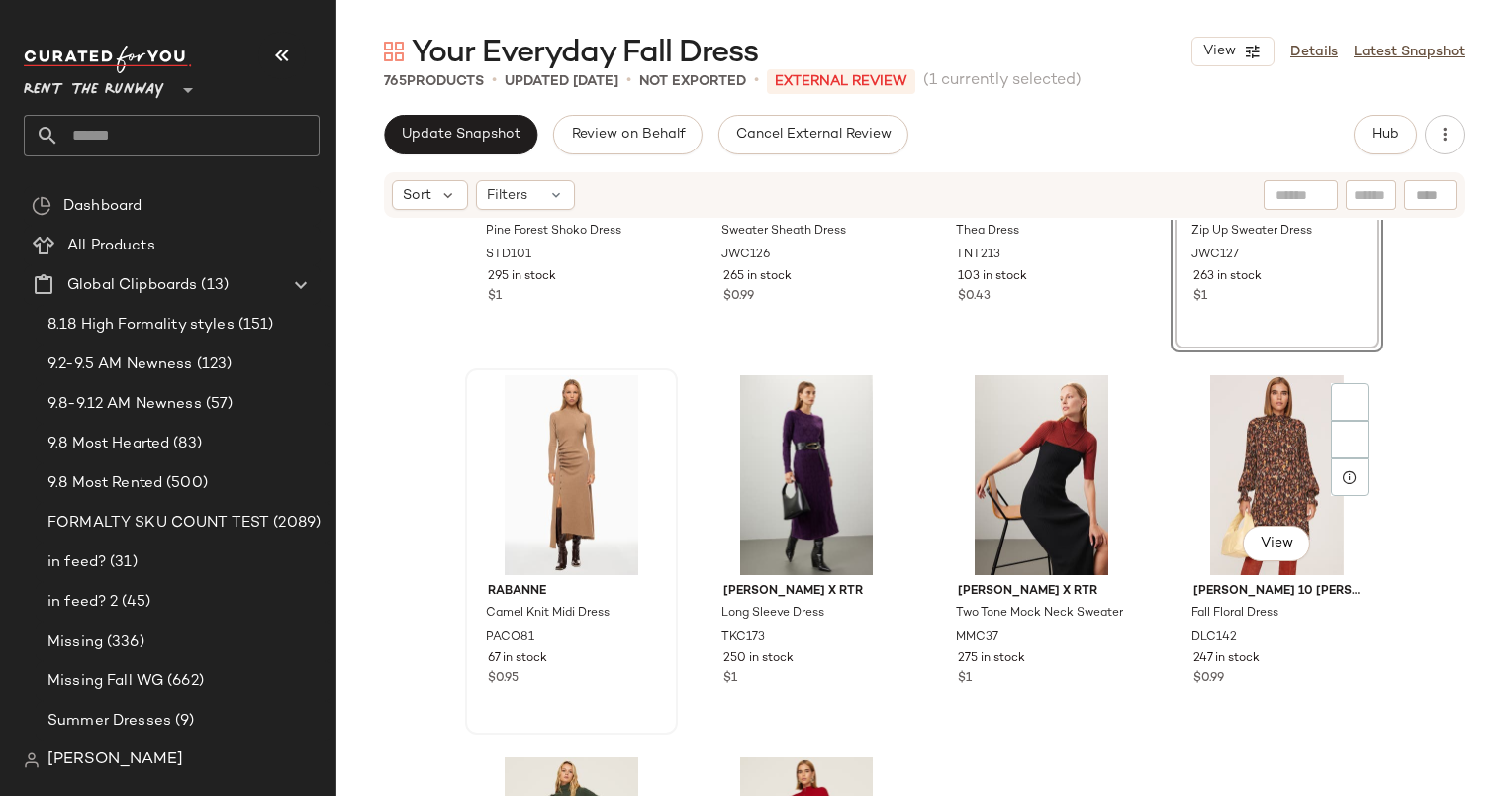
scroll to position [2562, 0]
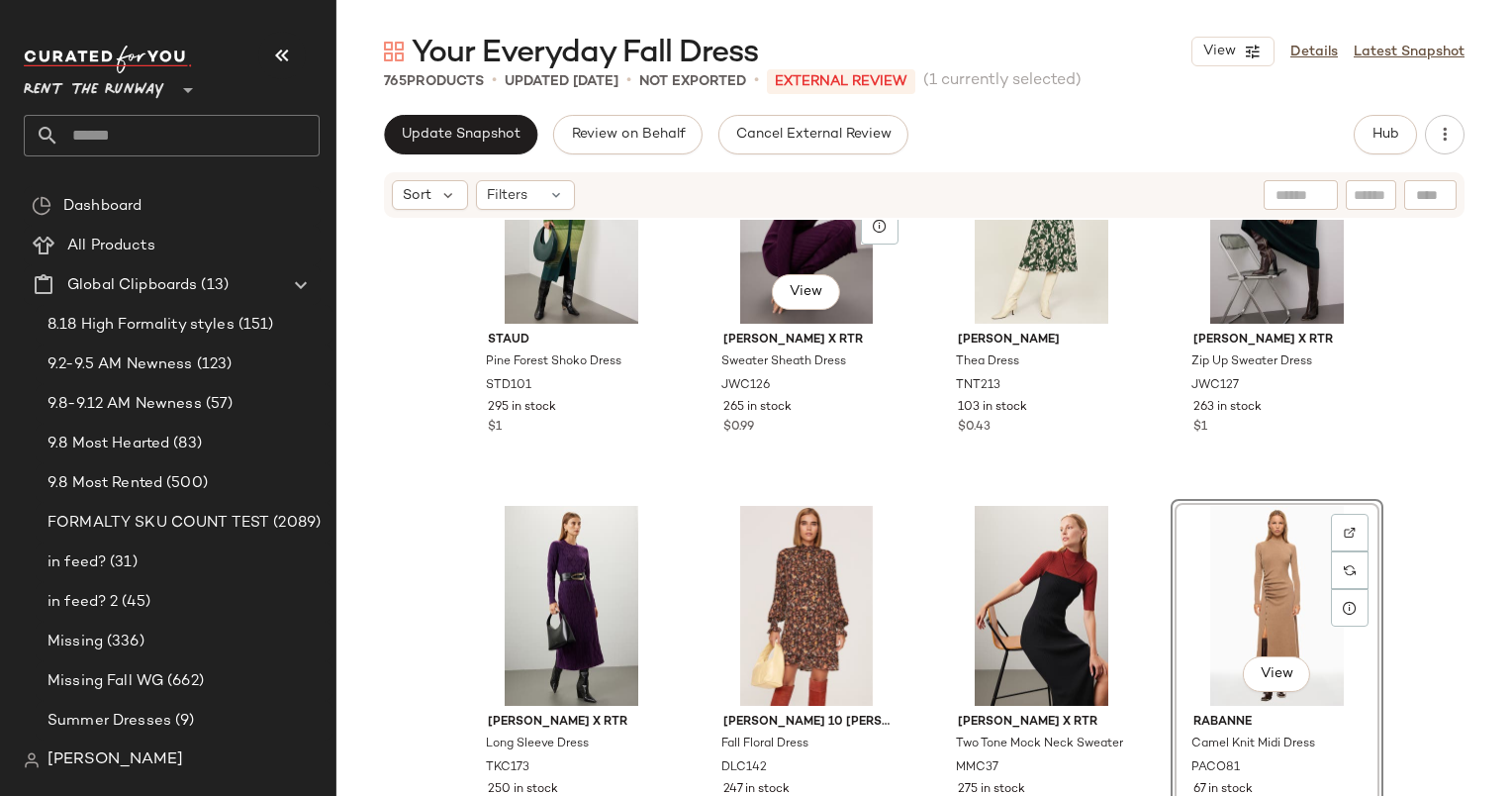
scroll to position [2418, 0]
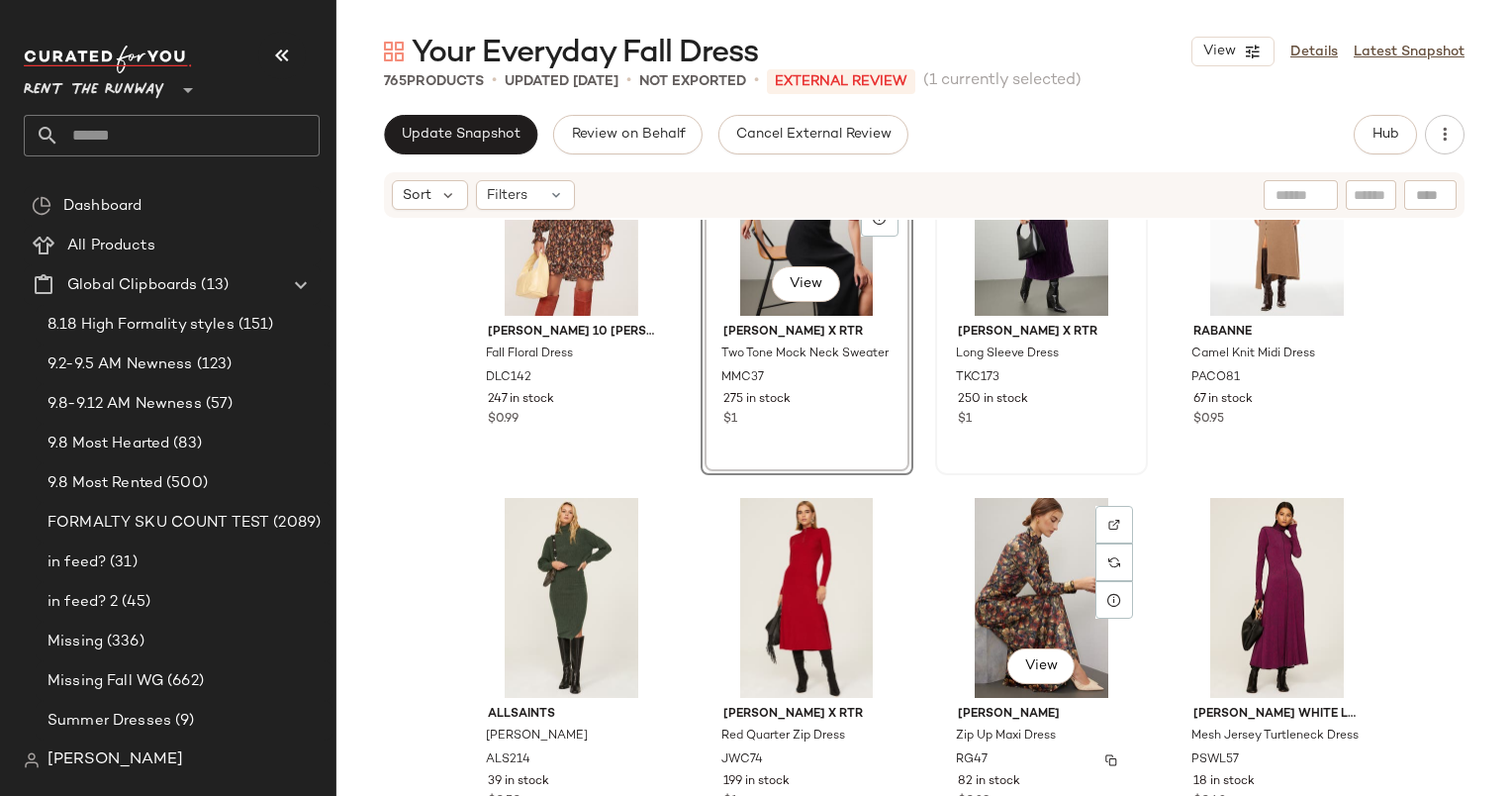
scroll to position [2826, 0]
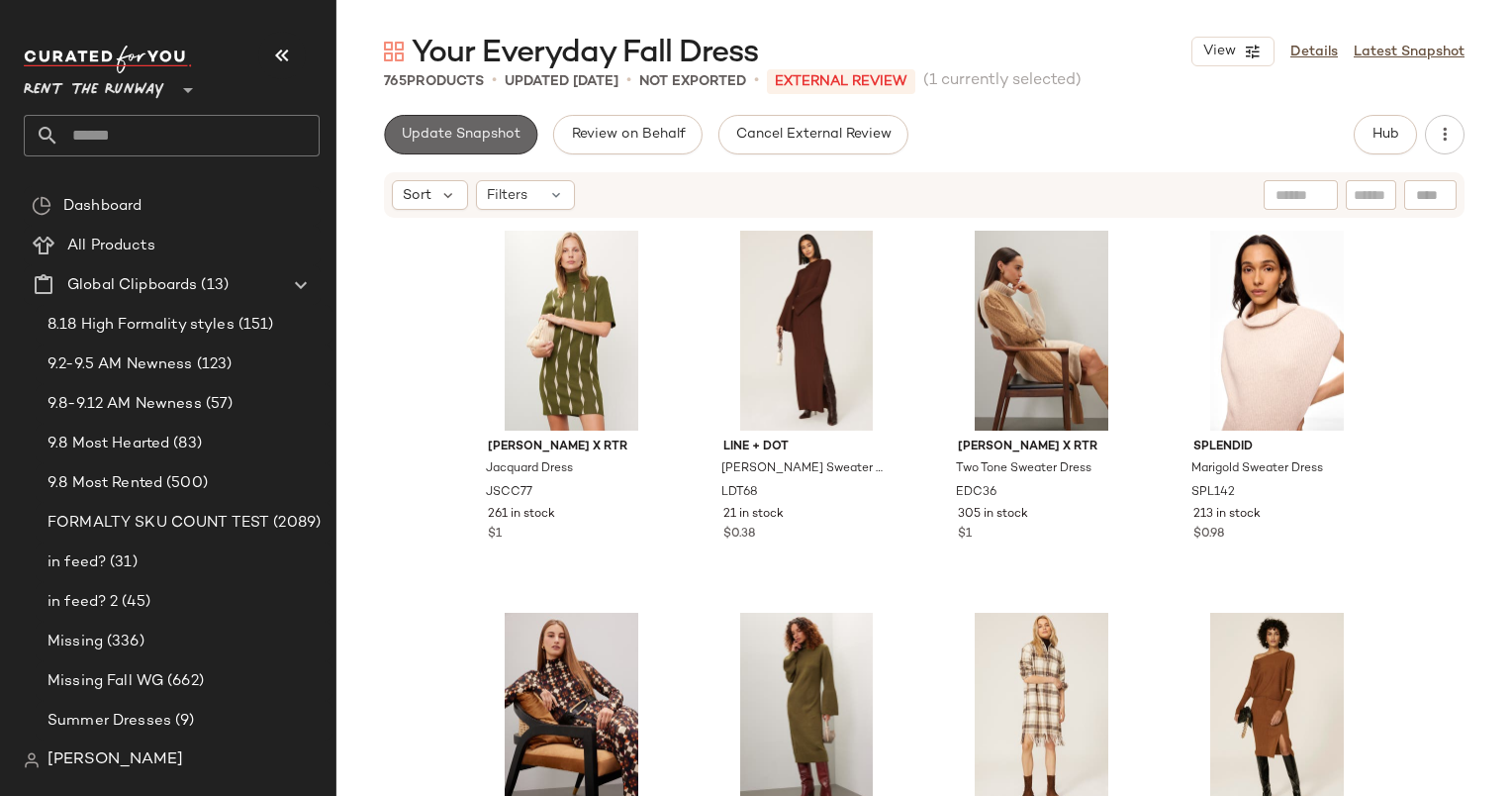
click at [498, 142] on span "Update Snapshot" at bounding box center [460, 135] width 120 height 16
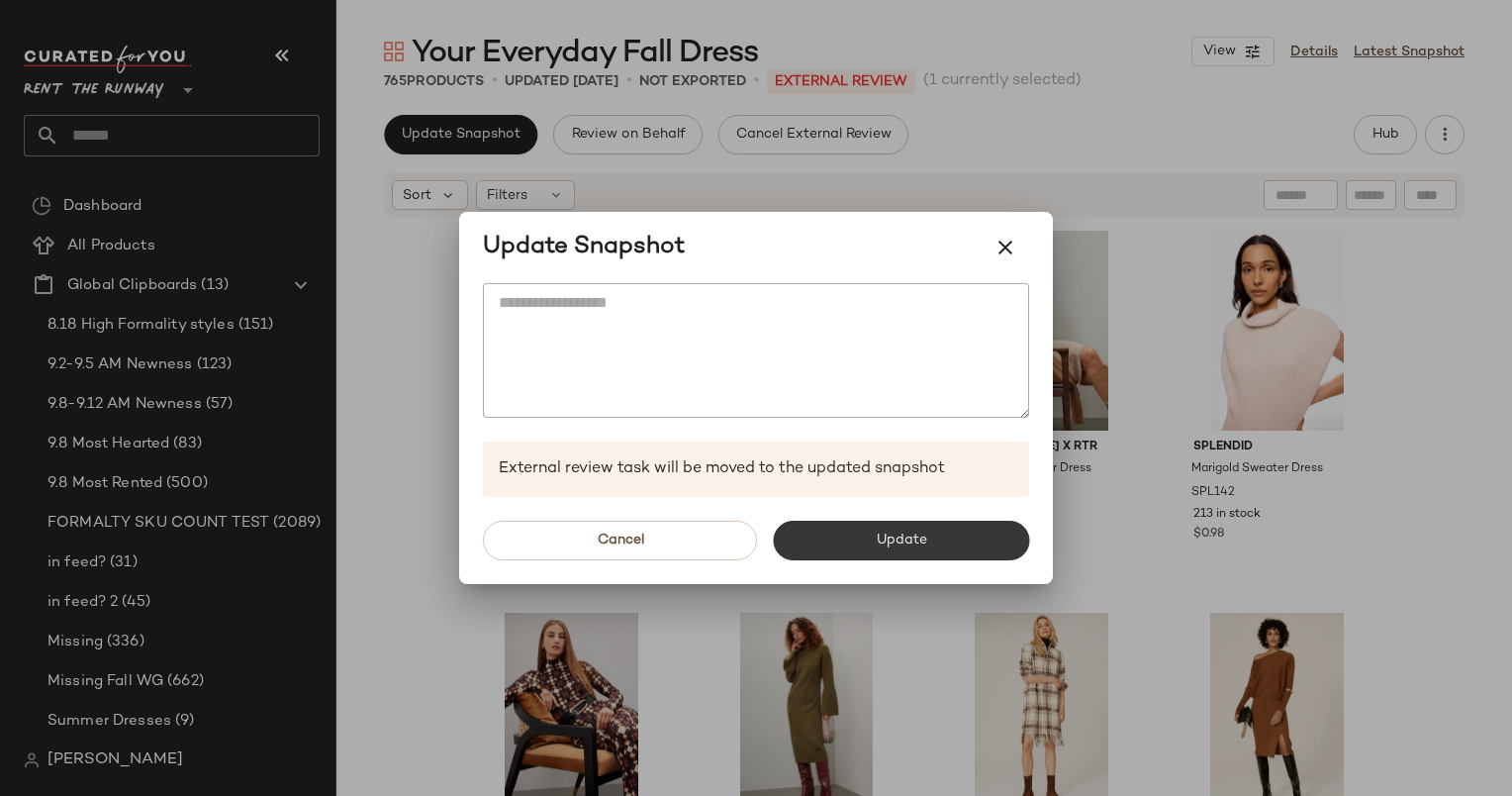
click at [848, 552] on button "Update" at bounding box center [901, 540] width 257 height 40
